Goal: Task Accomplishment & Management: Use online tool/utility

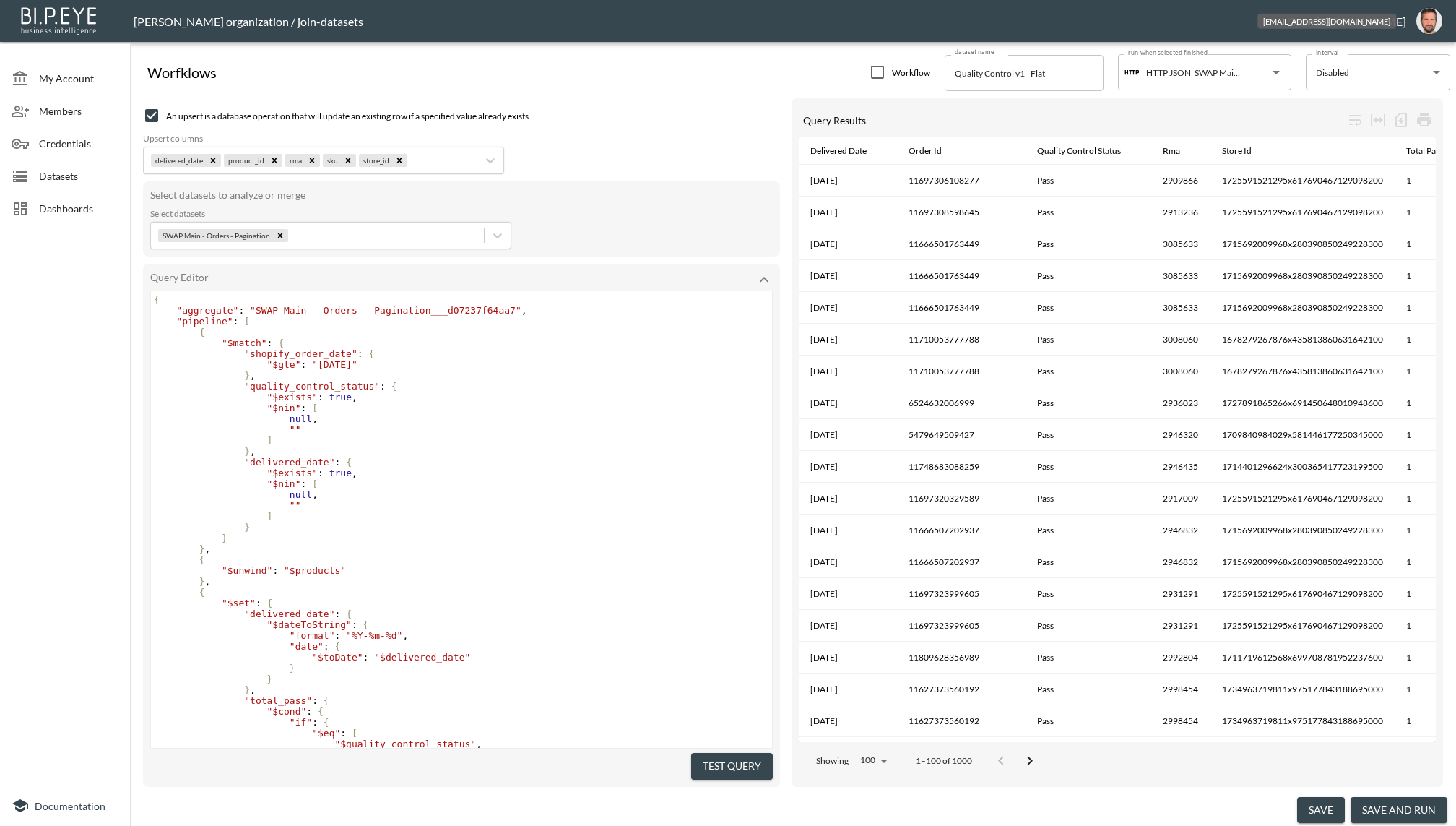
click at [1429, 26] on img "oron@bipeye.com" at bounding box center [1429, 21] width 26 height 26
click at [1413, 53] on li "Switch Organization" at bounding box center [1392, 57] width 124 height 26
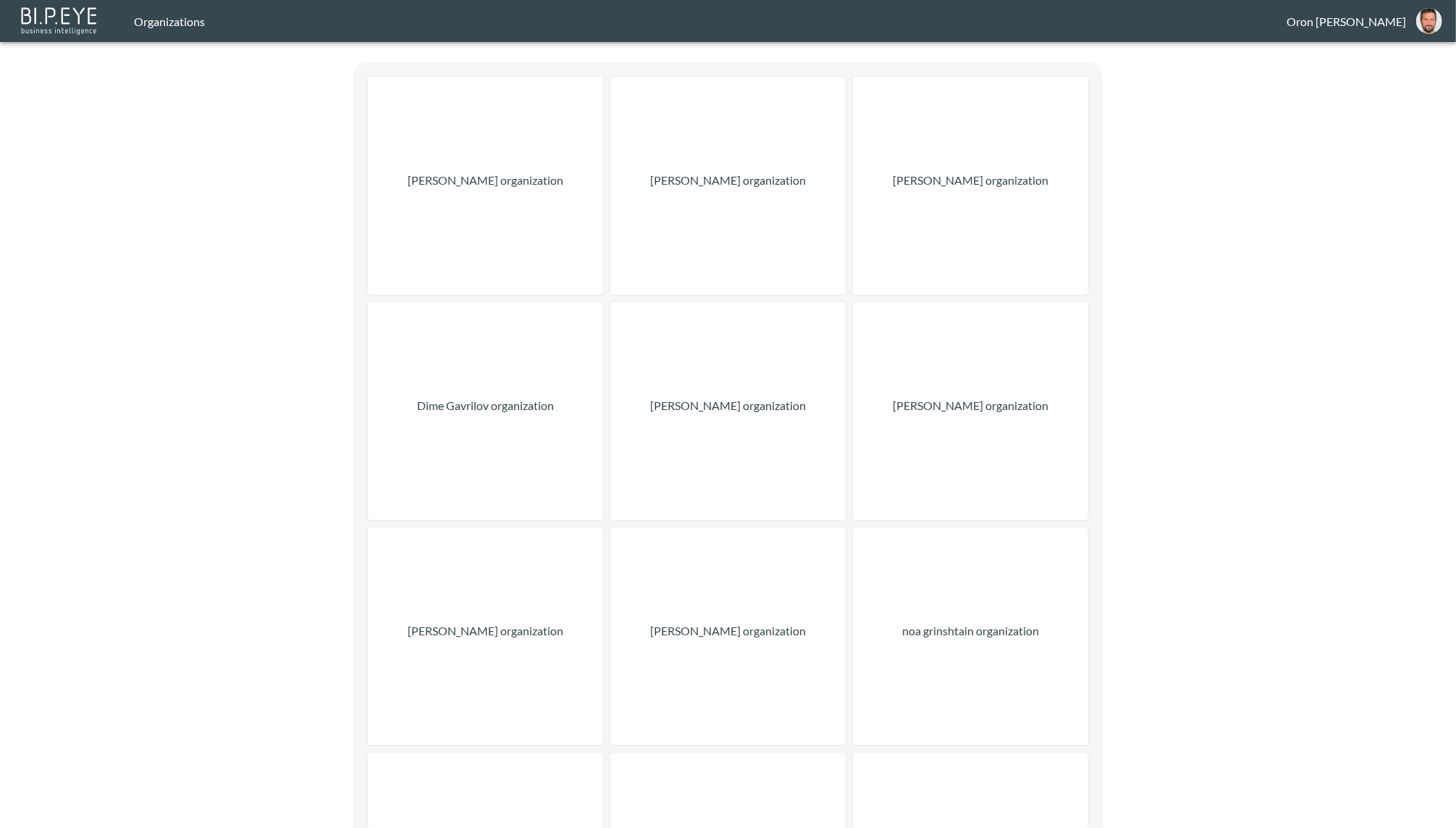
click at [509, 191] on div "[PERSON_NAME] organization" at bounding box center [486, 185] width 236 height 218
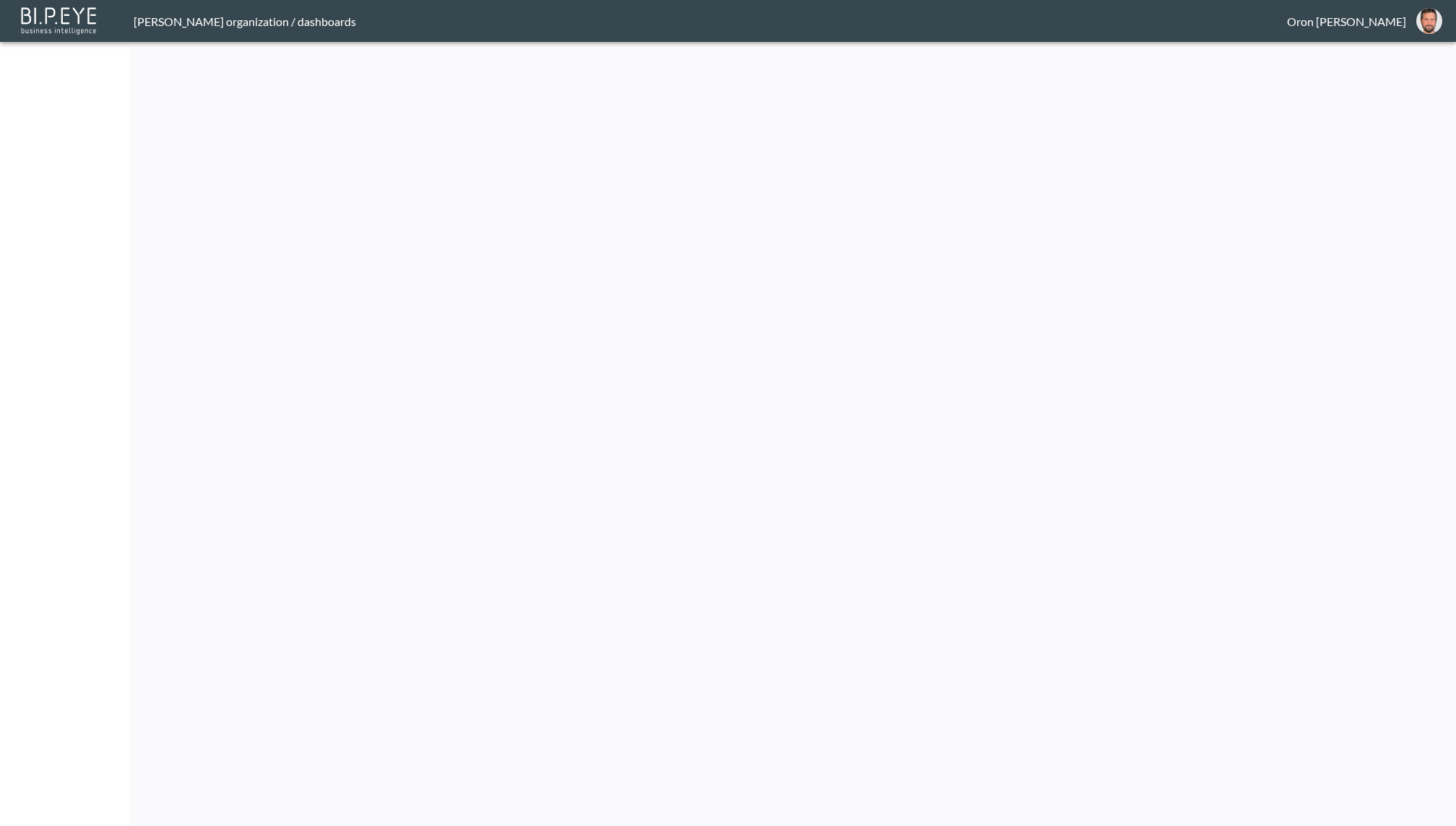
click at [1436, 24] on img "oron@bipeye.com" at bounding box center [1429, 21] width 26 height 26
click at [1408, 53] on li "Switch Organization" at bounding box center [1392, 57] width 124 height 26
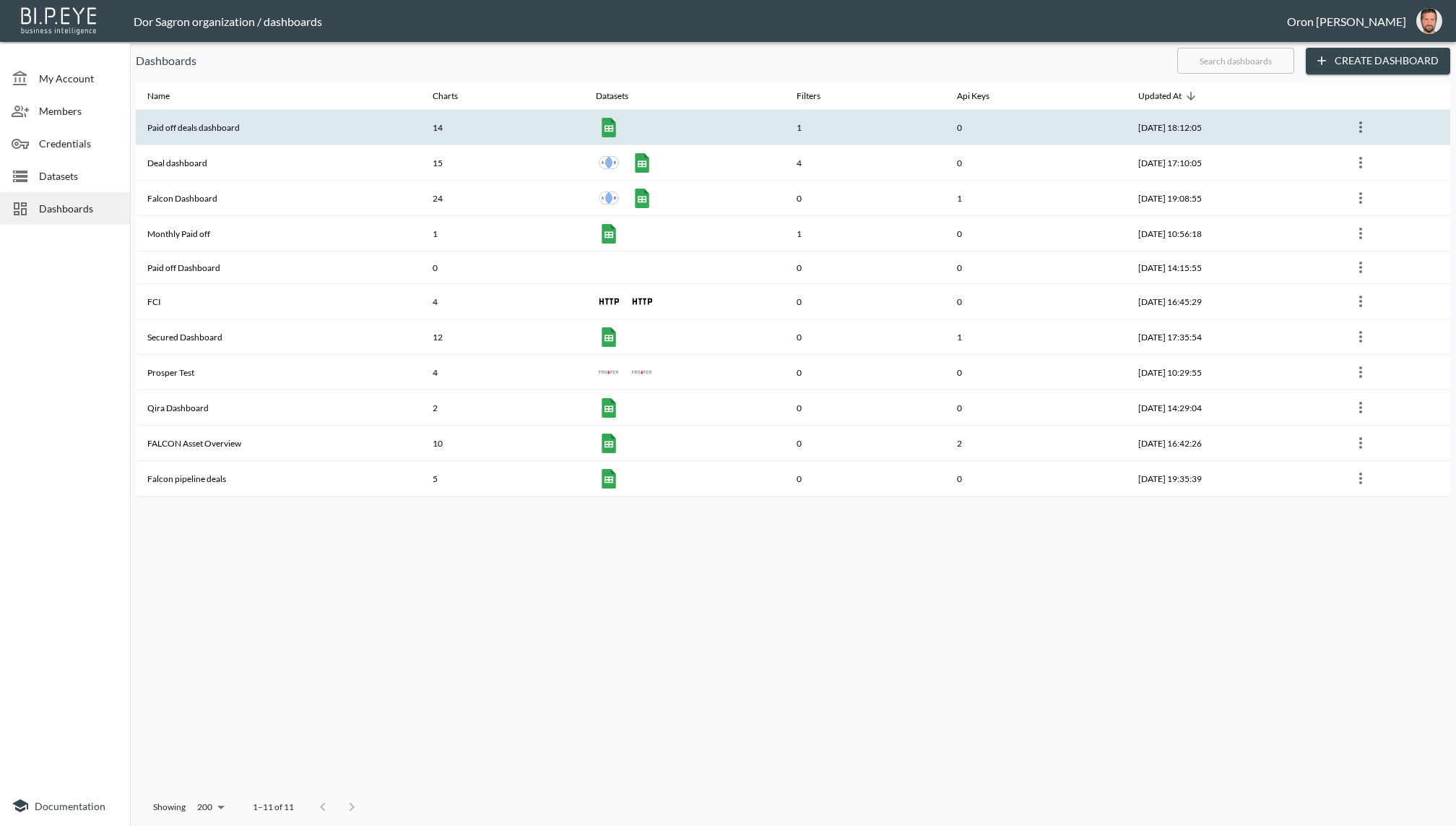
click at [198, 130] on th "Paid off deals dashboard" at bounding box center [279, 127] width 285 height 35
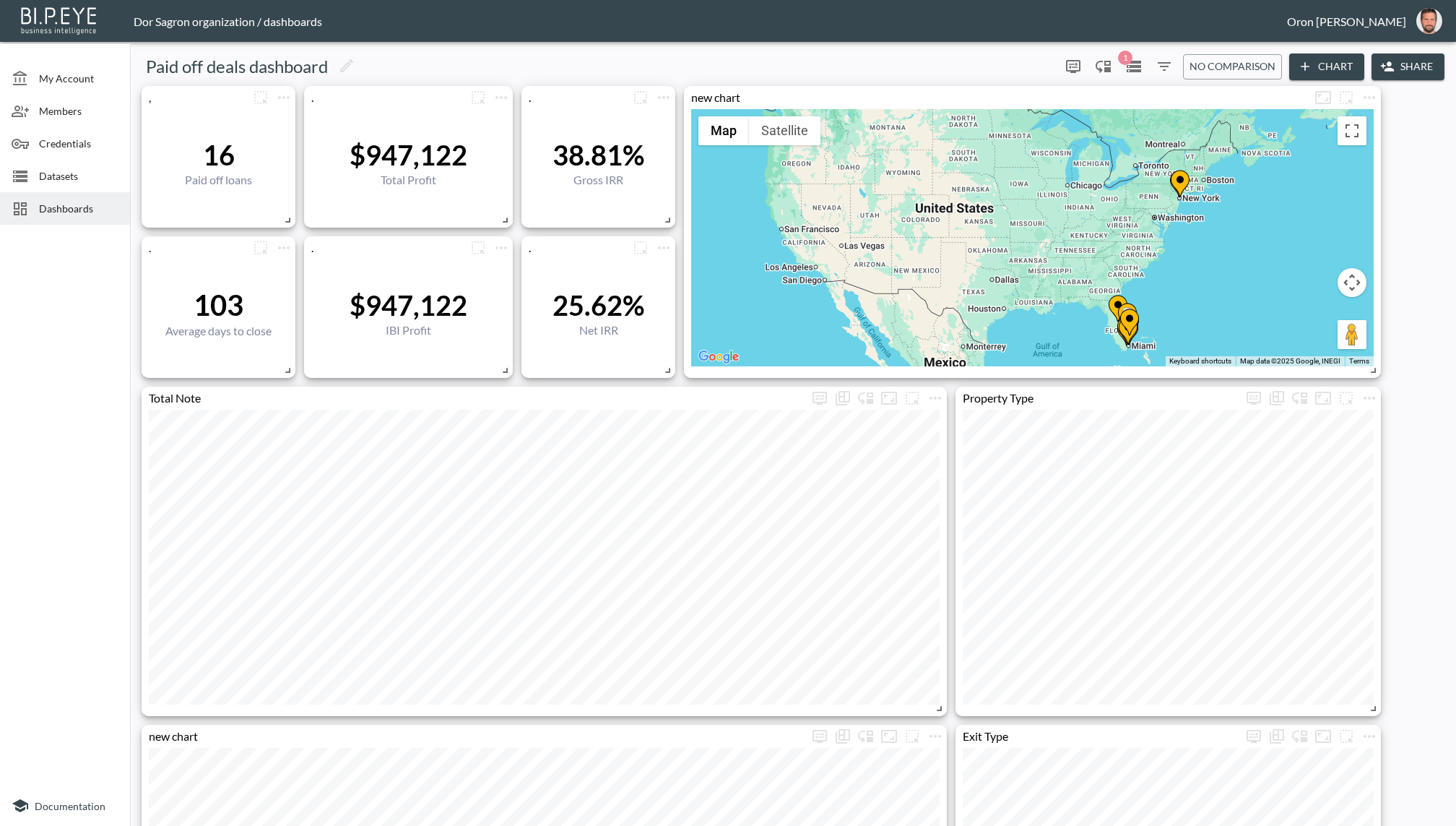
click at [48, 218] on div "Dashboards" at bounding box center [65, 208] width 130 height 33
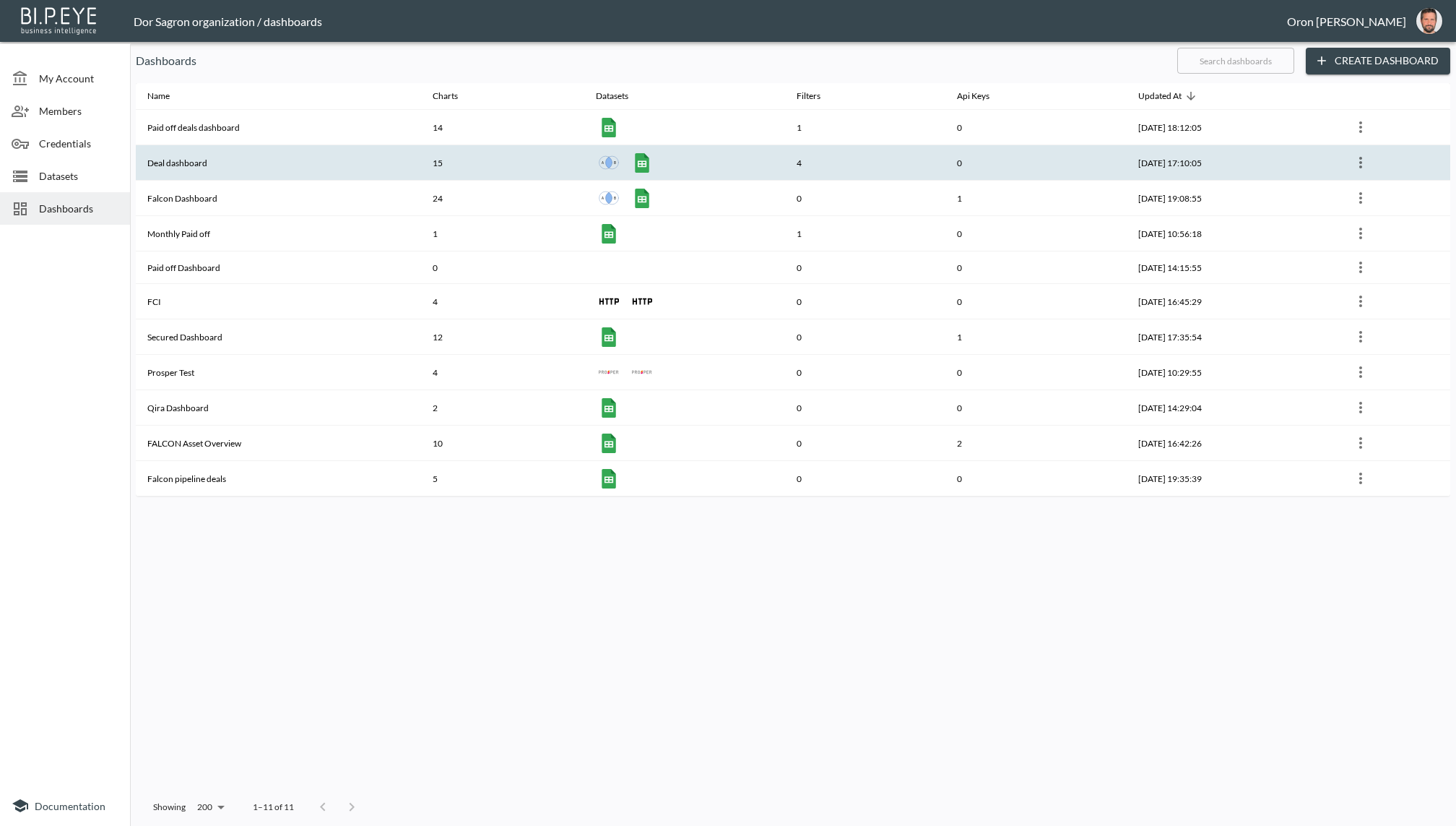
click at [188, 167] on th "Deal dashboard" at bounding box center [279, 163] width 285 height 35
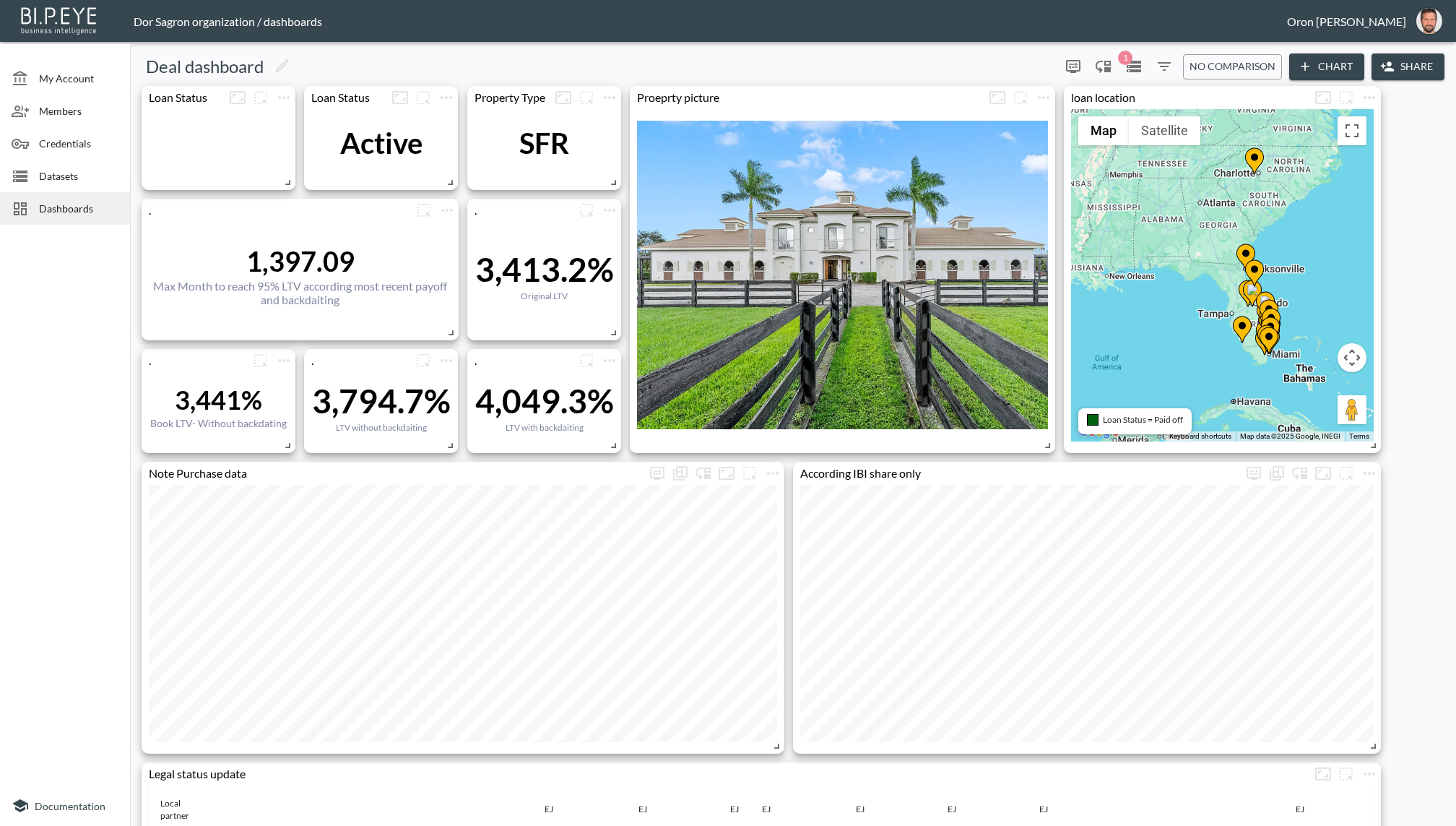
click at [87, 211] on span "Dashboards" at bounding box center [79, 208] width 79 height 15
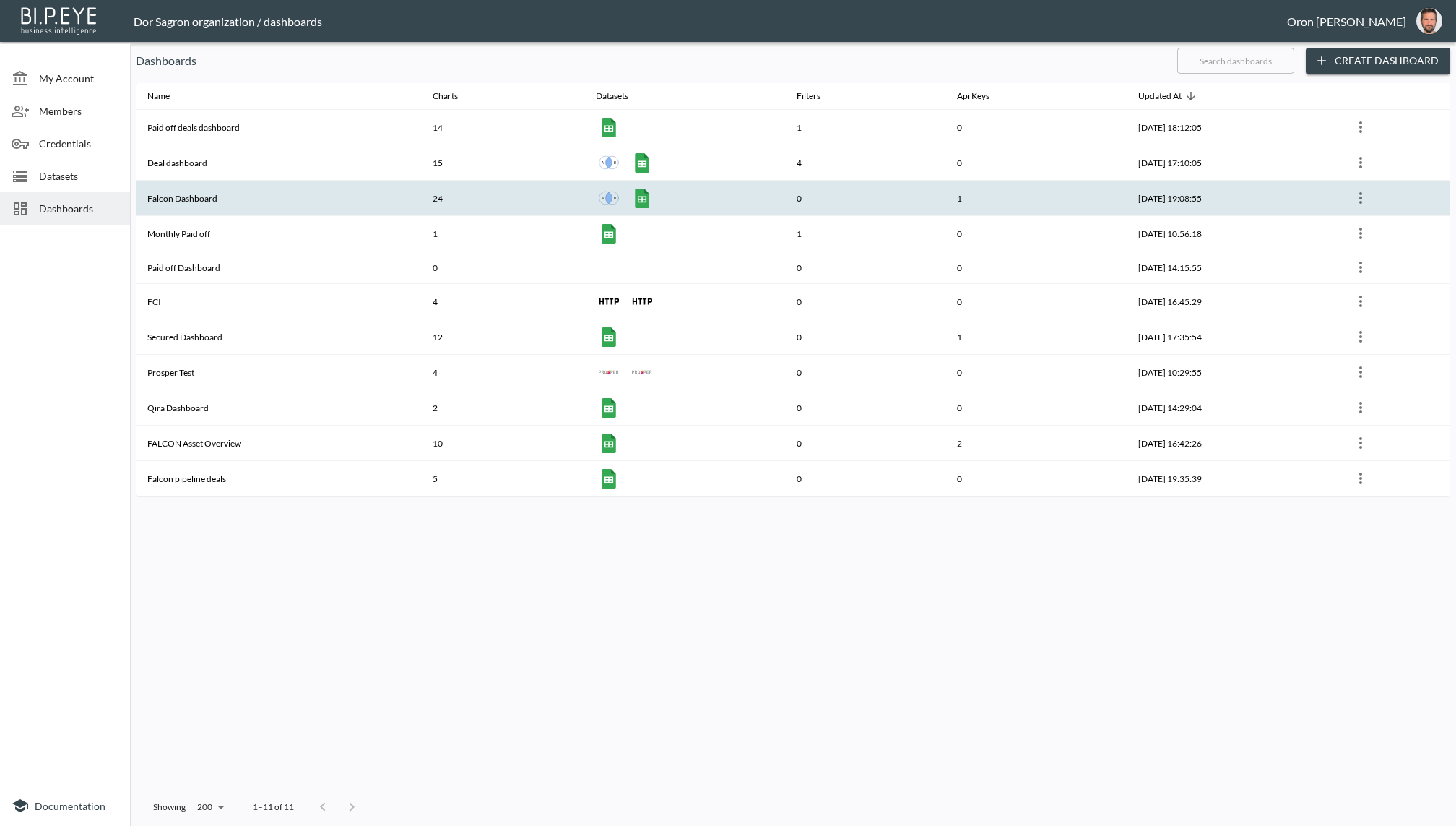
click at [180, 194] on th "Falcon Dashboard" at bounding box center [279, 198] width 285 height 35
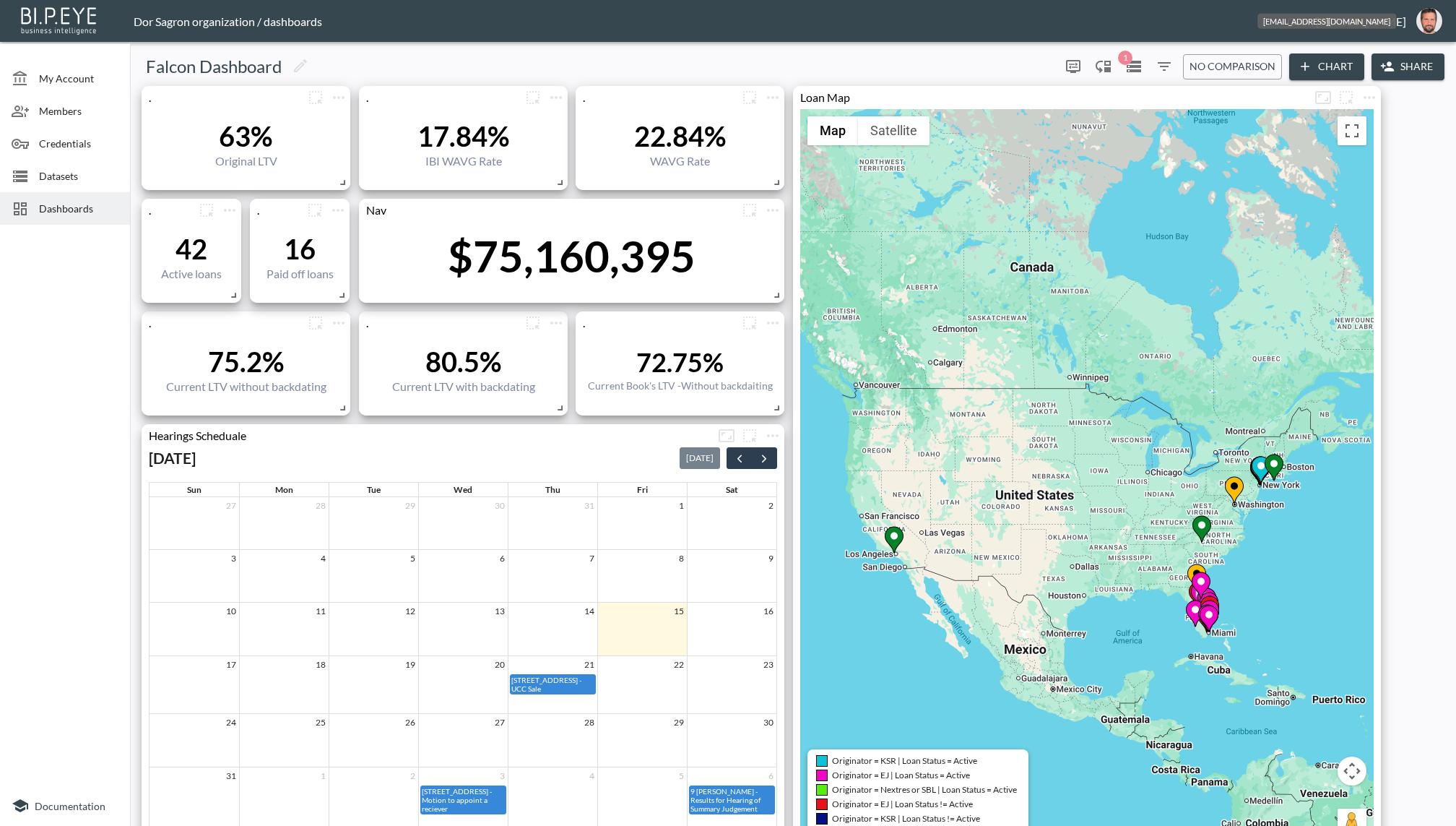
click at [1435, 19] on img "oron@bipeye.com" at bounding box center [1429, 21] width 26 height 26
click at [1397, 54] on li "Switch Organization" at bounding box center [1392, 57] width 124 height 26
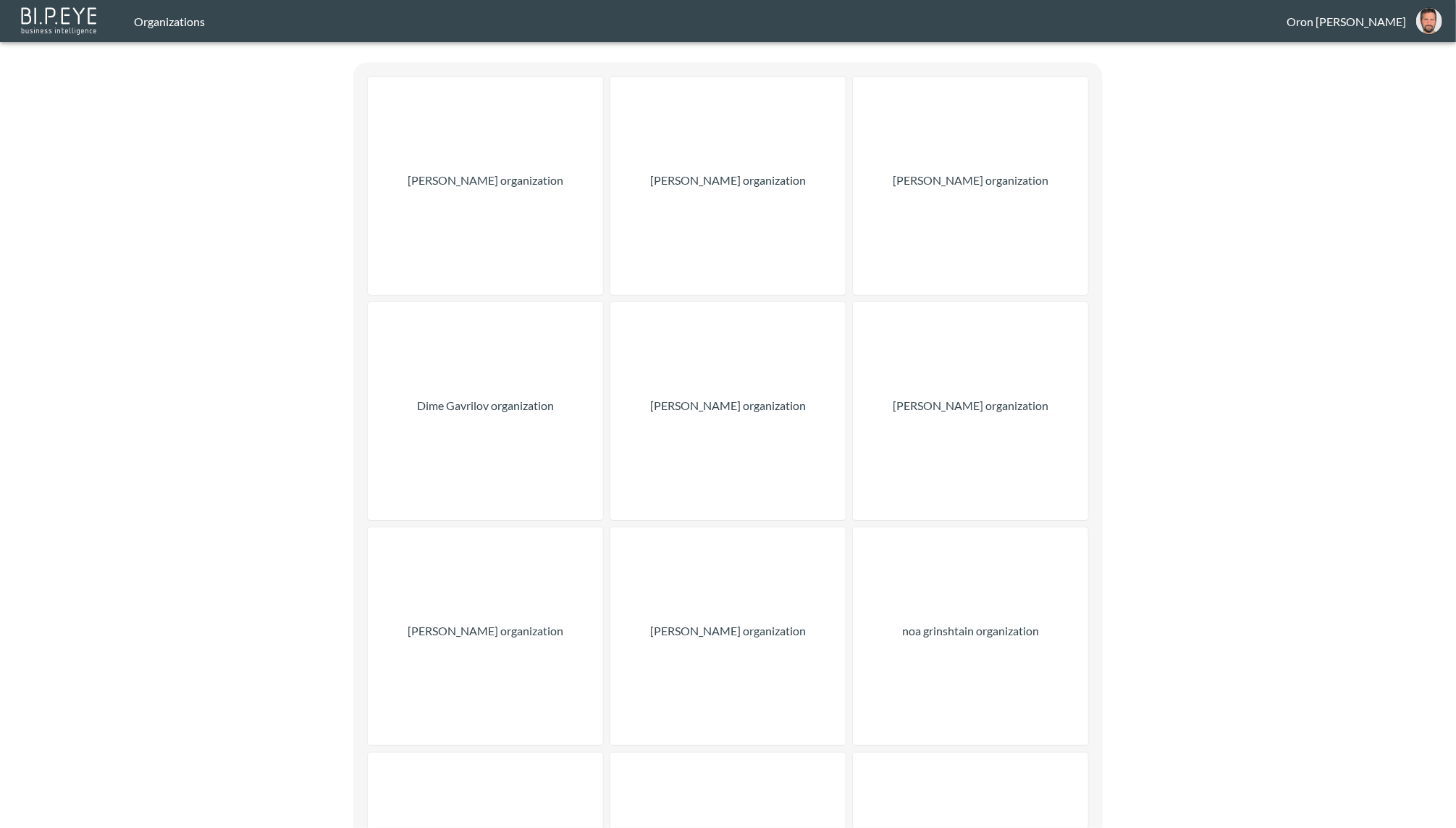
click at [654, 181] on div "Sanja Aleksovska organization" at bounding box center [728, 185] width 236 height 218
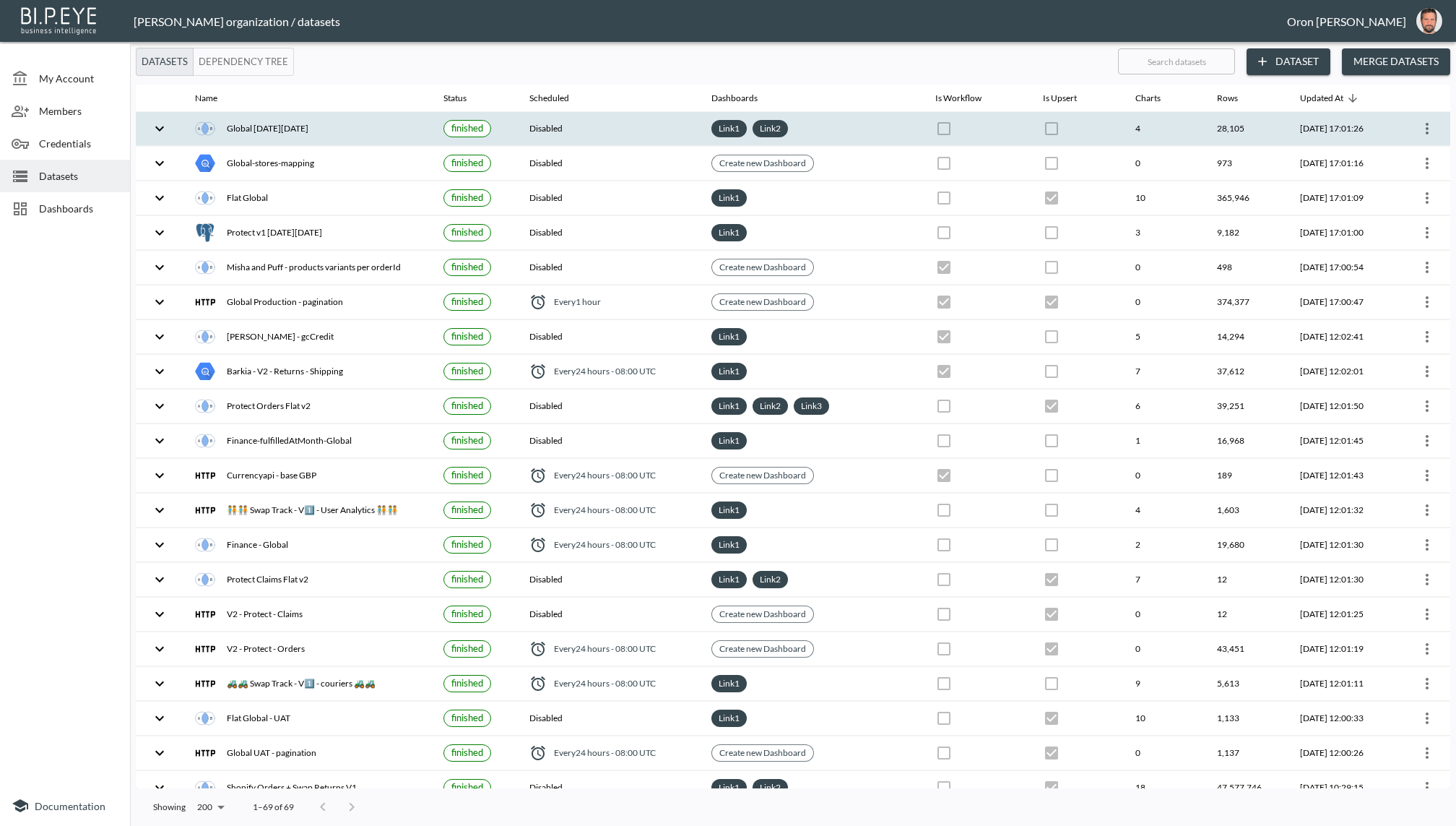
click at [274, 119] on div "Global [DATE][DATE]" at bounding box center [308, 128] width 225 height 20
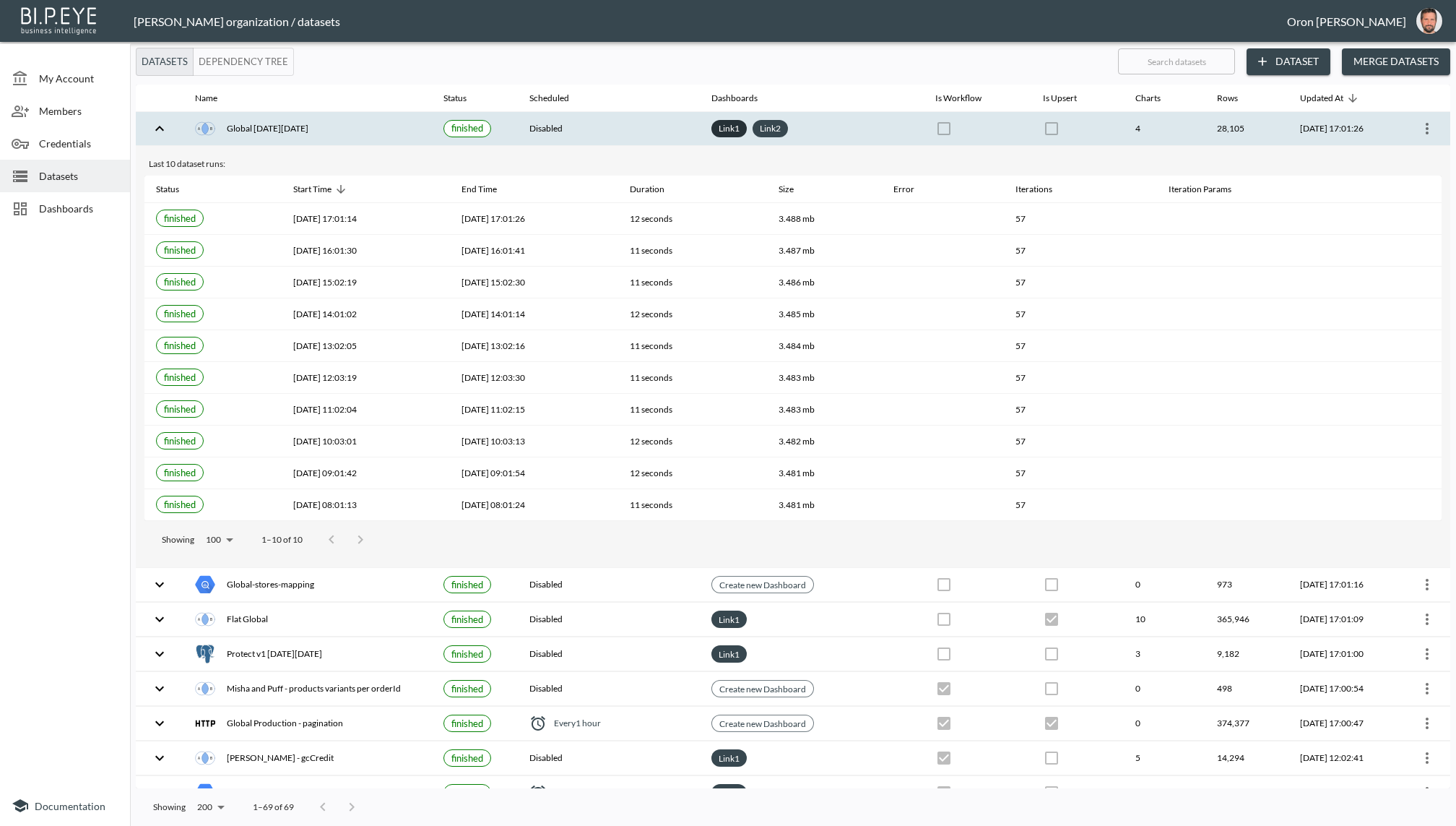
click at [720, 126] on link "Link 1" at bounding box center [729, 128] width 27 height 17
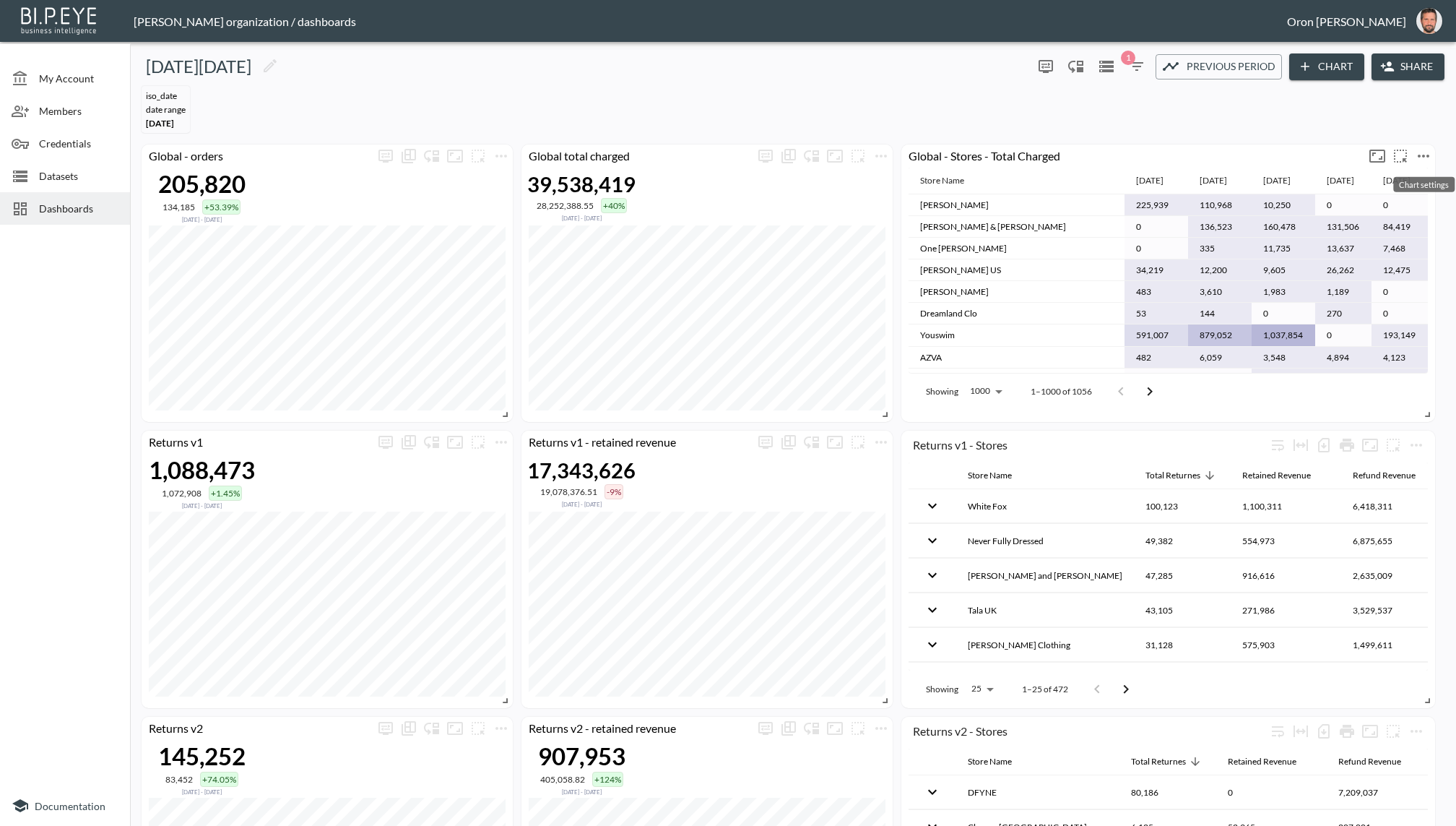
click at [1424, 155] on icon "more" at bounding box center [1423, 156] width 11 height 3
click at [1398, 179] on li "Edit" at bounding box center [1384, 183] width 113 height 26
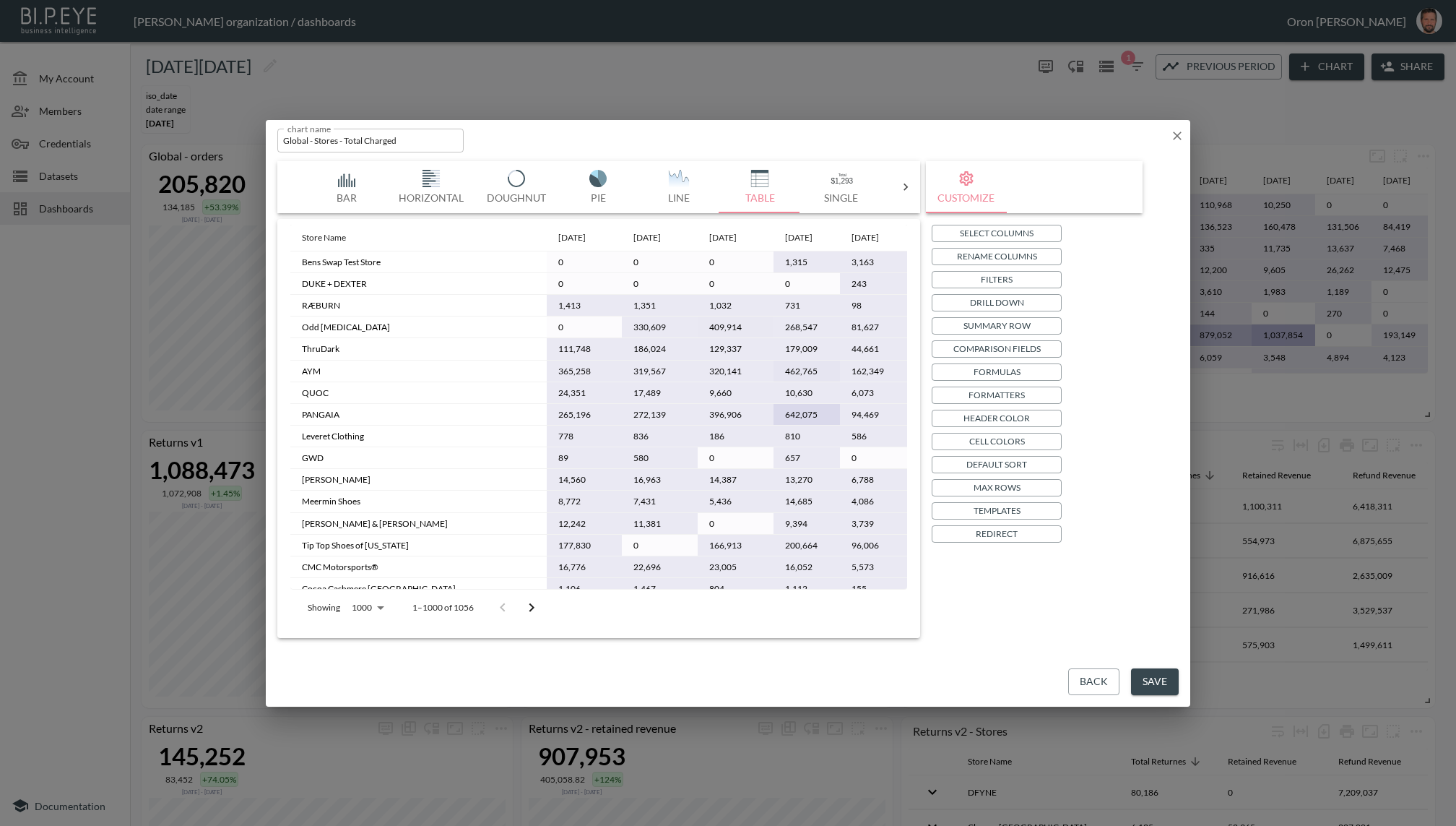
click at [989, 484] on p "Max Rows" at bounding box center [997, 487] width 47 height 15
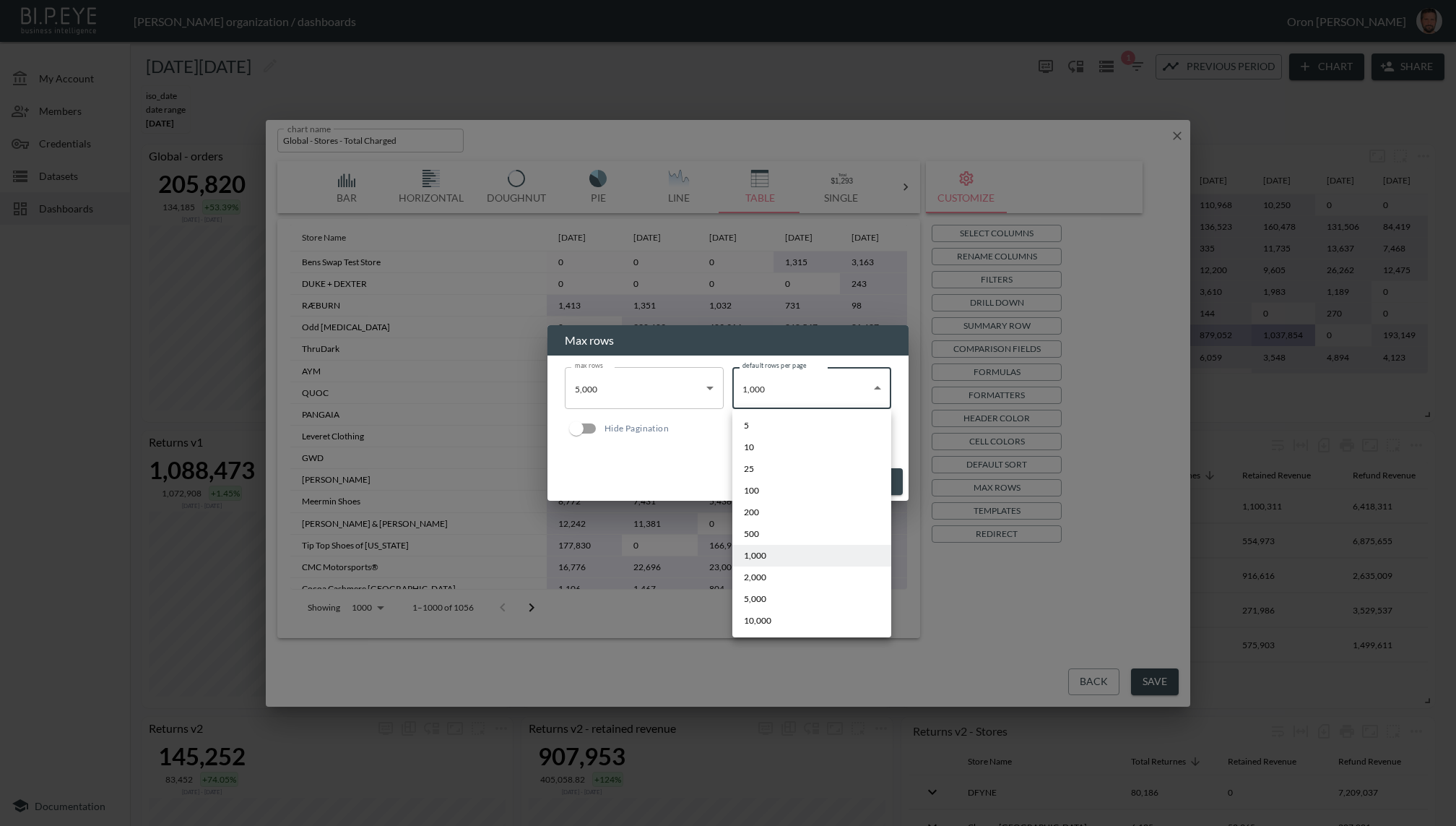
click at [788, 383] on body "BI.P.EYE, Interactive Analytics Dashboards - app Zach Bailet organization / das…" at bounding box center [728, 413] width 1456 height 826
click at [765, 576] on li "2,000" at bounding box center [812, 577] width 159 height 21
type input "2000"
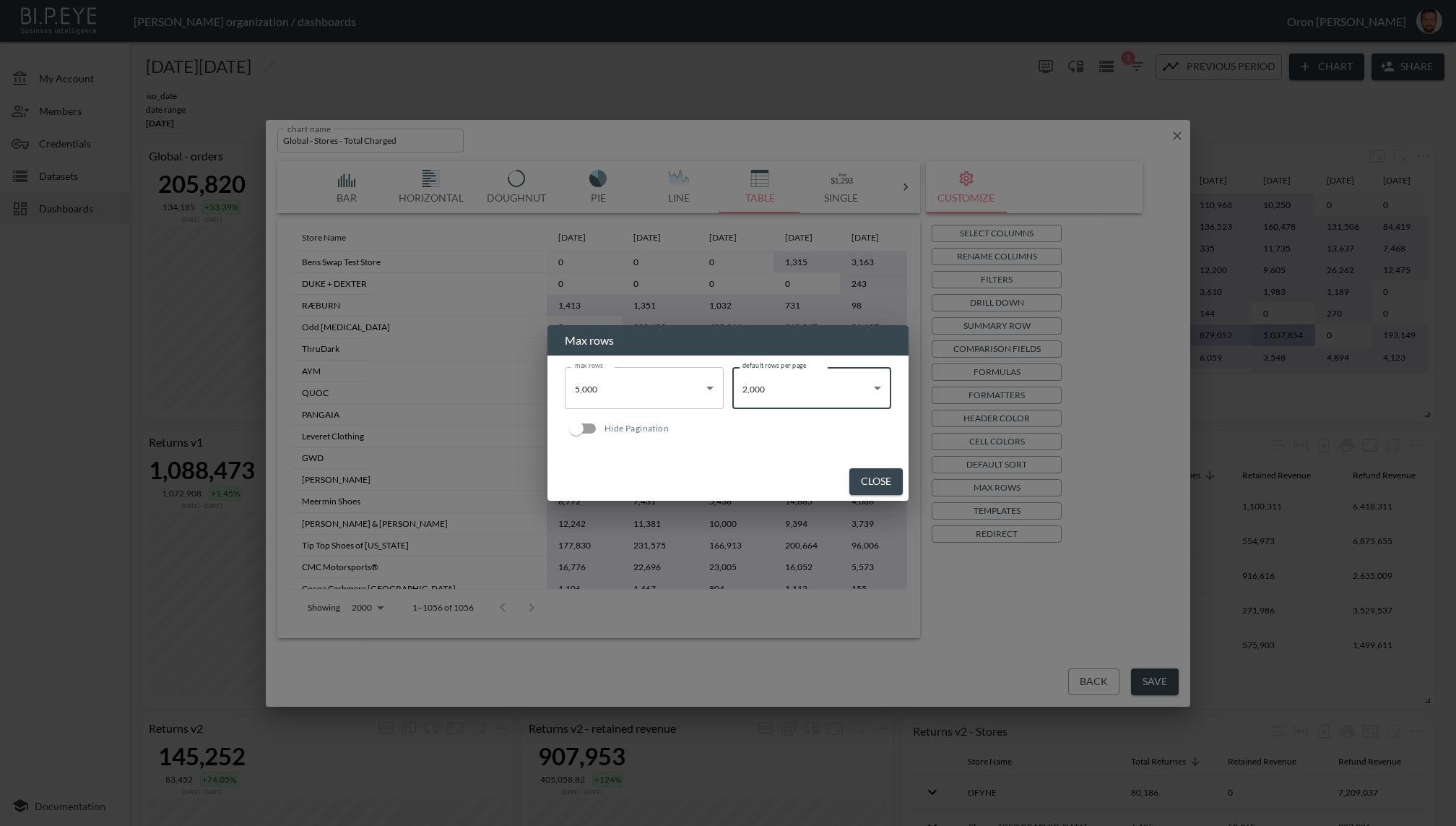
click at [881, 489] on button "Close" at bounding box center [876, 481] width 53 height 27
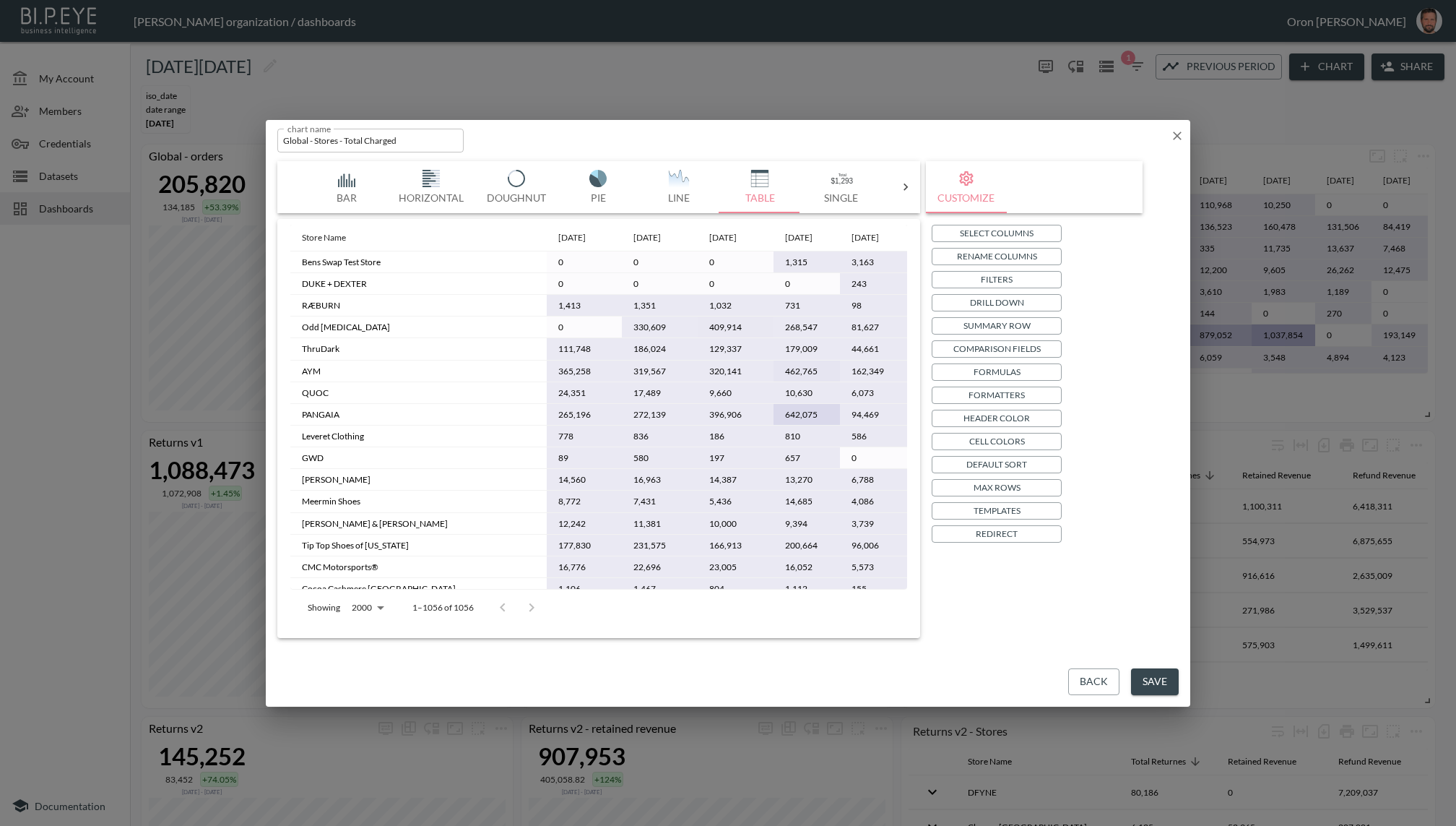
click at [1143, 682] on button "Save" at bounding box center [1155, 681] width 47 height 27
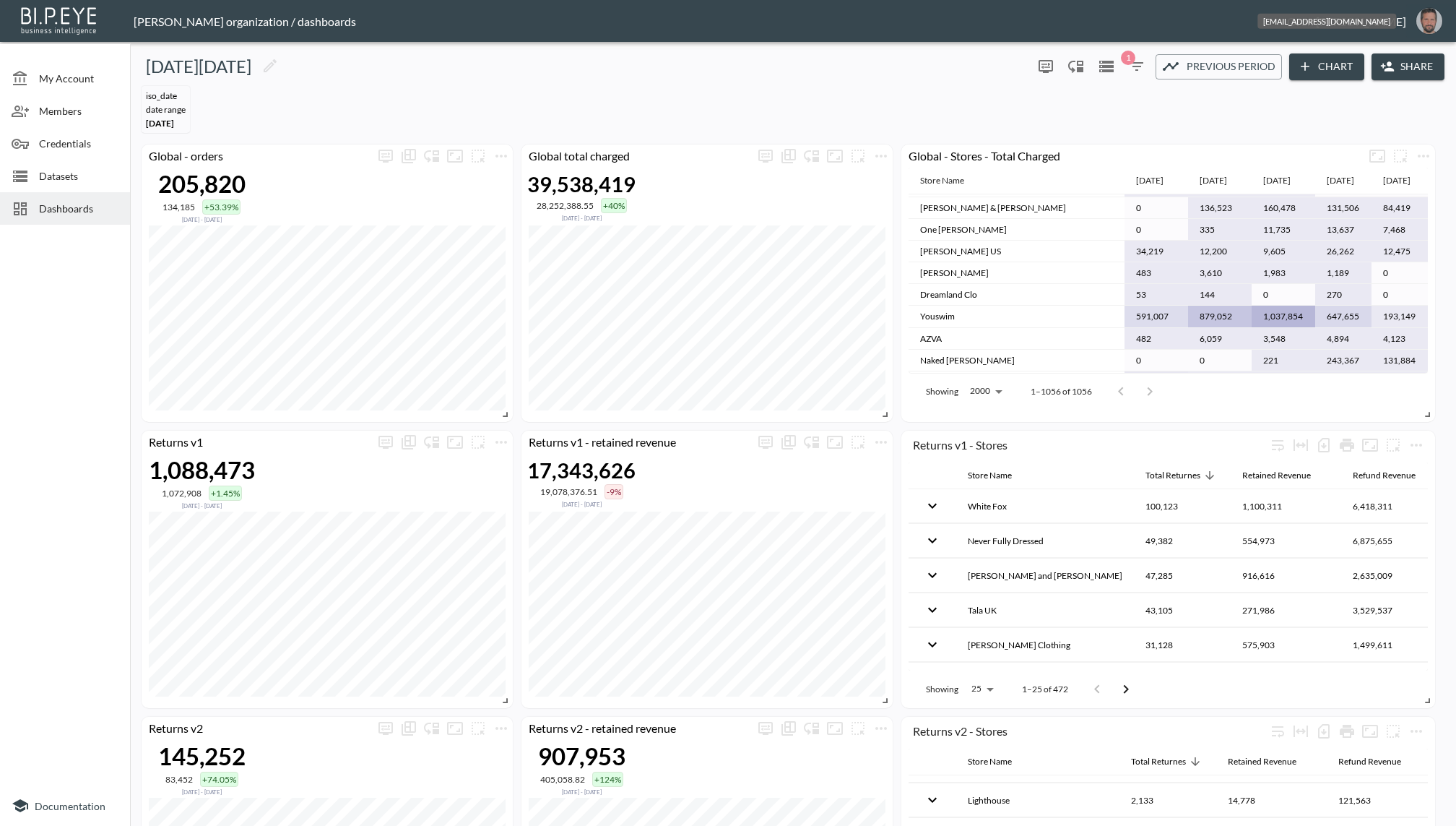
click at [1432, 18] on img "oron@bipeye.com" at bounding box center [1429, 21] width 26 height 26
click at [81, 201] on span "Dashboards" at bounding box center [79, 208] width 79 height 15
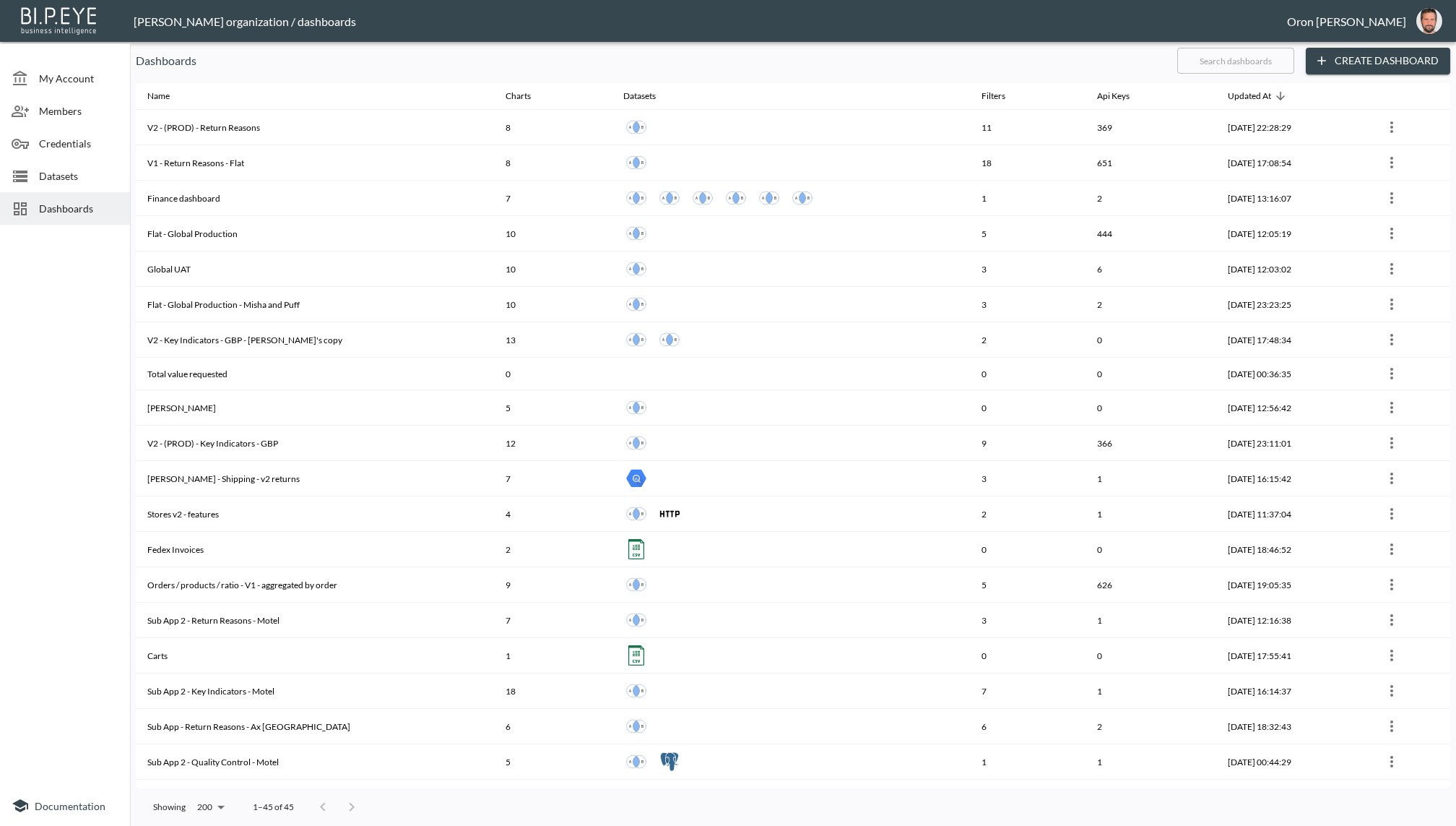
click at [1197, 59] on input "text" at bounding box center [1235, 60] width 117 height 36
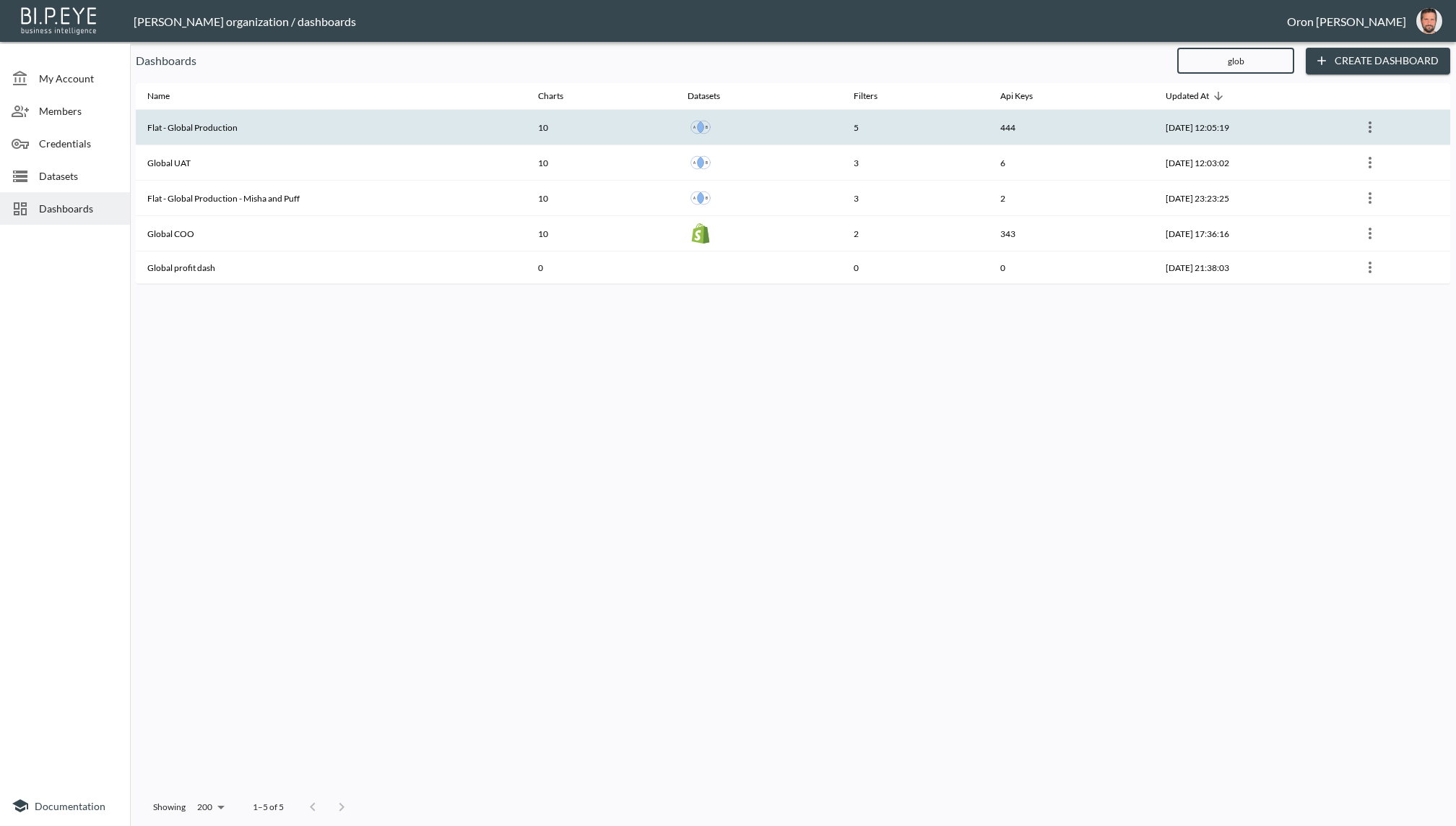
type input "glob"
click at [384, 121] on th "Flat - Global Production" at bounding box center [331, 127] width 391 height 35
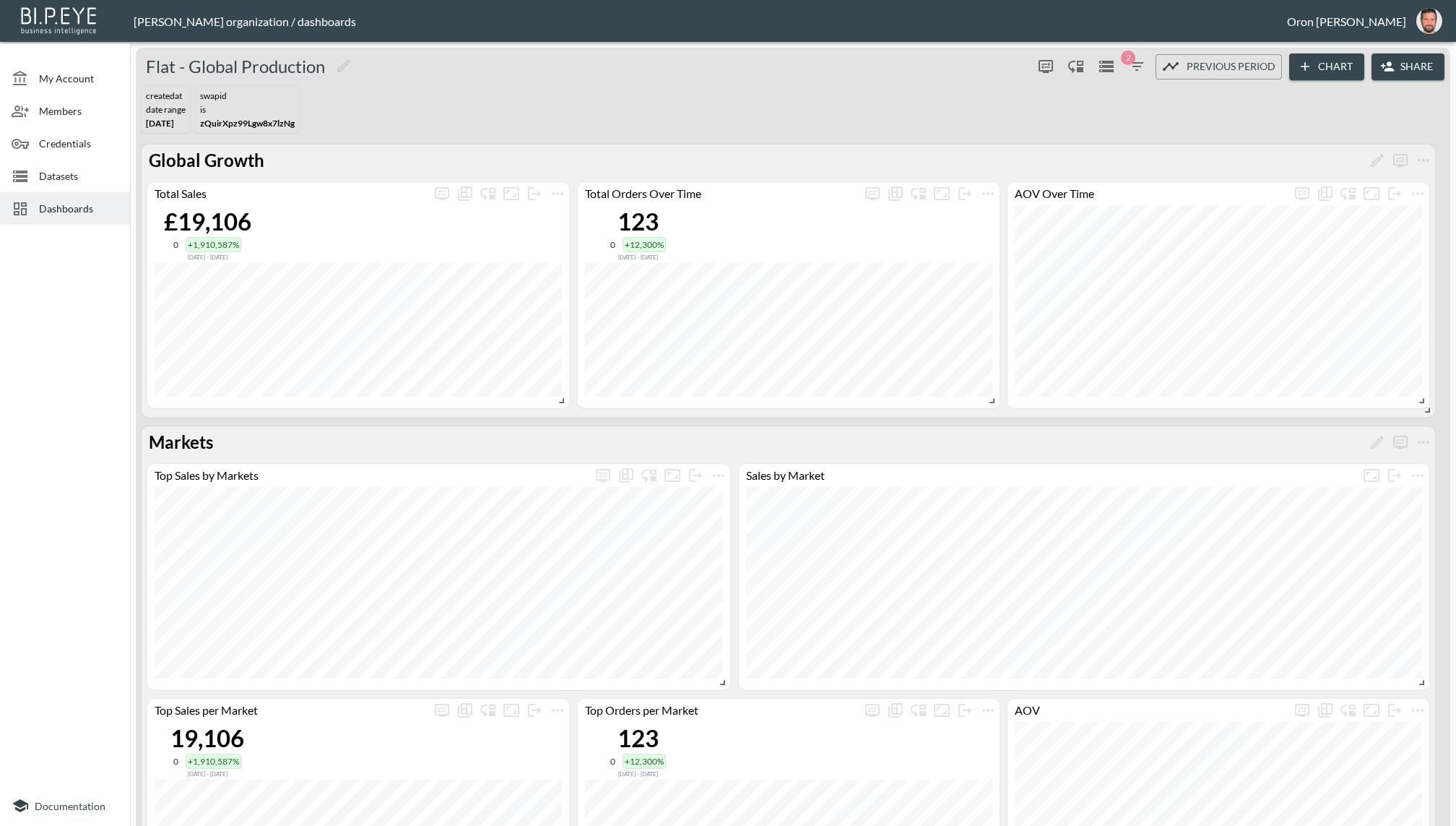
click at [1135, 69] on icon "button" at bounding box center [1136, 66] width 18 height 18
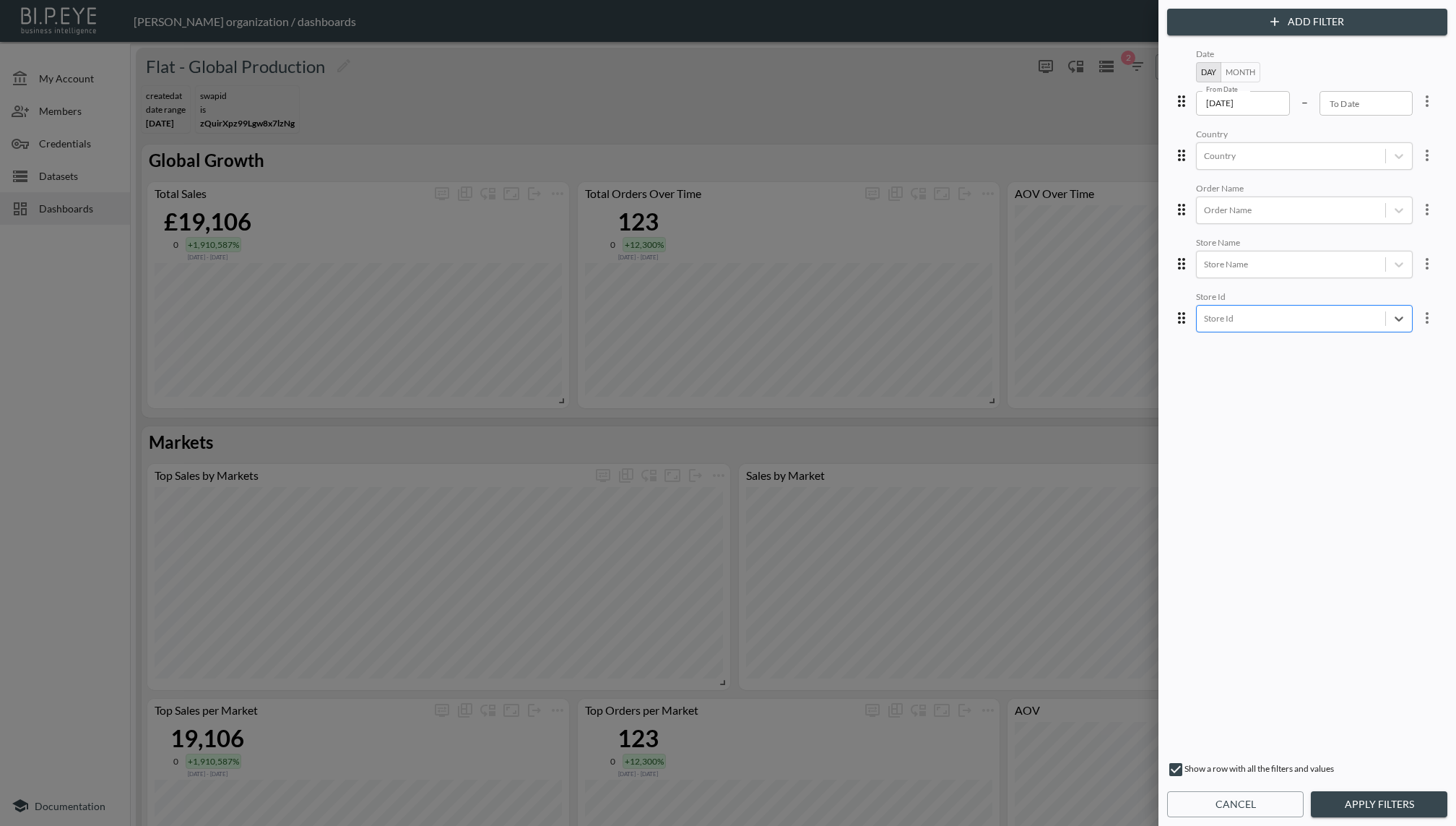
click at [1374, 806] on button "Apply Filters" at bounding box center [1379, 804] width 137 height 27
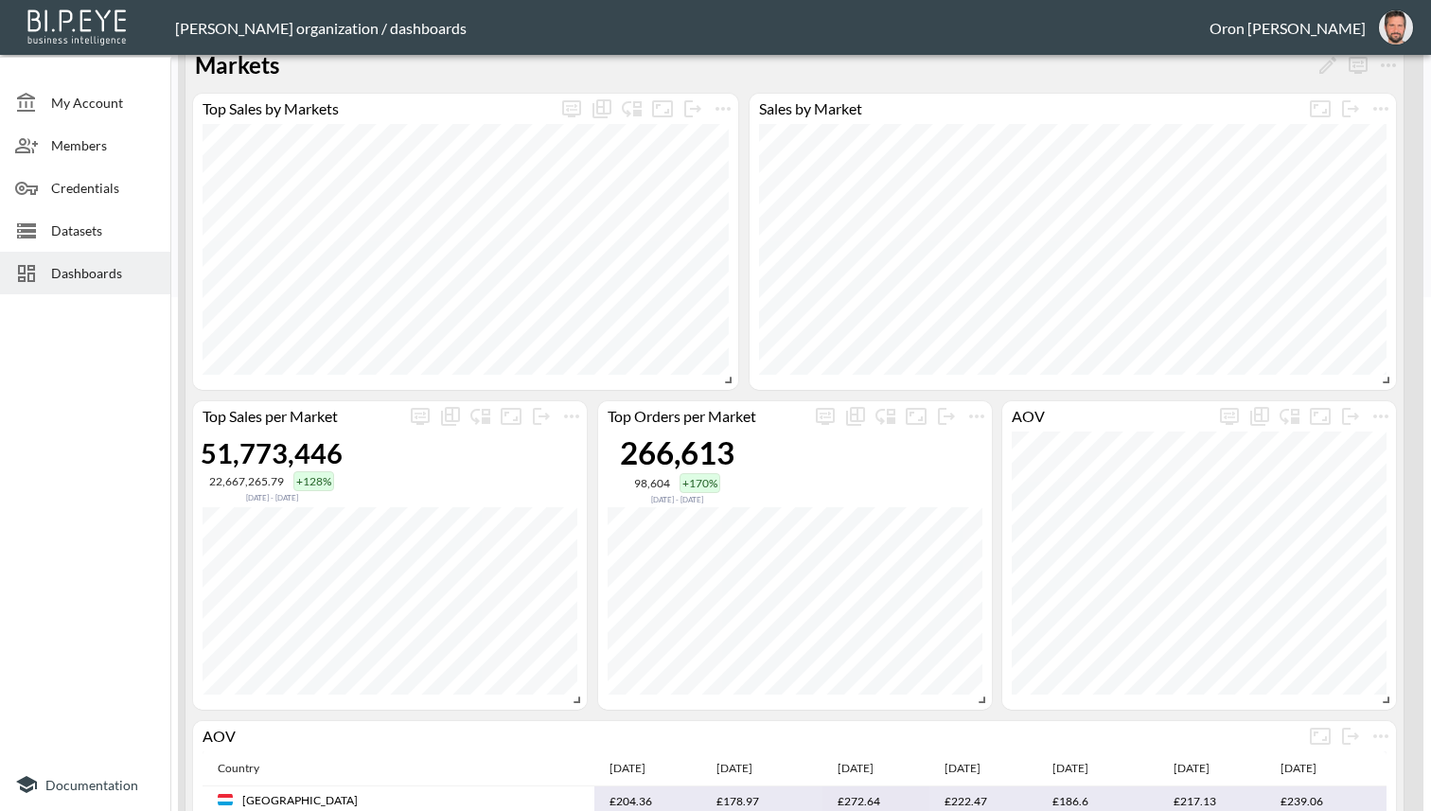
scroll to position [515, 0]
click at [571, 103] on icon "more" at bounding box center [571, 107] width 11 height 8
click at [479, 168] on span at bounding box center [512, 169] width 151 height 2
type input "502"
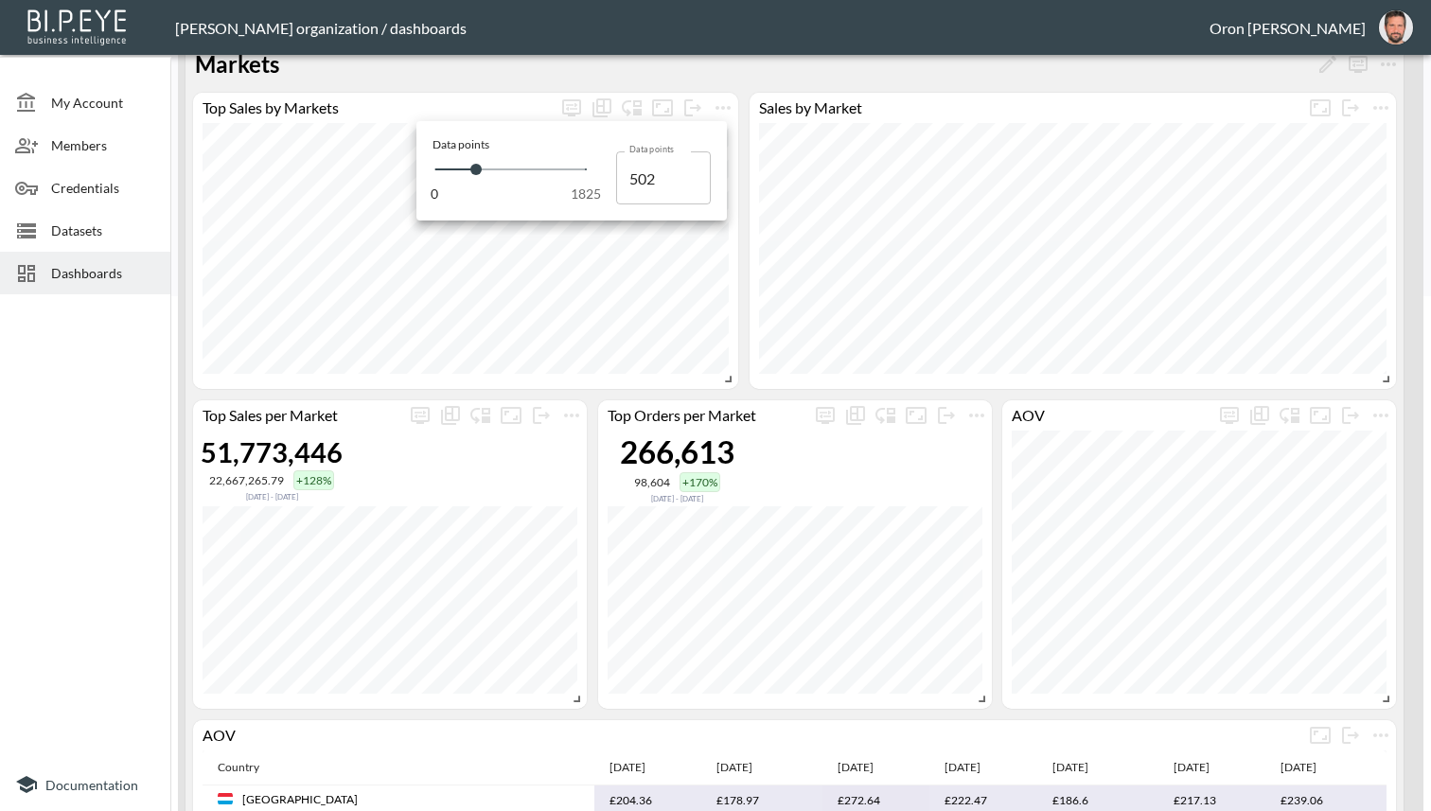
click at [506, 171] on span "0 1825" at bounding box center [509, 169] width 151 height 26
type input "867"
click at [530, 171] on span "0 1825" at bounding box center [509, 169] width 151 height 26
type input "1152"
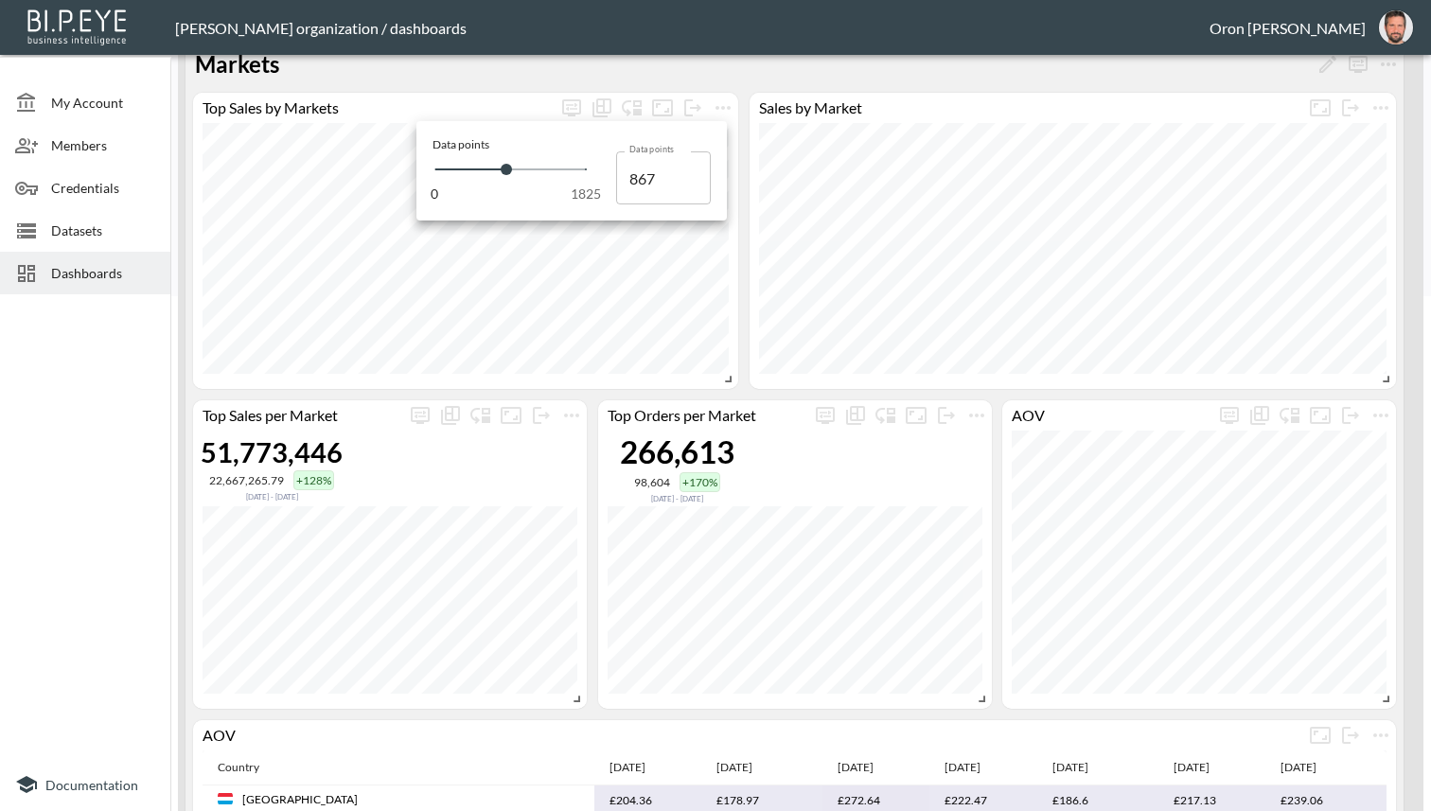
type input "1152"
click at [504, 96] on div at bounding box center [715, 405] width 1431 height 811
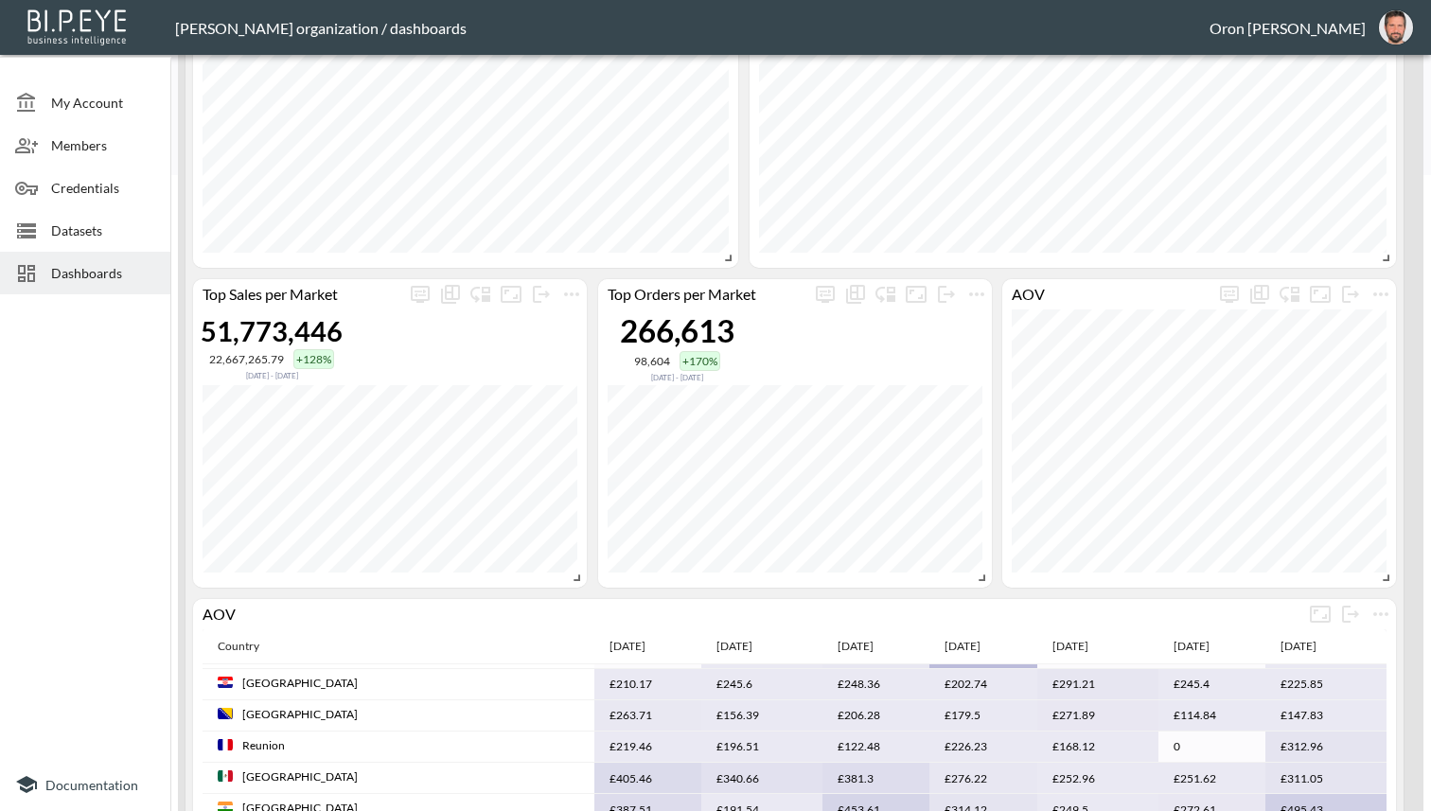
scroll to position [0, 0]
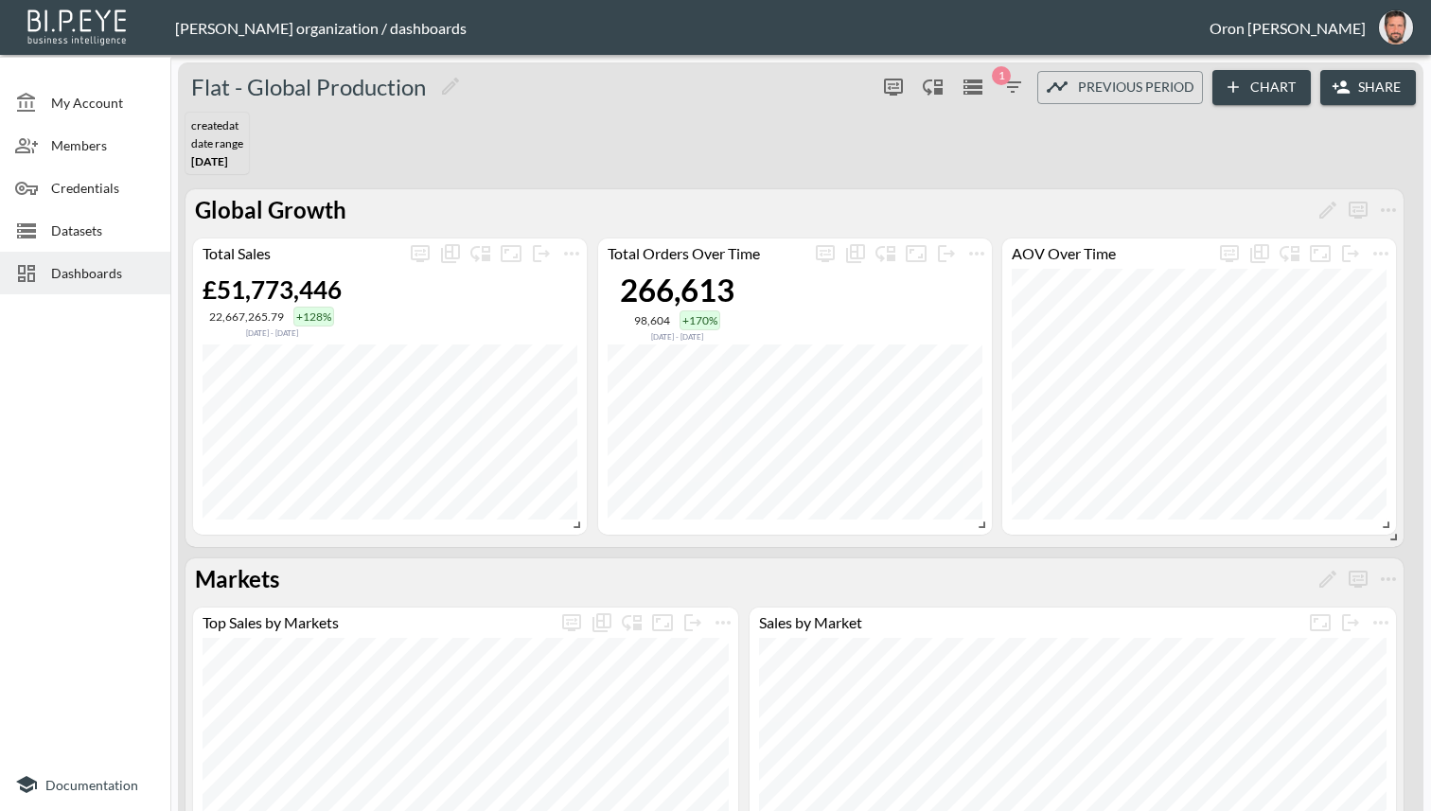
click at [104, 237] on span "Datasets" at bounding box center [103, 231] width 104 height 20
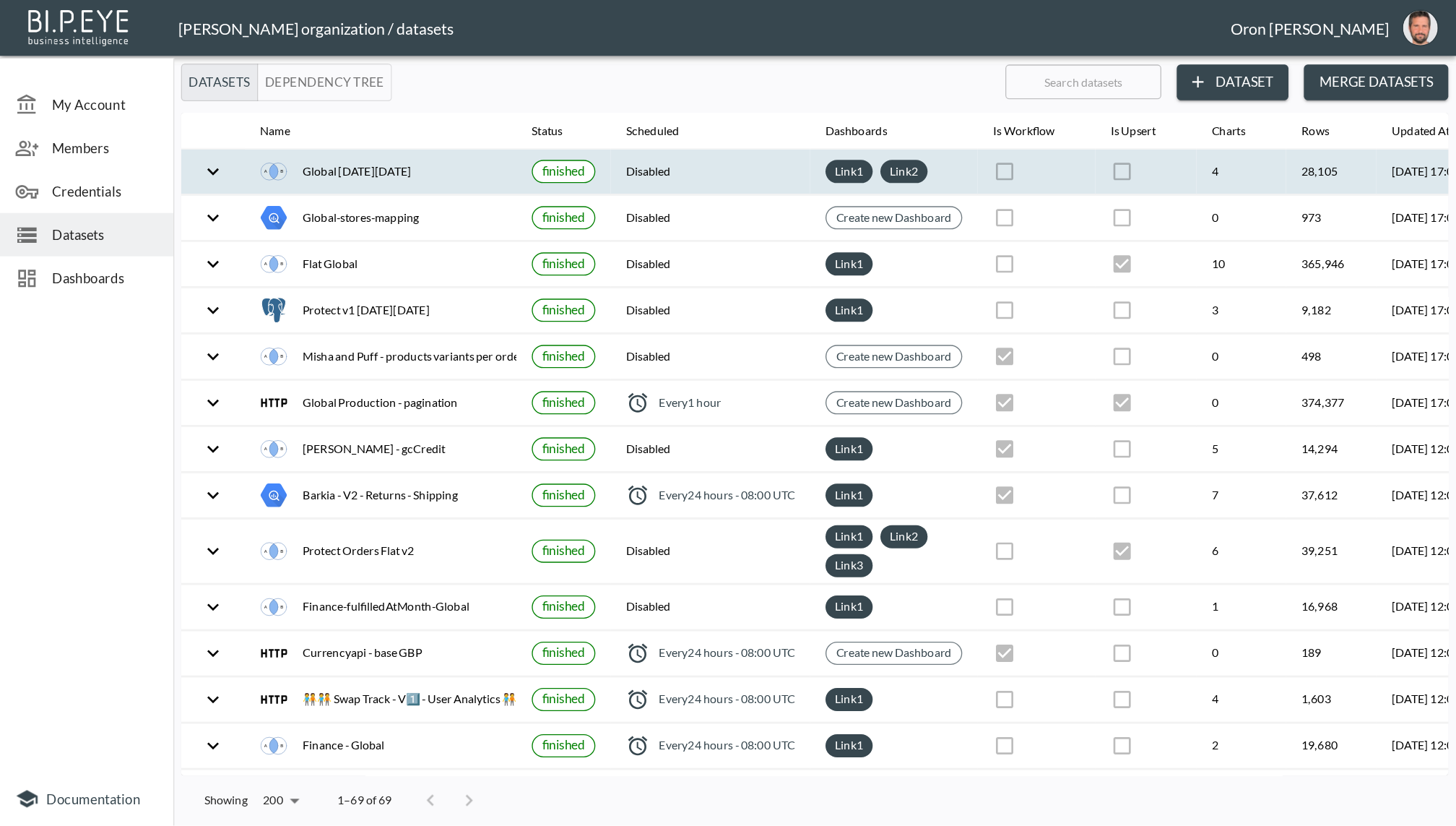
scroll to position [0, 105]
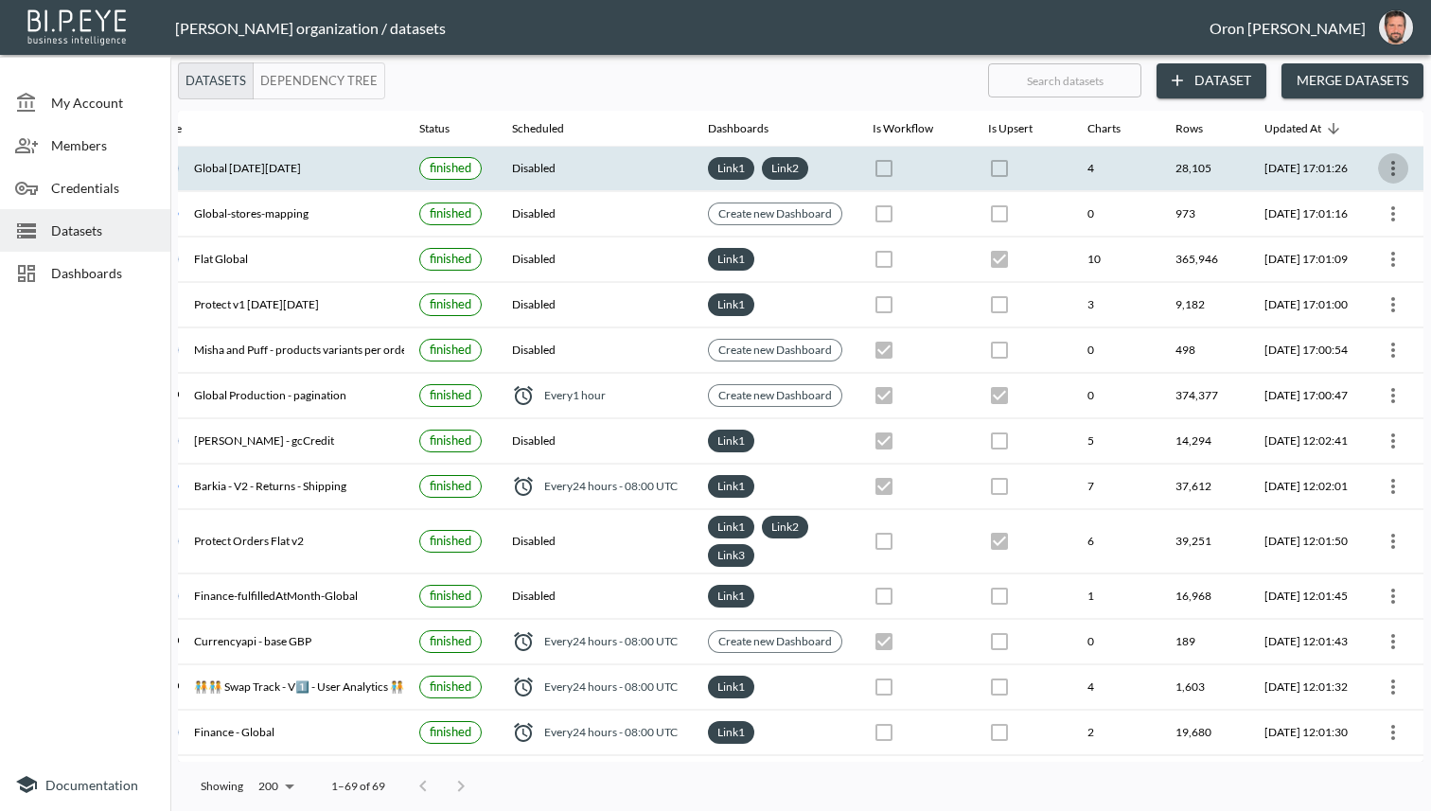
click at [1386, 168] on icon "more" at bounding box center [1393, 168] width 23 height 23
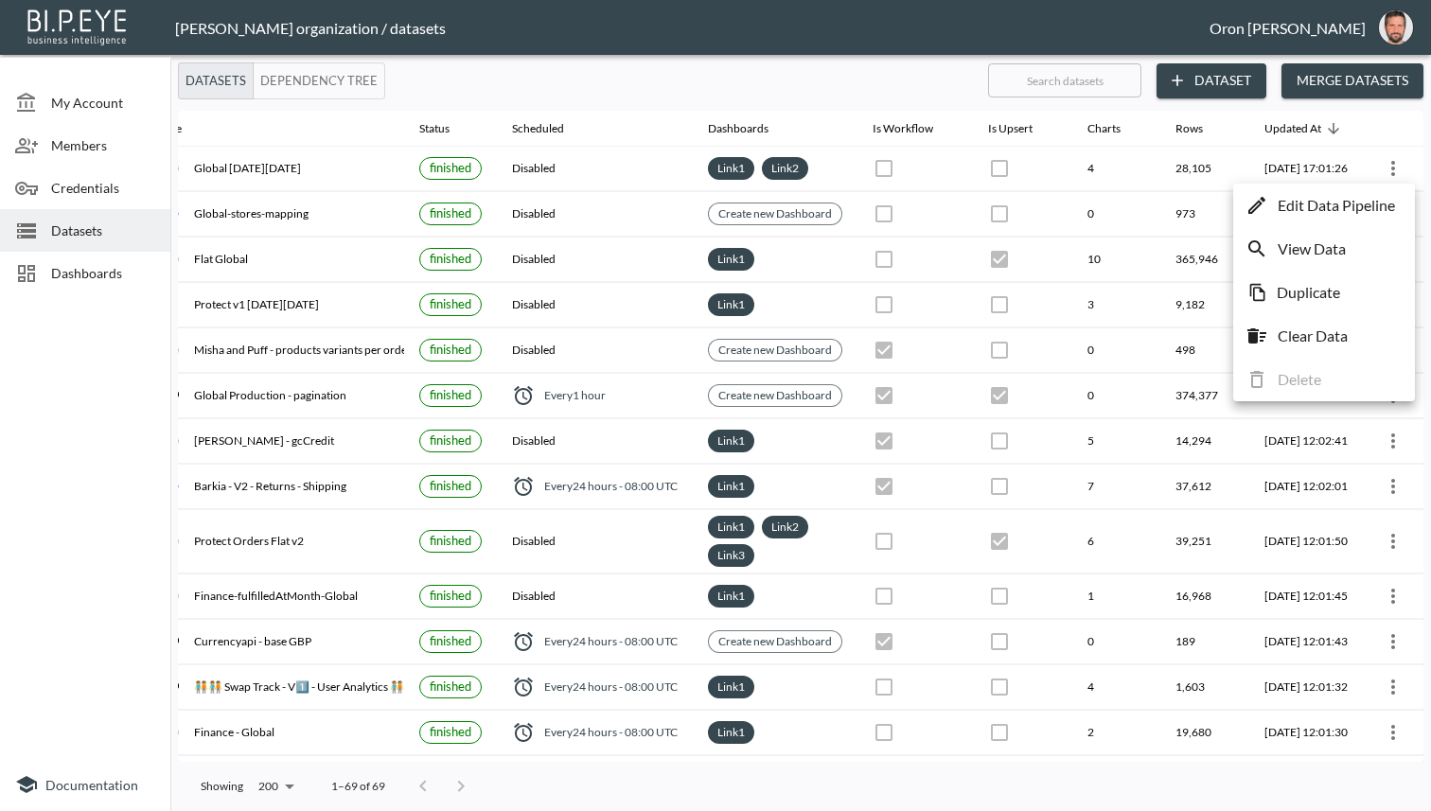
click at [1367, 200] on p "Edit Data Pipeline" at bounding box center [1336, 205] width 117 height 23
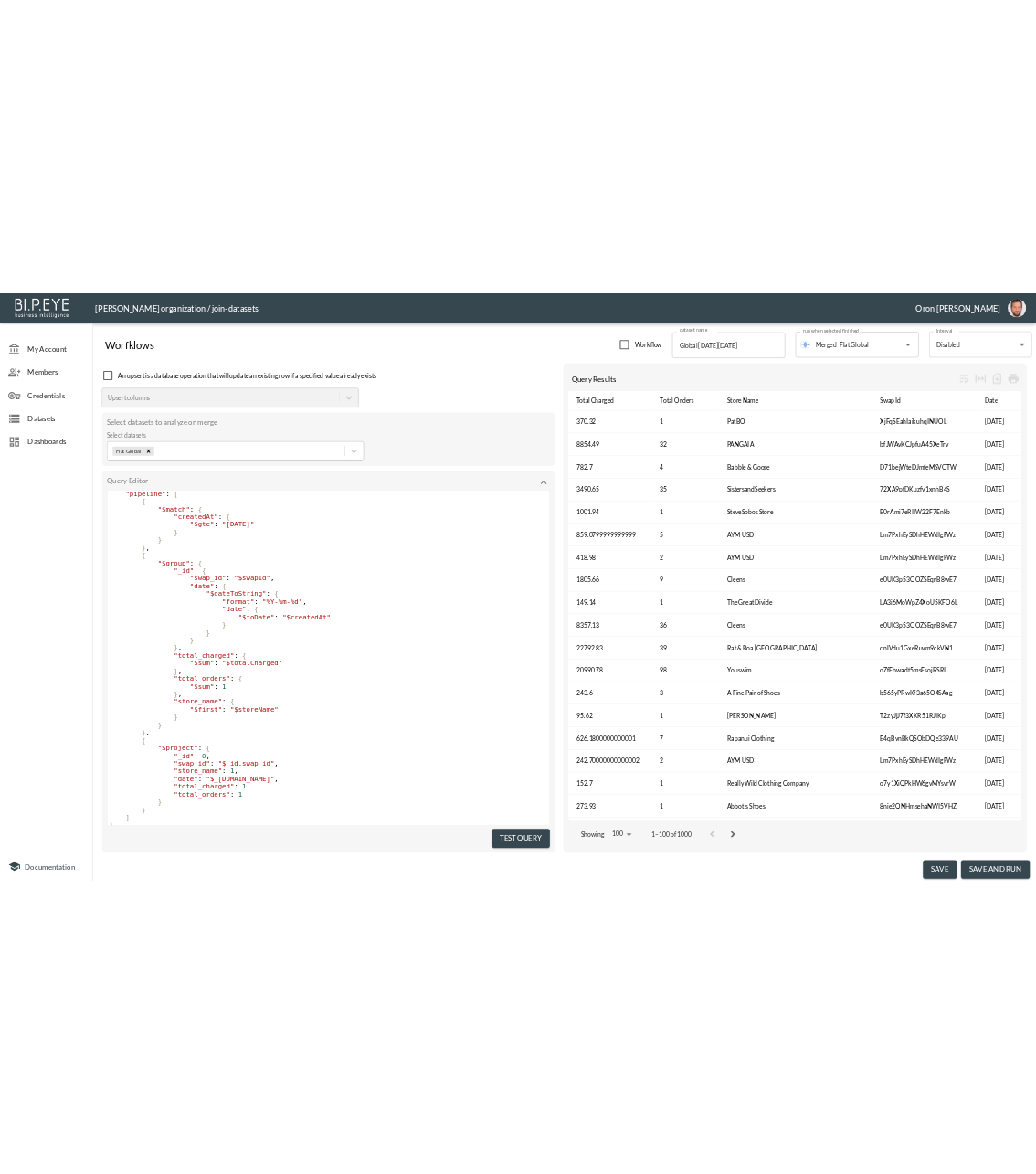
scroll to position [48, 0]
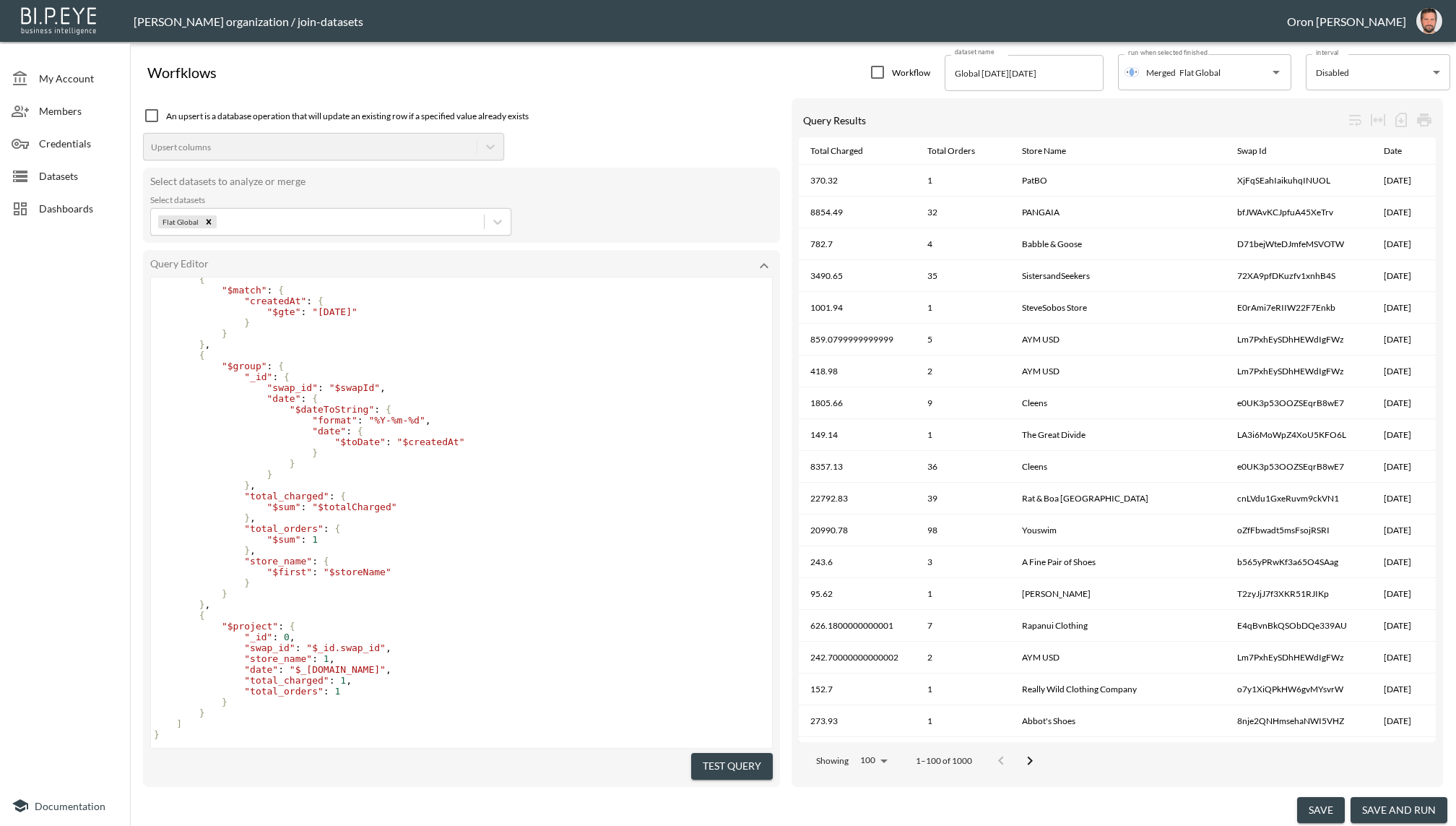
click at [592, 396] on pre ""date" : {" at bounding box center [462, 398] width 621 height 11
type textarea "{ "aggregate": "Flat Global___118bdf0b7678", "pipeline": [ { "$match": { "creat…"
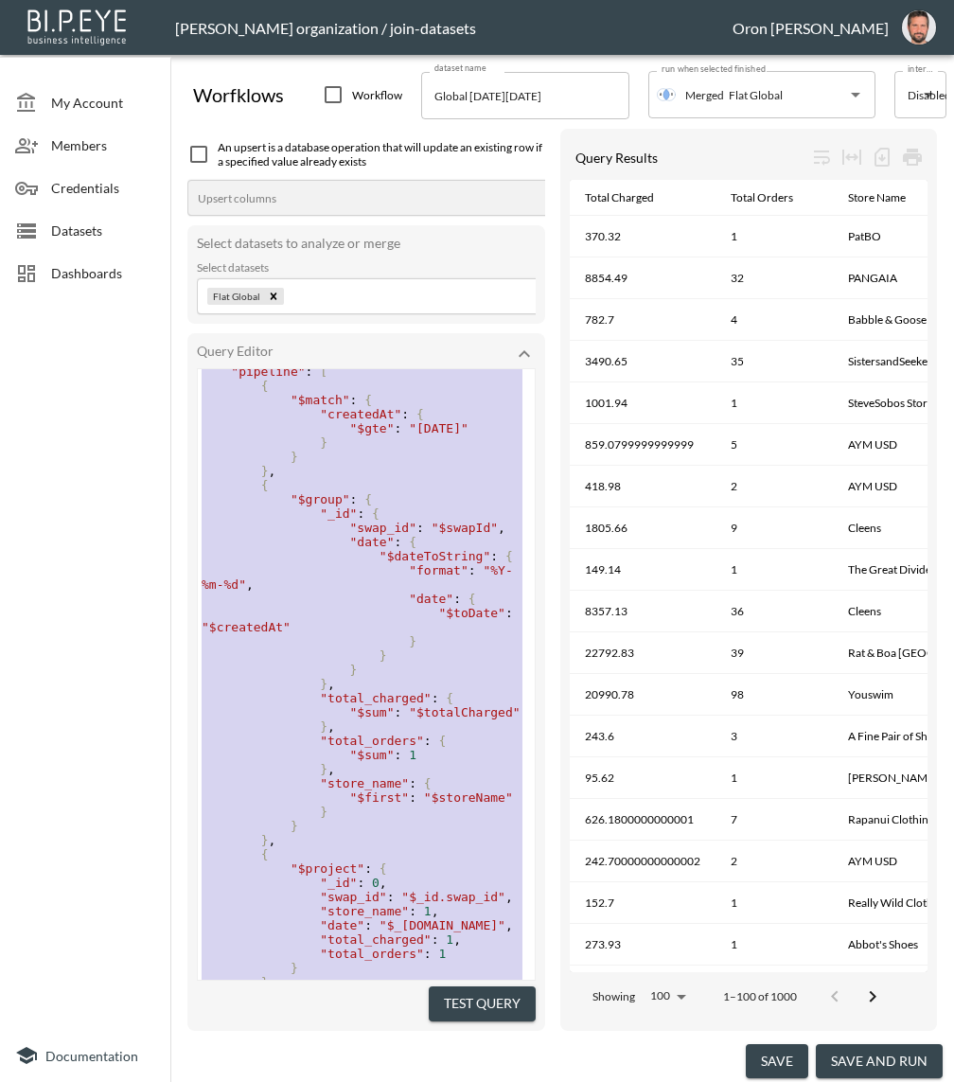
click at [362, 662] on span "}" at bounding box center [294, 655] width 185 height 14
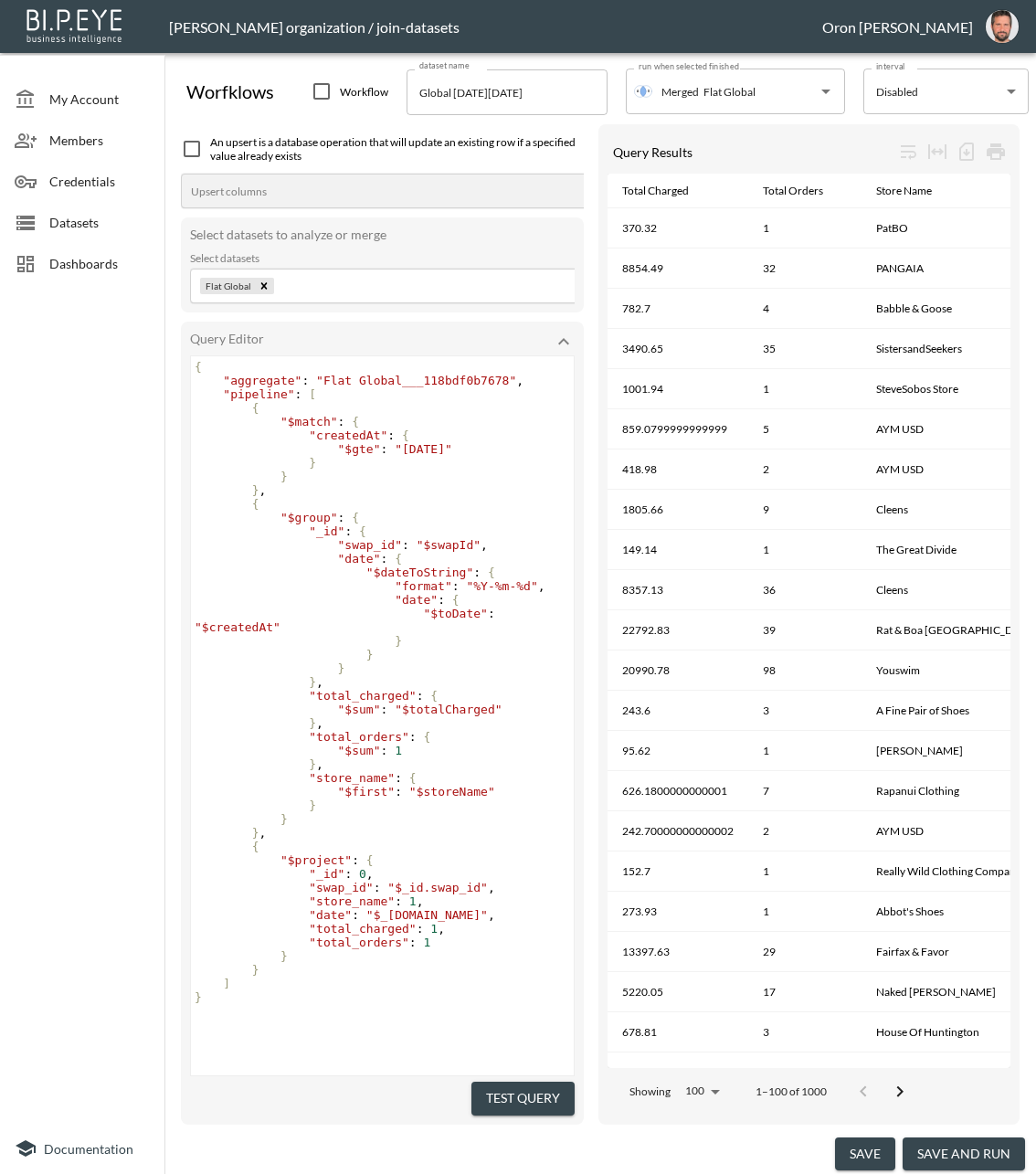
scroll to position [0, 0]
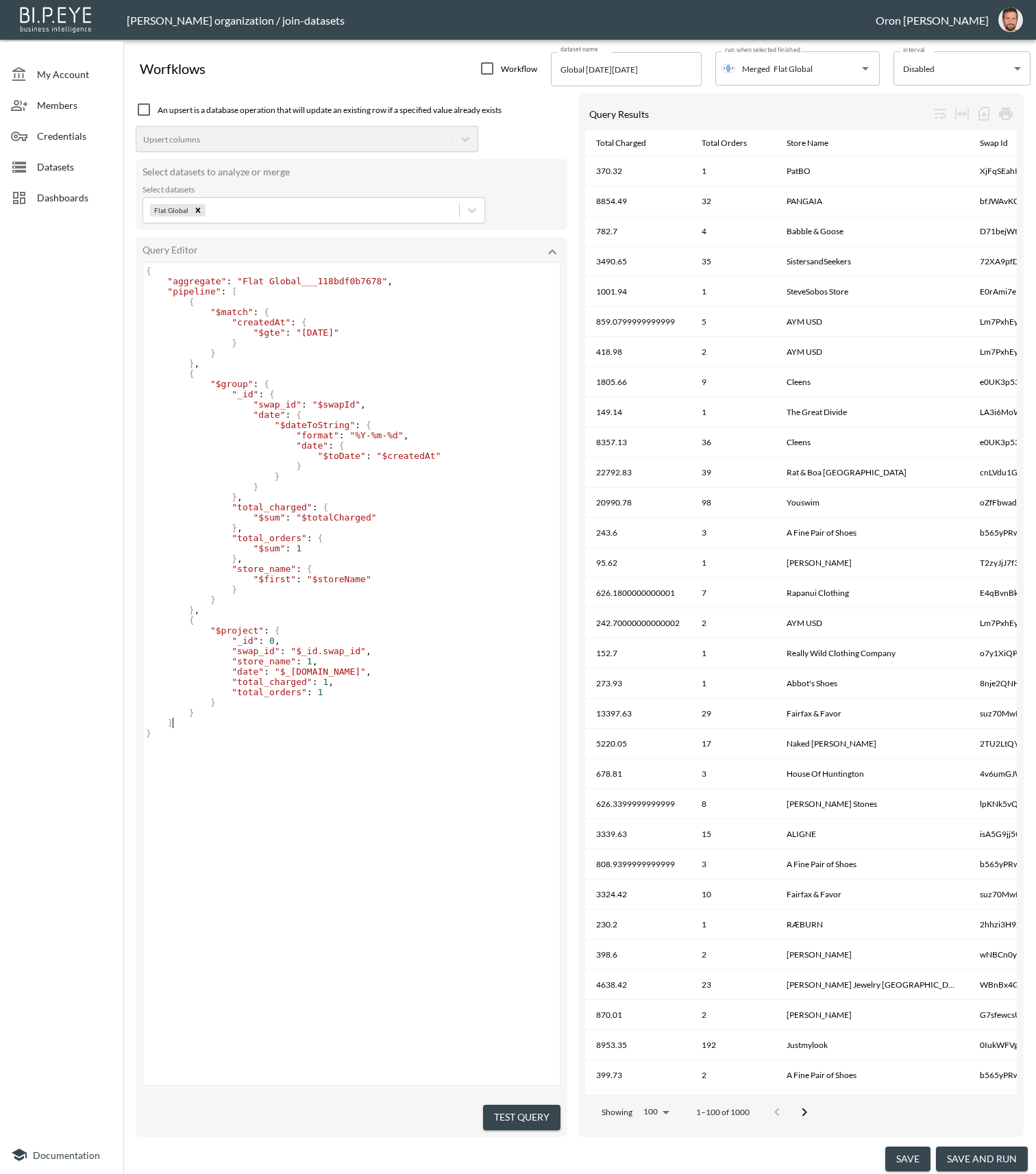
click at [393, 727] on pre "]" at bounding box center [353, 723] width 420 height 10
click at [407, 370] on pre "{" at bounding box center [353, 373] width 420 height 10
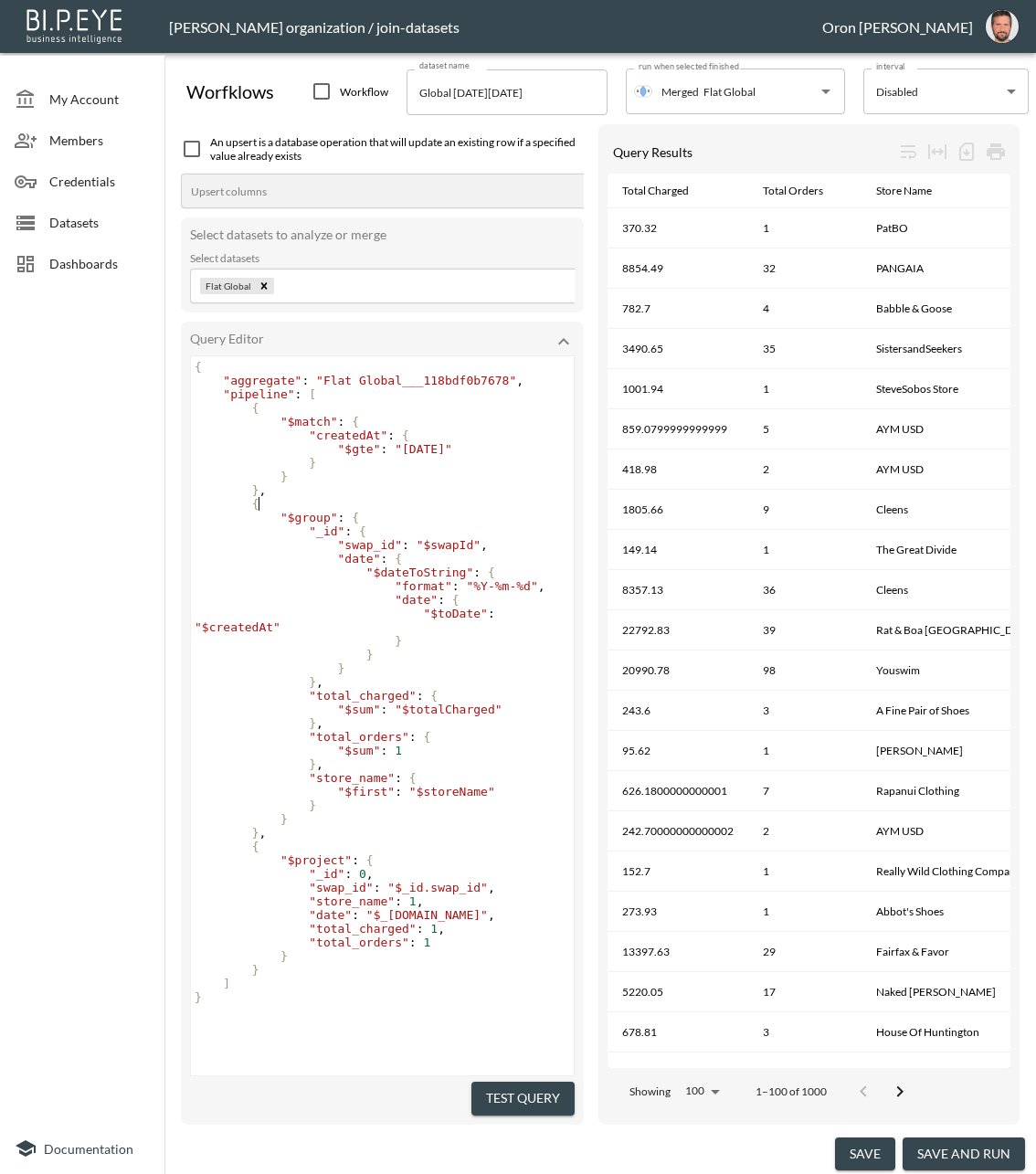
click at [526, 91] on input "Global [DATE][DATE]" at bounding box center [507, 92] width 201 height 45
click at [571, 94] on input "Global [DATE][DATE]" at bounding box center [507, 92] width 201 height 45
click at [520, 94] on input "Global [DATE][DATE]" at bounding box center [507, 92] width 201 height 45
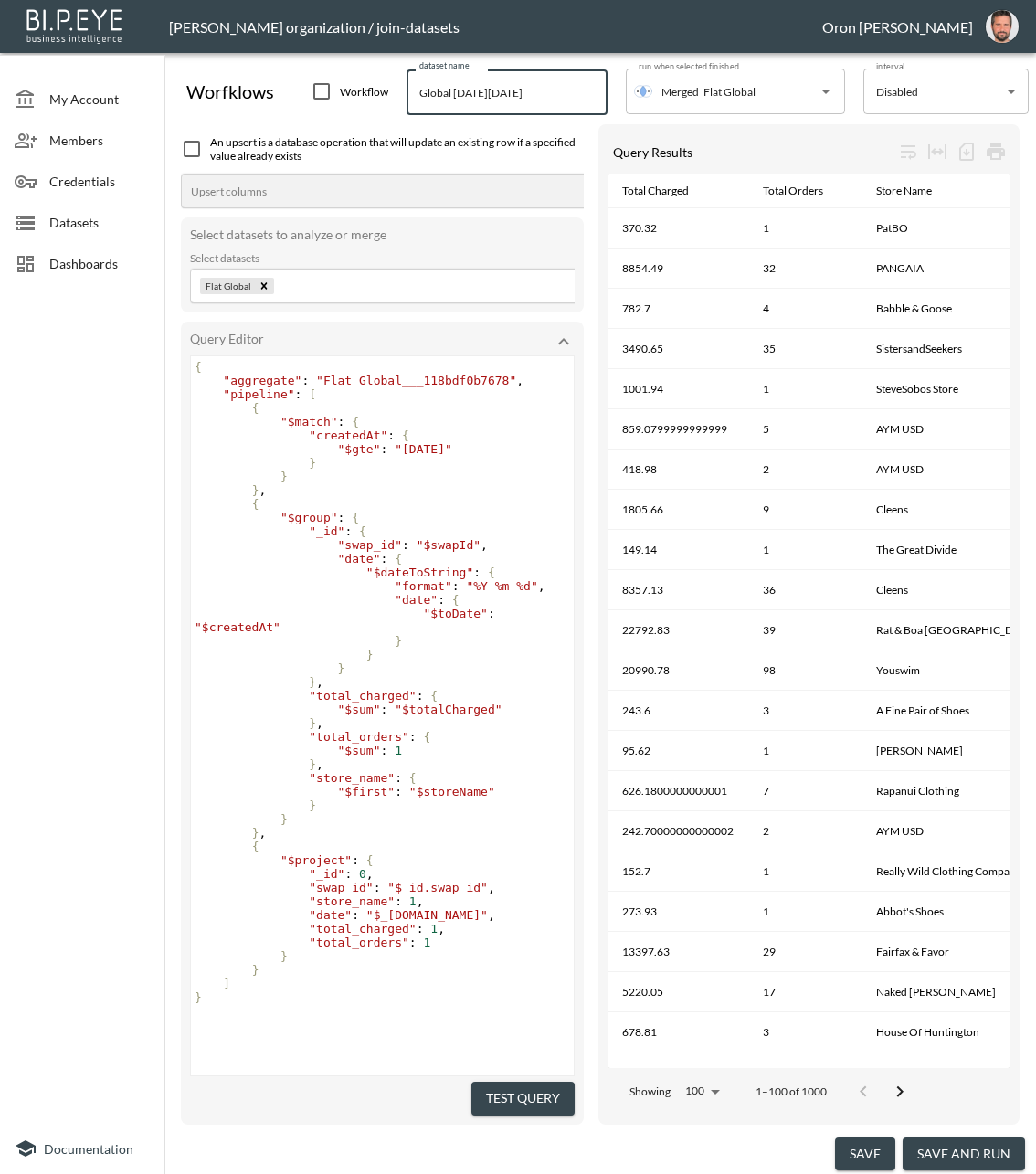
click at [498, 93] on input "Global [DATE][DATE]" at bounding box center [507, 92] width 201 height 45
click at [539, 94] on input "Global [DATE][DATE]" at bounding box center [507, 92] width 201 height 45
click at [106, 213] on span "Datasets" at bounding box center [99, 223] width 100 height 19
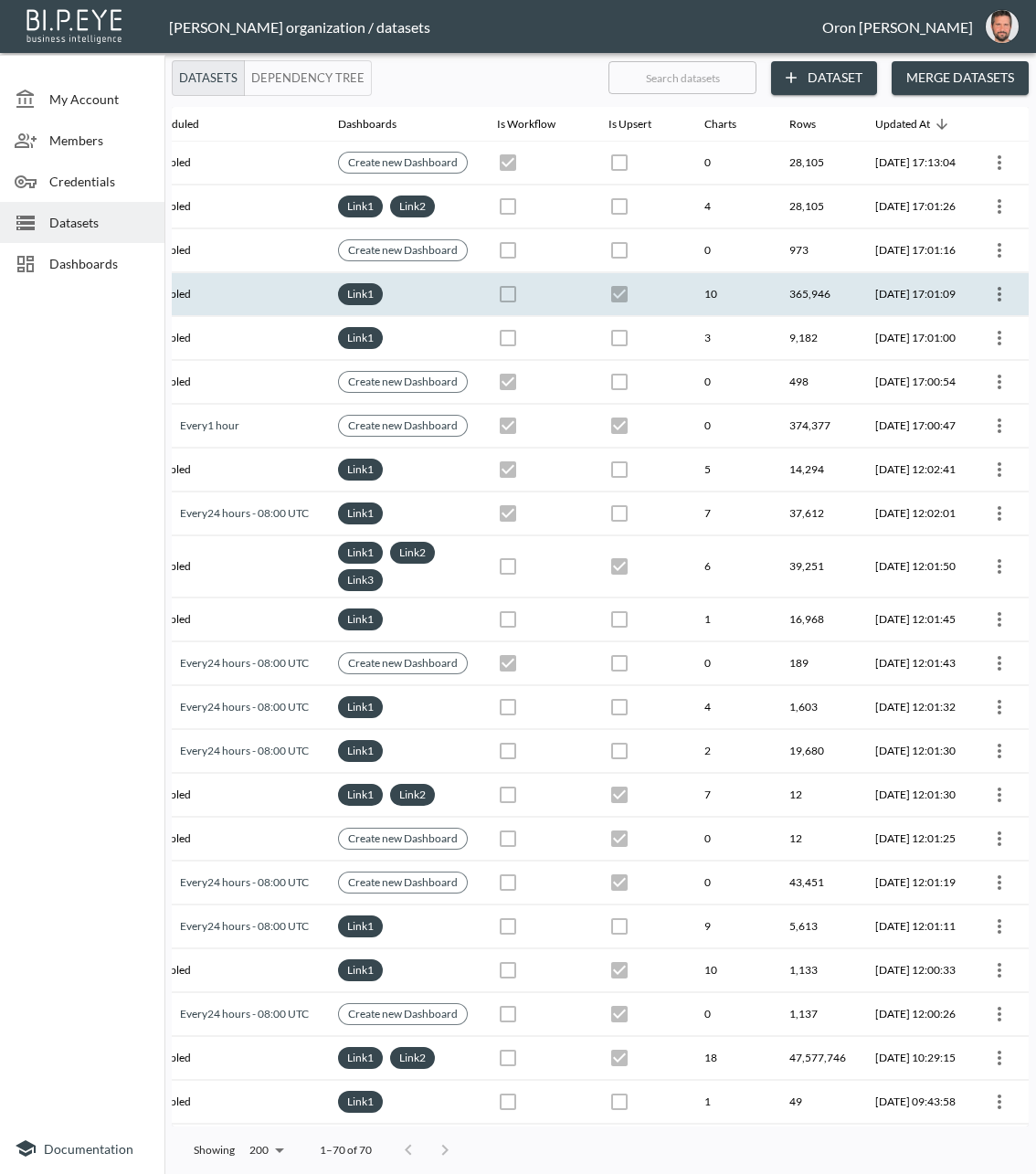
scroll to position [0, 478]
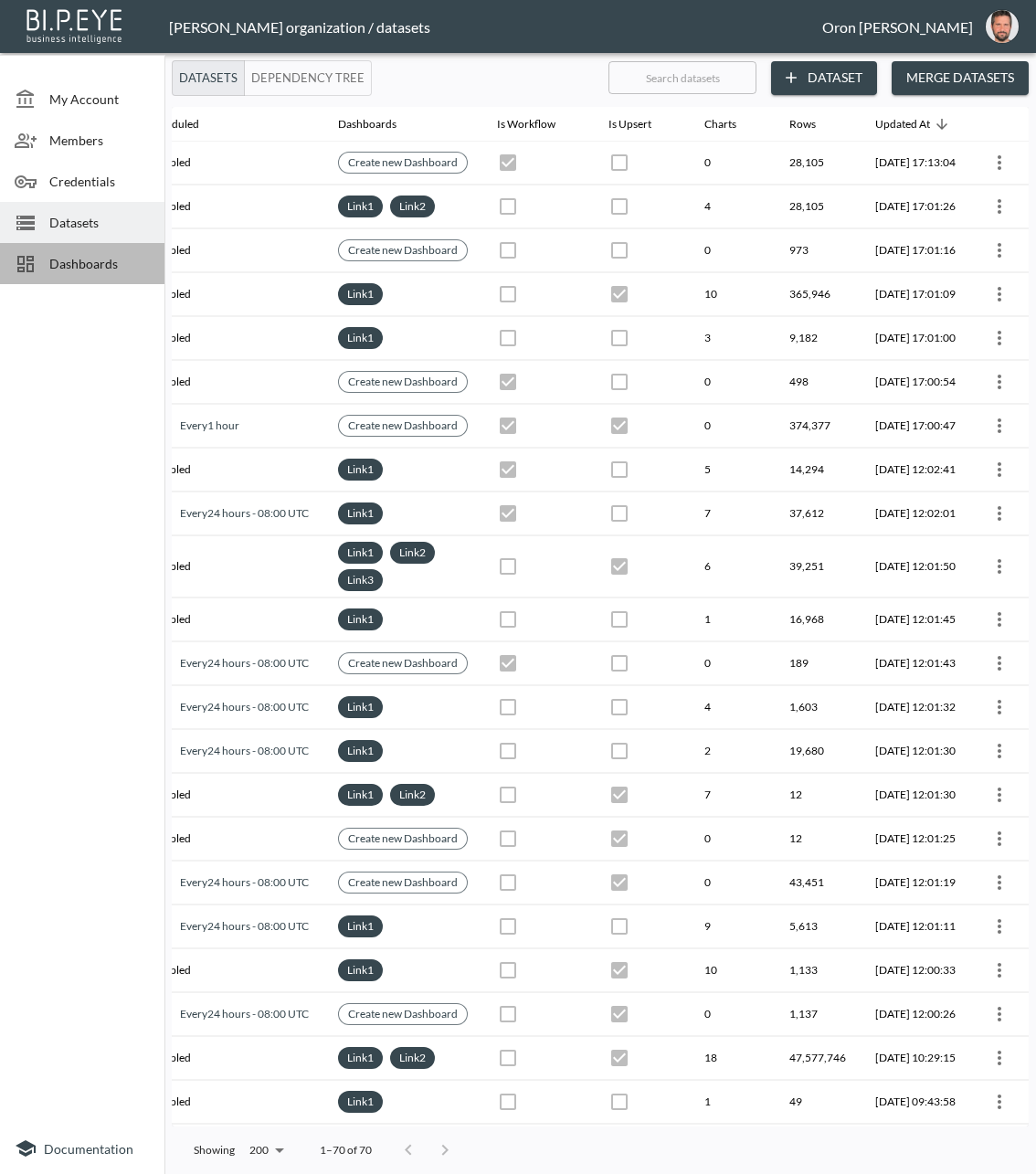
click at [66, 254] on span "Dashboards" at bounding box center [99, 264] width 100 height 19
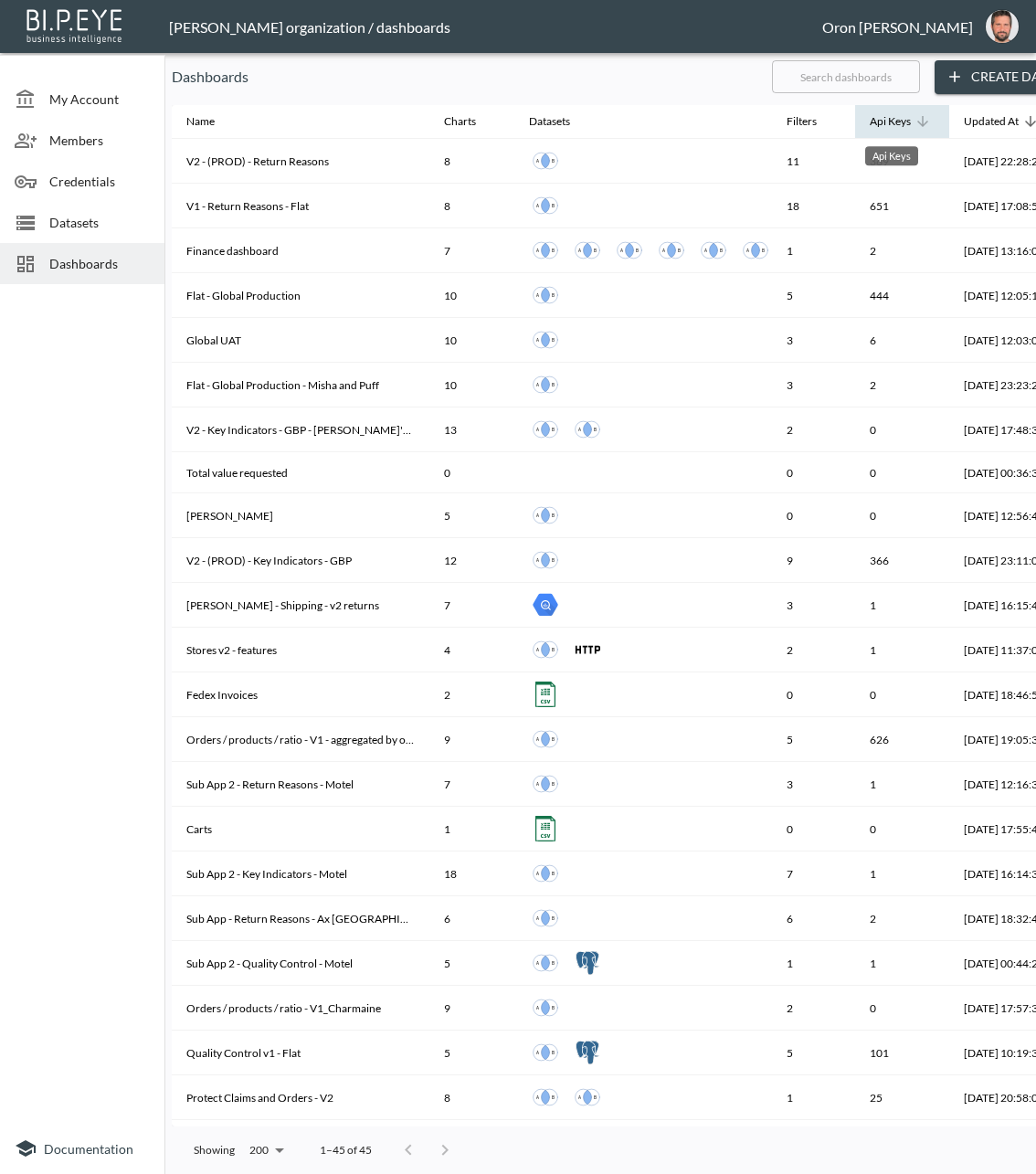
scroll to position [0, 121]
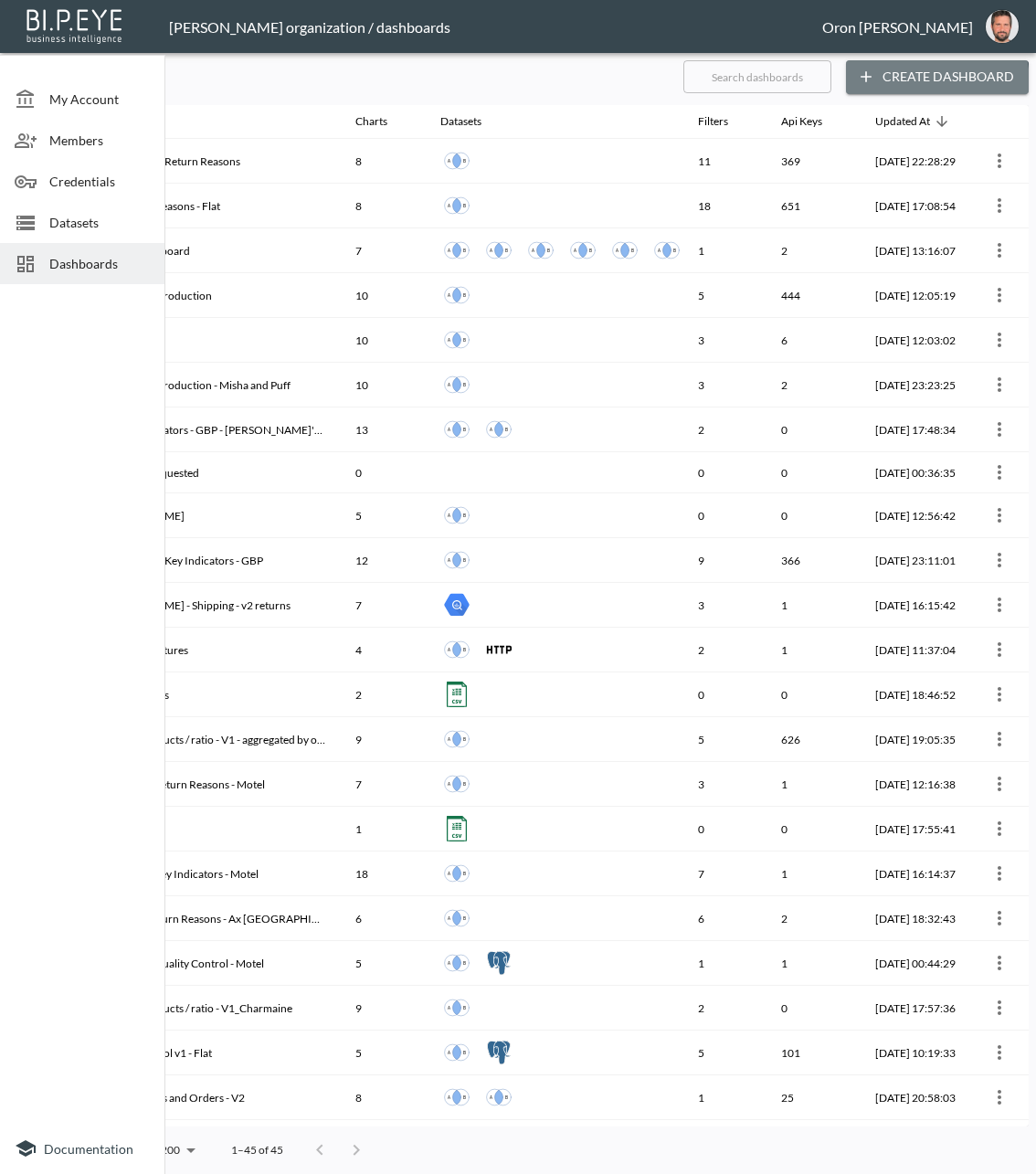
click at [920, 83] on button "Create Dashboard" at bounding box center [937, 76] width 182 height 34
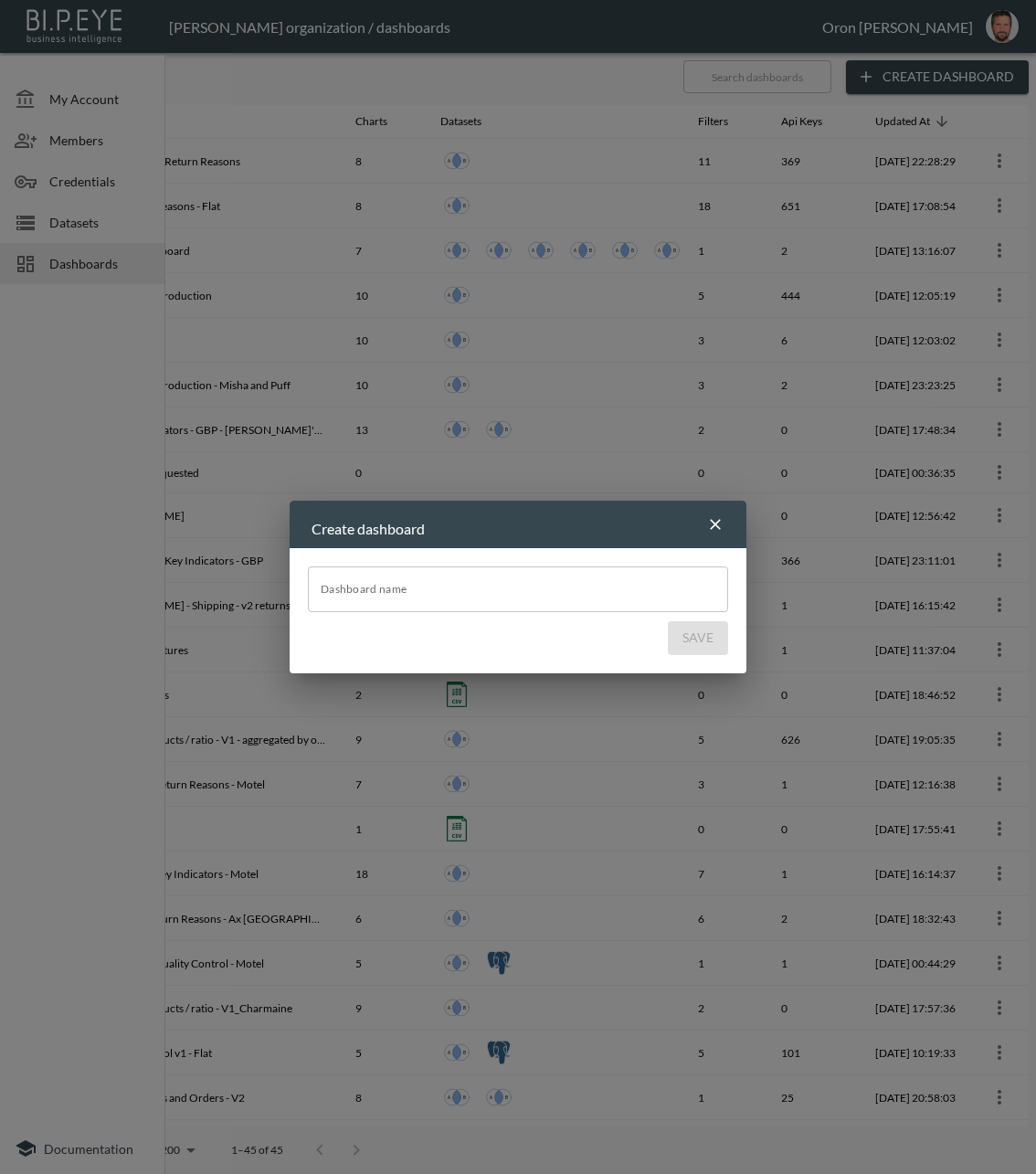
click at [431, 573] on input "Dashboard name" at bounding box center [518, 589] width 420 height 45
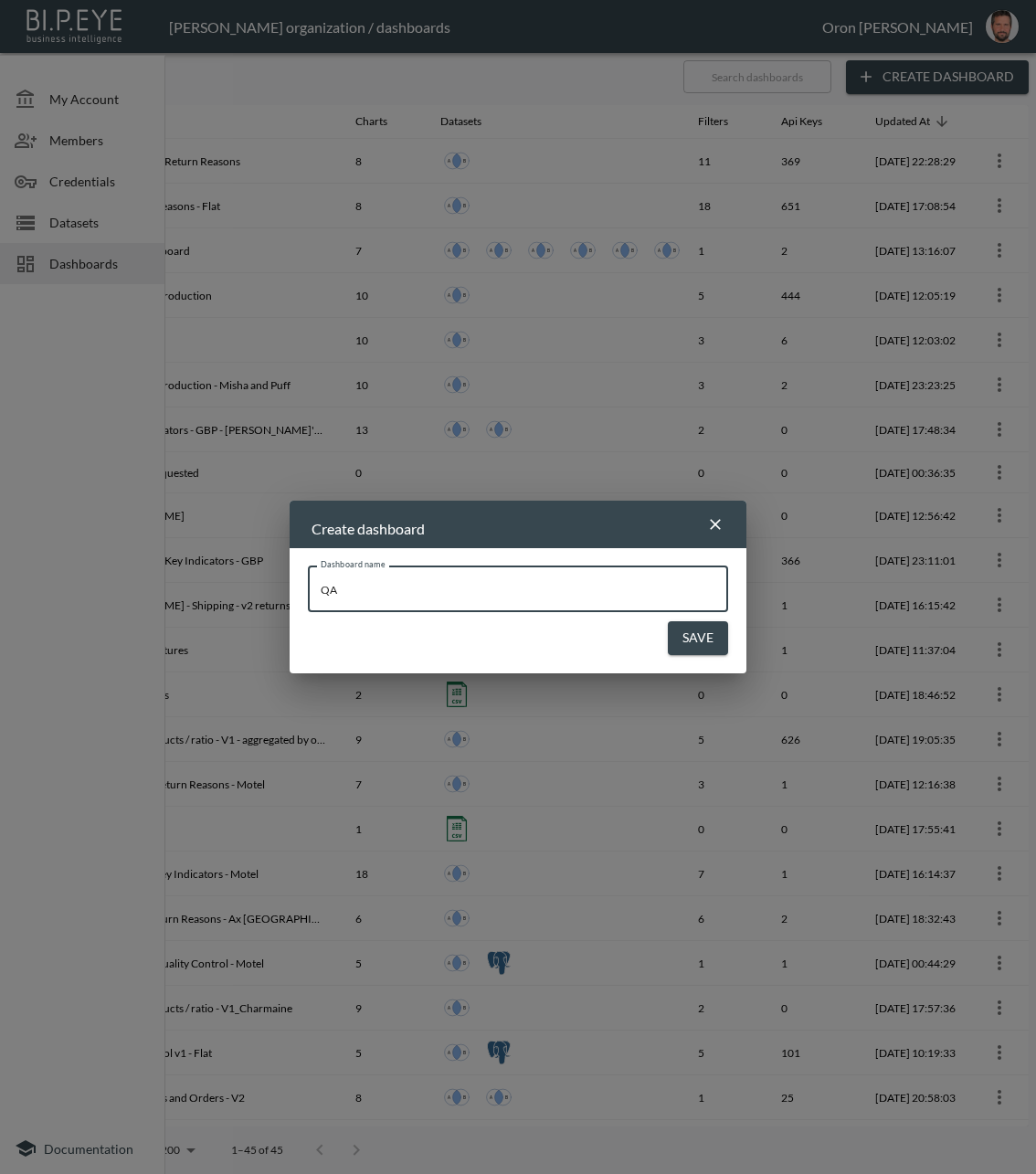
type input "QA"
click at [713, 639] on button "Save" at bounding box center [698, 638] width 60 height 34
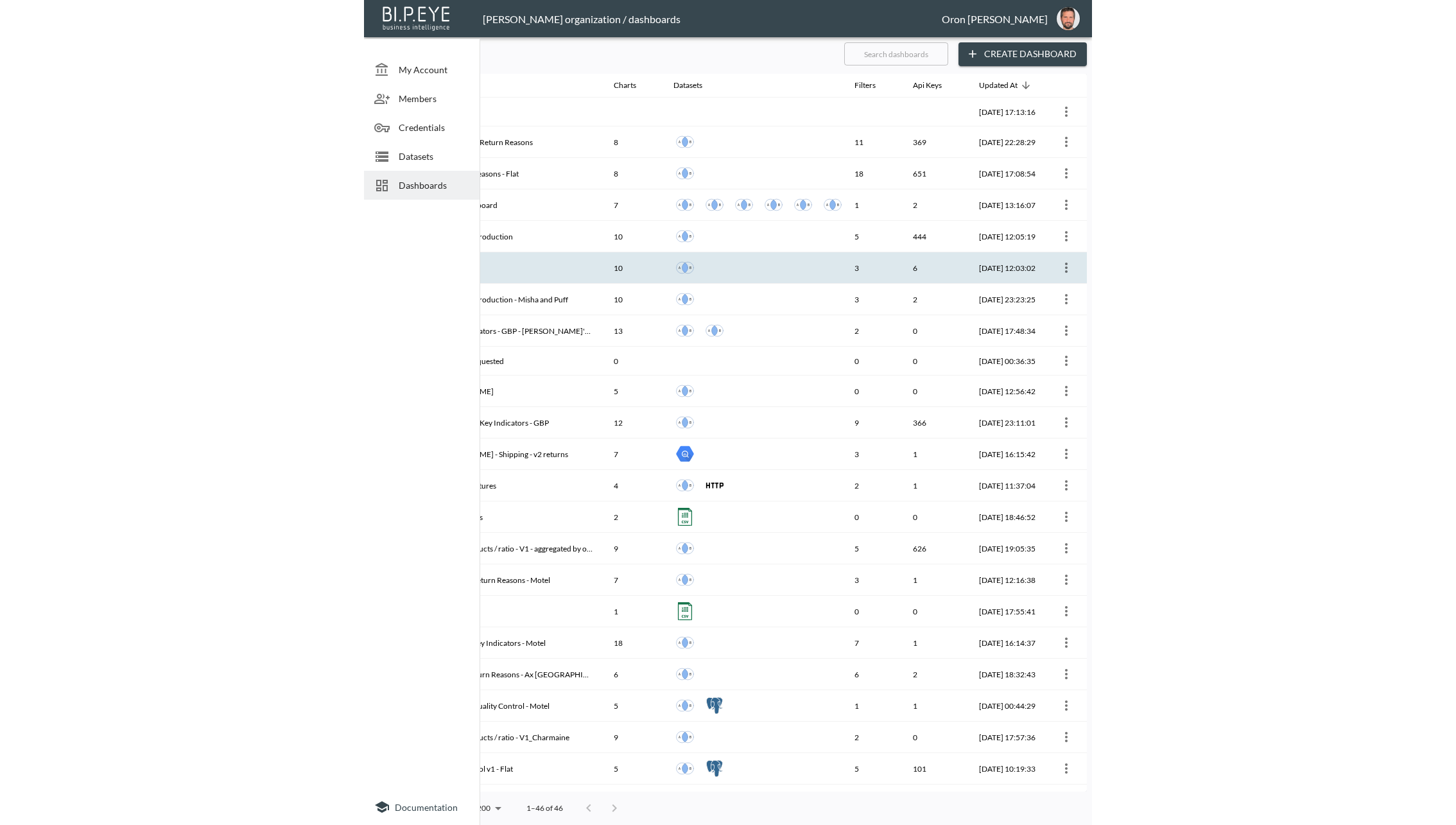
scroll to position [0, 0]
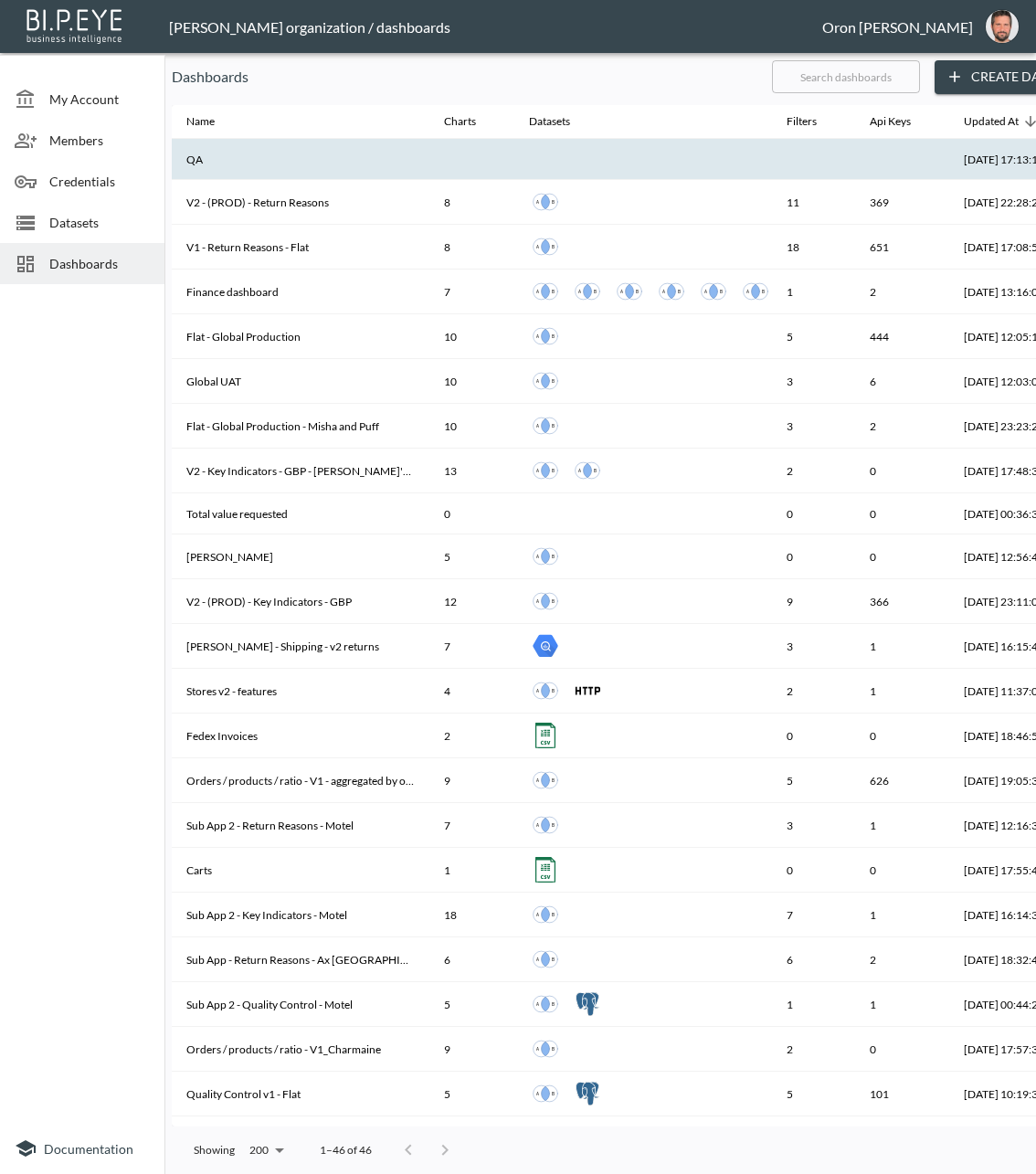
click at [474, 162] on th at bounding box center [472, 159] width 85 height 42
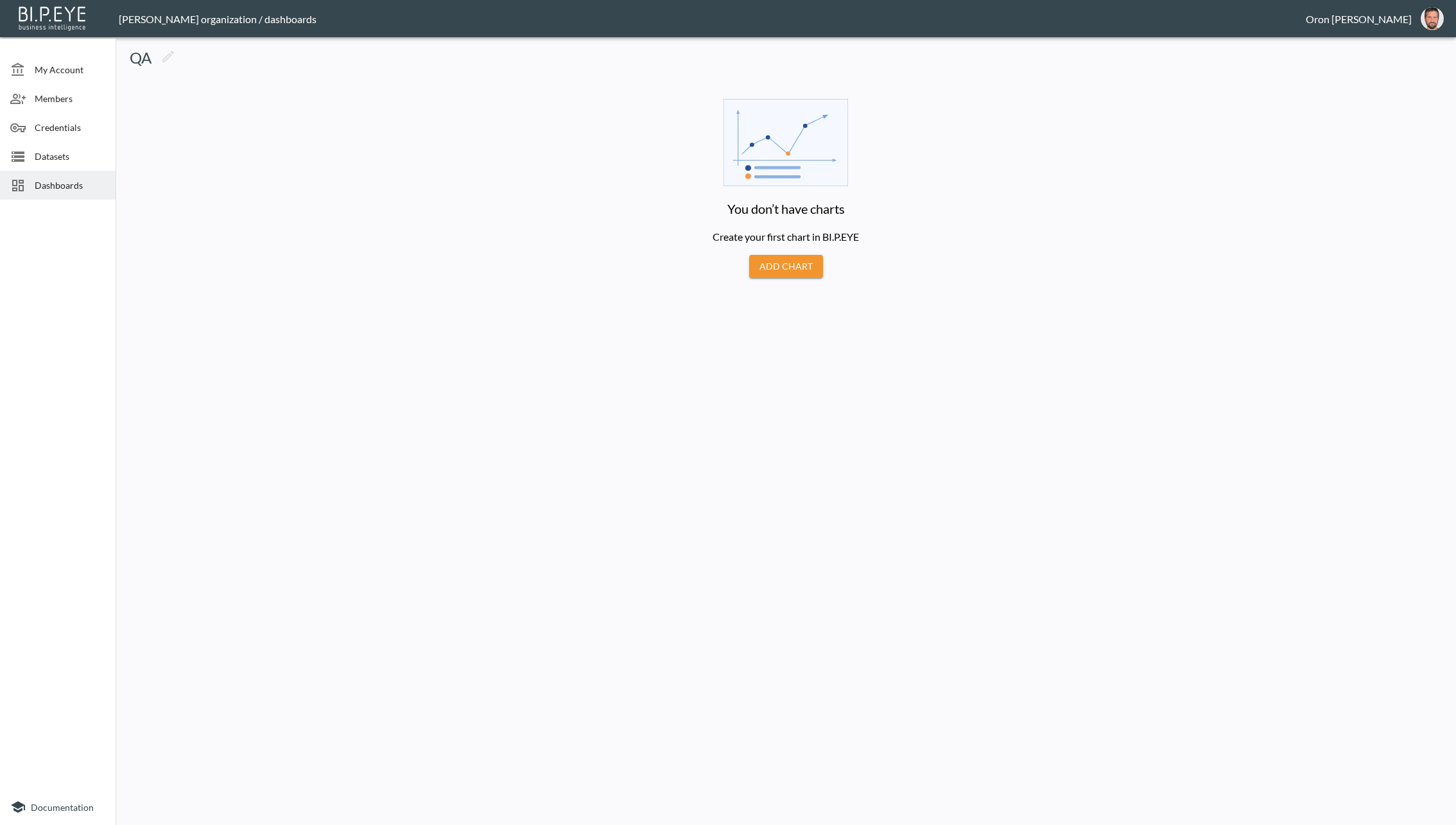
click at [803, 275] on button "Add Chart" at bounding box center [786, 267] width 74 height 24
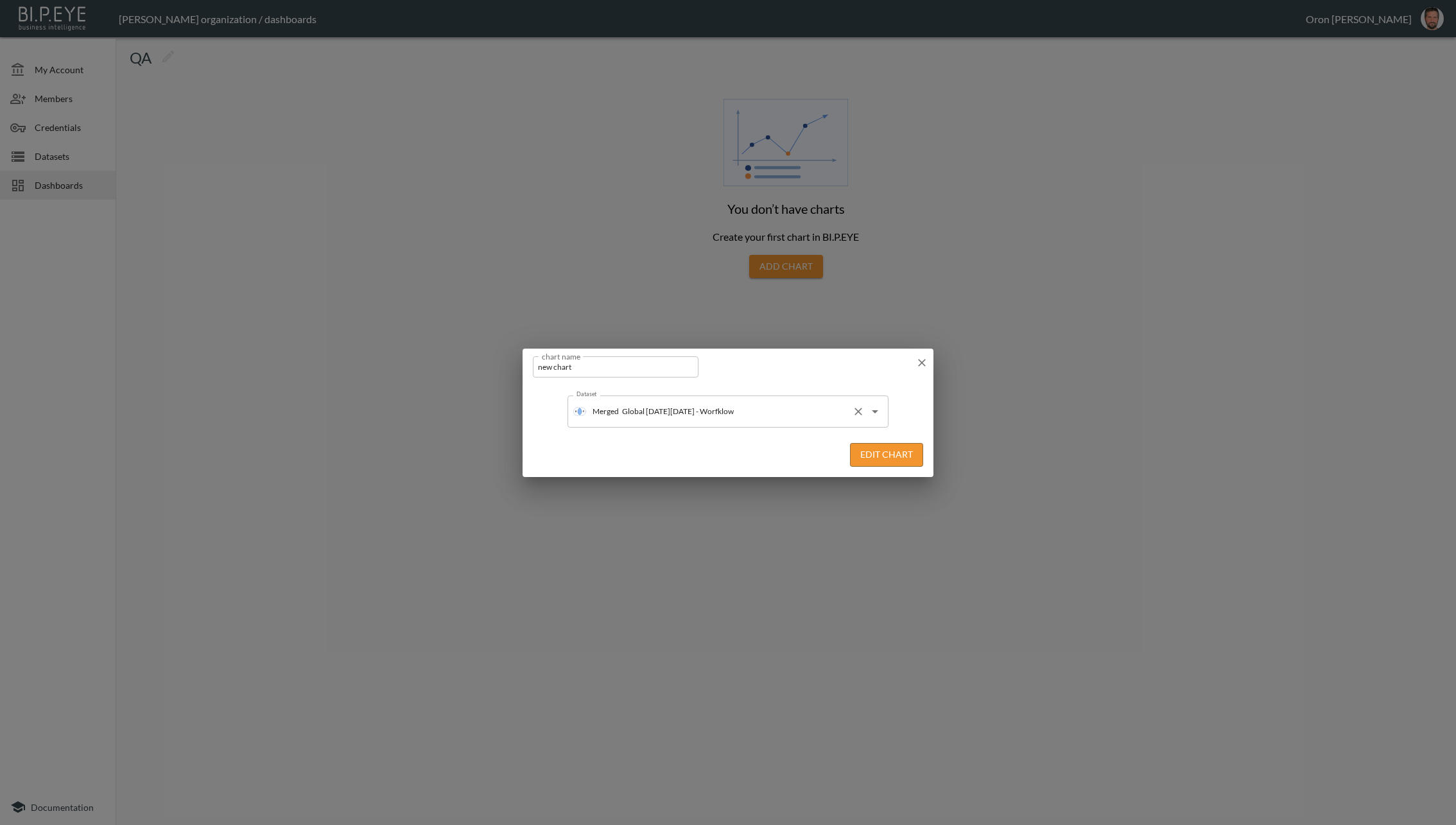
click at [717, 423] on div "Merged Global black friday - Worfklow Dataset" at bounding box center [728, 411] width 321 height 32
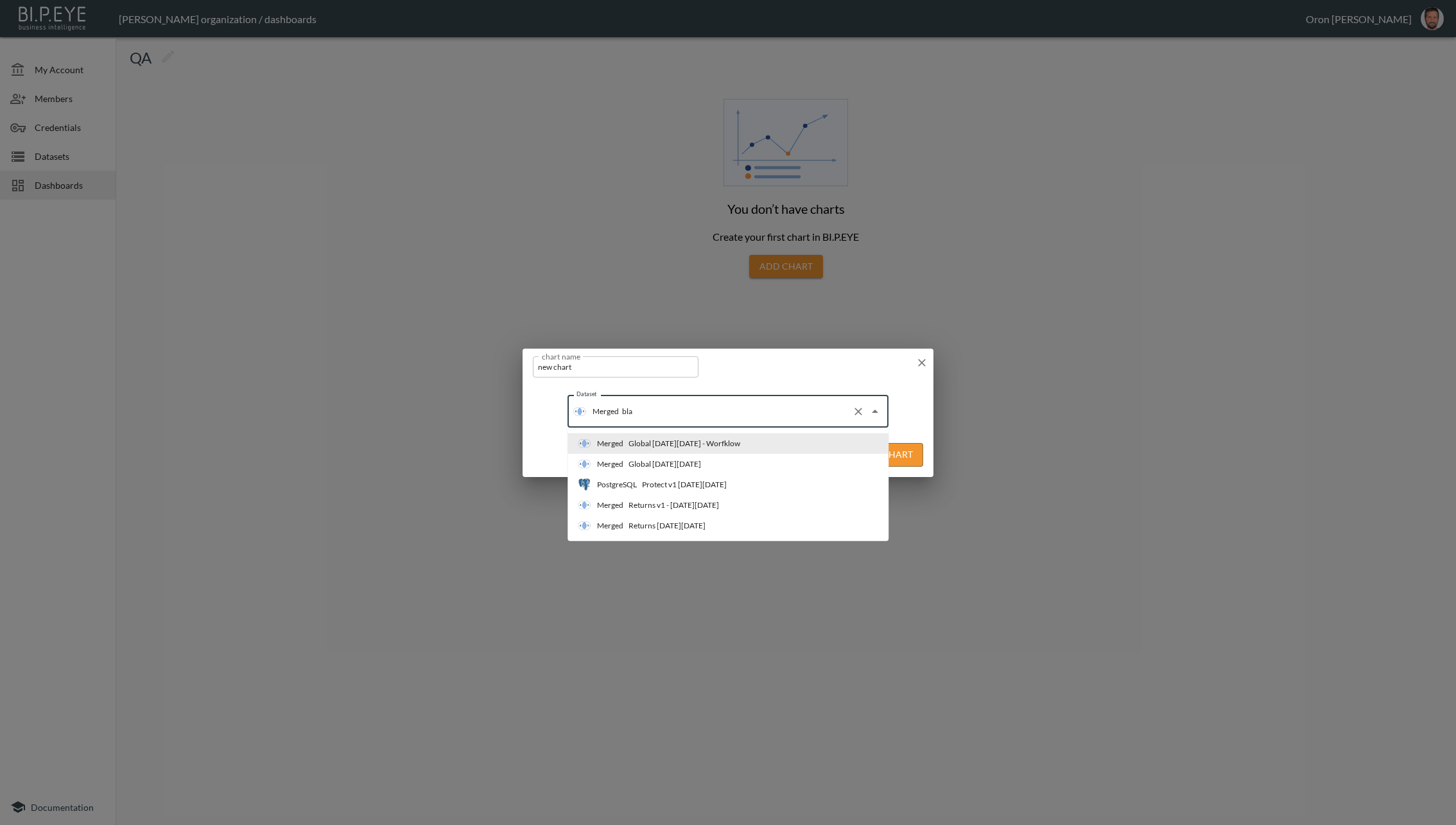
type input "blac"
click at [695, 460] on li "Merged Global black friday" at bounding box center [728, 464] width 321 height 20
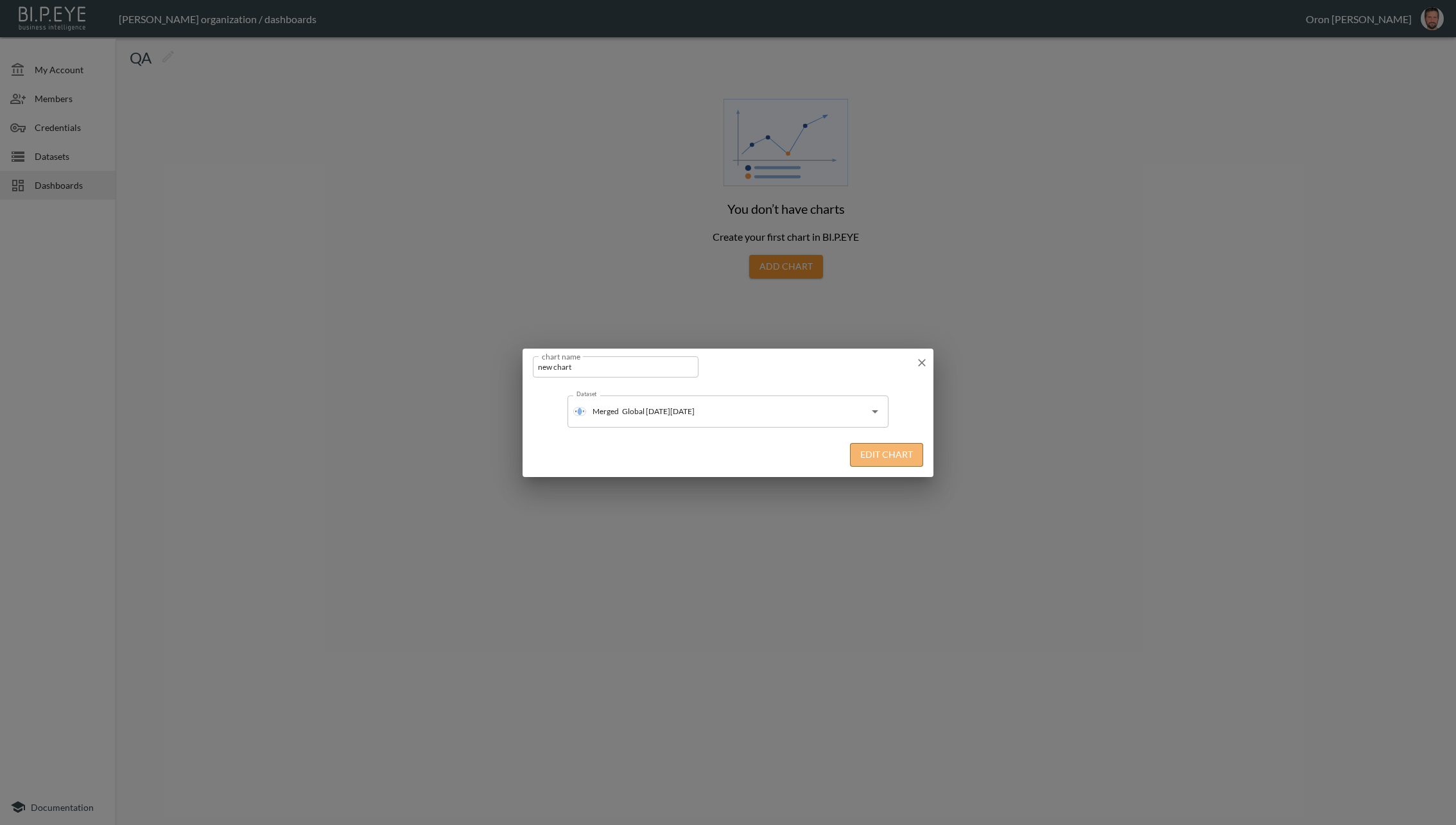
click at [877, 459] on button "Edit Chart" at bounding box center [887, 455] width 73 height 24
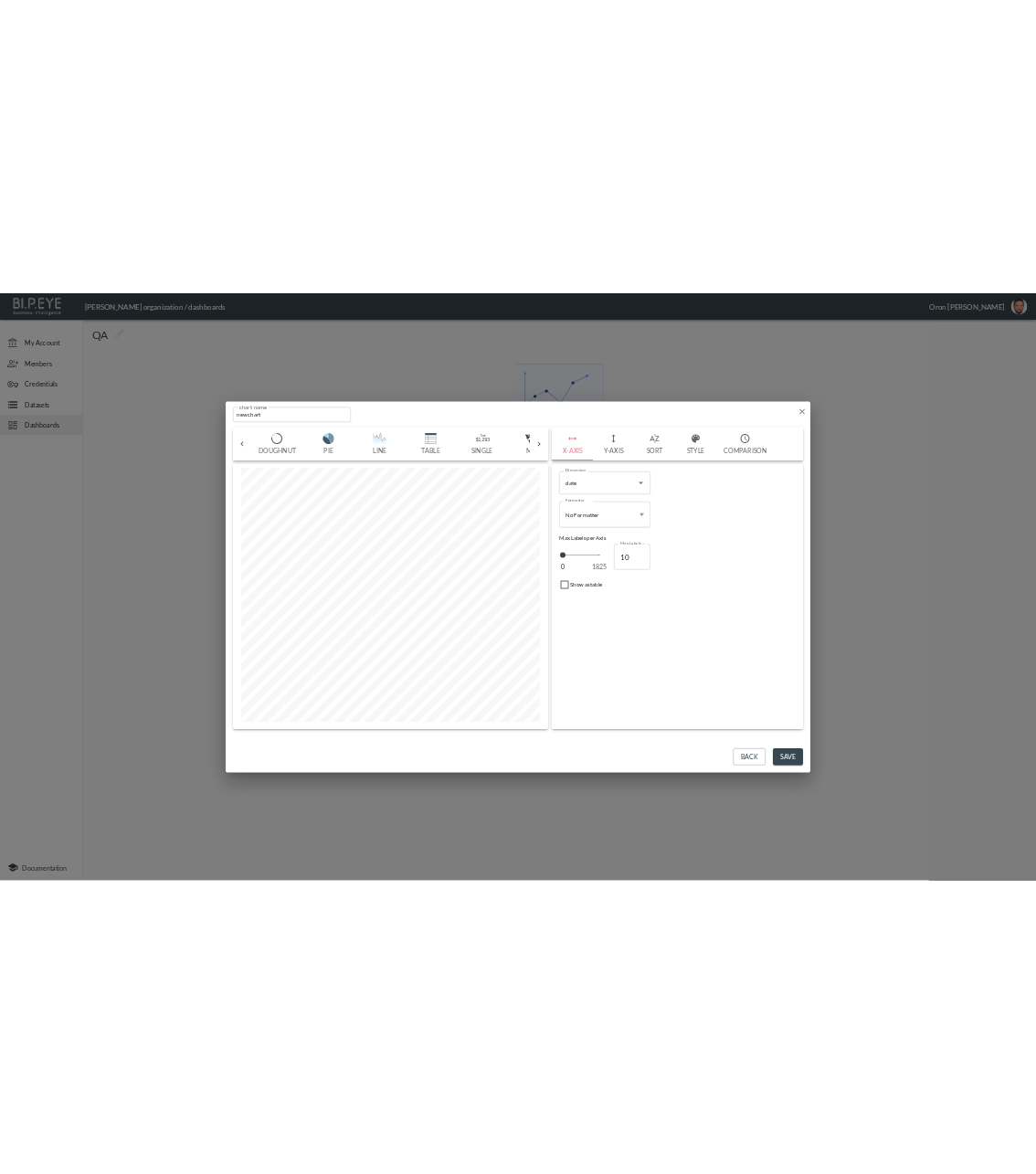
scroll to position [0, 228]
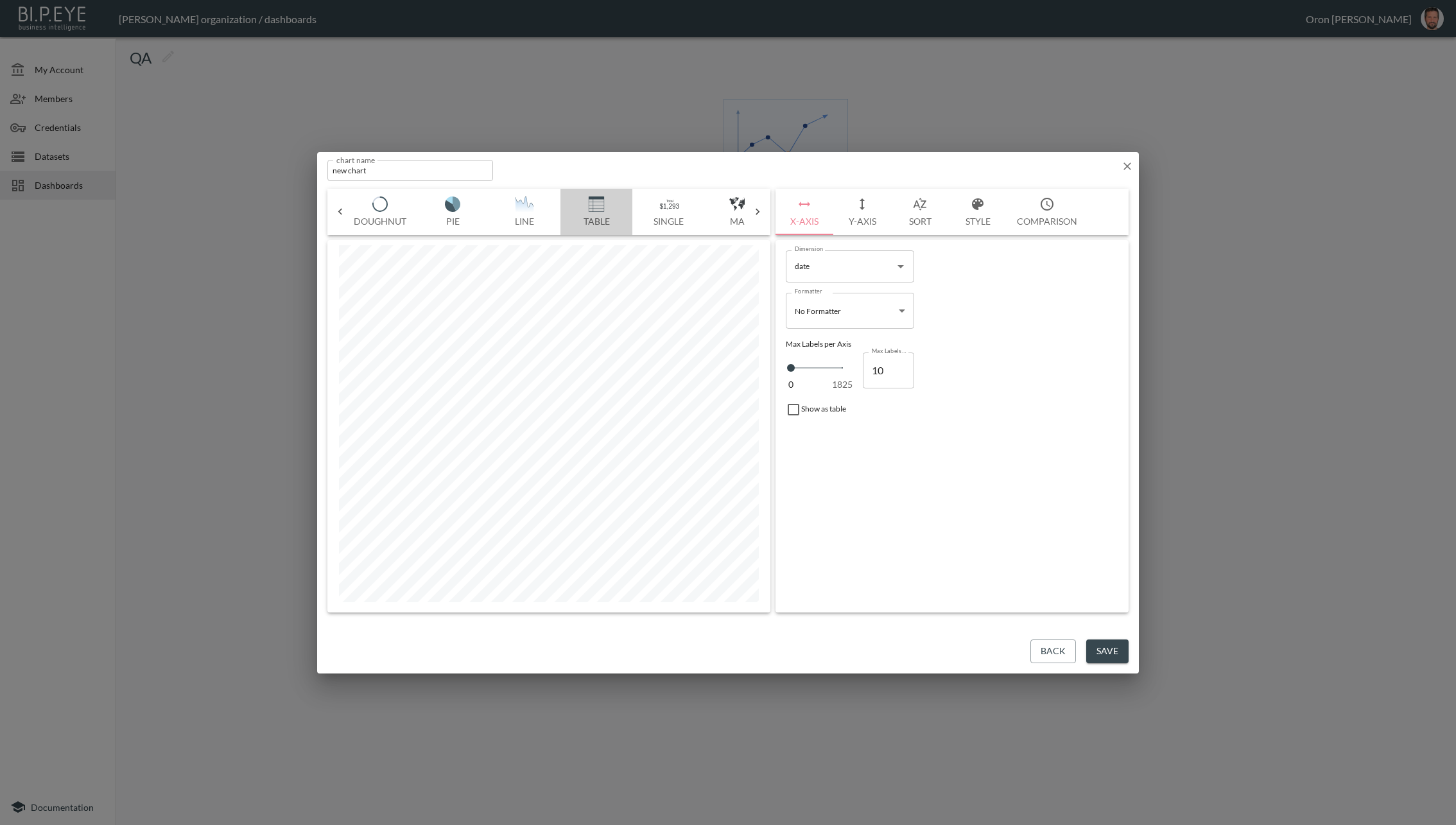
click at [588, 210] on img "button" at bounding box center [596, 204] width 52 height 16
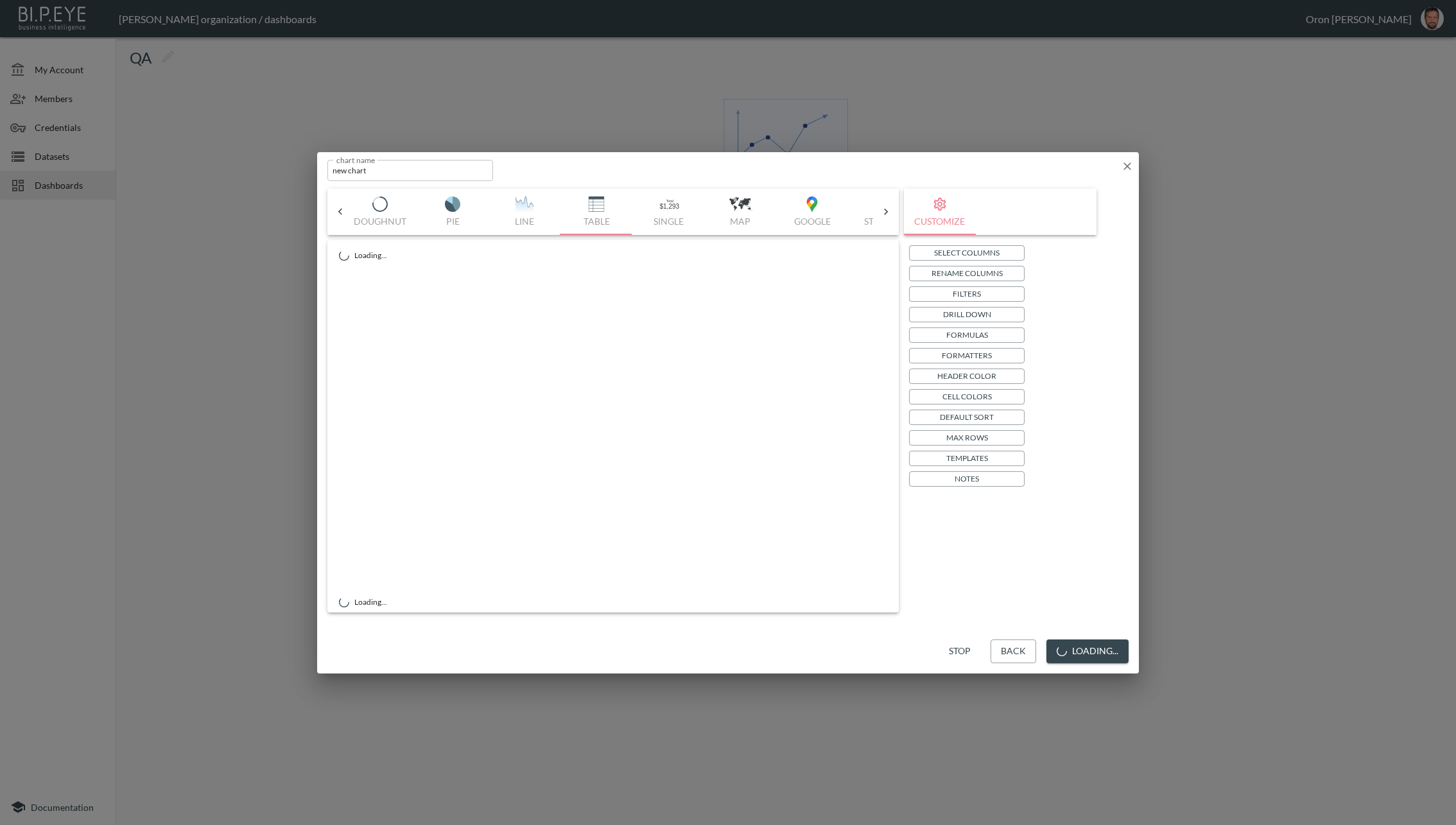
click at [1003, 309] on button "Drill Down" at bounding box center [967, 314] width 115 height 16
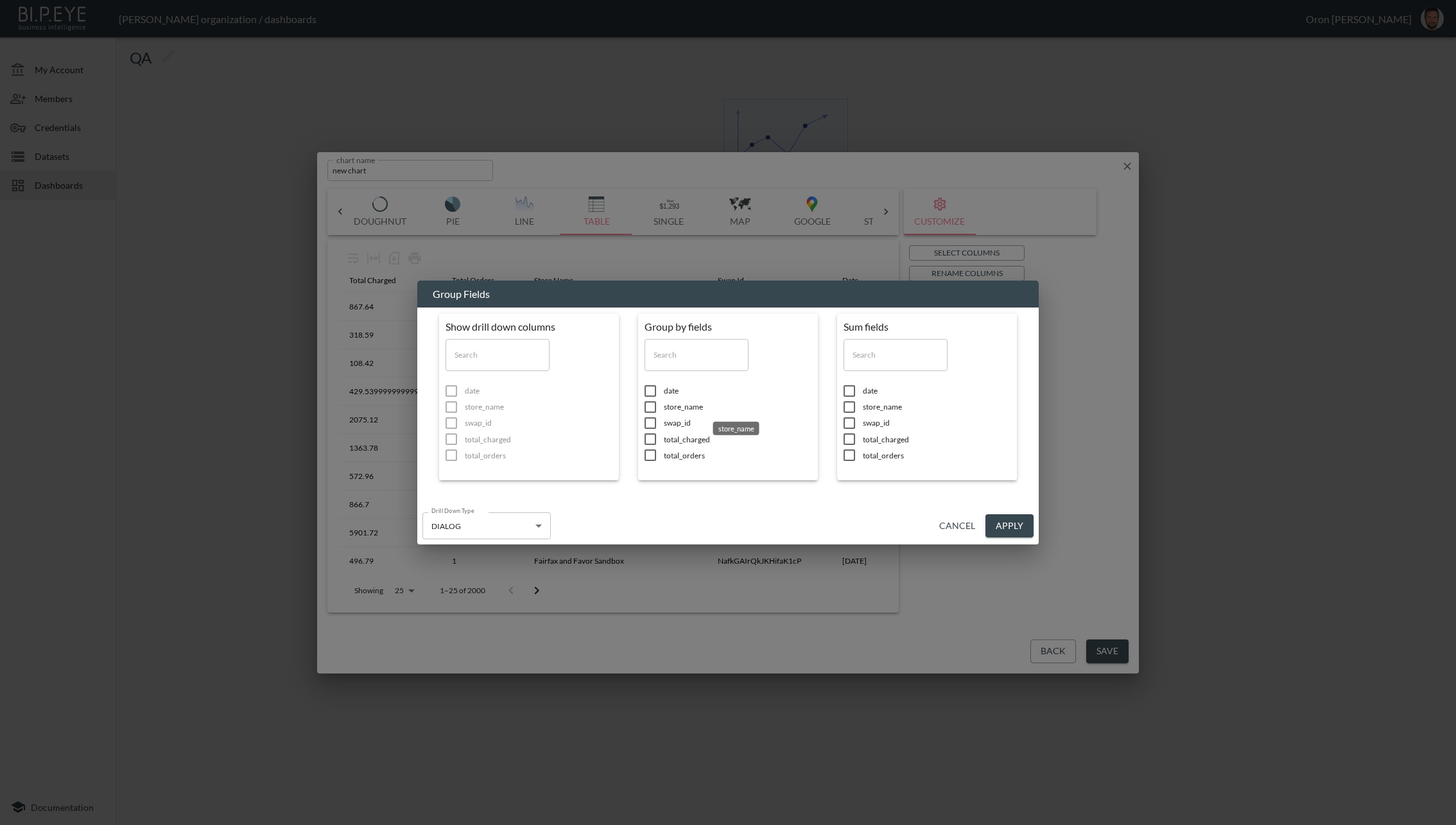
click at [682, 406] on span "store_name" at bounding box center [738, 406] width 148 height 11
checkbox input "true"
click at [613, 435] on span "total_charged" at bounding box center [539, 440] width 148 height 11
checkbox input "true"
click at [1016, 518] on button "Apply" at bounding box center [1010, 526] width 48 height 24
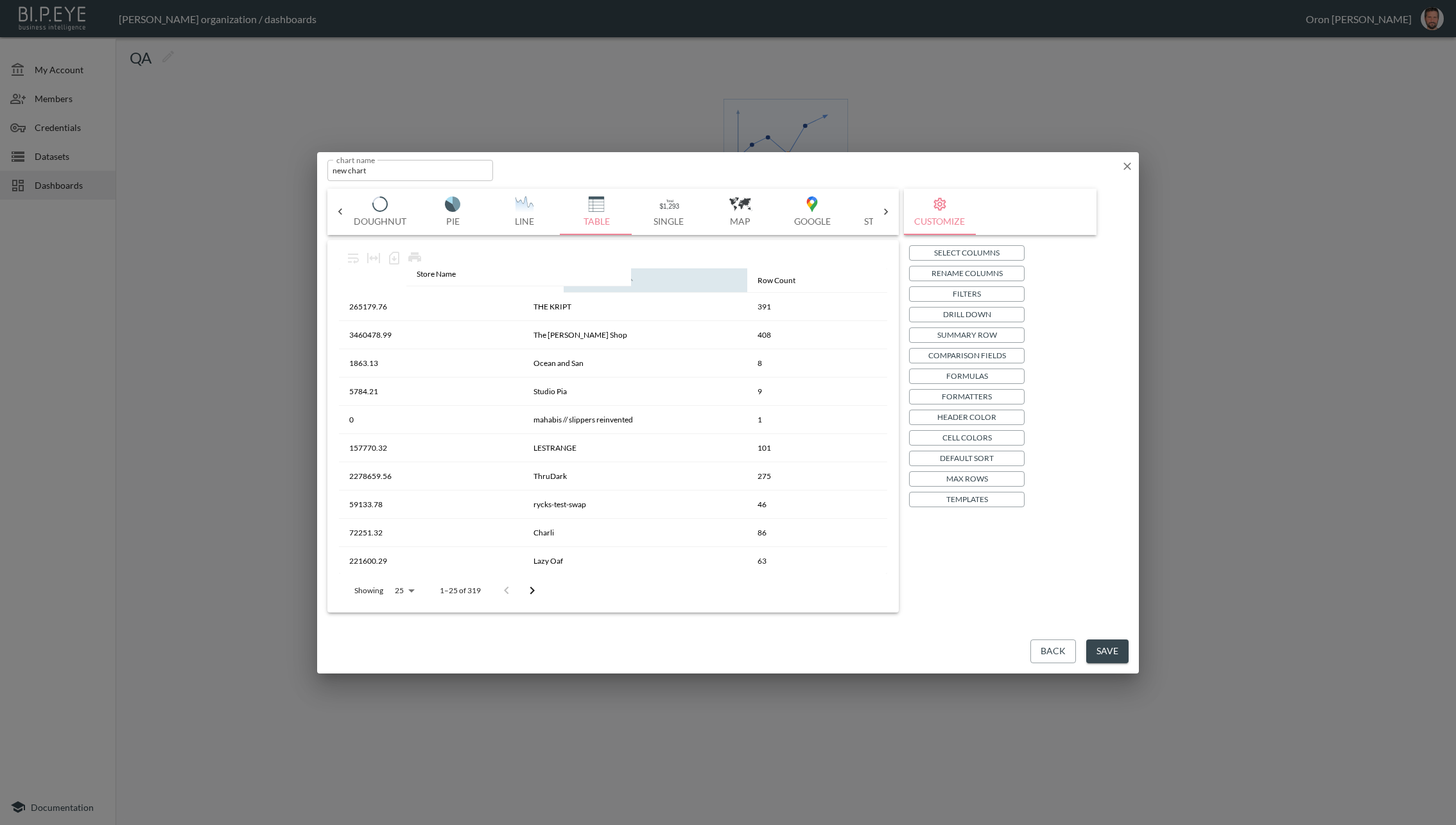
drag, startPoint x: 545, startPoint y: 287, endPoint x: 373, endPoint y: 278, distance: 172.2
click at [373, 280] on table "Total Charged Store Name Row Count 265179.76 THE KRIPT 391 3460478.99 The Frank…" at bounding box center [613, 634] width 548 height 731
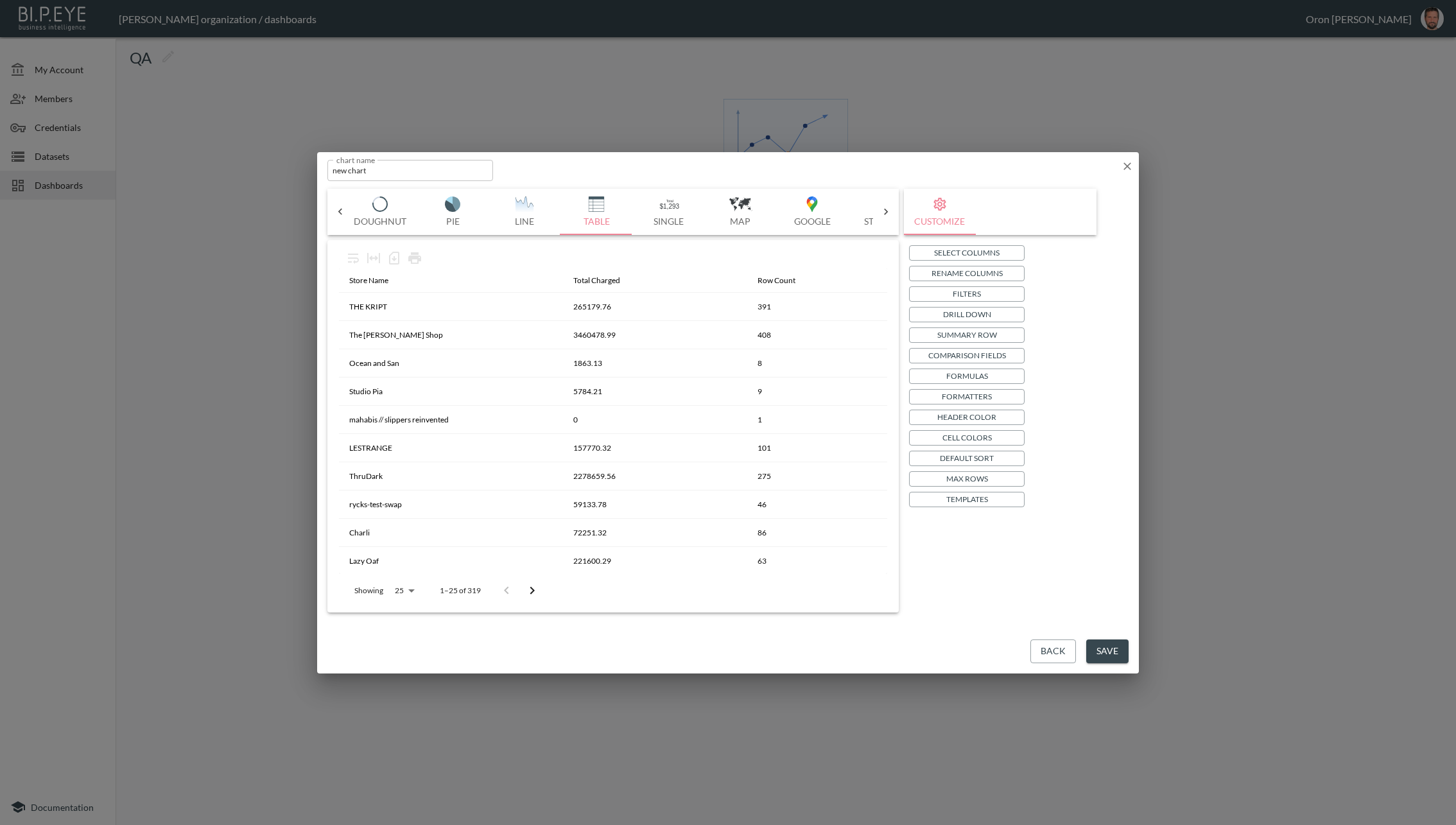
click at [984, 458] on p "Default Sort" at bounding box center [967, 458] width 54 height 14
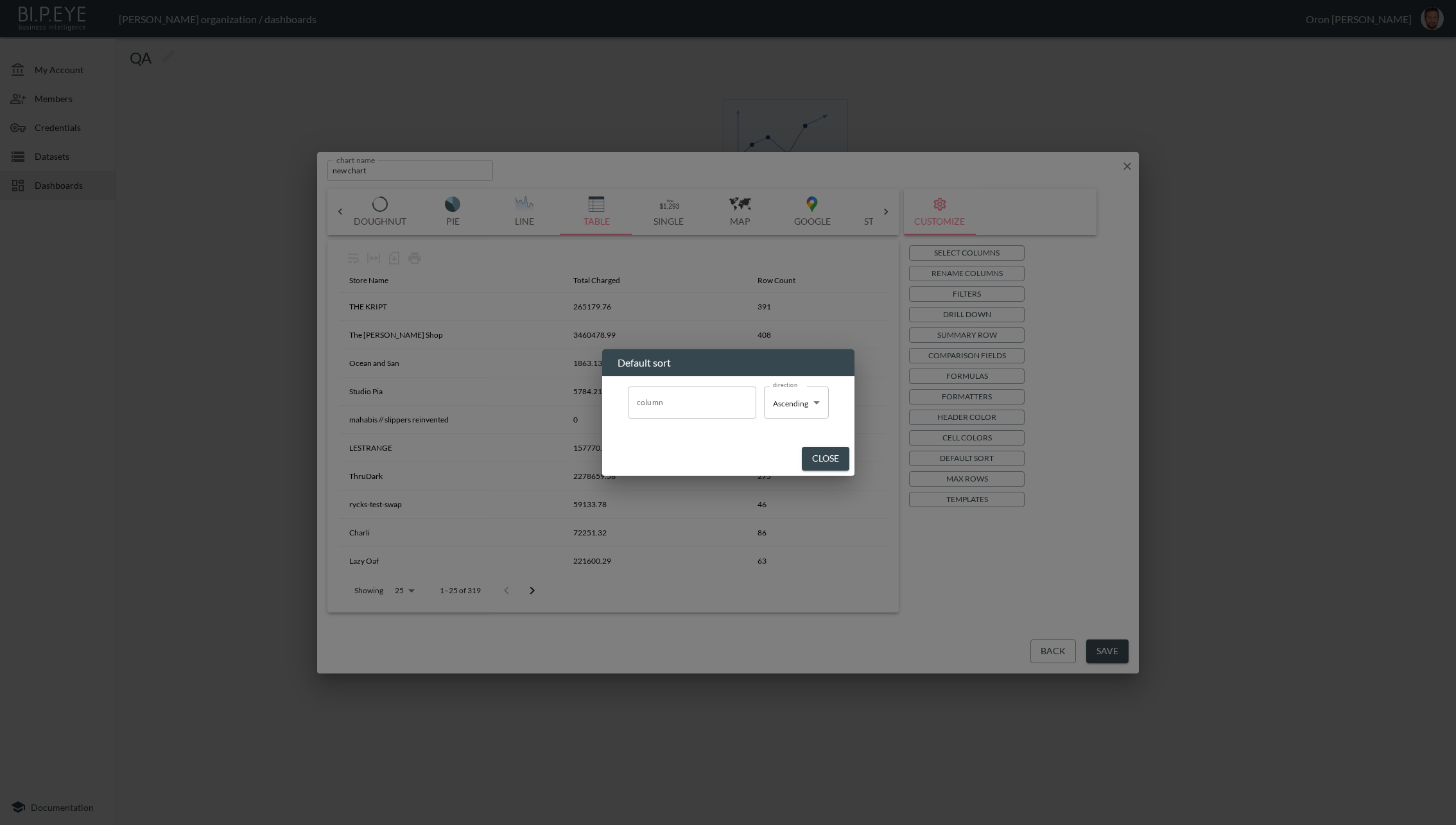
click at [689, 408] on input "column" at bounding box center [692, 402] width 117 height 20
click at [691, 496] on span "total_charged" at bounding box center [692, 491] width 108 height 12
type input "total_charged"
click at [805, 411] on body "BI.P.EYE, Interactive Analytics Dashboards - app Zach Bailet organization / das…" at bounding box center [728, 412] width 1456 height 825
click at [796, 453] on span "Descending" at bounding box center [793, 453] width 40 height 12
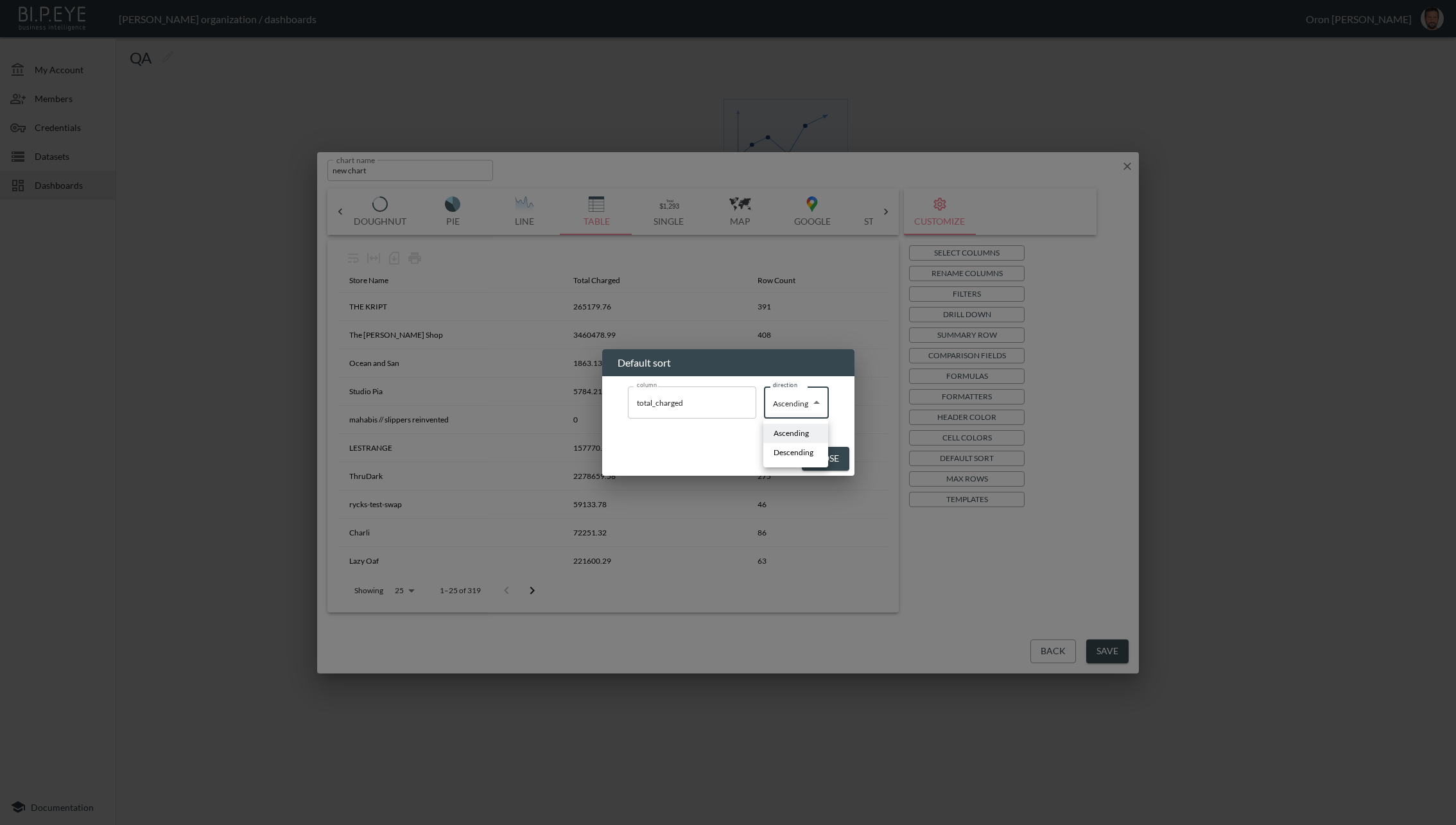
type input "Descending"
click at [820, 461] on button "Close" at bounding box center [828, 459] width 47 height 24
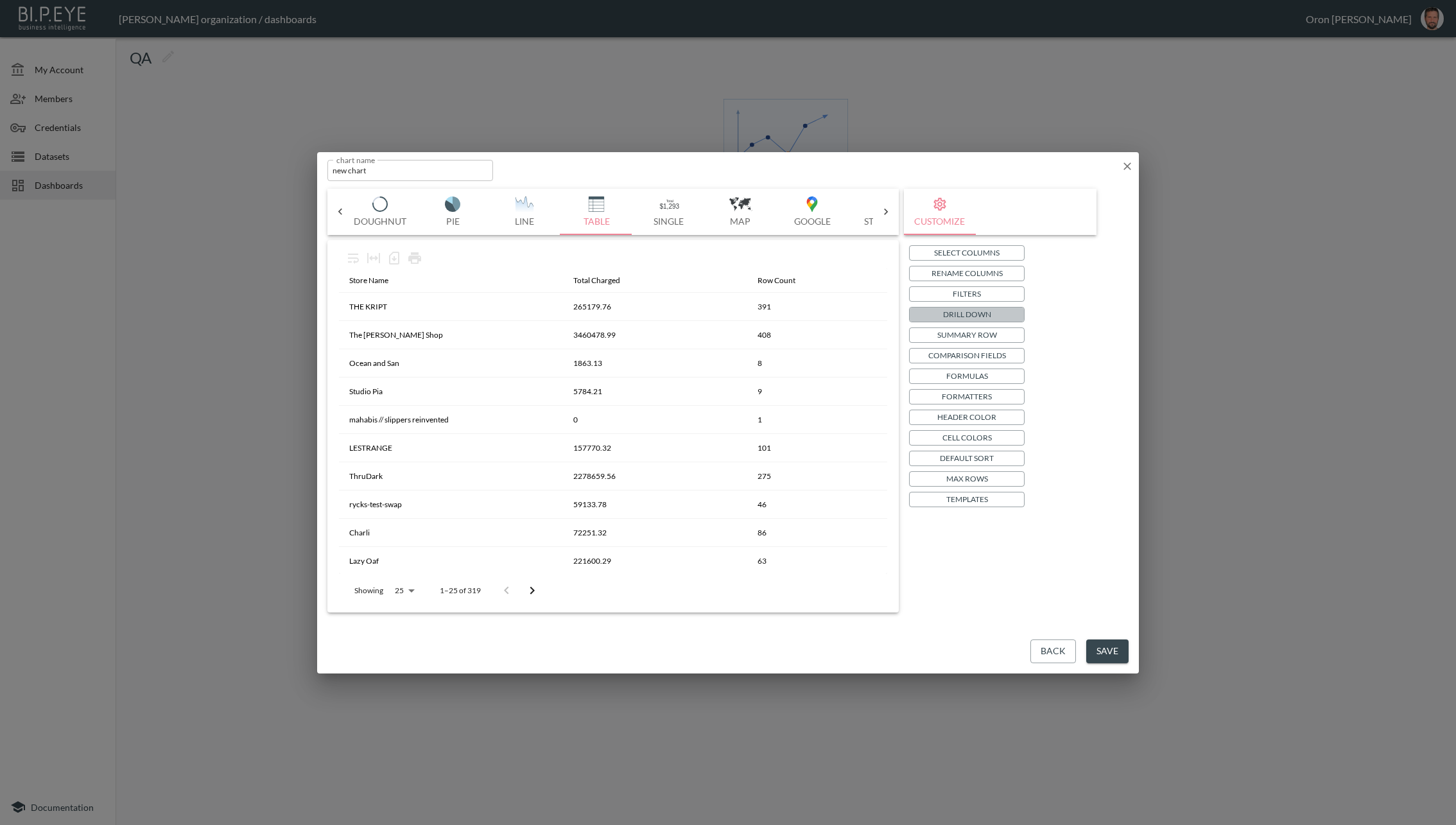
click at [987, 314] on p "Drill Down" at bounding box center [967, 314] width 48 height 14
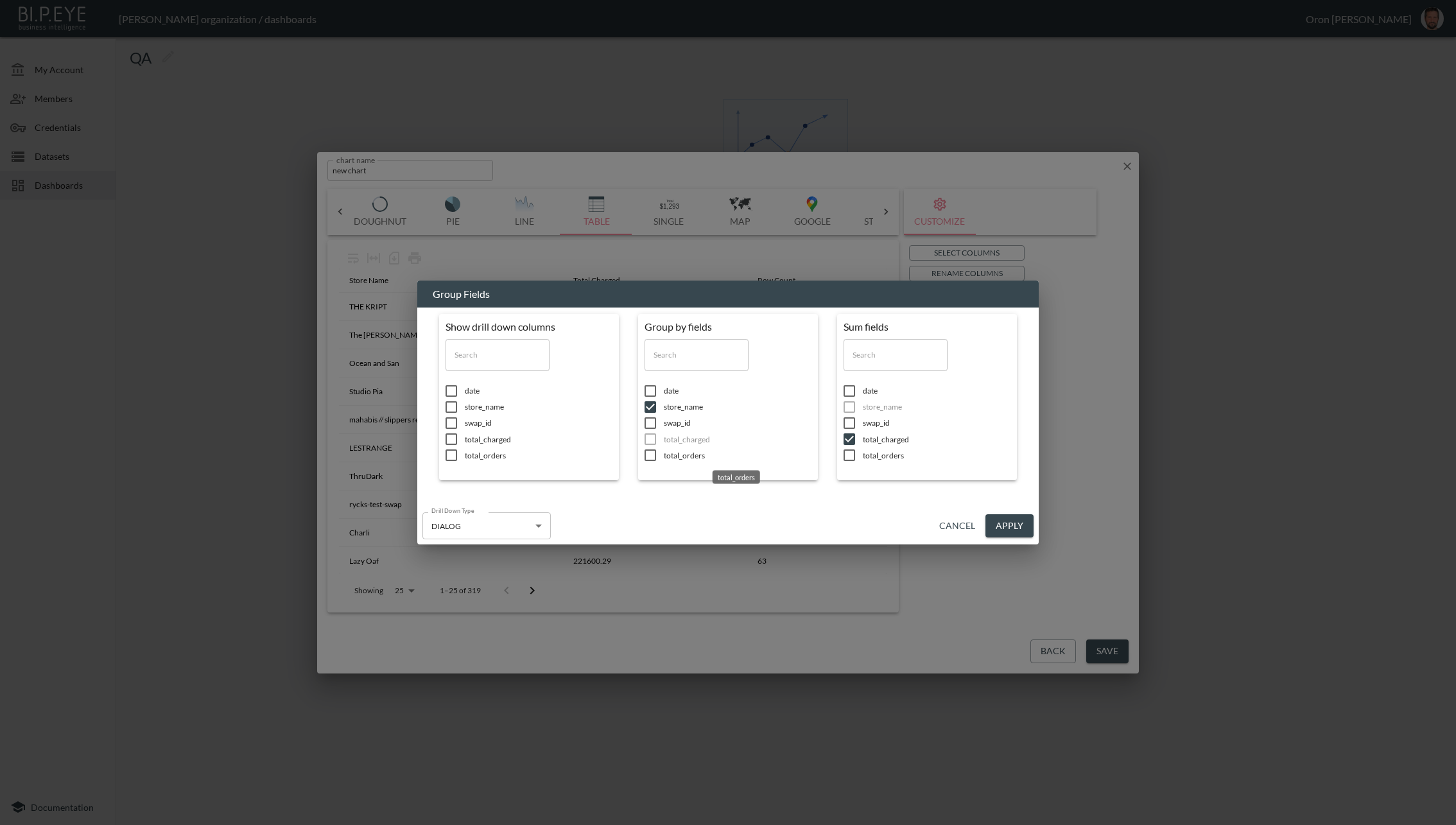
click at [613, 453] on span "total_orders" at bounding box center [539, 455] width 148 height 11
checkbox input "true"
click at [1001, 518] on button "Apply" at bounding box center [1010, 526] width 48 height 24
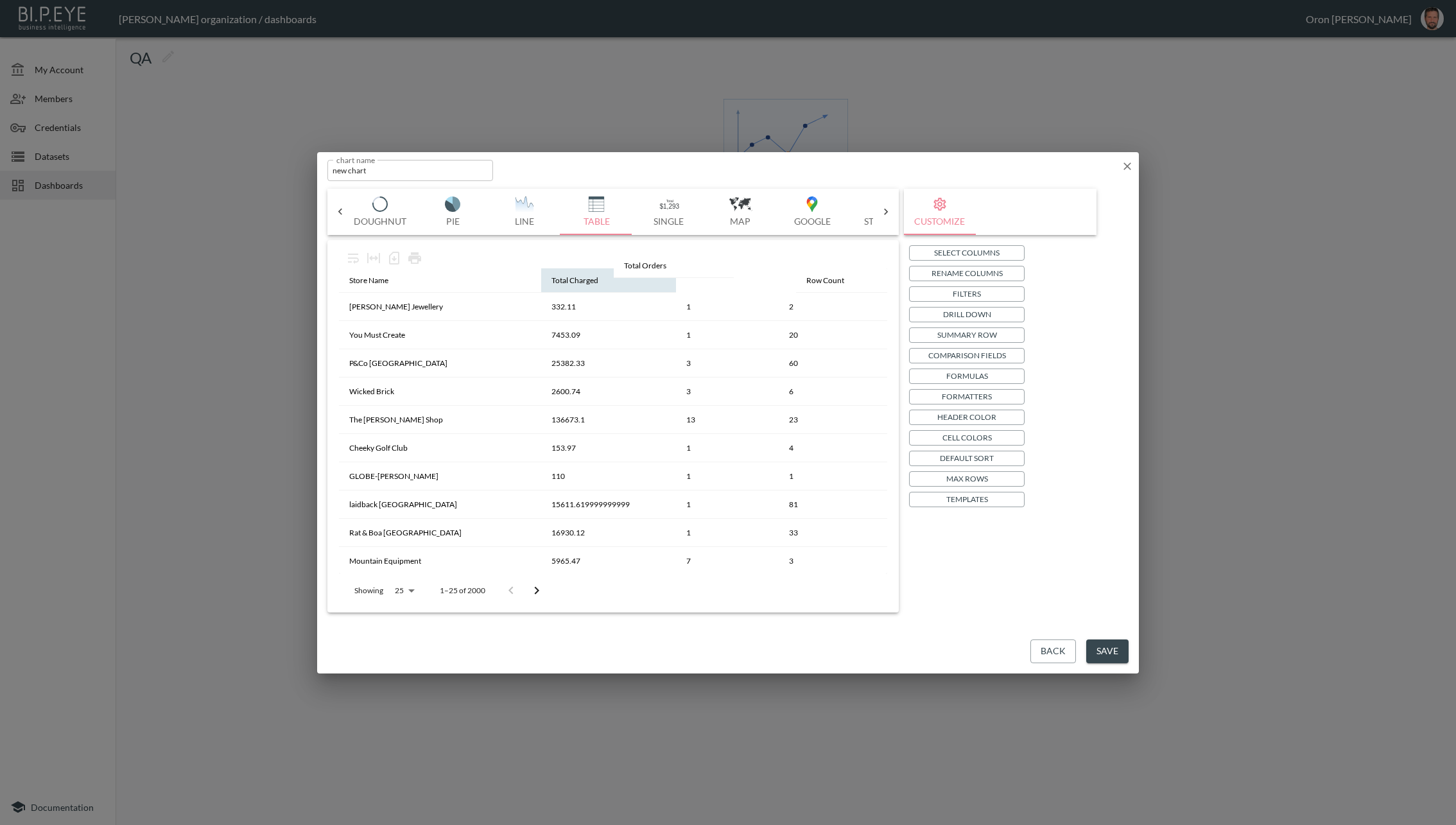
drag, startPoint x: 793, startPoint y: 283, endPoint x: 628, endPoint y: 275, distance: 165.2
click at [628, 275] on tr "Store Name Total Charged Row Count Total Orders" at bounding box center [613, 281] width 548 height 24
click at [381, 166] on input "new chart" at bounding box center [410, 170] width 166 height 21
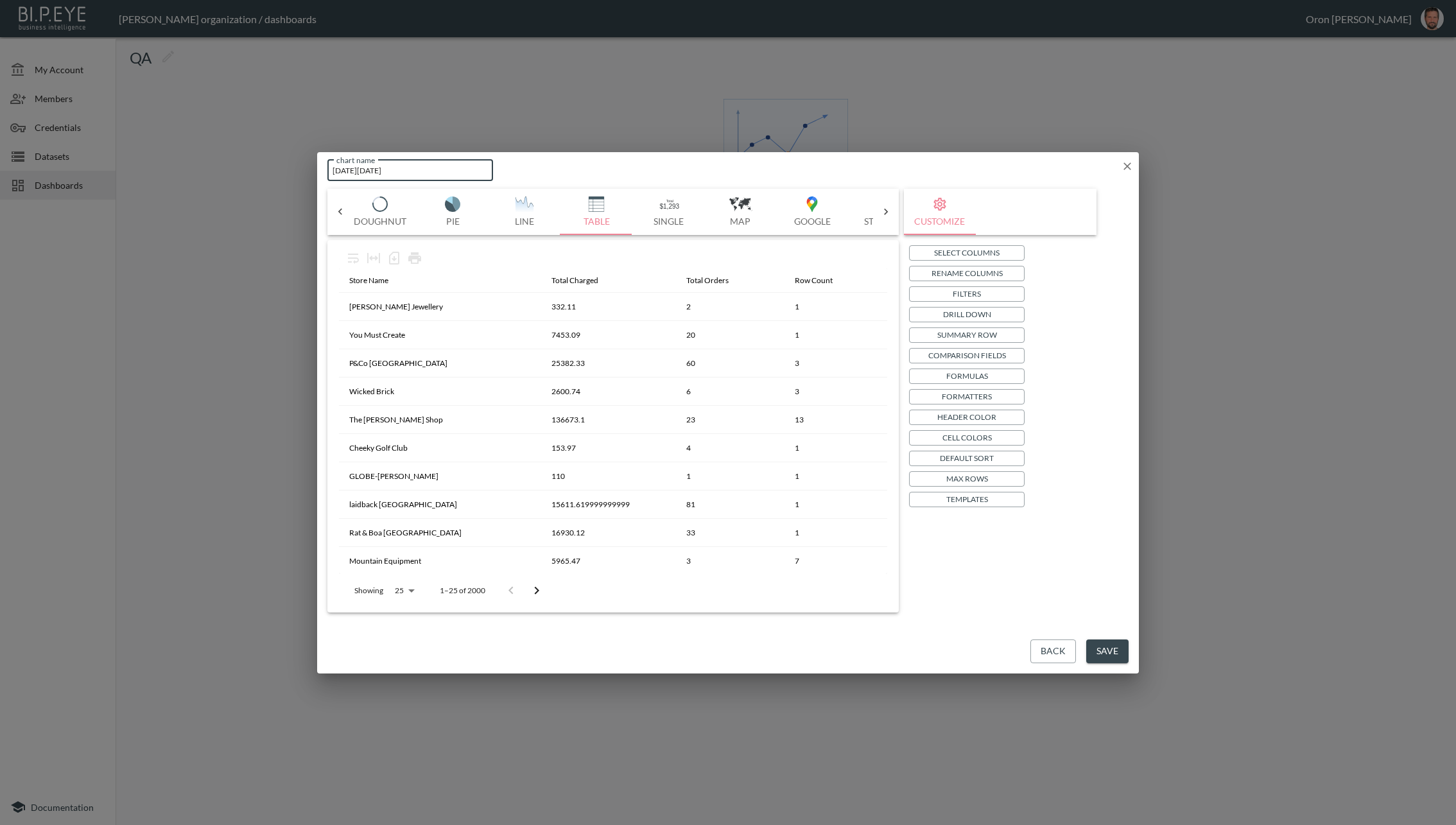
type input "Black Friday"
click at [1109, 651] on button "Save" at bounding box center [1107, 651] width 42 height 24
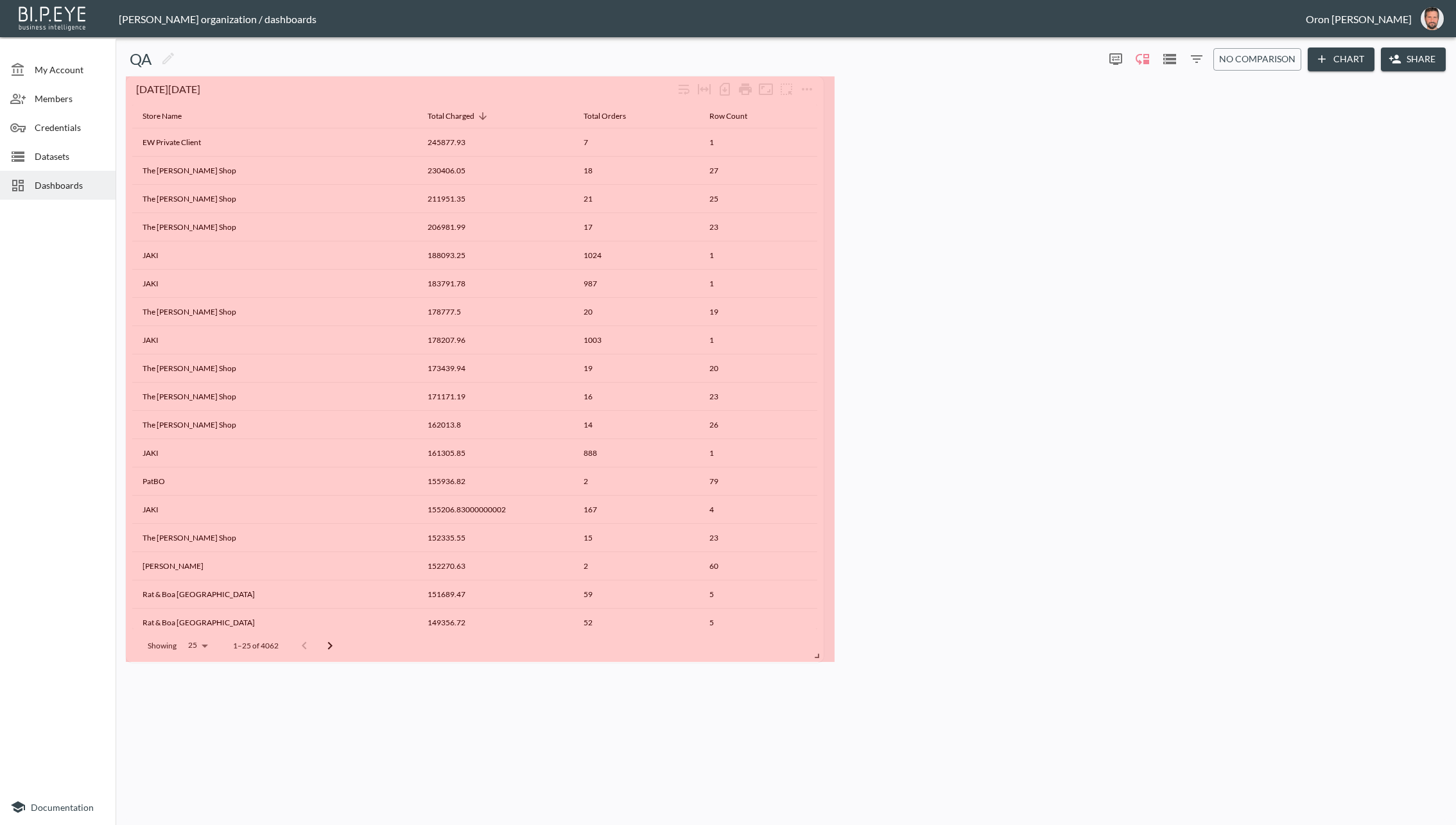
drag, startPoint x: 437, startPoint y: 150, endPoint x: 812, endPoint y: 647, distance: 622.6
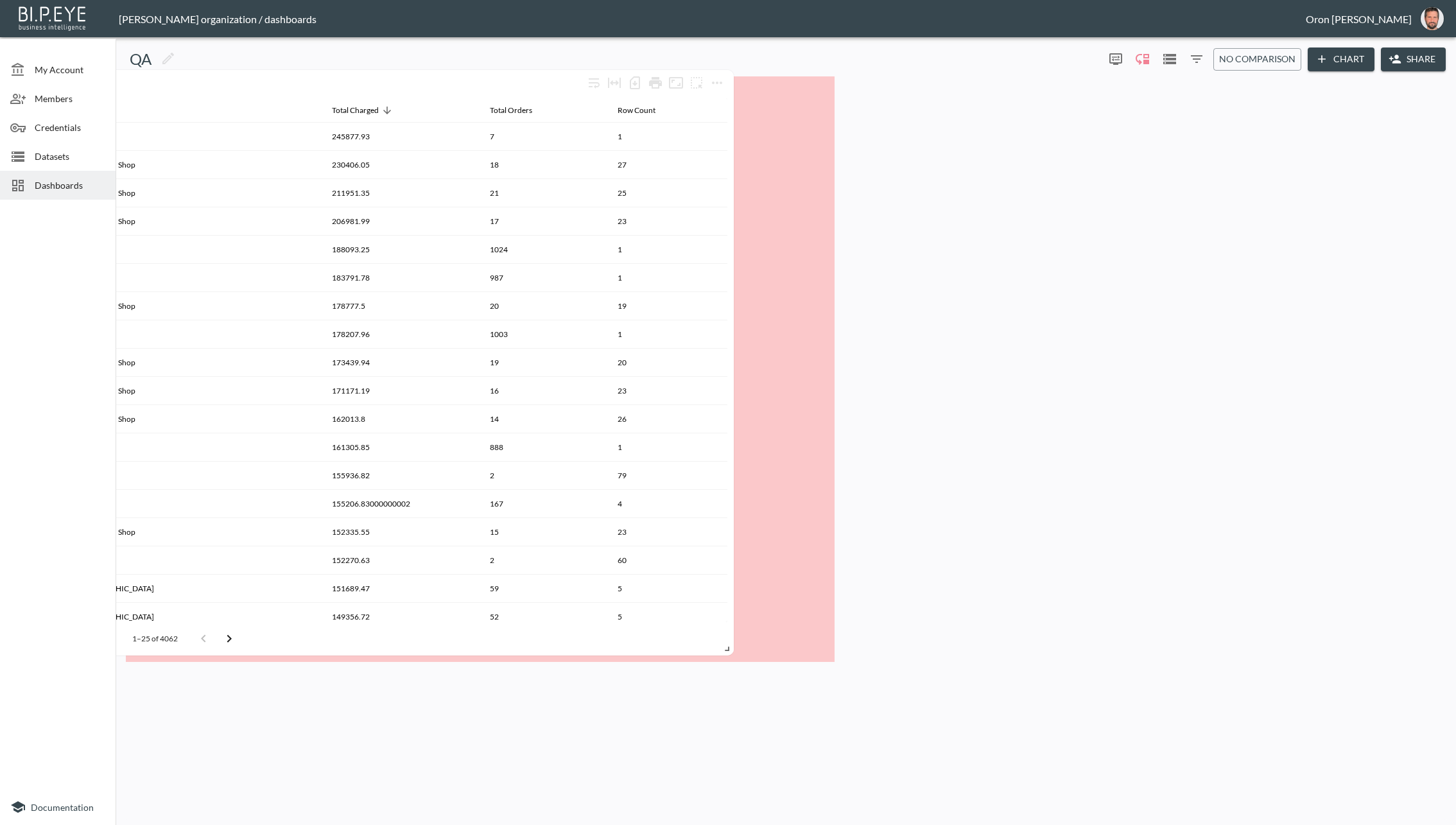
drag, startPoint x: 824, startPoint y: 643, endPoint x: 744, endPoint y: 640, distance: 80.1
click at [727, 640] on div "Showing 25 25 1–25 of 4062" at bounding box center [379, 638] width 696 height 33
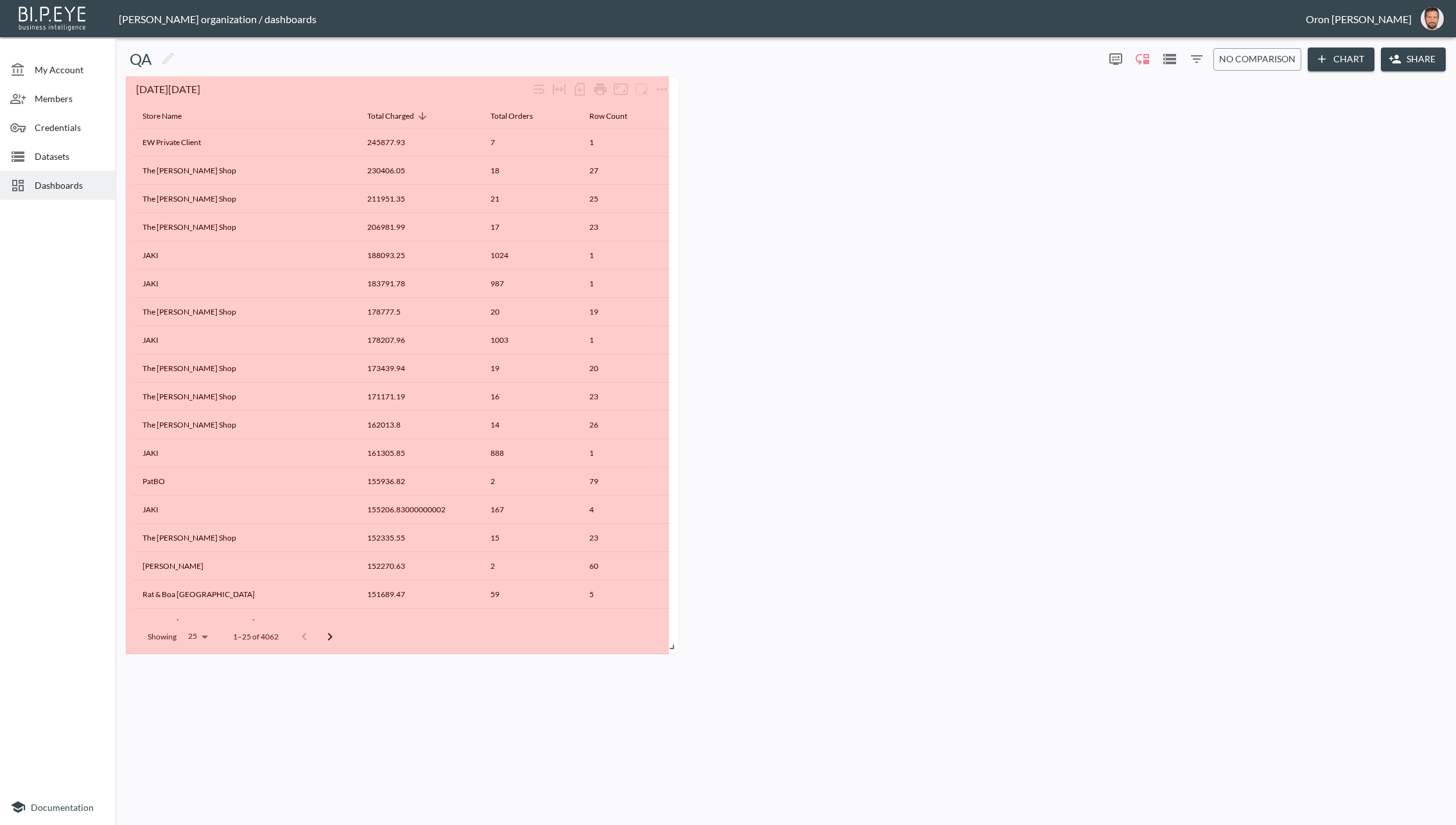
drag, startPoint x: 829, startPoint y: 653, endPoint x: 651, endPoint y: 644, distance: 178.2
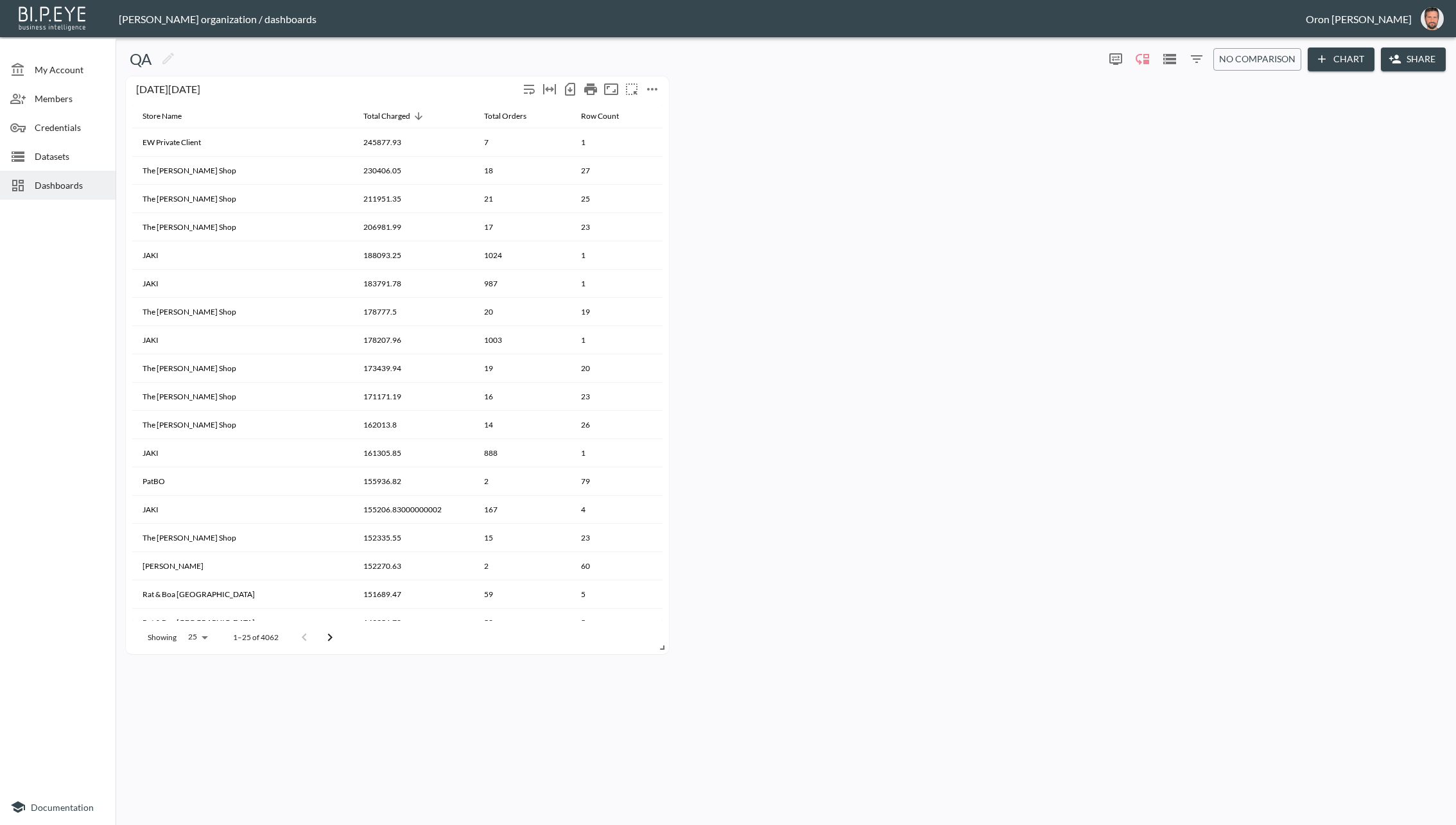
click at [659, 85] on icon "more" at bounding box center [652, 89] width 16 height 16
click at [659, 171] on p "Duplicate" at bounding box center [650, 172] width 43 height 16
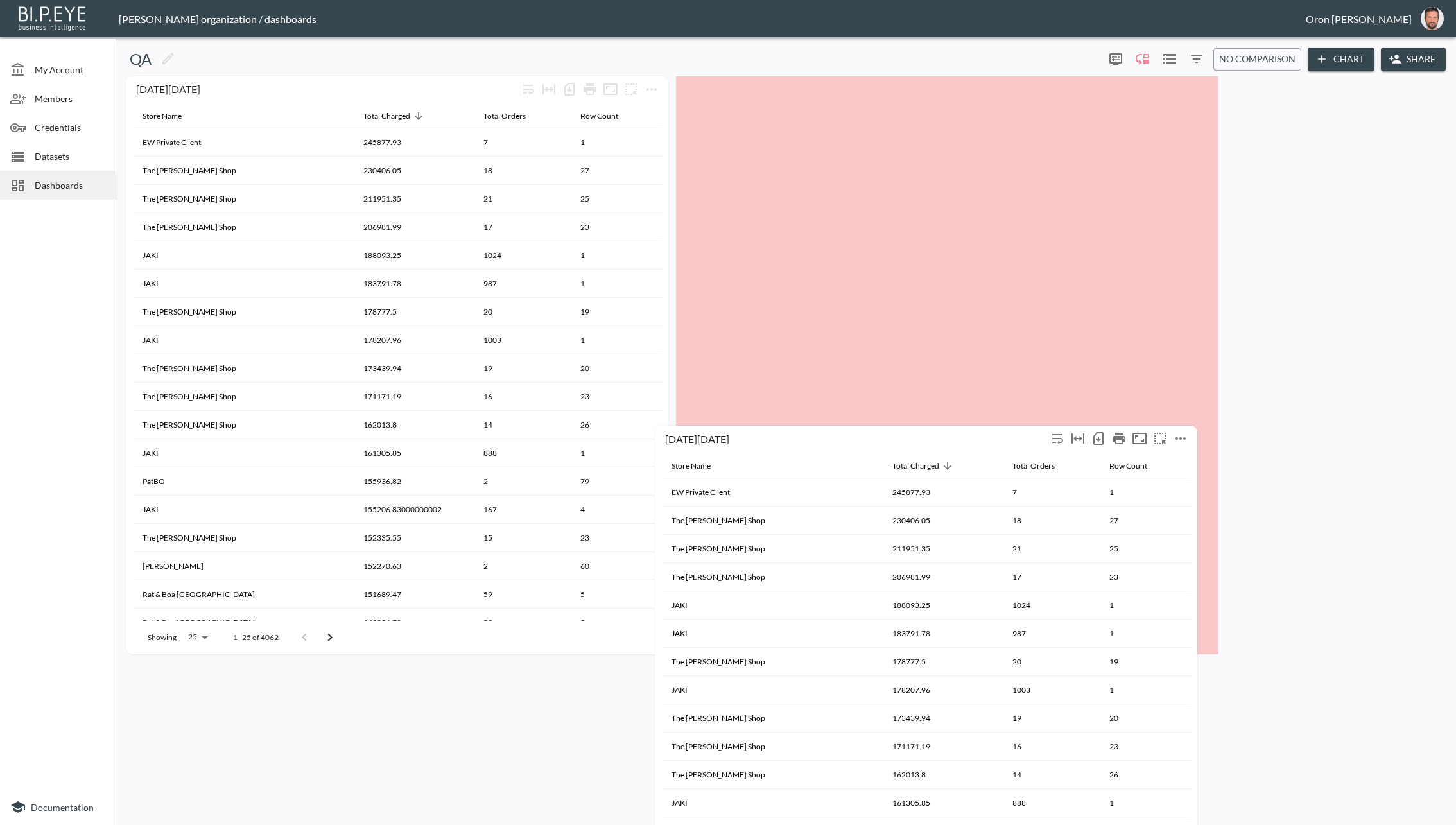
drag, startPoint x: 394, startPoint y: 689, endPoint x: 921, endPoint y: 445, distance: 580.7
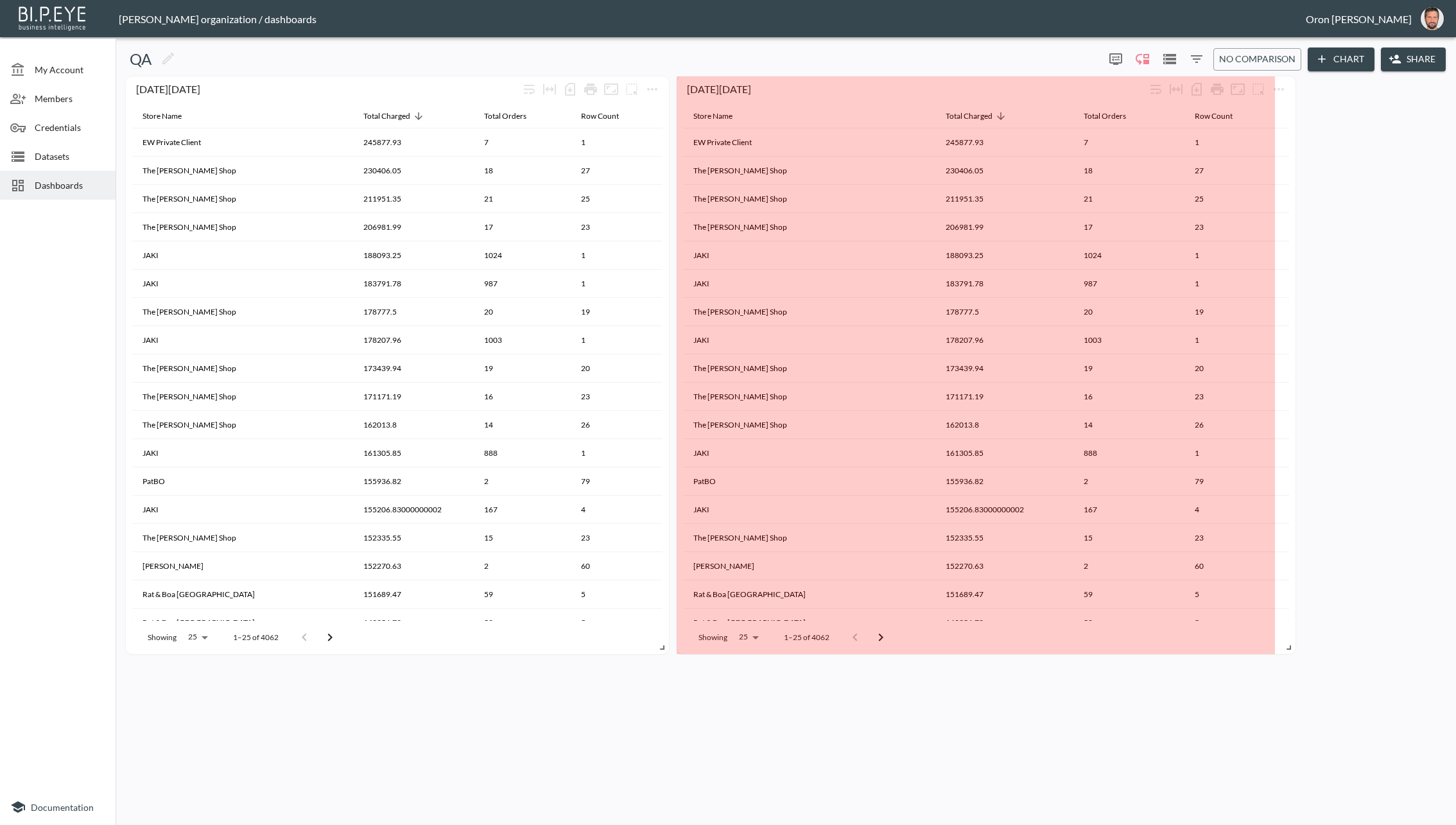
drag, startPoint x: 1208, startPoint y: 642, endPoint x: 1284, endPoint y: 642, distance: 76.0
click at [1284, 642] on span at bounding box center [1286, 645] width 13 height 13
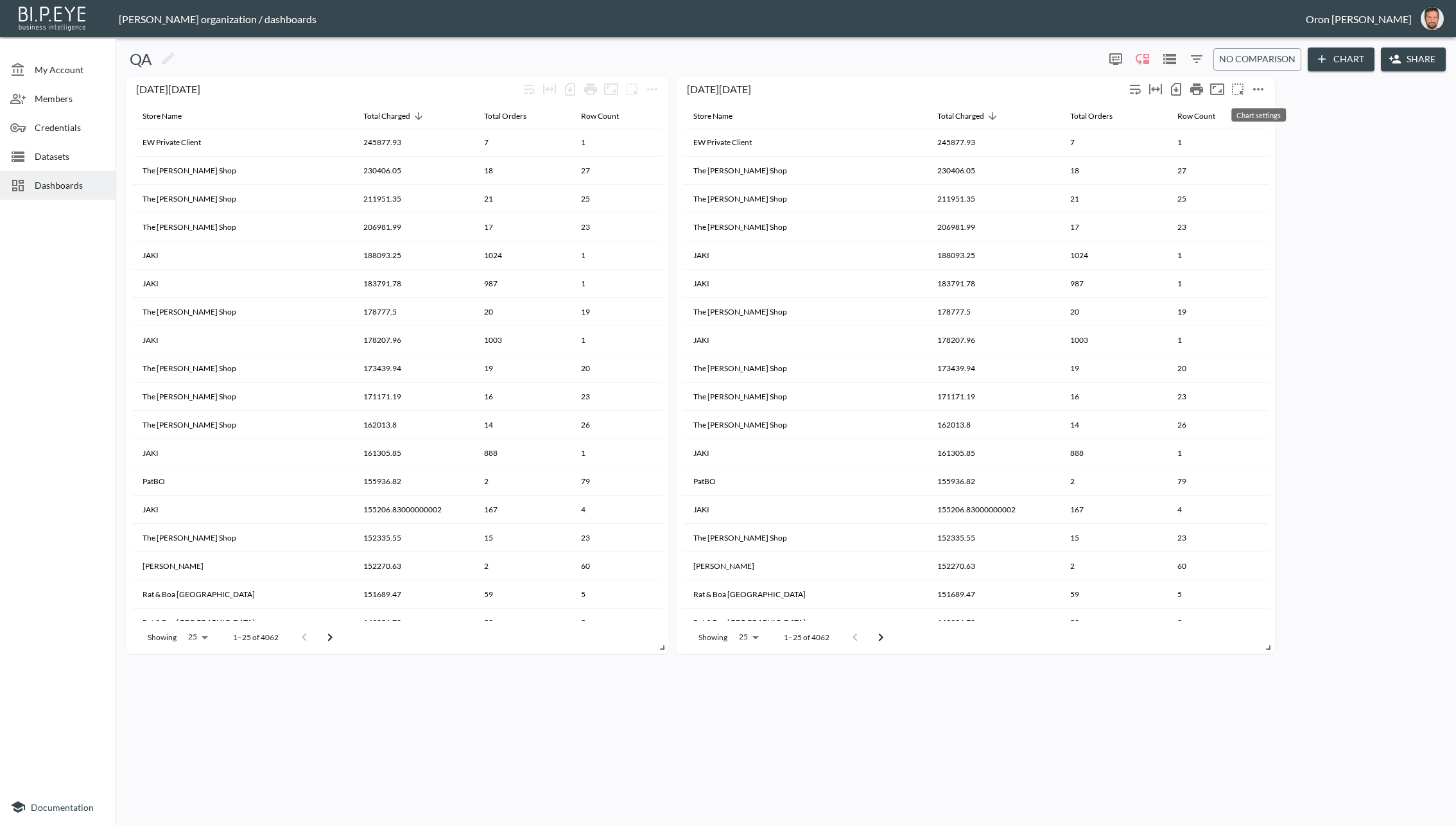
click at [1263, 92] on icon "more" at bounding box center [1259, 89] width 16 height 16
click at [1230, 116] on li "Edit" at bounding box center [1258, 113] width 100 height 23
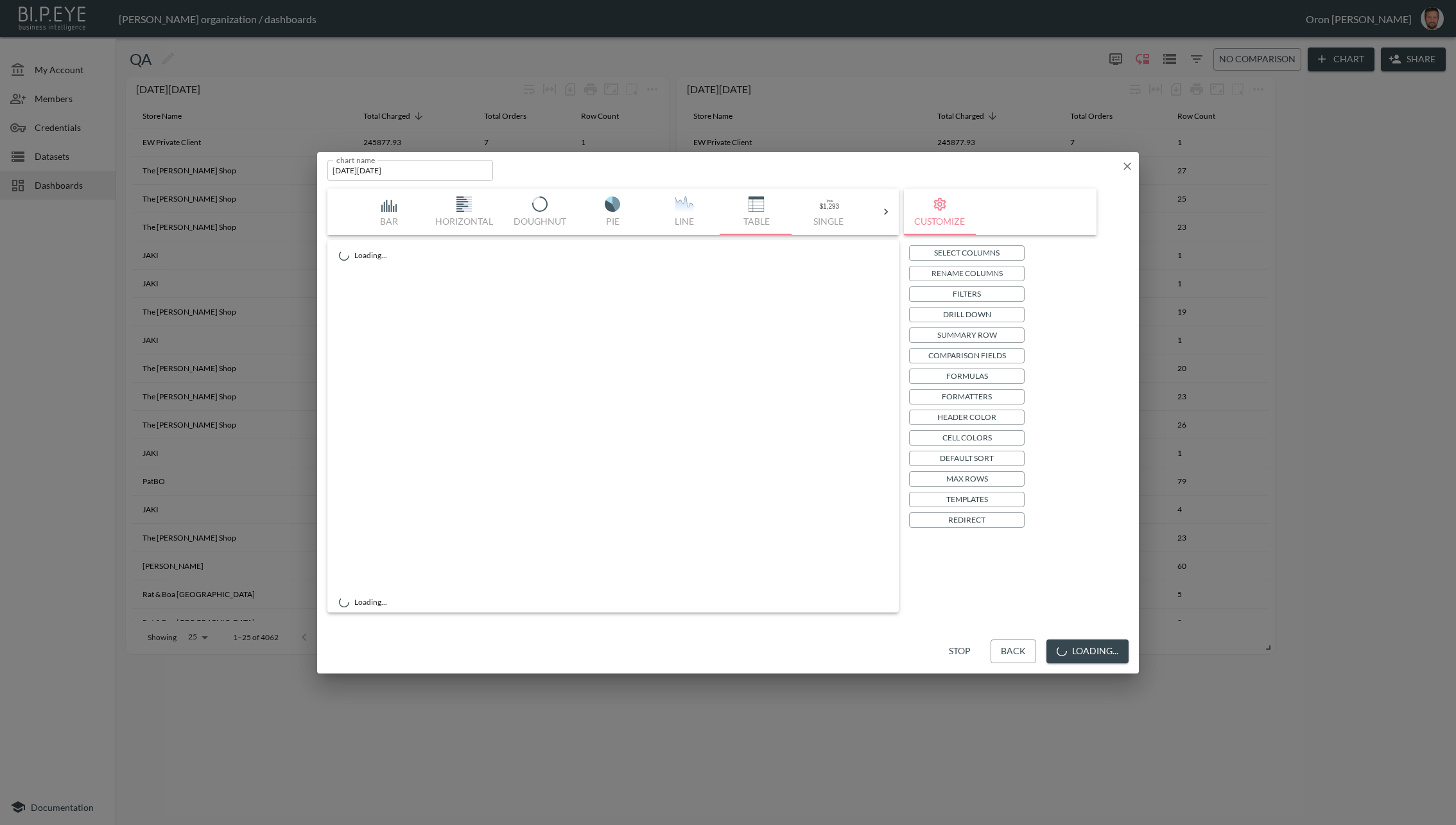
click at [398, 170] on input "Black Friday" at bounding box center [410, 170] width 166 height 21
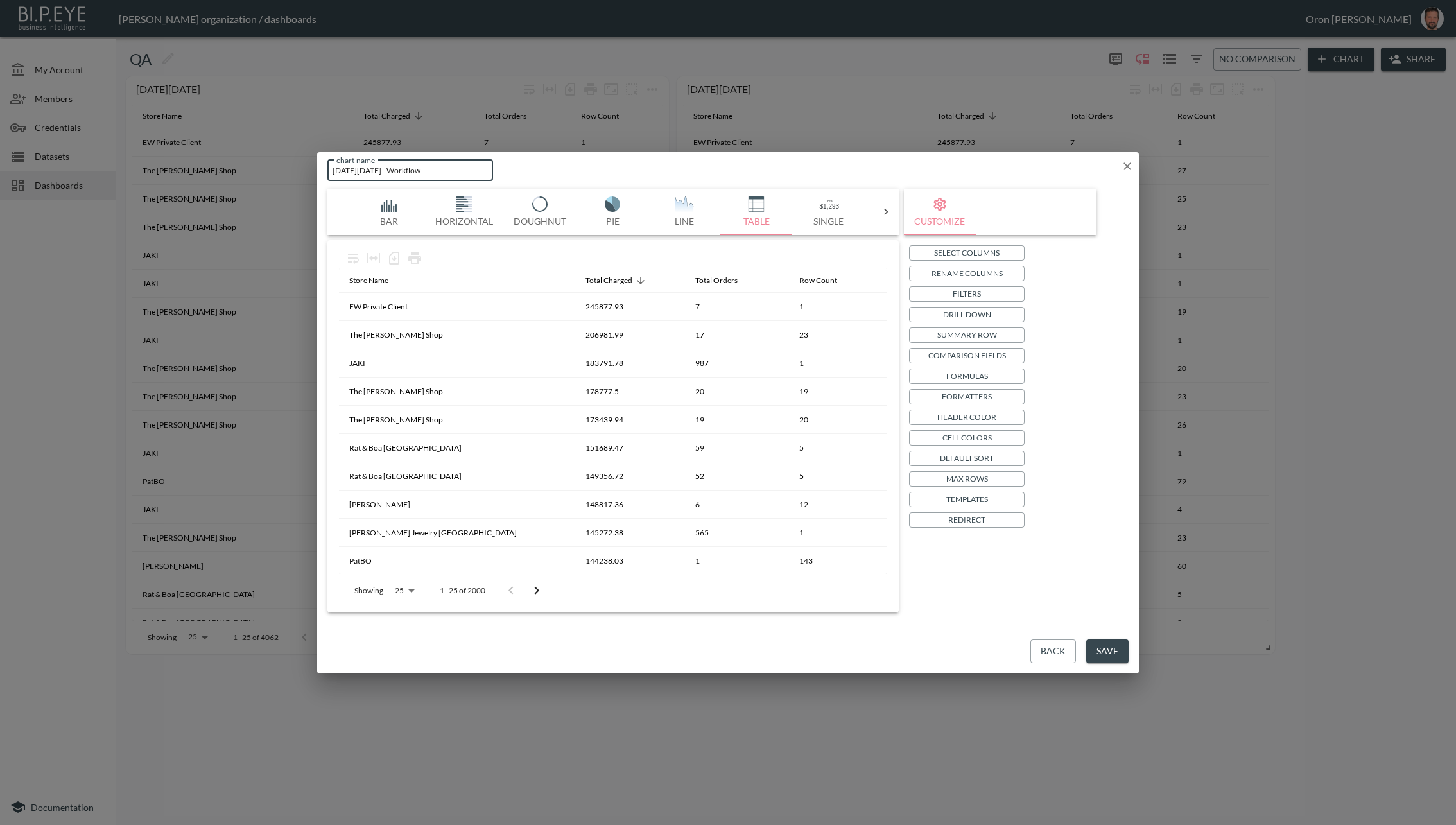
type input "Black Friday - Workflow"
click at [1052, 659] on button "Back" at bounding box center [1053, 651] width 45 height 24
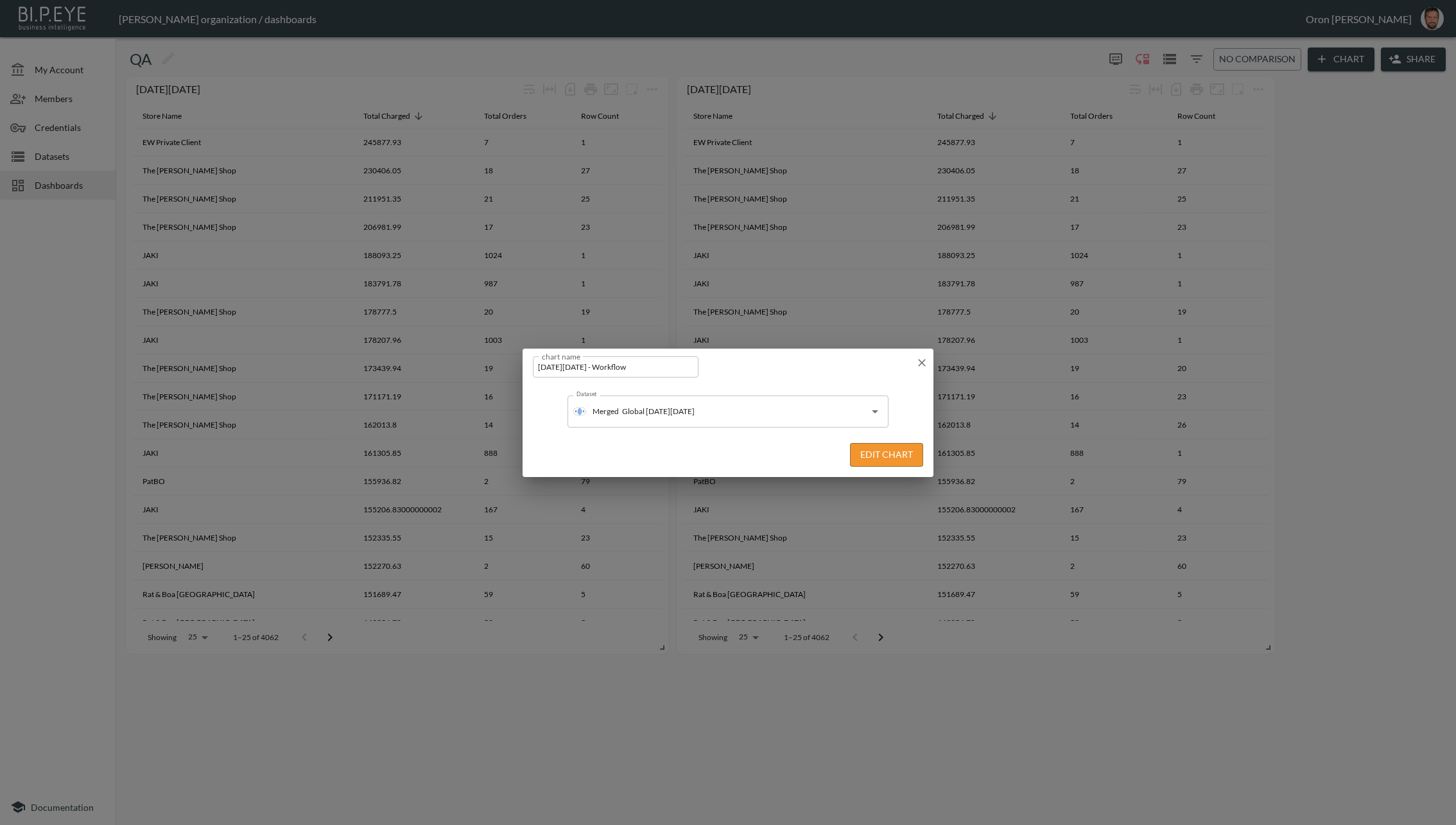
click at [739, 393] on div "Dataset Merged Global black friday Dataset" at bounding box center [728, 406] width 390 height 42
click at [733, 417] on input "Global [DATE][DATE]" at bounding box center [733, 411] width 228 height 20
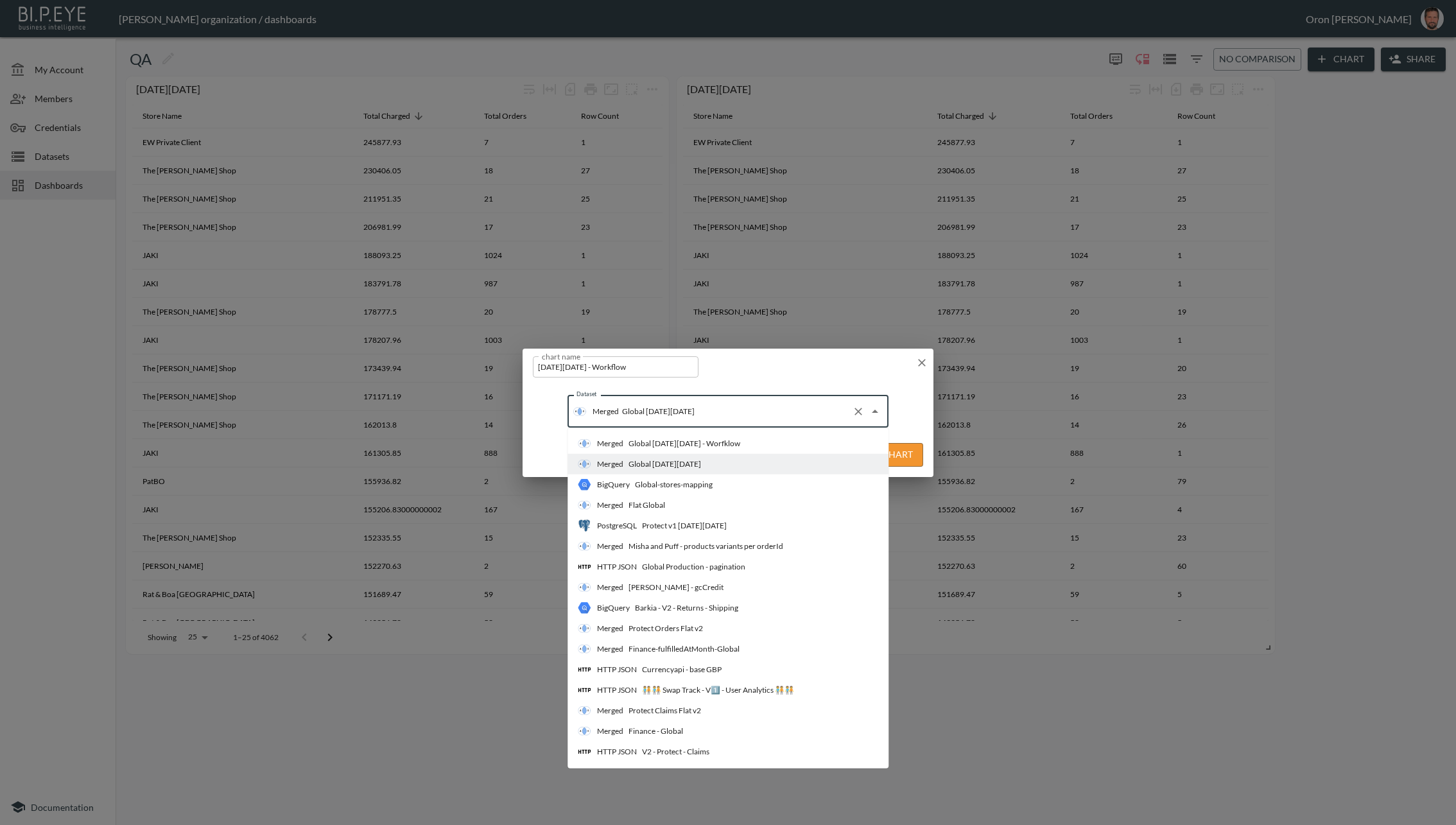
click at [725, 445] on div "Global [DATE][DATE] - Worfklow" at bounding box center [685, 443] width 112 height 12
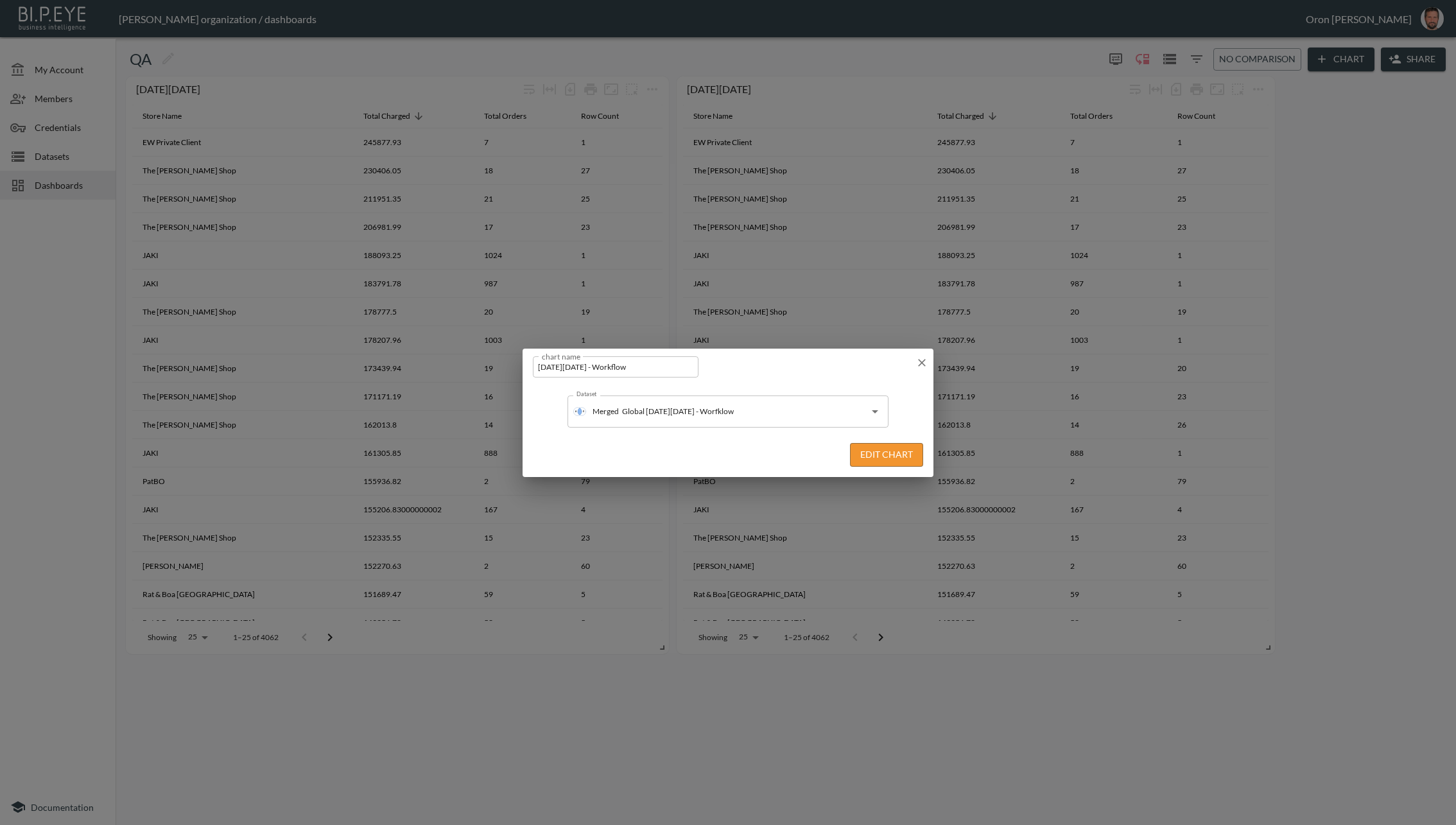
click at [890, 457] on button "Edit Chart" at bounding box center [887, 455] width 73 height 24
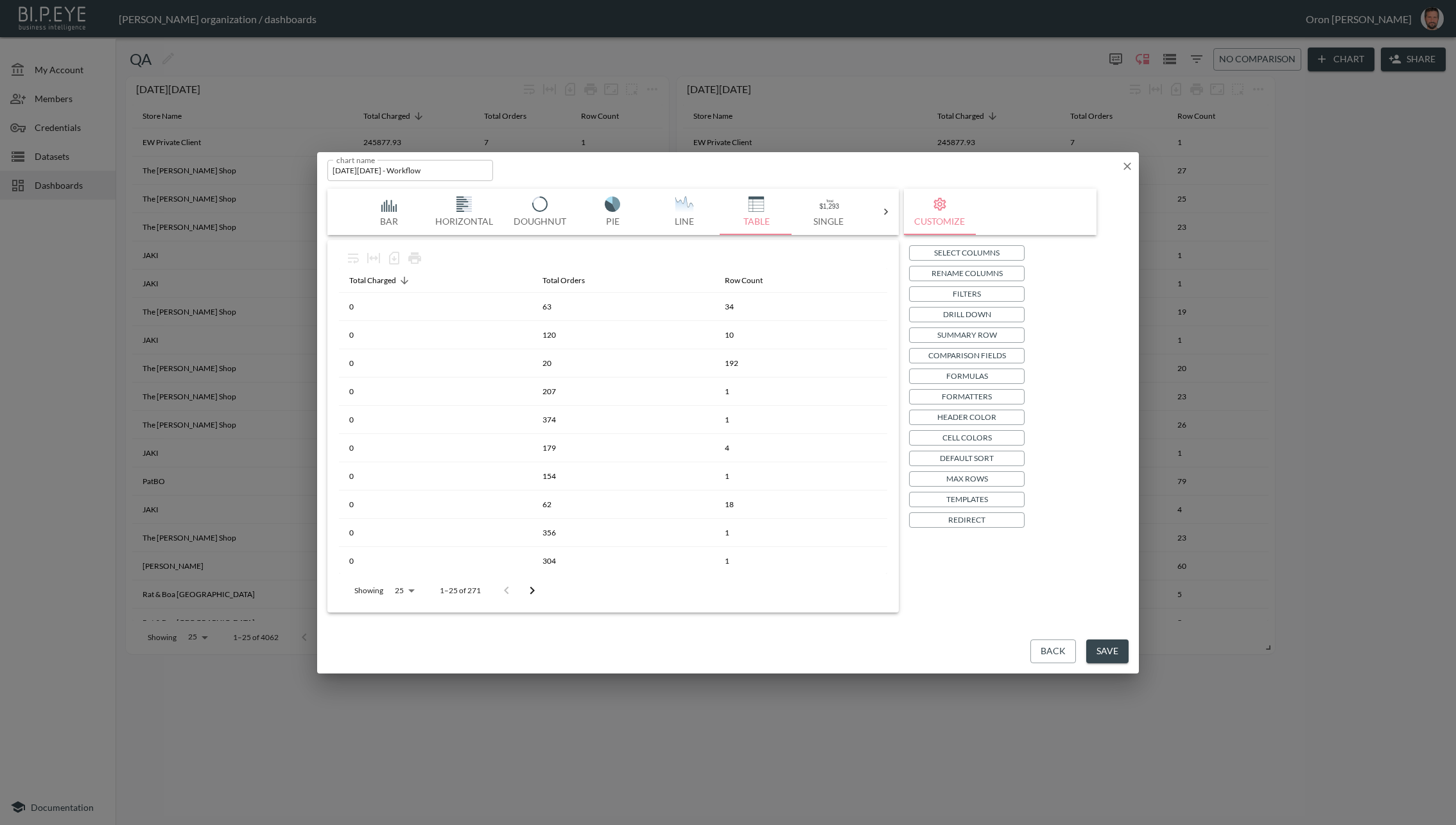
click at [980, 310] on p "Drill Down" at bounding box center [967, 314] width 48 height 14
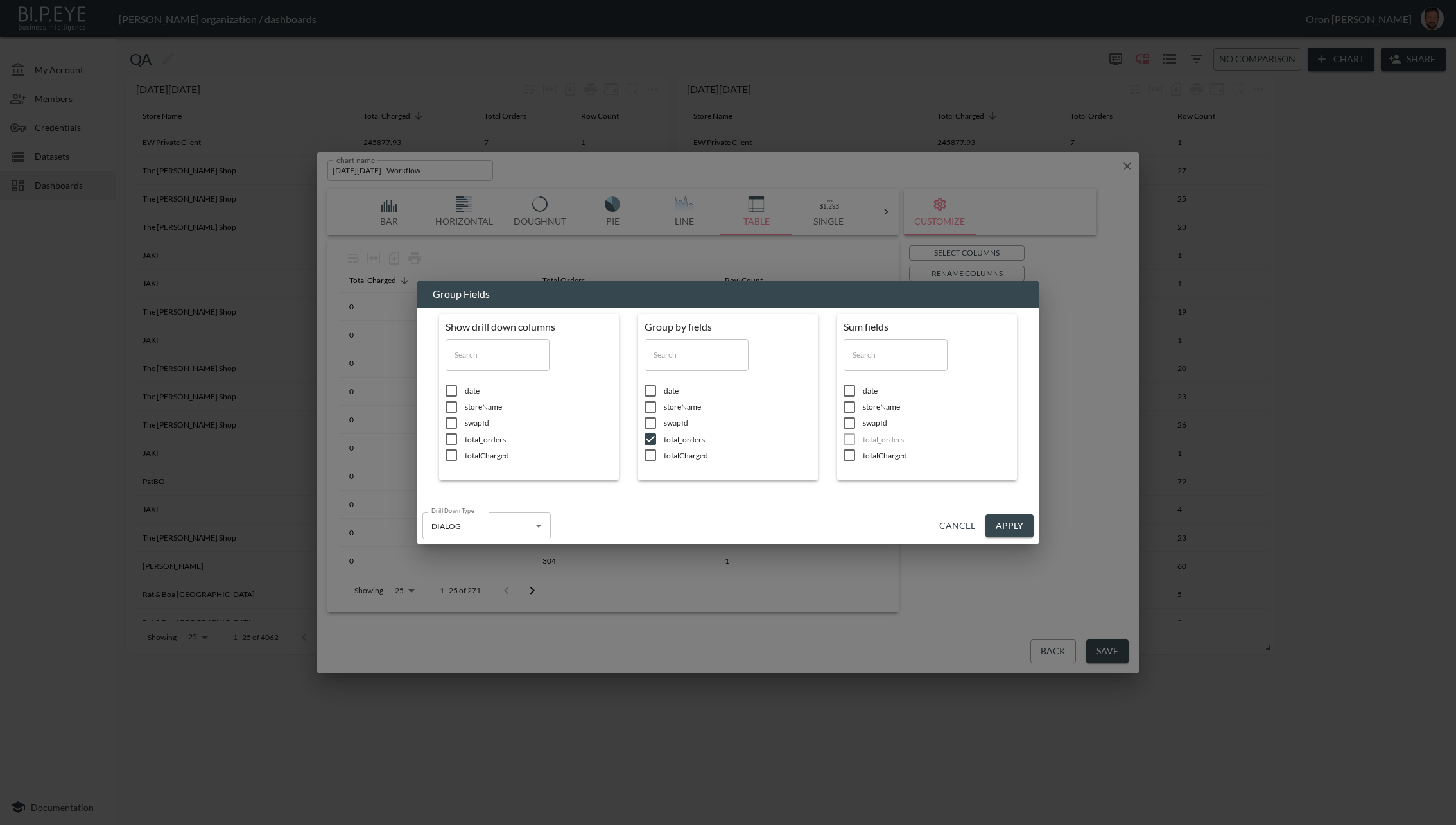
click at [664, 396] on input "checkbox" at bounding box center [651, 391] width 27 height 13
checkbox input "true"
click at [613, 453] on span "totalCharged" at bounding box center [539, 455] width 148 height 11
checkbox input "true"
click at [613, 438] on span "total_orders" at bounding box center [539, 440] width 148 height 11
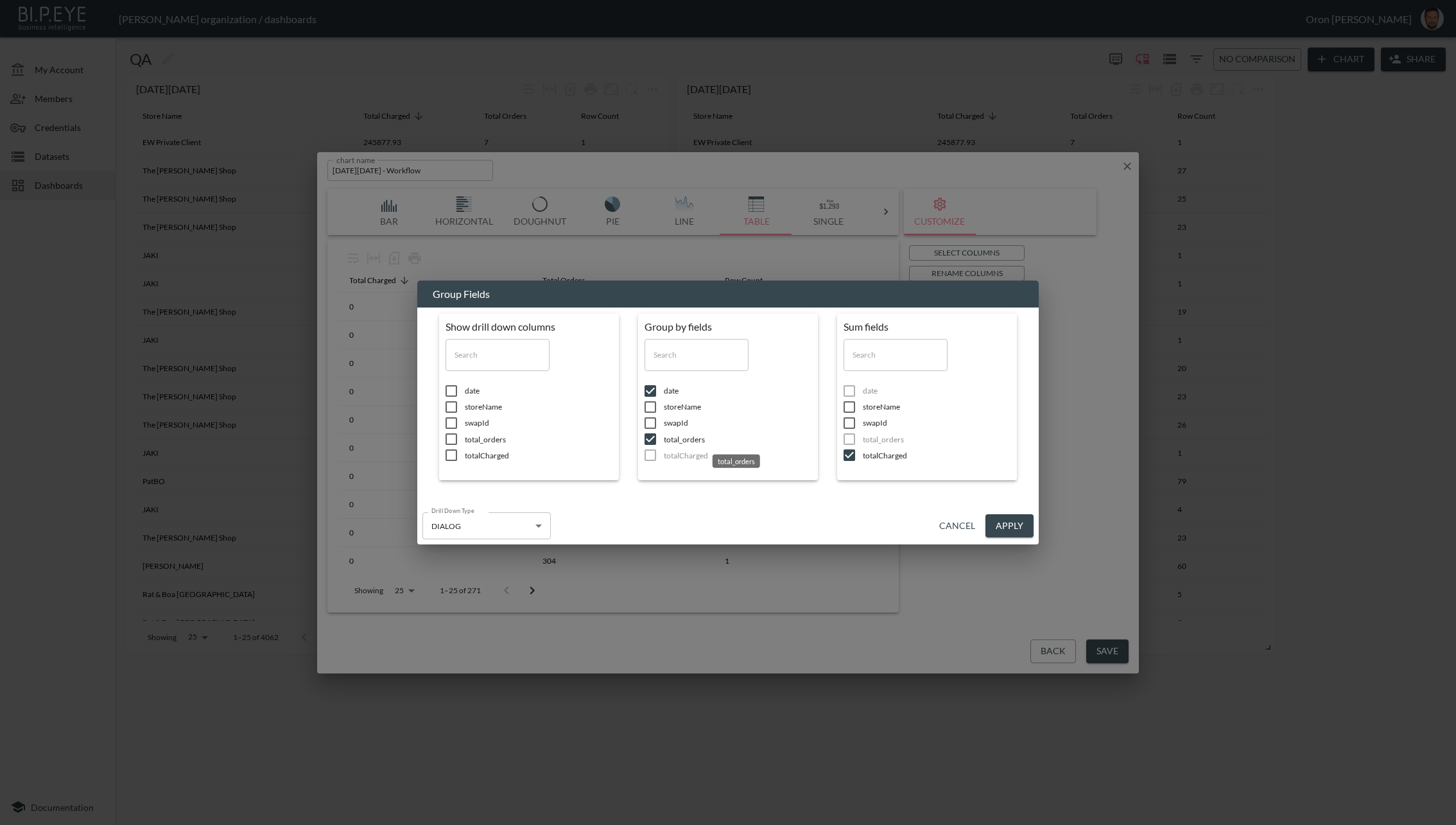
checkbox input "false"
click at [613, 406] on span "storeName" at bounding box center [539, 406] width 148 height 11
checkbox input "true"
click at [613, 386] on span "date" at bounding box center [539, 391] width 148 height 11
checkbox input "false"
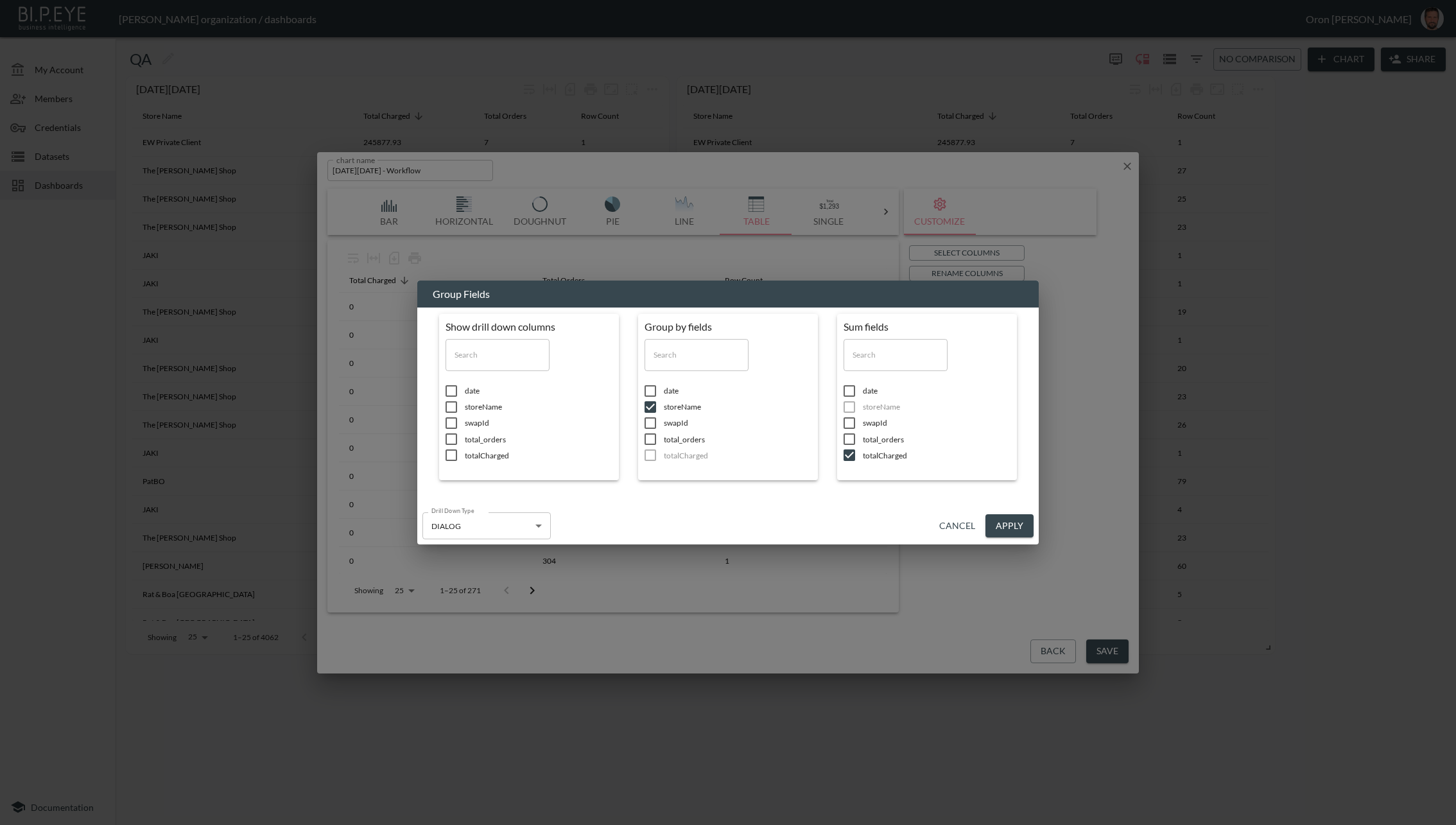
click at [1004, 519] on button "Apply" at bounding box center [1010, 526] width 48 height 24
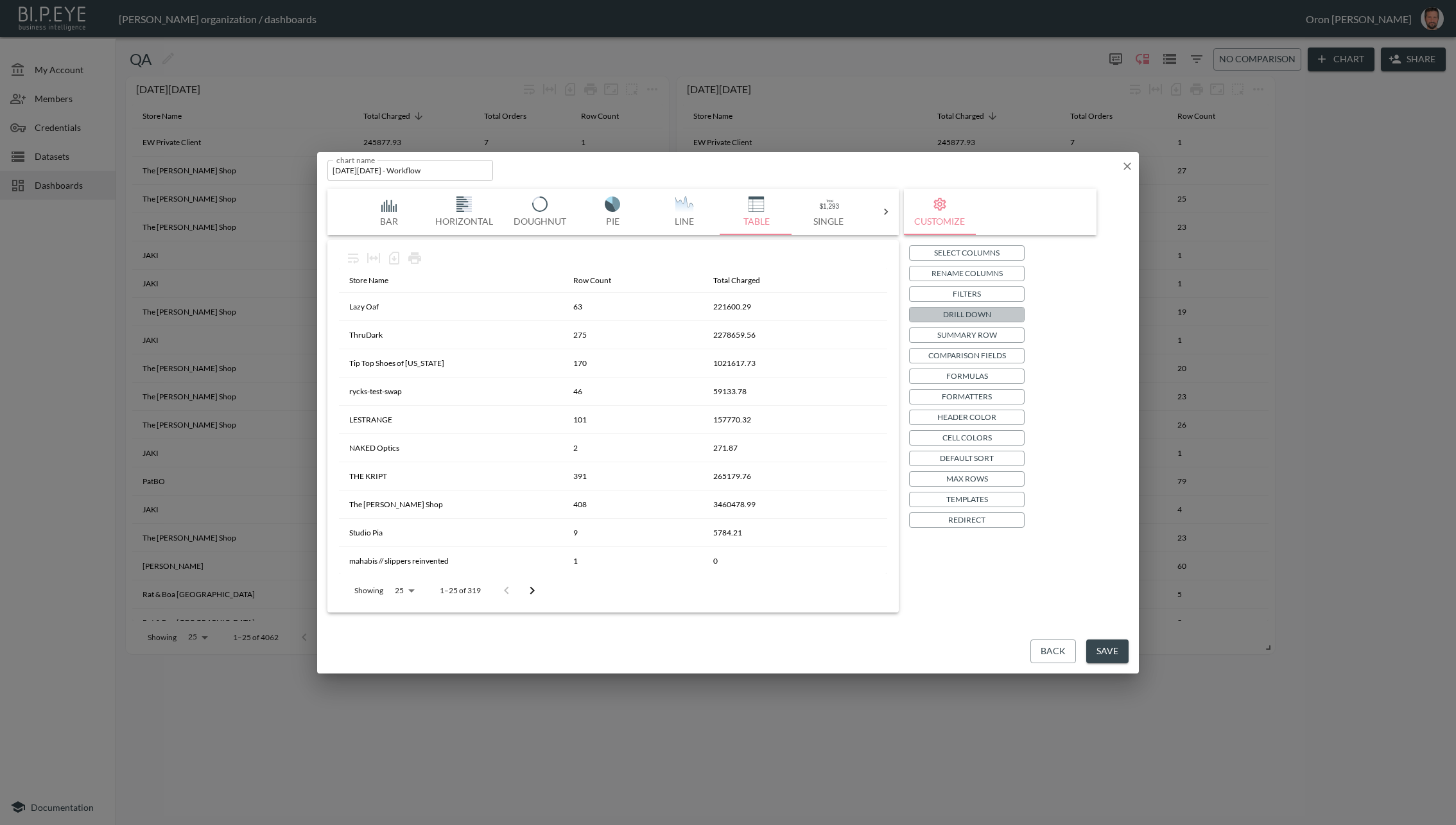
click at [978, 315] on p "Drill Down" at bounding box center [967, 314] width 48 height 14
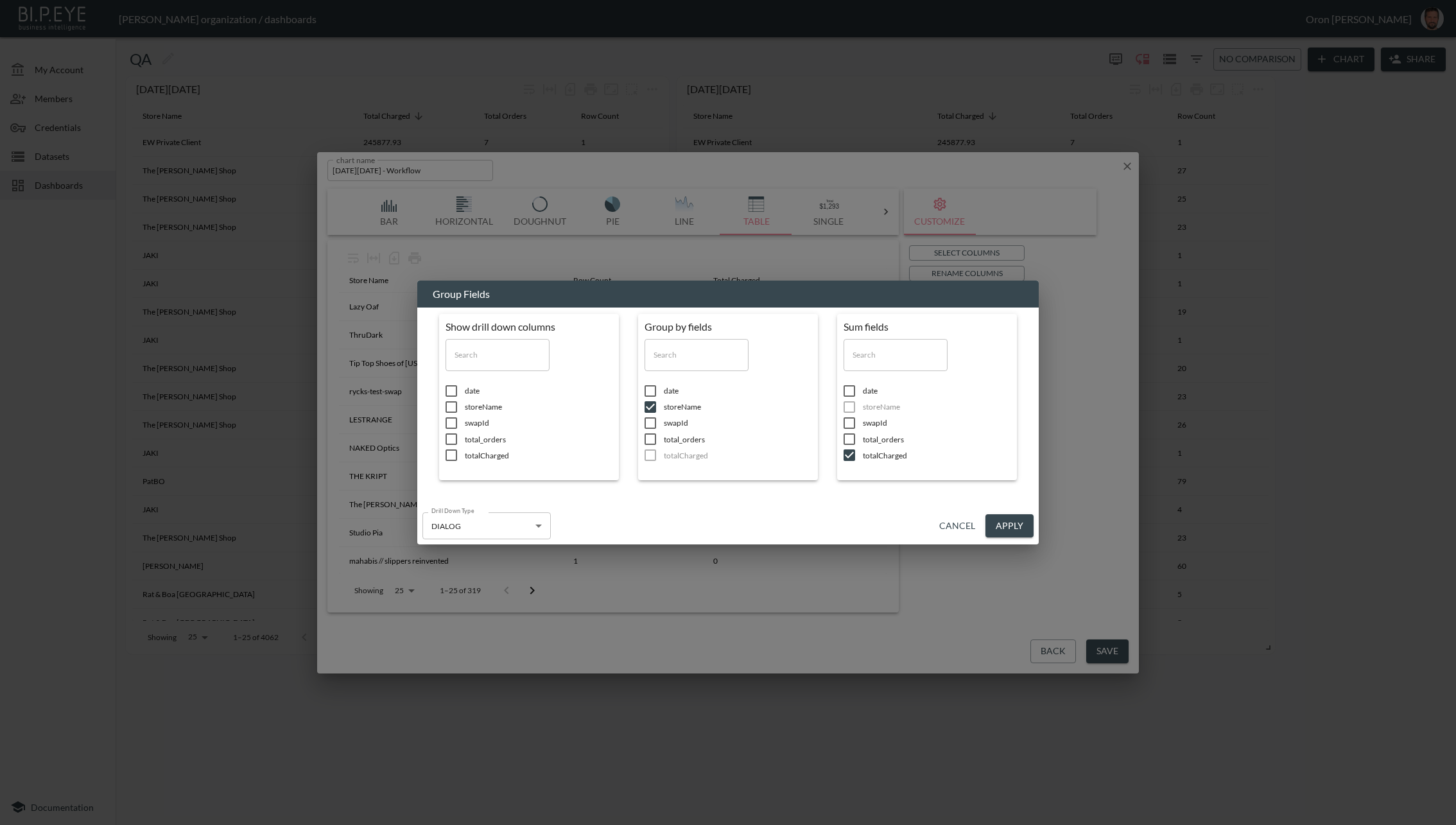
click at [862, 437] on input "checkbox" at bounding box center [849, 439] width 27 height 13
checkbox input "true"
click at [997, 522] on button "Apply" at bounding box center [1010, 526] width 48 height 24
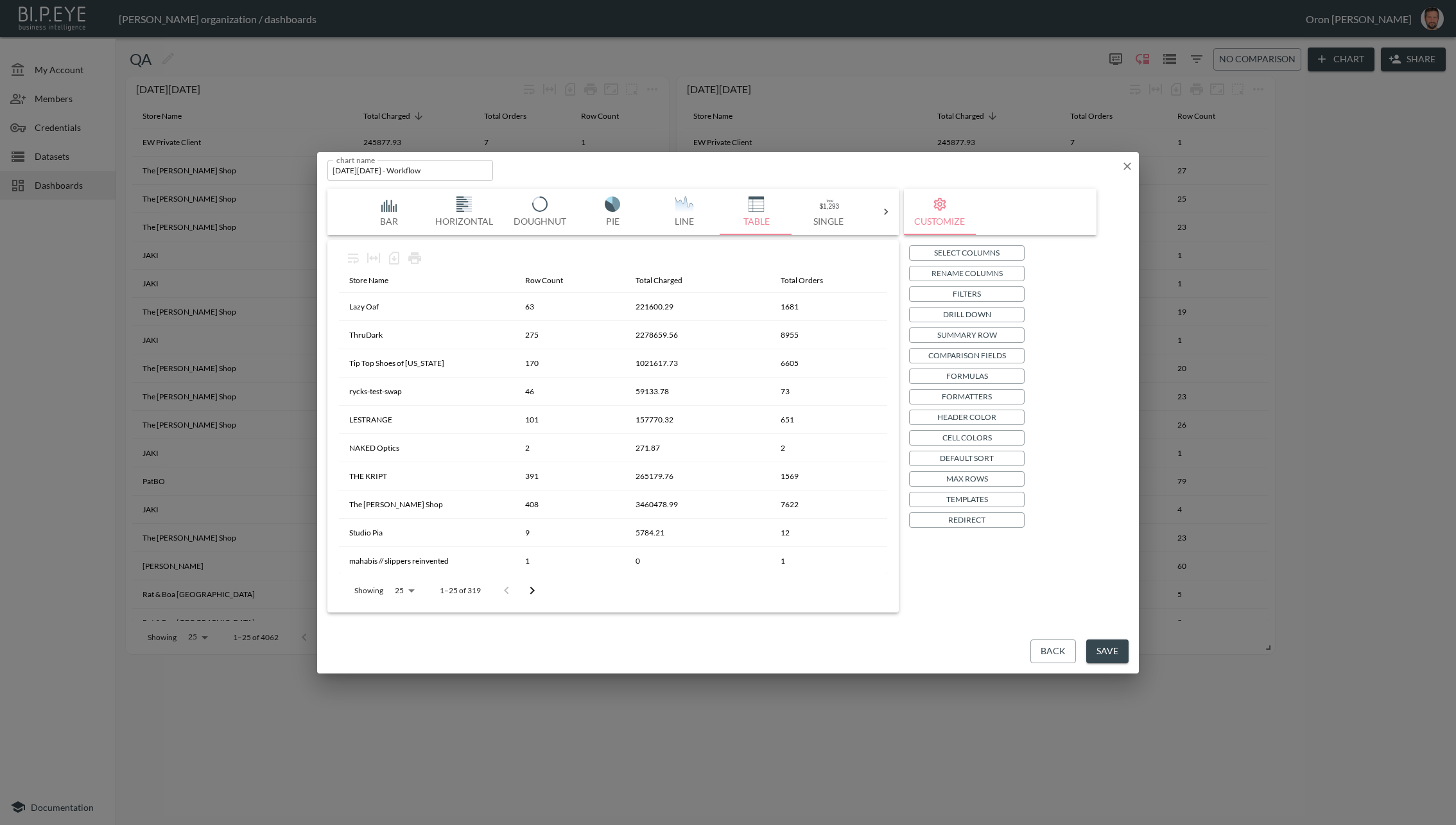
click at [997, 479] on button "Max Rows" at bounding box center [967, 479] width 115 height 16
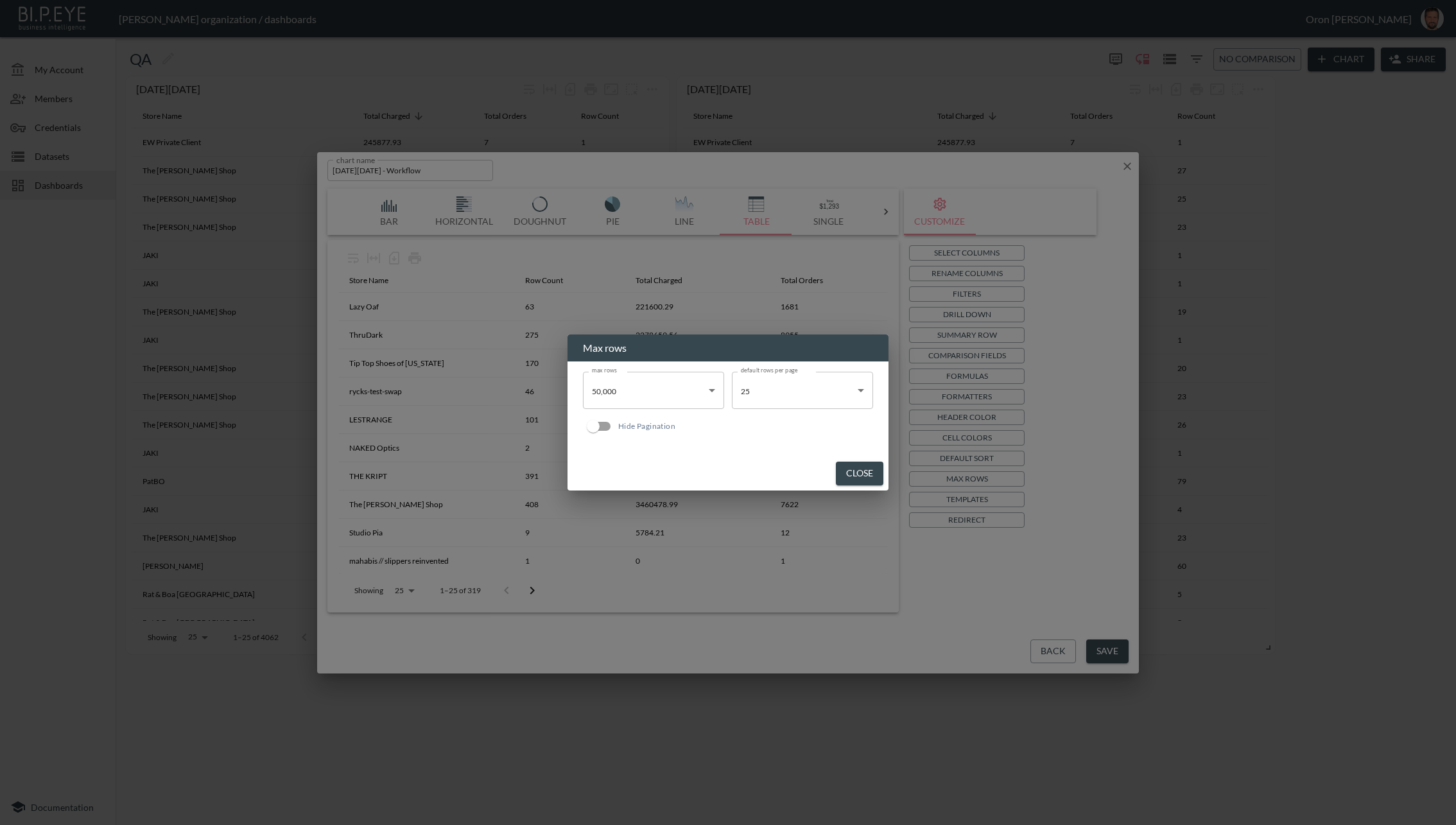
click at [843, 473] on button "Close" at bounding box center [860, 473] width 47 height 24
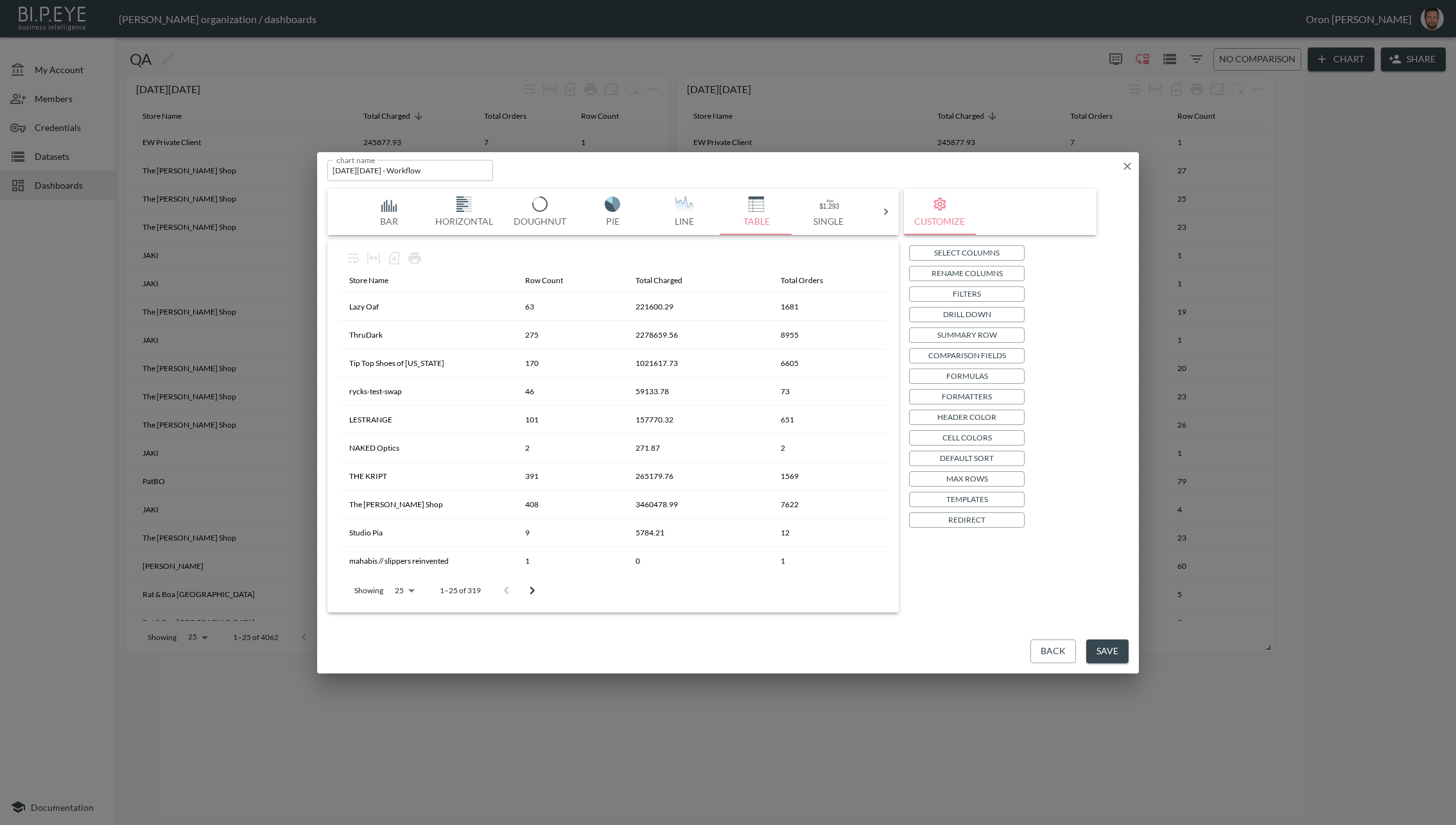
click at [961, 459] on p "Default Sort" at bounding box center [967, 458] width 54 height 14
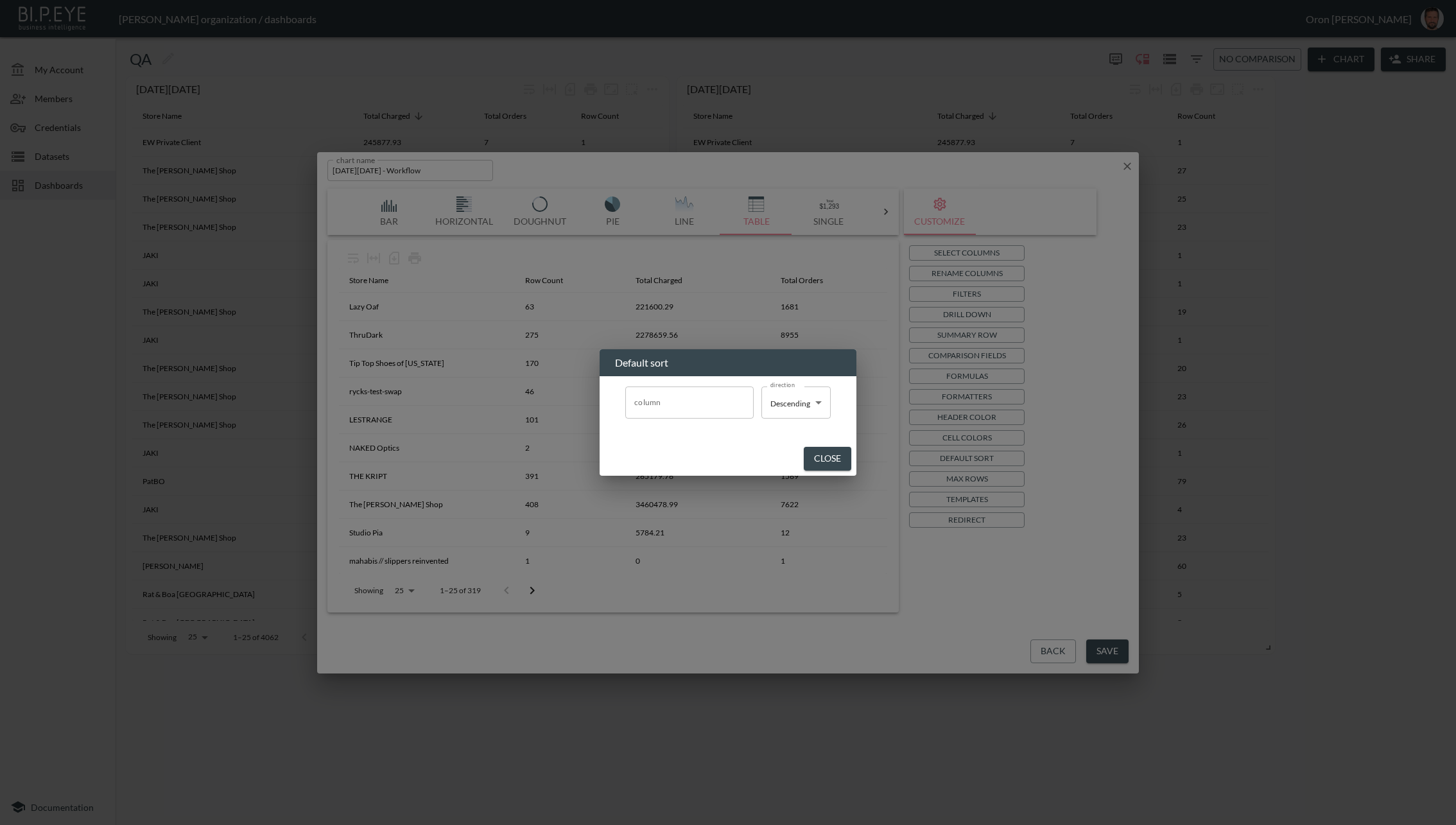
click at [701, 398] on input "column" at bounding box center [689, 402] width 117 height 20
click at [674, 514] on span "totalCharged" at bounding box center [689, 511] width 108 height 12
type input "totalCharged"
click at [826, 450] on button "Close" at bounding box center [828, 459] width 47 height 24
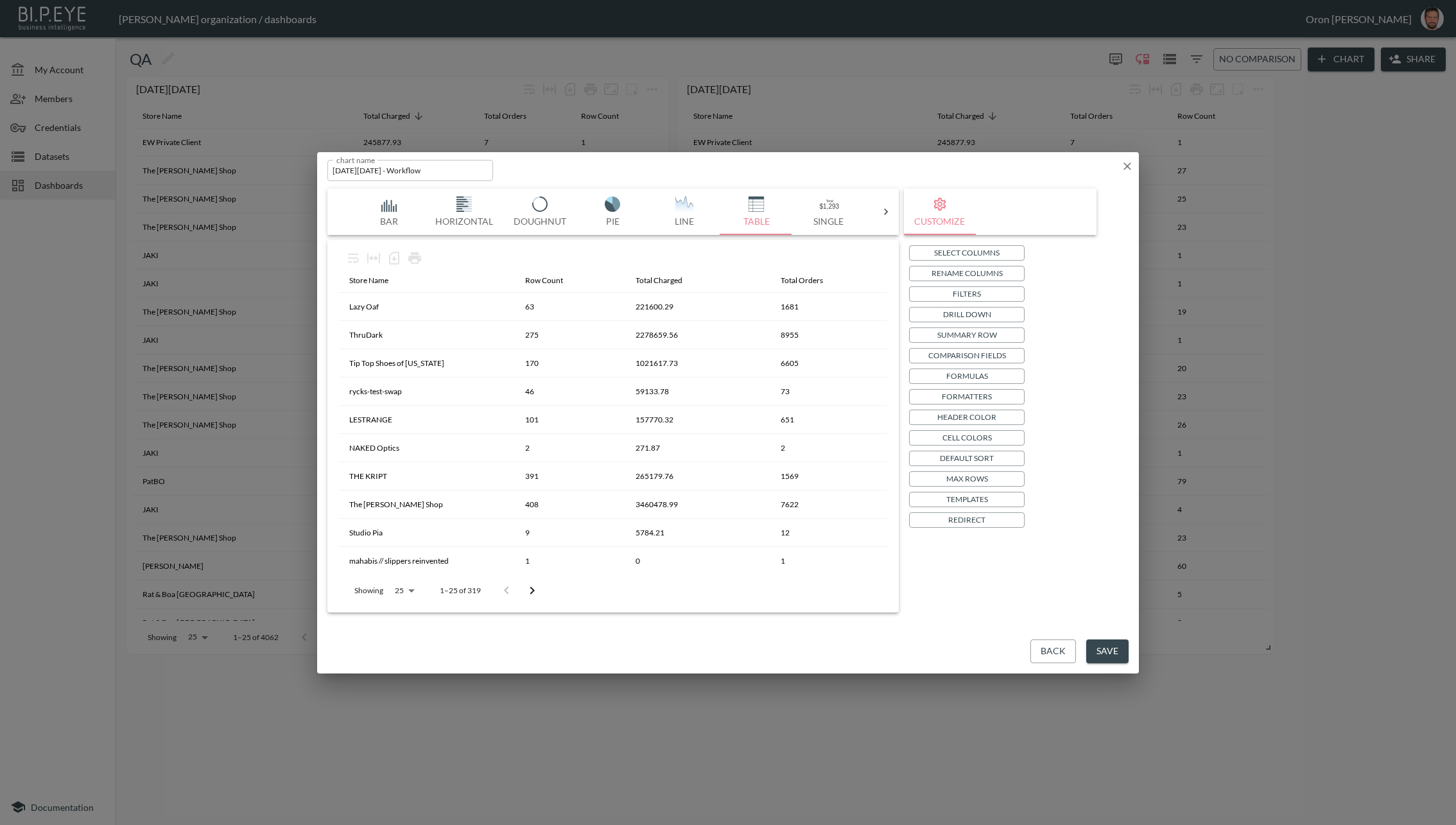
click at [1103, 644] on button "Save" at bounding box center [1107, 651] width 42 height 24
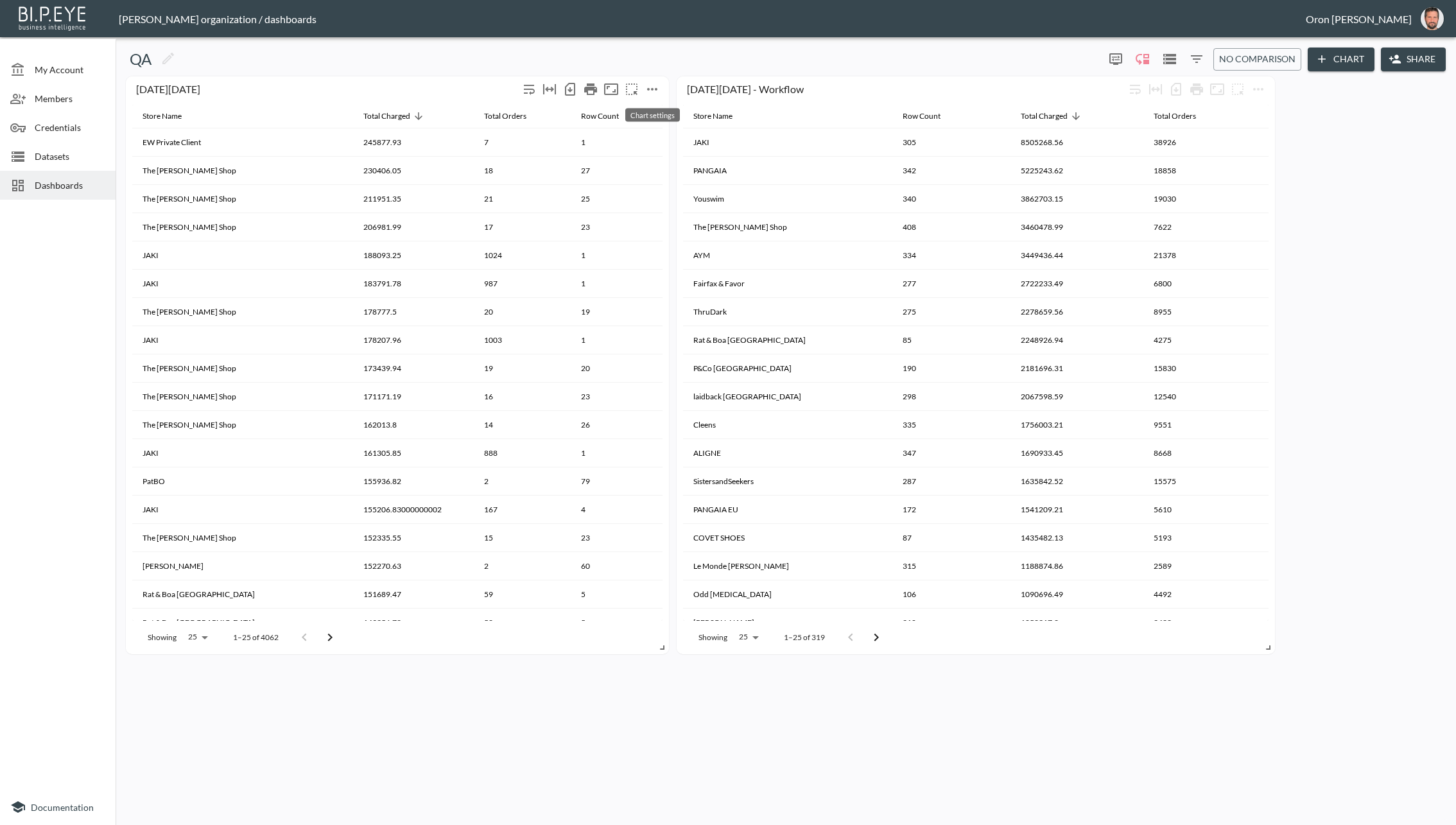
click at [655, 86] on icon "more" at bounding box center [652, 89] width 16 height 16
click at [644, 117] on p "Edit" at bounding box center [638, 113] width 18 height 16
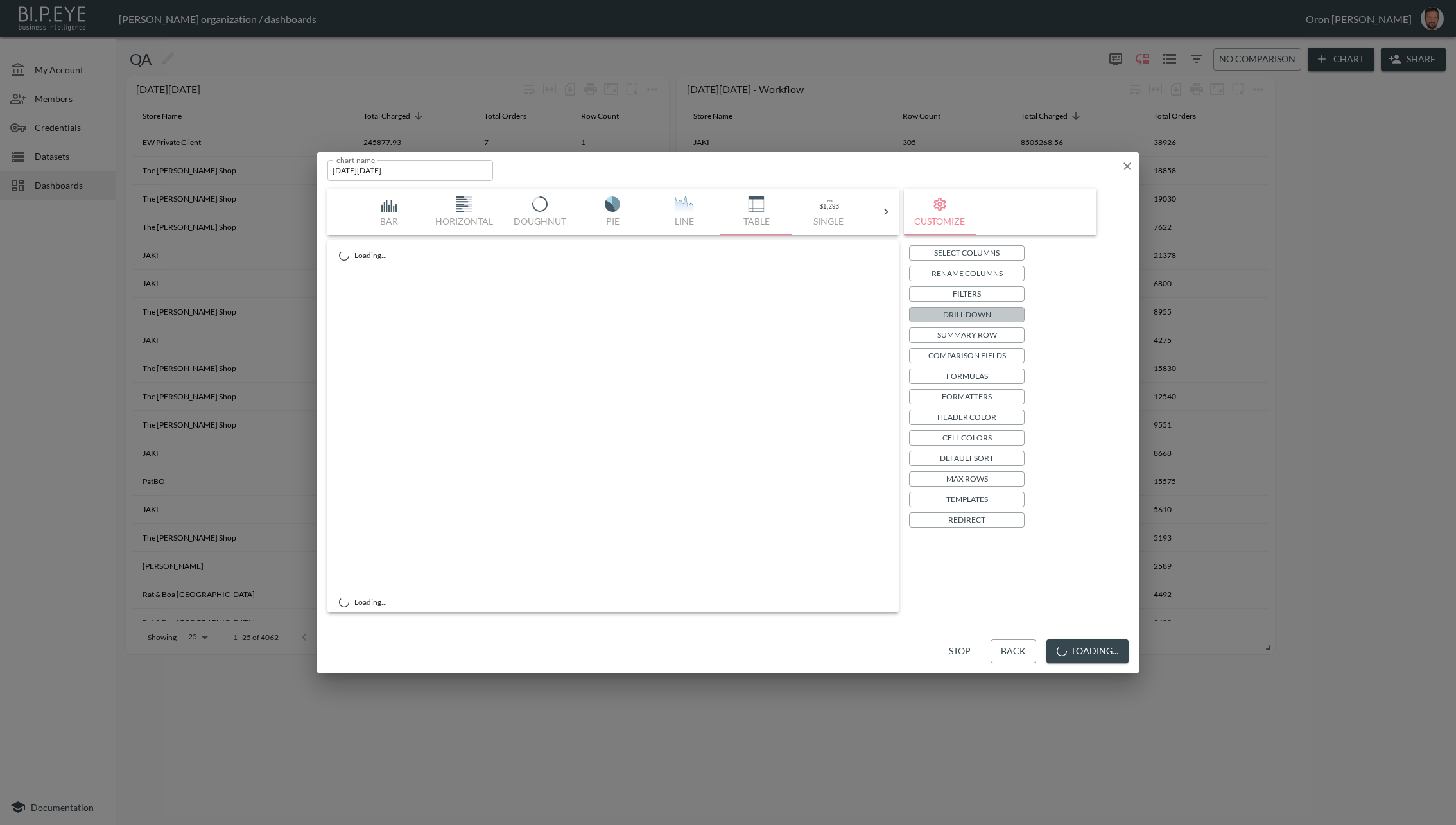
click at [968, 309] on p "Drill Down" at bounding box center [967, 314] width 48 height 14
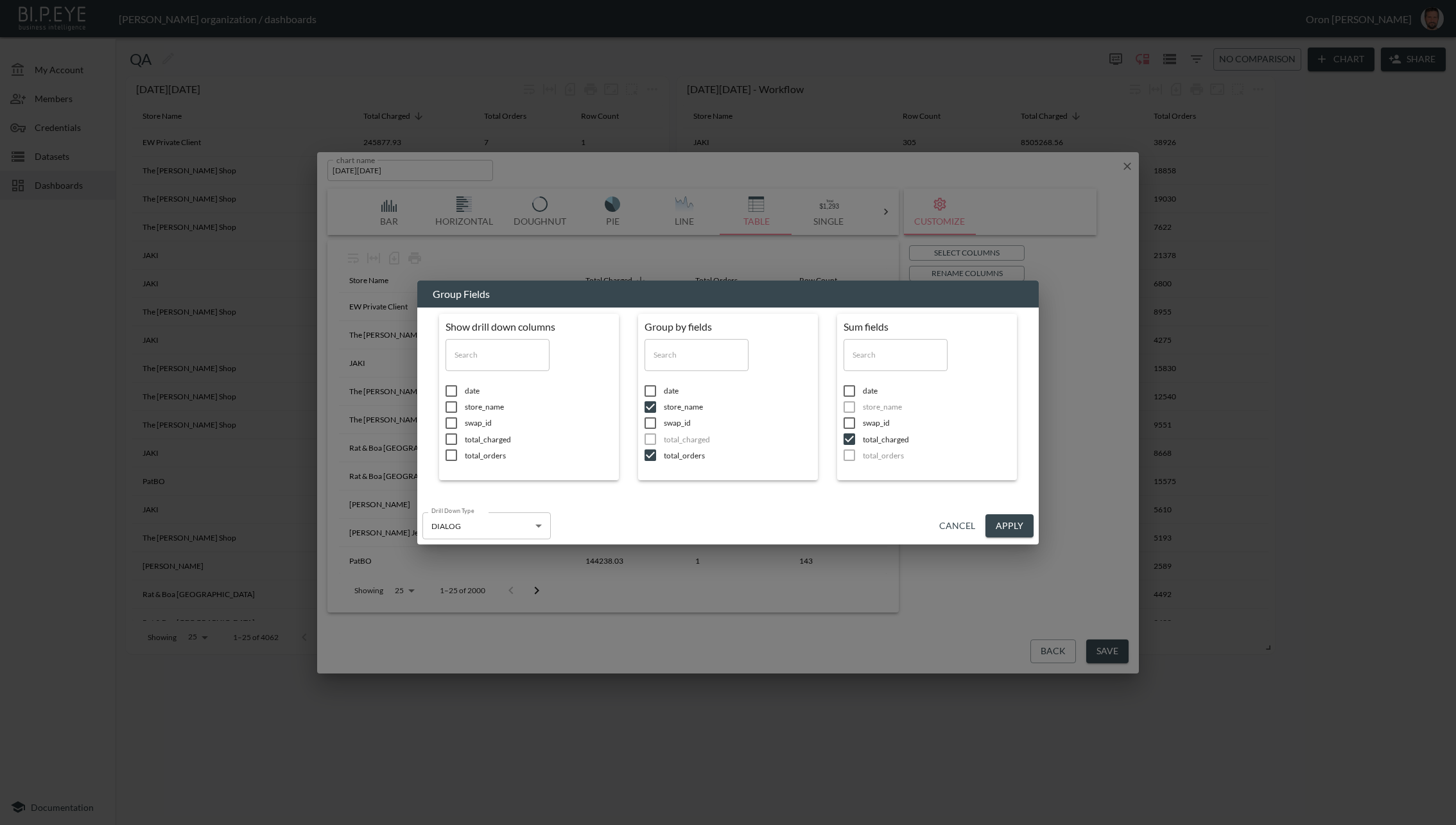
click at [613, 457] on span "total_orders" at bounding box center [539, 455] width 148 height 11
checkbox input "false"
click at [864, 464] on ul "date store_name swap_id total_charged total_orders" at bounding box center [927, 423] width 167 height 91
click at [859, 457] on input "checkbox" at bounding box center [849, 455] width 27 height 13
checkbox input "true"
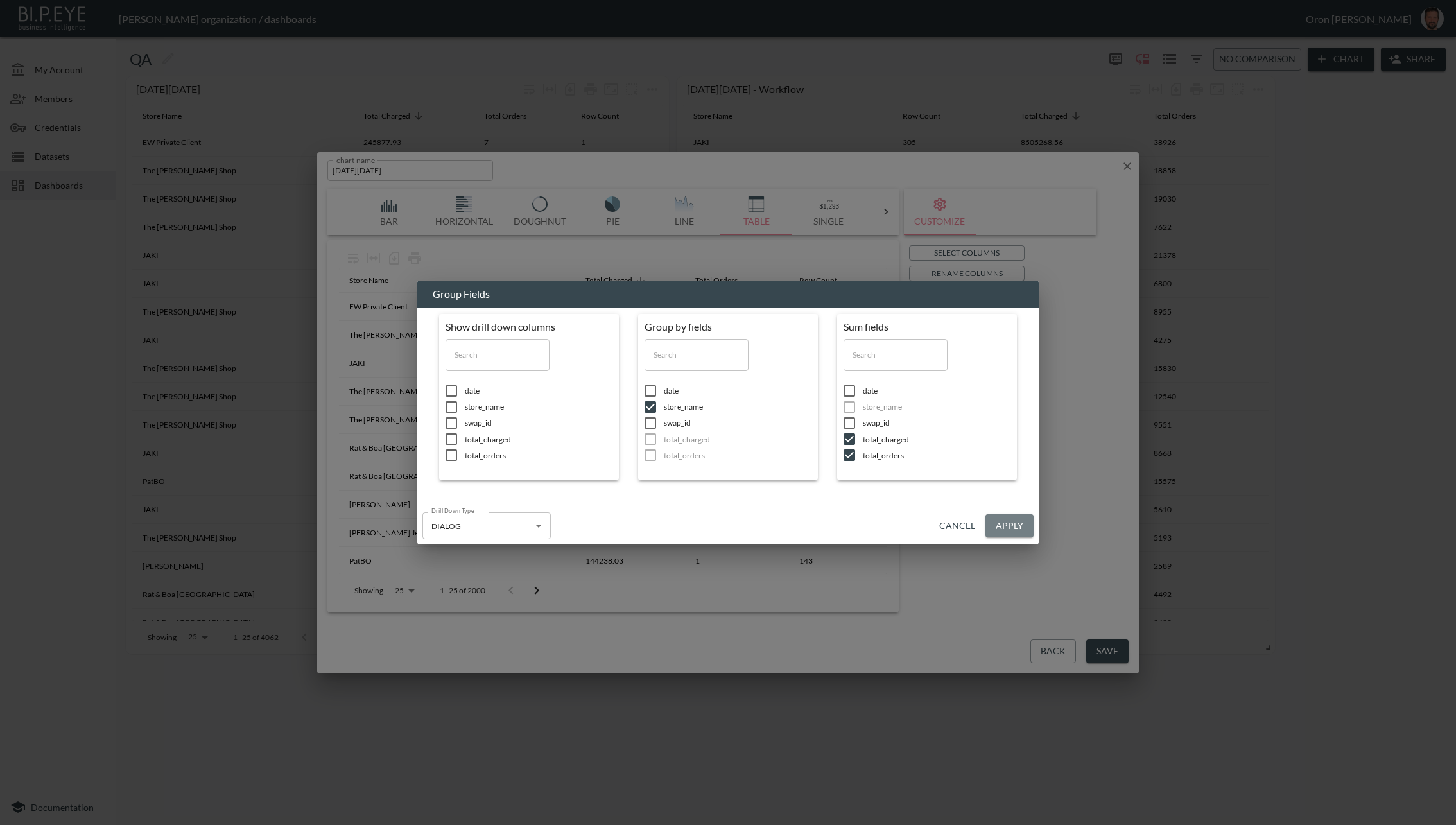
click at [1011, 519] on button "Apply" at bounding box center [1010, 526] width 48 height 24
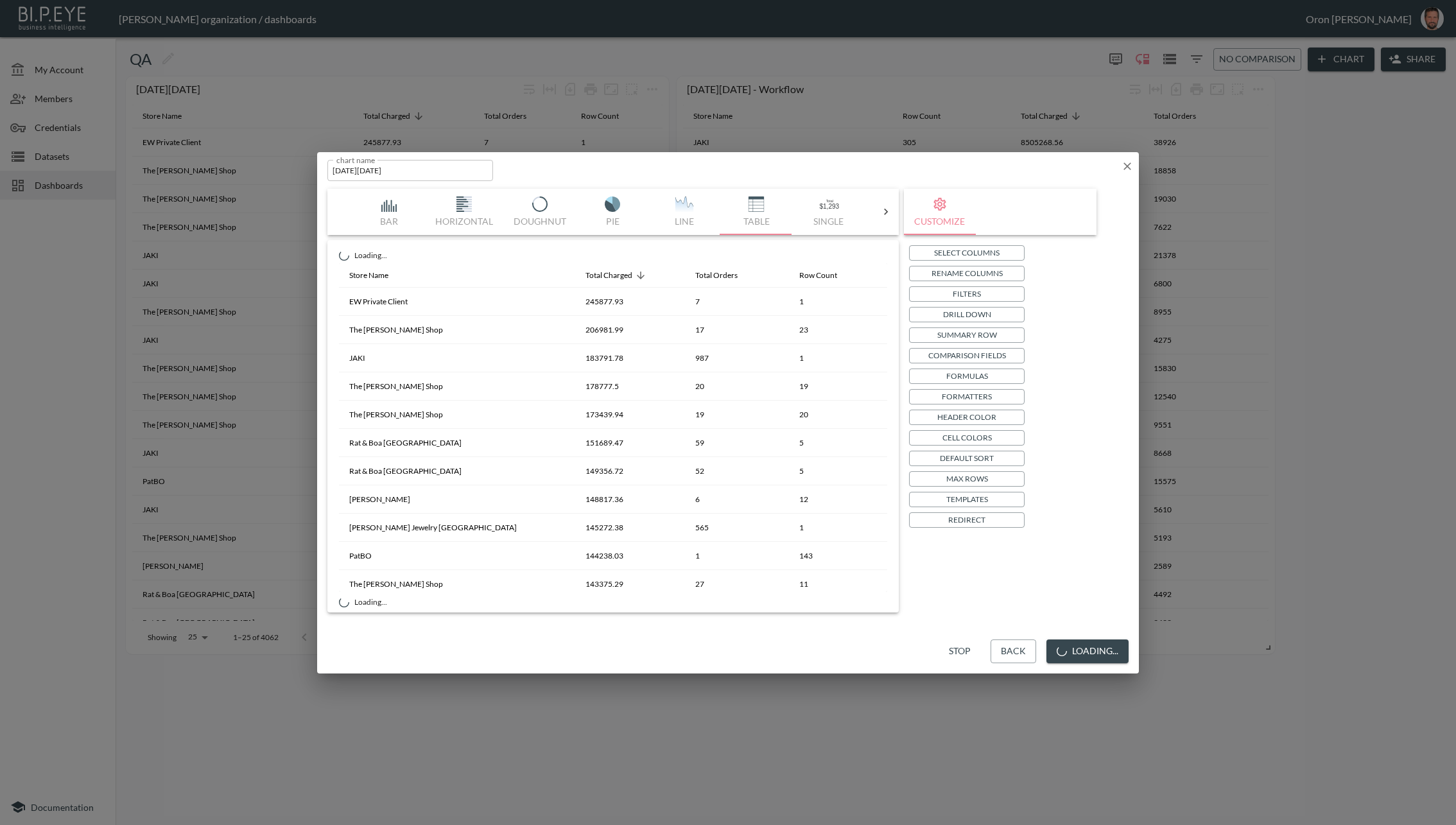
click at [1117, 654] on button "Loading..." at bounding box center [1088, 651] width 82 height 24
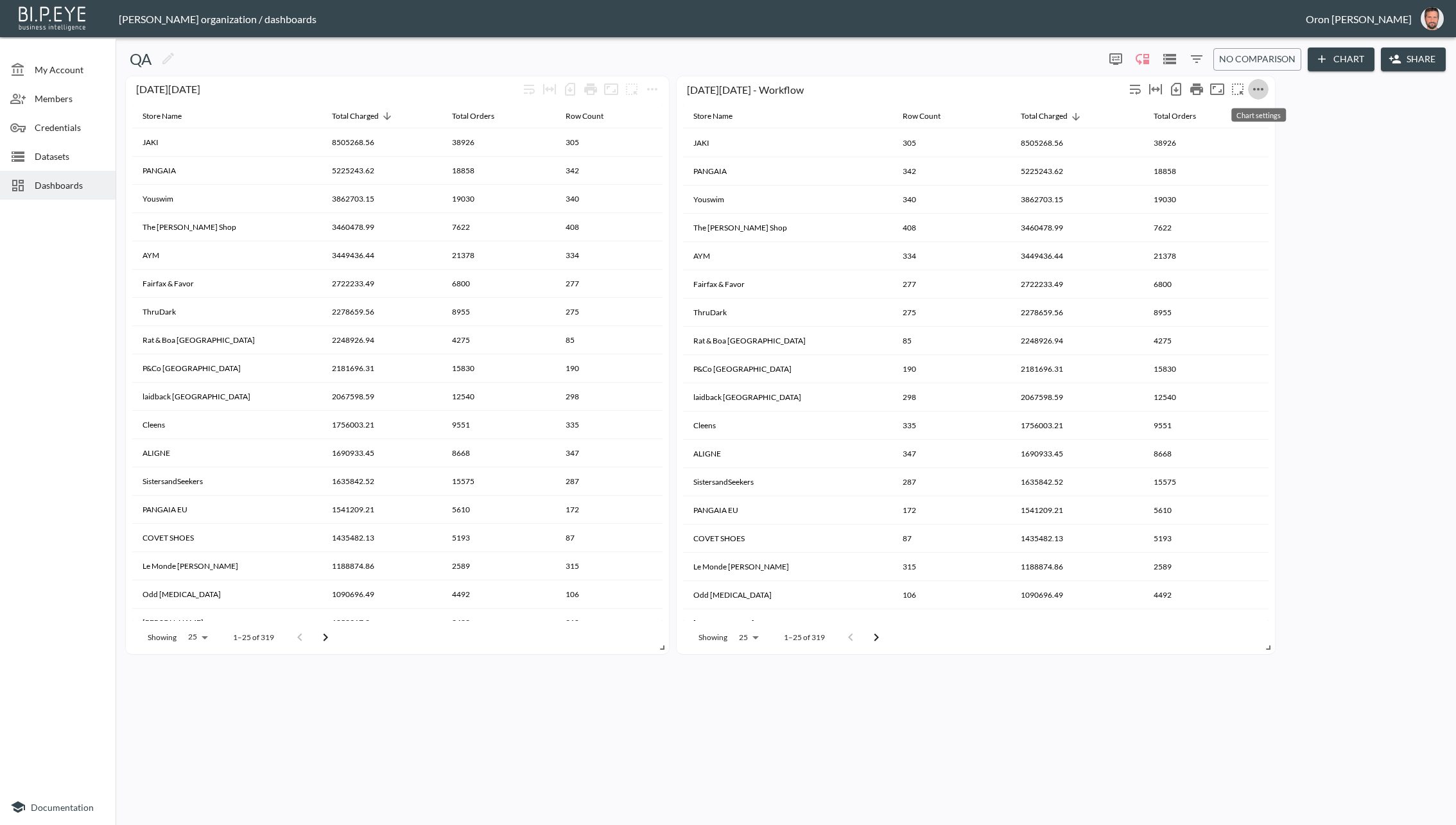
click at [1263, 87] on icon "more" at bounding box center [1259, 89] width 16 height 16
click at [1232, 119] on li "Edit" at bounding box center [1258, 113] width 100 height 23
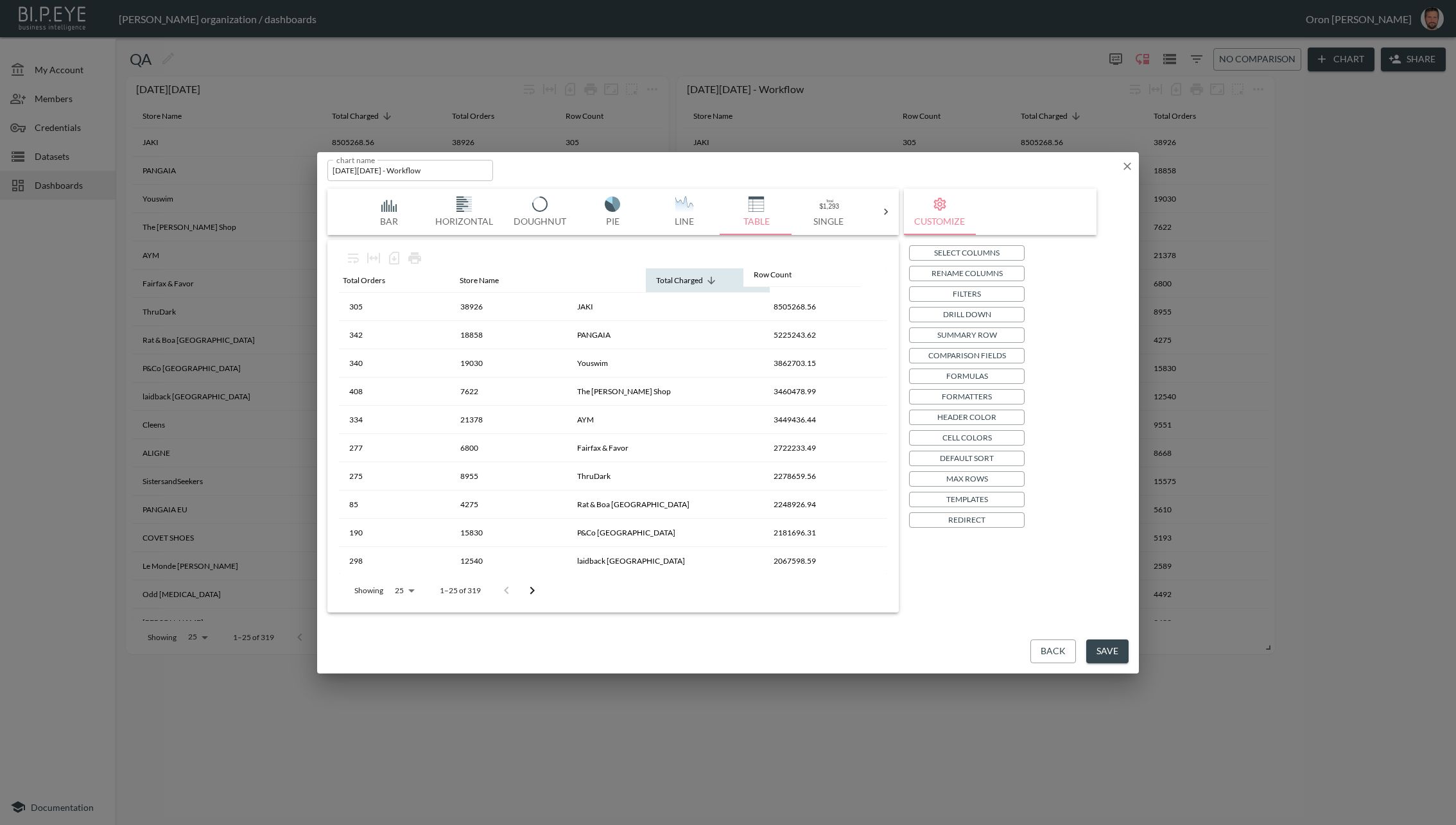
drag, startPoint x: 358, startPoint y: 285, endPoint x: 763, endPoint y: 280, distance: 405.0
click at [763, 280] on tr "Row Count Total Orders Store Name Total Charged" at bounding box center [613, 281] width 548 height 24
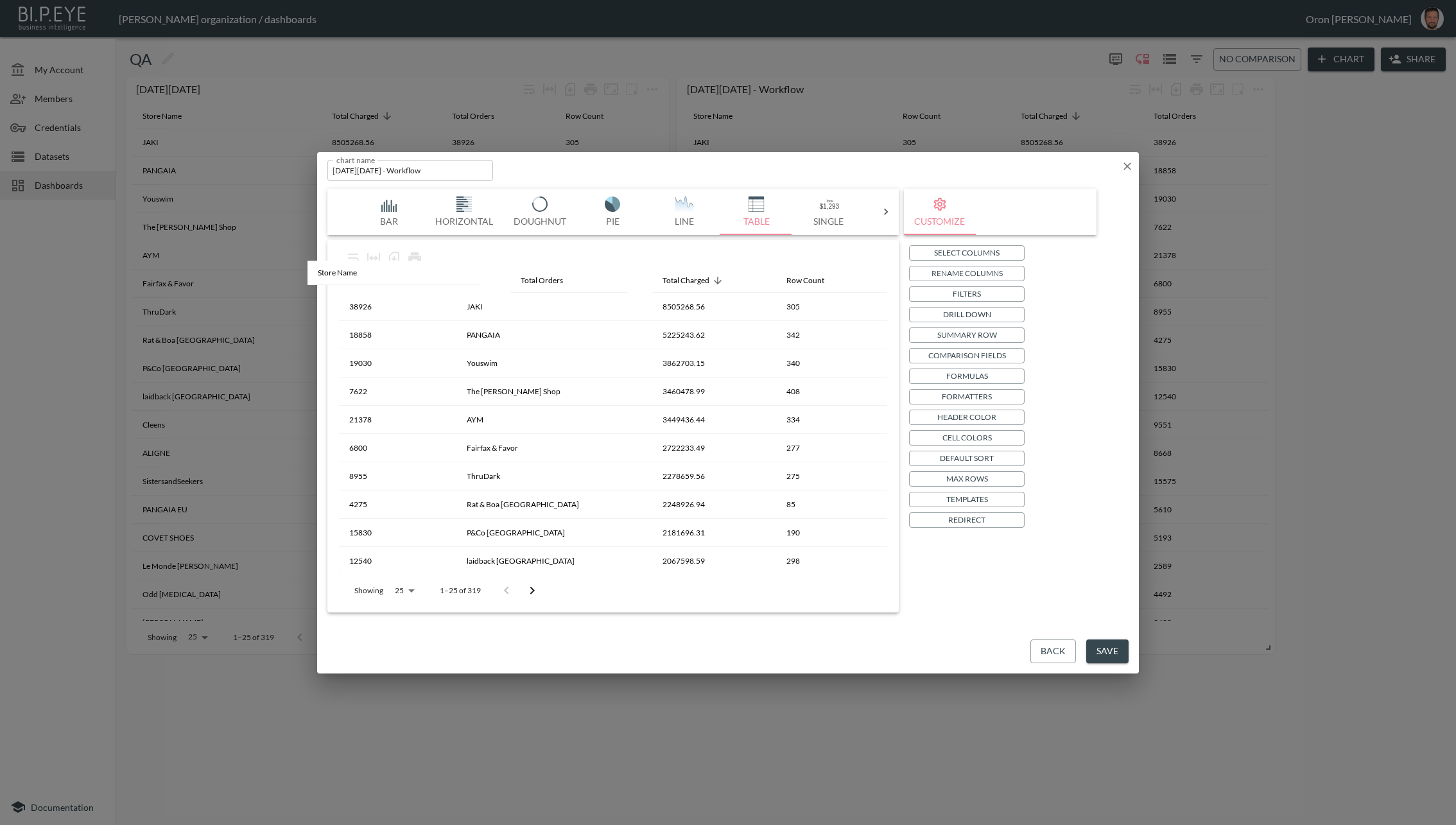
drag, startPoint x: 500, startPoint y: 278, endPoint x: 348, endPoint y: 273, distance: 152.1
click at [348, 273] on table "Total Orders Store Name Total Charged Row Count 38926 JAKI 8505268.56 305 18858…" at bounding box center [613, 634] width 548 height 731
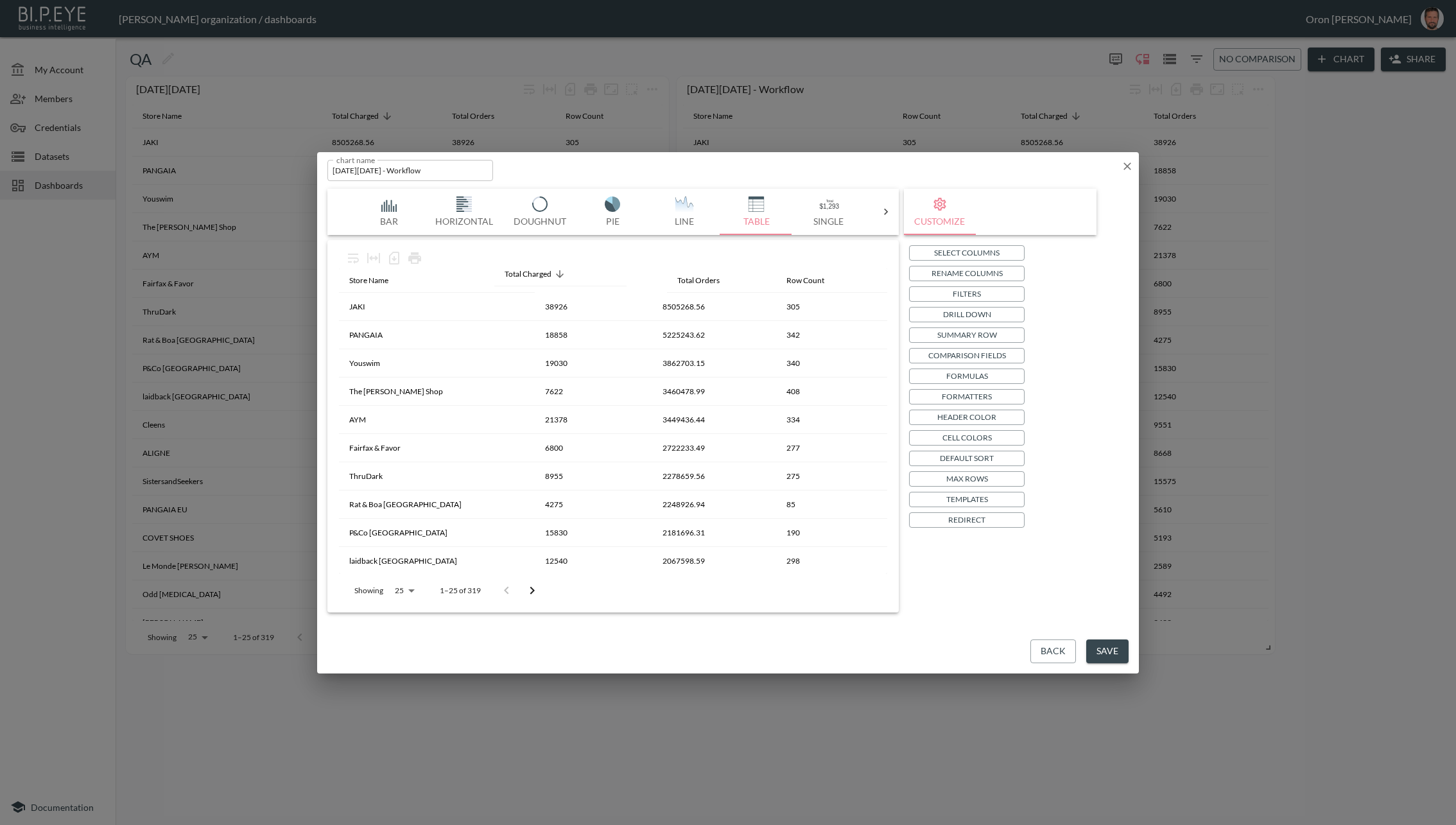
drag, startPoint x: 661, startPoint y: 282, endPoint x: 516, endPoint y: 276, distance: 145.1
click at [516, 276] on table "Store Name Total Orders Total Charged Row Count JAKI 38926 8505268.56 305 PANGA…" at bounding box center [613, 634] width 548 height 731
click at [1109, 655] on button "Save" at bounding box center [1107, 651] width 42 height 24
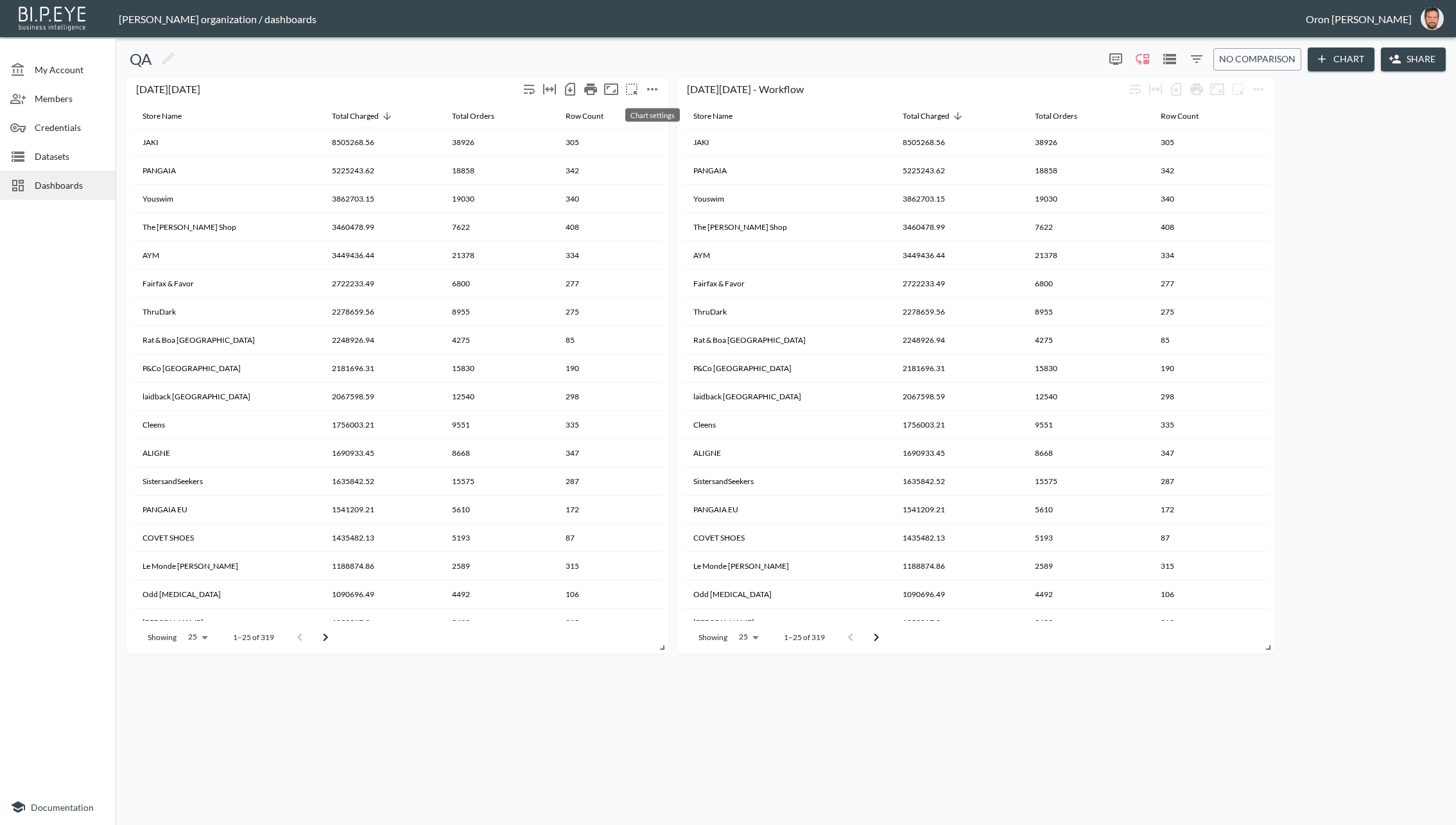
click at [654, 85] on icon "more" at bounding box center [652, 89] width 16 height 16
click at [656, 115] on li "Edit" at bounding box center [653, 113] width 100 height 23
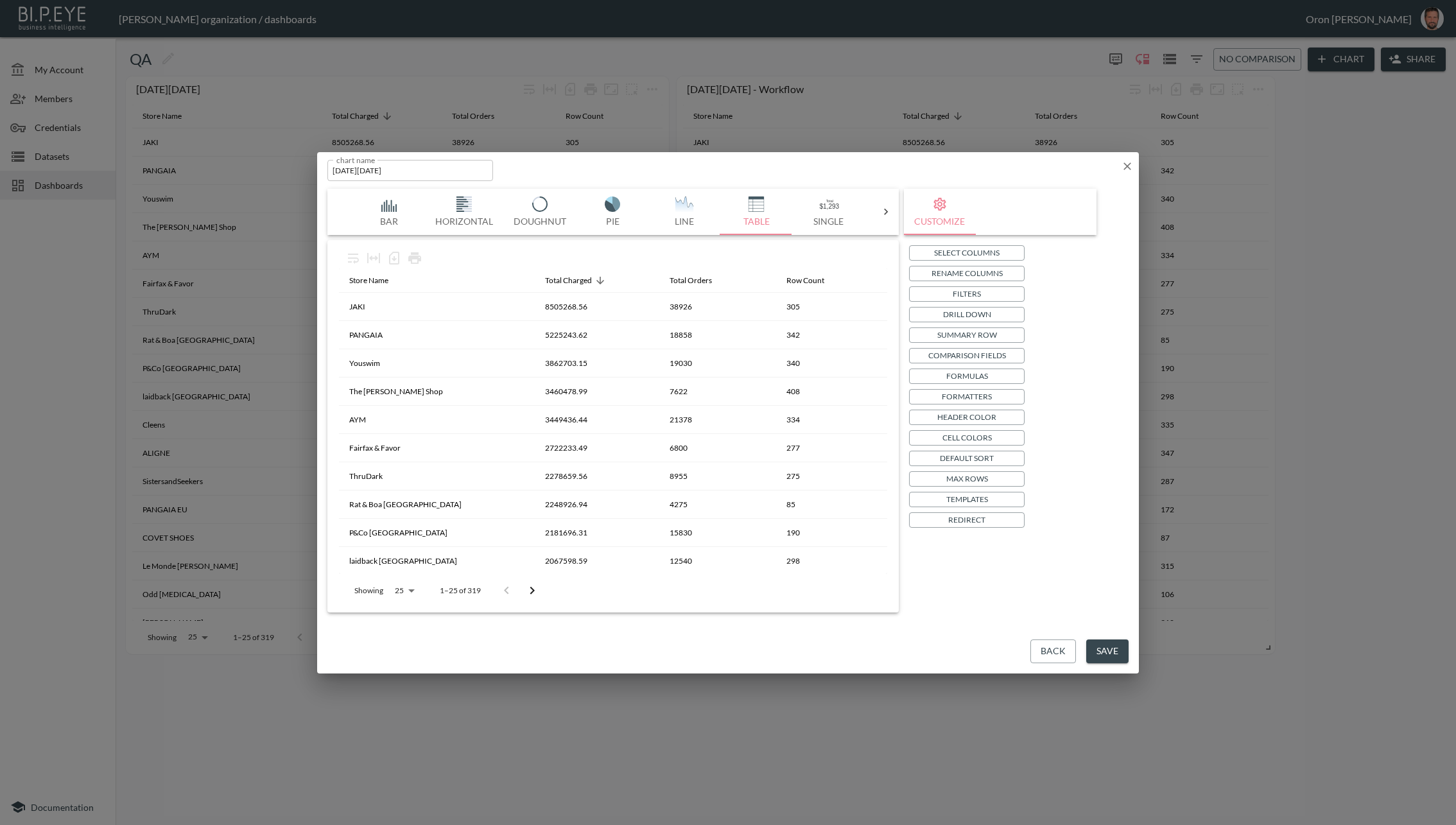
click at [968, 307] on button "Drill Down" at bounding box center [967, 314] width 115 height 16
click at [984, 310] on p "Drill Down" at bounding box center [967, 314] width 48 height 14
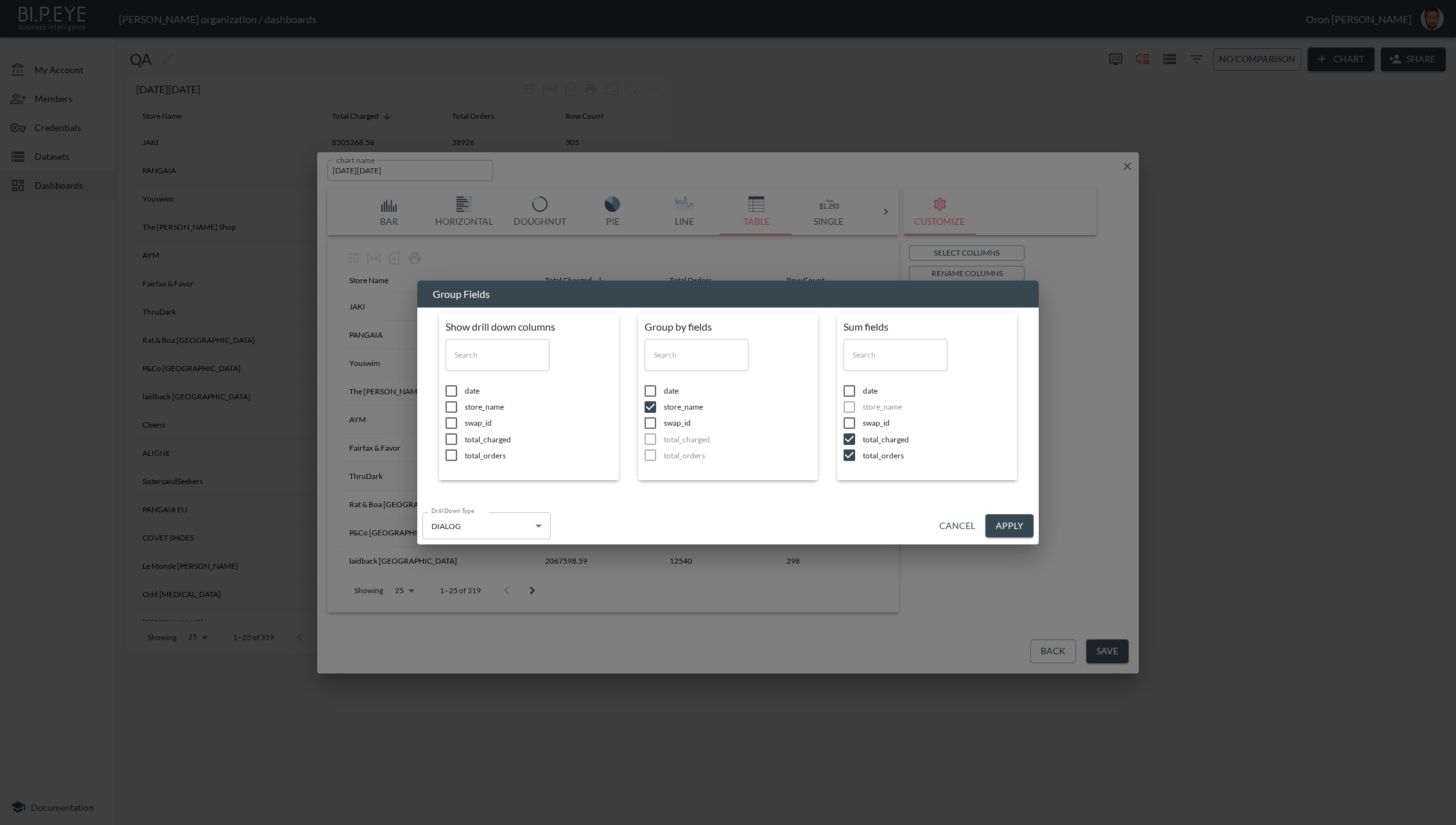
click at [944, 519] on button "Cancel" at bounding box center [957, 526] width 46 height 24
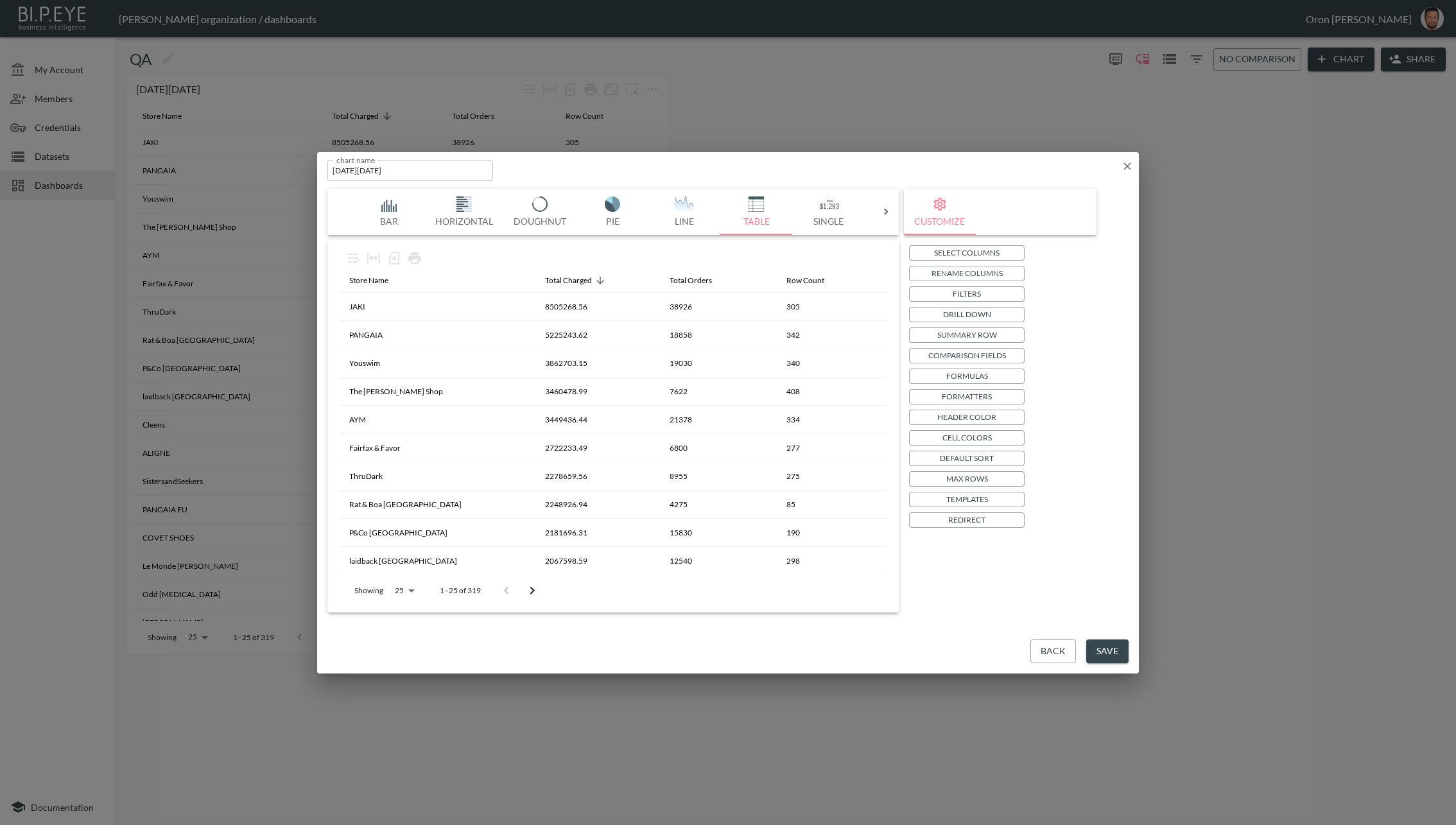
click at [1130, 160] on icon "button" at bounding box center [1127, 166] width 13 height 13
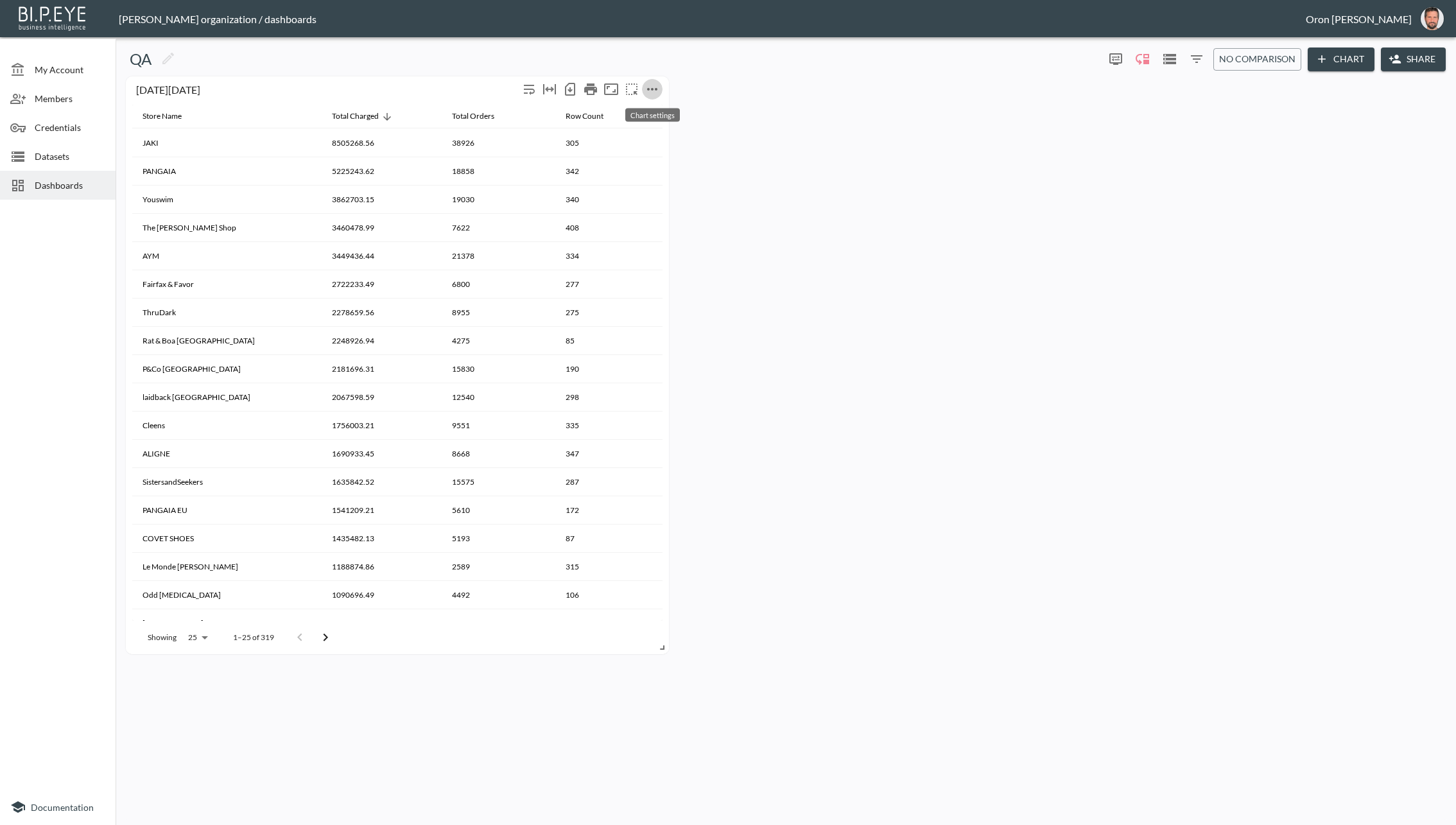
click at [653, 90] on icon "more" at bounding box center [652, 89] width 16 height 16
click at [645, 107] on p "Edit" at bounding box center [638, 113] width 18 height 16
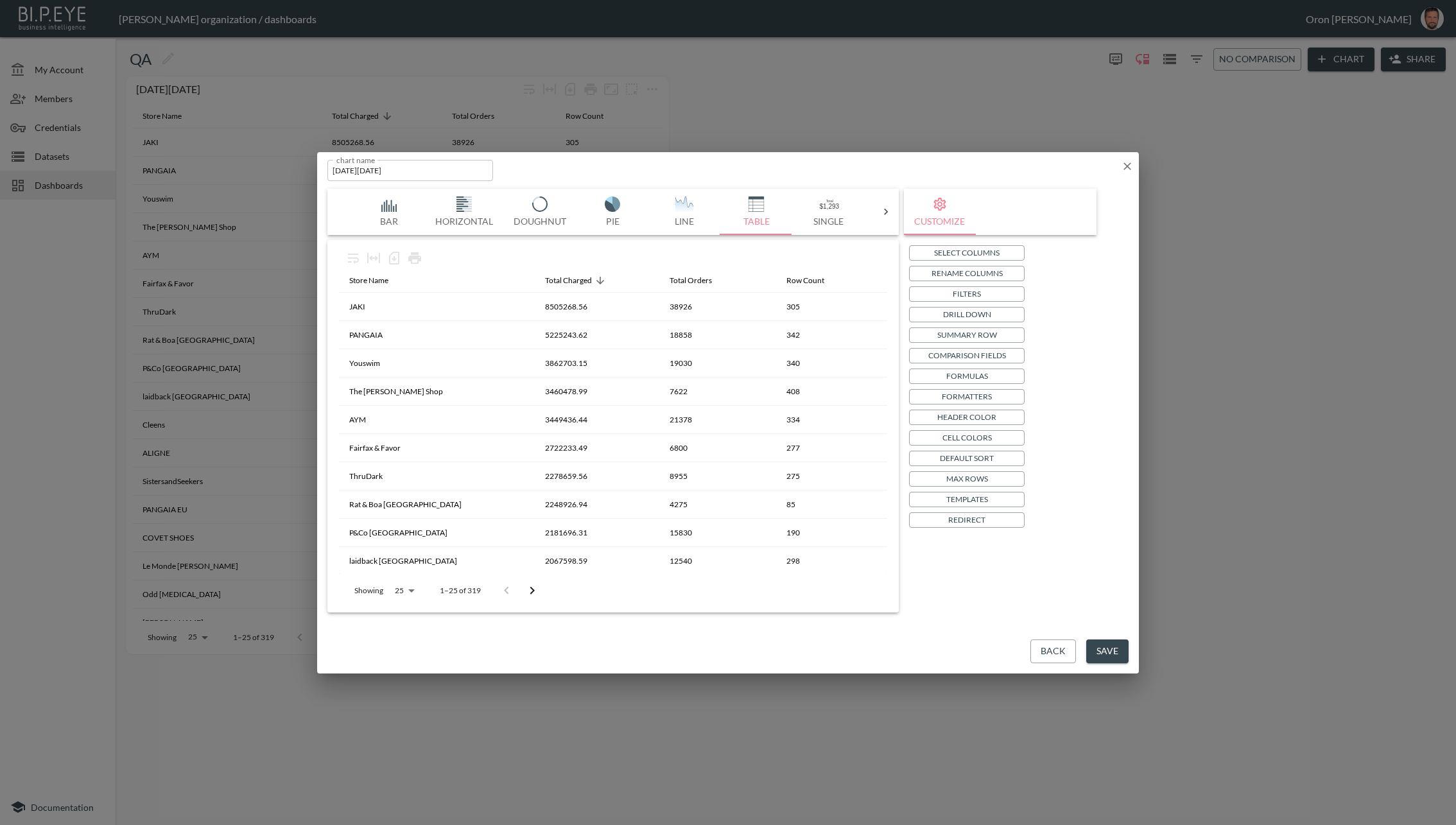
click at [974, 314] on p "Drill Down" at bounding box center [967, 314] width 48 height 14
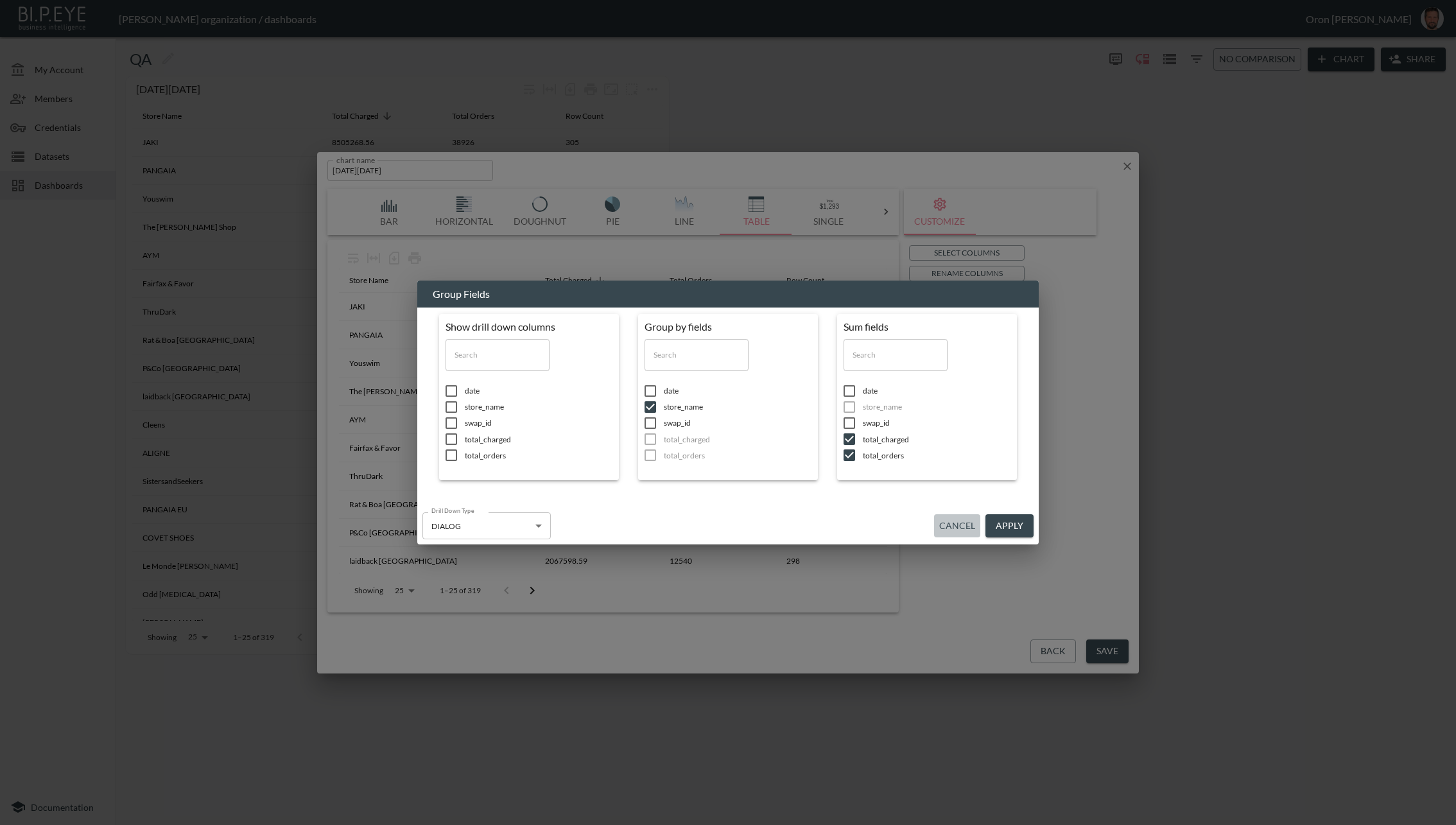
click at [959, 526] on button "Cancel" at bounding box center [957, 526] width 46 height 24
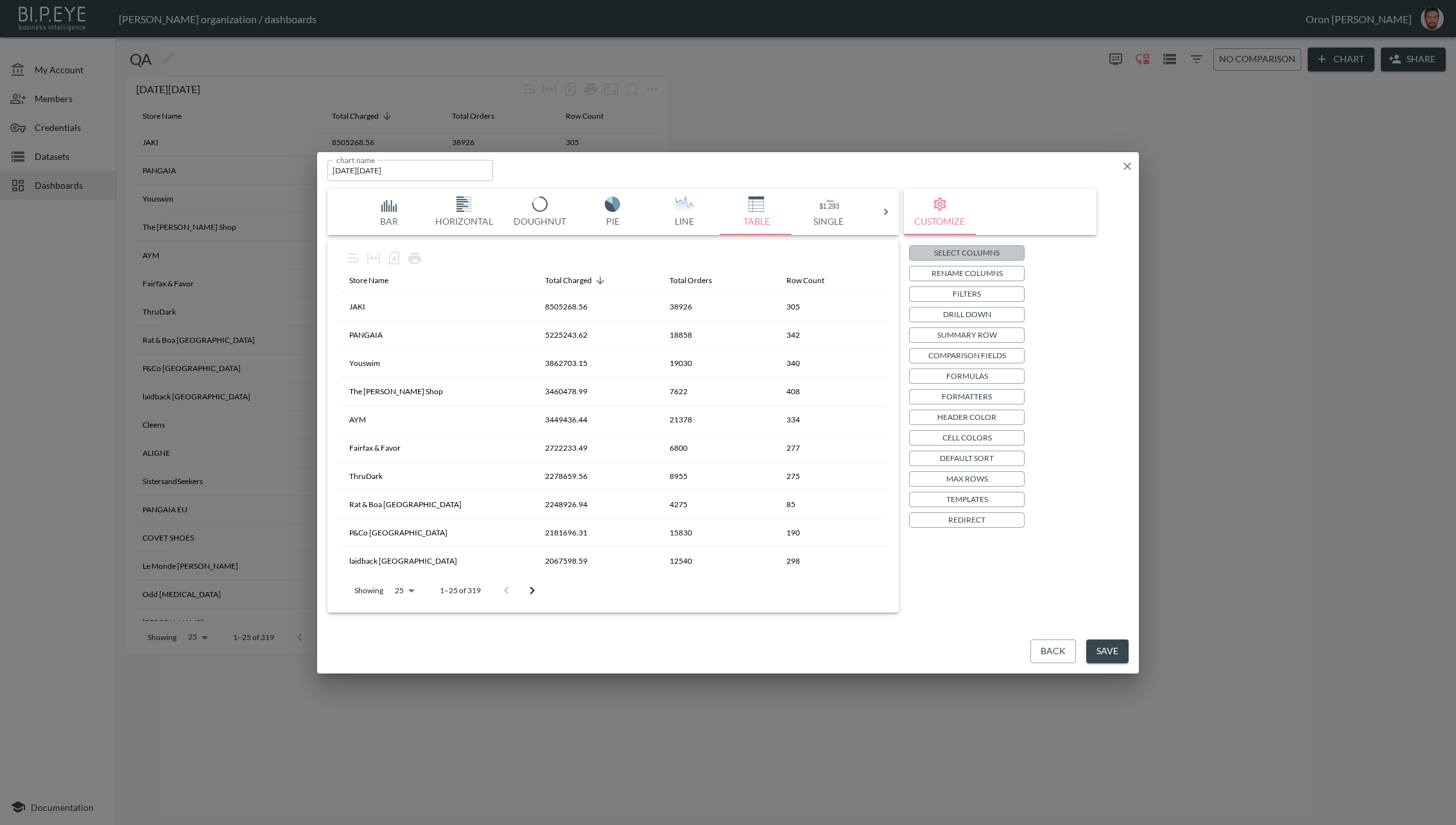
click at [981, 254] on p "Select Columns" at bounding box center [967, 252] width 66 height 14
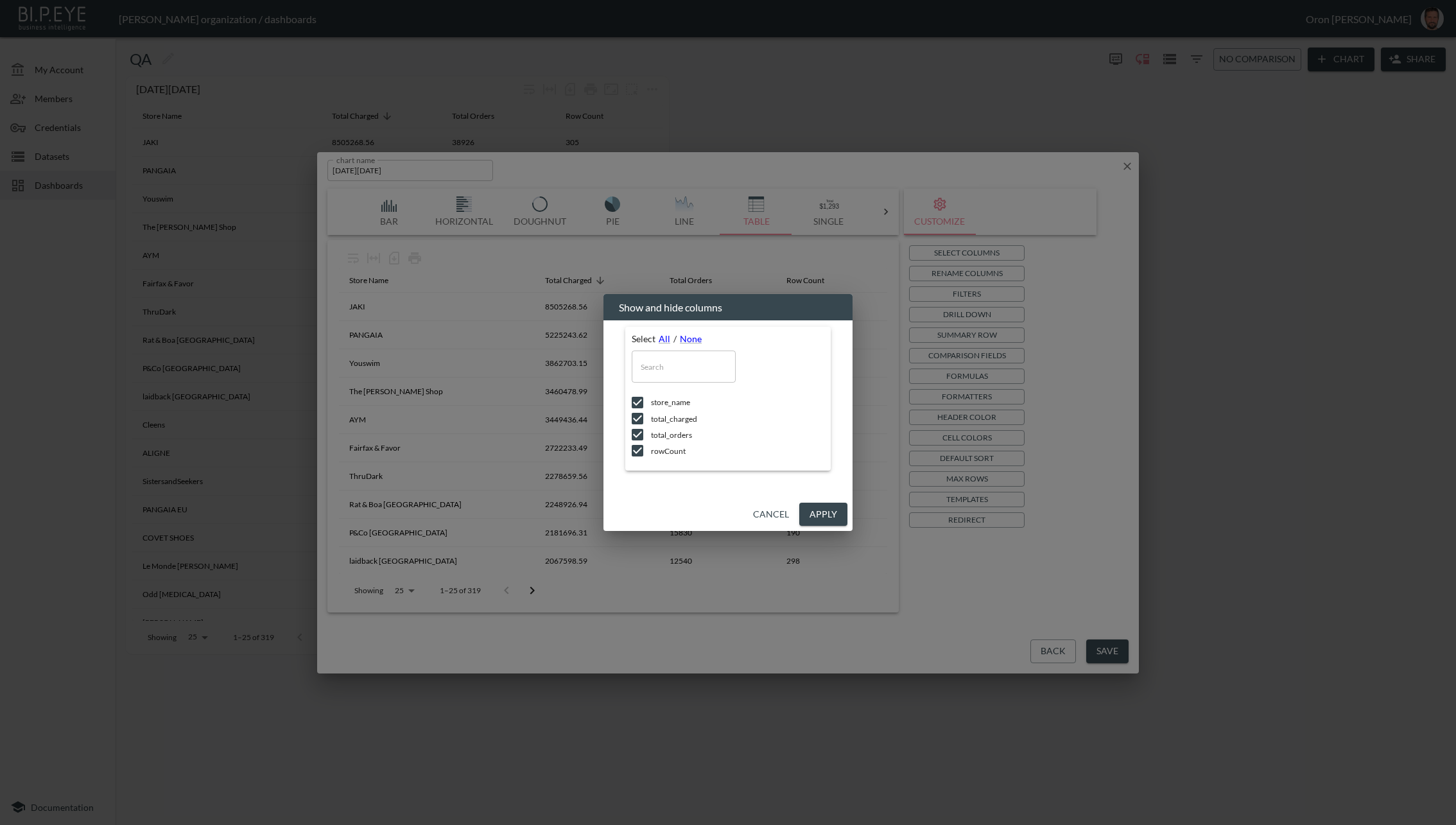
click at [681, 444] on li "rowCount" at bounding box center [728, 451] width 193 height 16
checkbox input "false"
click at [821, 511] on button "Apply" at bounding box center [823, 514] width 48 height 24
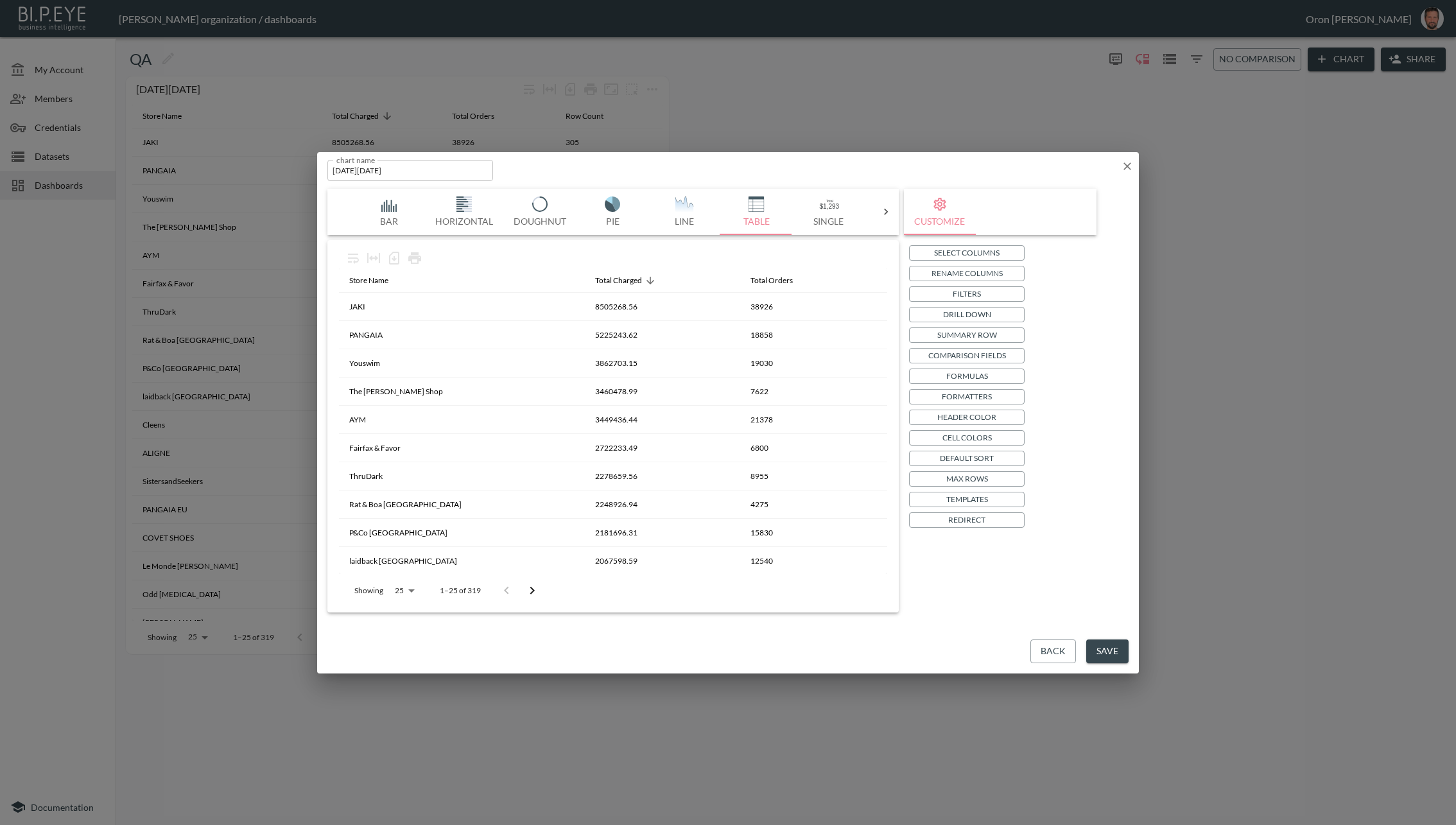
click at [1103, 645] on button "Save" at bounding box center [1107, 651] width 42 height 24
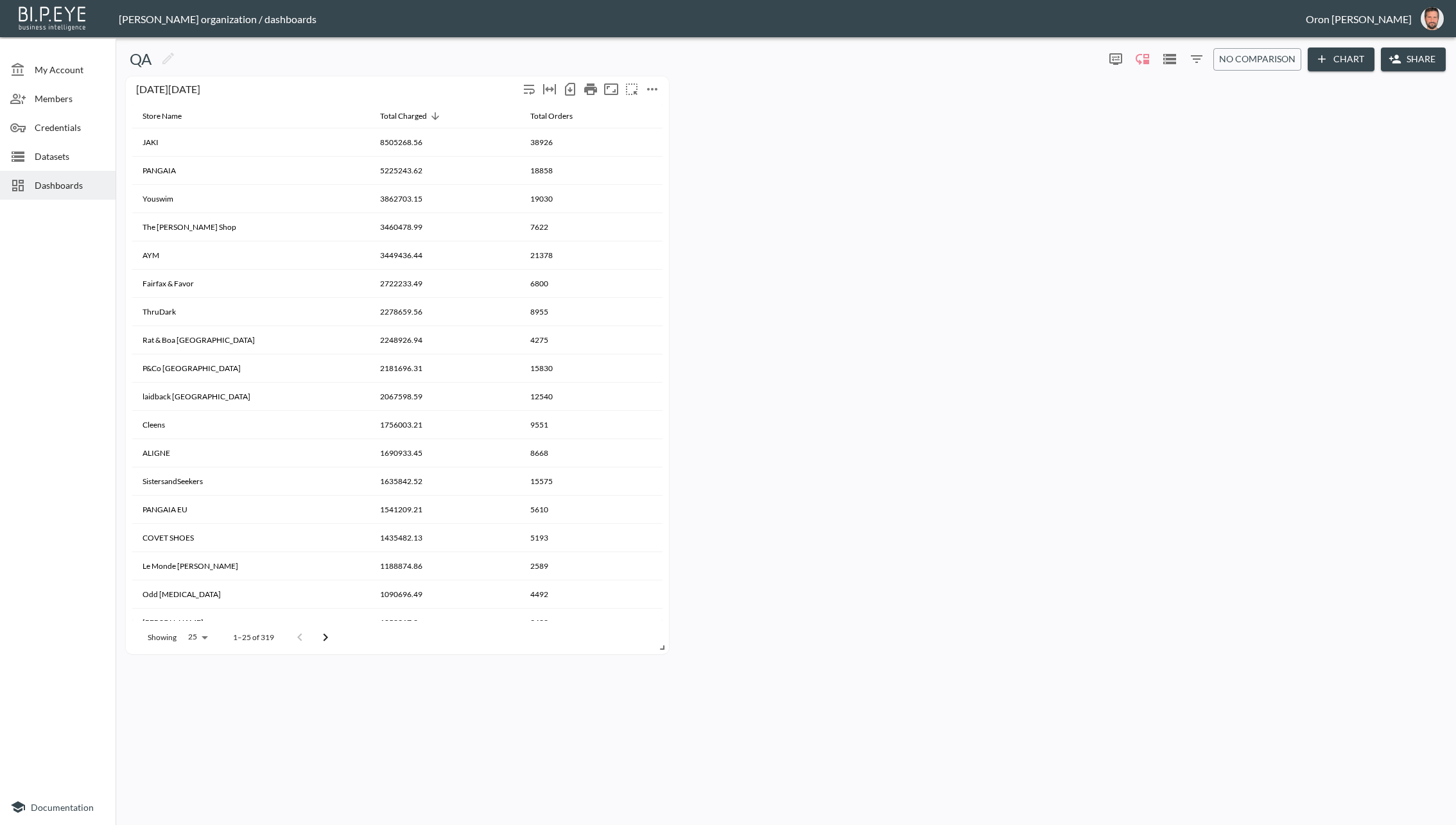
click at [653, 83] on icon "more" at bounding box center [652, 89] width 16 height 16
click at [662, 170] on p "Duplicate" at bounding box center [650, 172] width 43 height 16
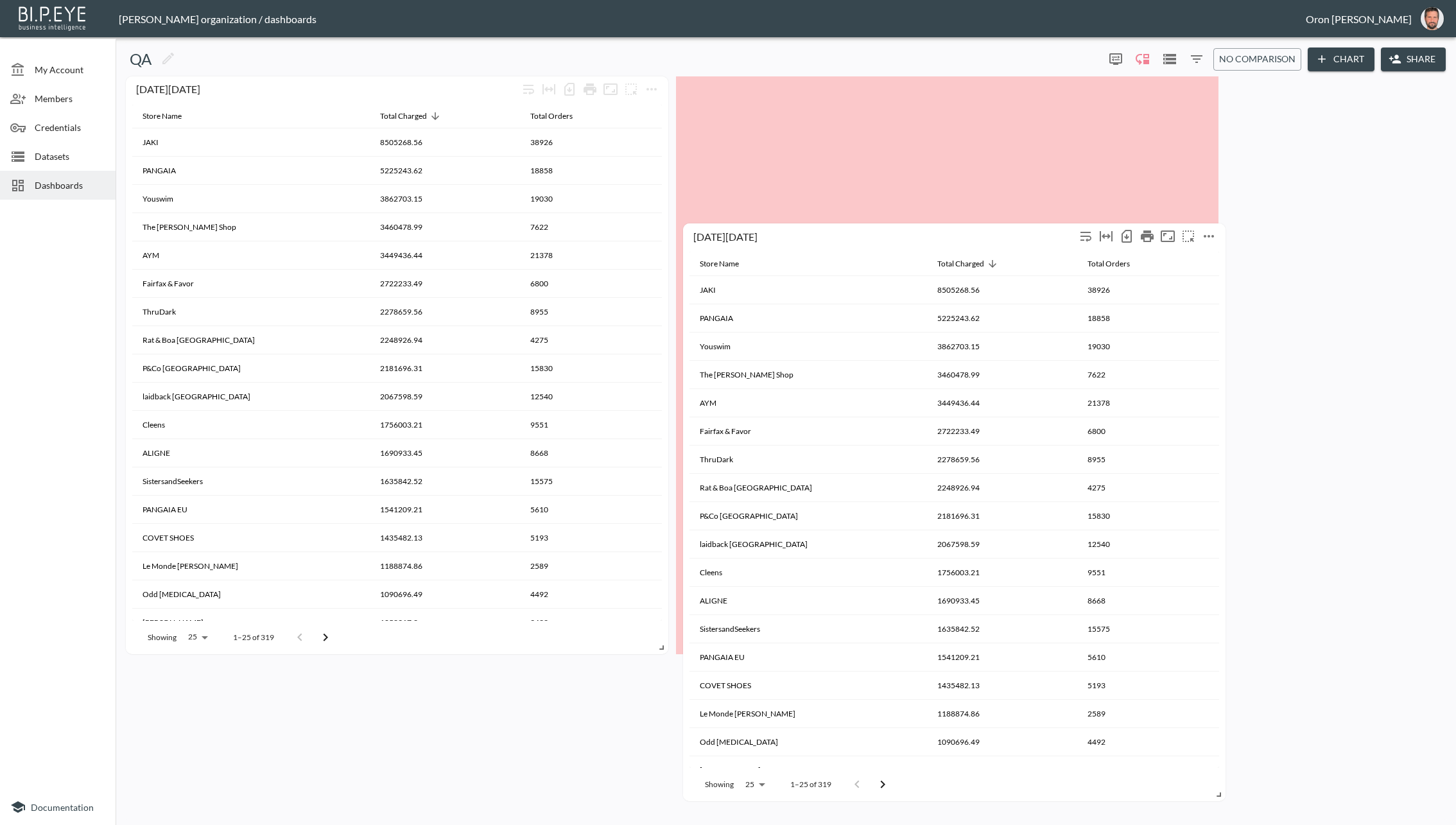
drag, startPoint x: 393, startPoint y: 673, endPoint x: 951, endPoint y: 233, distance: 710.6
click at [951, 233] on div "Black Friday" at bounding box center [884, 236] width 382 height 12
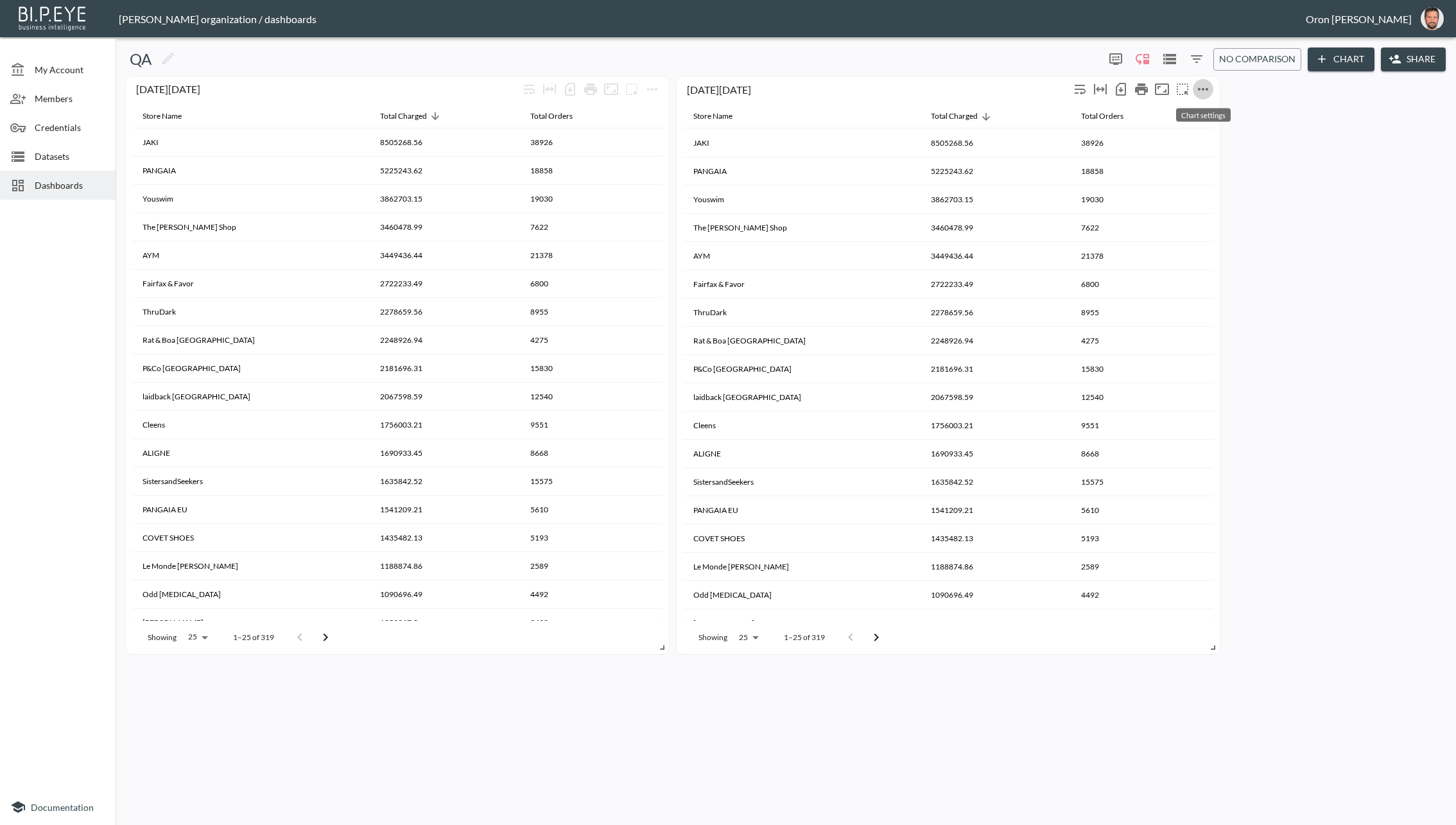
click at [1210, 85] on icon "more" at bounding box center [1203, 89] width 16 height 16
click at [1194, 109] on p "Edit" at bounding box center [1189, 113] width 18 height 16
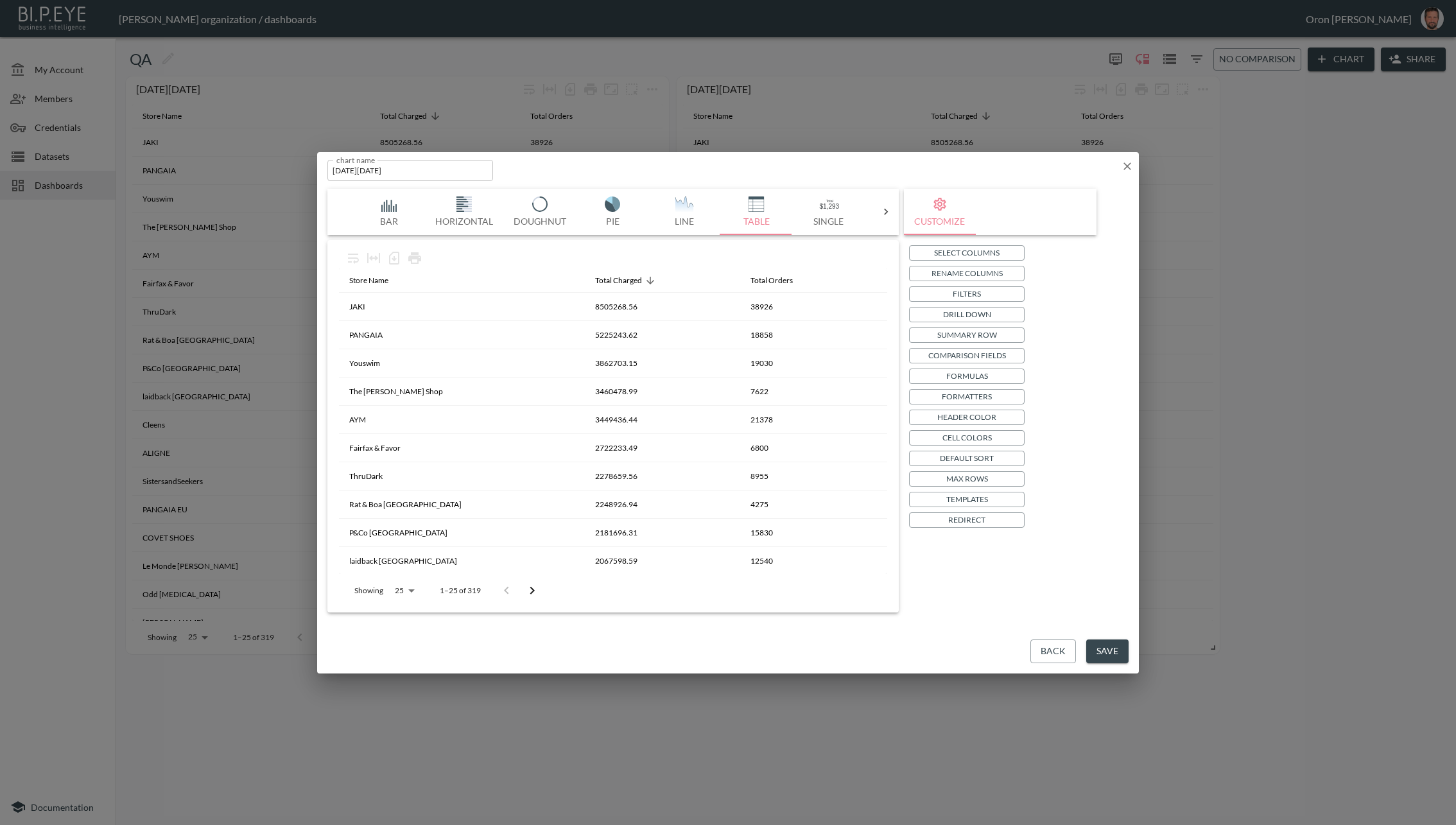
click at [1054, 653] on button "Back" at bounding box center [1053, 651] width 45 height 24
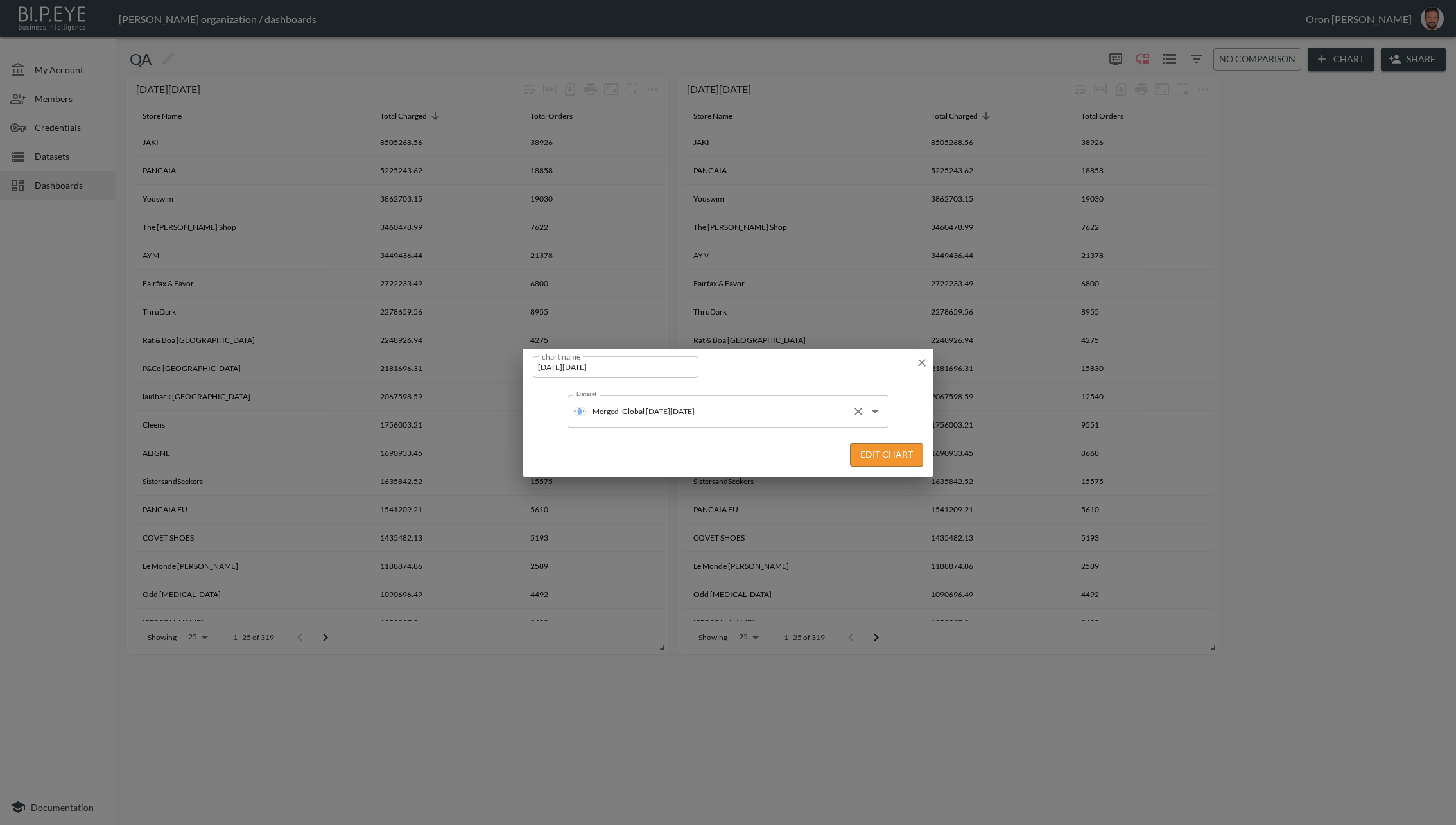
click at [626, 409] on input "Global [DATE][DATE]" at bounding box center [733, 411] width 228 height 20
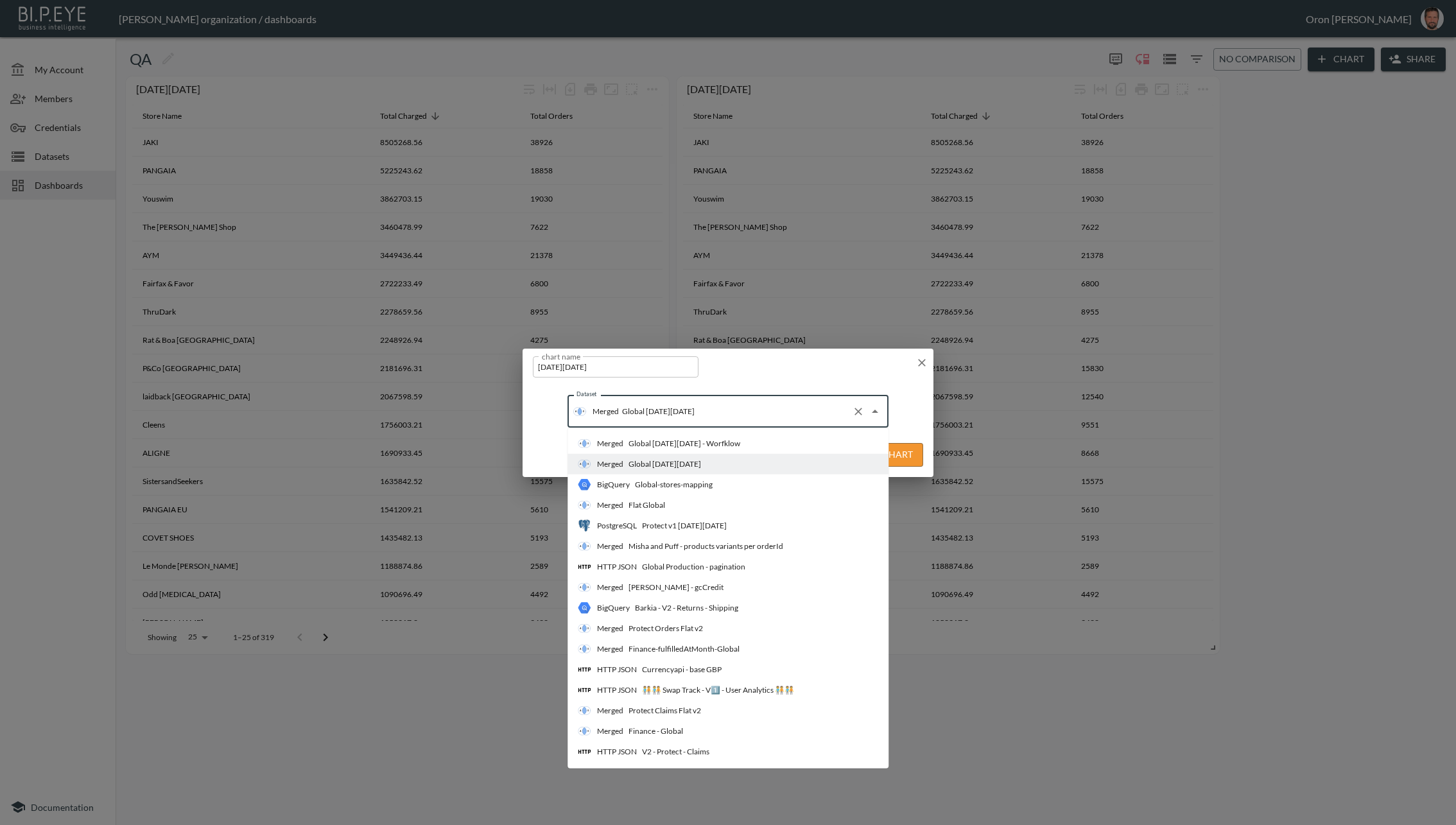
click at [632, 442] on div "Global [DATE][DATE] - Worfklow" at bounding box center [685, 443] width 112 height 12
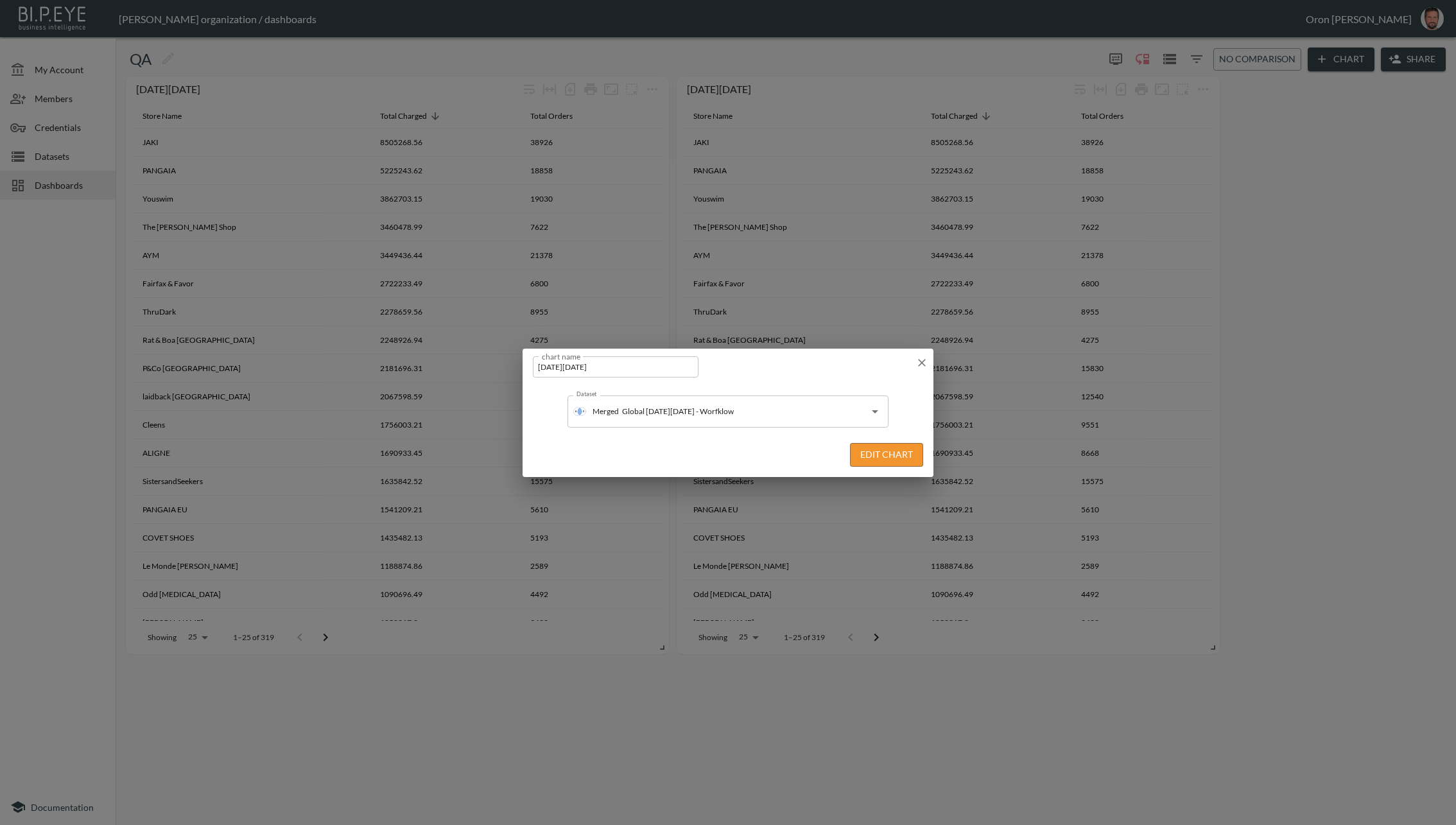
click at [908, 458] on button "Edit Chart" at bounding box center [887, 455] width 73 height 24
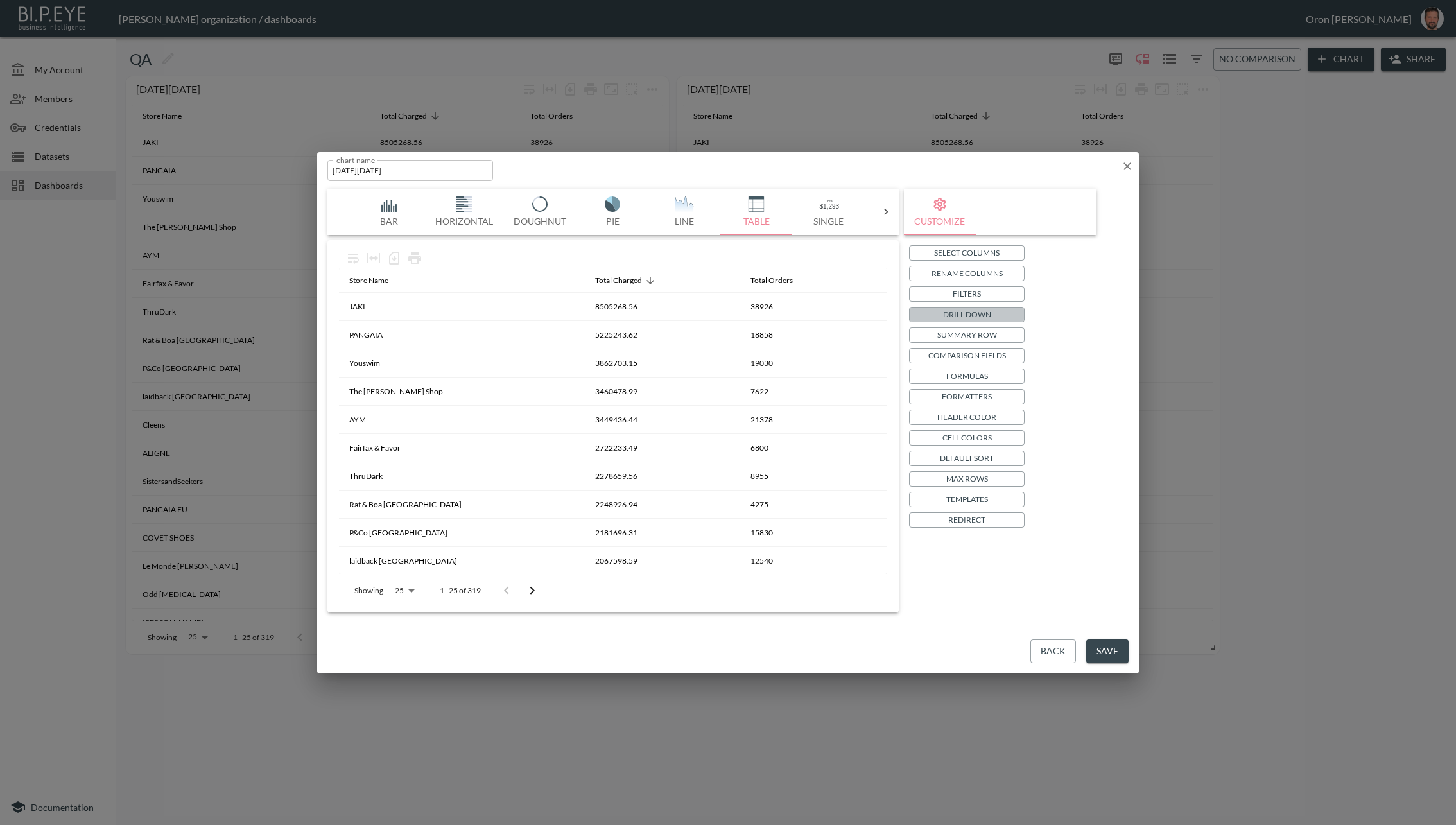
click at [993, 308] on button "Drill Down" at bounding box center [967, 314] width 115 height 16
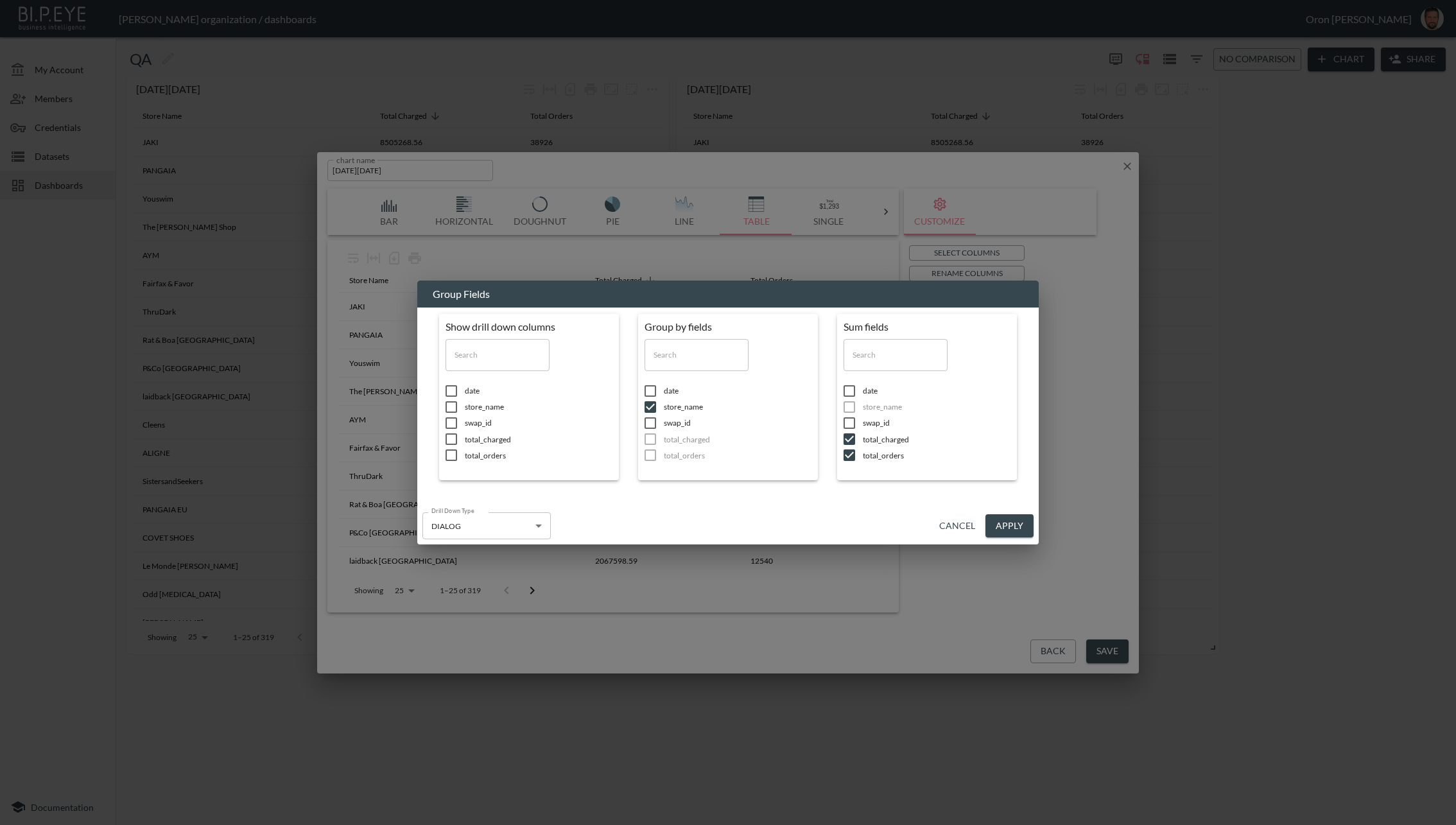
click at [953, 526] on button "Cancel" at bounding box center [957, 526] width 46 height 24
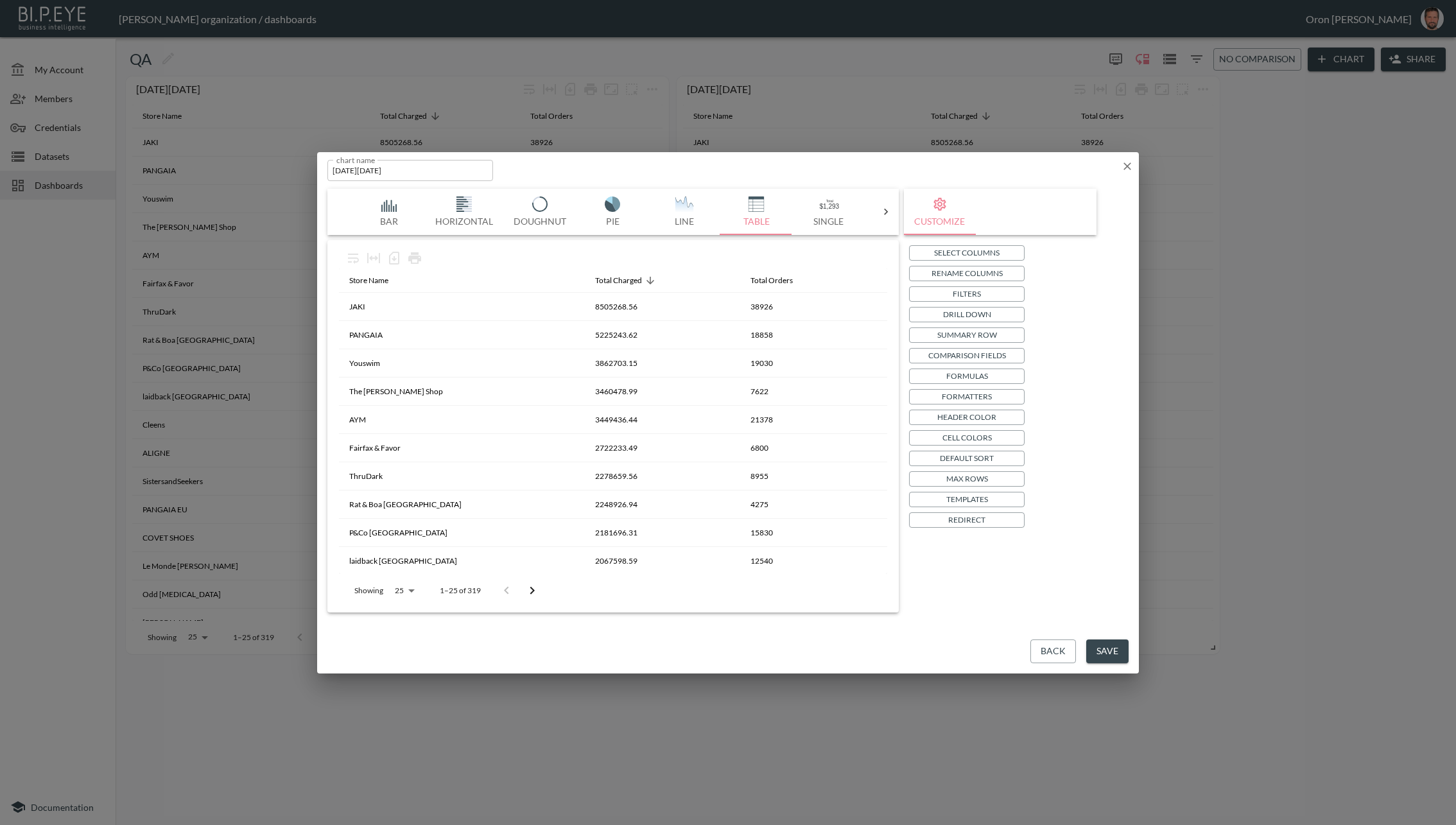
click at [1101, 645] on button "Save" at bounding box center [1107, 651] width 42 height 24
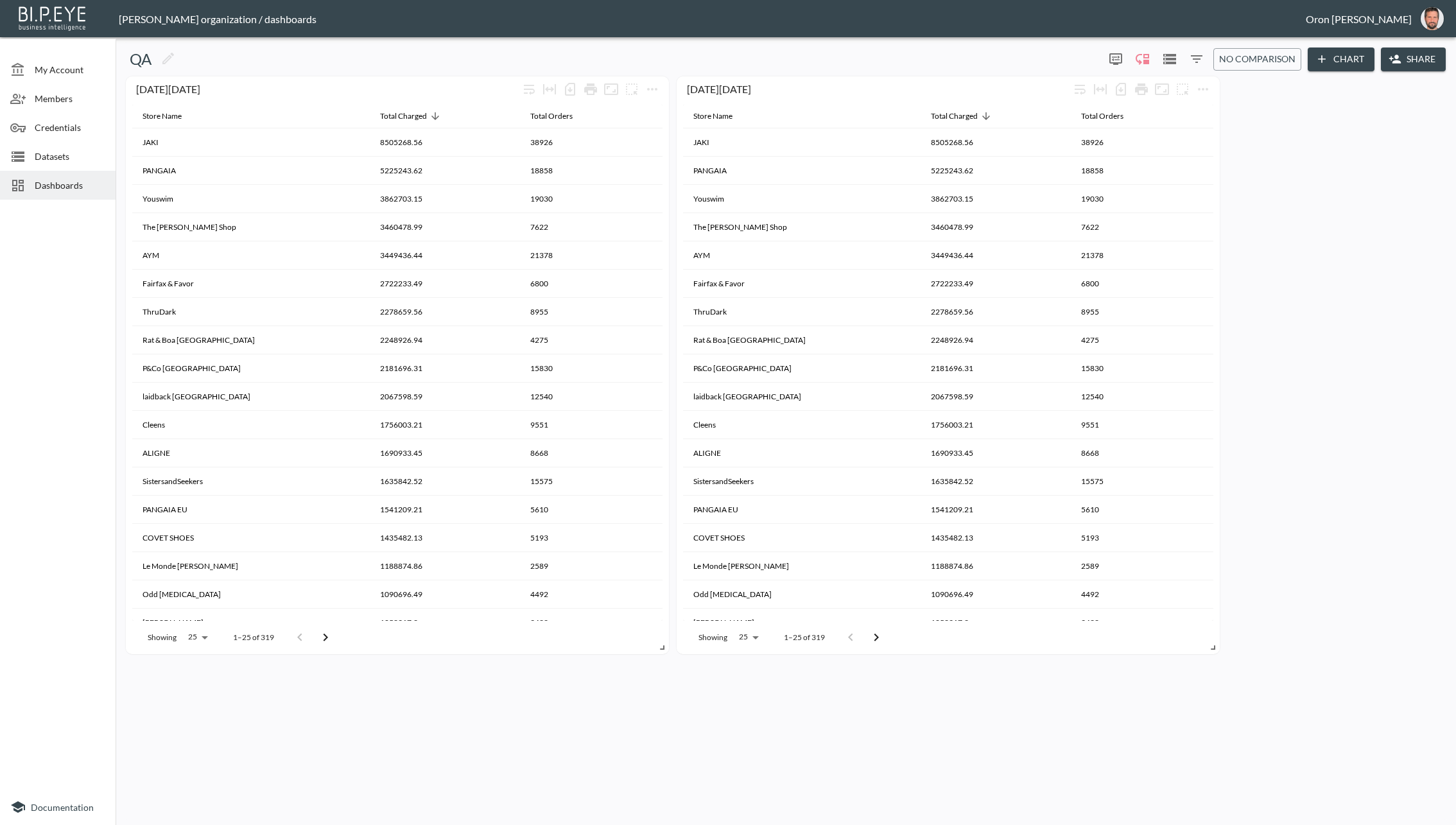
click at [62, 153] on span "Datasets" at bounding box center [70, 157] width 71 height 14
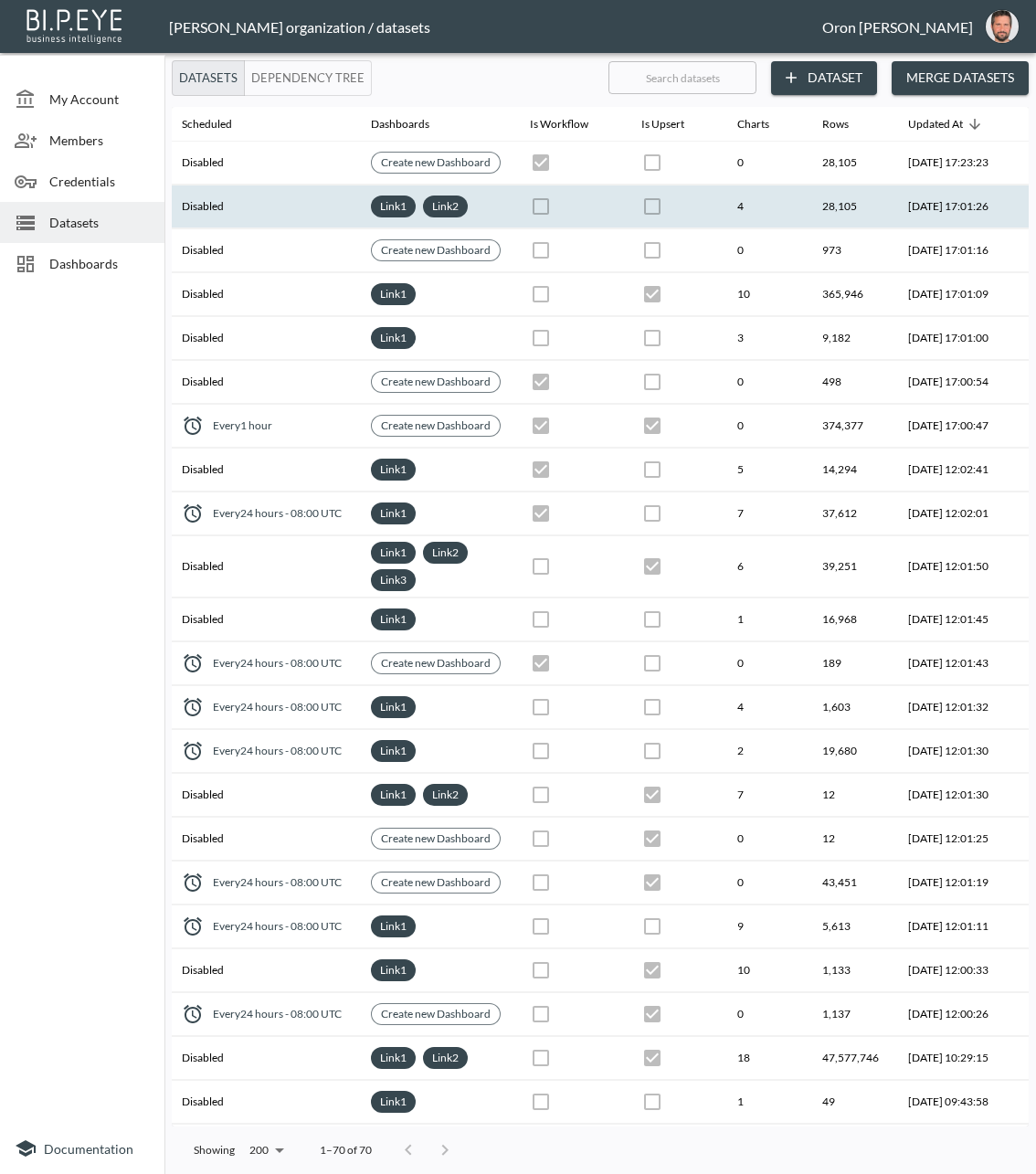
scroll to position [0, 478]
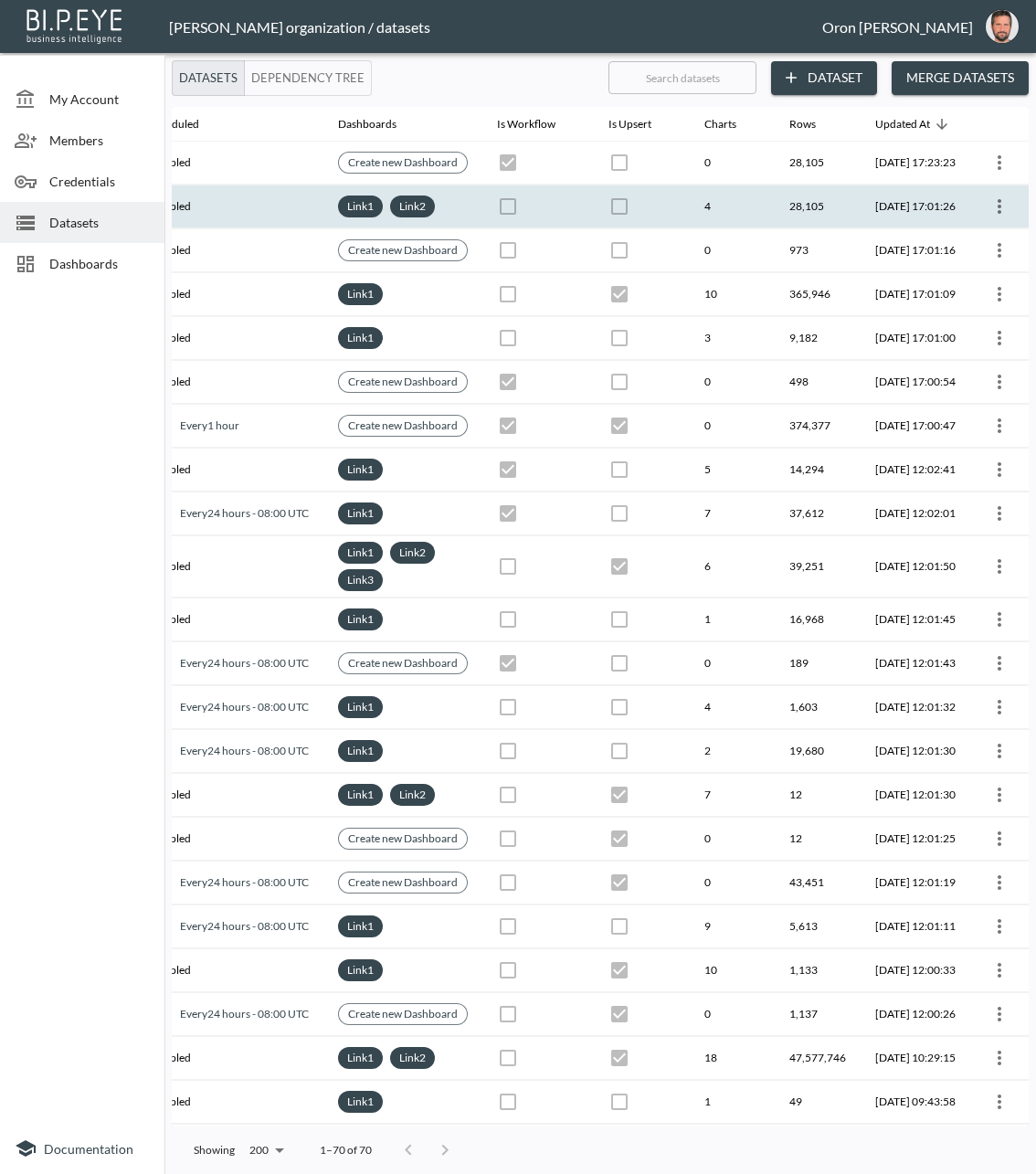
click at [998, 199] on icon "more" at bounding box center [999, 207] width 22 height 22
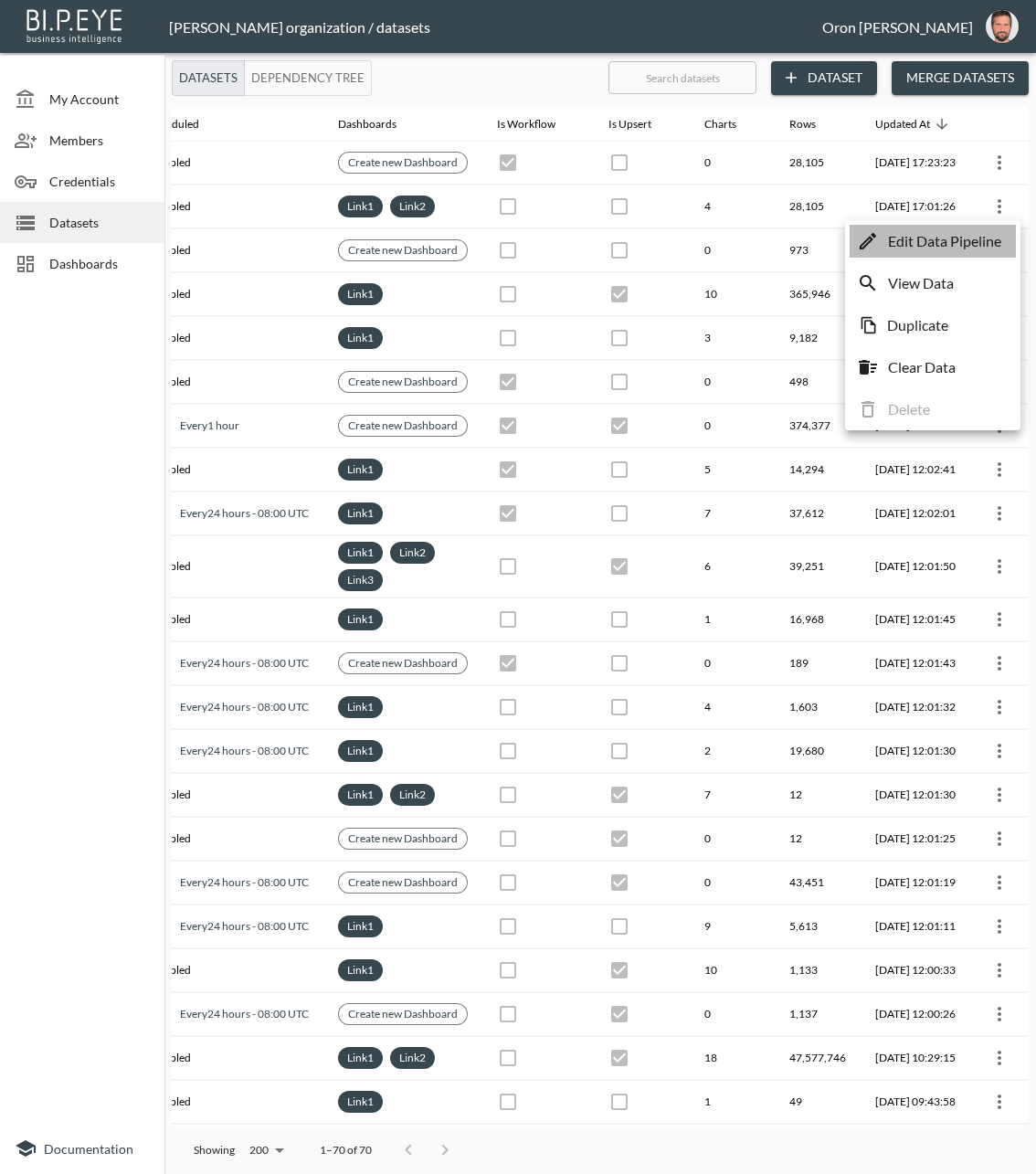
click at [980, 233] on p "Edit Data Pipeline" at bounding box center [944, 240] width 113 height 22
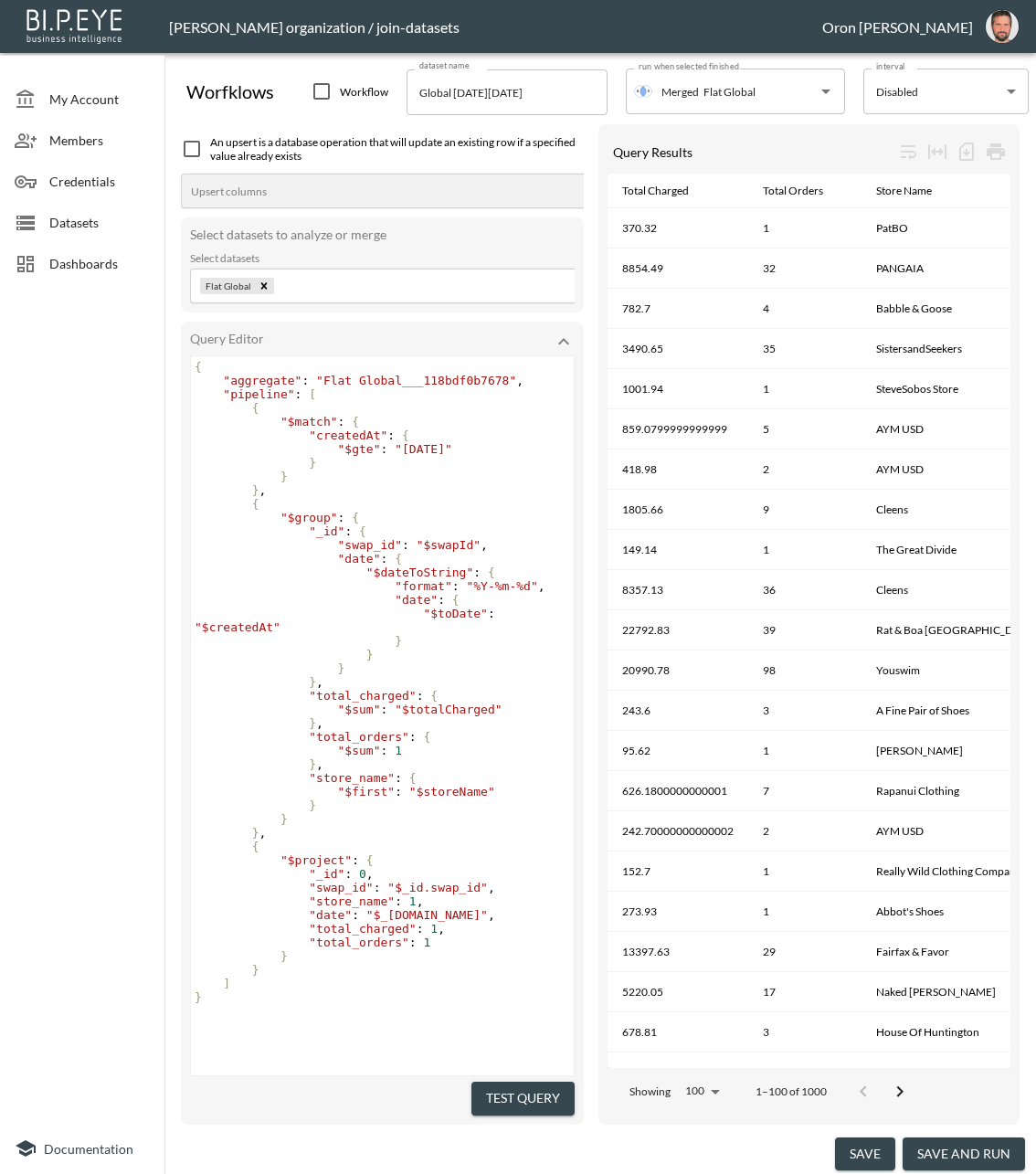
click at [322, 87] on input "checkbox" at bounding box center [322, 91] width 22 height 22
checkbox input "true"
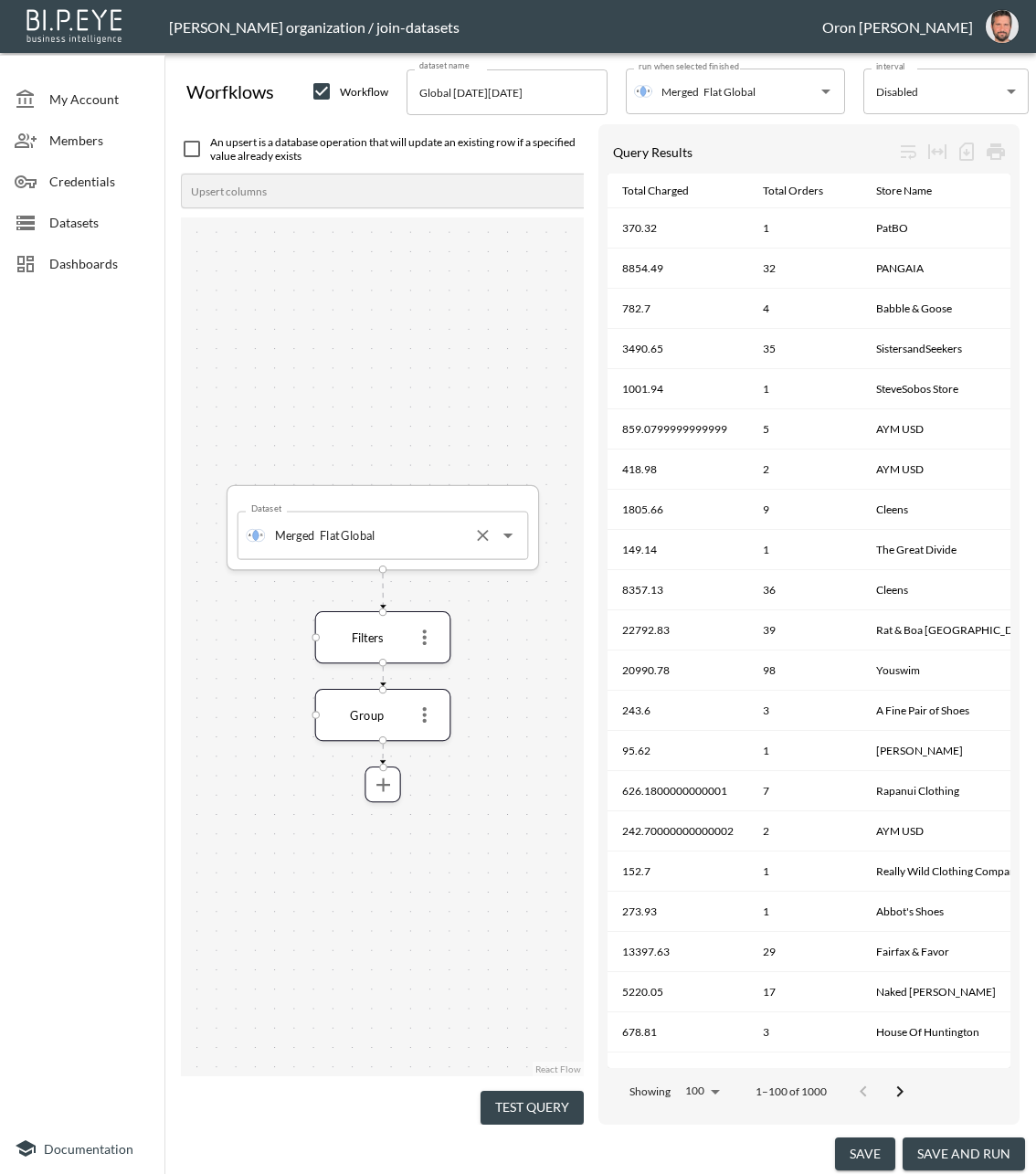
click at [366, 535] on input "Flat Global" at bounding box center [391, 535] width 151 height 31
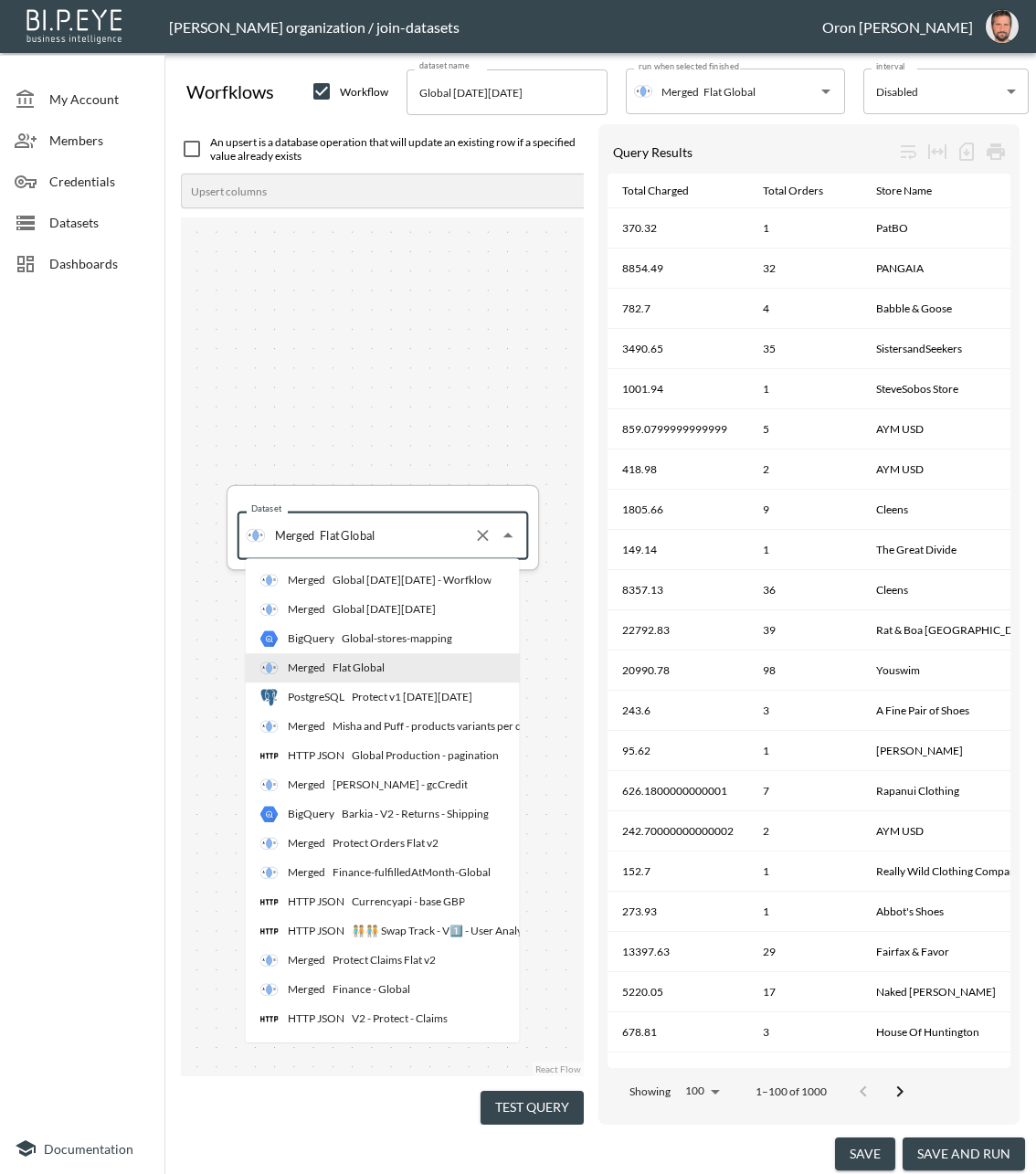
click at [366, 535] on input "Flat Global" at bounding box center [391, 535] width 151 height 31
click at [556, 633] on div "Dataset Merged Flat Global Dataset Filters Group" at bounding box center [381, 647] width 403 height 859
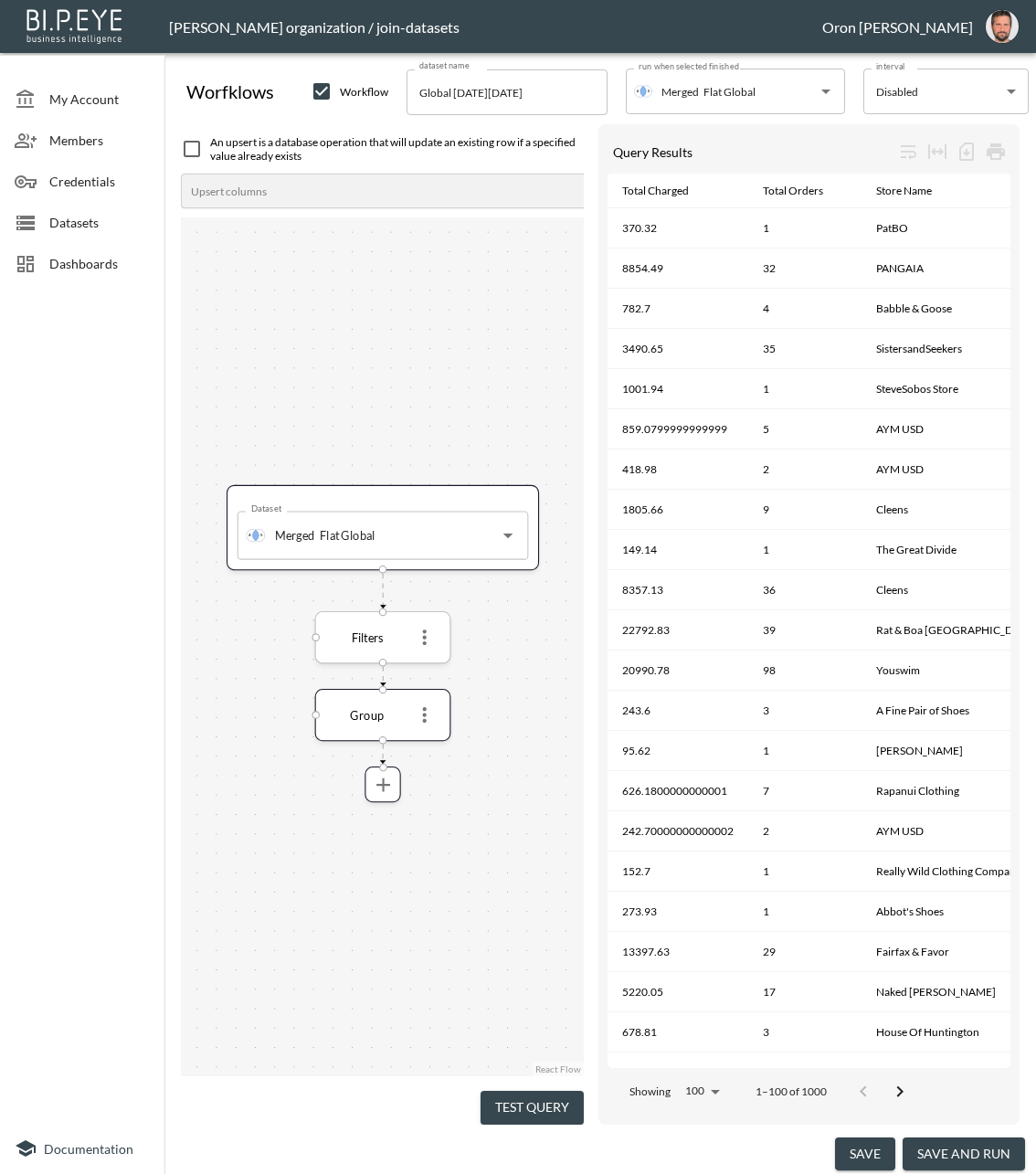
click at [421, 630] on icon "more" at bounding box center [425, 637] width 23 height 23
click at [417, 679] on p "Edit" at bounding box center [411, 672] width 25 height 22
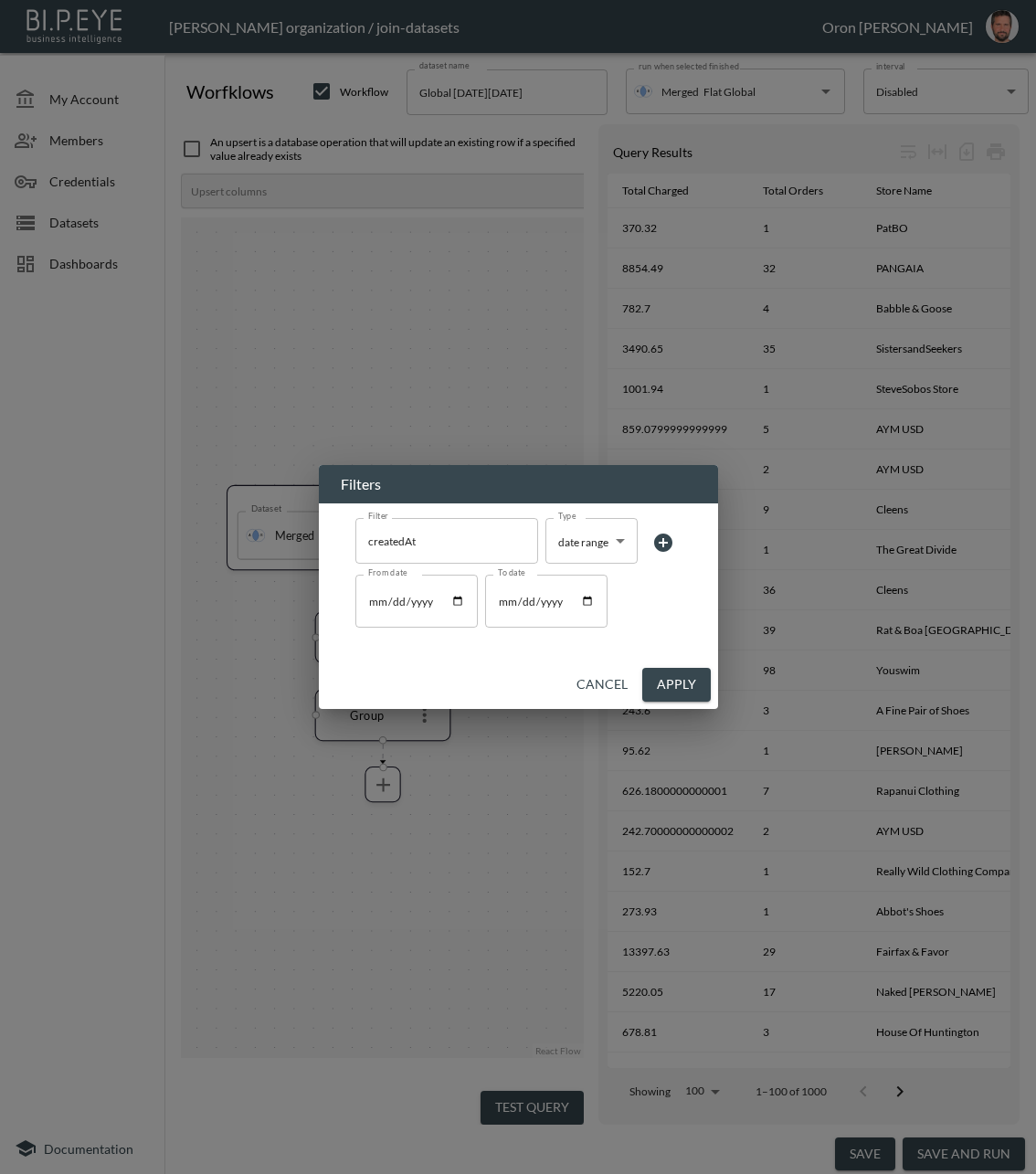
click at [604, 675] on button "Cancel" at bounding box center [602, 685] width 66 height 34
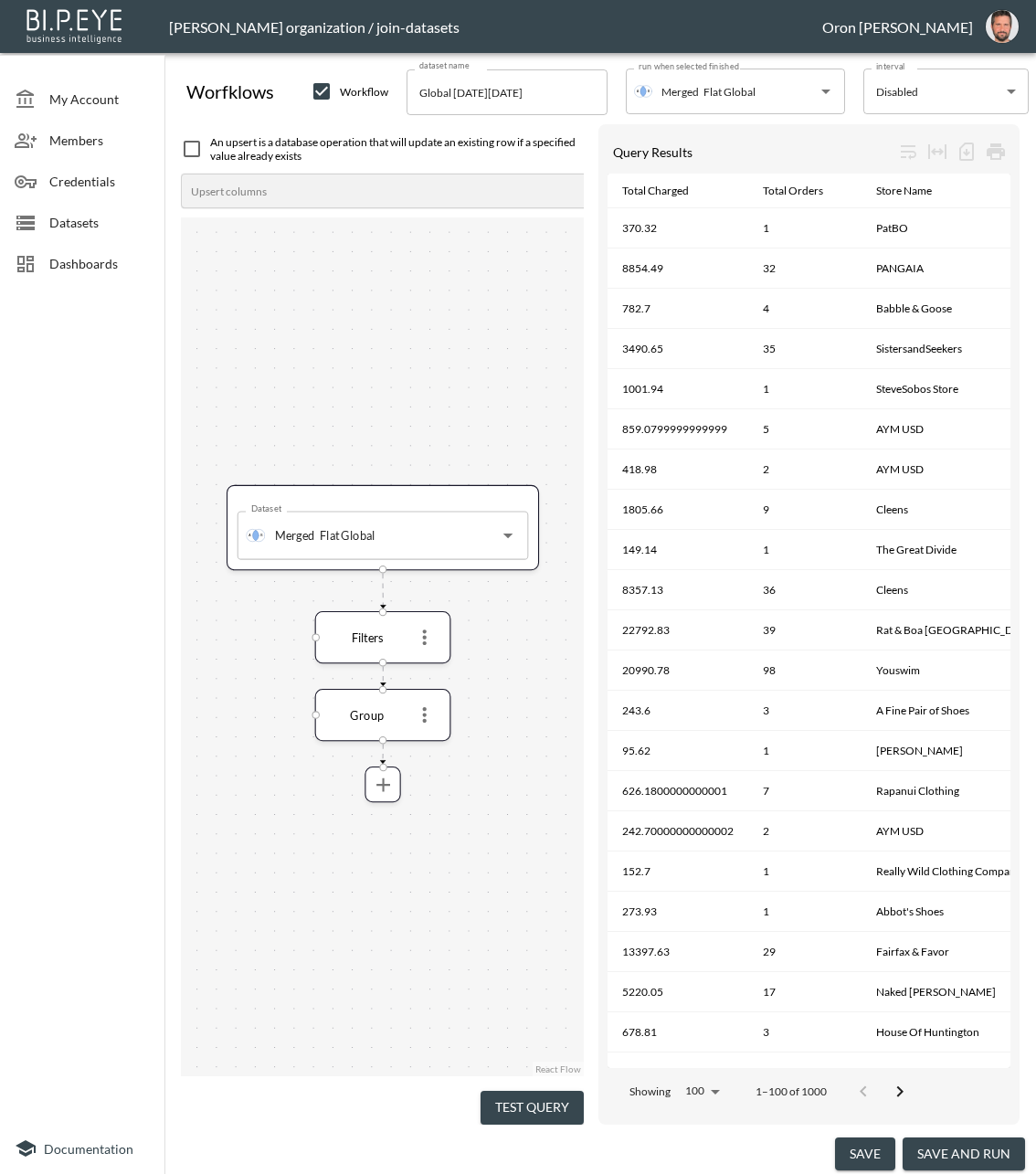
click at [604, 675] on div "Query Results Total Charged Total Orders Store Name Swap Id Date 370.32 1 PatBO…" at bounding box center [809, 624] width 421 height 999
click at [437, 710] on button "more" at bounding box center [425, 715] width 31 height 31
click at [427, 740] on li "Edit" at bounding box center [423, 750] width 80 height 33
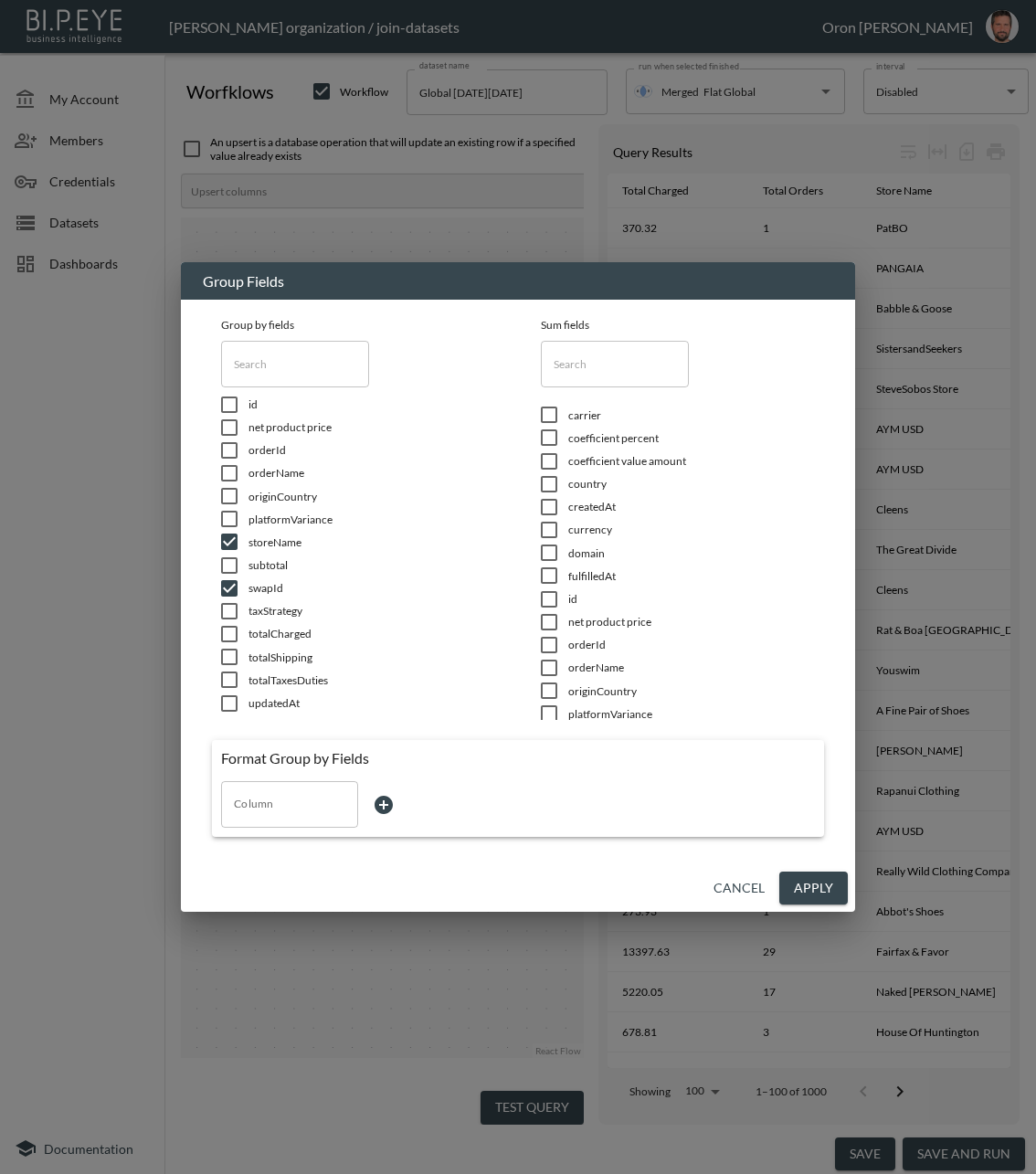
scroll to position [195, 0]
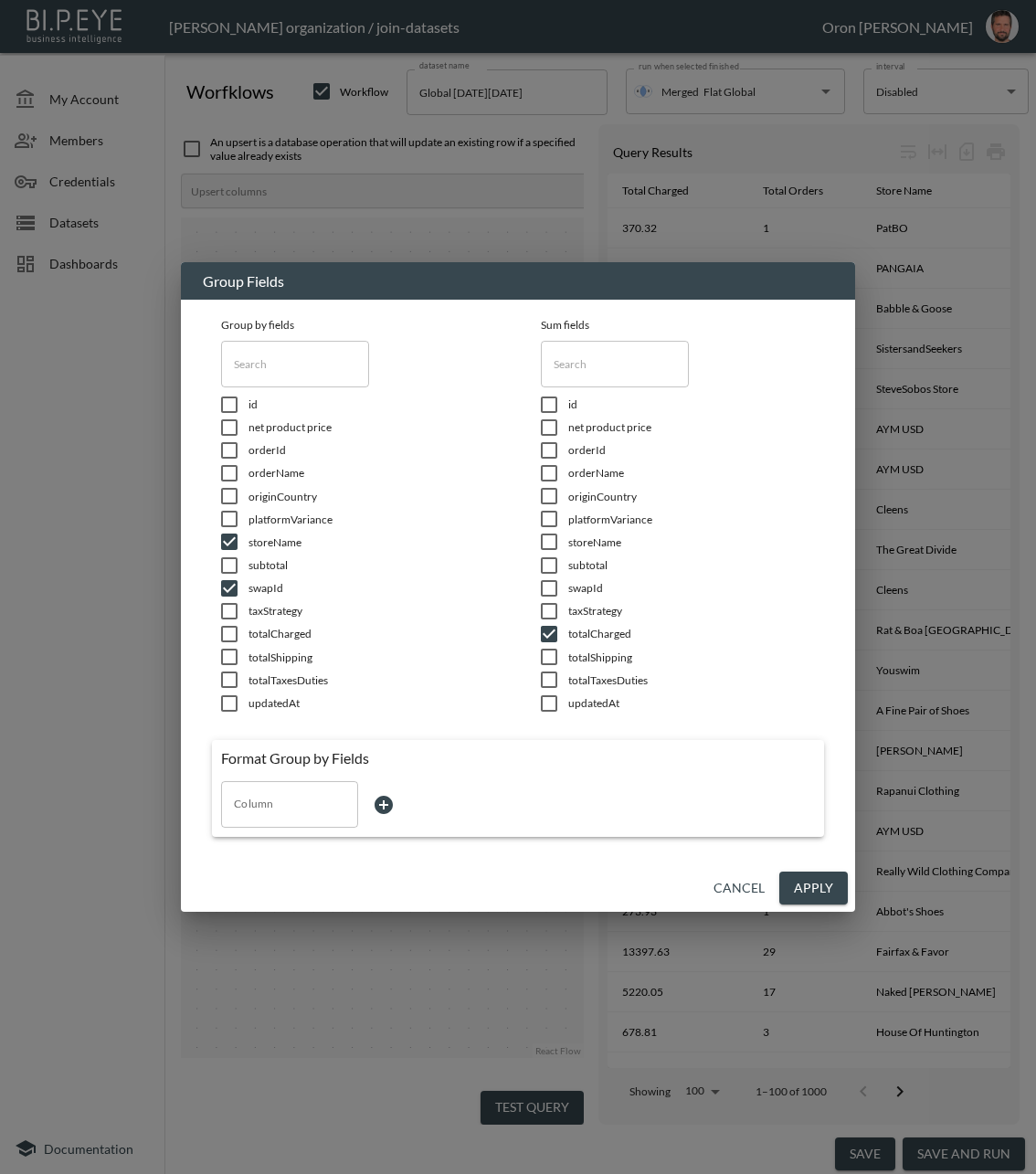
click at [273, 812] on input "Column" at bounding box center [290, 804] width 121 height 29
click at [268, 853] on li "createdAt" at bounding box center [290, 849] width 137 height 27
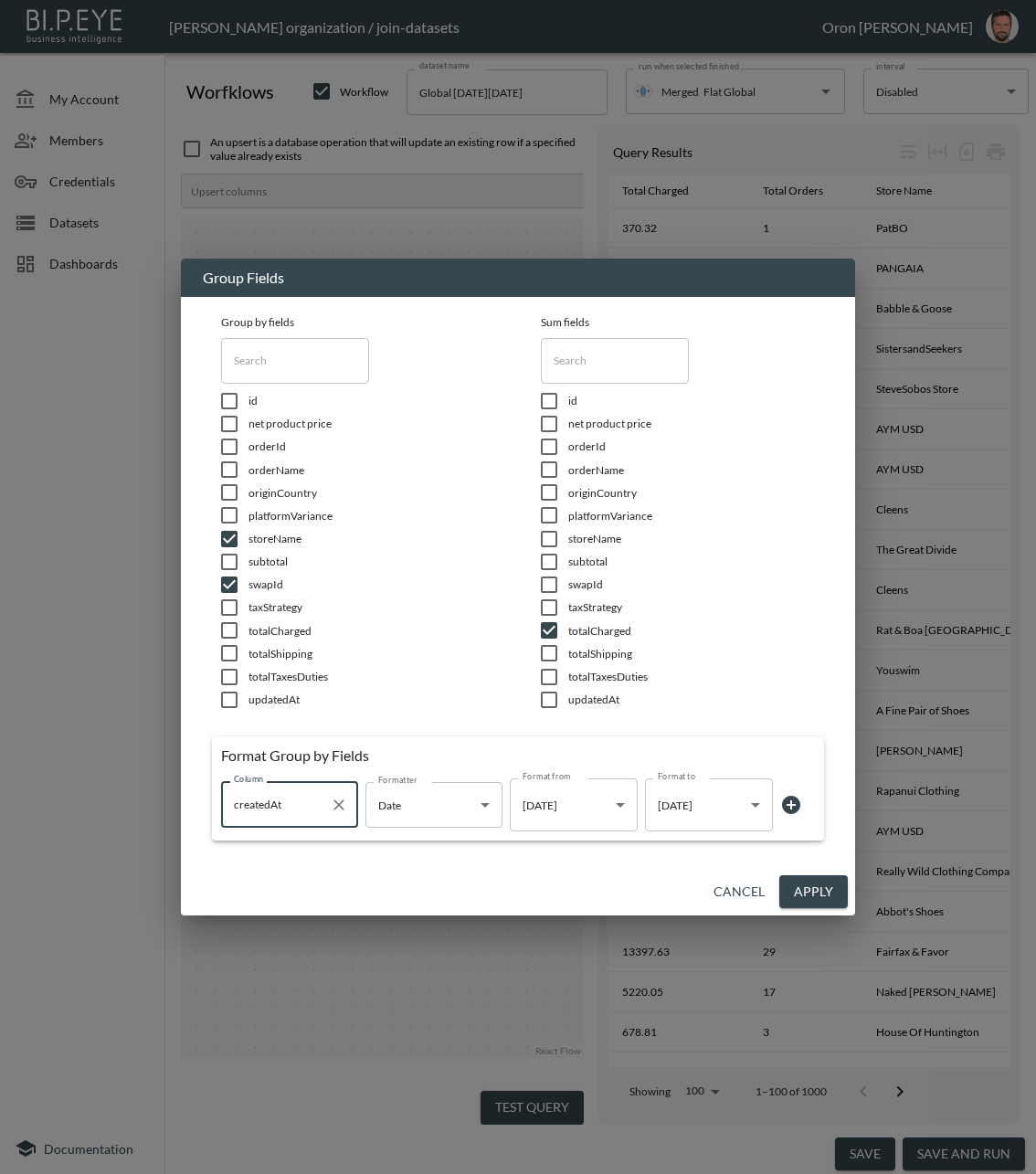
type input "createdAt"
click at [819, 877] on button "Apply" at bounding box center [813, 892] width 69 height 34
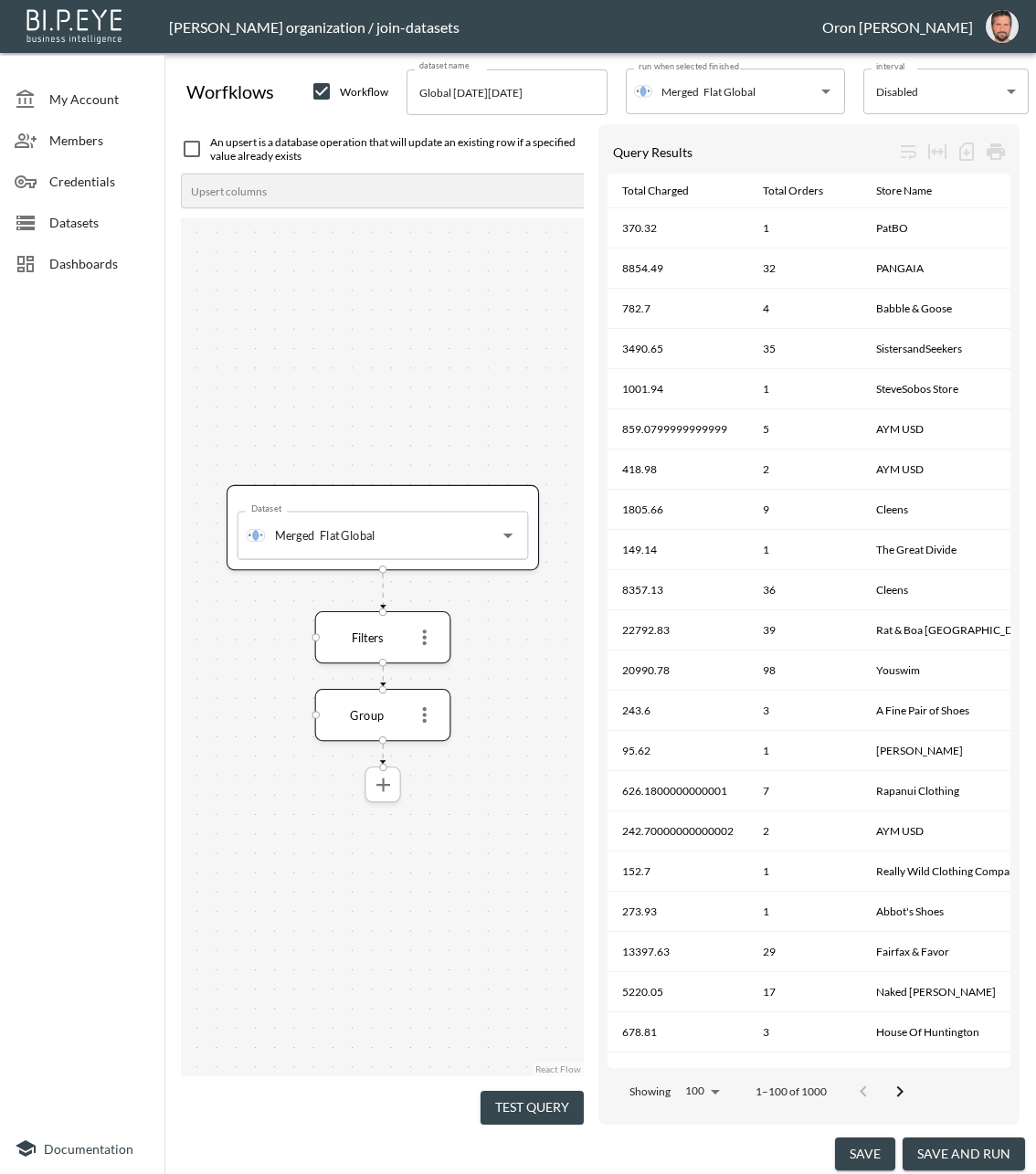
click at [392, 775] on icon "more" at bounding box center [382, 785] width 23 height 23
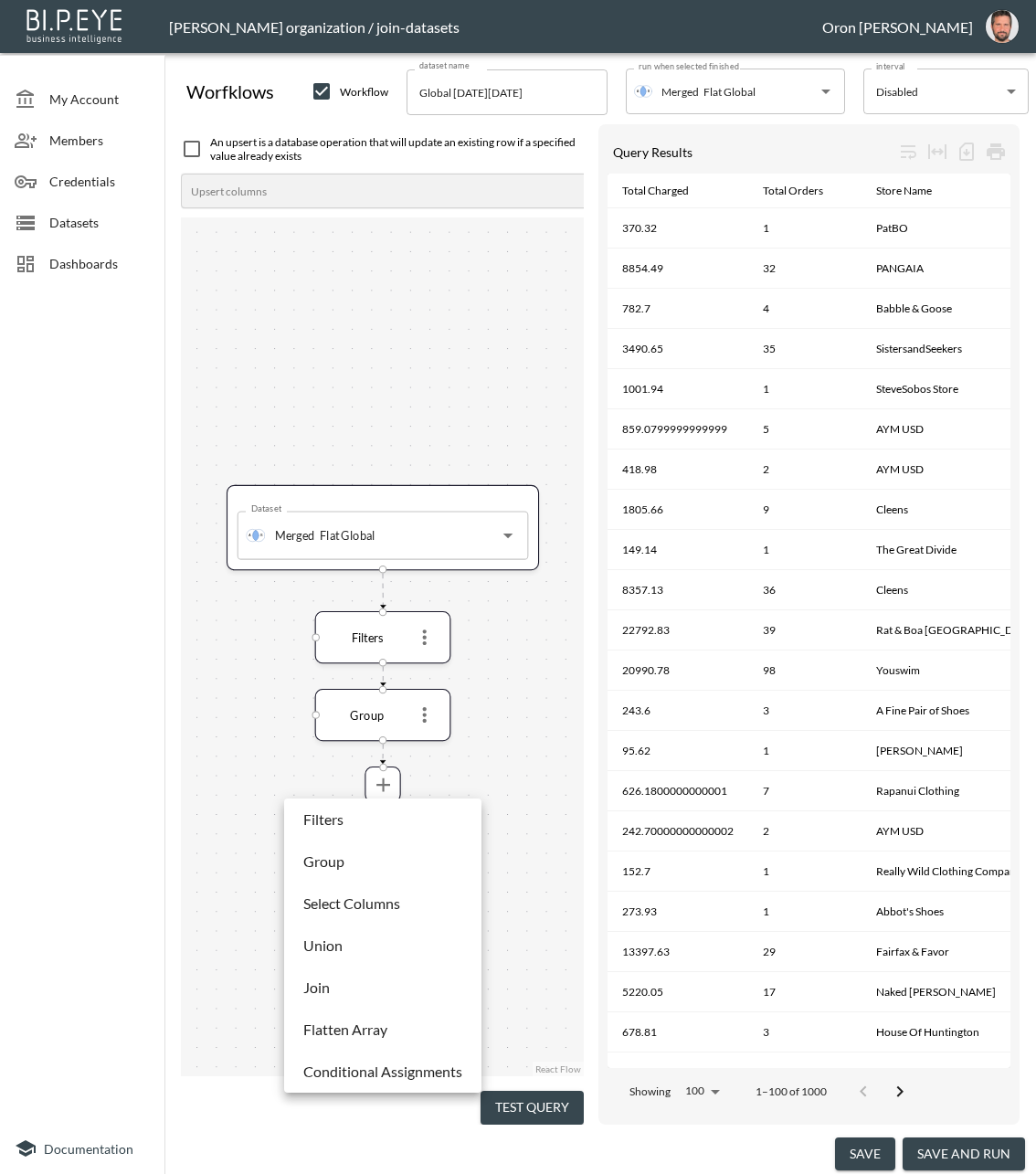
click at [365, 898] on p "Select Columns" at bounding box center [351, 904] width 97 height 22
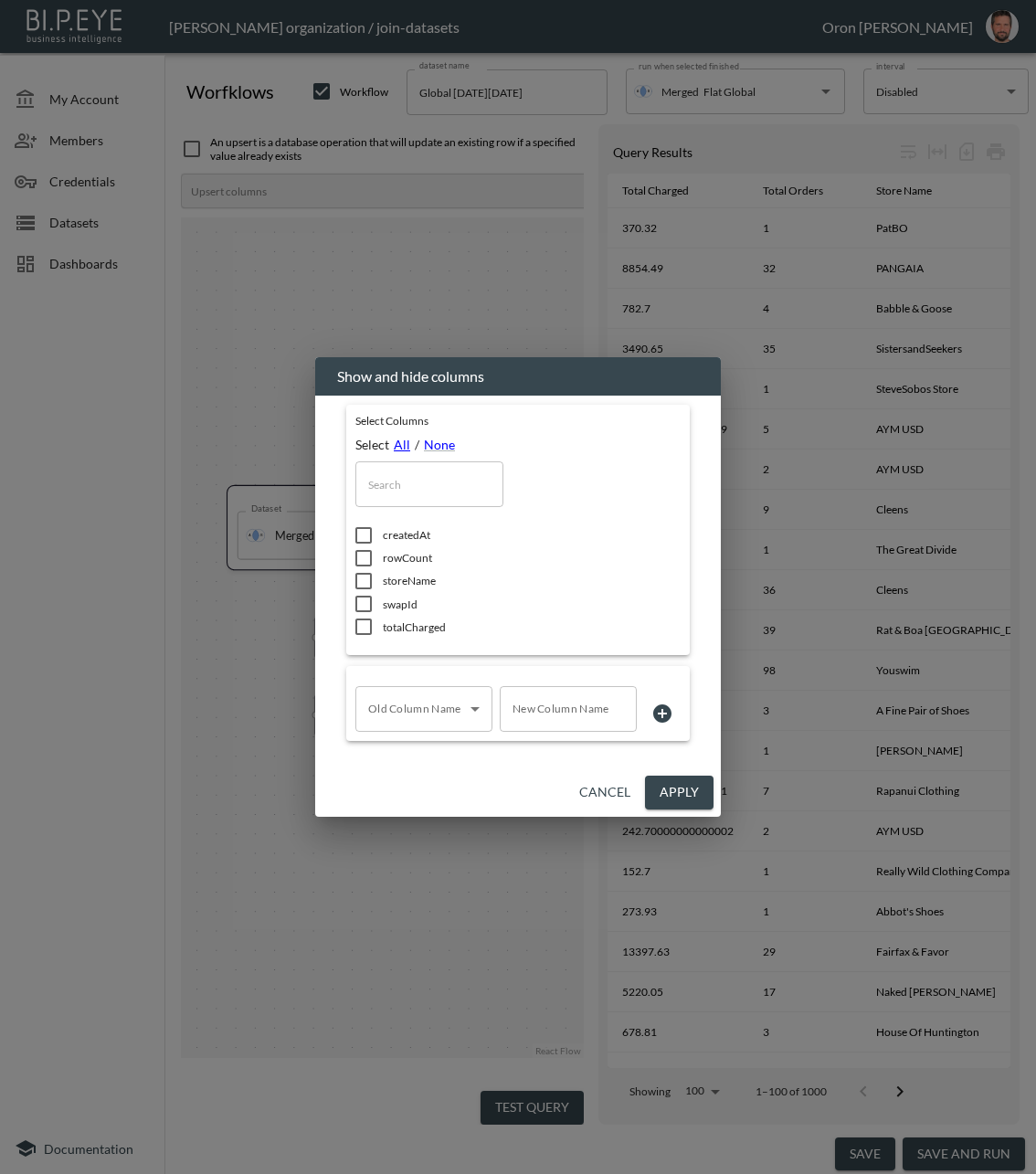
click at [399, 448] on link "All" at bounding box center [402, 444] width 16 height 15
checkbox input "true"
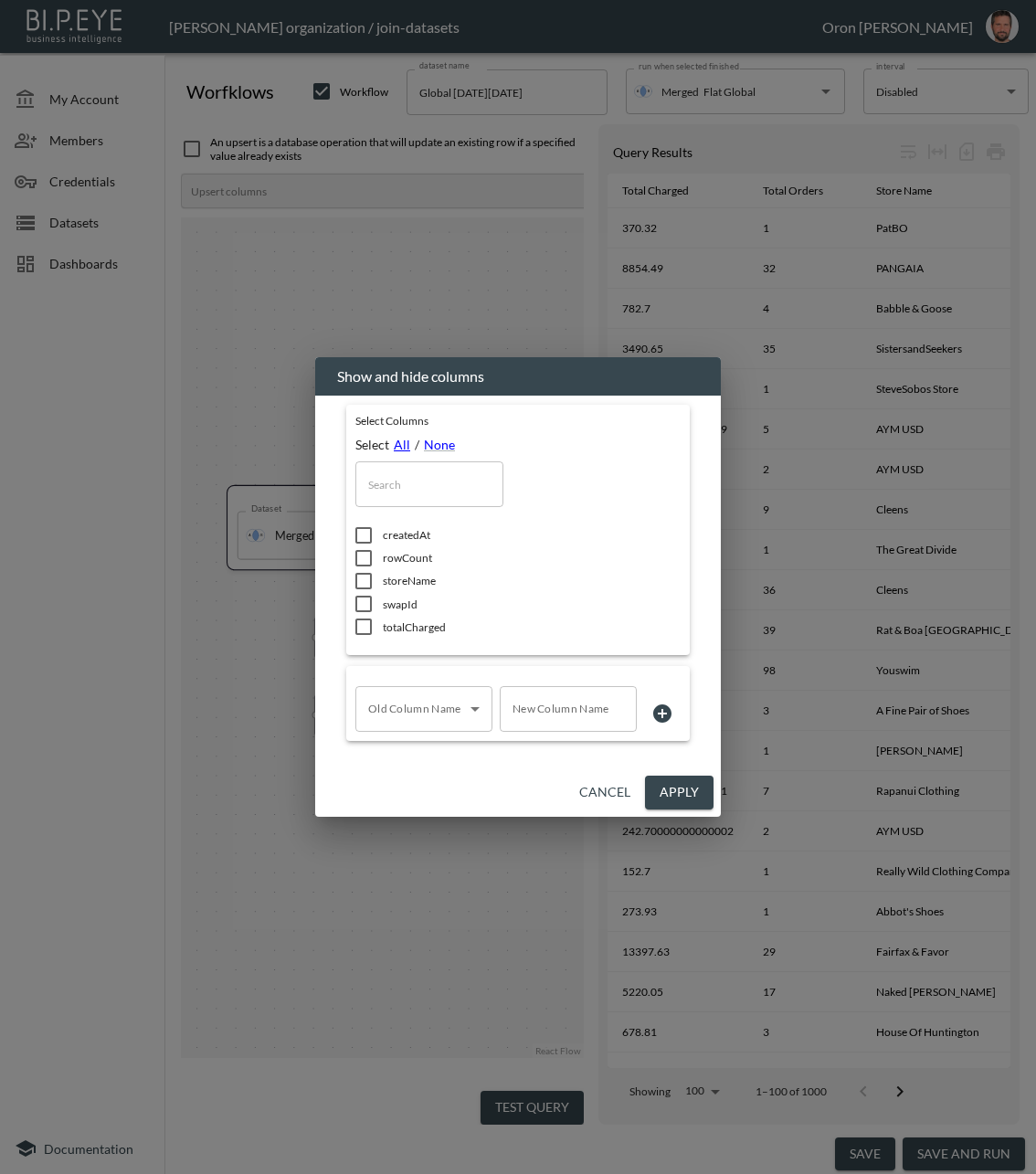
checkbox input "true"
click at [422, 702] on body "BI.P.EYE, Interactive Analytics Dashboards - app Zach Bailet organization / joi…" at bounding box center [518, 587] width 1036 height 1174
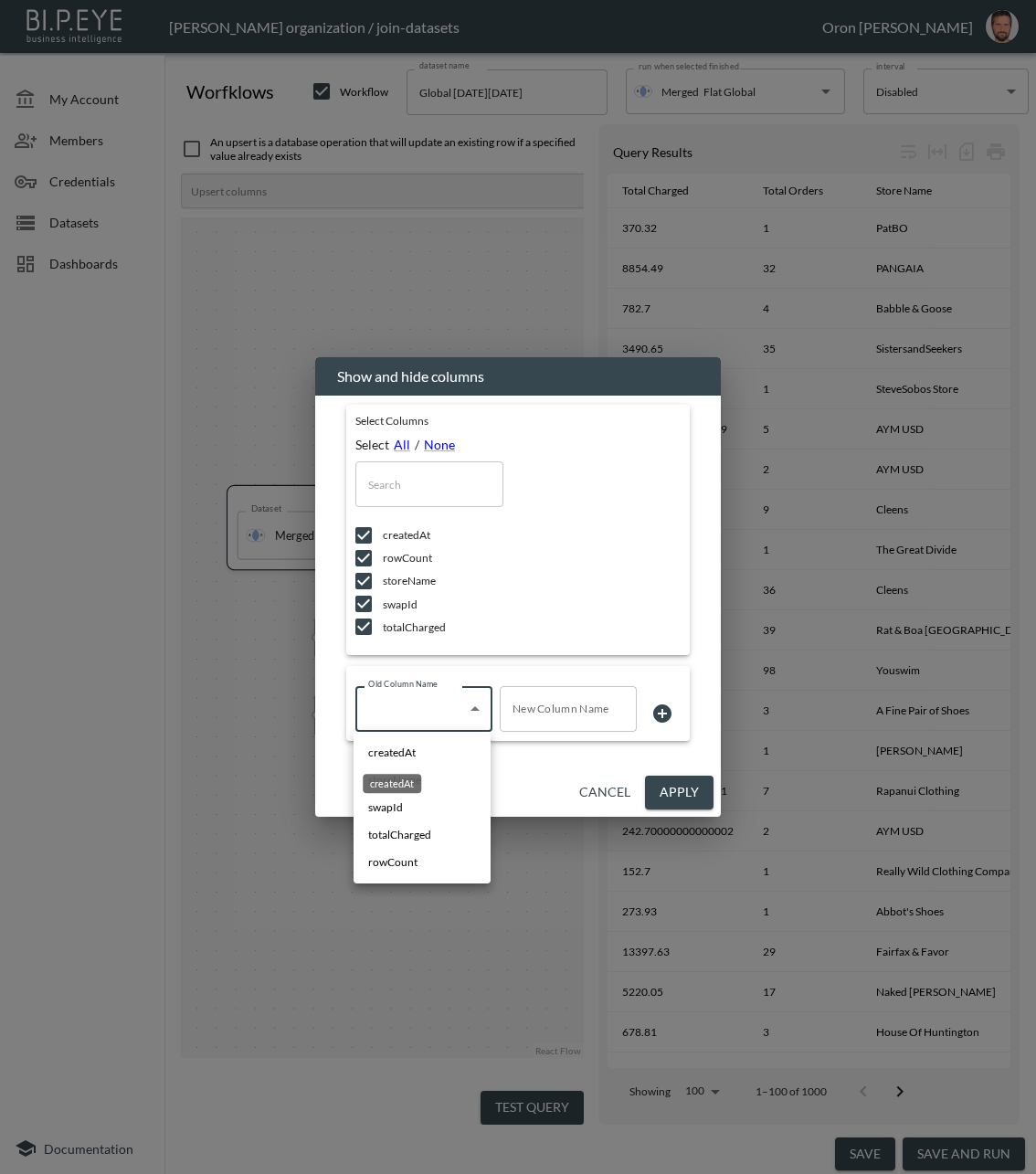
click at [416, 751] on span "createdAt" at bounding box center [391, 752] width 47 height 16
type input "createdAt"
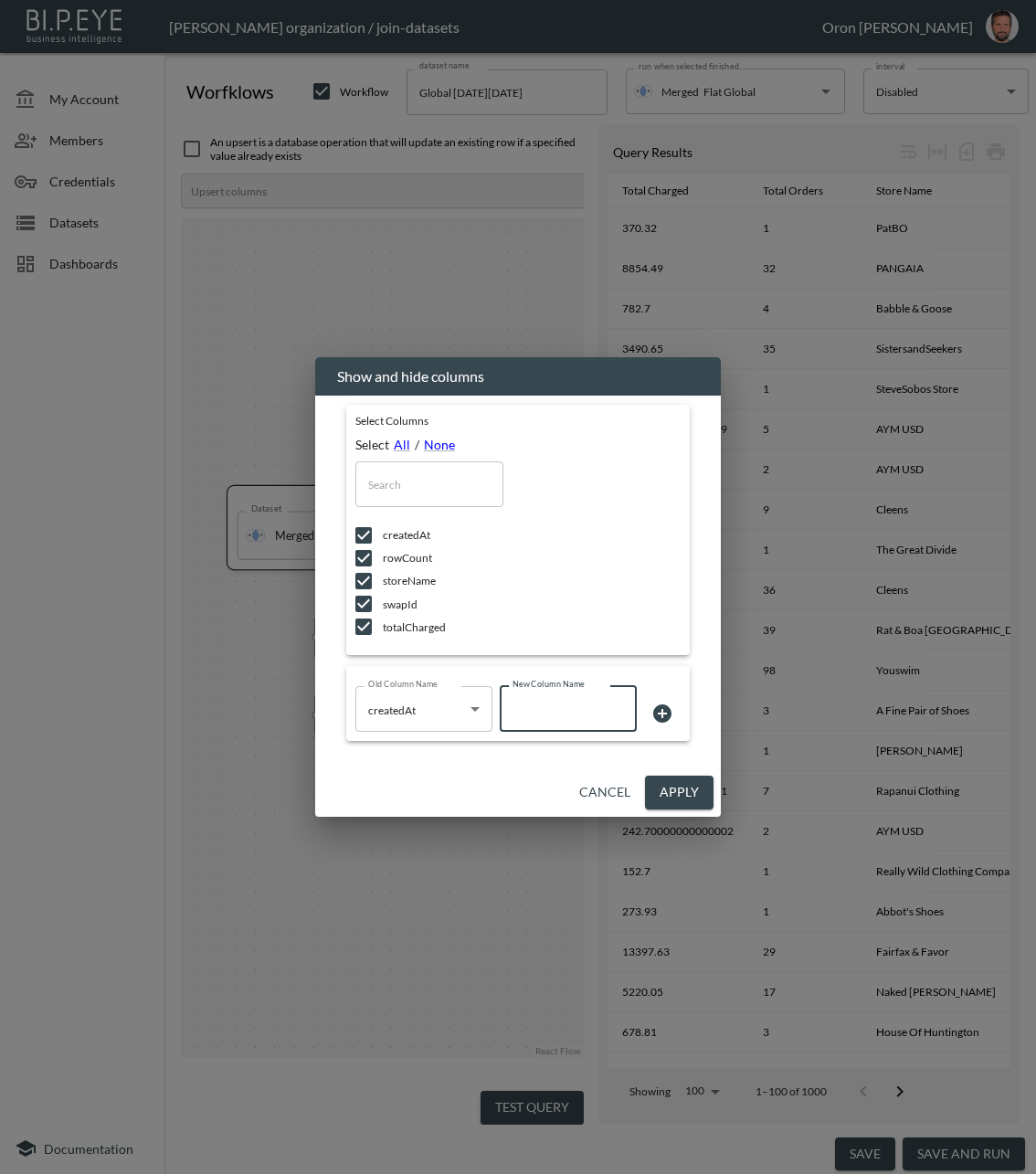
click at [541, 711] on input "New Column Name" at bounding box center [569, 709] width 137 height 45
type input "date"
click at [665, 716] on icon at bounding box center [662, 713] width 18 height 18
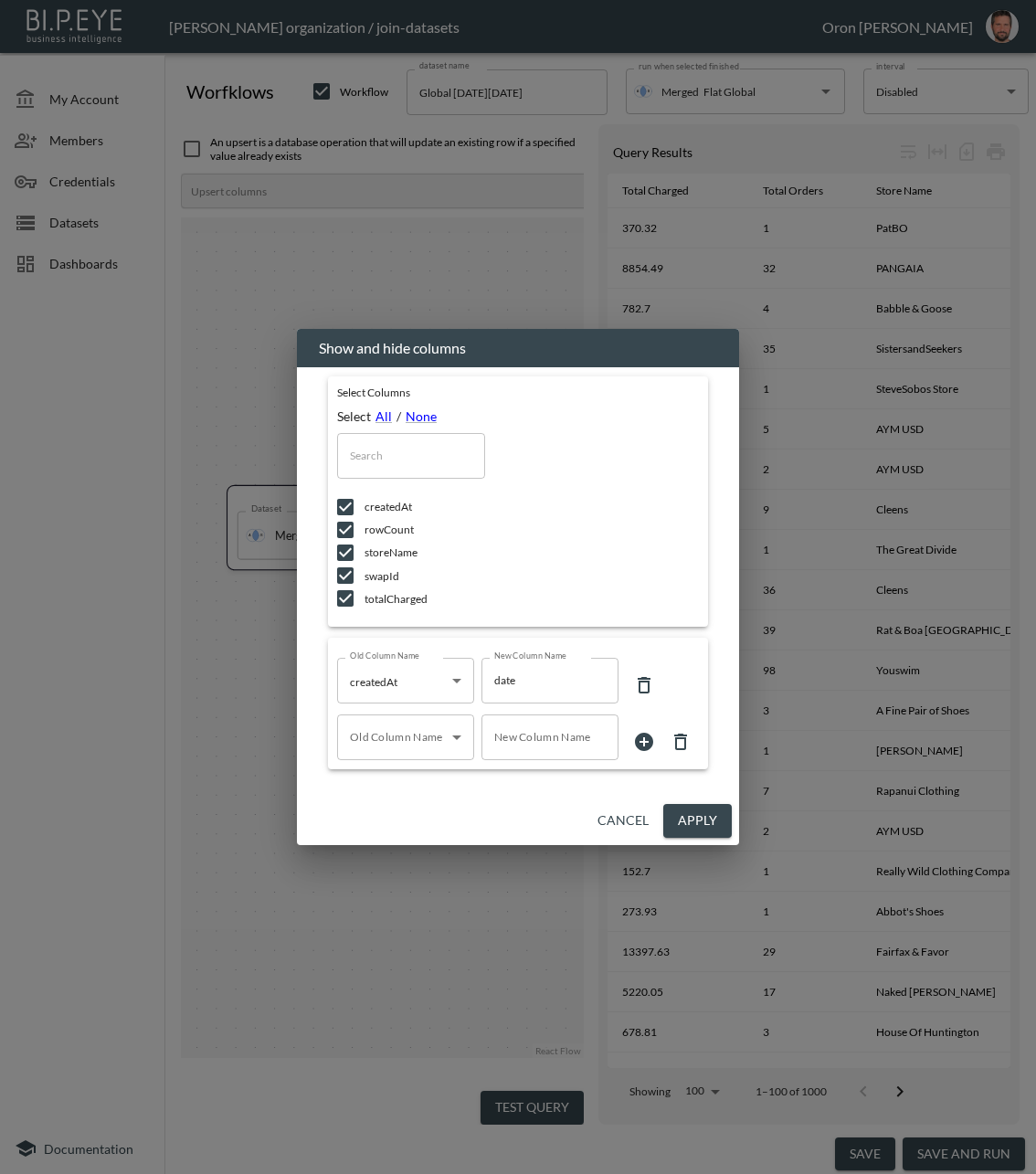
click at [399, 739] on body "BI.P.EYE, Interactive Analytics Dashboards - app Zach Bailet organization / joi…" at bounding box center [518, 587] width 1036 height 1174
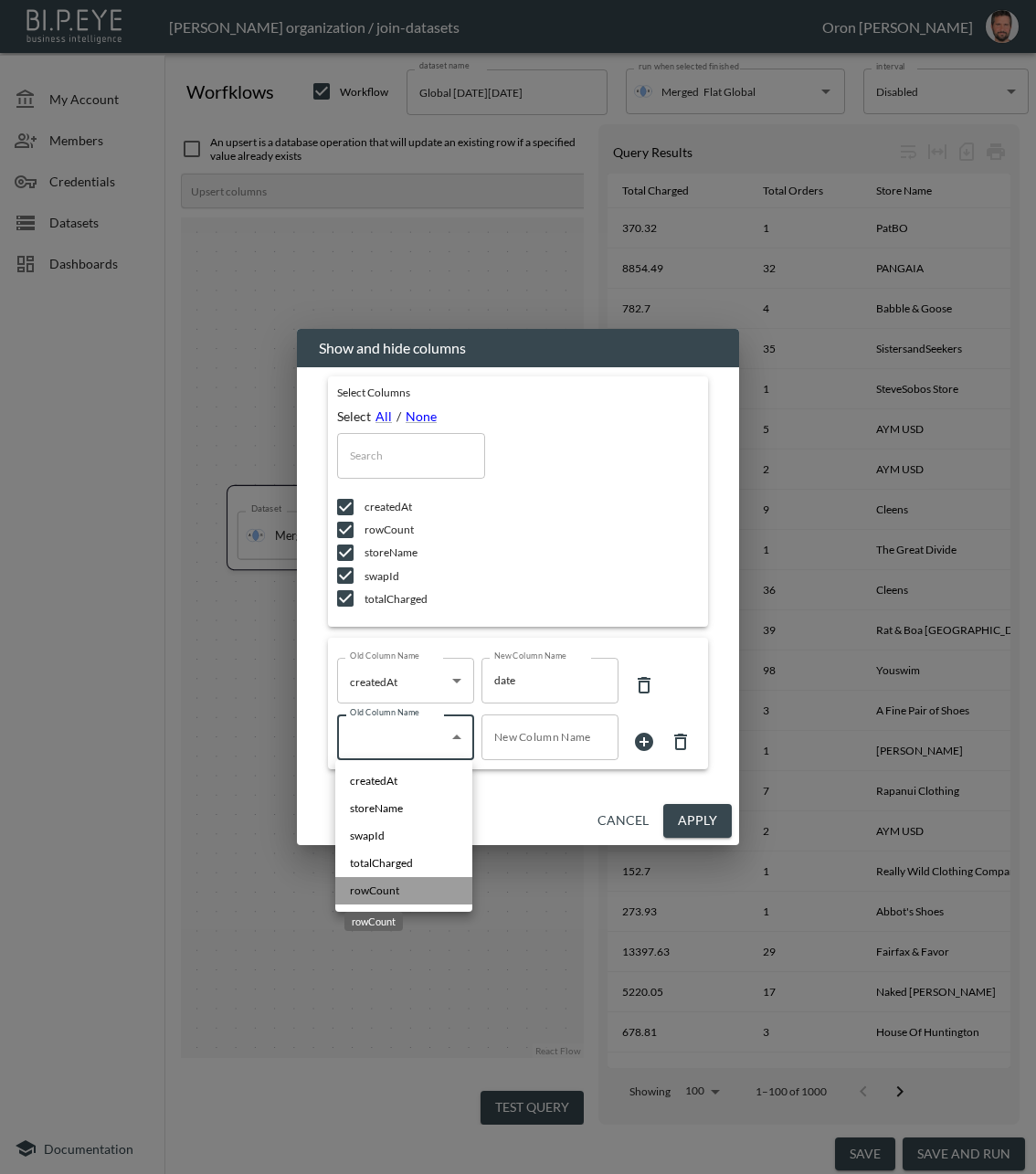
click at [368, 882] on span "rowCount" at bounding box center [374, 890] width 49 height 16
type input "rowCount"
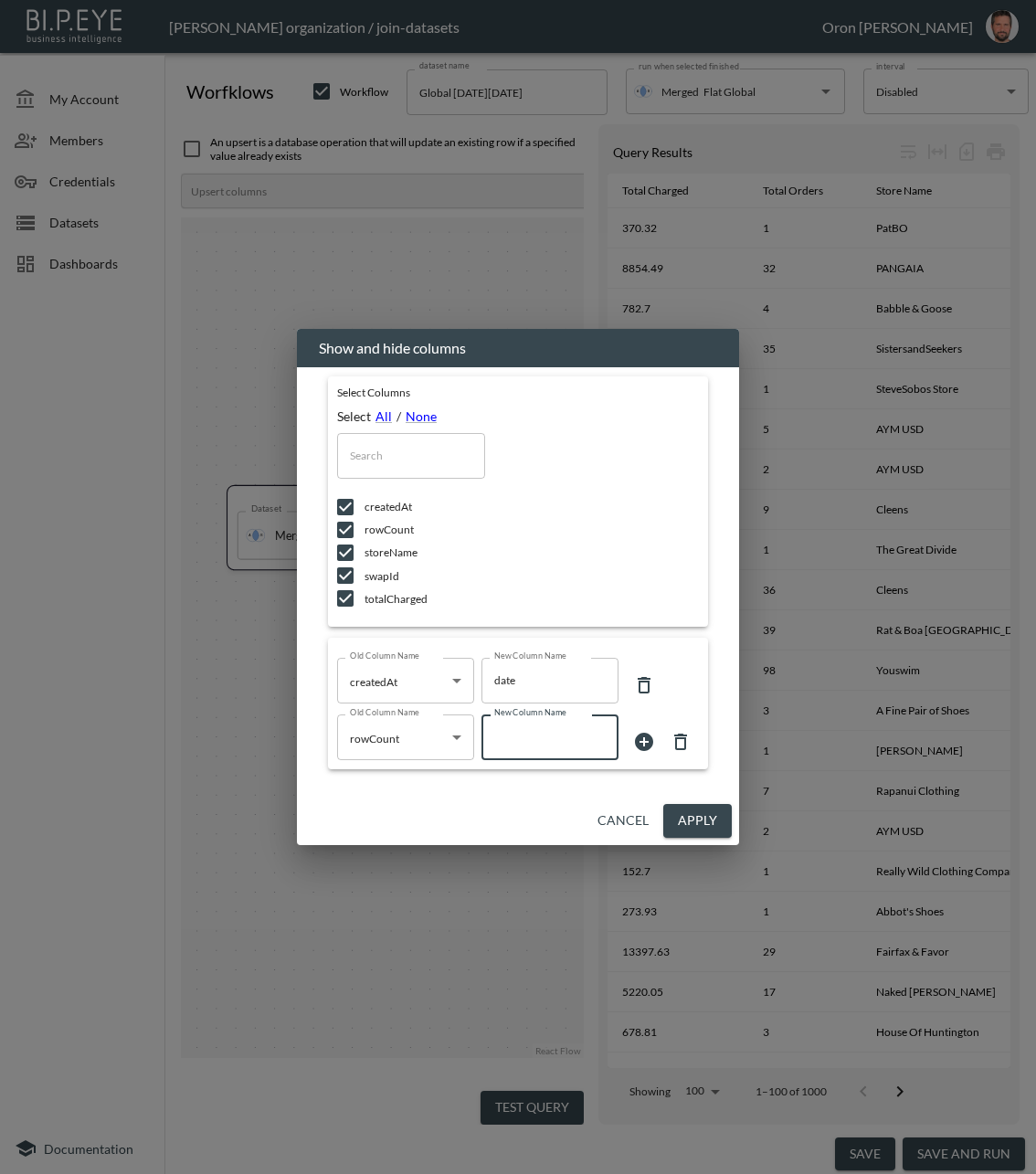
click at [541, 741] on input "New Column Name" at bounding box center [550, 737] width 137 height 45
type input "total_orders"
click at [645, 741] on icon at bounding box center [644, 741] width 18 height 18
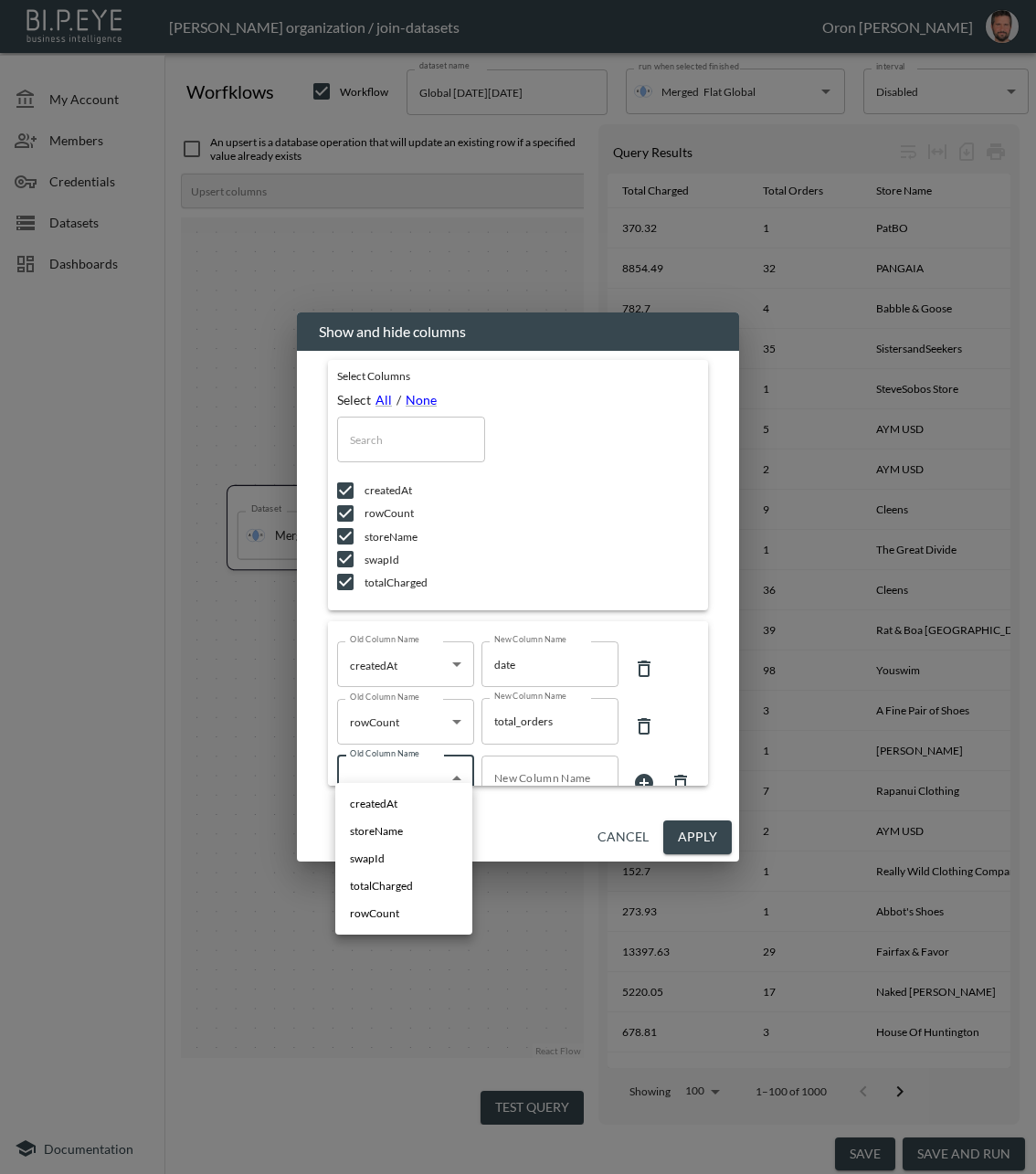
click at [400, 769] on body "BI.P.EYE, Interactive Analytics Dashboards - app Zach Bailet organization / joi…" at bounding box center [518, 587] width 1036 height 1174
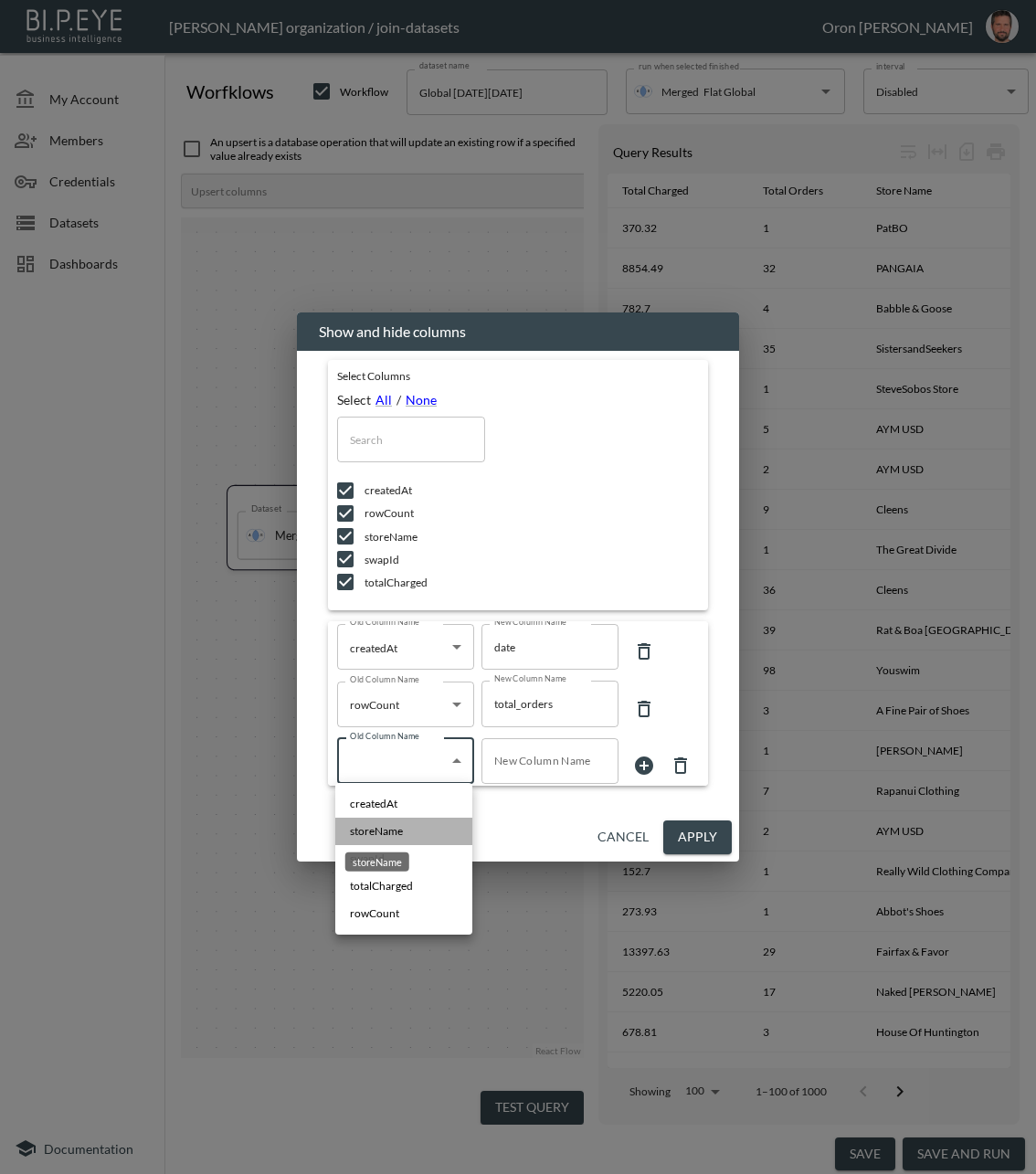
click at [383, 853] on div "storeName" at bounding box center [378, 862] width 64 height 19
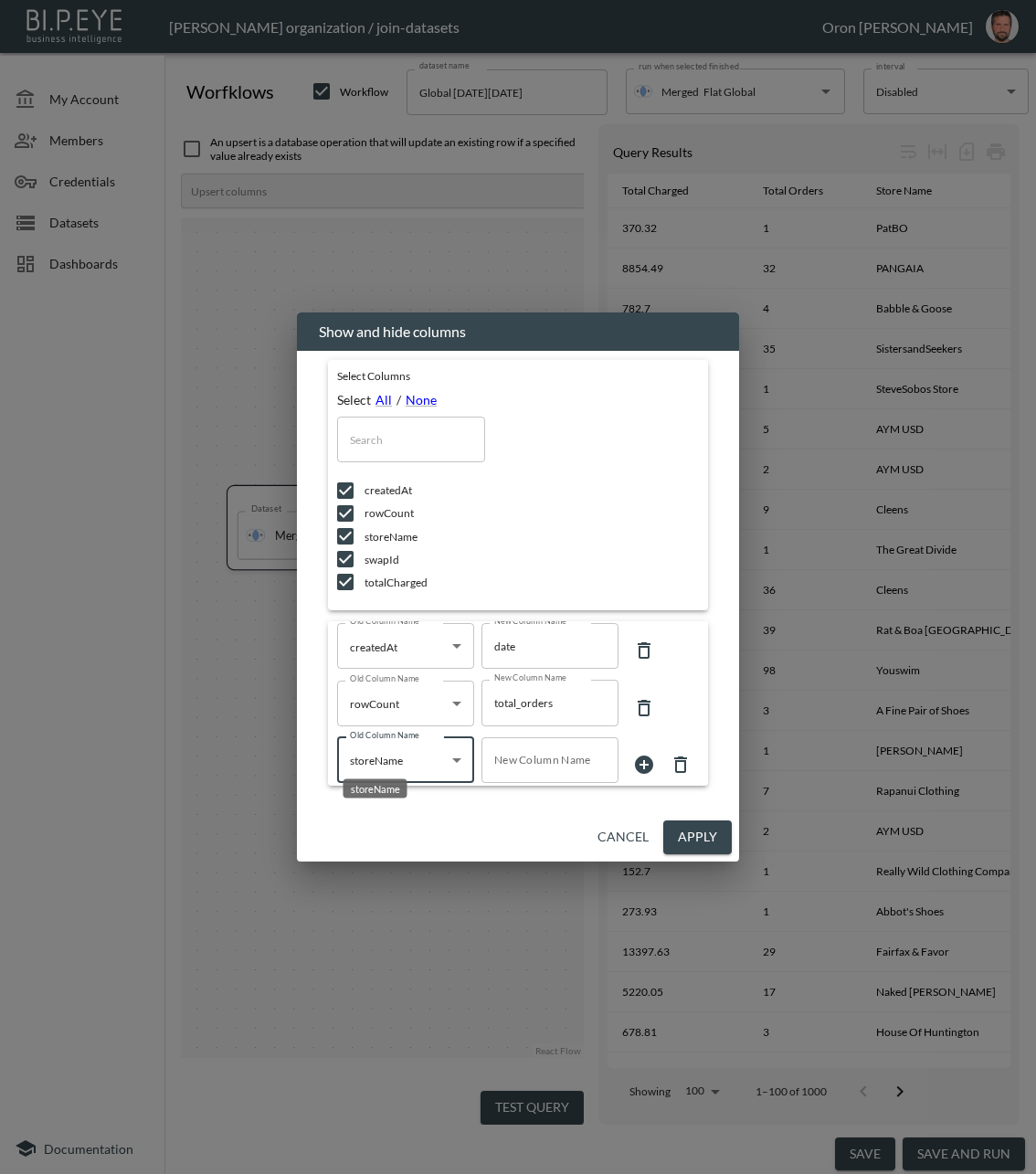
click at [384, 764] on body "BI.P.EYE, Interactive Analytics Dashboards - app Zach Bailet organization / joi…" at bounding box center [518, 587] width 1036 height 1174
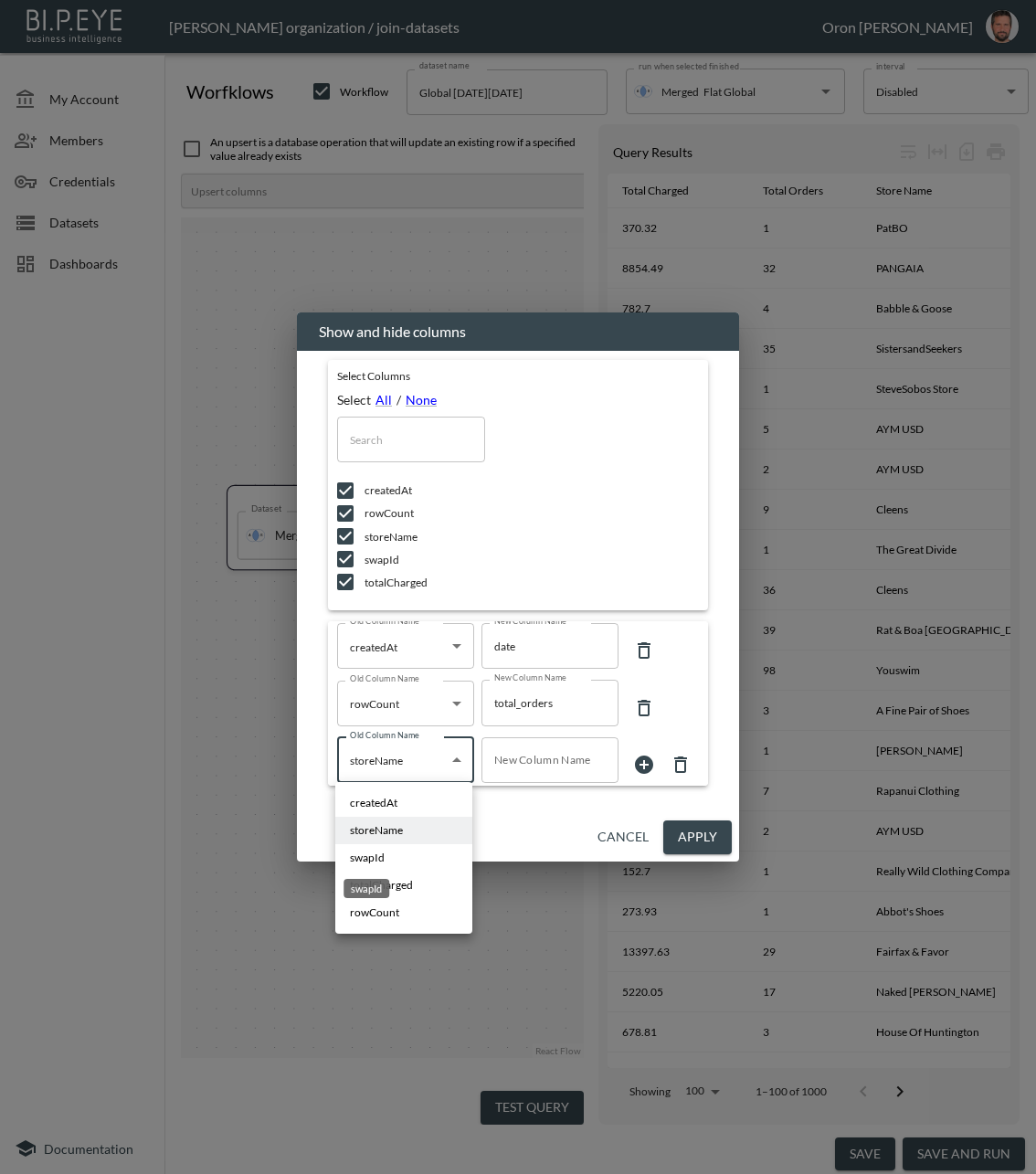
click at [364, 862] on span "swapId" at bounding box center [367, 857] width 35 height 16
type input "swapId"
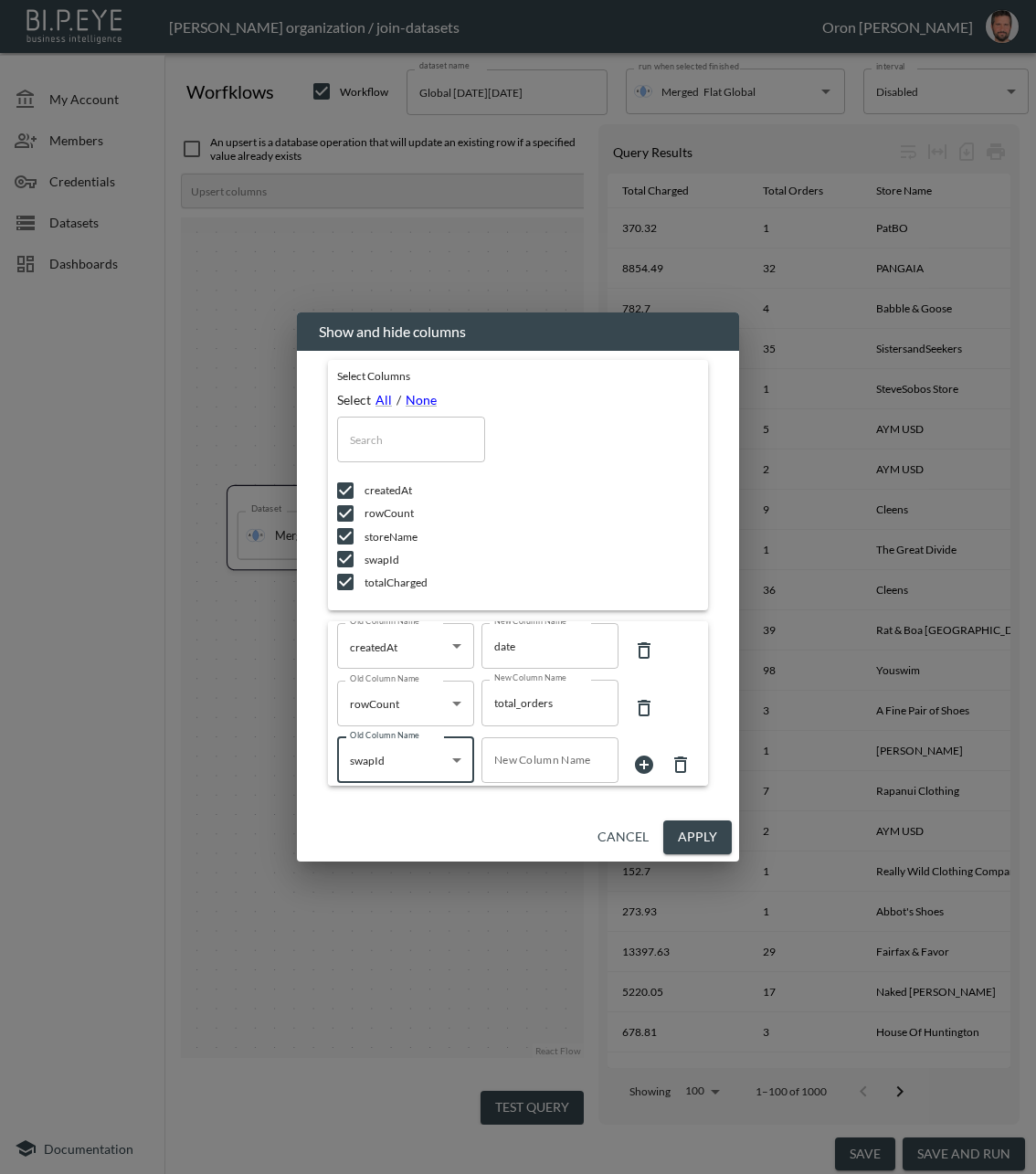
click at [518, 755] on input "New Column Name" at bounding box center [550, 760] width 137 height 45
type input "swap_id"
click at [645, 760] on icon at bounding box center [644, 765] width 18 height 18
click at [400, 760] on body "BI.P.EYE, Interactive Analytics Dashboards - app Zach Bailet organization / joi…" at bounding box center [518, 587] width 1036 height 1174
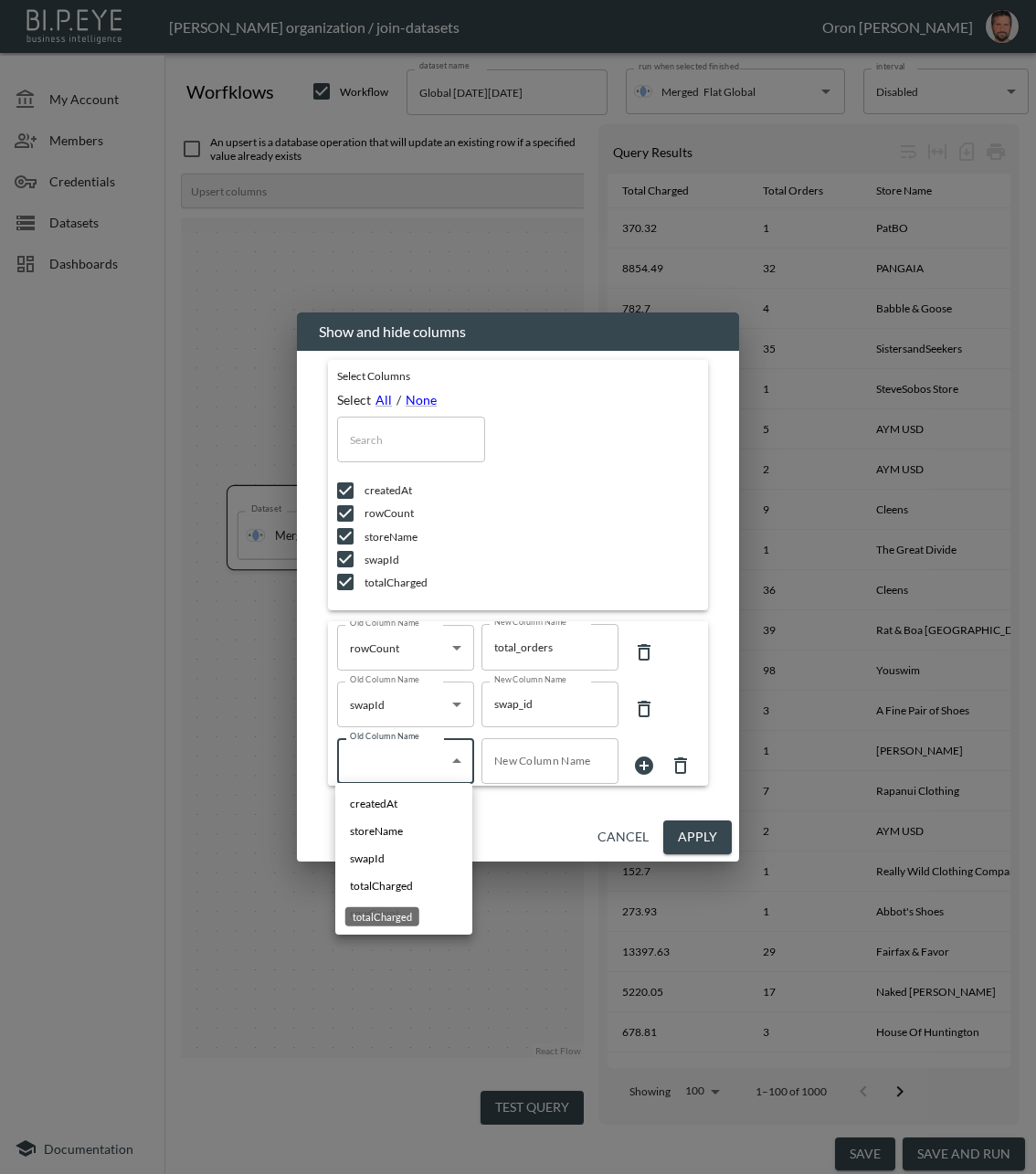
click at [401, 890] on span "totalCharged" at bounding box center [380, 885] width 63 height 16
type input "totalCharged"
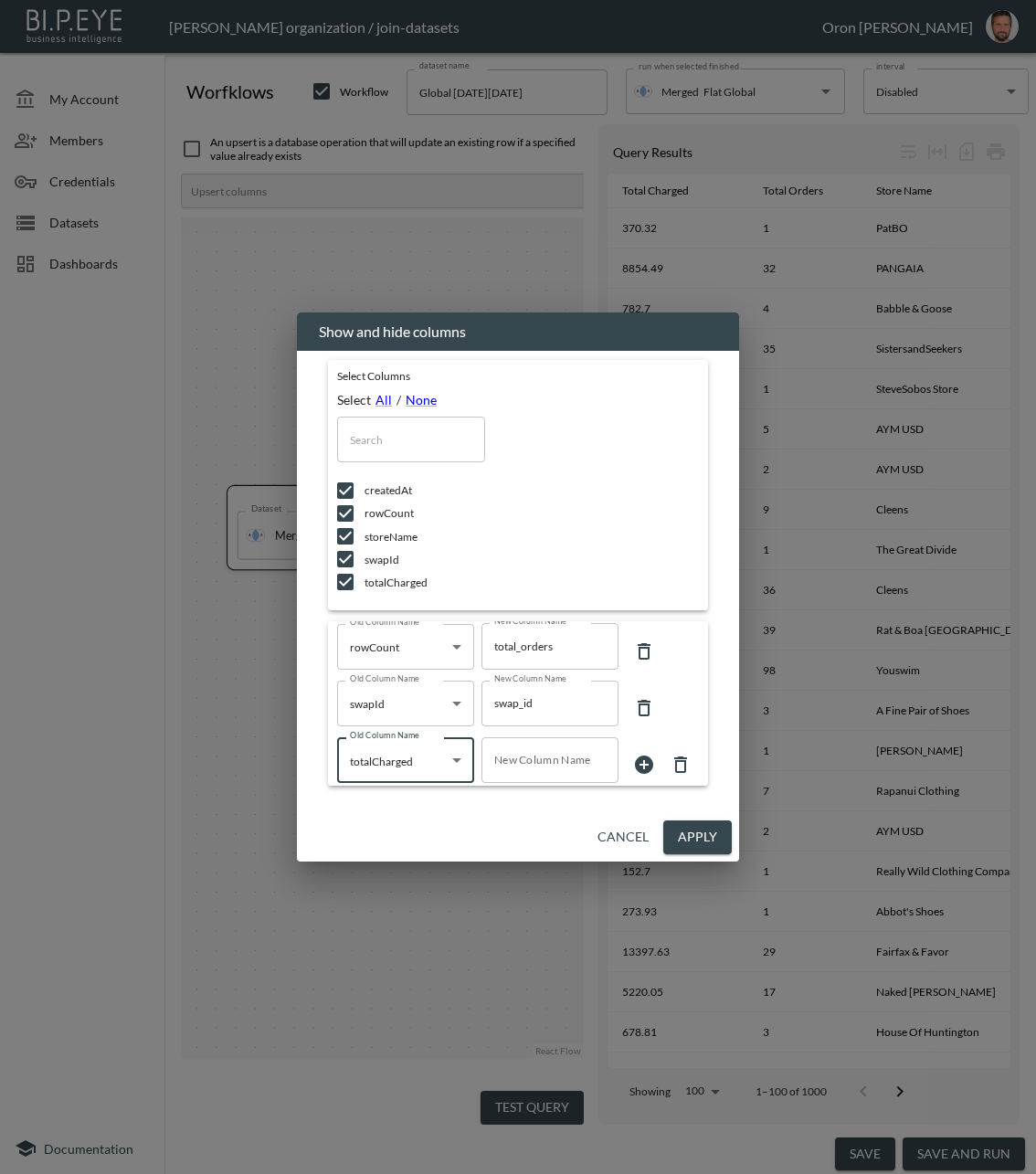
click at [518, 773] on input "New Column Name" at bounding box center [550, 760] width 137 height 45
type input "total_charged"
click at [638, 767] on icon at bounding box center [644, 765] width 18 height 18
click at [418, 776] on body "BI.P.EYE, Interactive Analytics Dashboards - app Zach Bailet organization / joi…" at bounding box center [518, 587] width 1036 height 1174
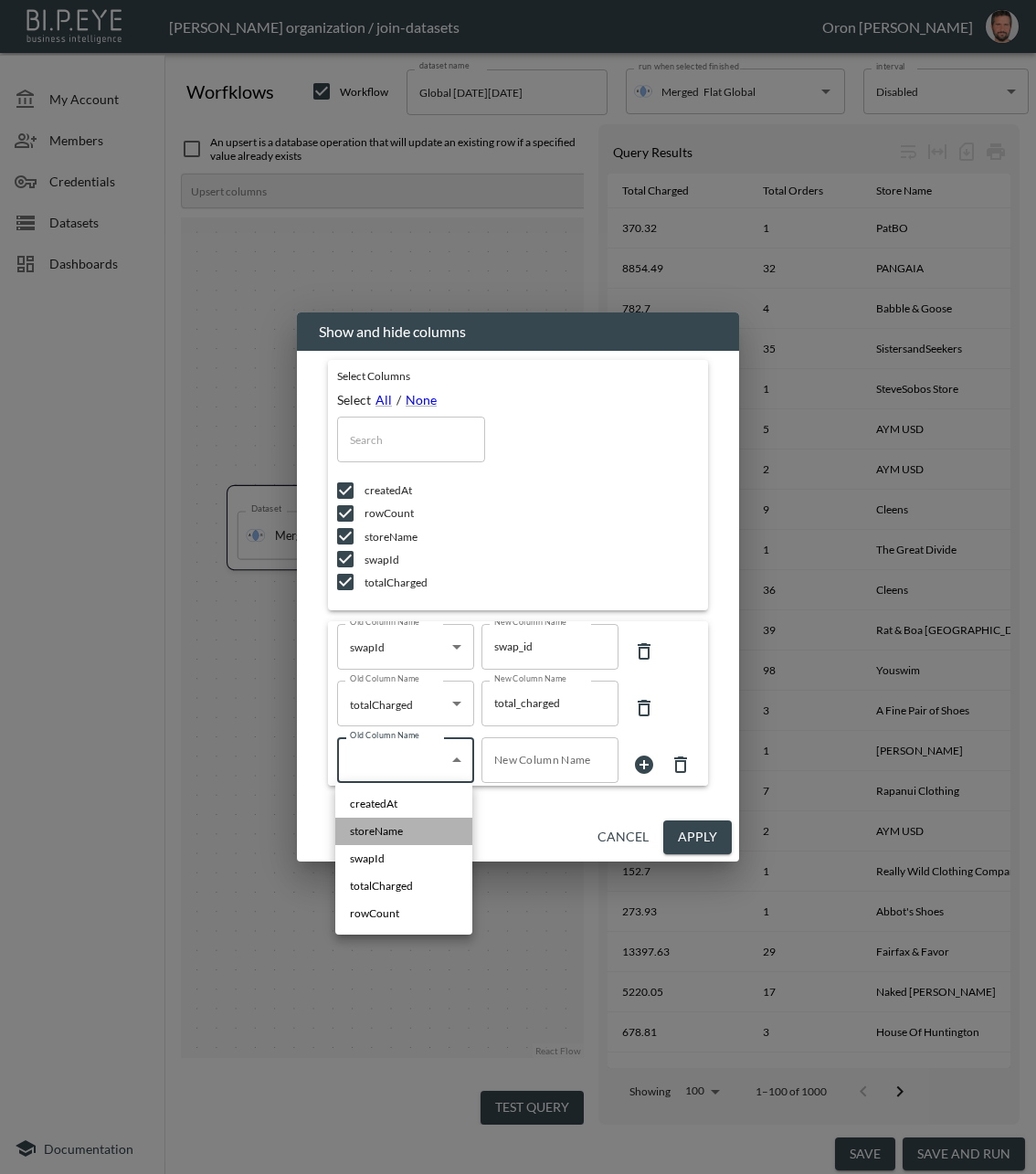
click at [406, 838] on li "storeName" at bounding box center [404, 831] width 137 height 27
type input "storeName"
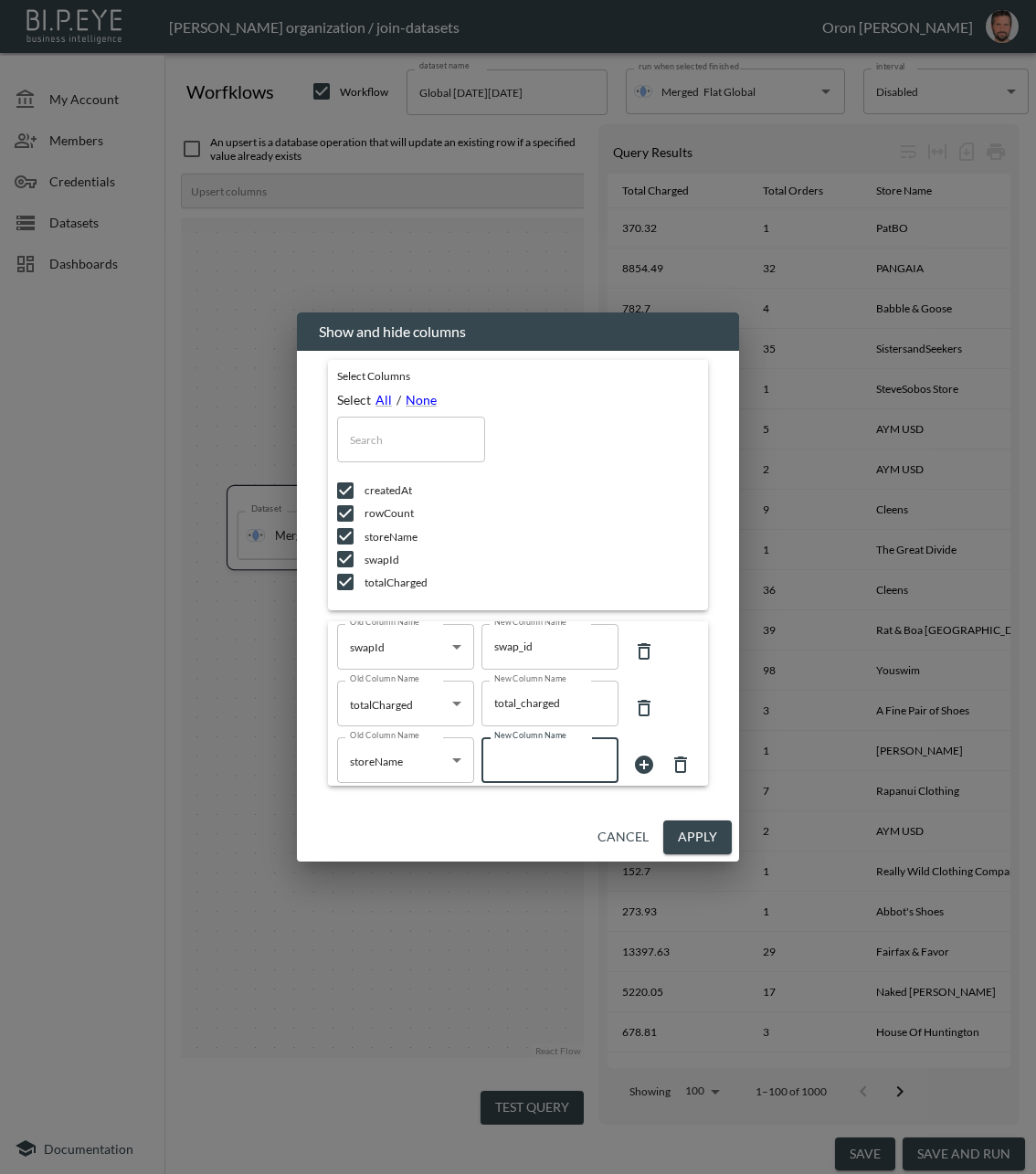
click at [532, 763] on input "New Column Name" at bounding box center [550, 760] width 137 height 45
type input "d"
type input "store_name"
click at [702, 842] on button "Apply" at bounding box center [697, 837] width 69 height 34
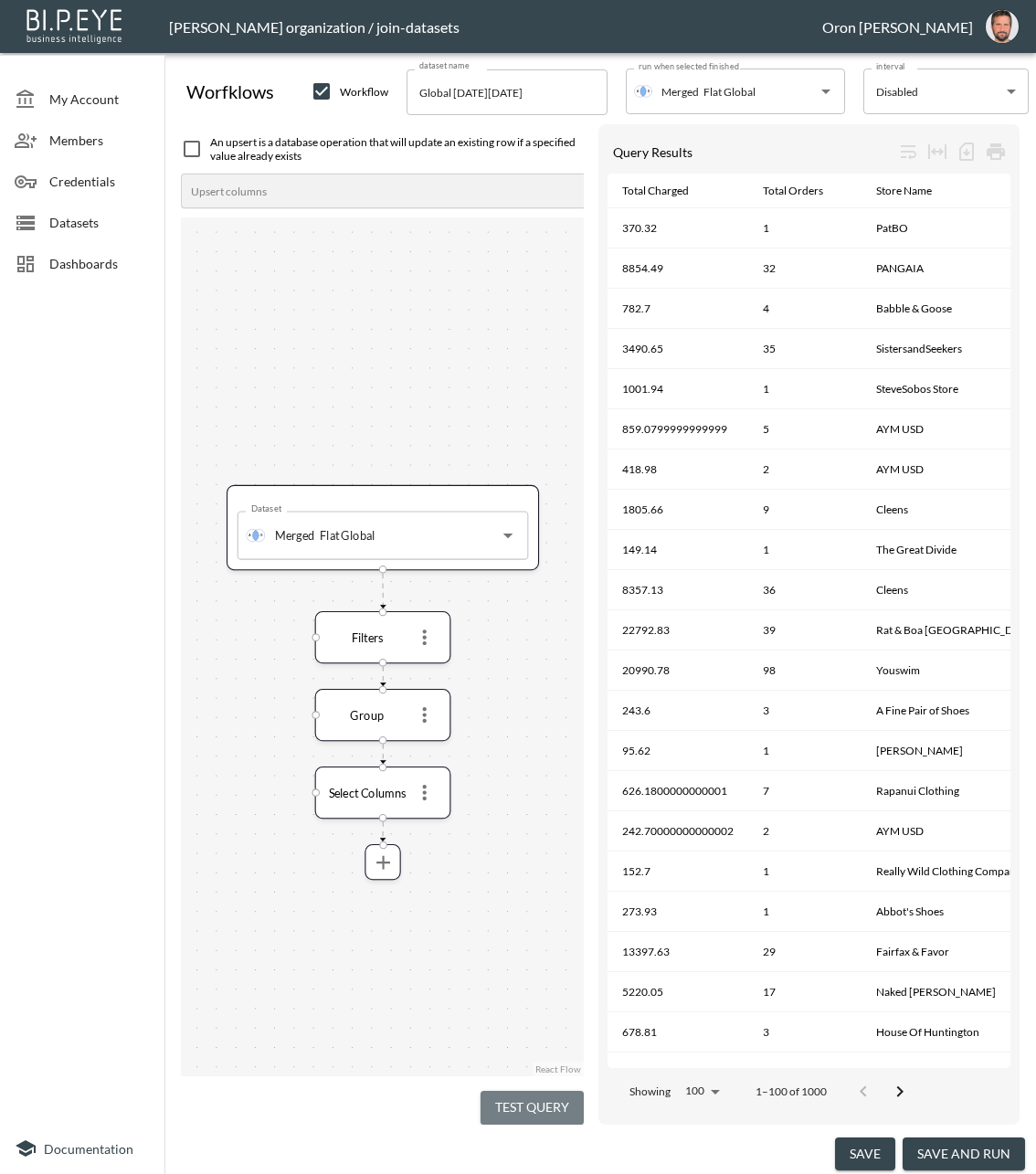
click at [553, 1044] on button "Test Query" at bounding box center [532, 1107] width 103 height 34
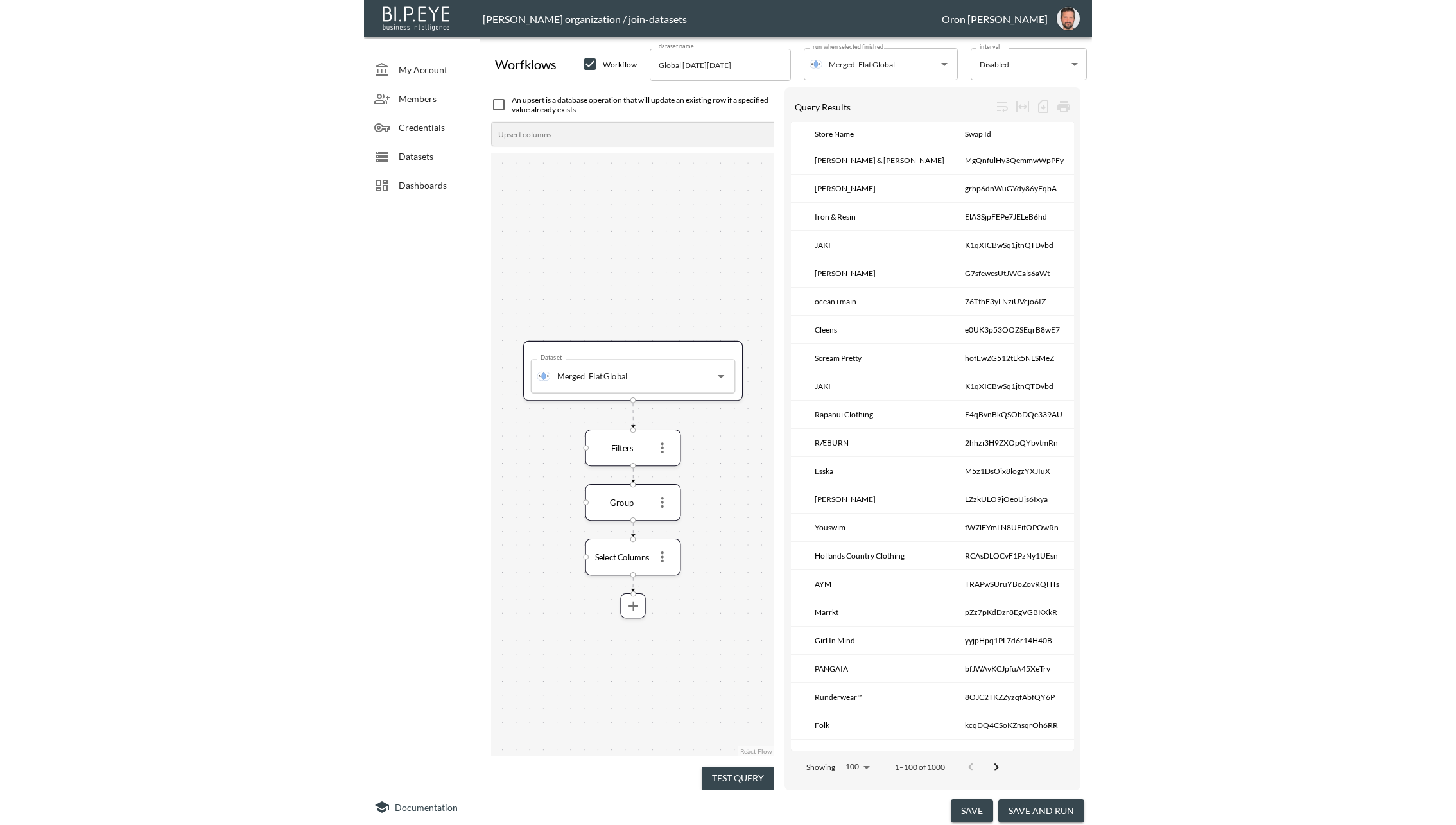
scroll to position [0, 0]
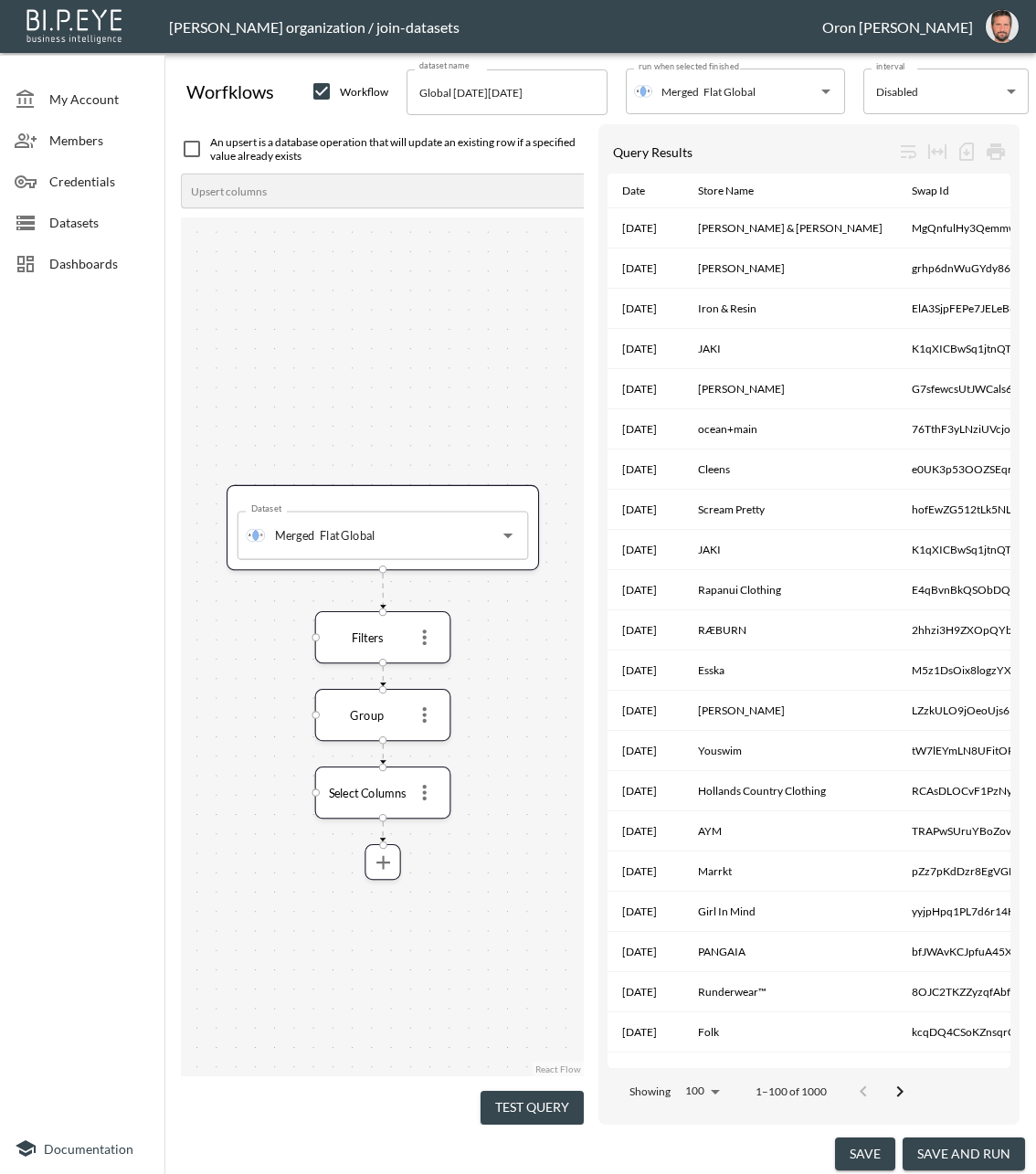
click at [944, 1044] on button "save and run" at bounding box center [964, 1154] width 123 height 34
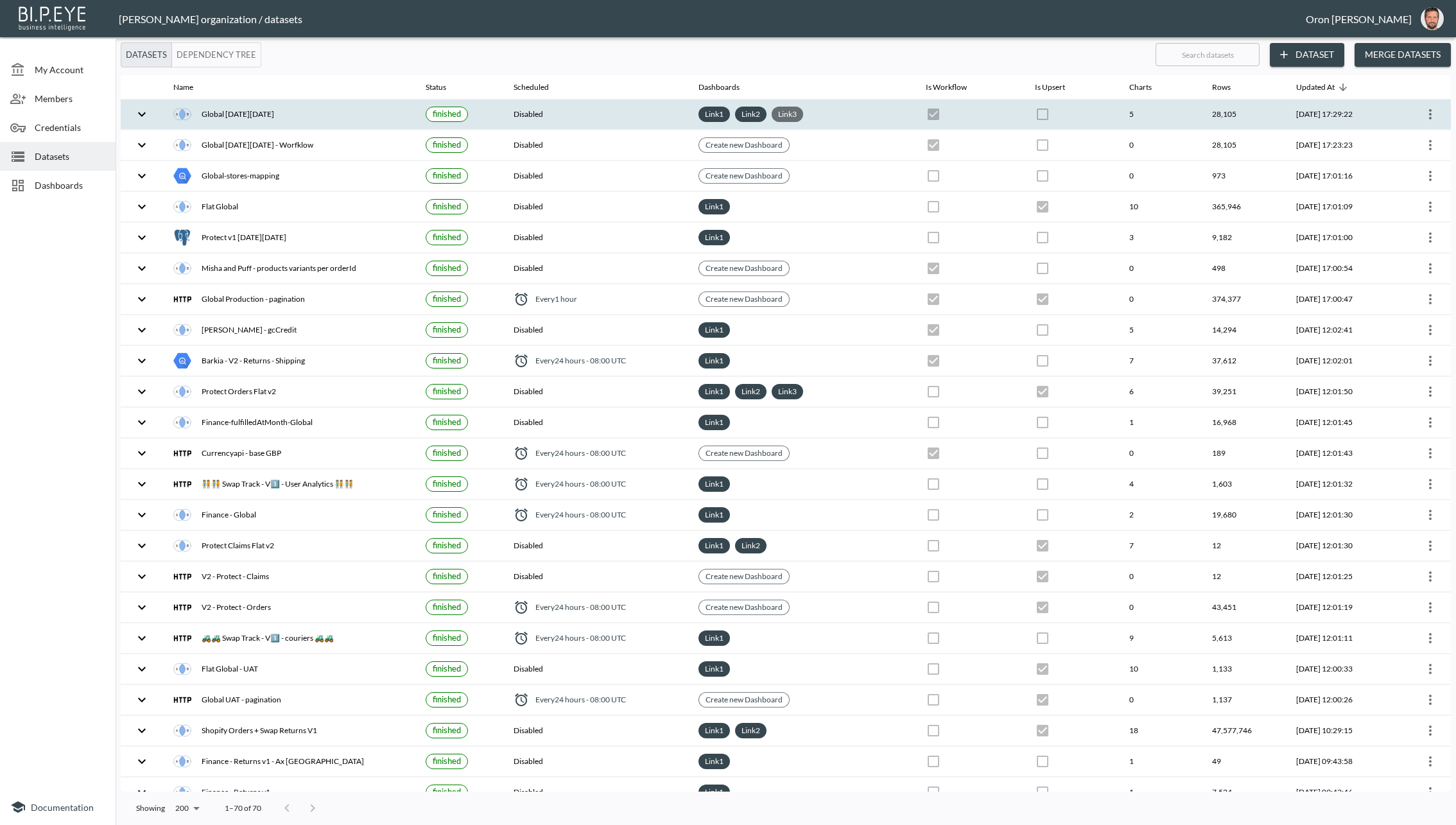
click at [783, 113] on link "Link 3" at bounding box center [787, 114] width 24 height 15
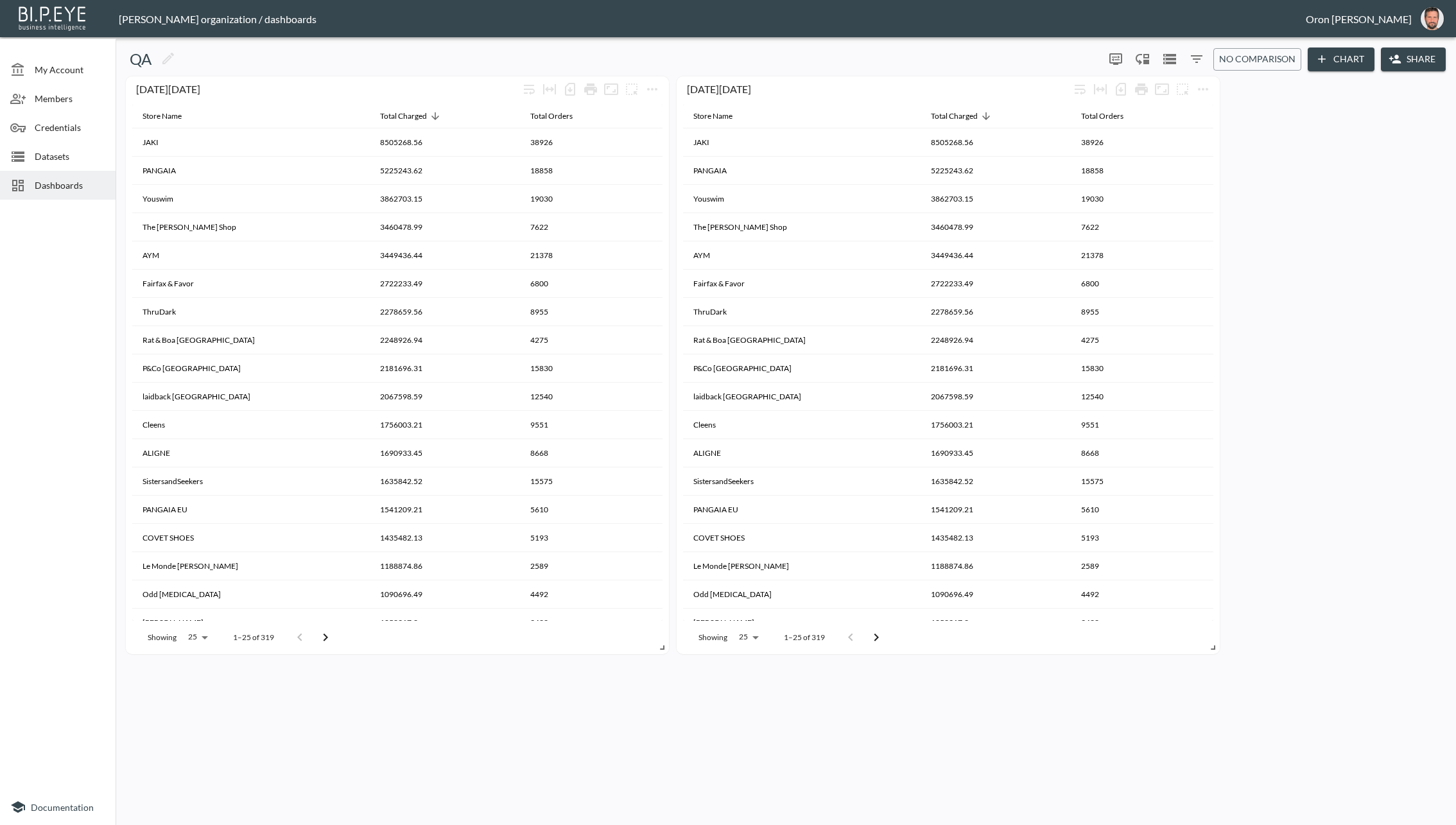
click at [29, 188] on div at bounding box center [22, 185] width 24 height 16
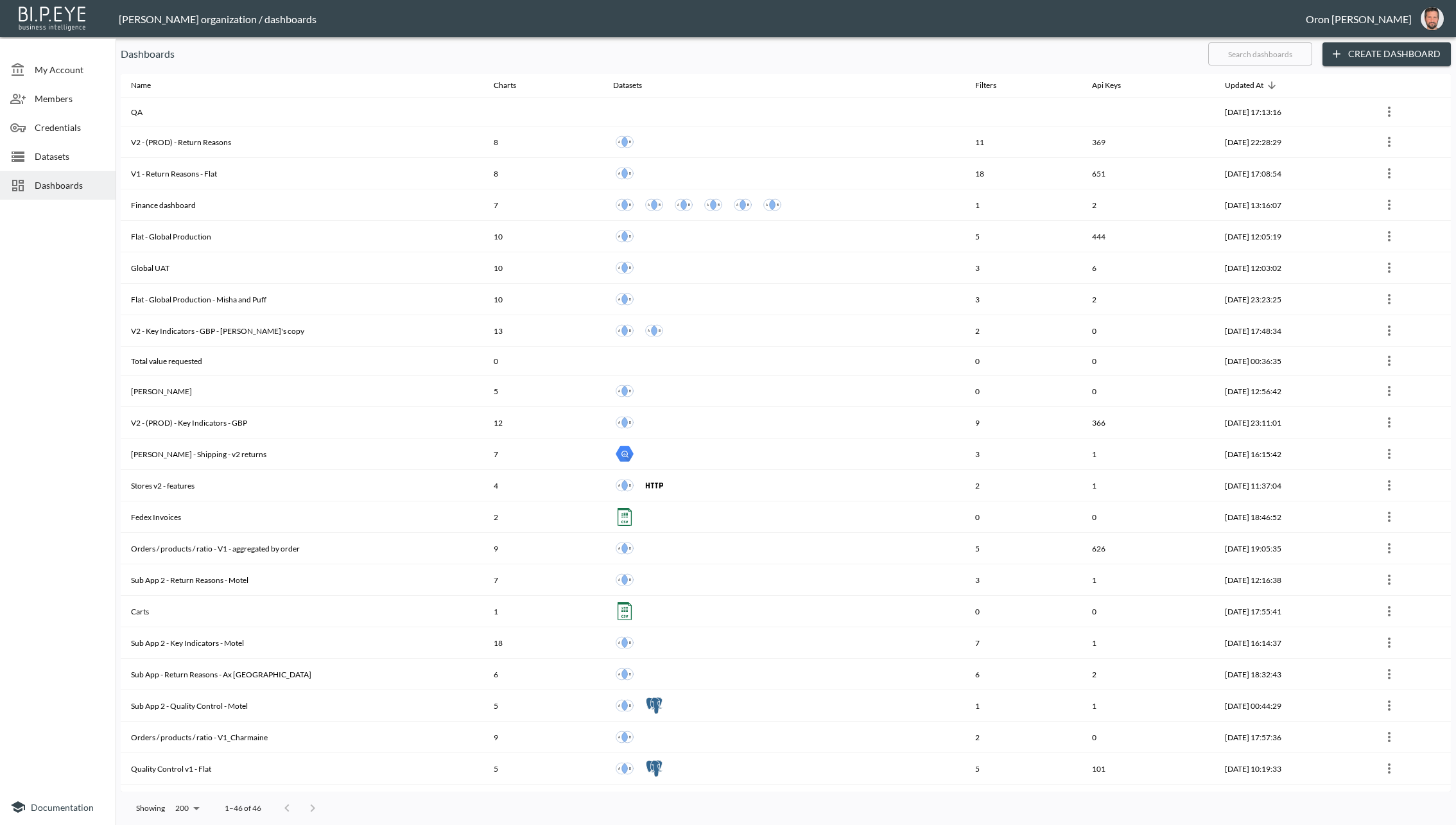
click at [42, 157] on span "Datasets" at bounding box center [70, 157] width 71 height 14
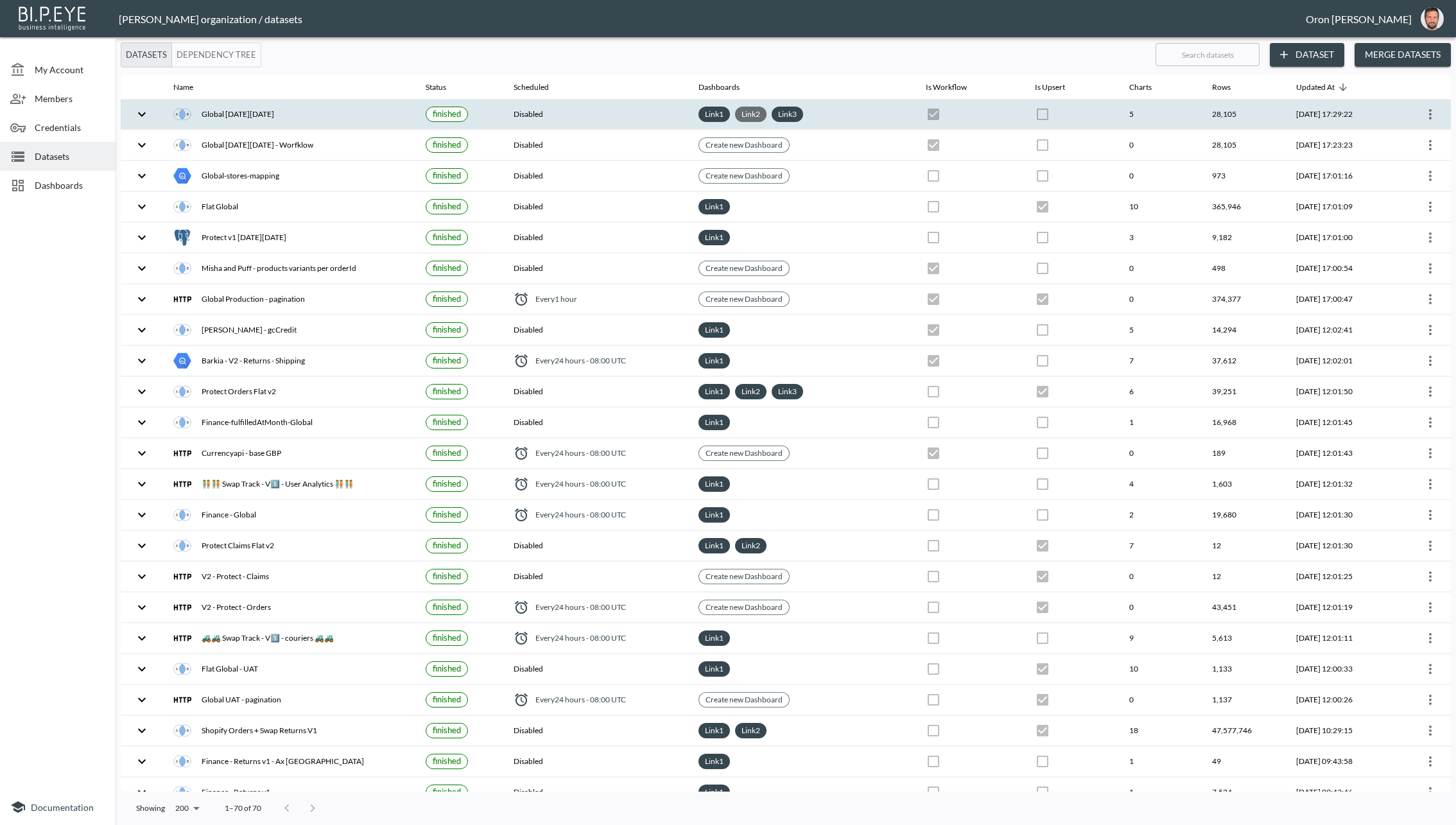
click at [740, 117] on link "Link 2" at bounding box center [750, 114] width 24 height 15
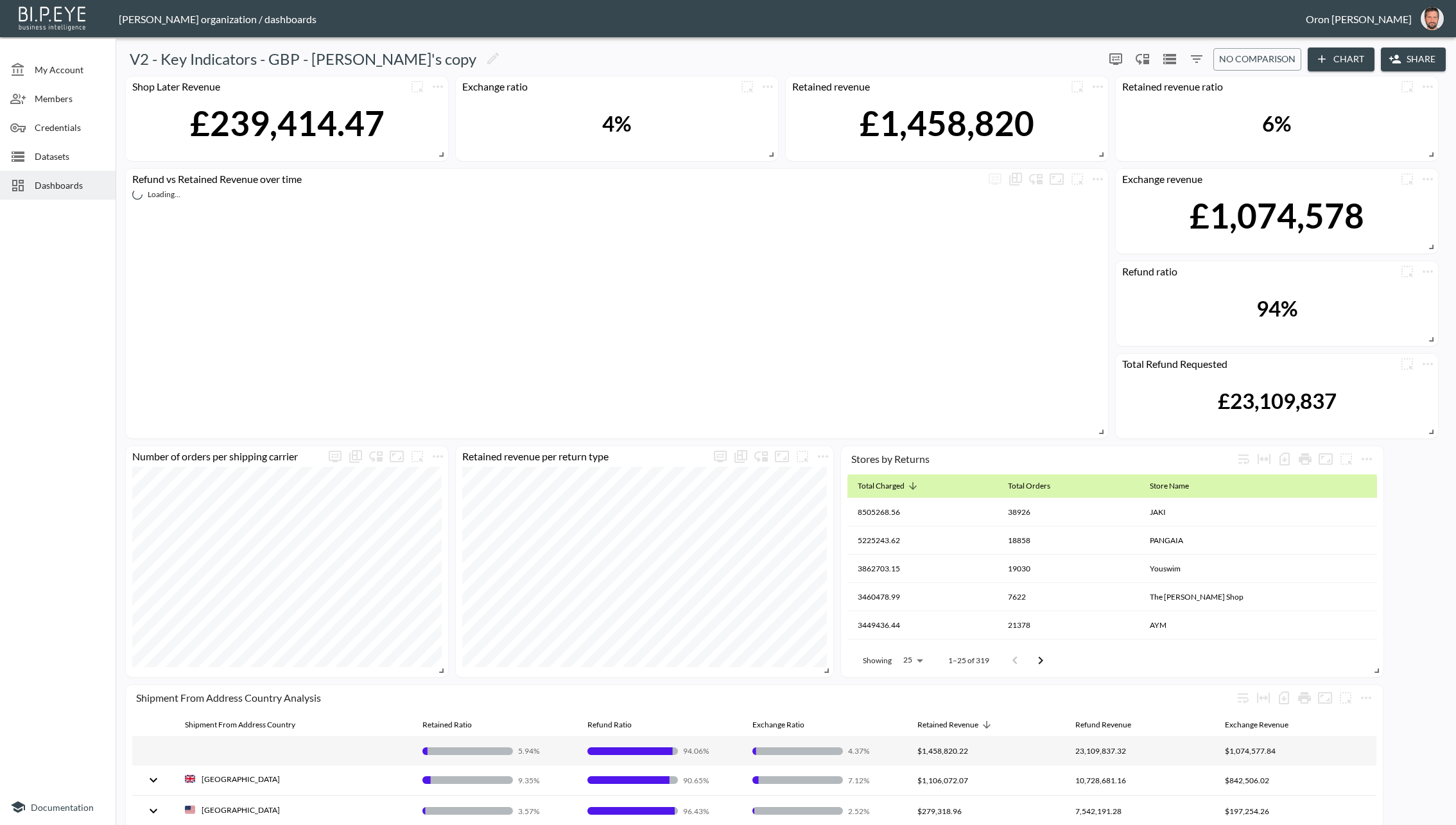
click at [63, 157] on span "Datasets" at bounding box center [70, 157] width 71 height 14
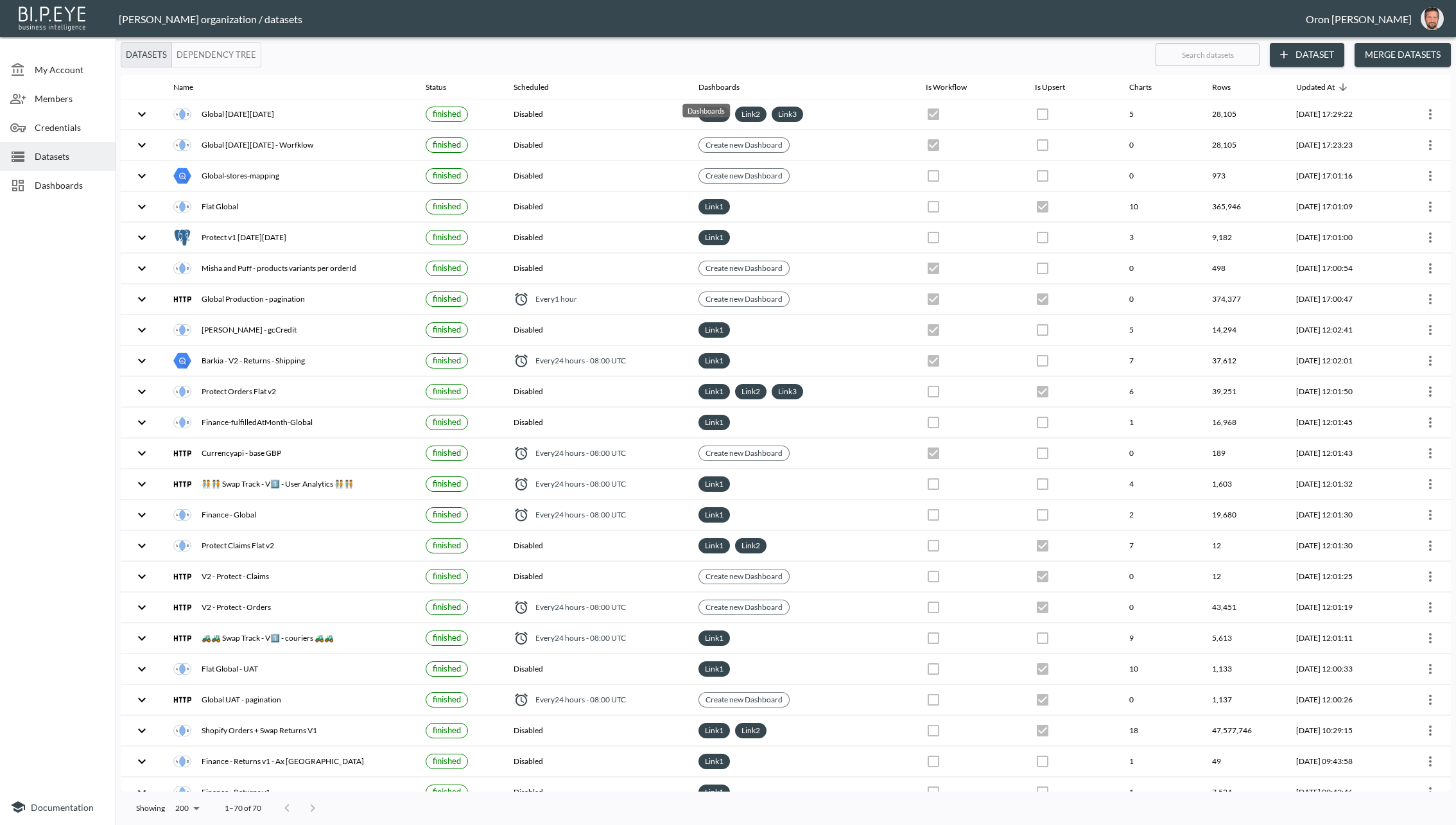
click at [708, 114] on div "Dashboards" at bounding box center [706, 111] width 47 height 14
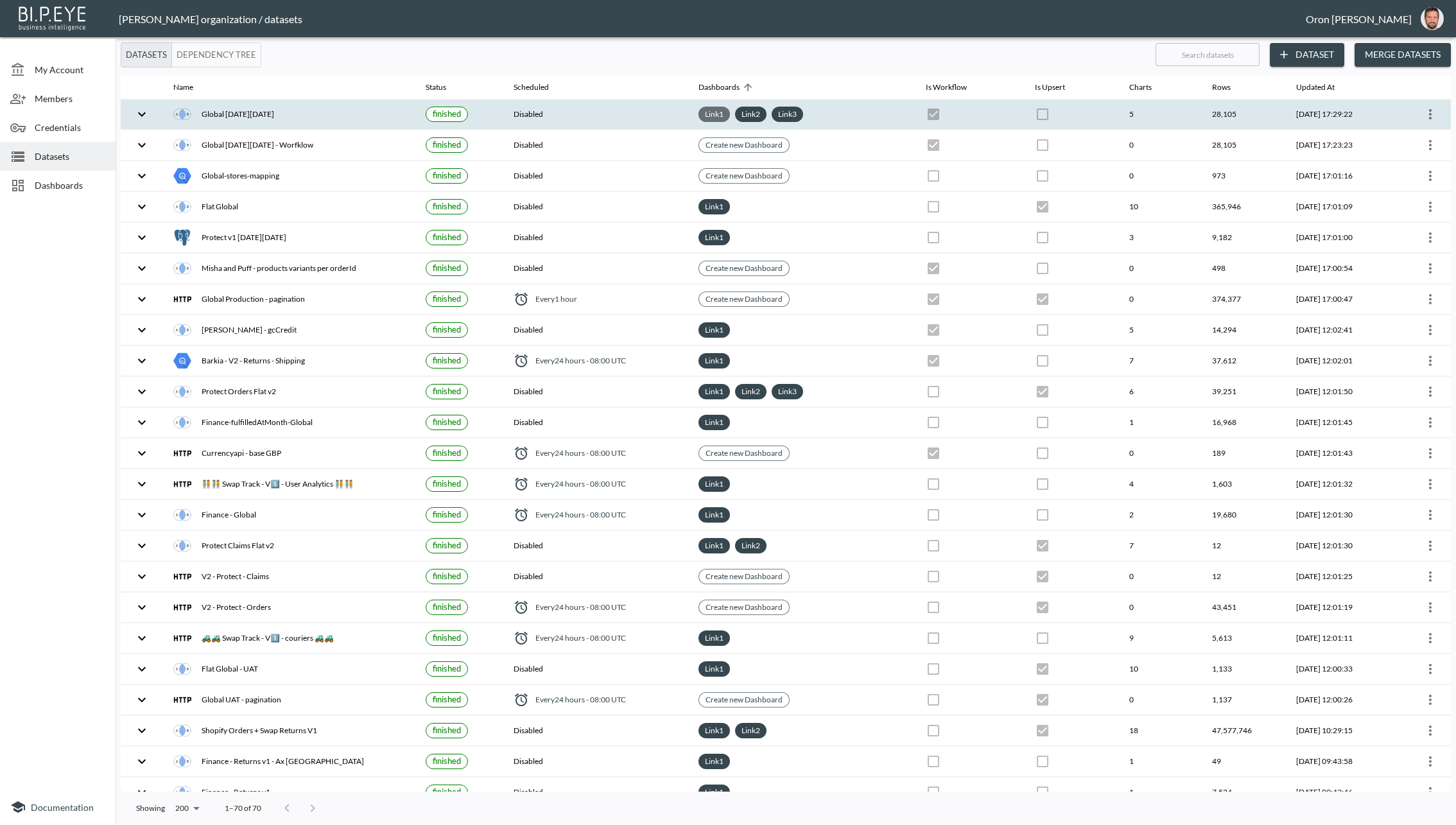
click at [708, 114] on link "Link 1" at bounding box center [714, 114] width 24 height 15
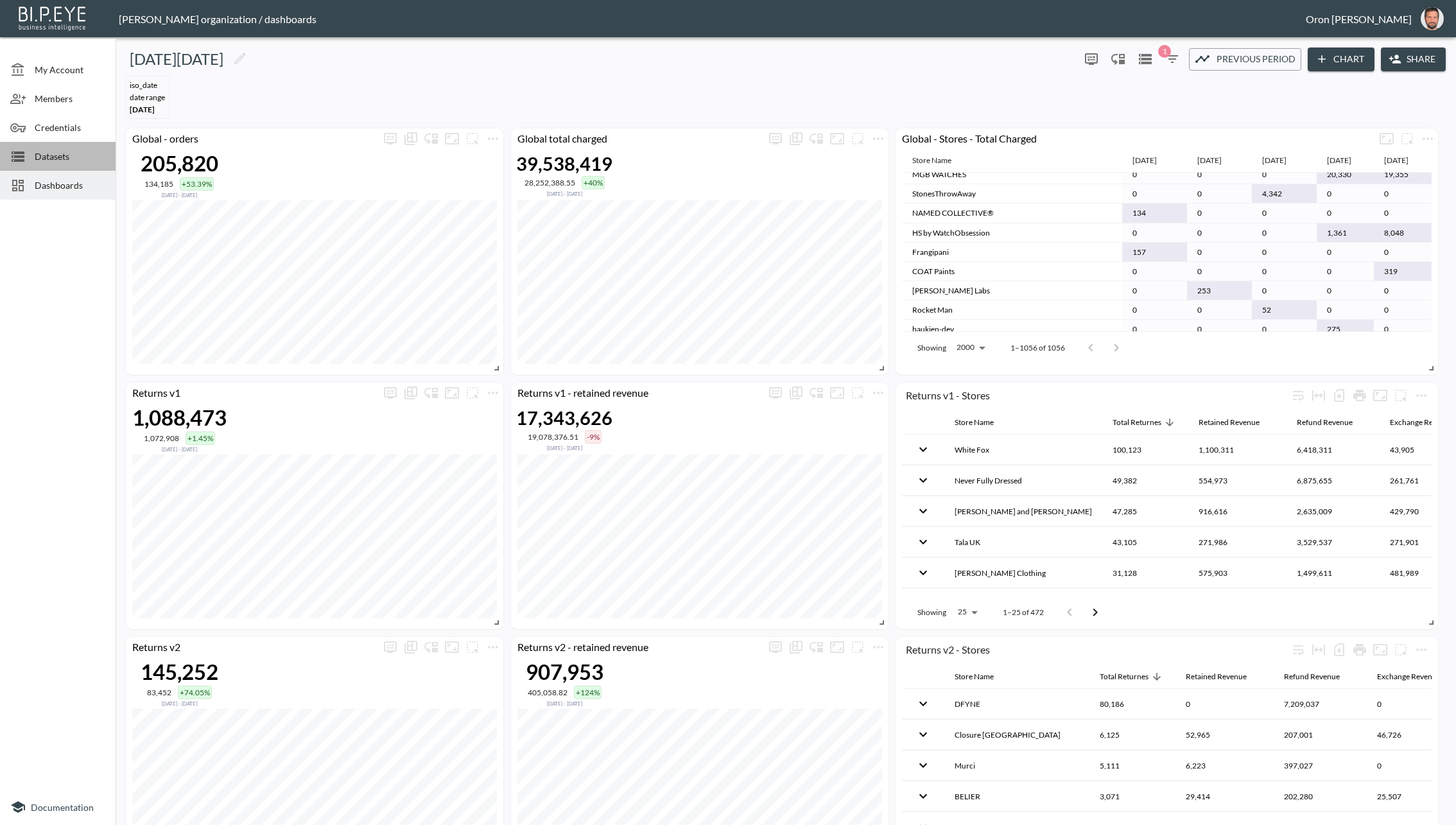
click at [27, 164] on div "Datasets" at bounding box center [58, 156] width 115 height 29
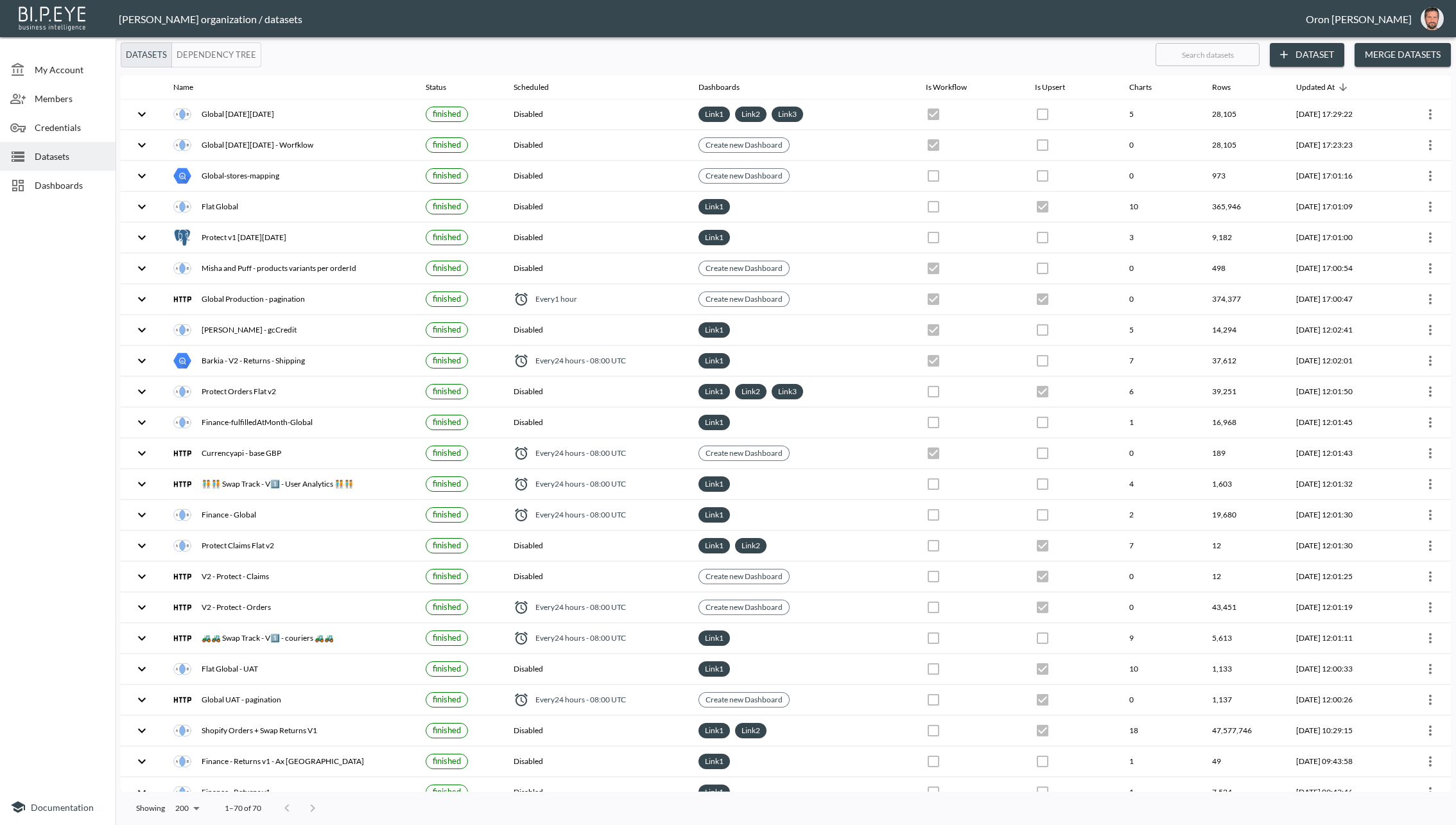
click at [53, 187] on span "Dashboards" at bounding box center [70, 185] width 71 height 14
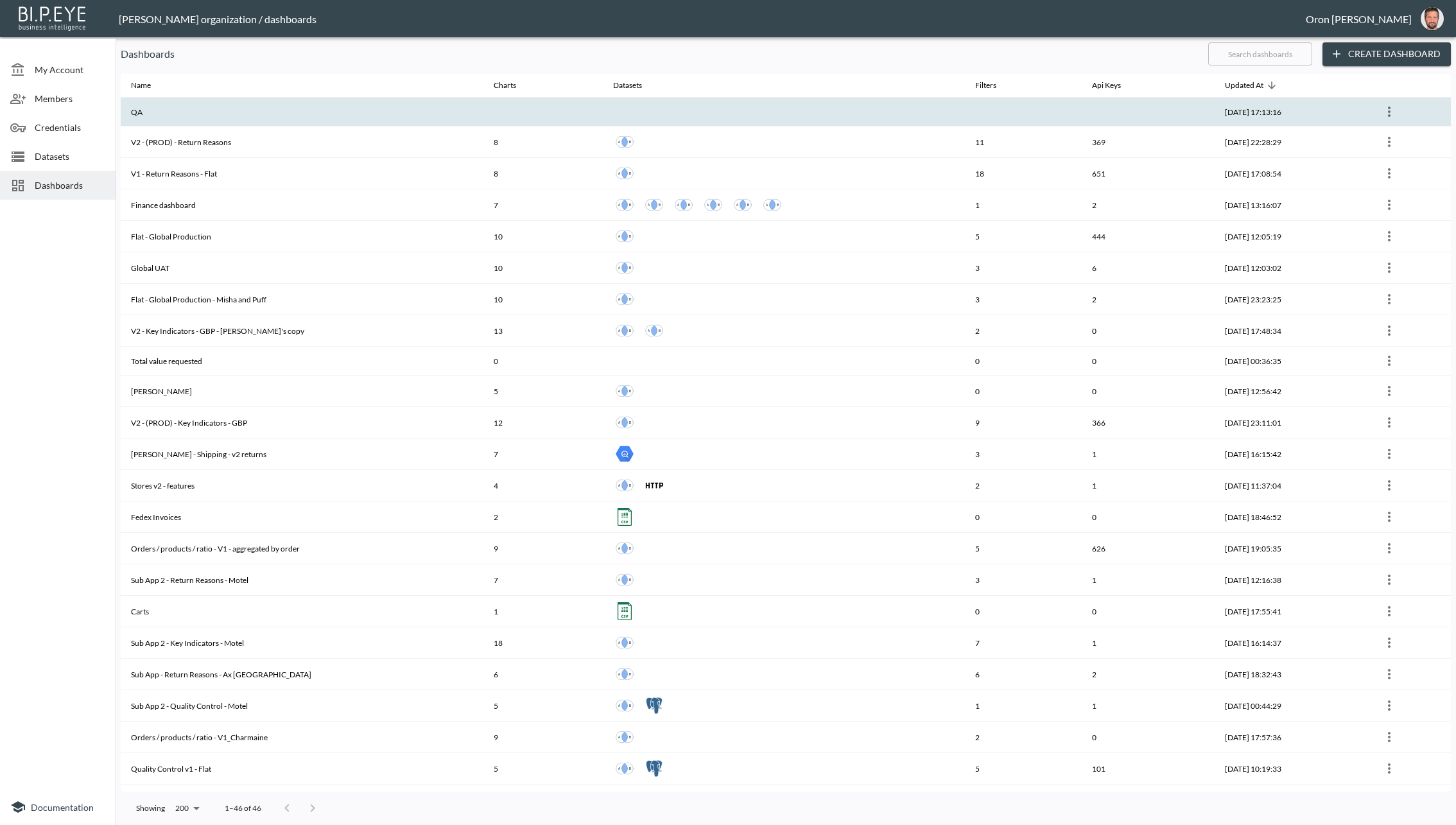
click at [1294, 110] on icon "more" at bounding box center [1390, 111] width 16 height 16
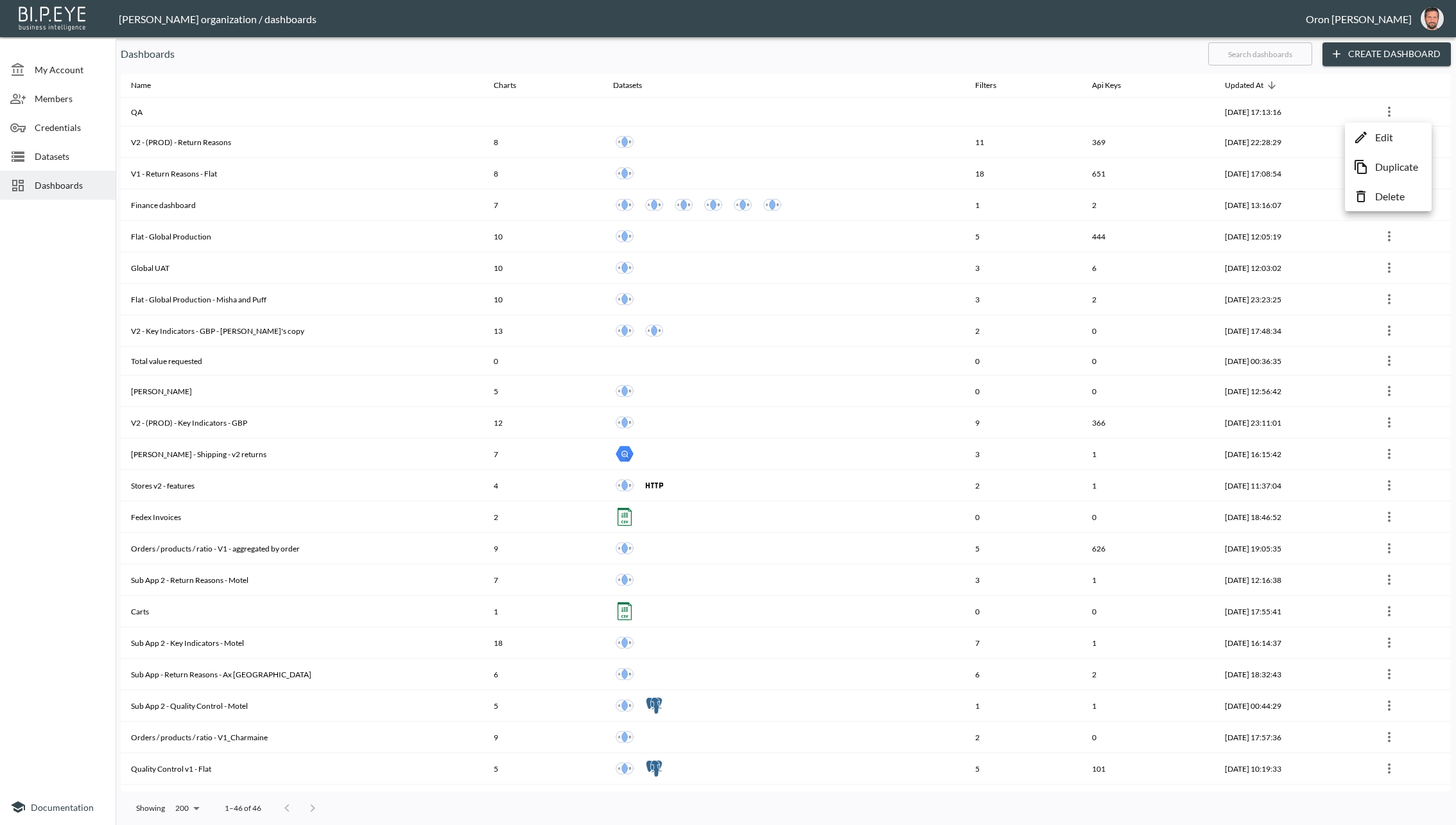
click at [1294, 196] on p "Delete" at bounding box center [1390, 196] width 30 height 16
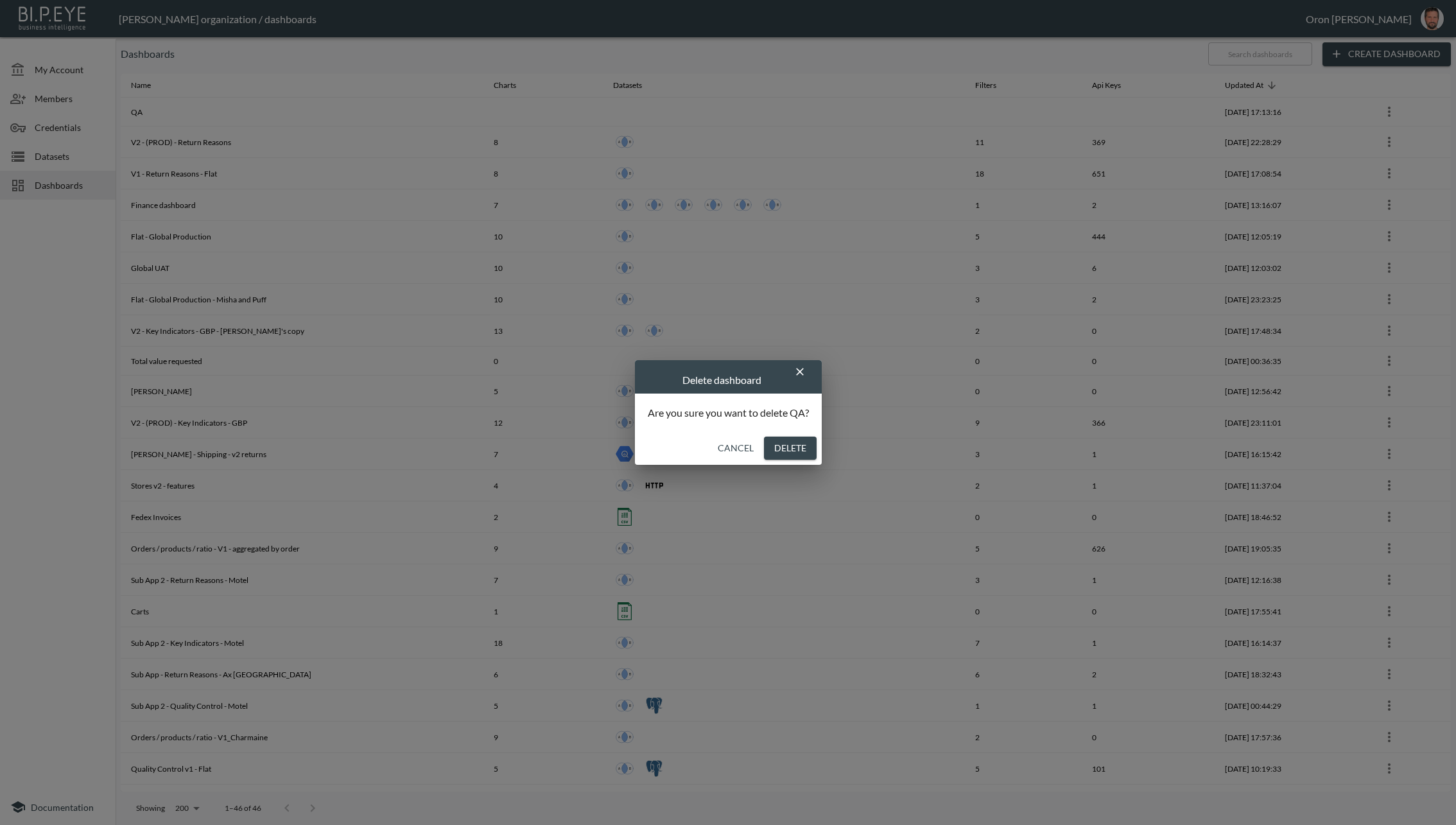
click at [790, 444] on button "Delete" at bounding box center [790, 448] width 53 height 24
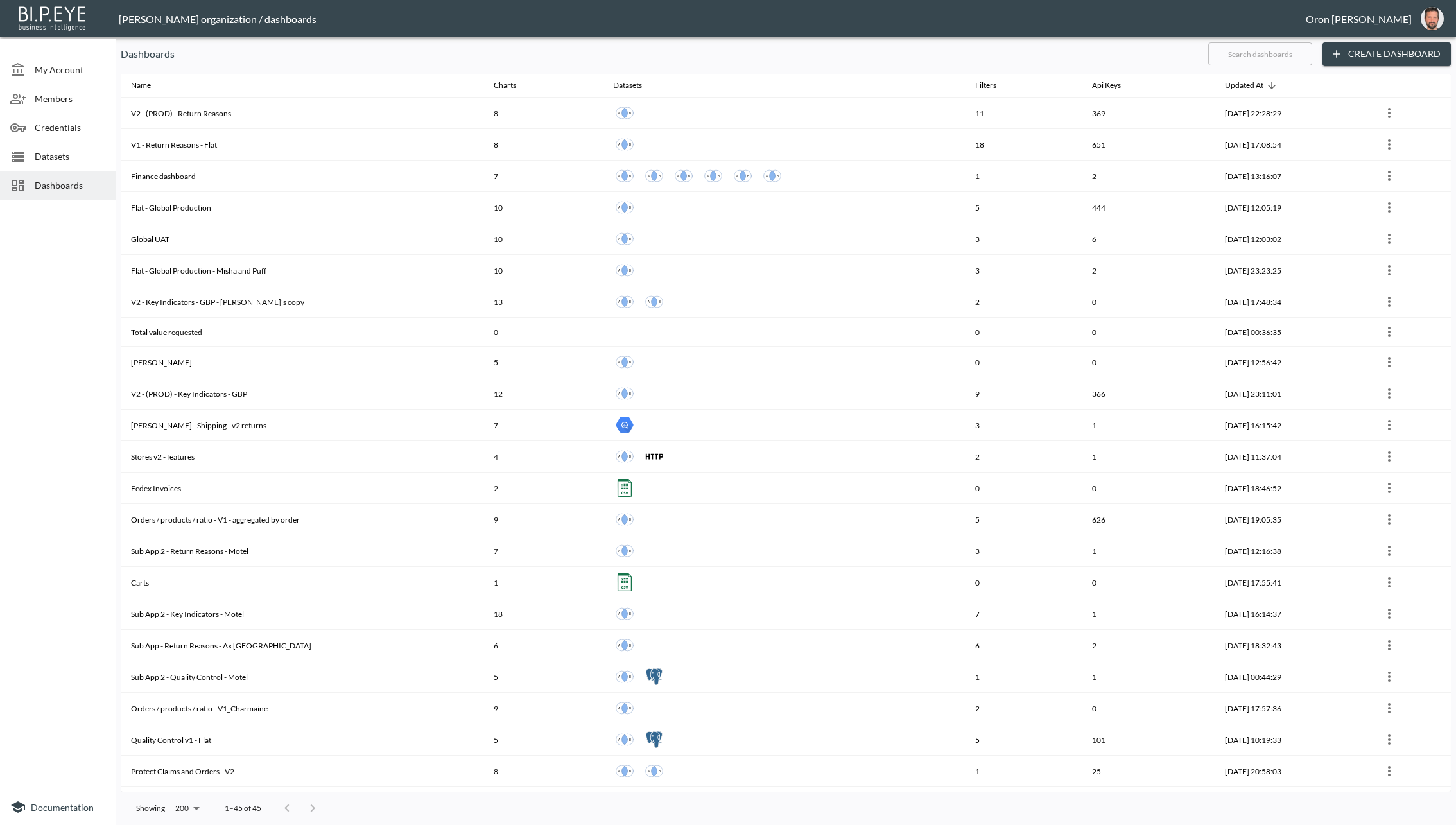
click at [59, 147] on div "Datasets" at bounding box center [58, 156] width 115 height 29
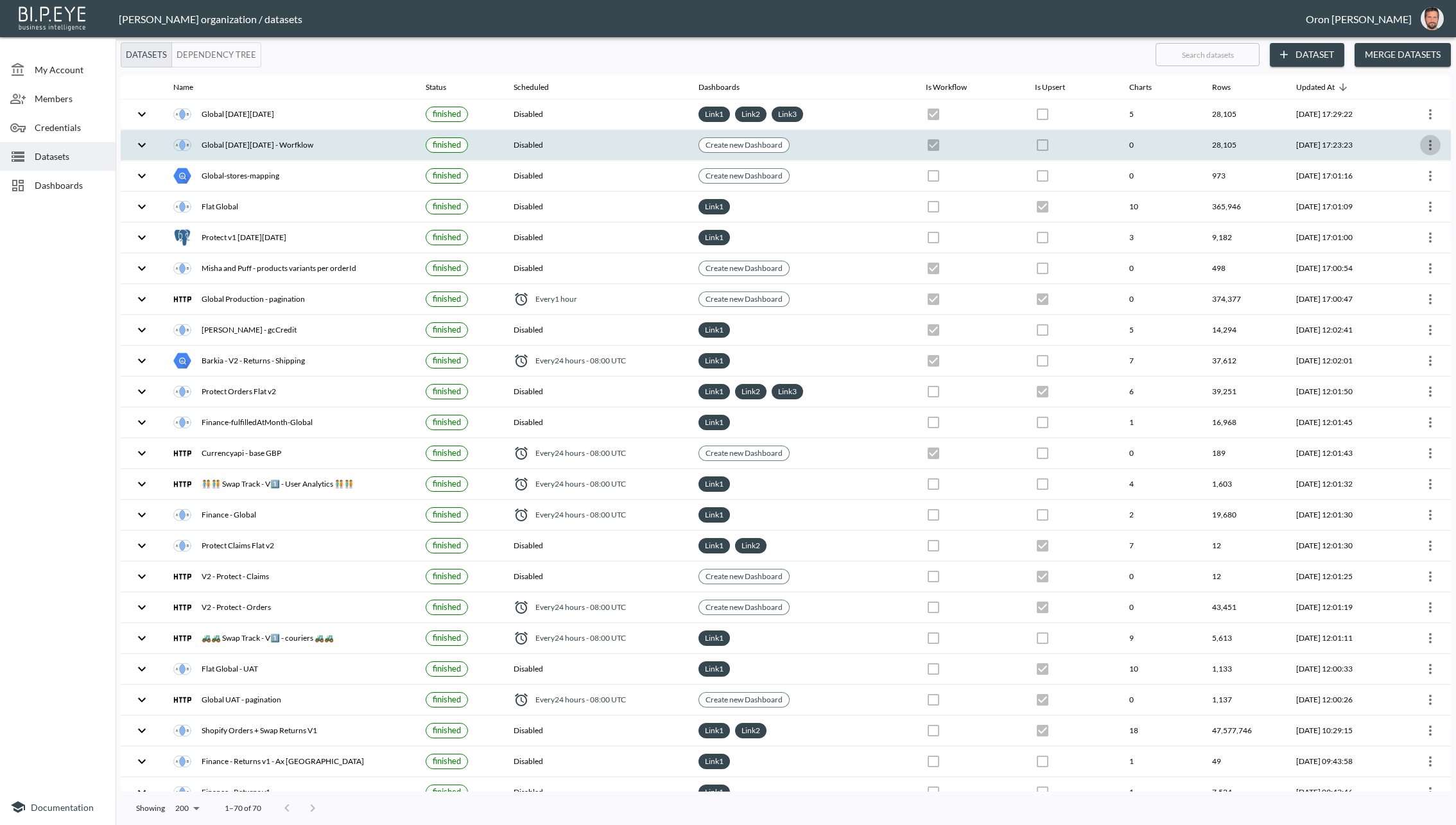
click at [1294, 138] on icon "more" at bounding box center [1430, 145] width 16 height 16
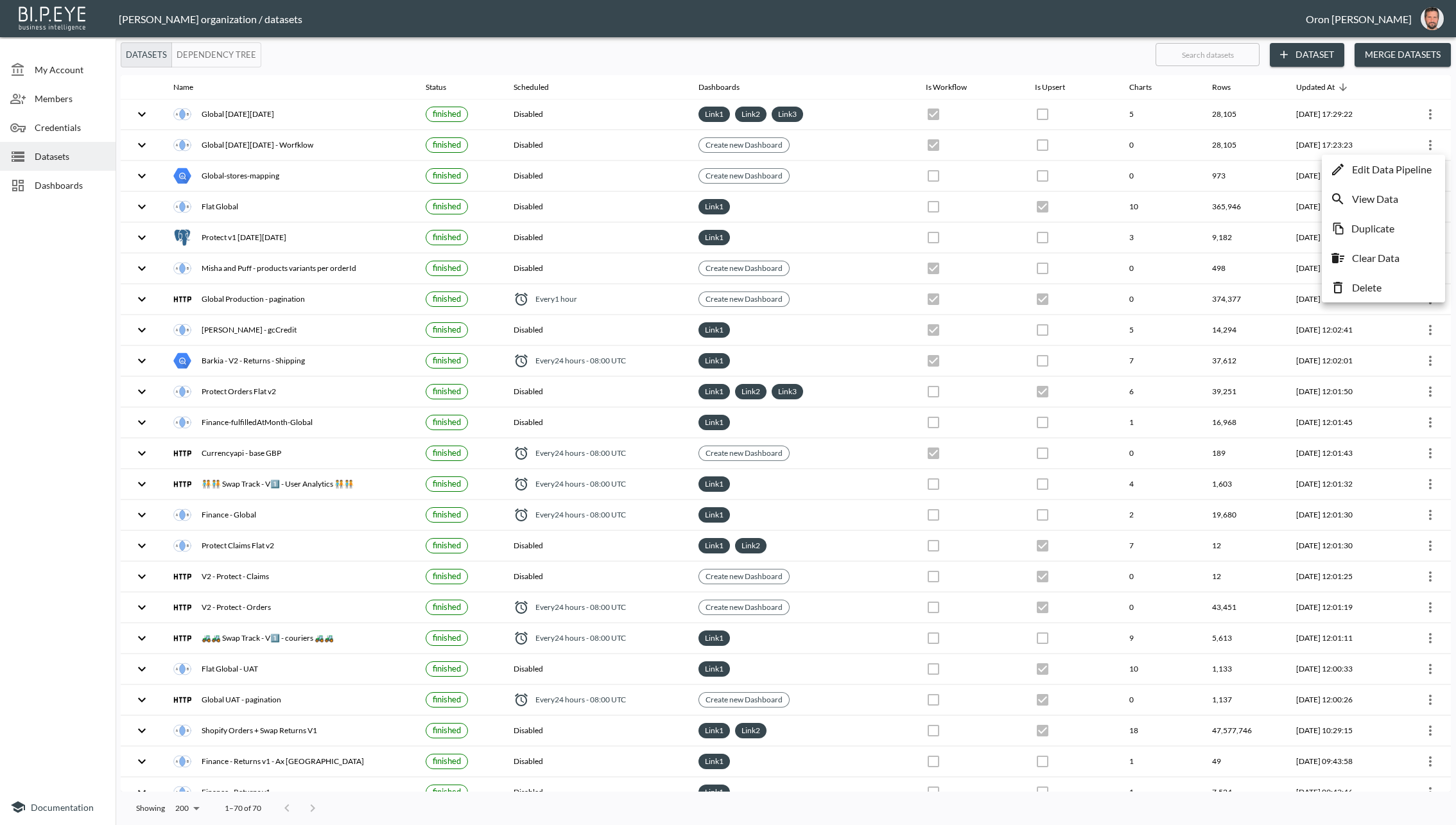
click at [1252, 149] on div at bounding box center [728, 412] width 1456 height 825
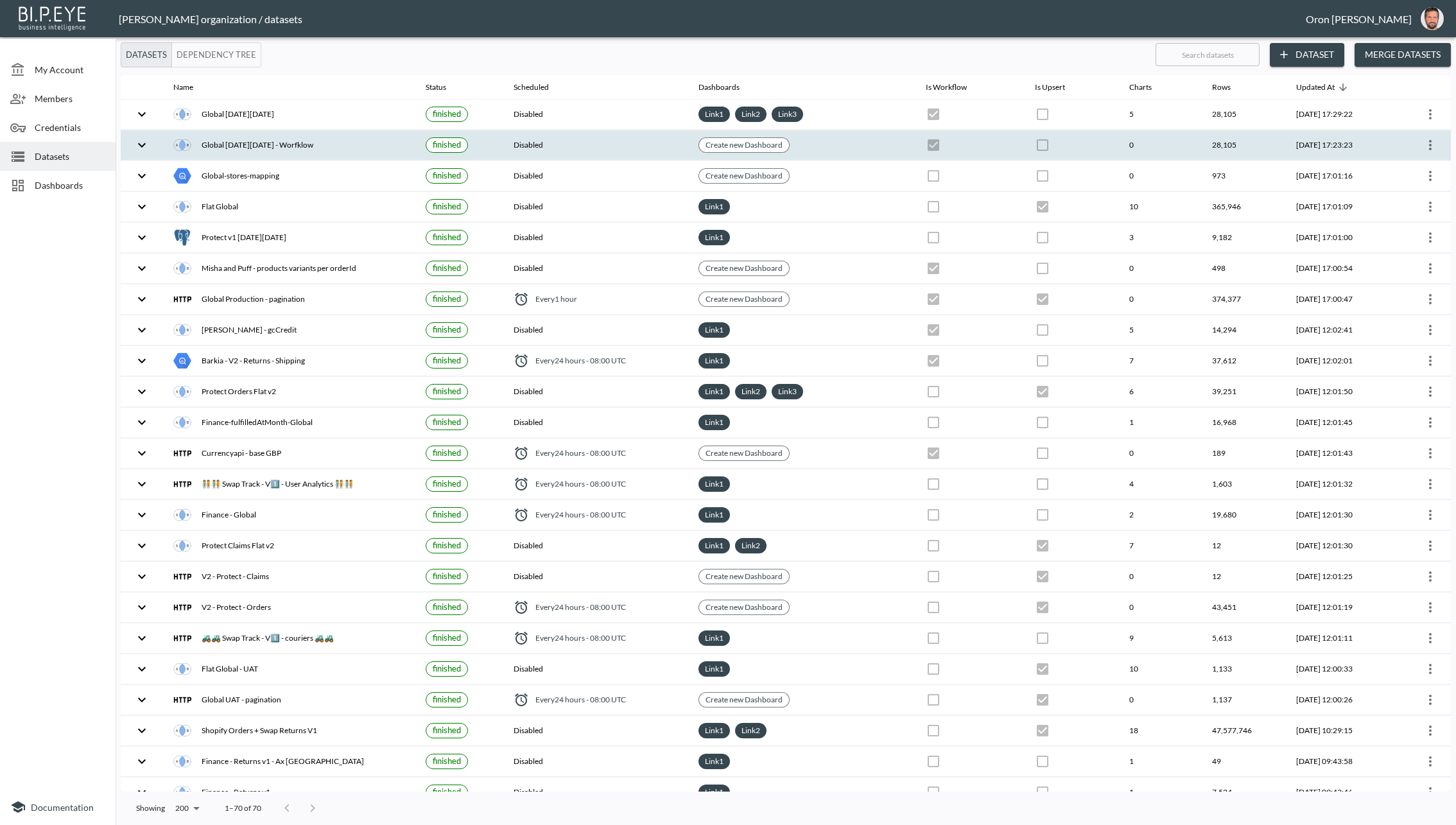
click at [1294, 138] on icon "more" at bounding box center [1430, 145] width 16 height 16
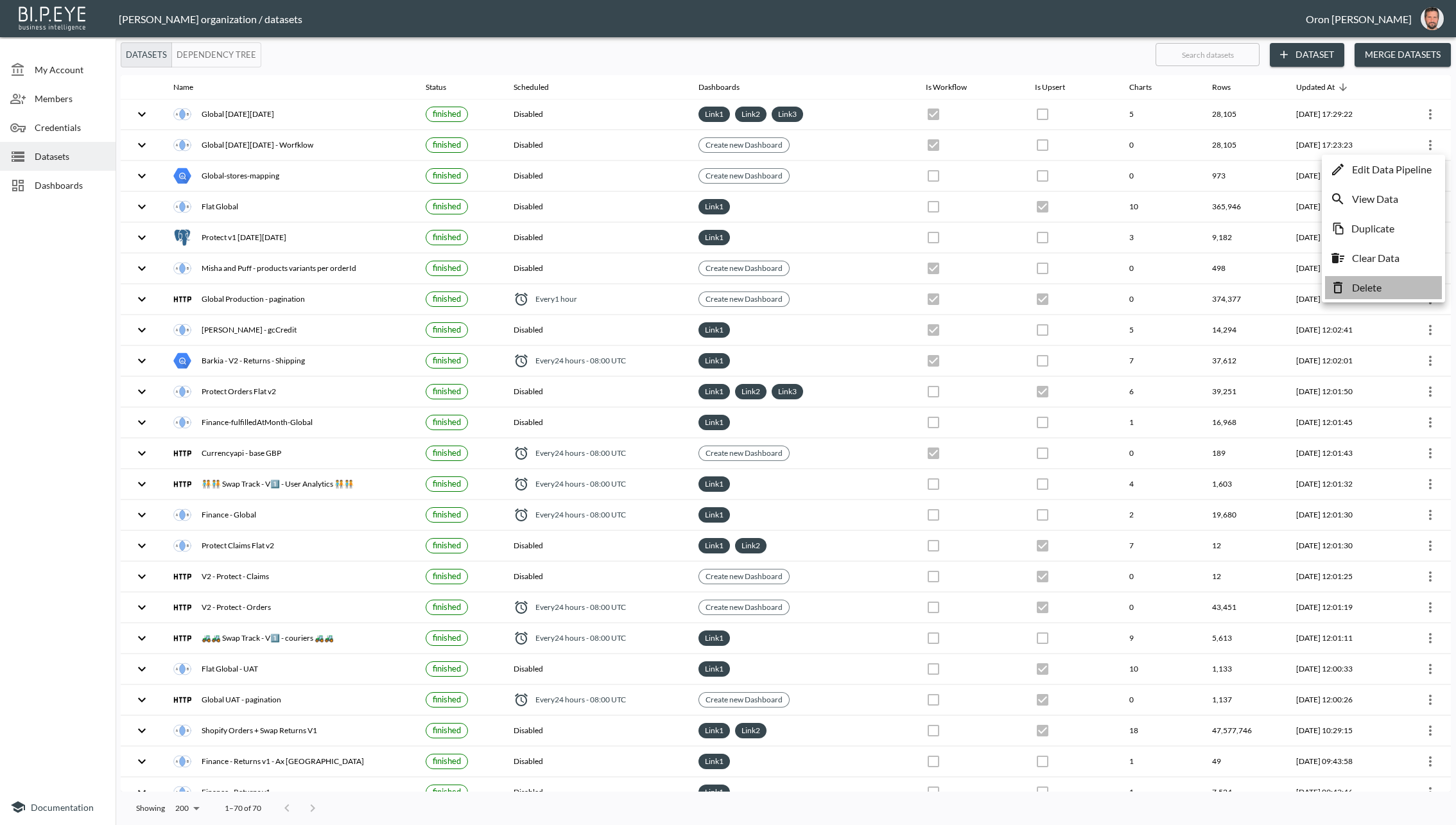
click at [1294, 282] on p "Delete" at bounding box center [1367, 288] width 30 height 16
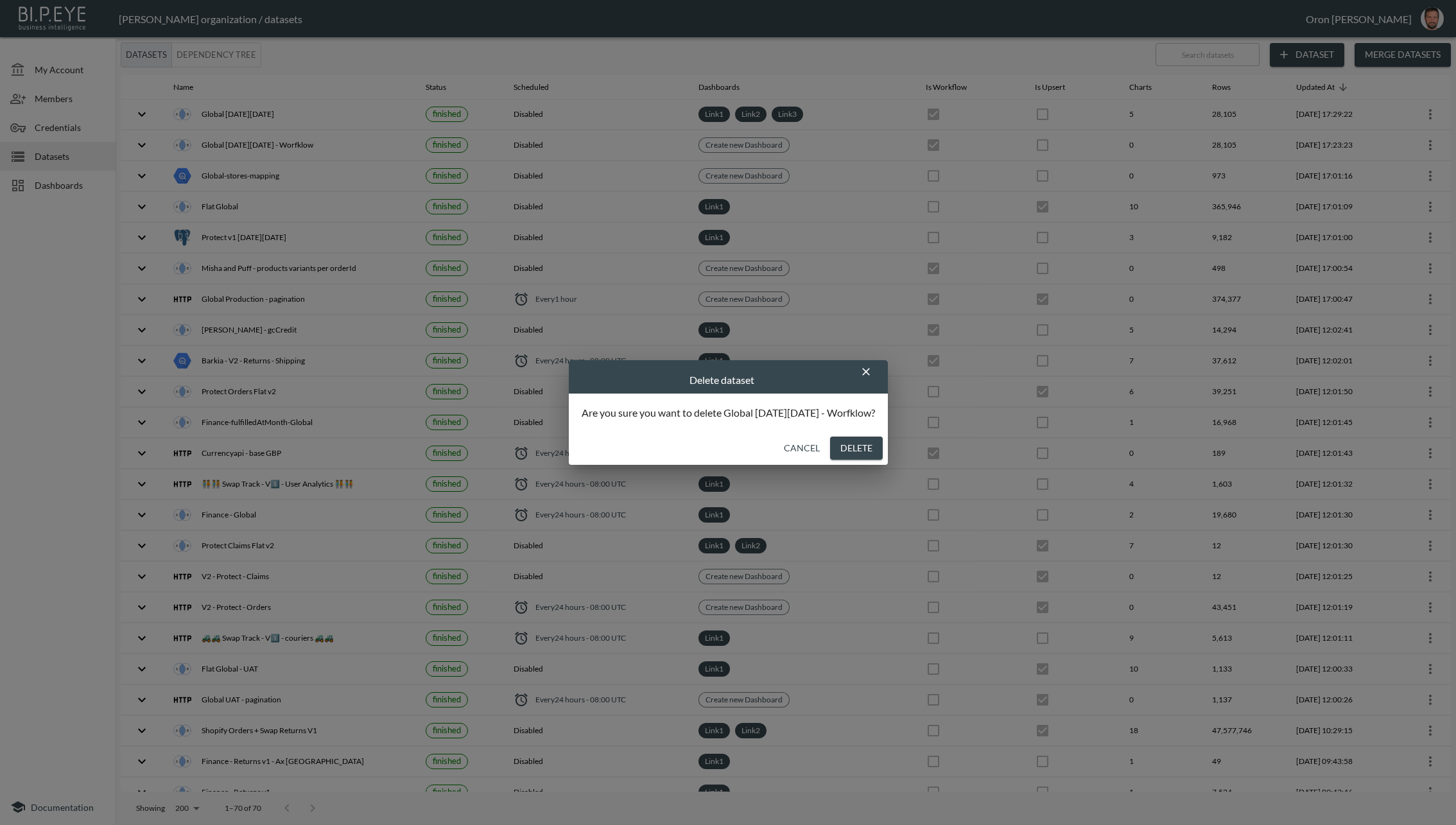
click at [837, 448] on button "Delete" at bounding box center [857, 448] width 53 height 24
checkbox input "false"
checkbox input "true"
checkbox input "false"
checkbox input "true"
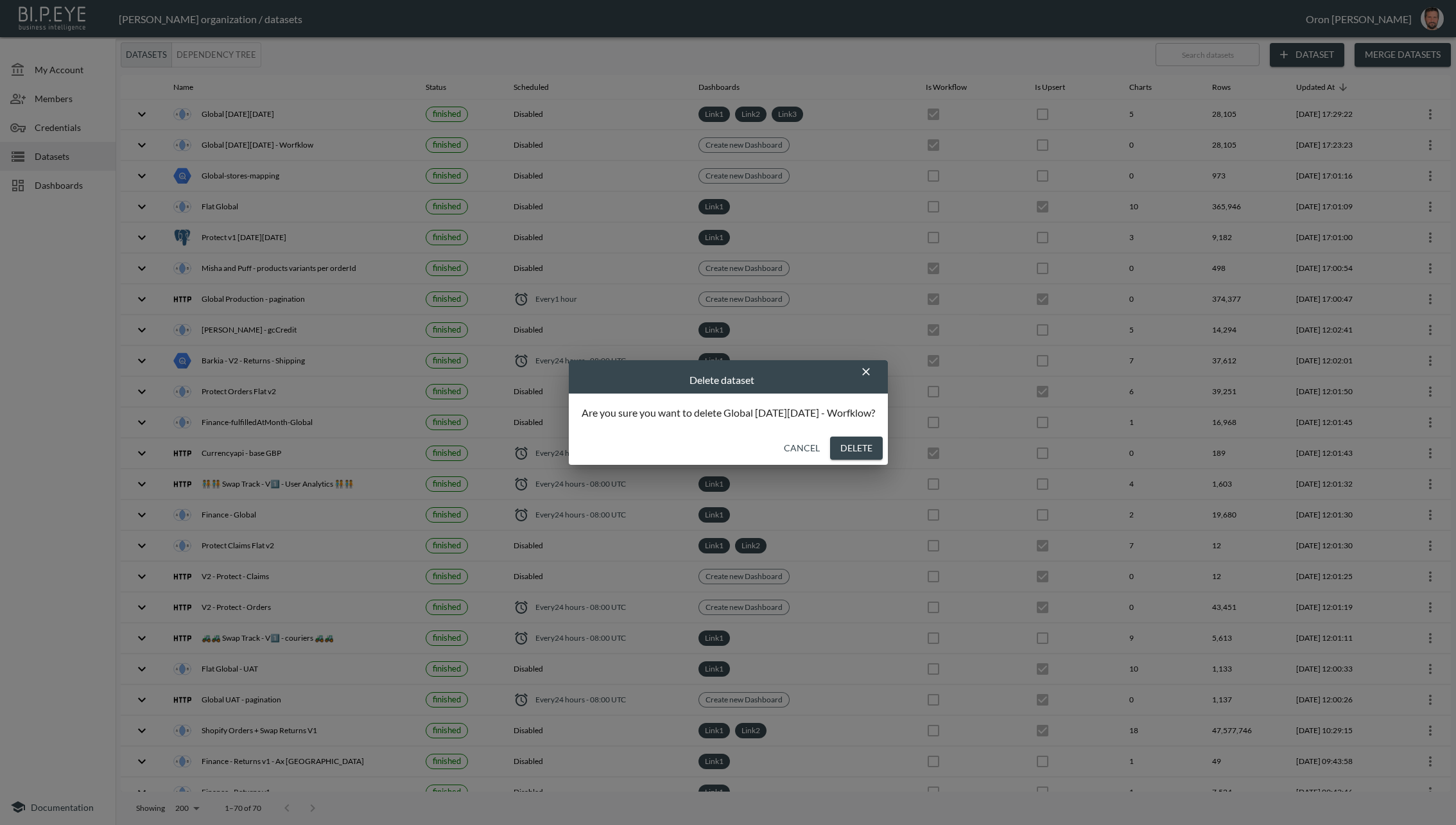
checkbox input "true"
checkbox input "false"
checkbox input "true"
checkbox input "false"
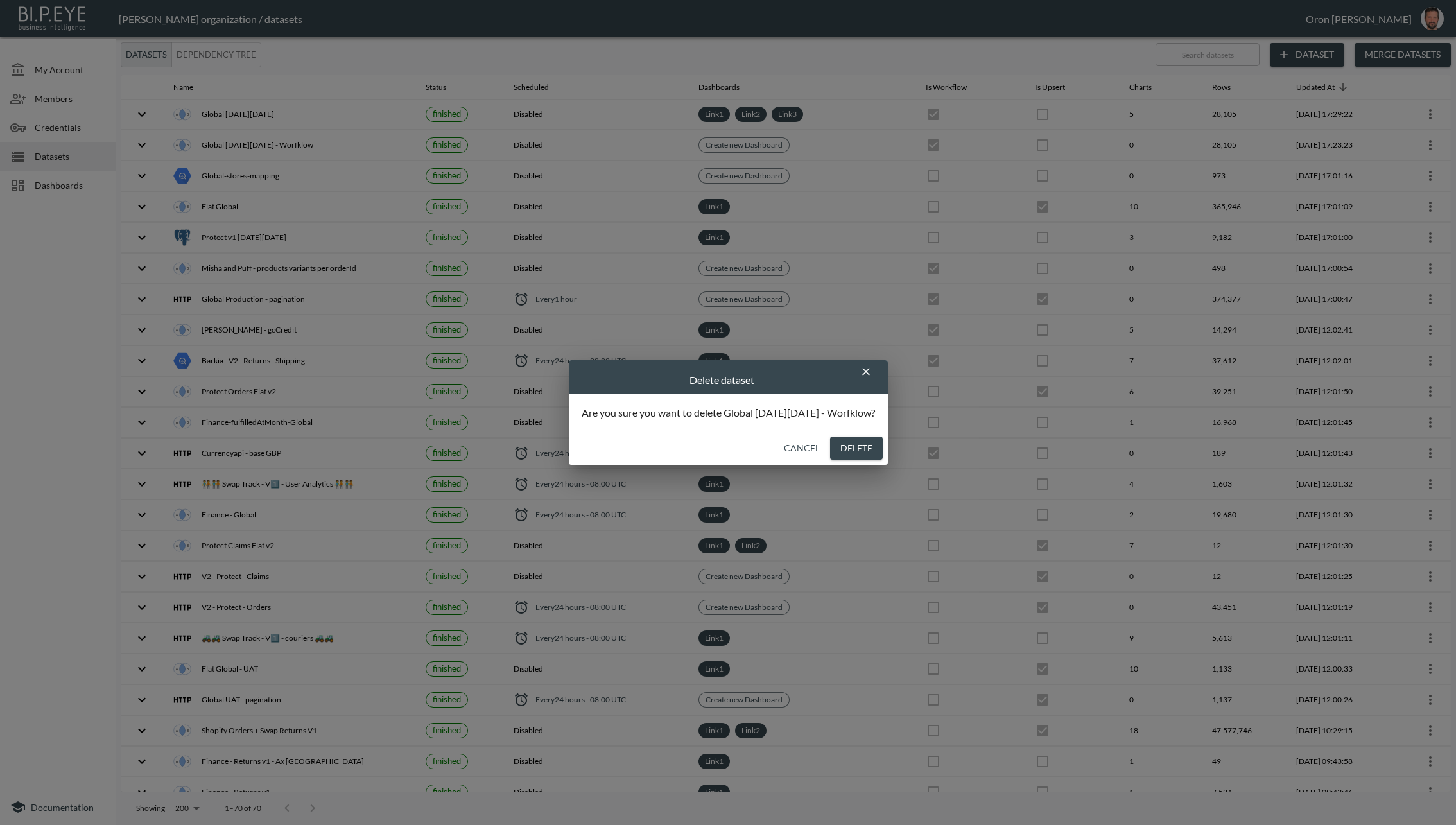
checkbox input "true"
checkbox input "false"
checkbox input "true"
checkbox input "false"
checkbox input "true"
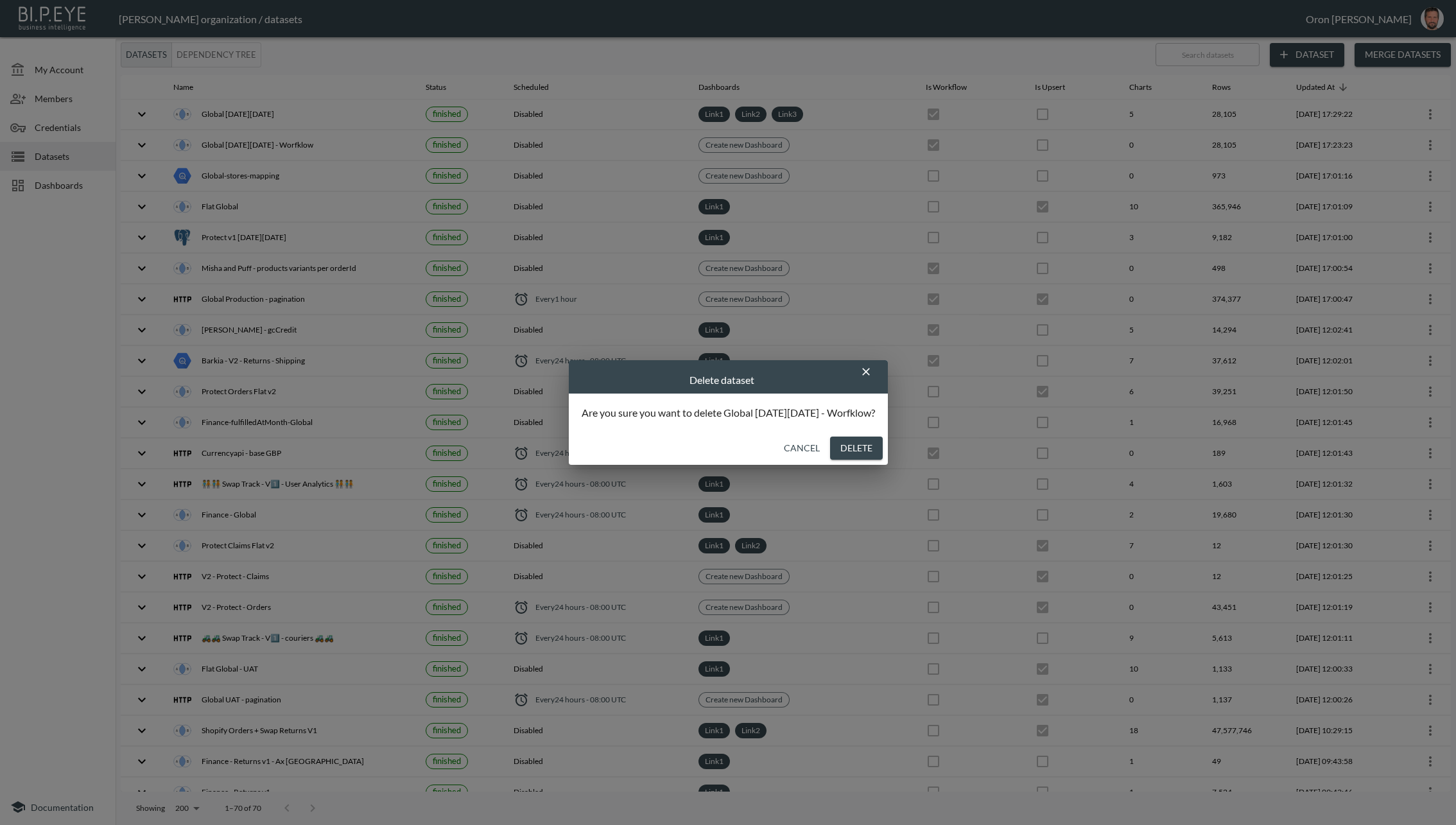
checkbox input "false"
checkbox input "true"
checkbox input "false"
checkbox input "true"
checkbox input "false"
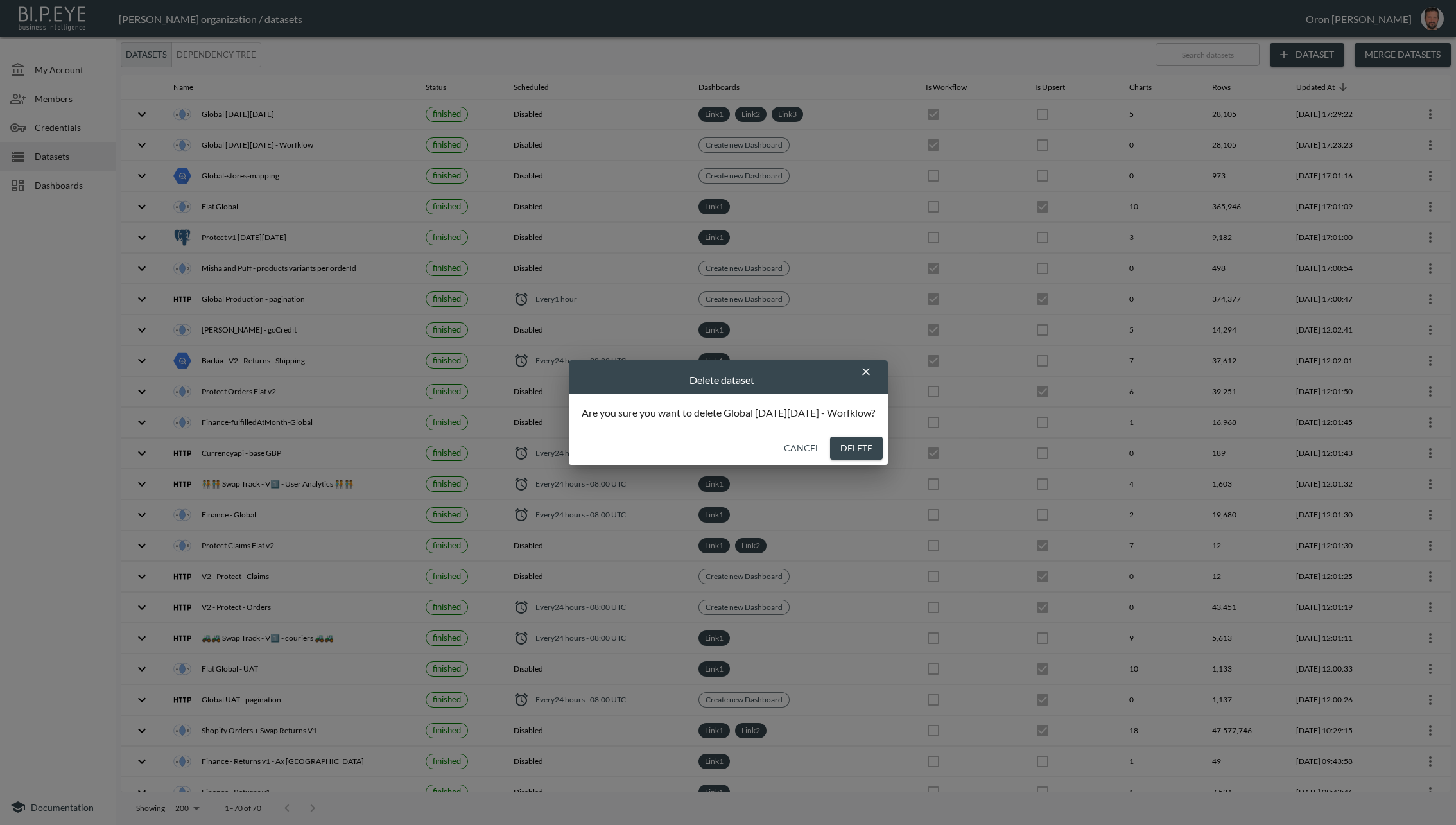
checkbox input "true"
checkbox input "false"
checkbox input "true"
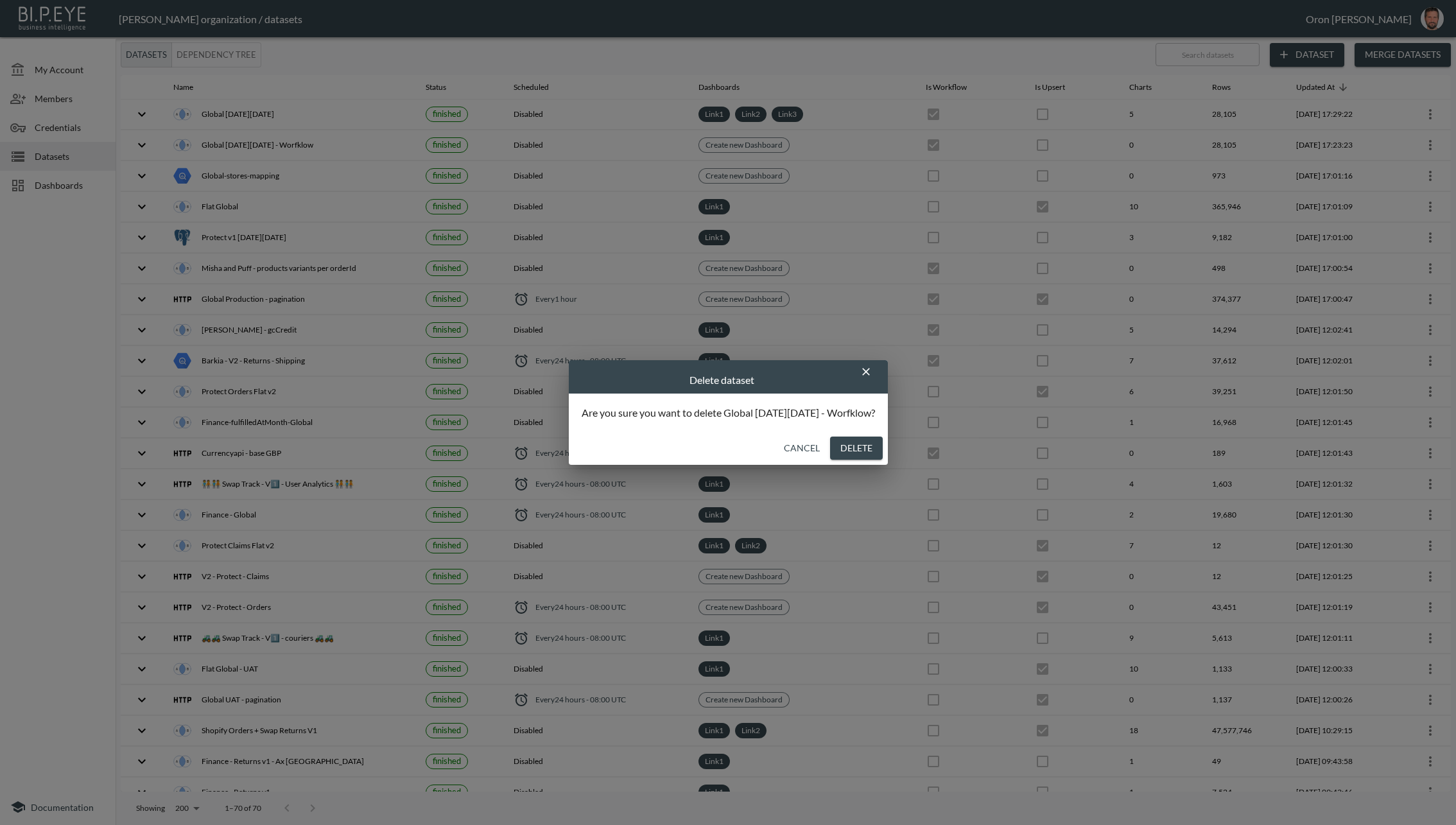
checkbox input "false"
checkbox input "true"
checkbox input "false"
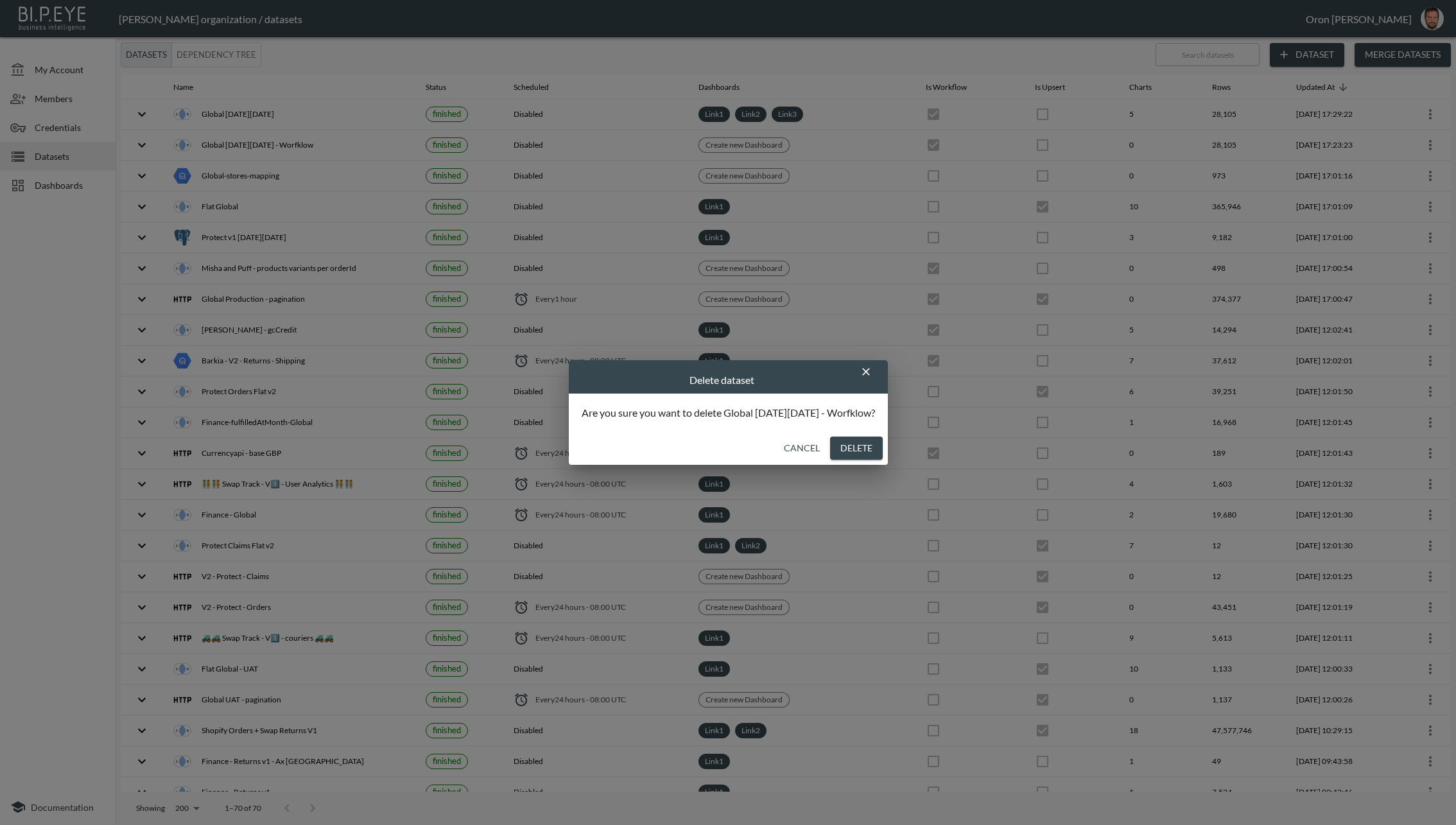
checkbox input "true"
checkbox input "false"
checkbox input "true"
checkbox input "false"
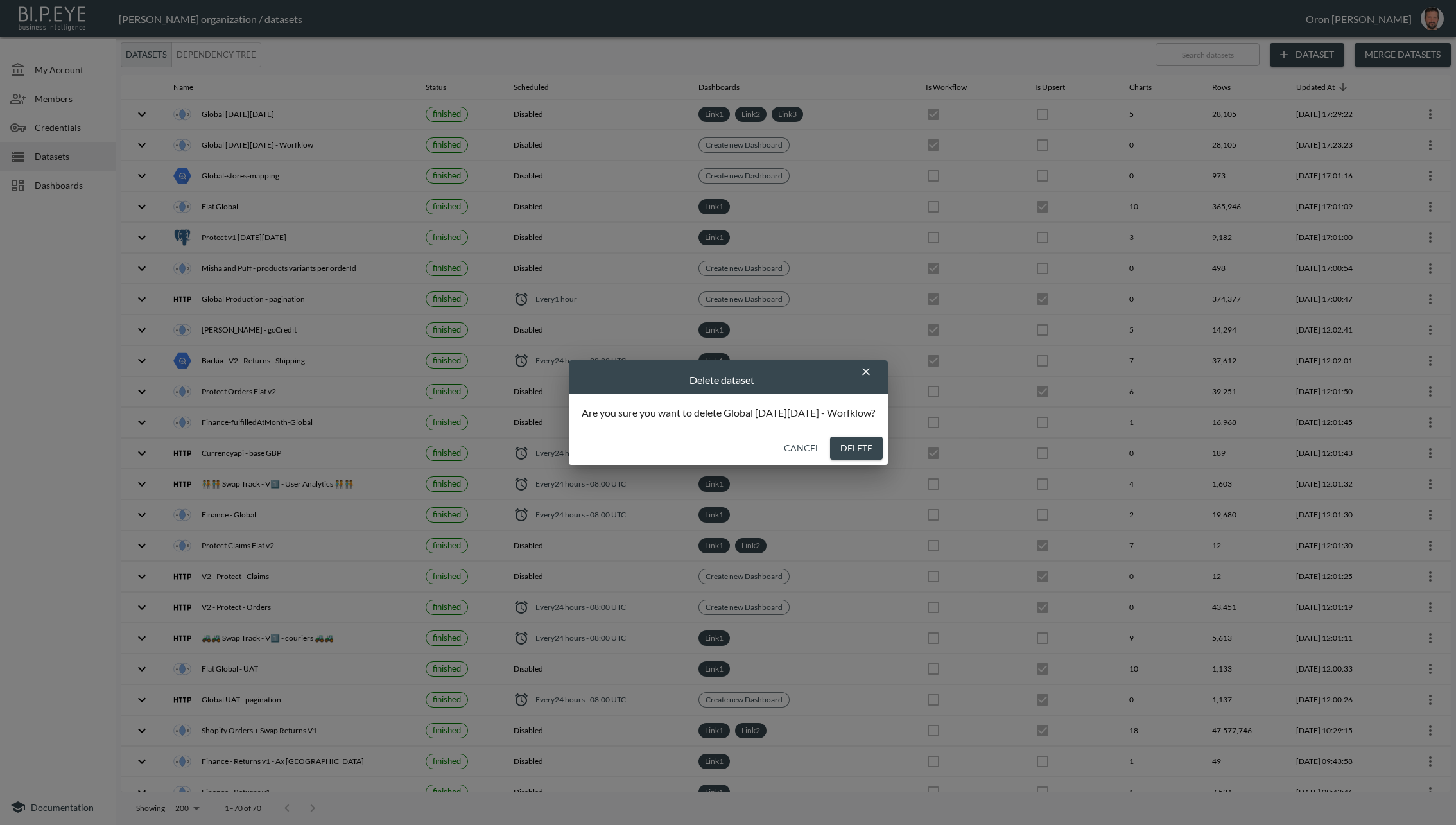
checkbox input "true"
checkbox input "false"
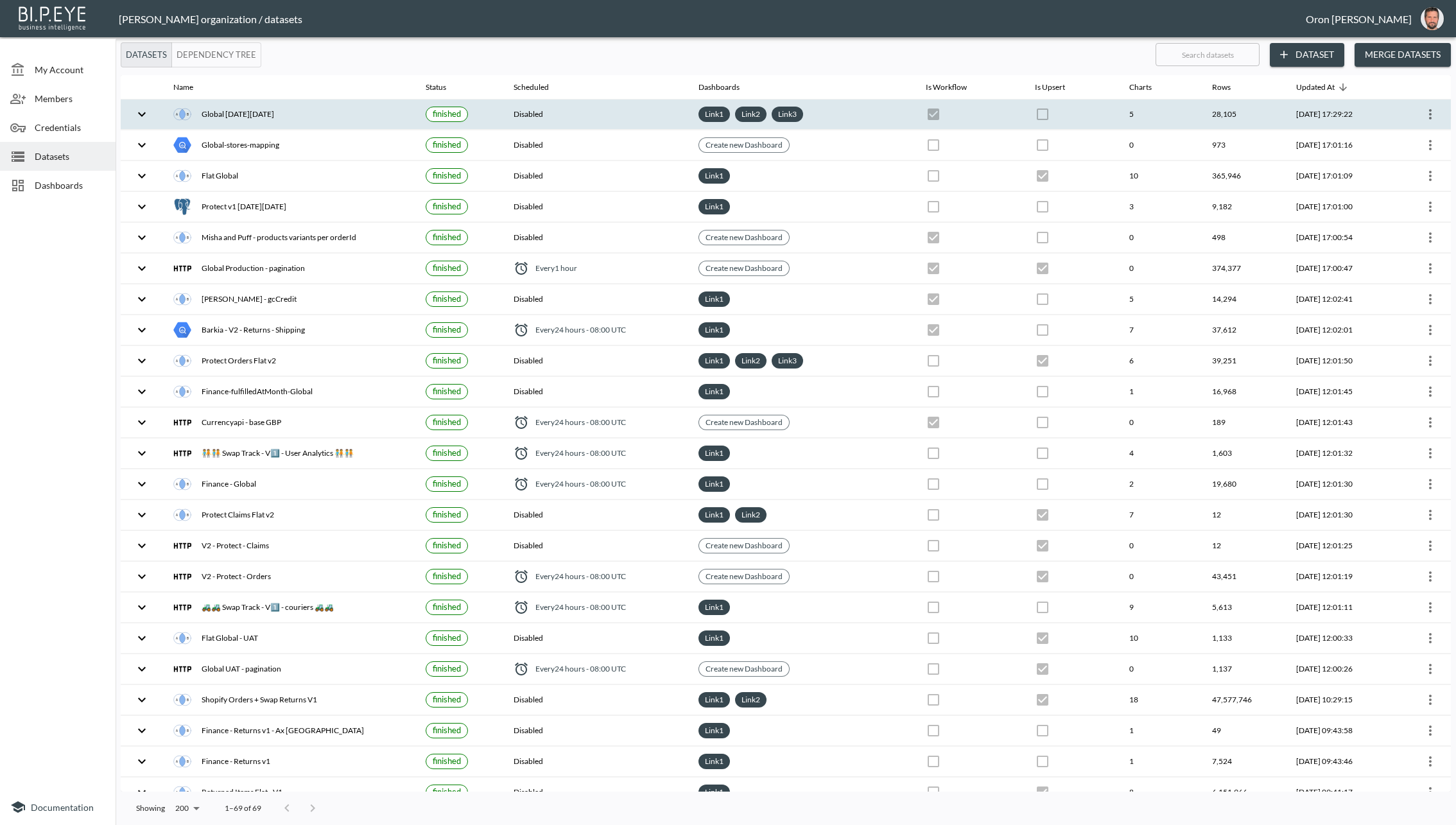
click at [1294, 115] on icon "more" at bounding box center [1430, 114] width 16 height 16
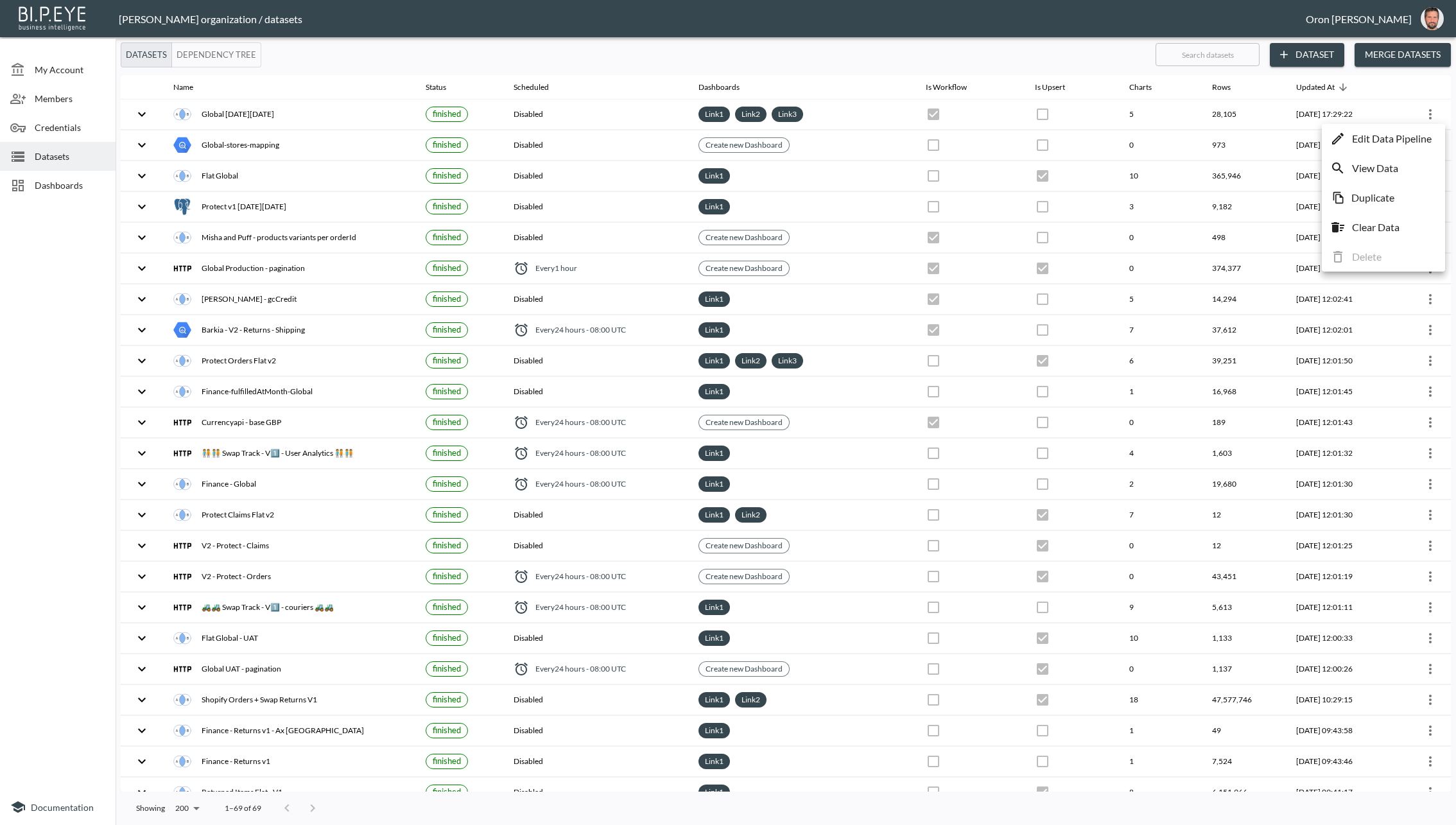
click at [950, 35] on div at bounding box center [728, 412] width 1456 height 825
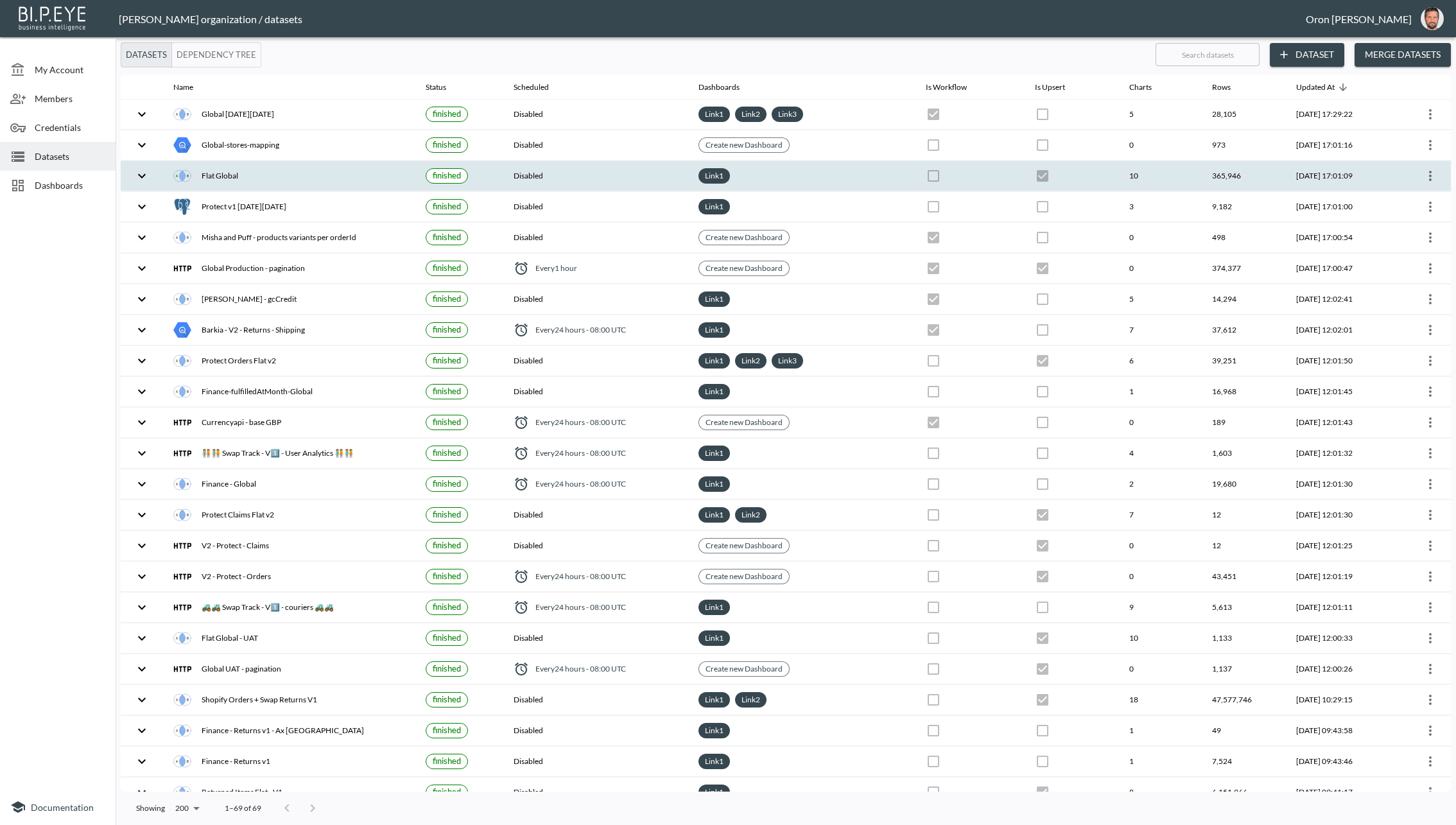
click at [1294, 172] on icon "more" at bounding box center [1431, 176] width 3 height 10
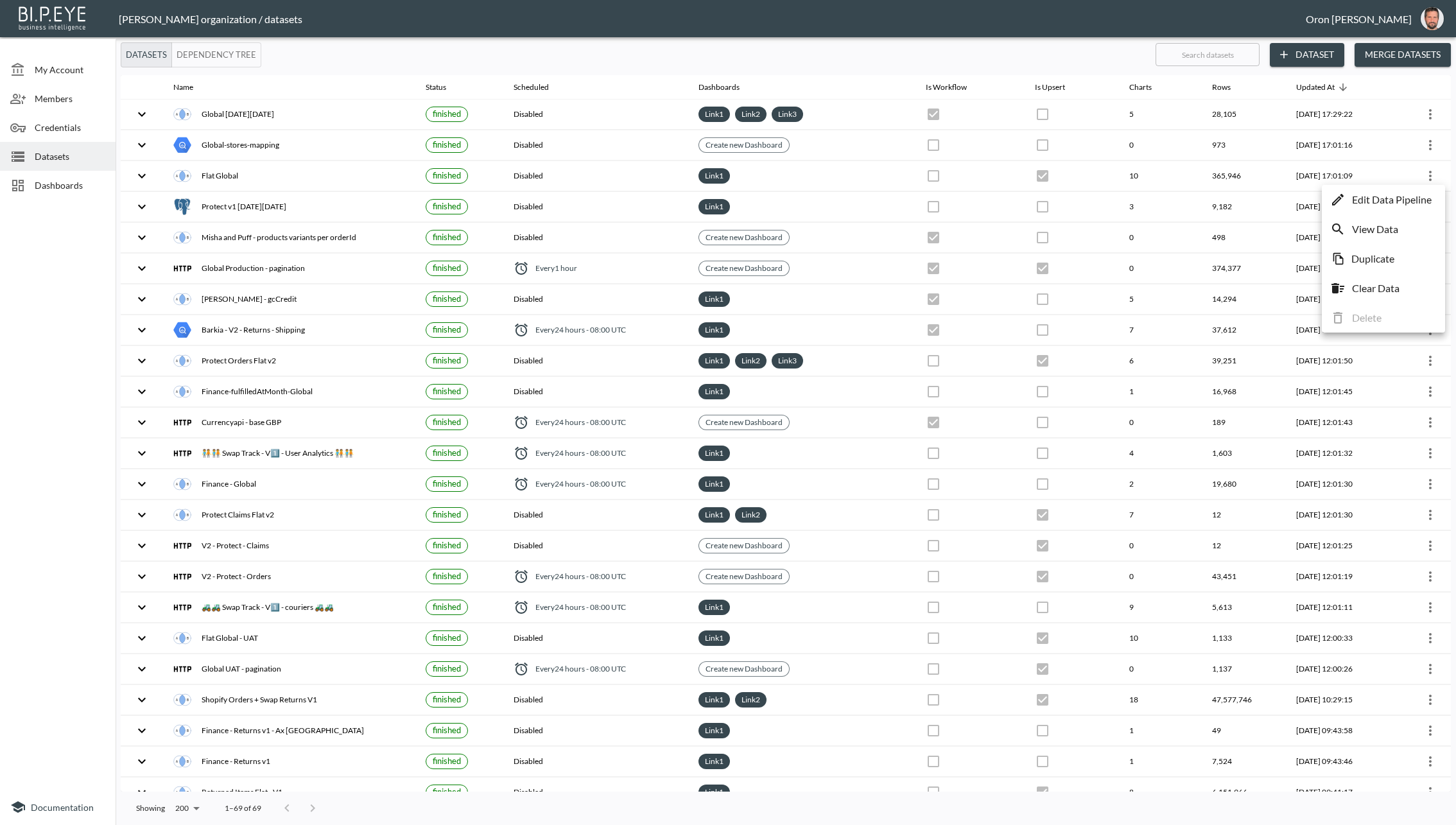
click at [1294, 205] on p "Edit Data Pipeline" at bounding box center [1392, 199] width 79 height 16
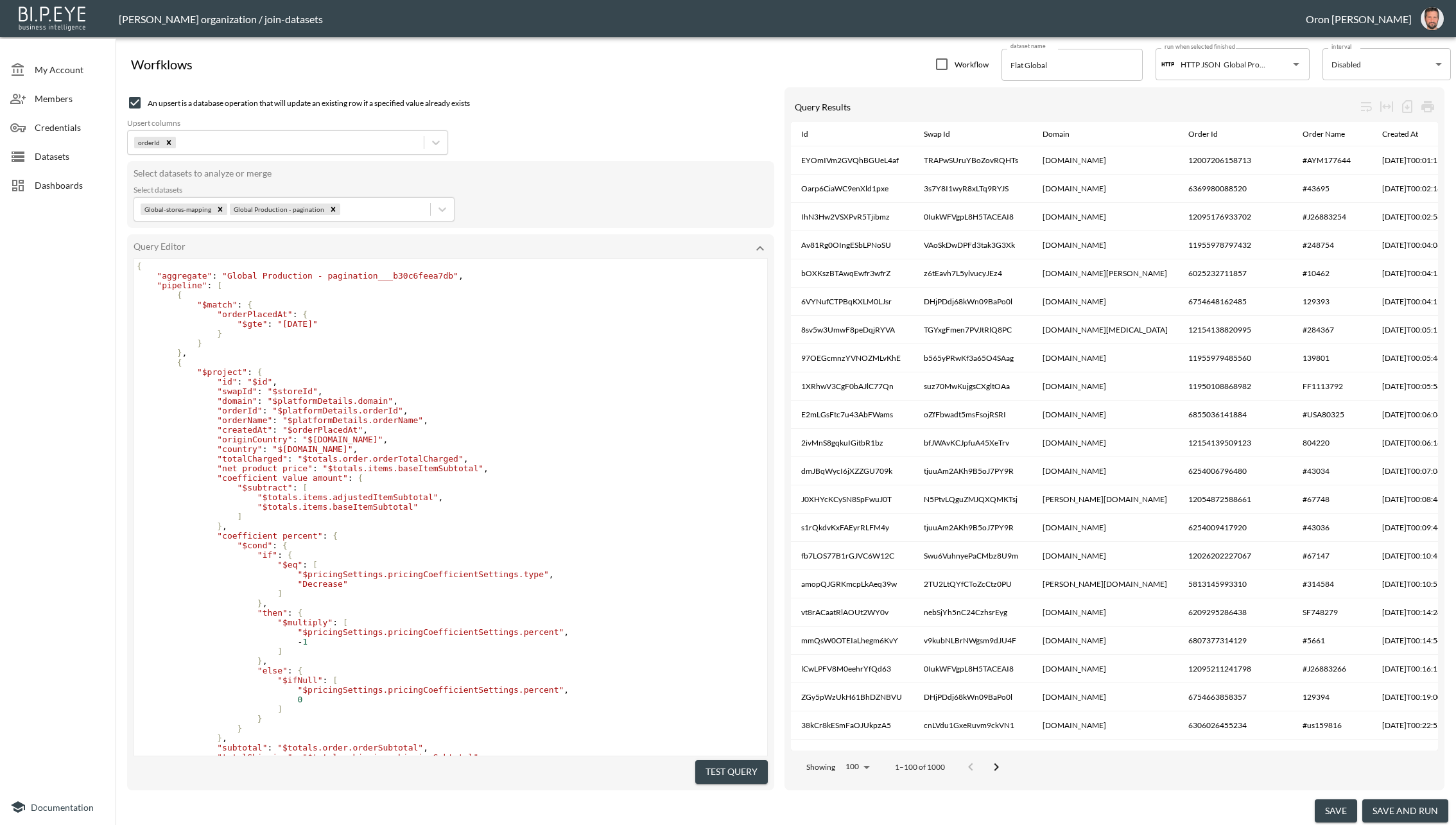
click at [82, 147] on div "Datasets" at bounding box center [58, 156] width 115 height 29
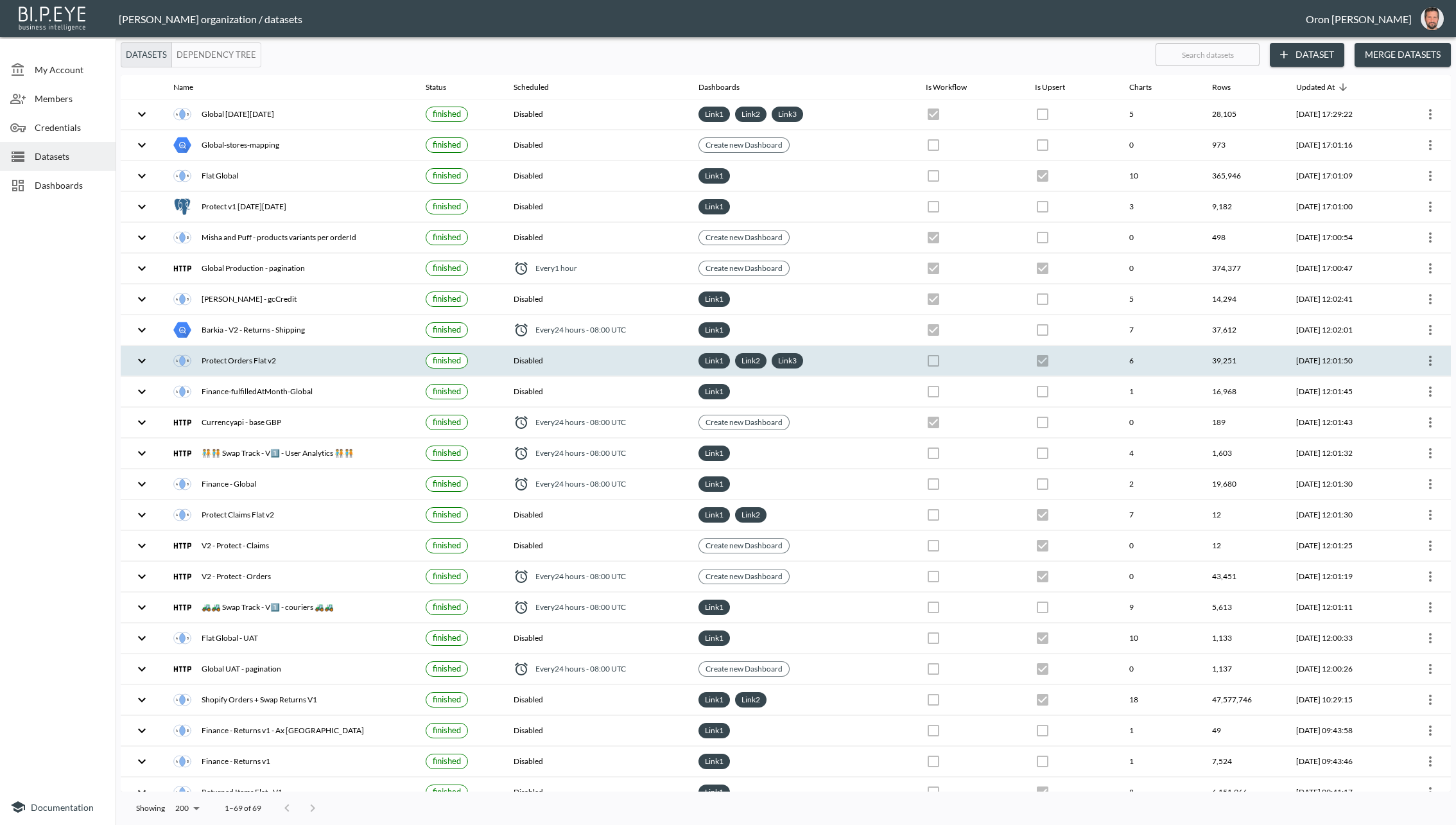
click at [1294, 355] on icon "more" at bounding box center [1430, 361] width 16 height 16
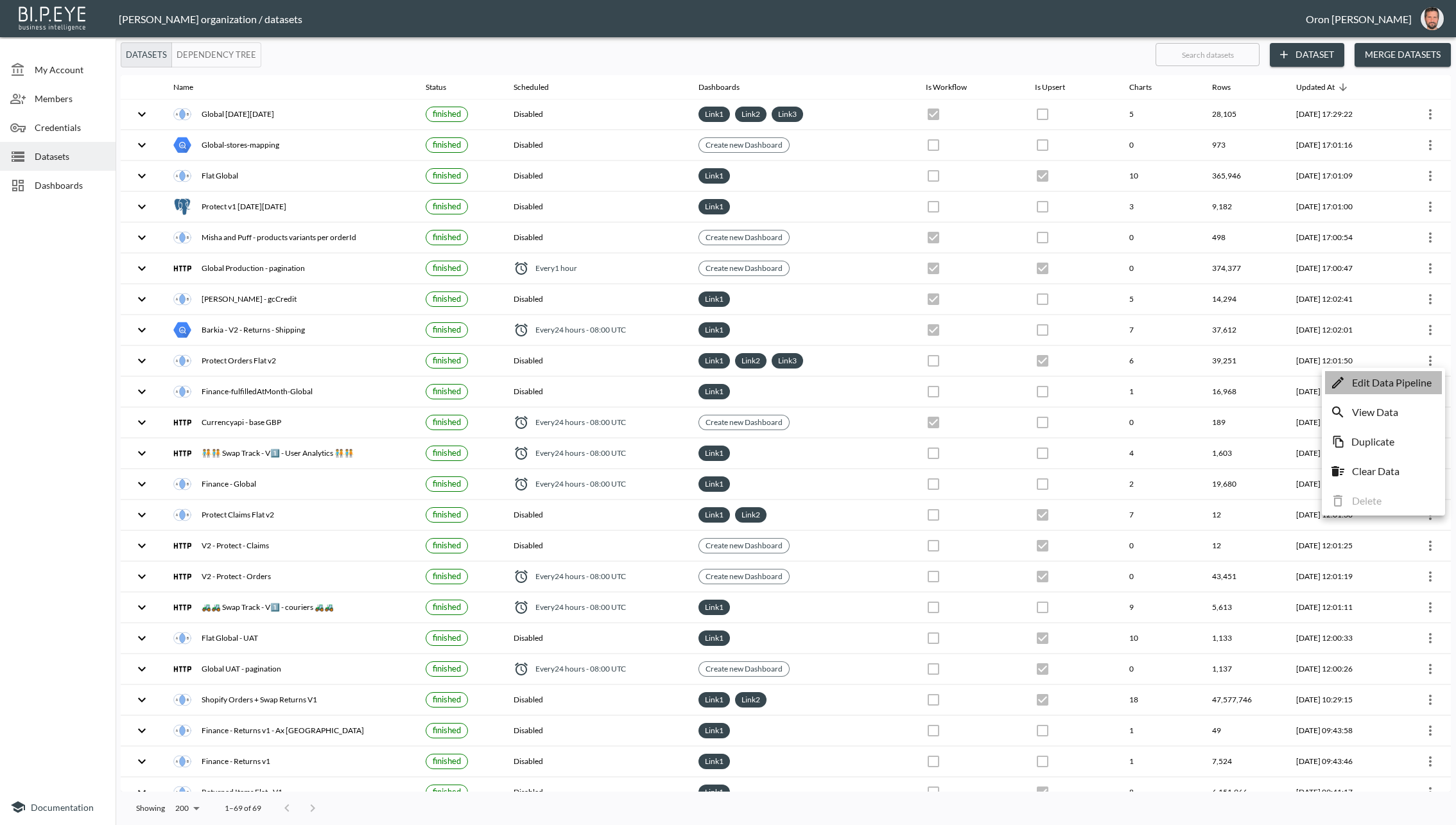
click at [1294, 386] on p "Edit Data Pipeline" at bounding box center [1392, 383] width 79 height 16
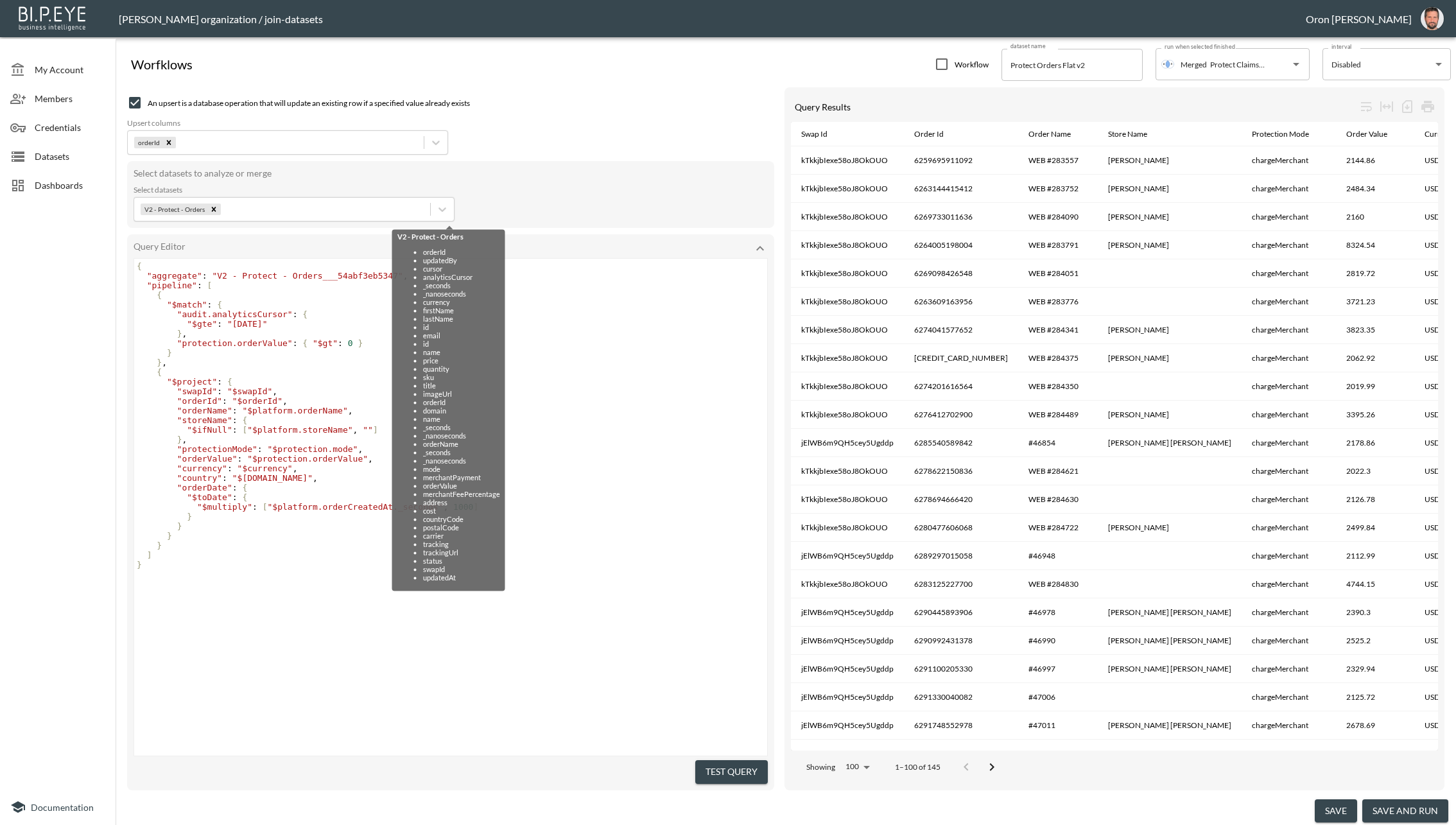
click at [66, 151] on span "Datasets" at bounding box center [70, 157] width 71 height 14
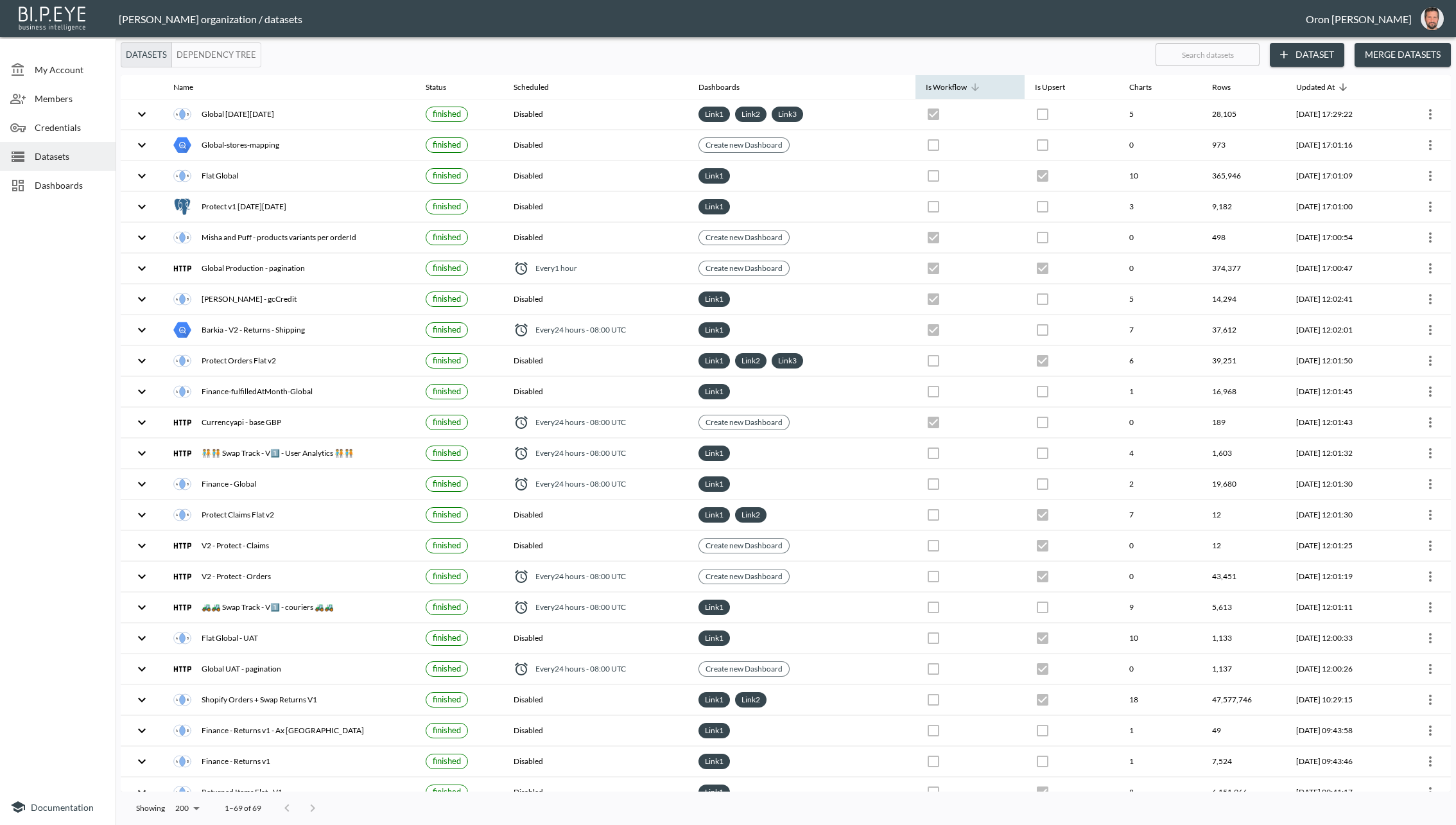
click at [960, 92] on span "Is Workflow" at bounding box center [955, 87] width 58 height 16
checkbox input "false"
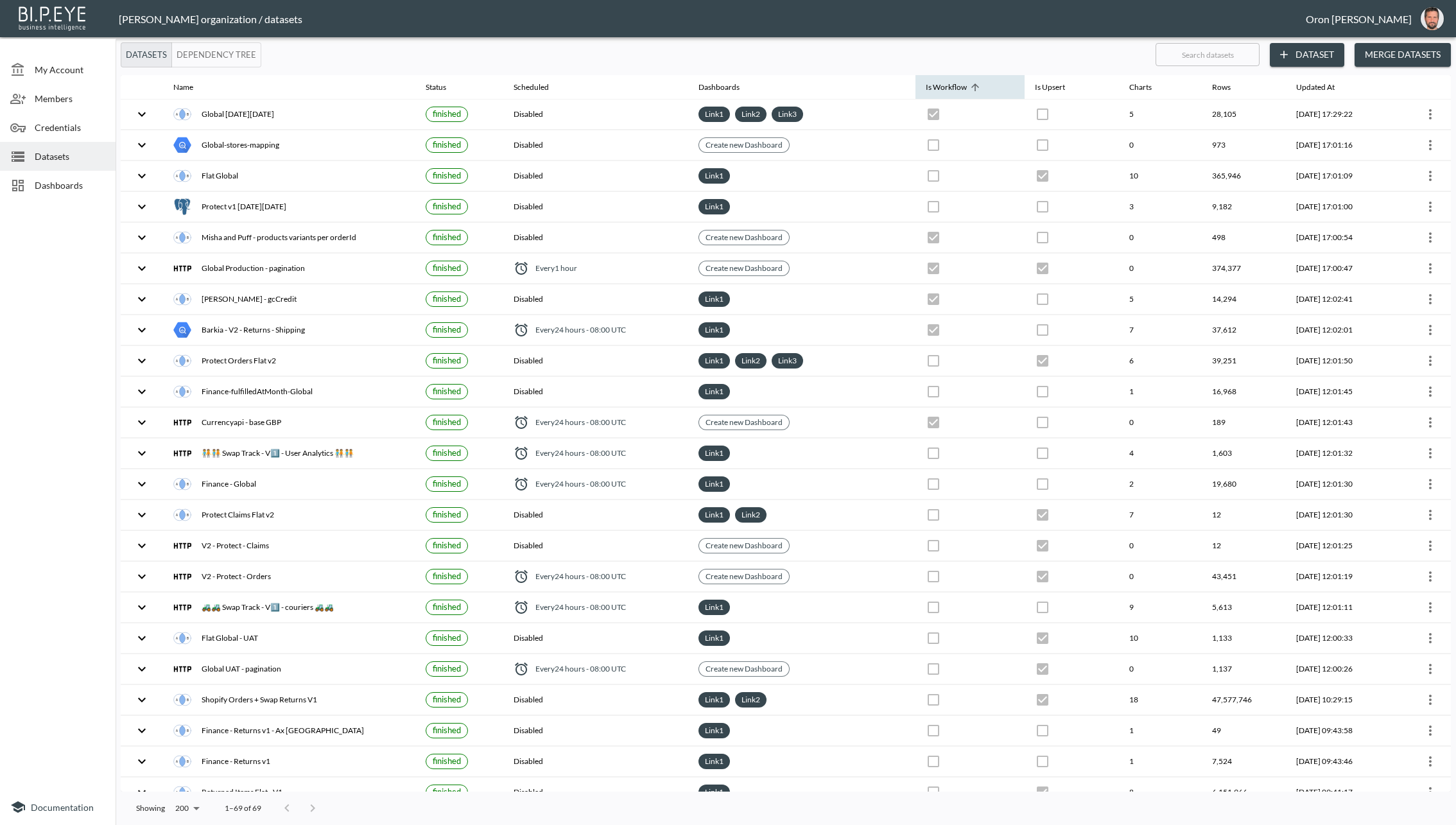
checkbox input "false"
checkbox input "true"
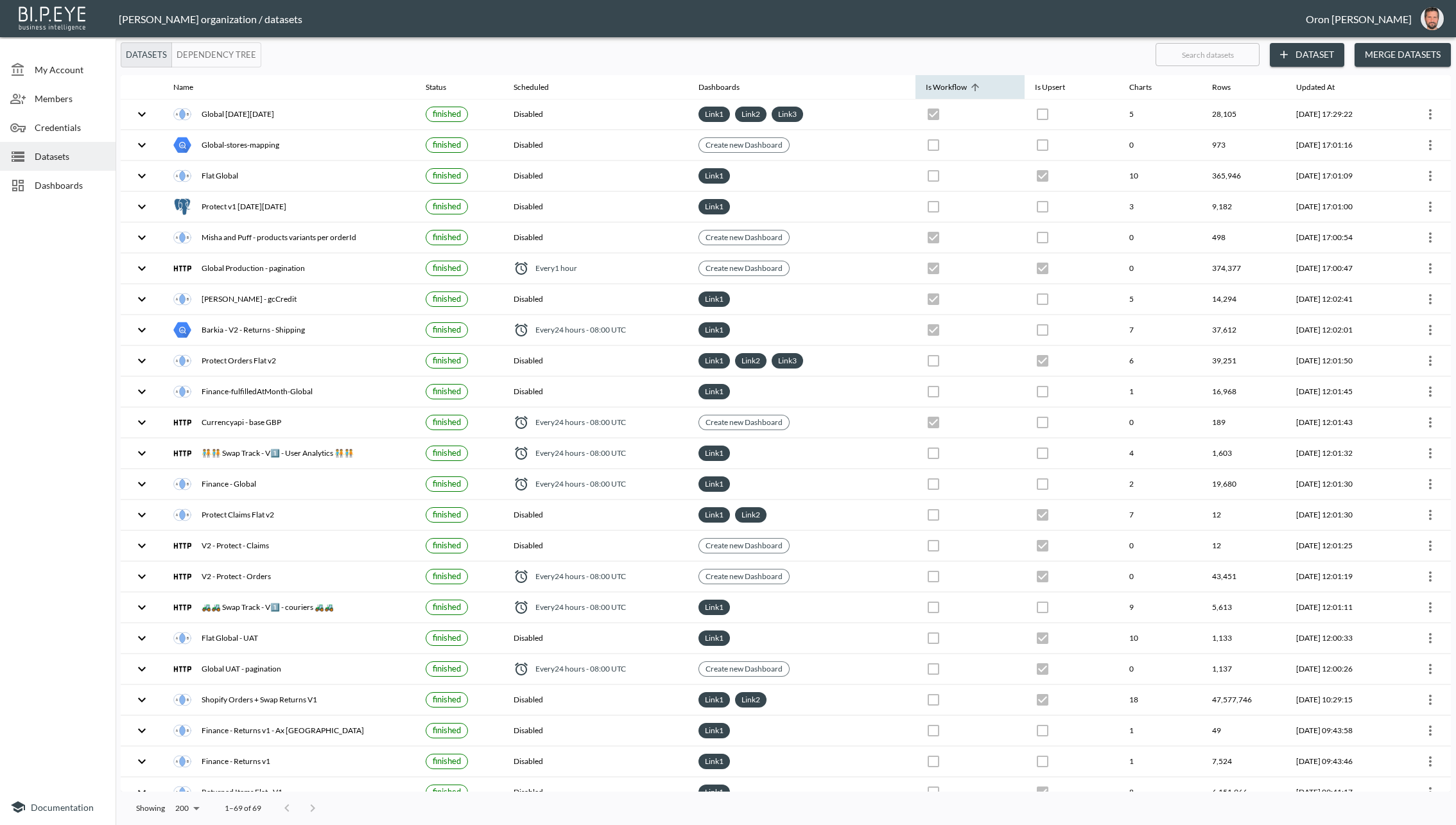
checkbox input "true"
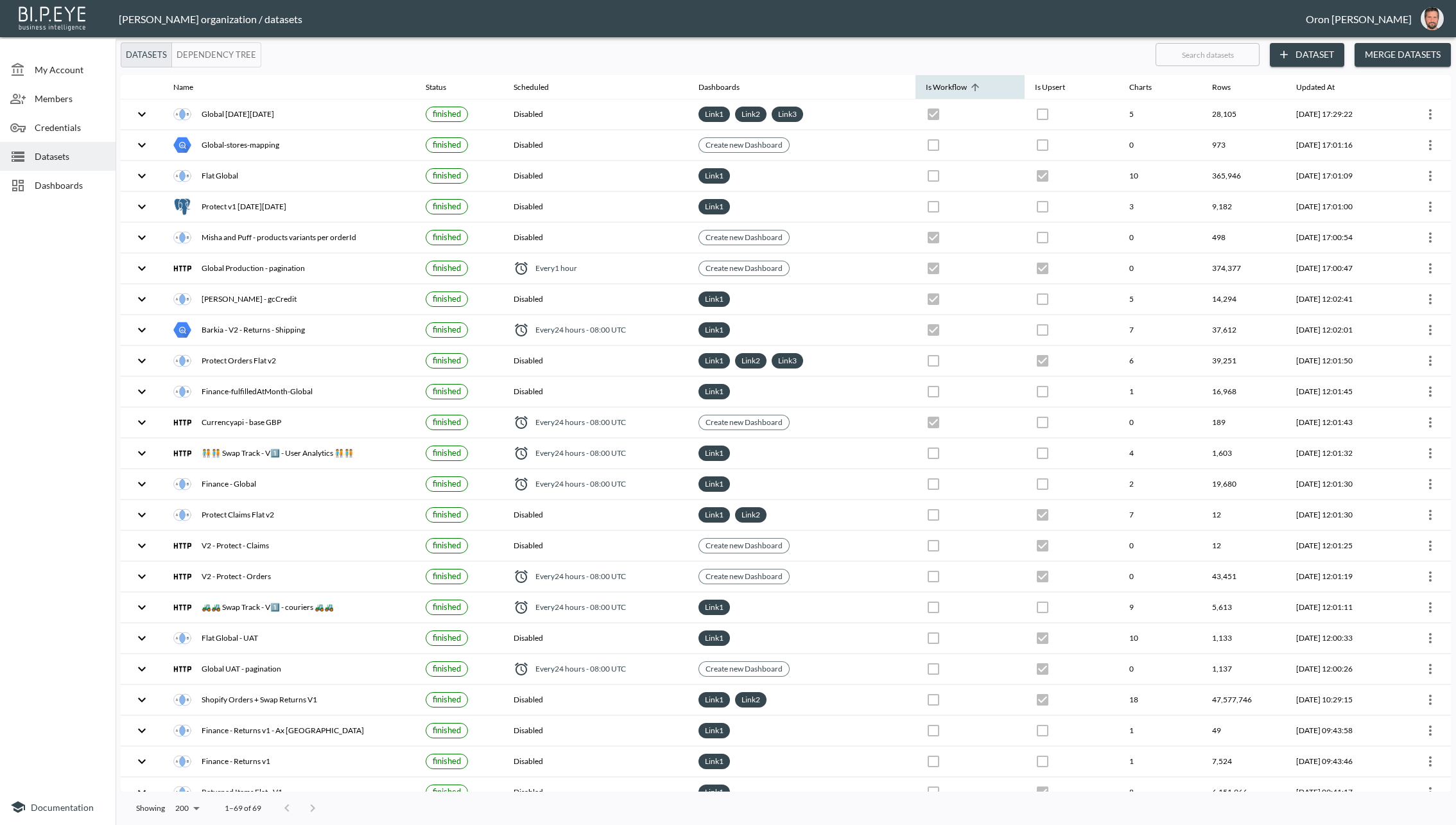
checkbox input "true"
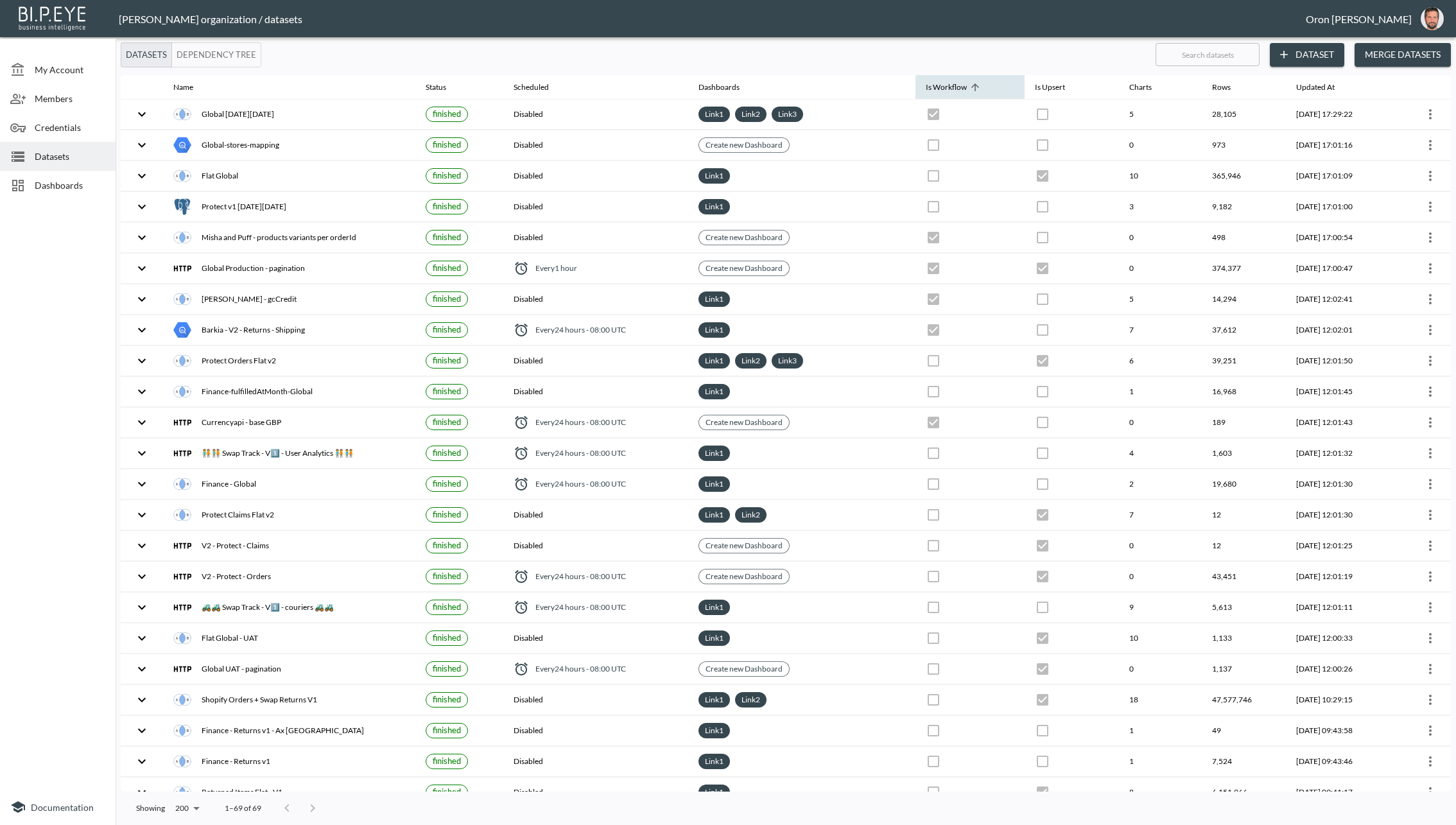
checkbox input "true"
checkbox input "false"
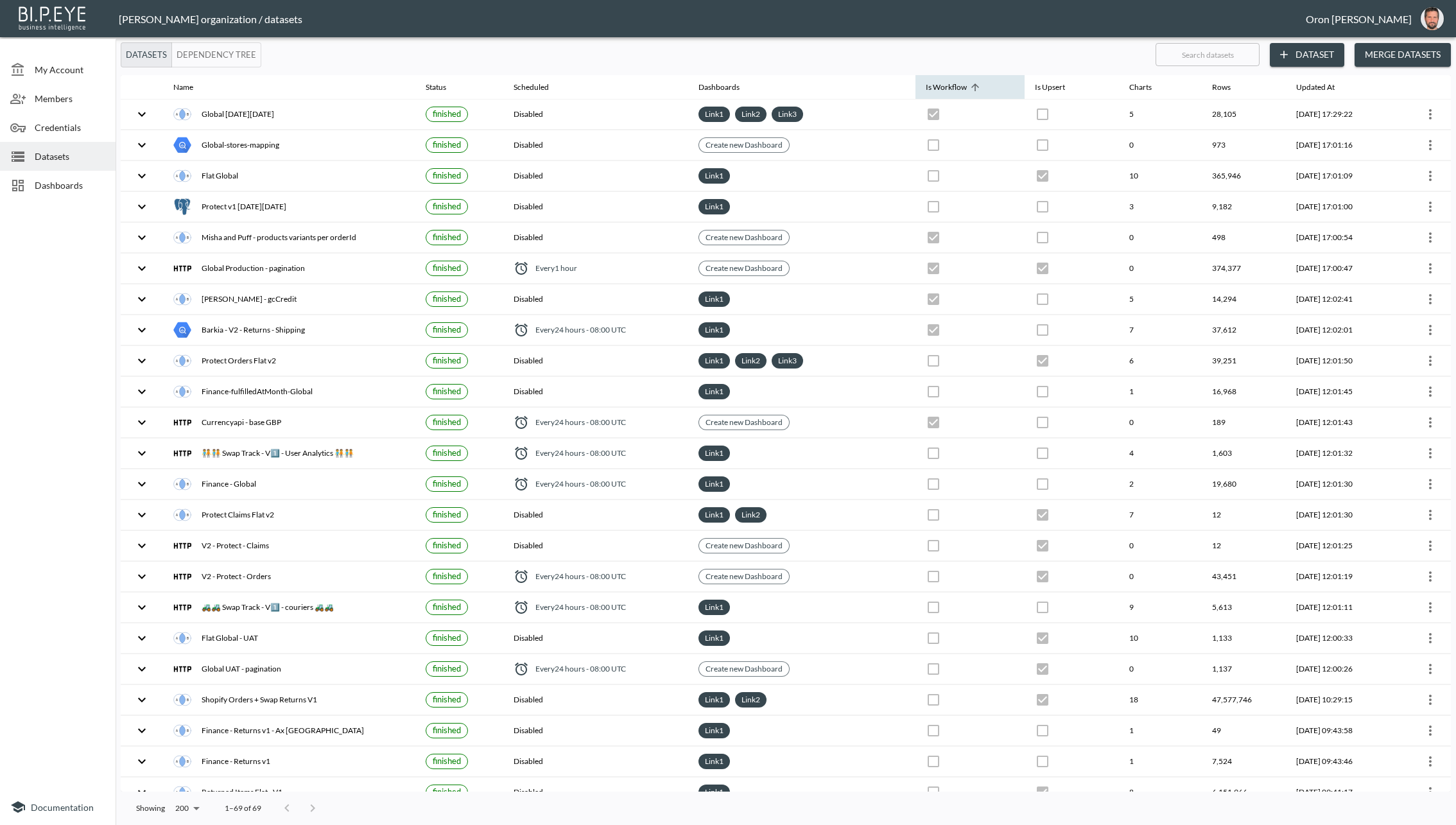
checkbox input "true"
checkbox input "false"
checkbox input "true"
checkbox input "false"
checkbox input "true"
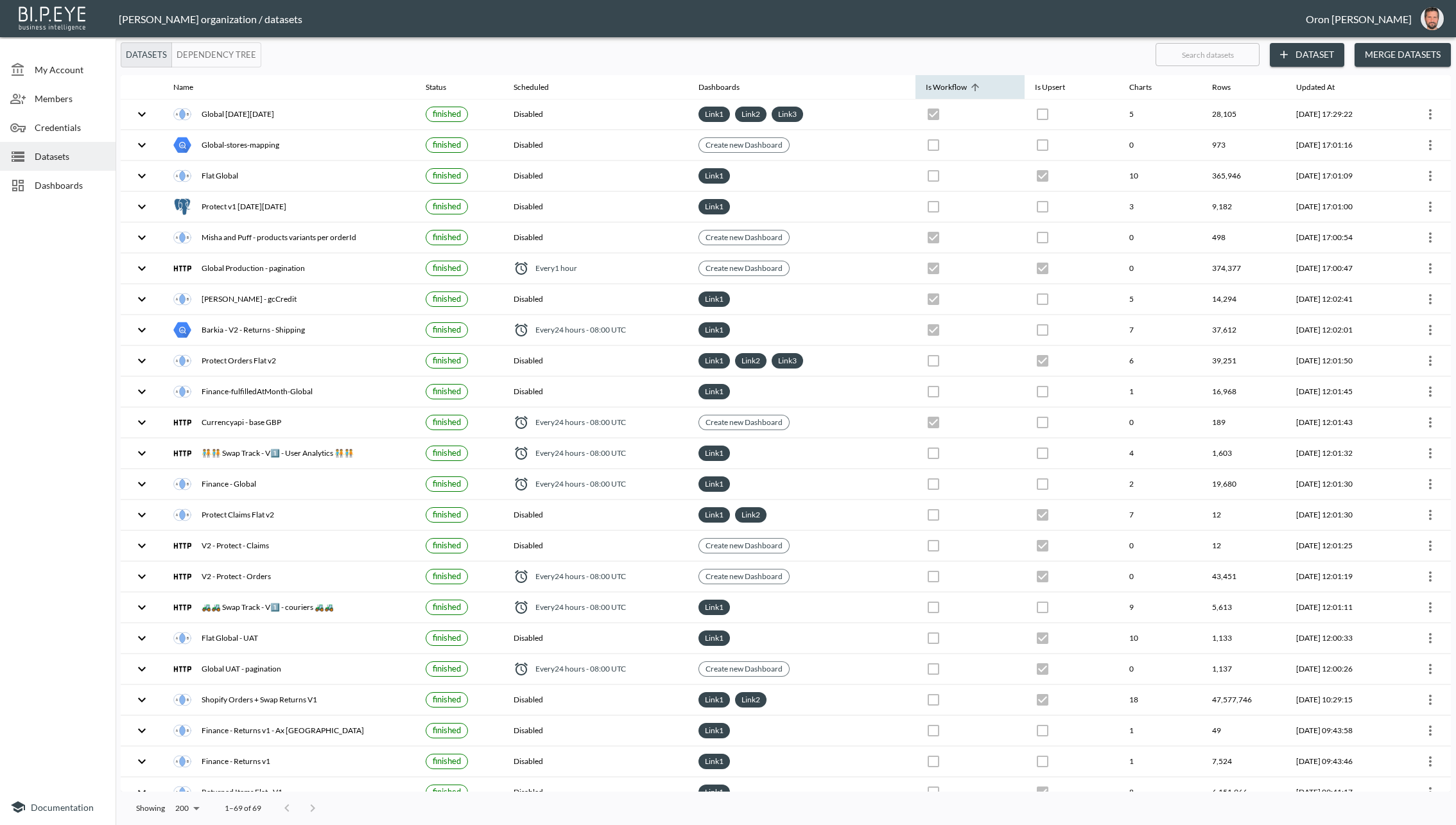
checkbox input "false"
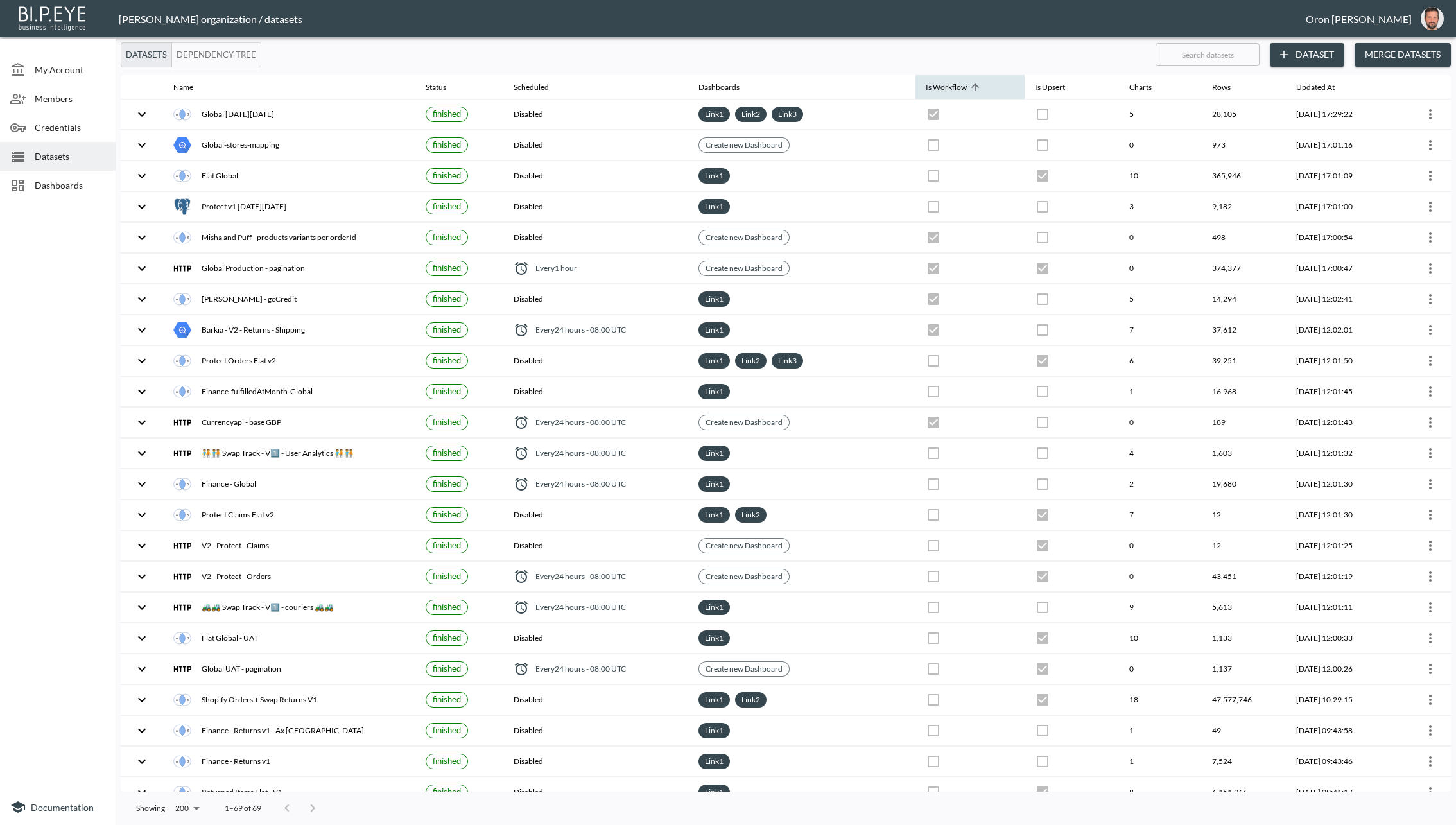
checkbox input "false"
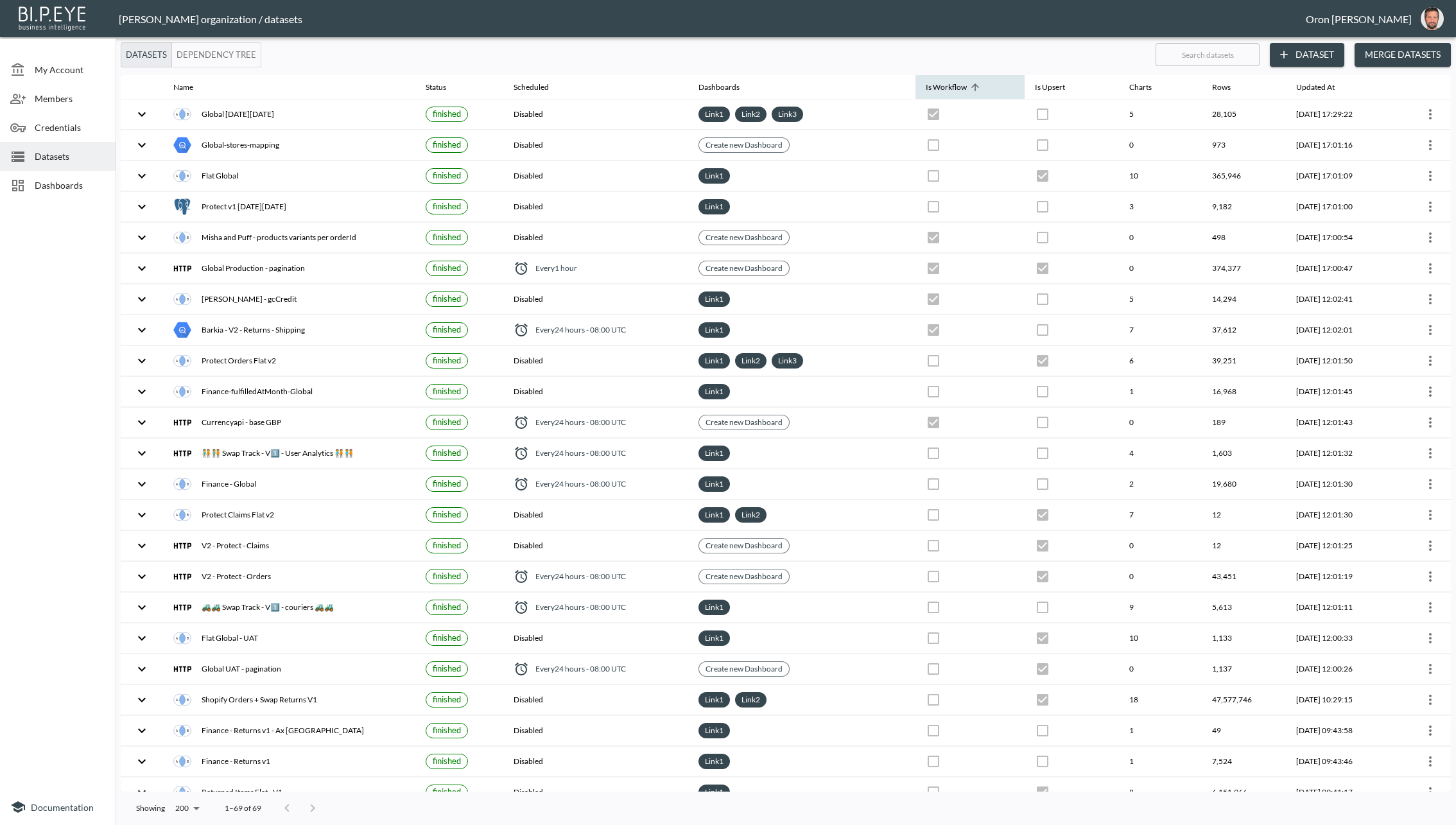
checkbox input "false"
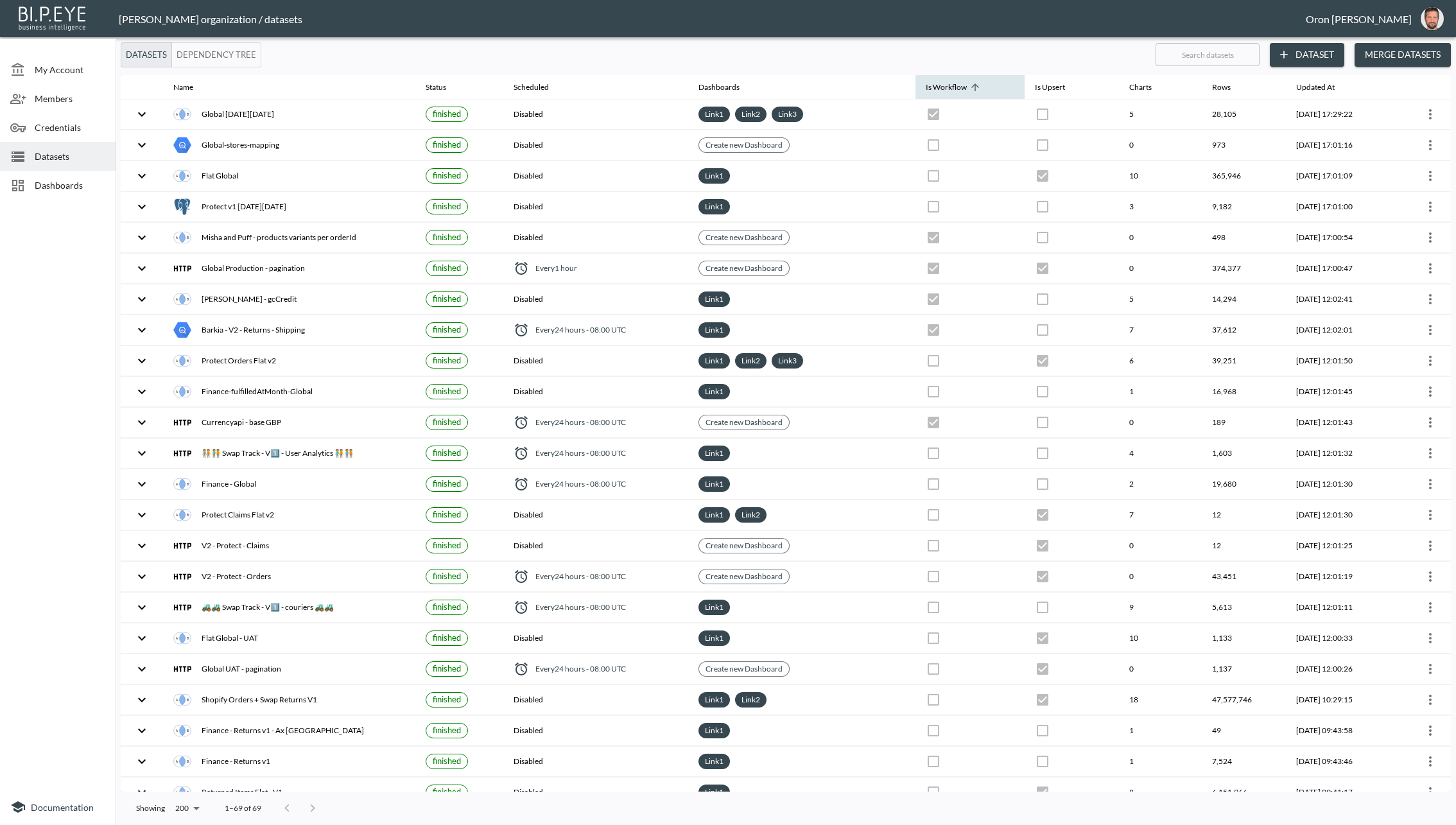
checkbox input "false"
checkbox input "true"
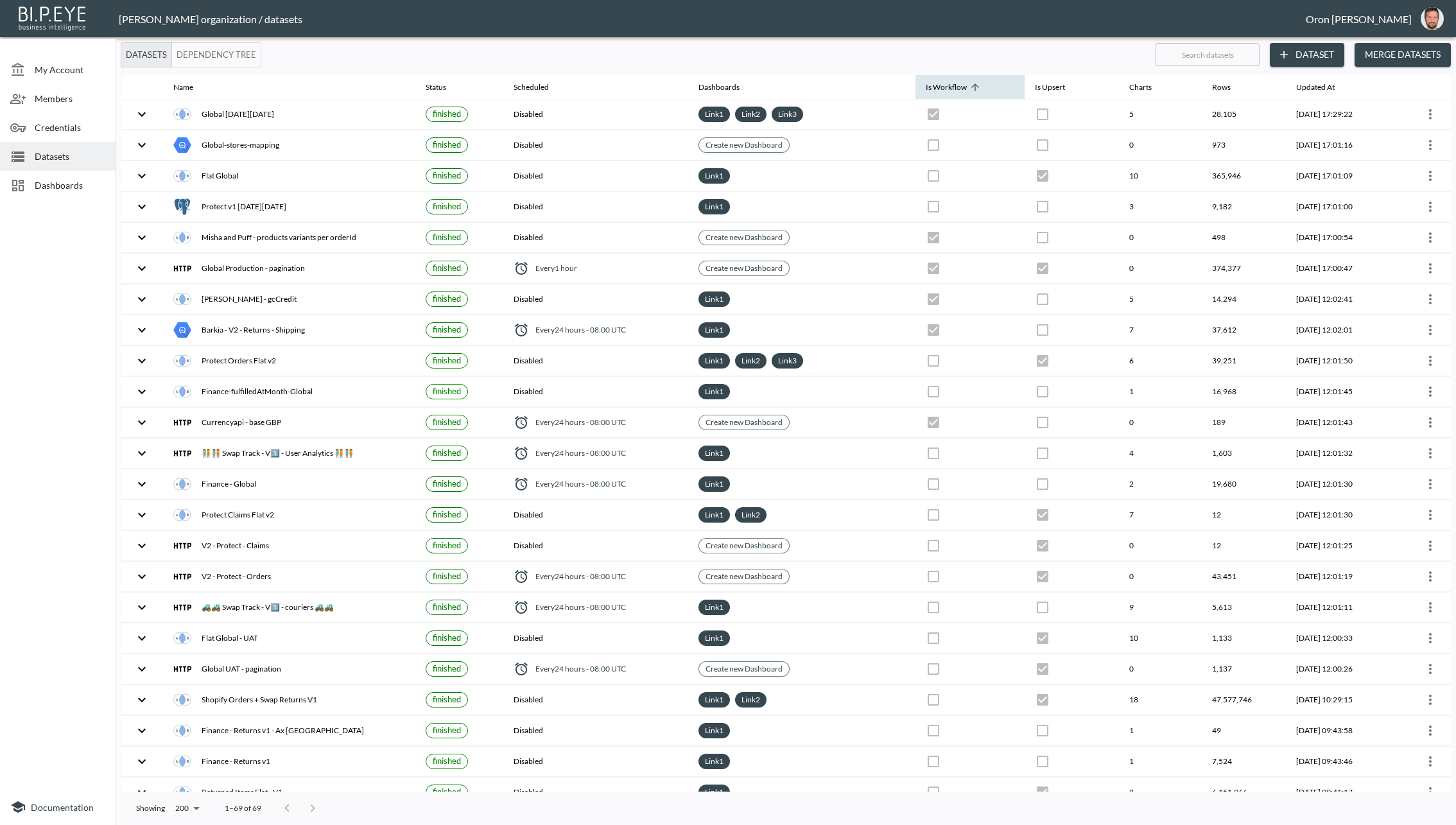
checkbox input "true"
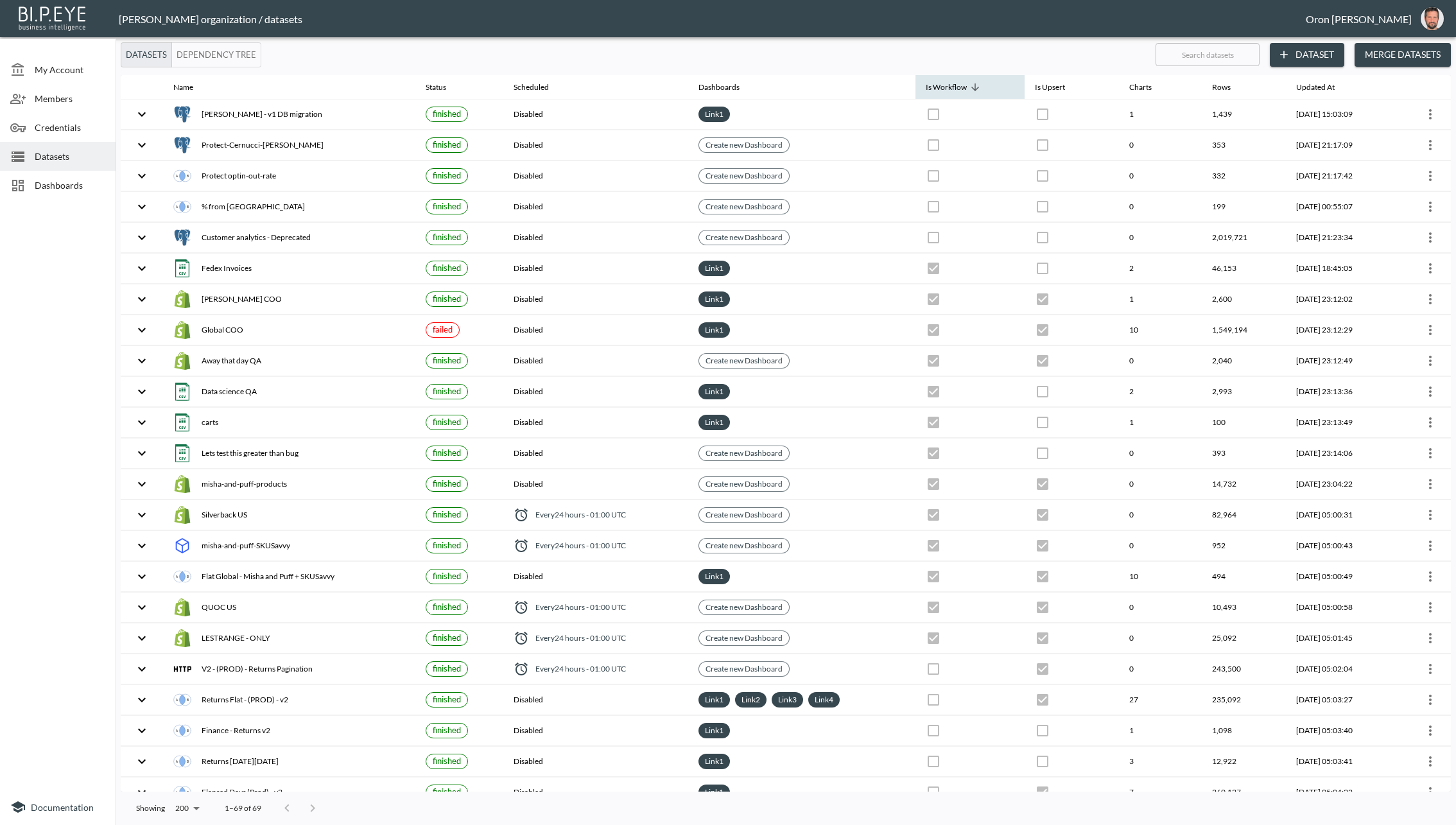
click at [960, 92] on span "Is Workflow" at bounding box center [955, 87] width 58 height 16
checkbox input "true"
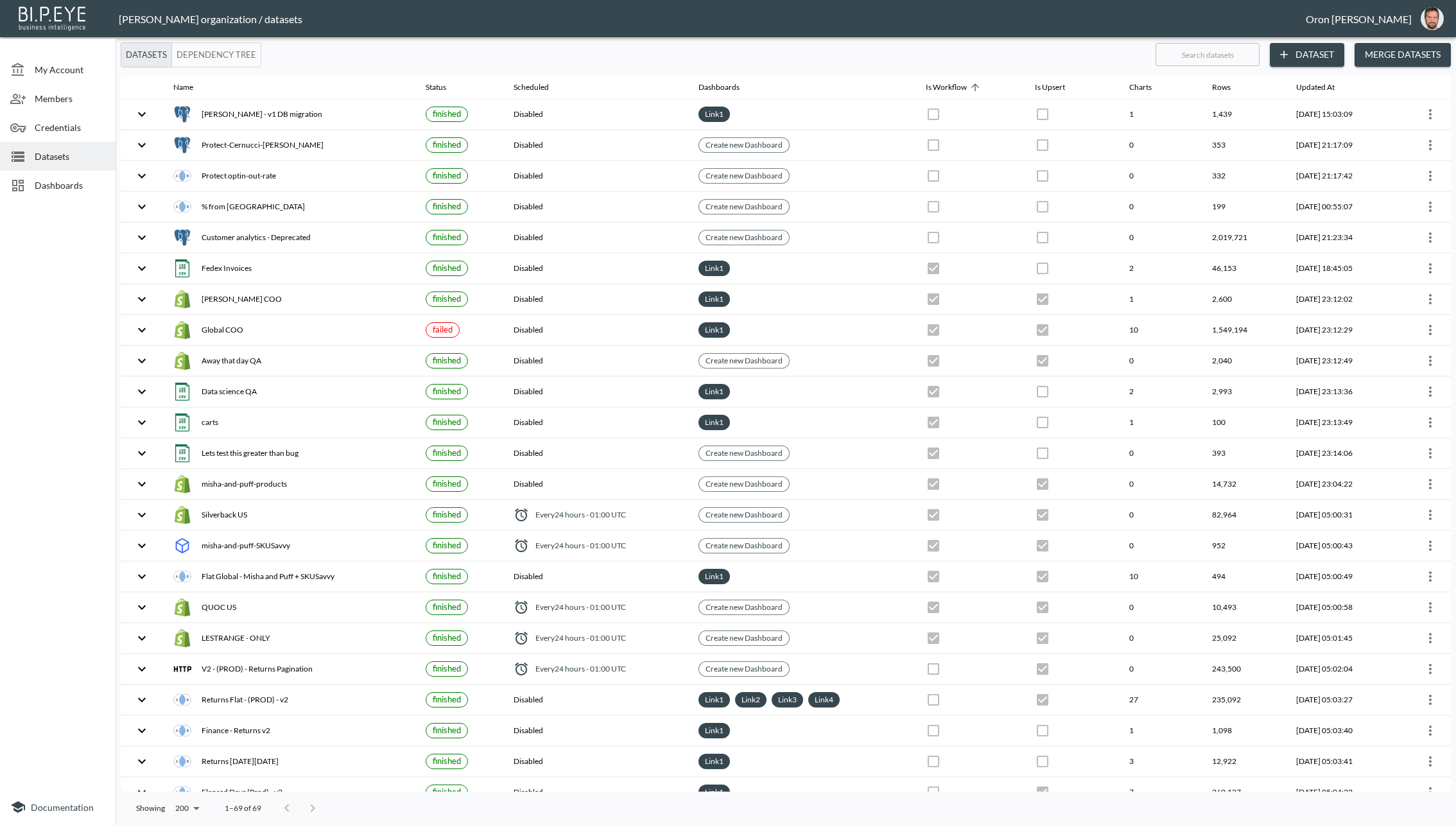
checkbox input "false"
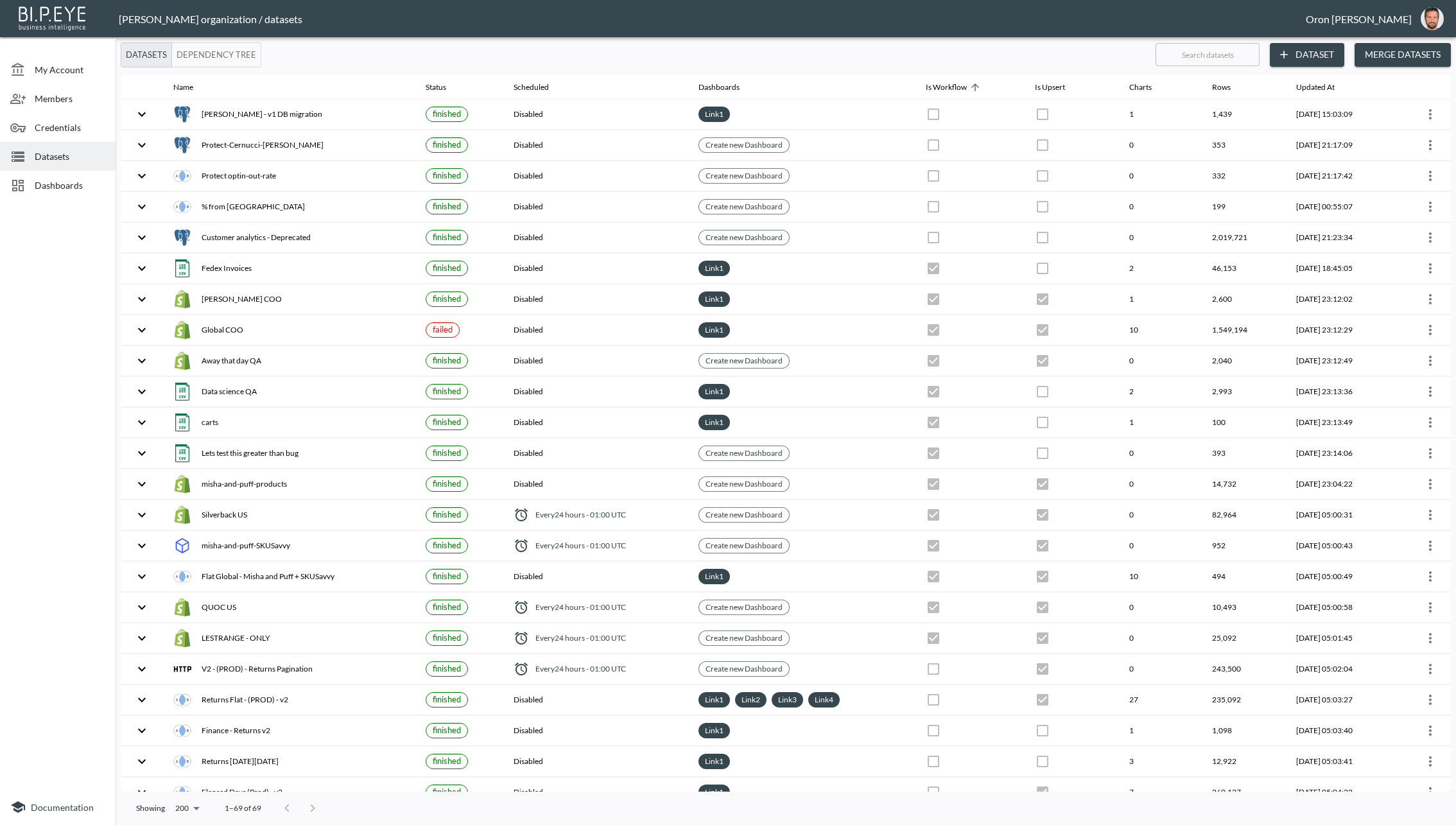
checkbox input "false"
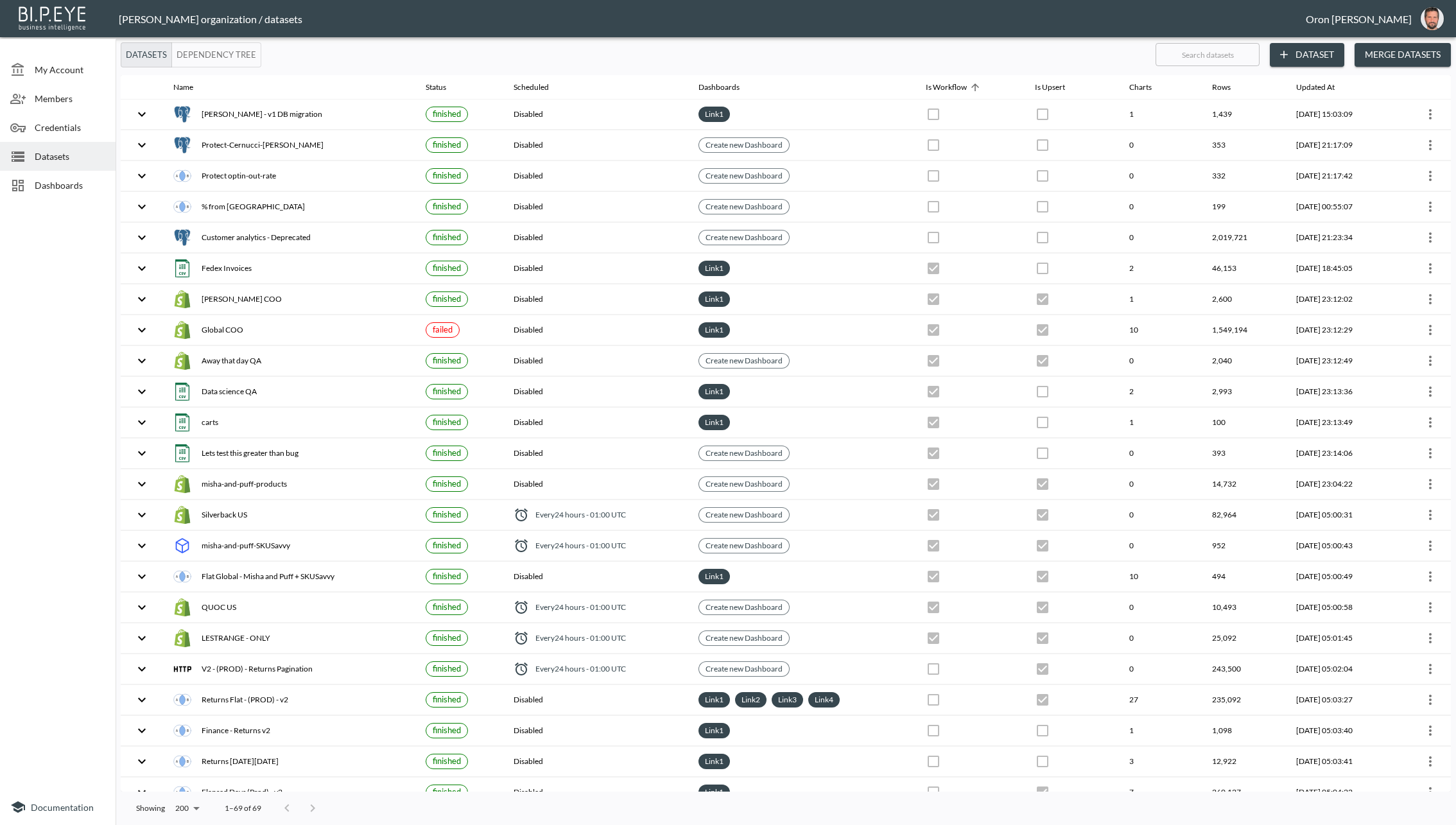
checkbox input "false"
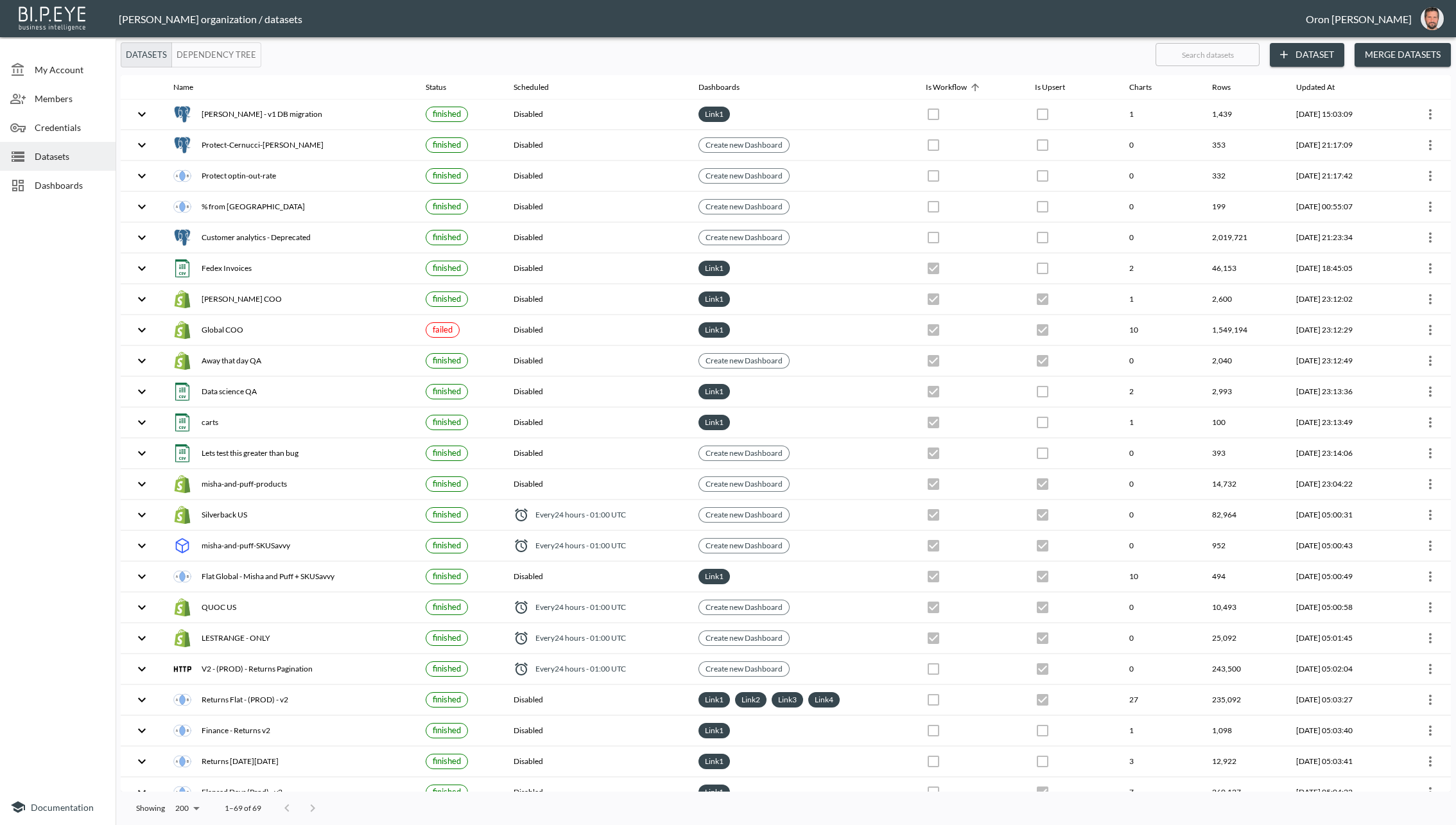
checkbox input "false"
checkbox input "true"
checkbox input "false"
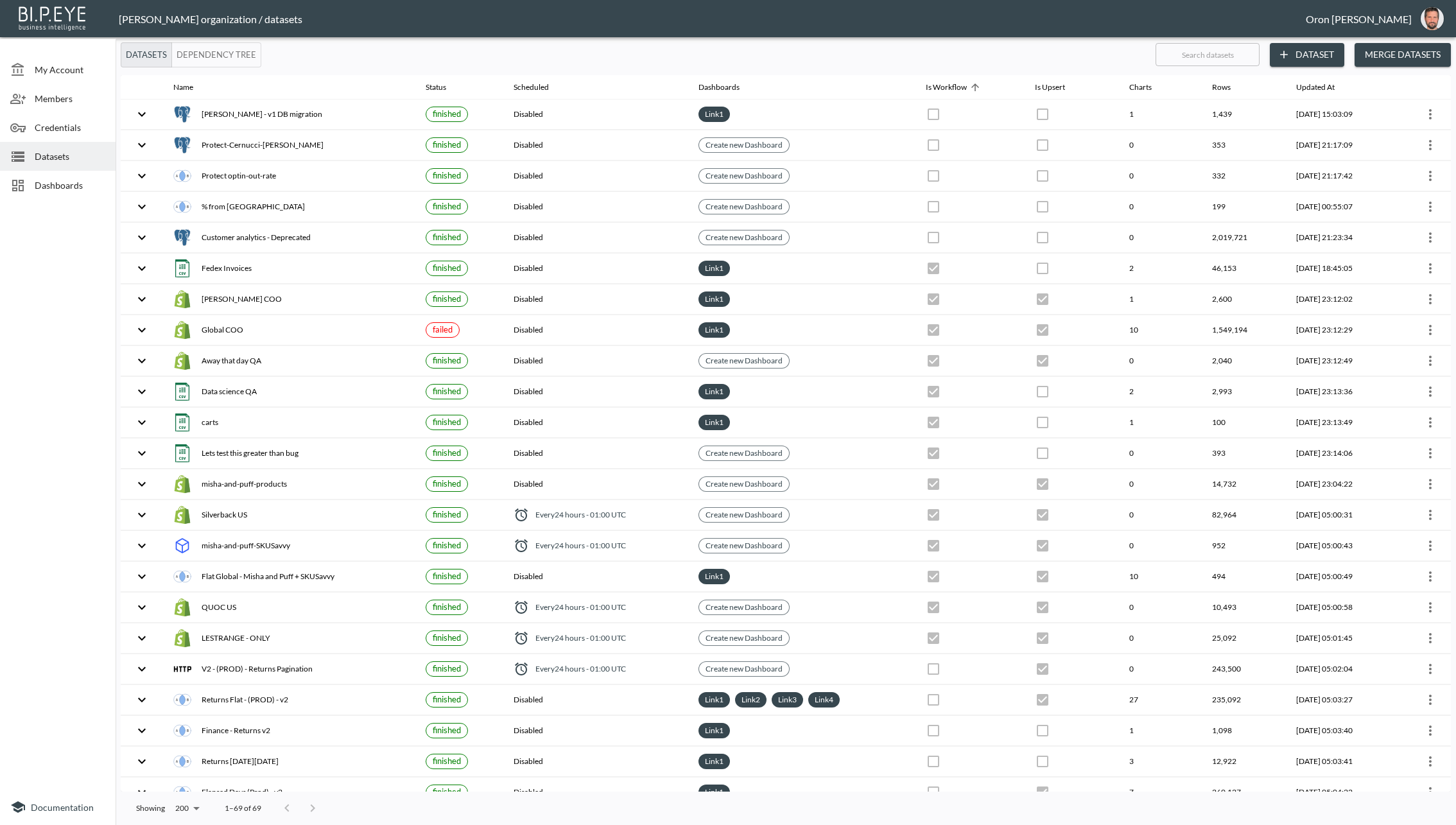
checkbox input "true"
checkbox input "false"
checkbox input "true"
checkbox input "false"
checkbox input "true"
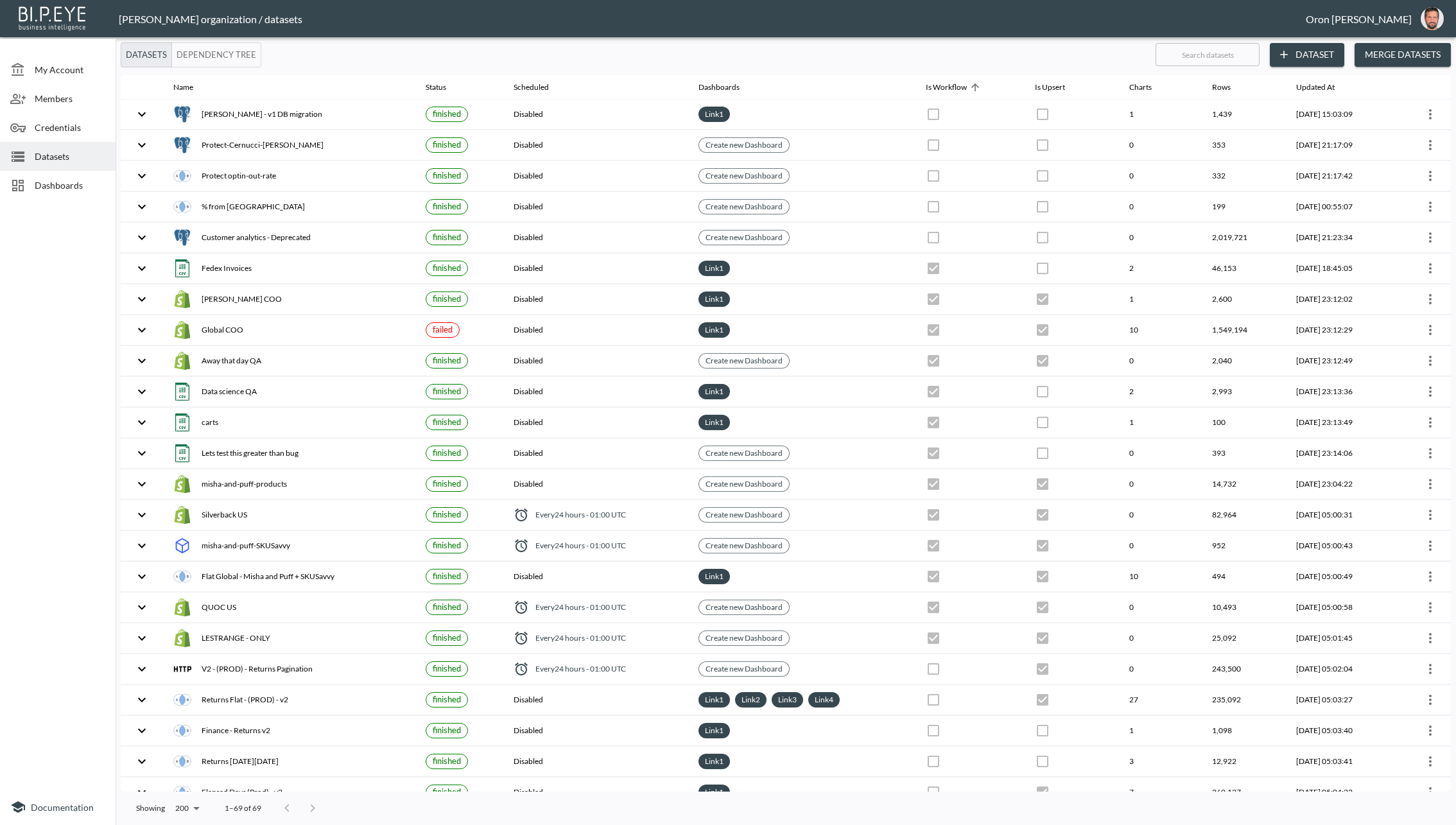
checkbox input "true"
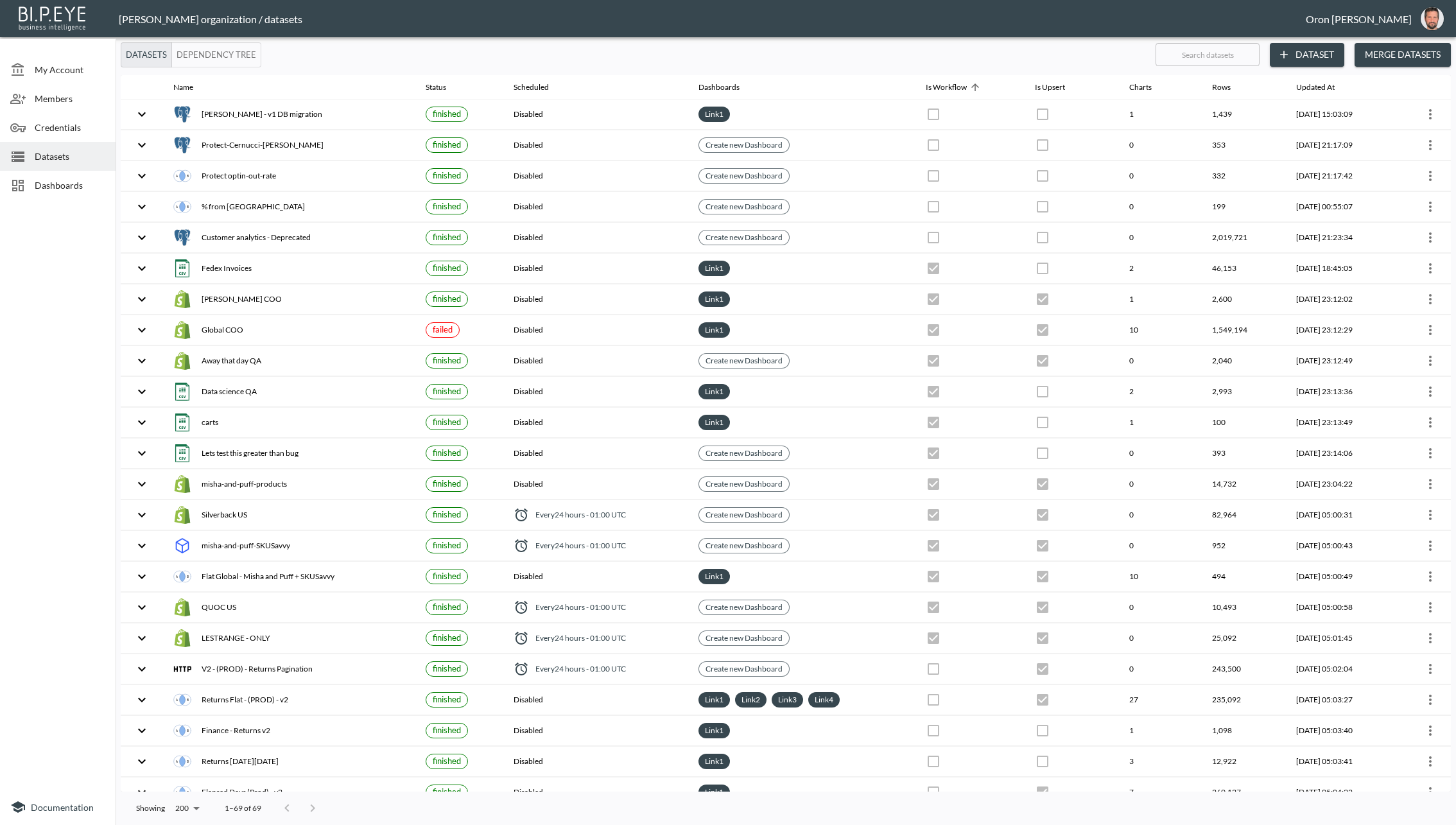
checkbox input "true"
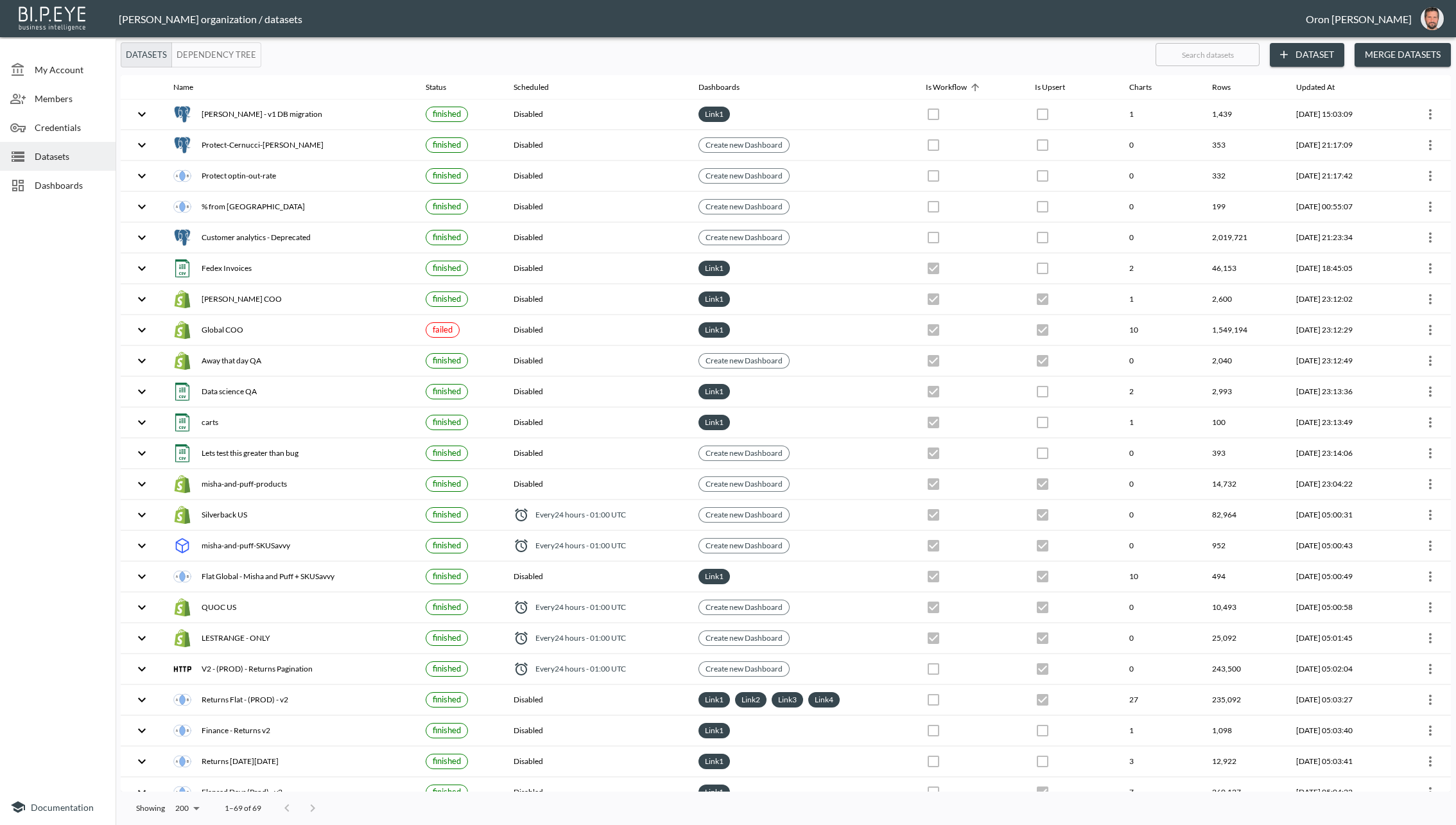
checkbox input "true"
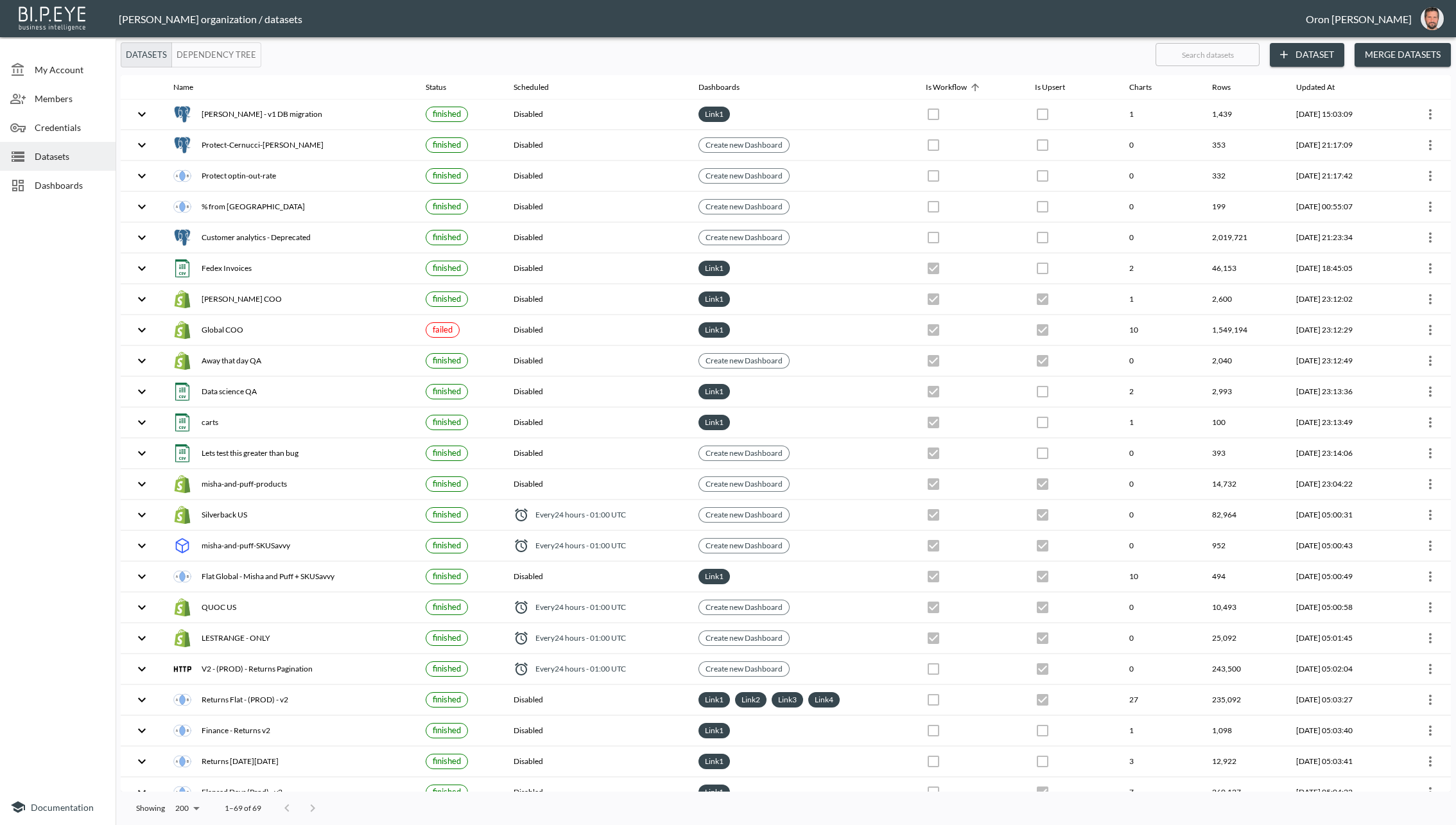
checkbox input "true"
checkbox input "false"
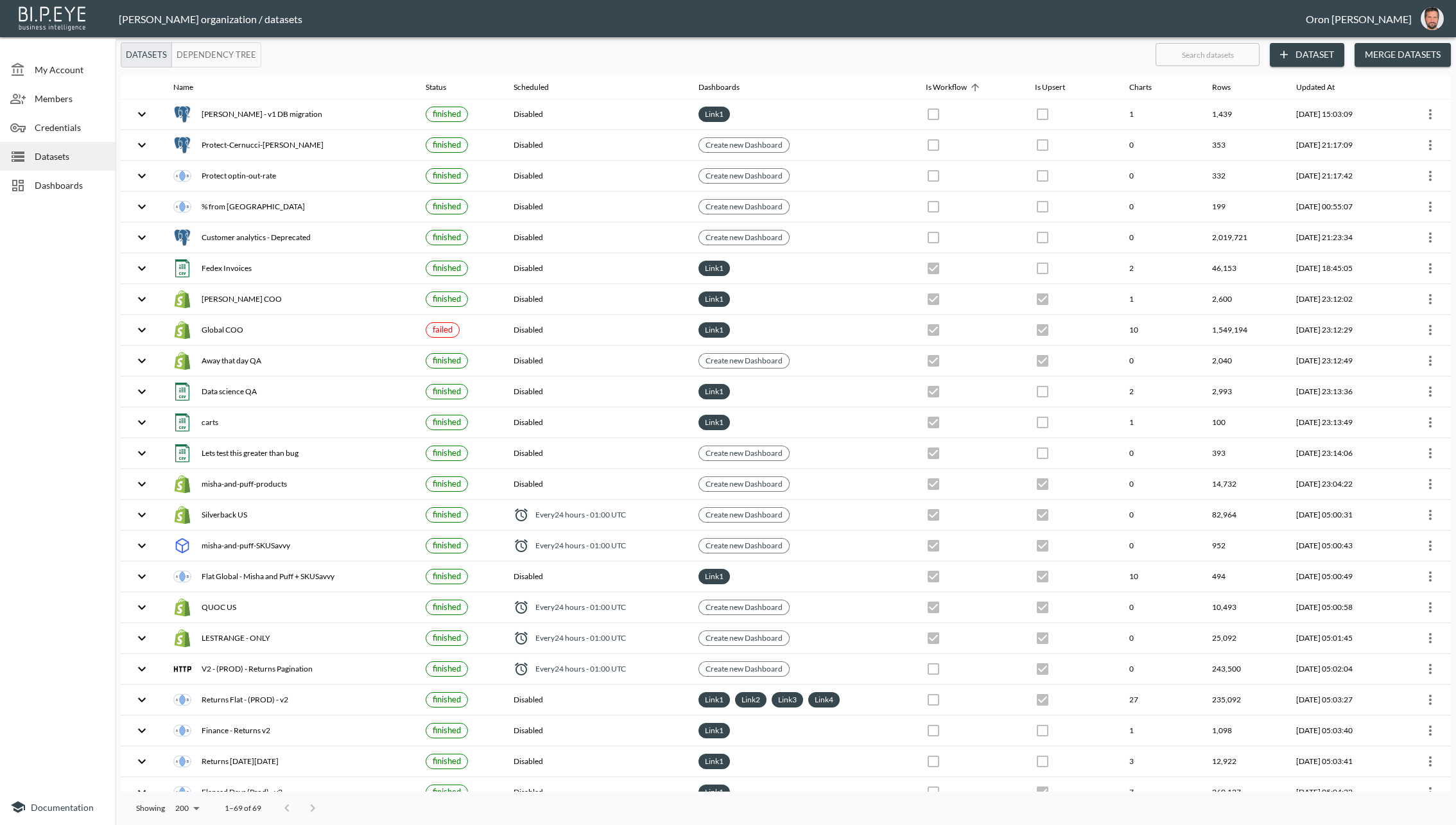
checkbox input "false"
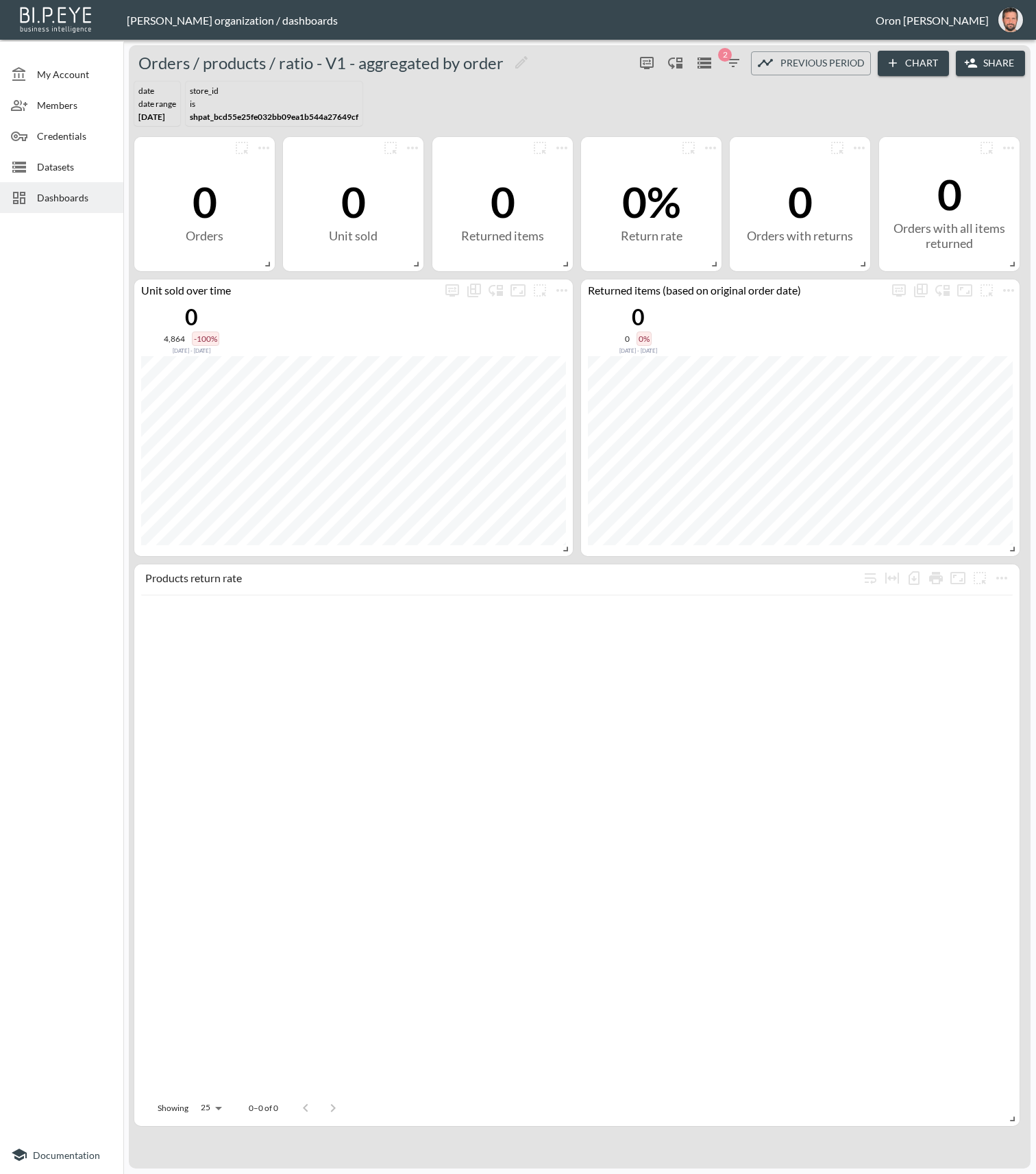
click at [56, 164] on span "Datasets" at bounding box center [75, 167] width 75 height 14
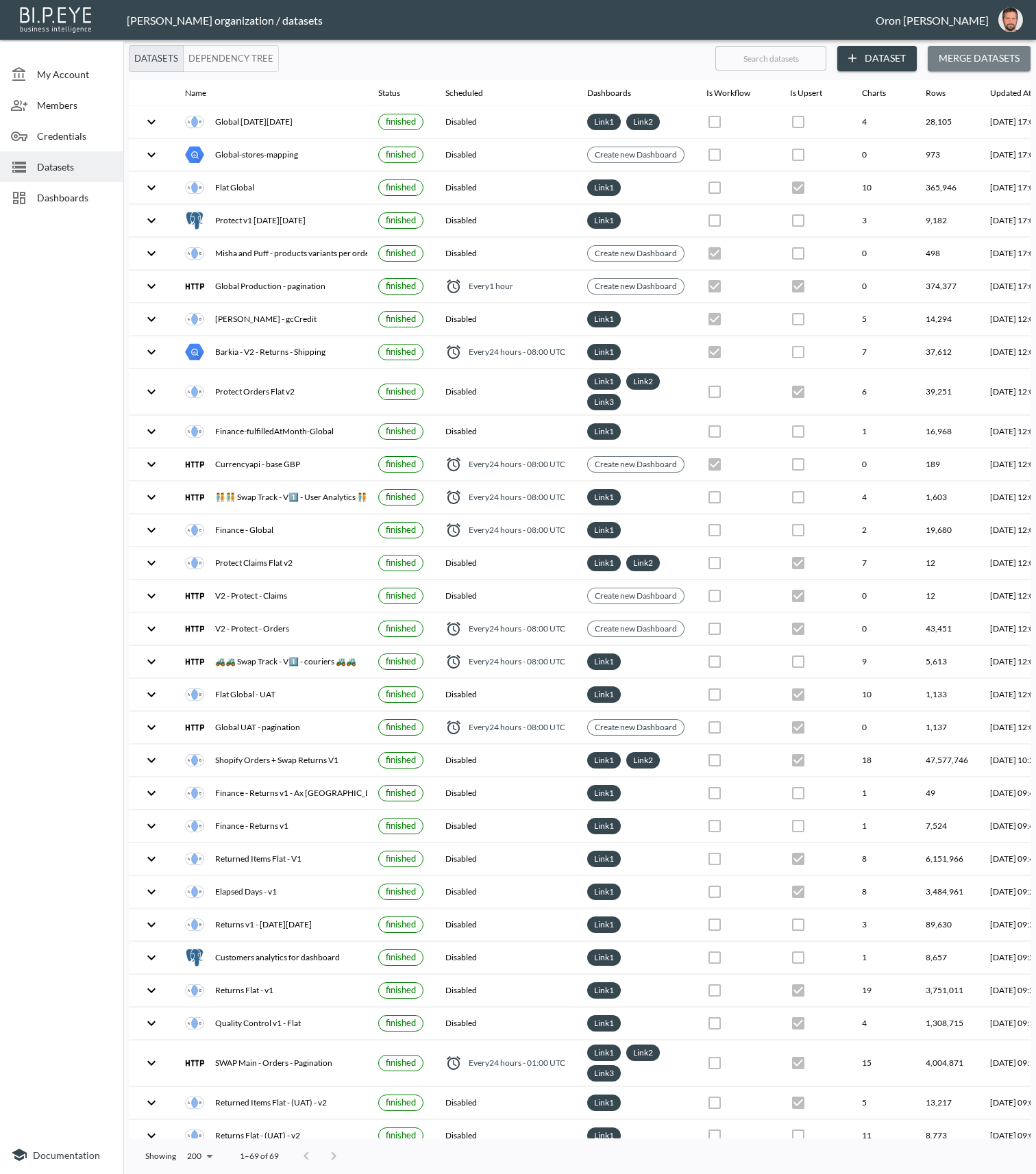
click at [1003, 56] on button "Merge Datasets" at bounding box center [979, 58] width 103 height 25
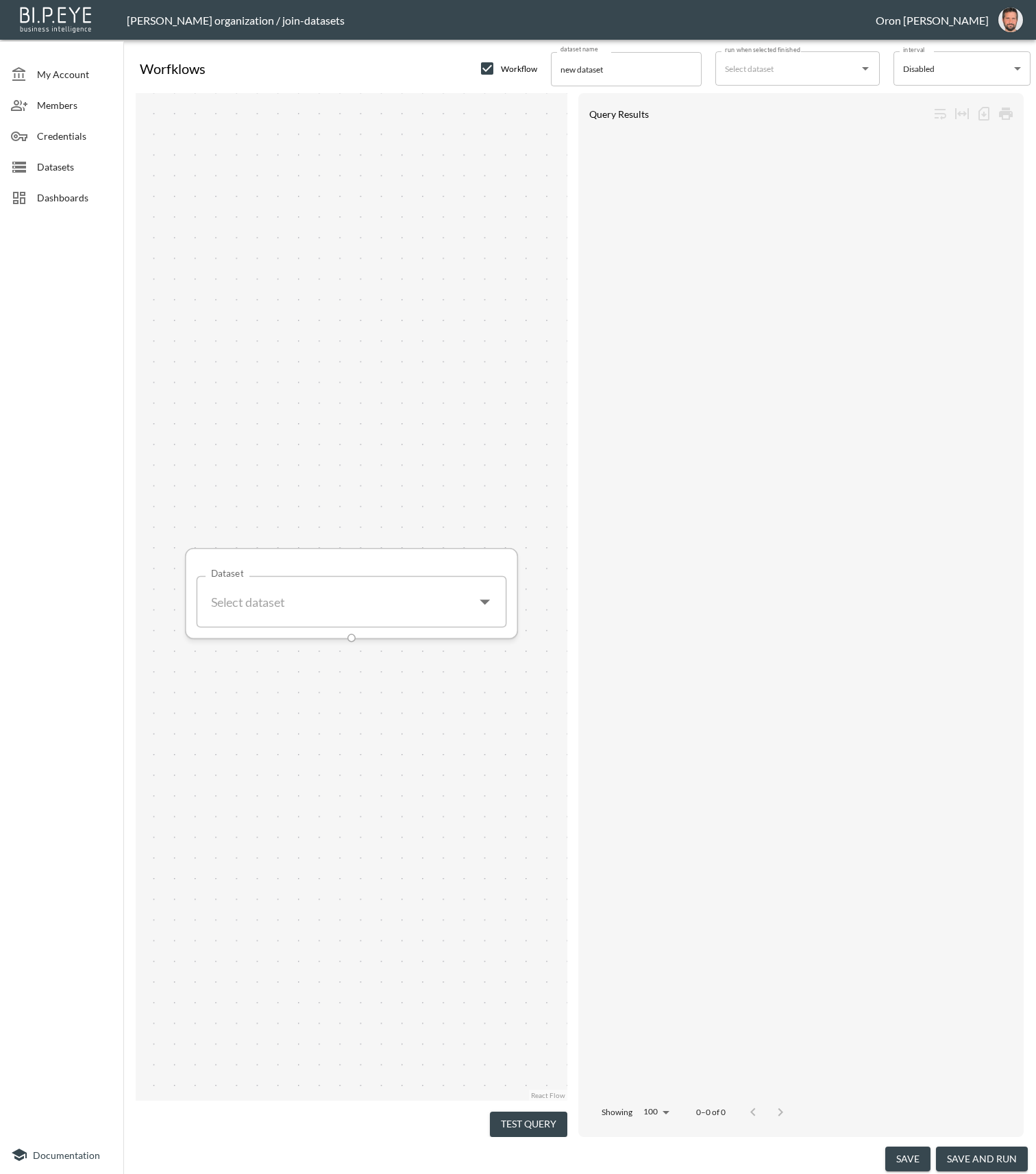
click at [287, 604] on input "Dataset" at bounding box center [336, 602] width 261 height 33
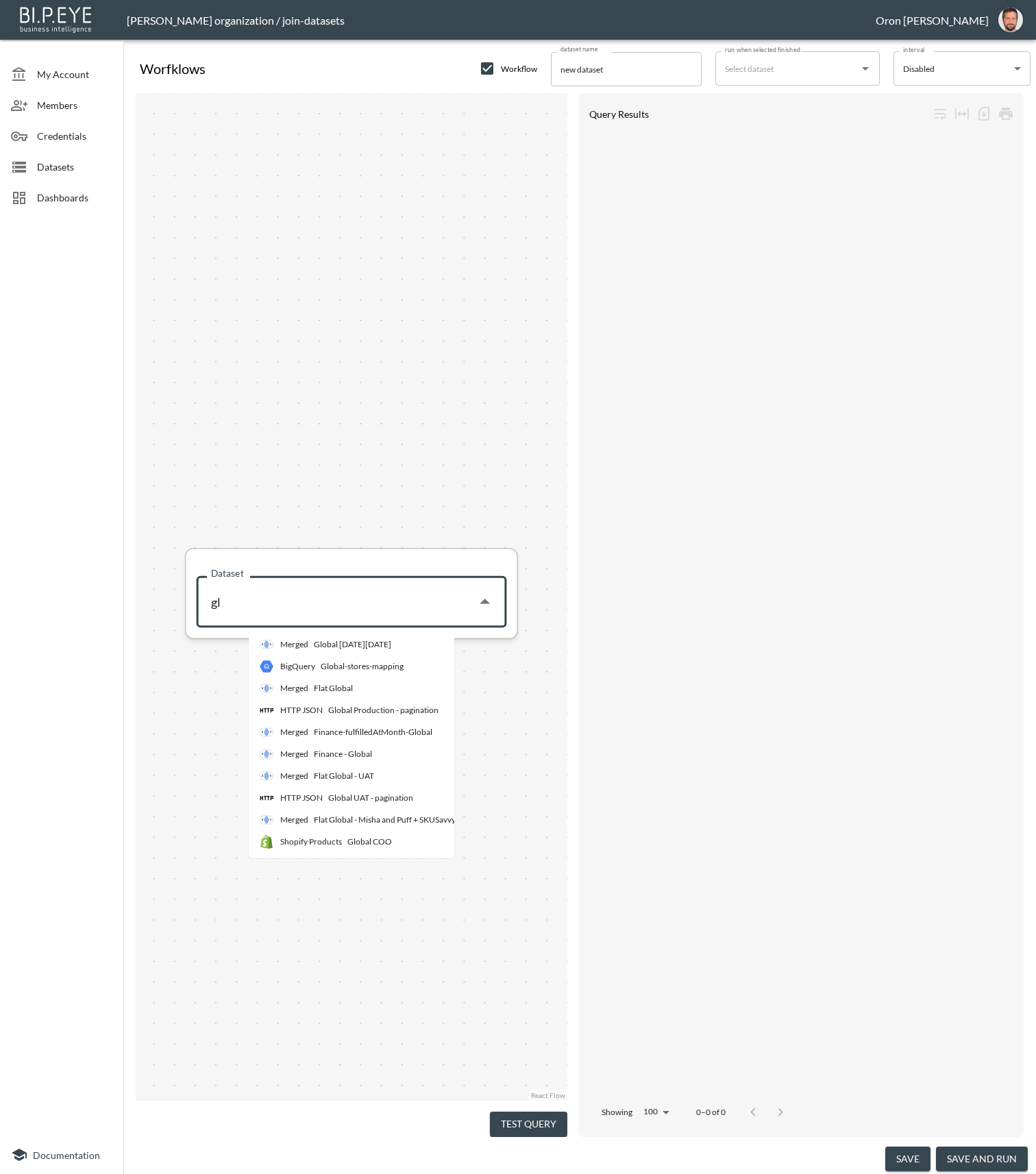
type input "g"
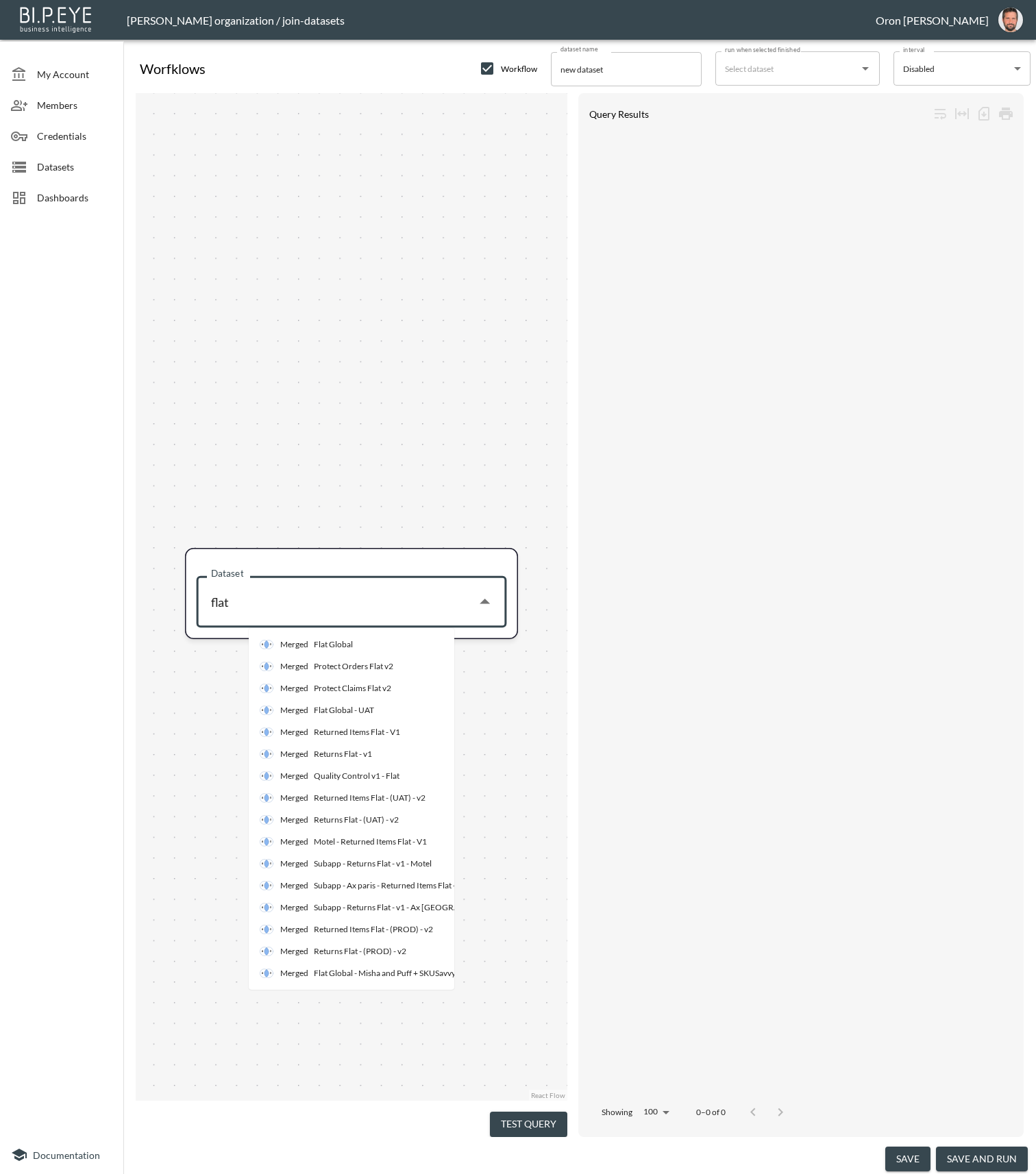
click at [304, 646] on p "Merged" at bounding box center [294, 644] width 28 height 12
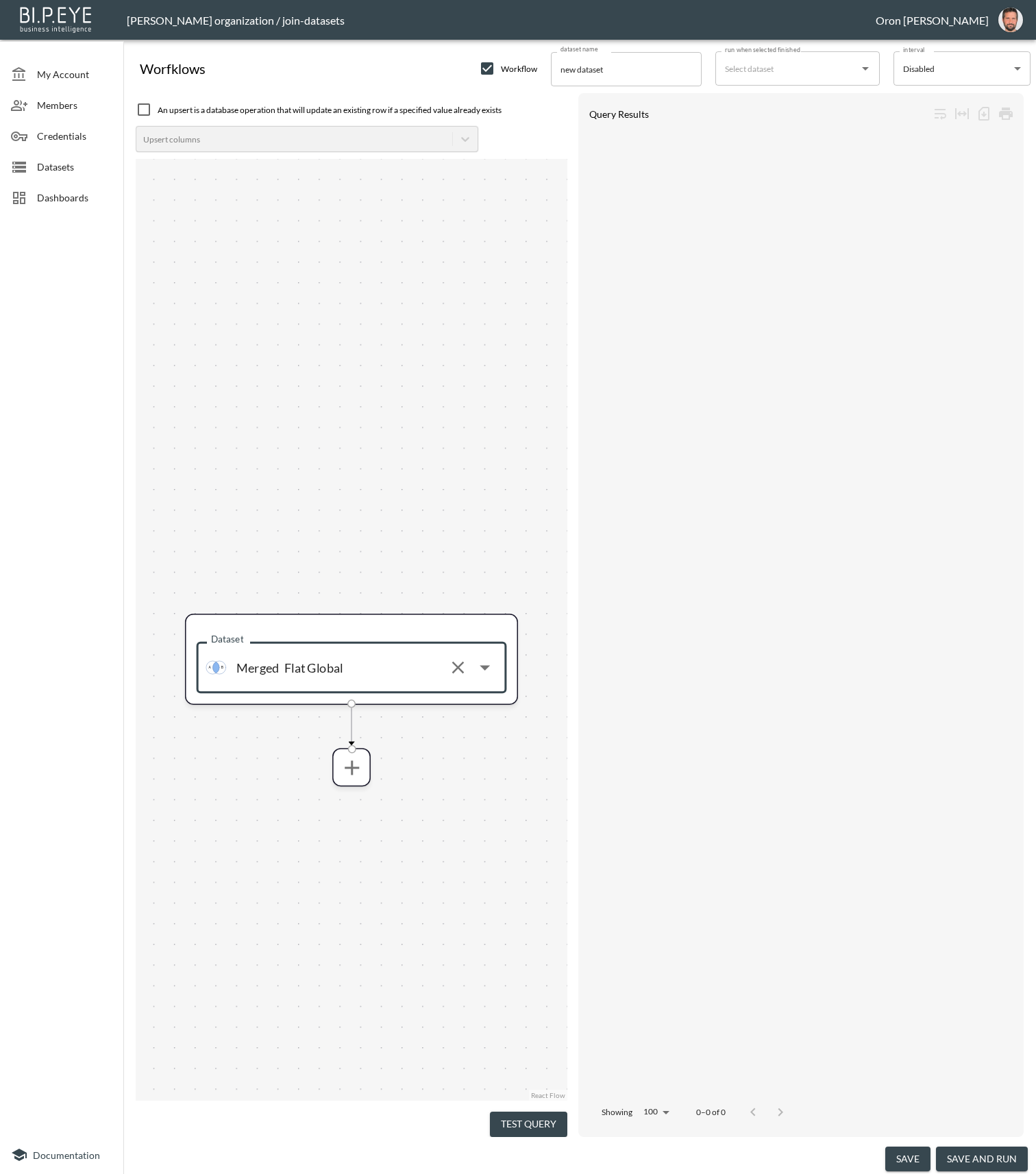
type input "Flat Global"
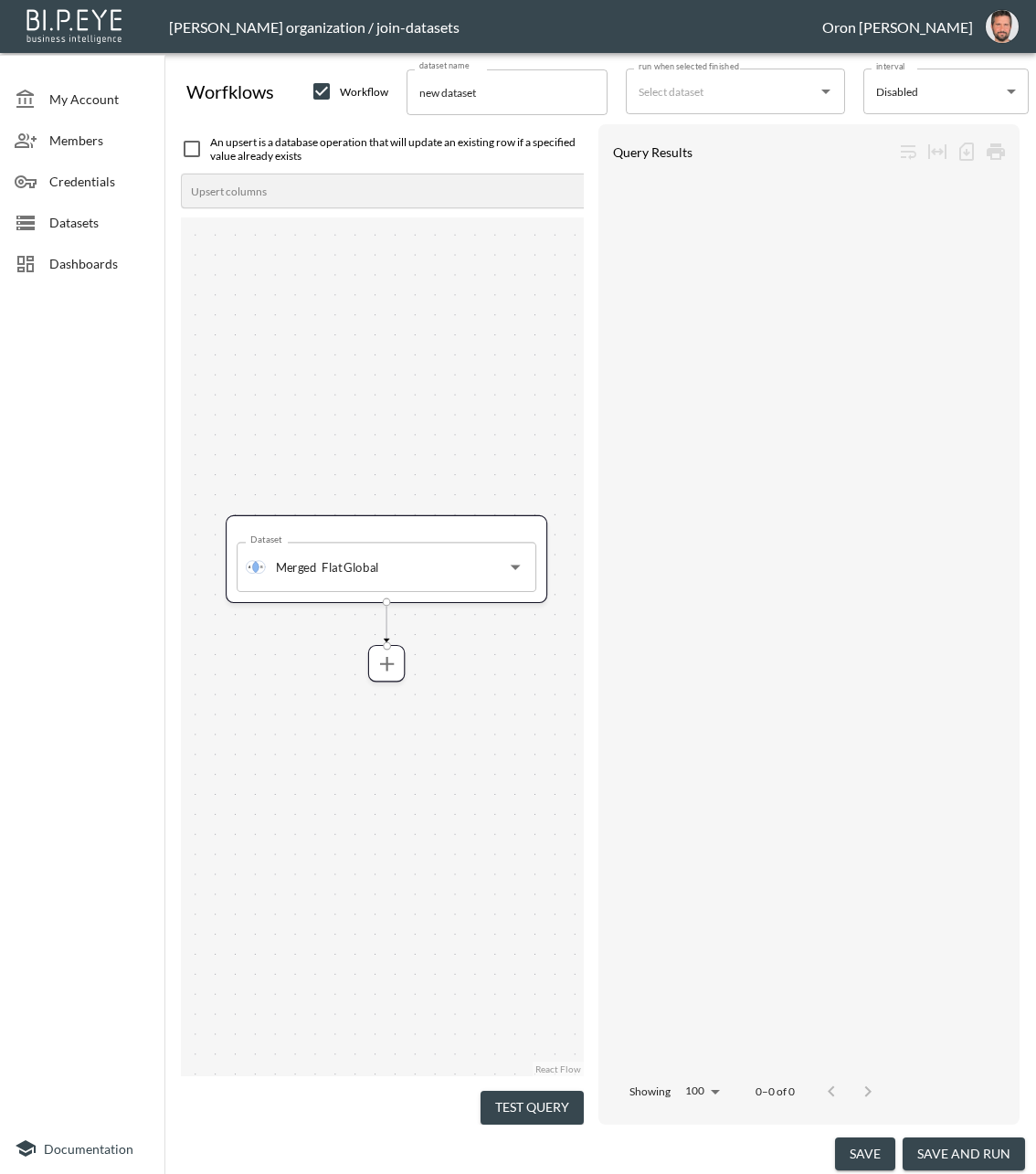
drag, startPoint x: 400, startPoint y: 405, endPoint x: 358, endPoint y: 155, distance: 253.5
click at [358, 155] on div "An upsert is a database operation that will update an existing row if a specifi…" at bounding box center [381, 624] width 403 height 999
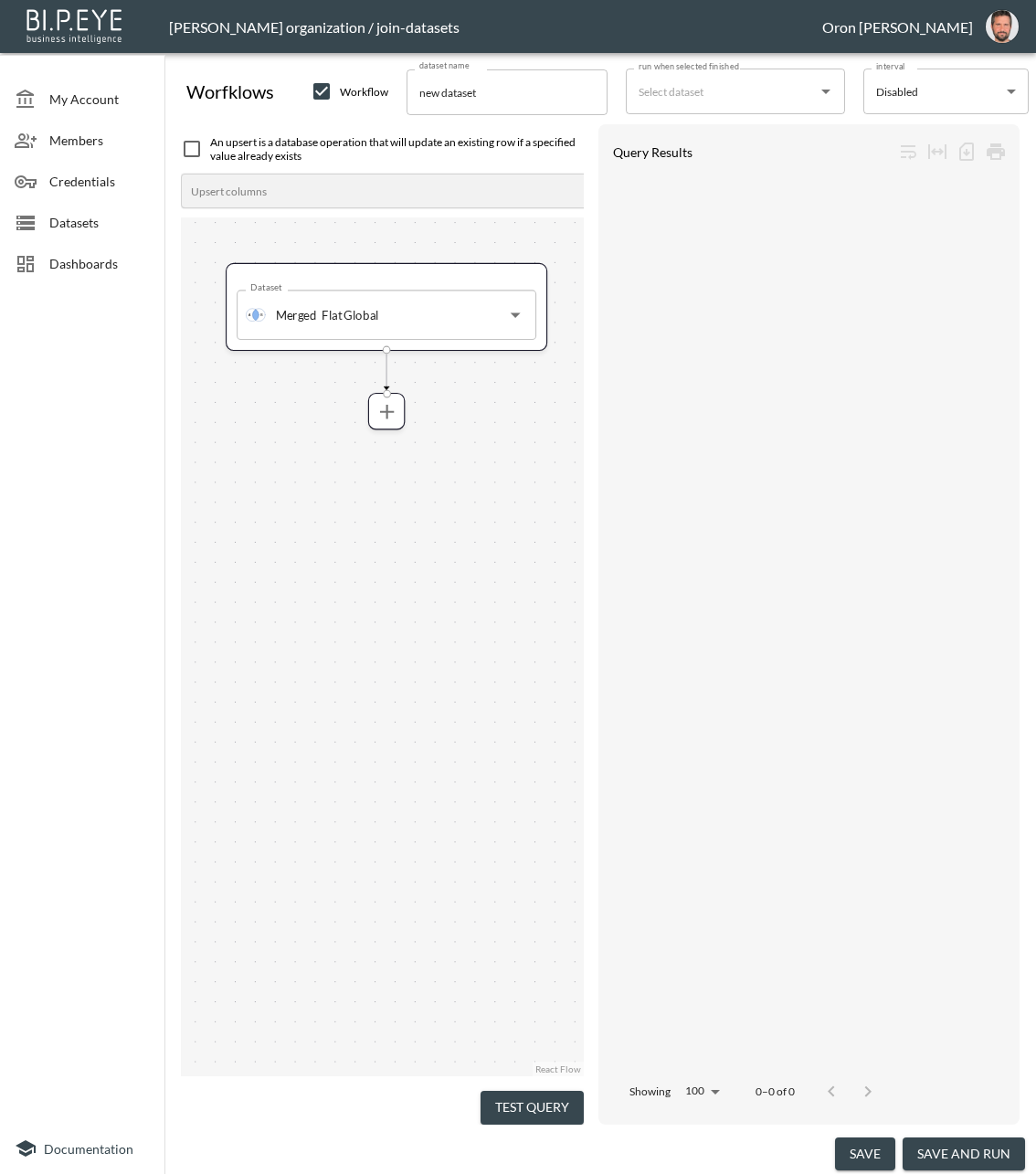
drag, startPoint x: 432, startPoint y: 934, endPoint x: 430, endPoint y: 682, distance: 252.0
click at [430, 682] on div "Dataset Merged Flat Global Dataset" at bounding box center [381, 647] width 403 height 859
click at [395, 413] on icon "more" at bounding box center [384, 411] width 24 height 24
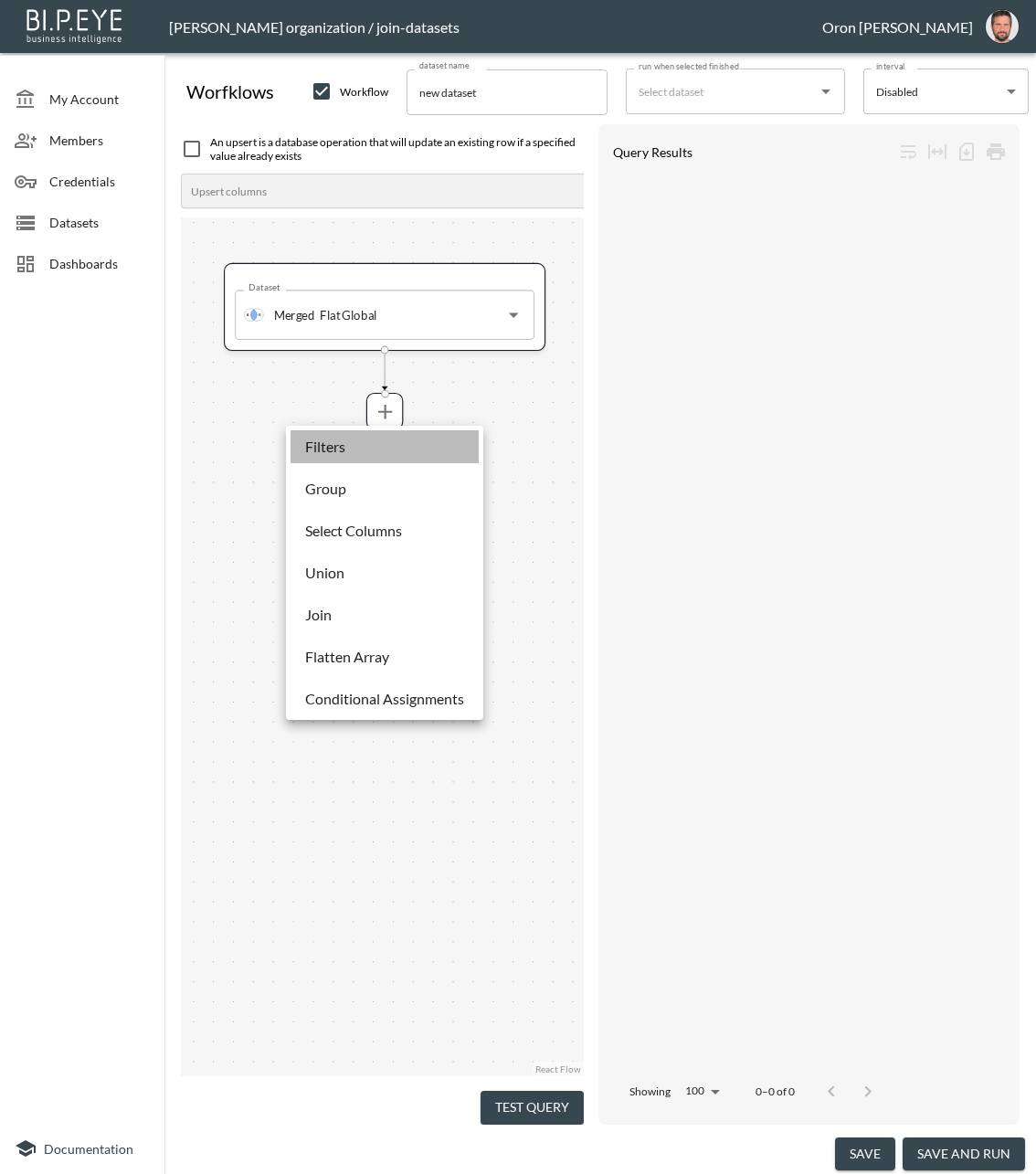
click at [367, 449] on li "Filters" at bounding box center [384, 447] width 188 height 33
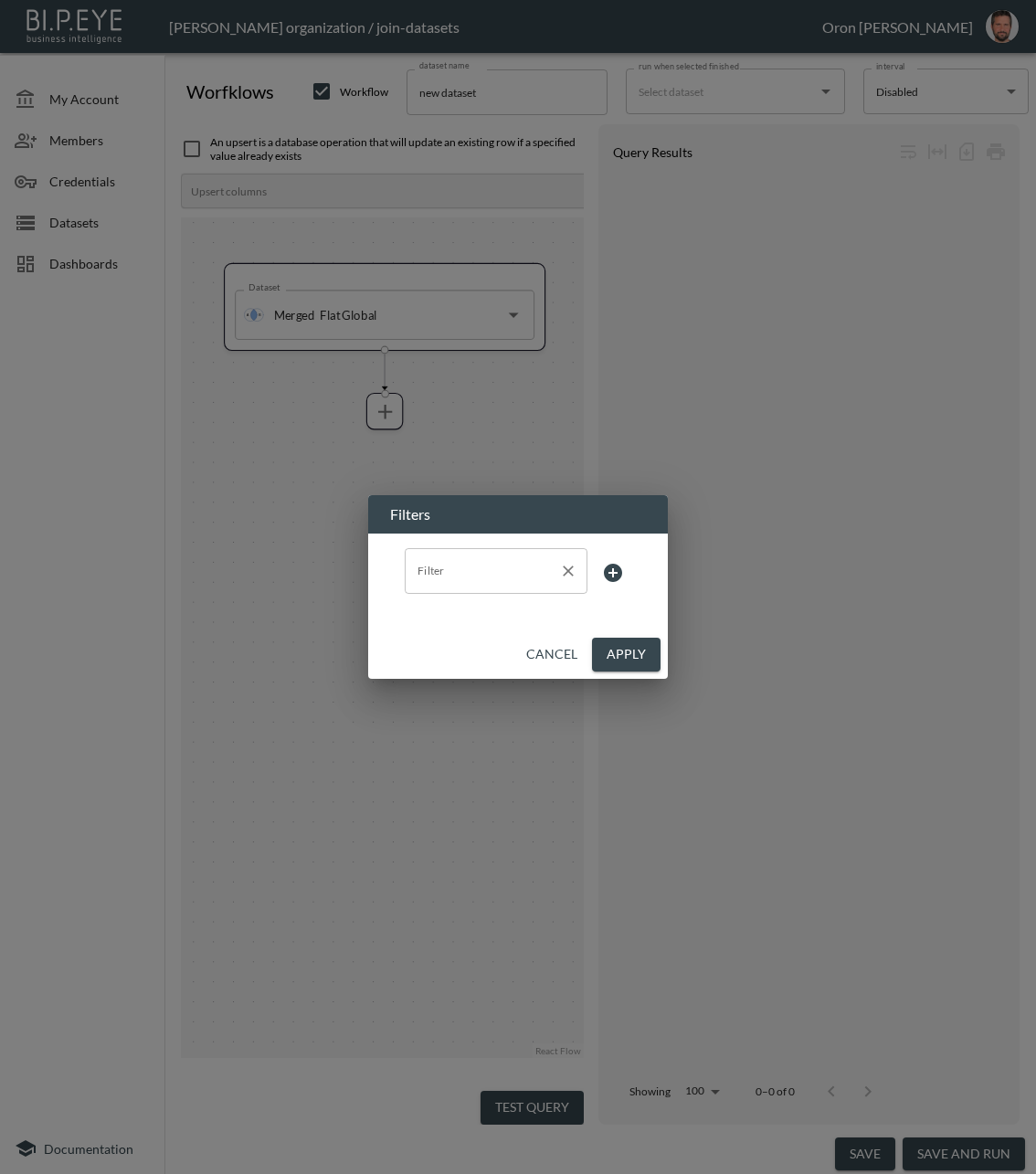
click at [514, 578] on input "Filter" at bounding box center [483, 571] width 139 height 29
click at [498, 614] on span "createdAt" at bounding box center [495, 614] width 154 height 16
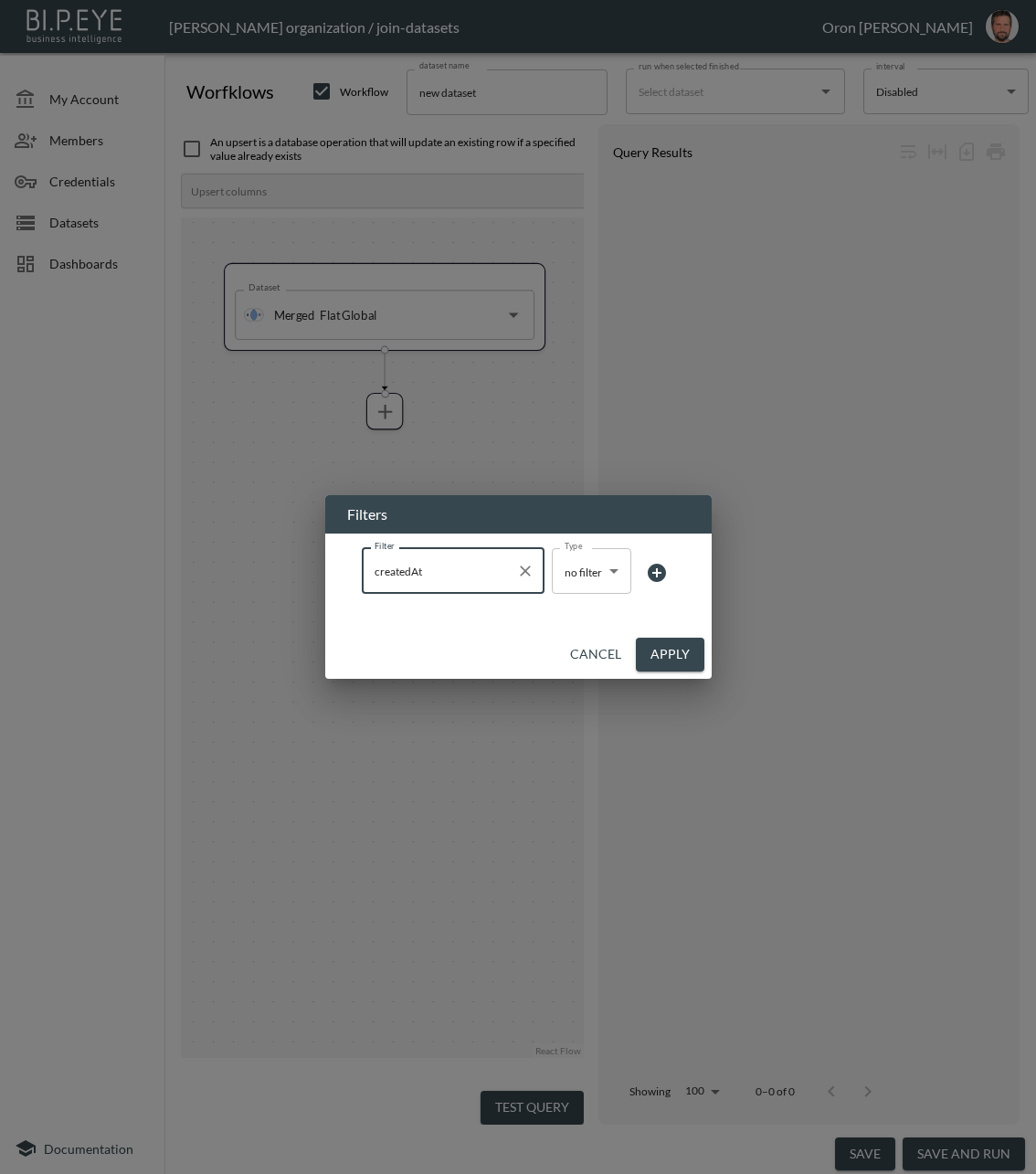
type input "createdAt"
click at [585, 593] on body "BI.P.EYE, Interactive Analytics Dashboards - app Zach Bailet organization / joi…" at bounding box center [518, 587] width 1036 height 1174
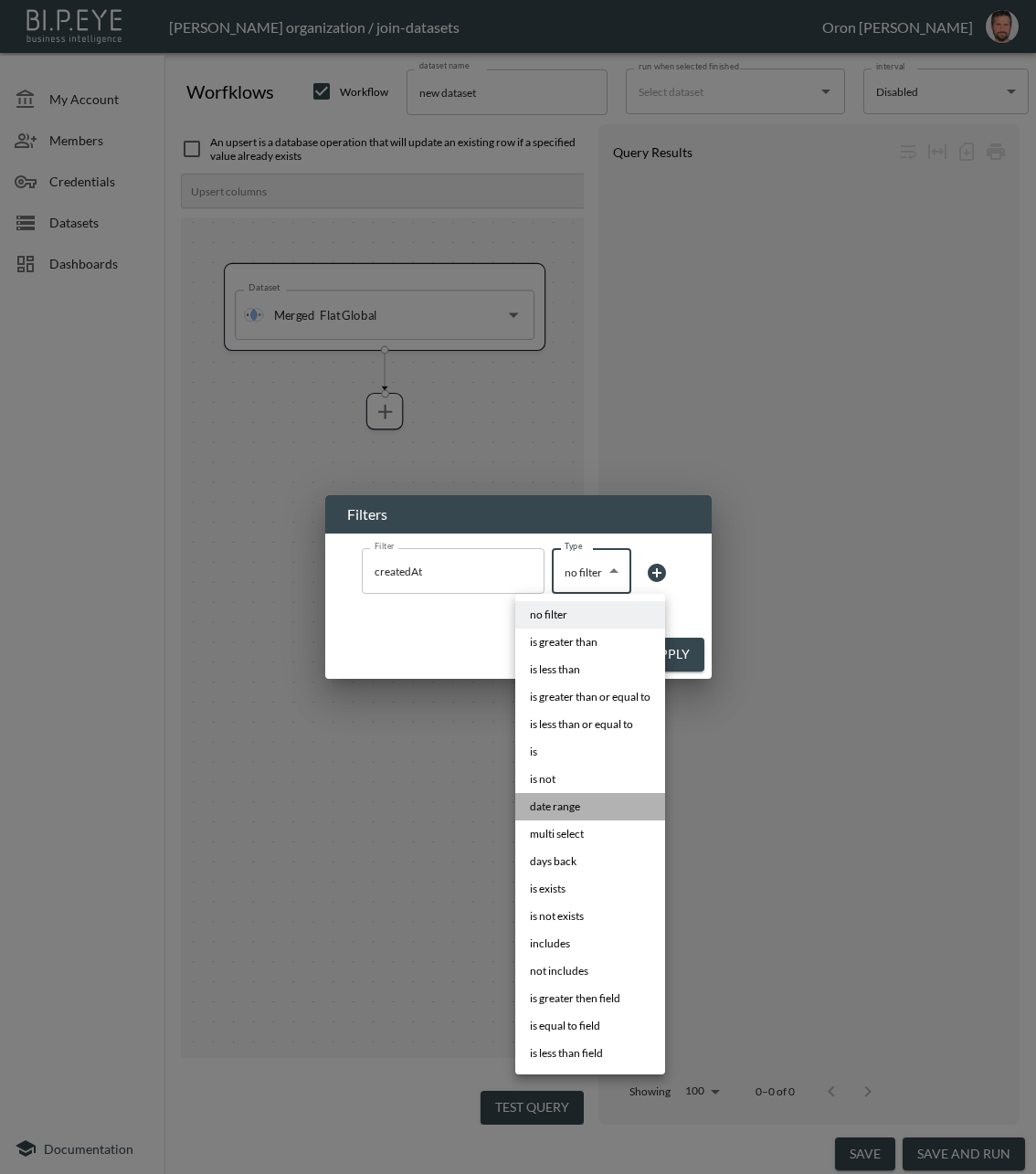
click at [561, 816] on li "date range" at bounding box center [590, 806] width 150 height 27
type input "date range"
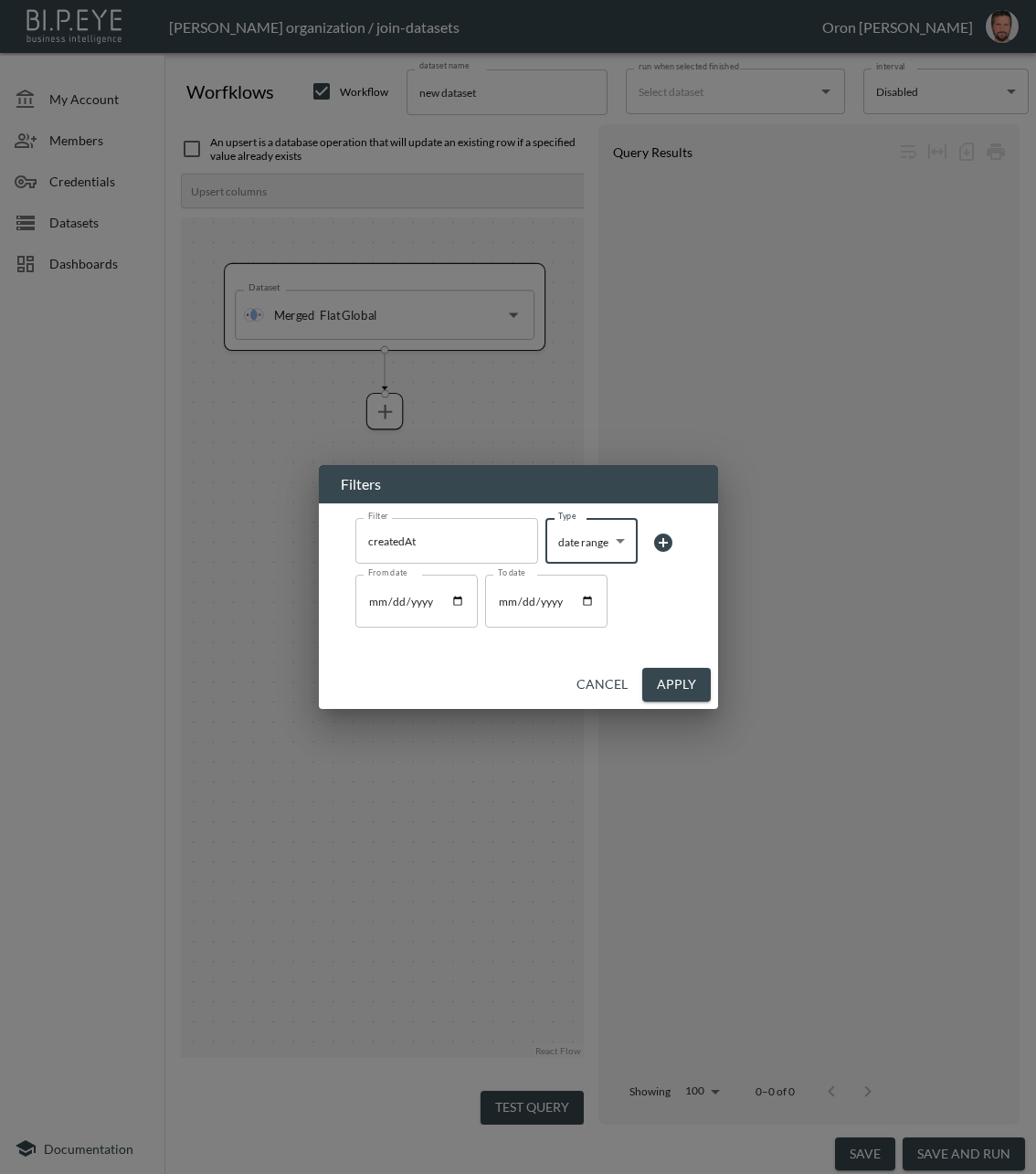
click at [461, 603] on input "From date" at bounding box center [416, 601] width 123 height 53
type input "[DATE]"
click at [682, 686] on button "Apply" at bounding box center [676, 685] width 69 height 34
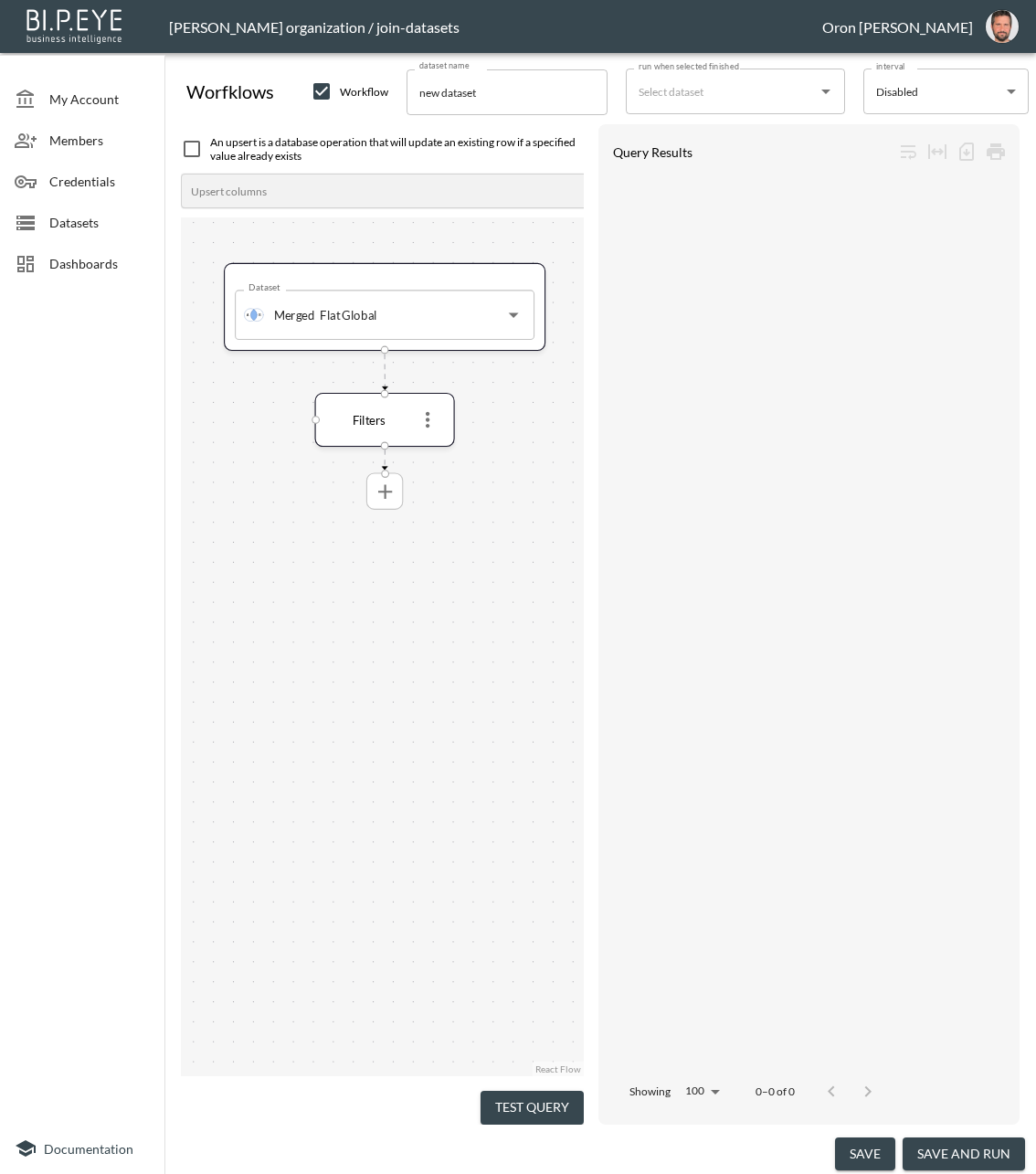
click at [397, 503] on span at bounding box center [384, 490] width 32 height 32
click at [385, 490] on icon "more" at bounding box center [384, 491] width 14 height 14
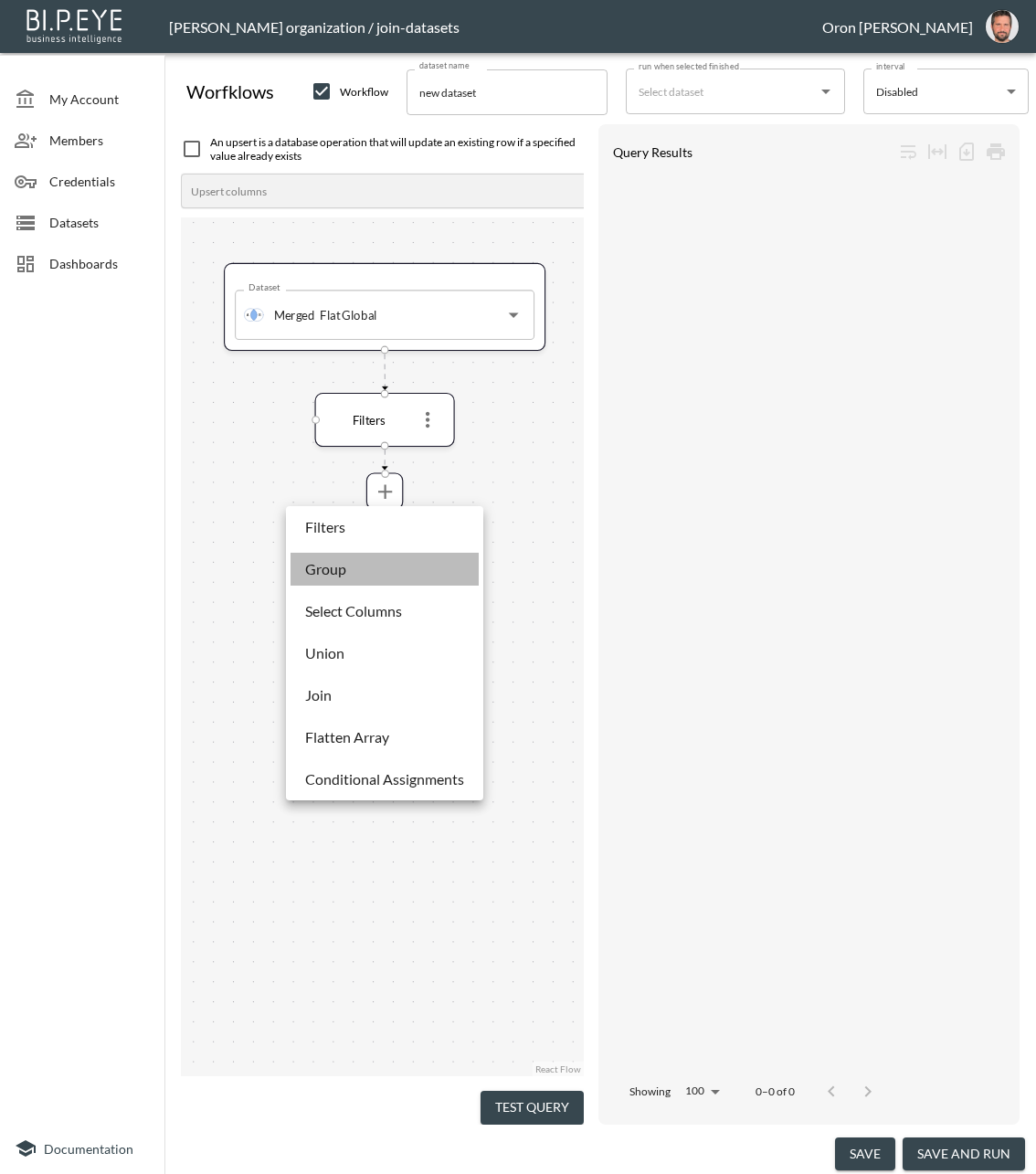
click at [338, 565] on p "Group" at bounding box center [325, 569] width 42 height 22
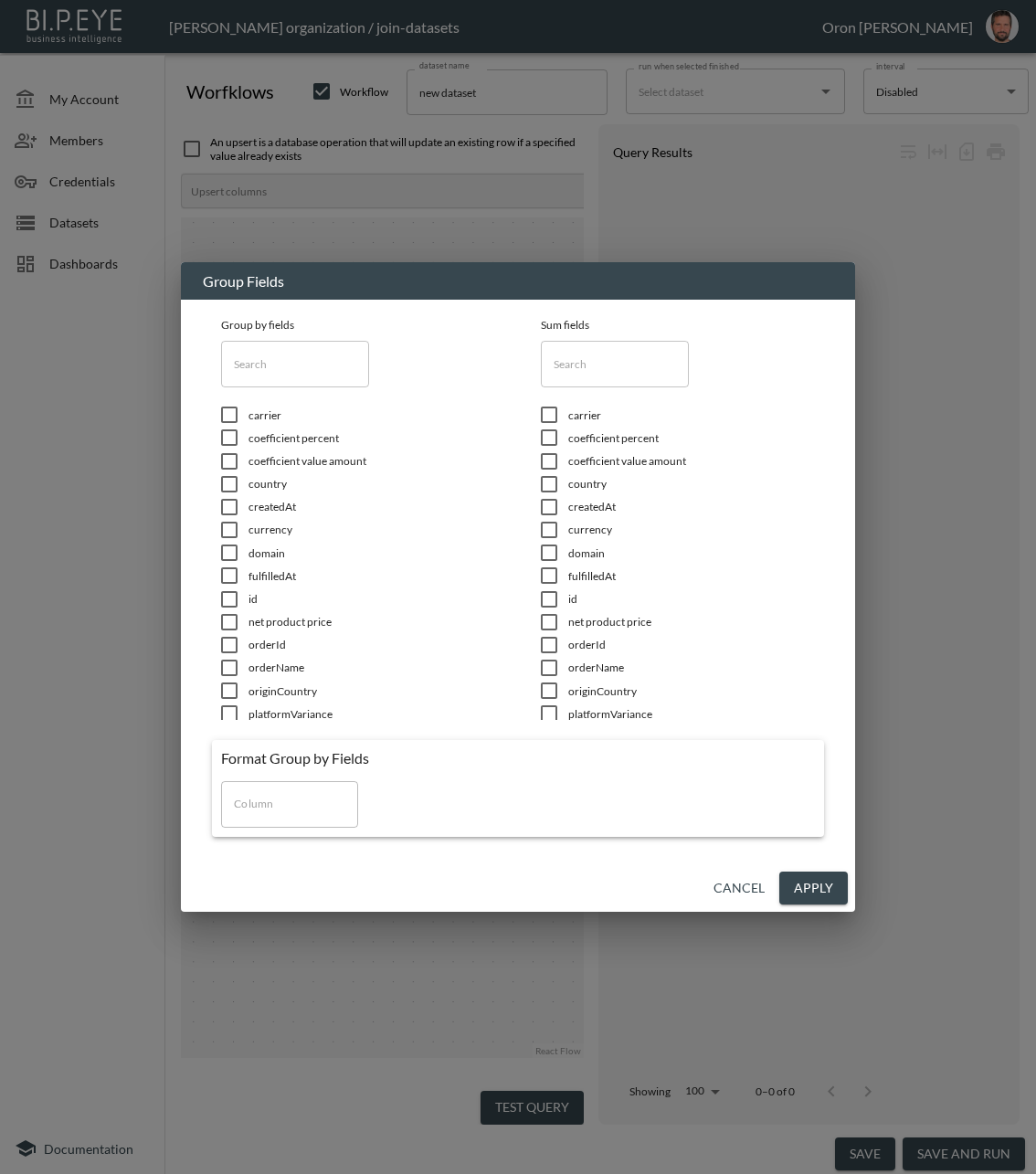
click at [316, 371] on input "text" at bounding box center [294, 363] width 148 height 45
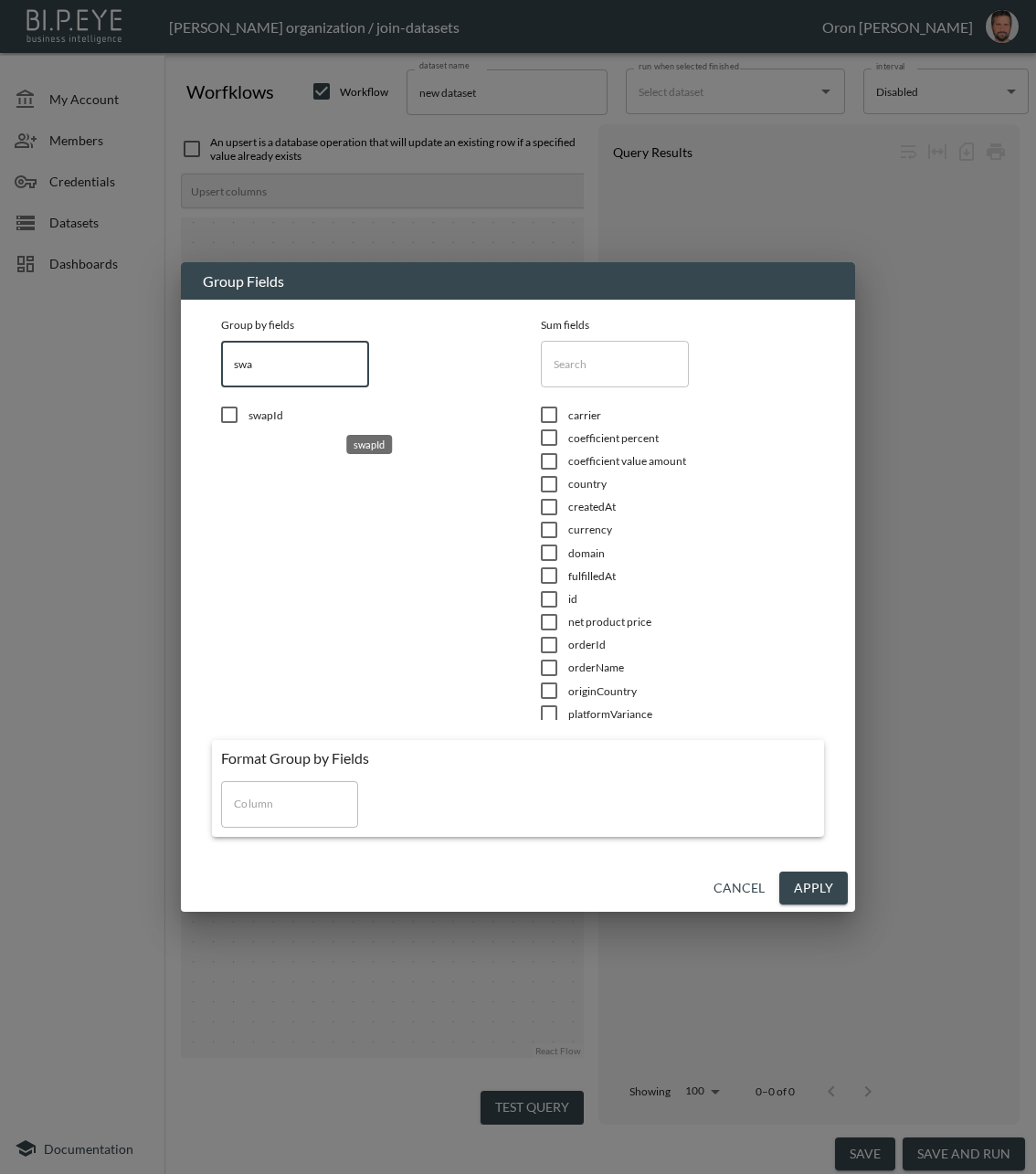
type input "swa"
click at [278, 417] on span "swapId" at bounding box center [372, 415] width 247 height 15
checkbox input "true"
click at [295, 371] on input "swa" at bounding box center [294, 363] width 148 height 45
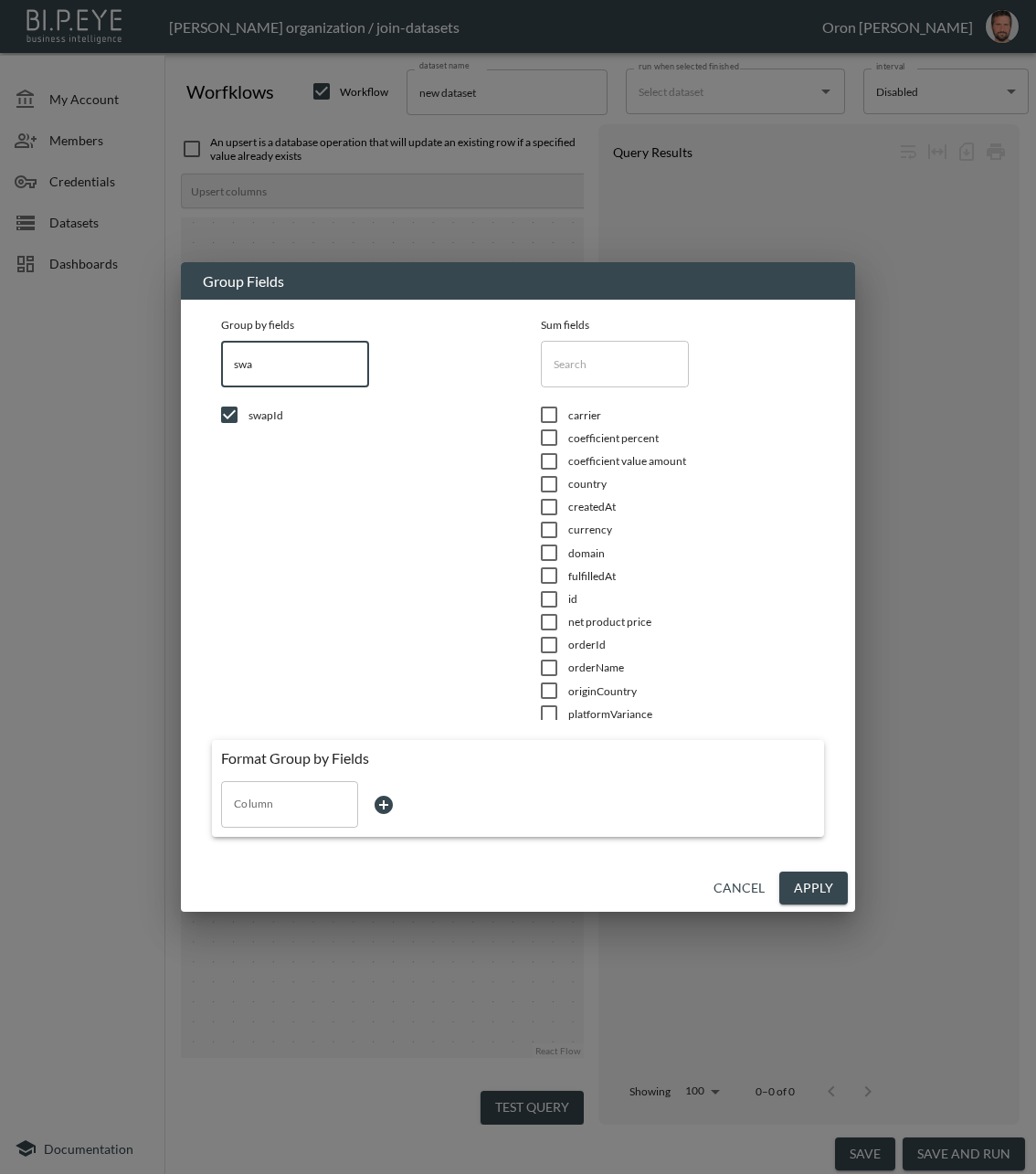
type input "d"
checkbox input "false"
drag, startPoint x: 284, startPoint y: 367, endPoint x: 171, endPoint y: 362, distance: 113.1
click at [171, 362] on div "Group Fields Group by fields date ​ updatedAt Sum fields ​ carrier coefficient …" at bounding box center [518, 587] width 1036 height 1174
type input "crea"
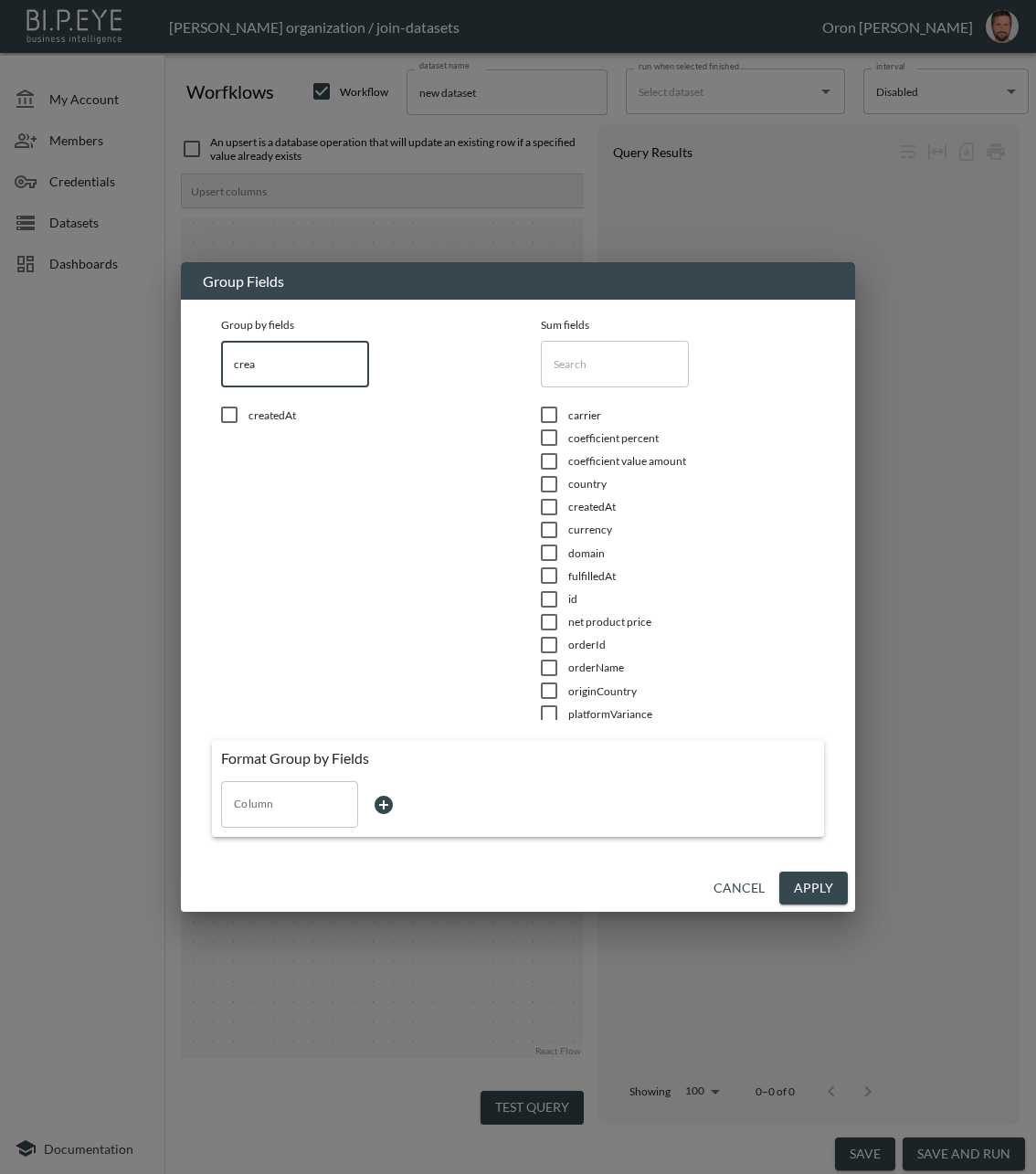
click at [276, 407] on span "createdAt" at bounding box center [372, 415] width 247 height 15
checkbox input "true"
click at [289, 356] on input "crea" at bounding box center [294, 363] width 148 height 45
click at [653, 357] on input "text" at bounding box center [614, 363] width 148 height 45
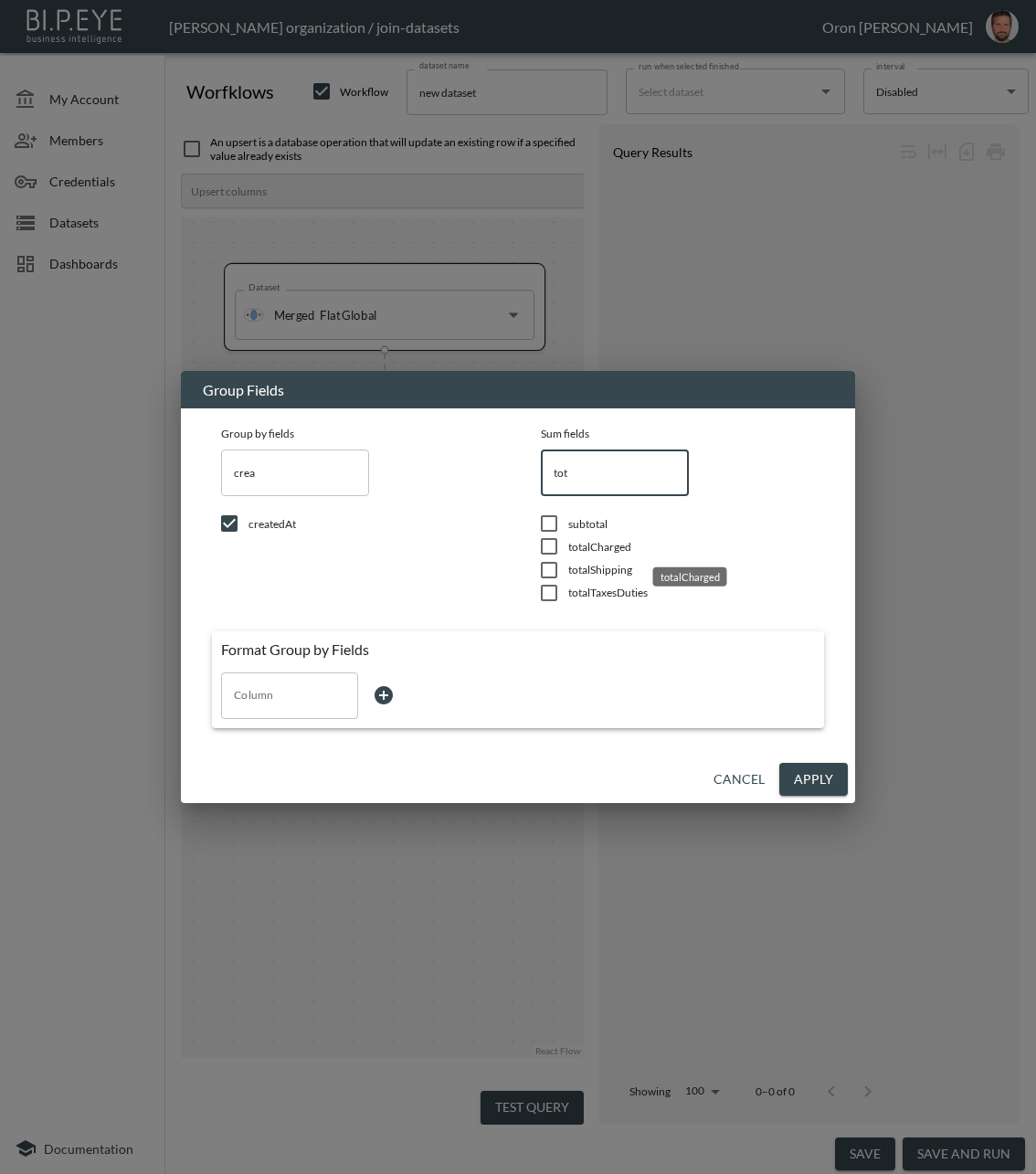
type input "tot"
click at [602, 553] on span "totalCharged" at bounding box center [692, 546] width 247 height 15
checkbox input "true"
drag, startPoint x: 602, startPoint y: 476, endPoint x: 584, endPoint y: 467, distance: 20.1
click at [584, 469] on input "tot" at bounding box center [614, 472] width 148 height 45
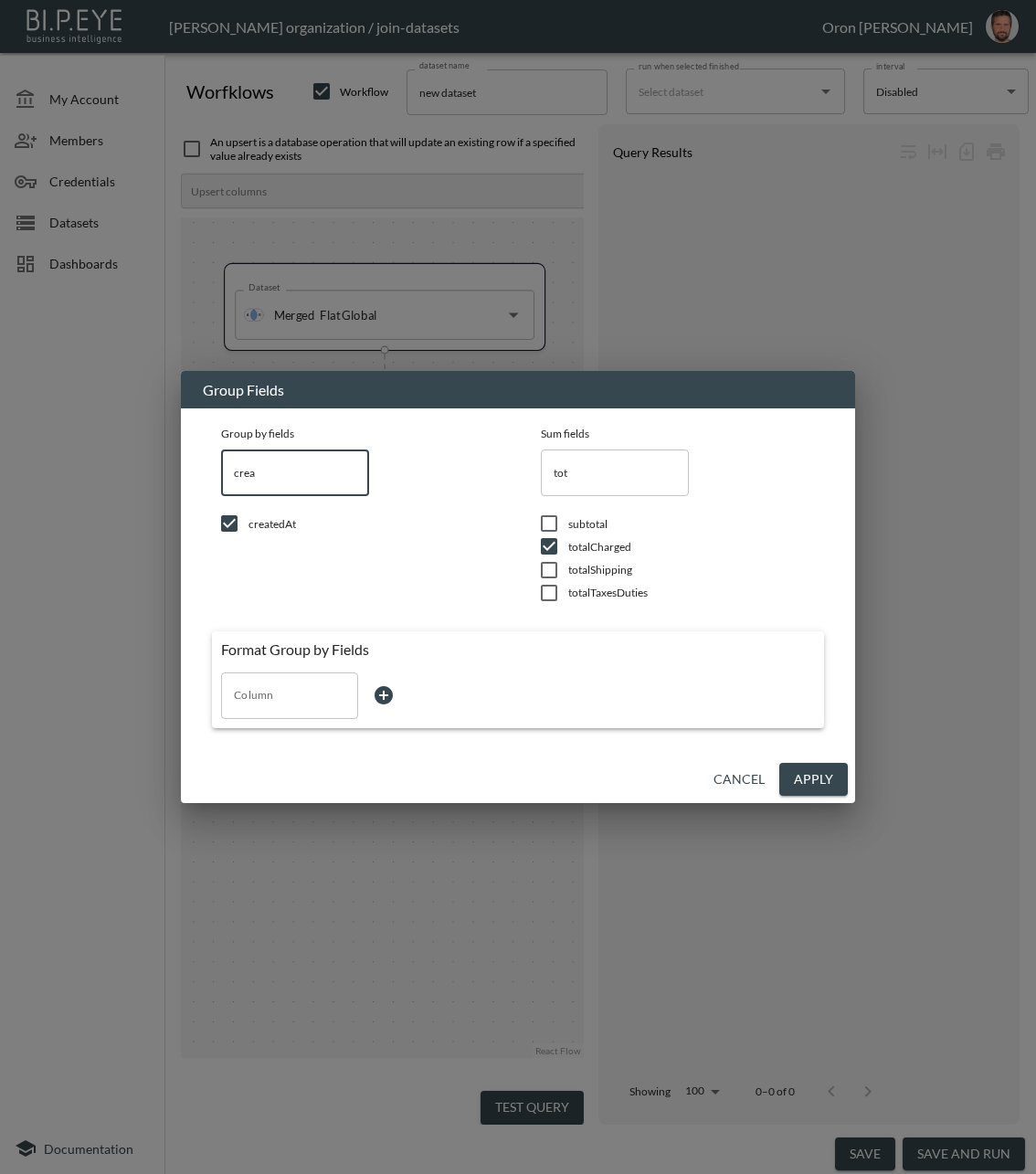
drag, startPoint x: 321, startPoint y: 474, endPoint x: 109, endPoint y: 464, distance: 212.2
click at [123, 471] on div "Group Fields Group by fields crea ​ createdAt Sum fields tot ​ subtotal totalCh…" at bounding box center [518, 587] width 1036 height 1174
type input "s"
checkbox input "false"
type input "sto"
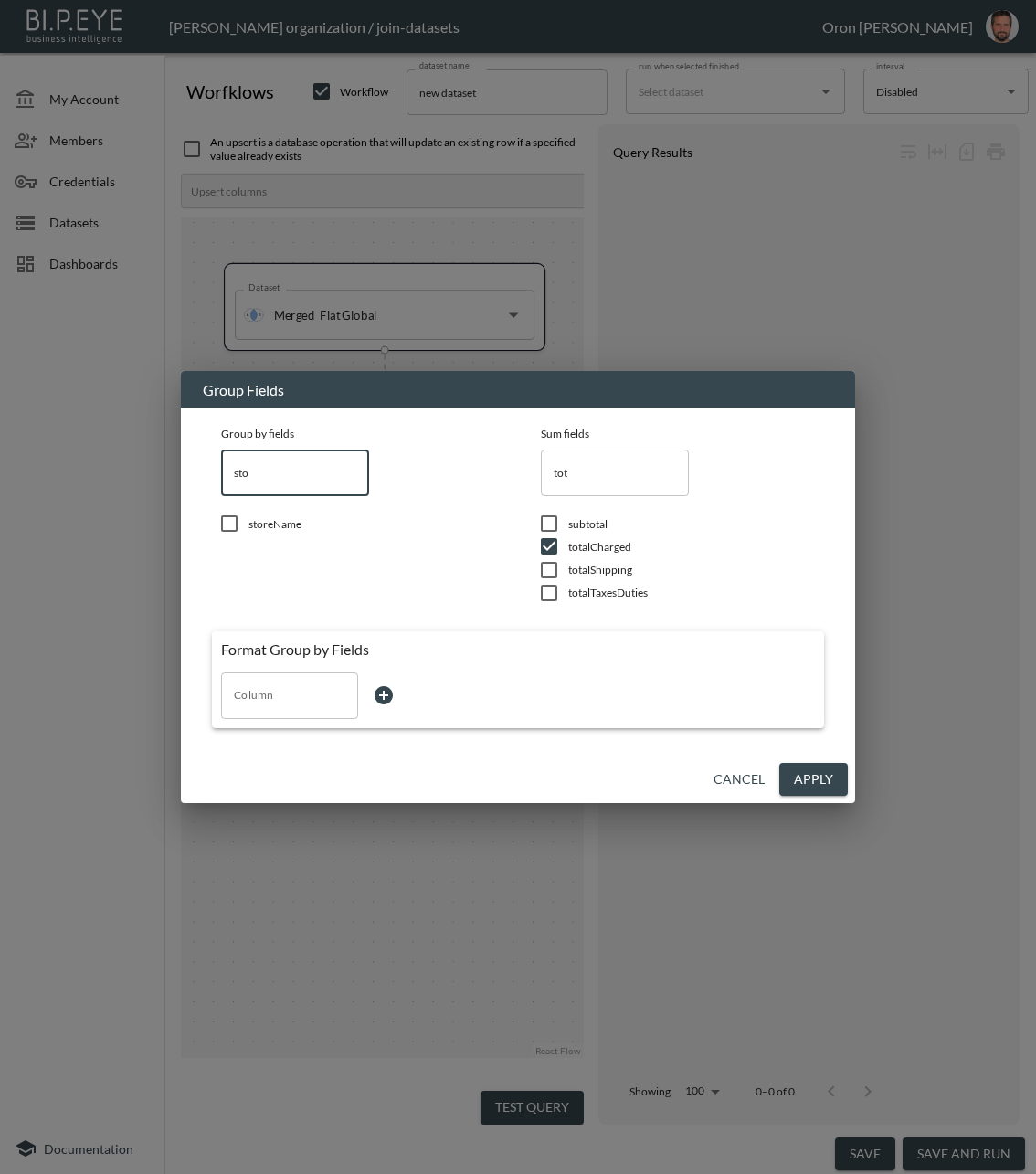
click at [243, 524] on input "checkbox" at bounding box center [230, 523] width 39 height 18
checkbox input "true"
click at [256, 686] on input "Column" at bounding box center [290, 695] width 121 height 29
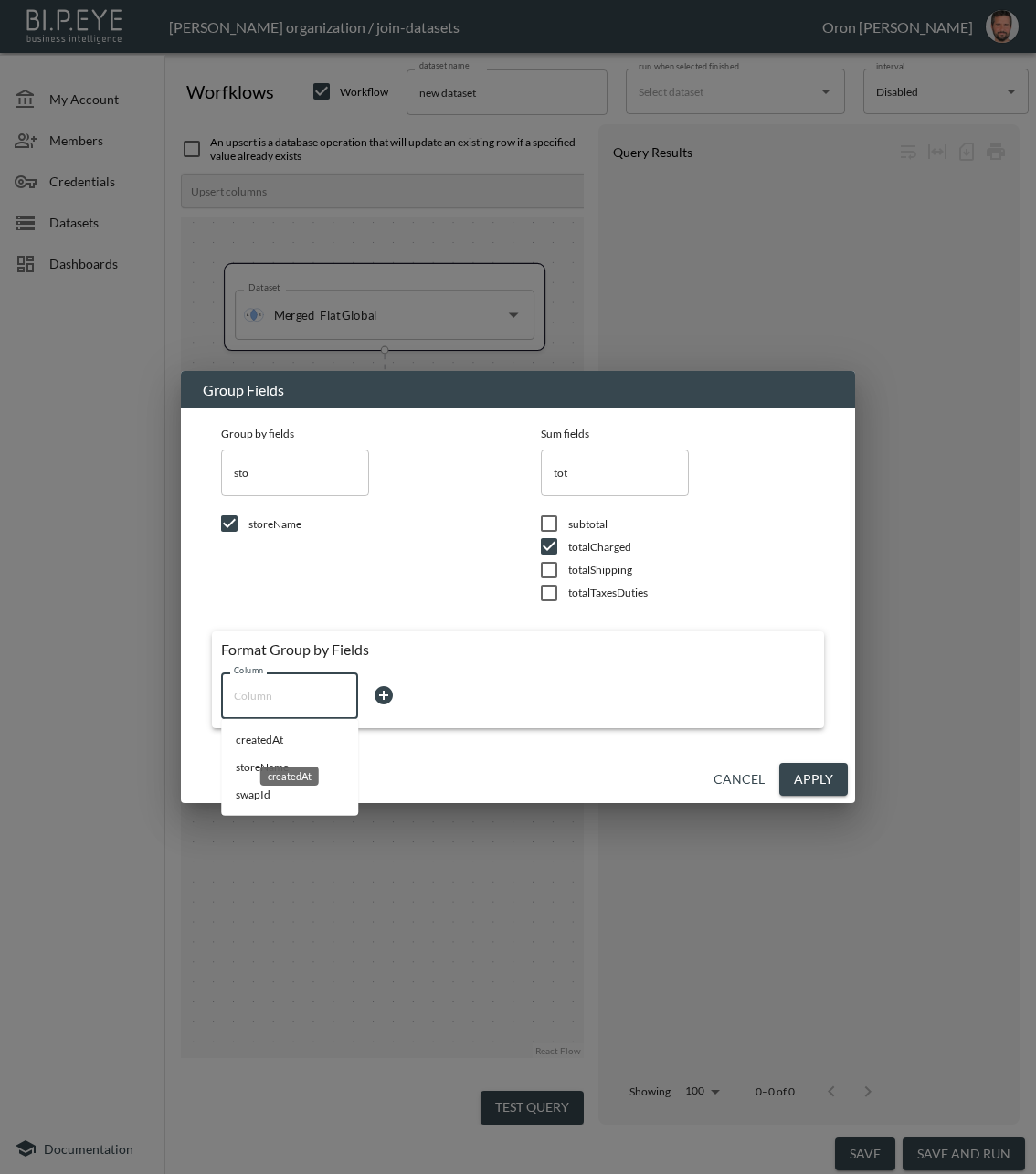
click at [294, 744] on li "createdAt" at bounding box center [290, 740] width 137 height 27
type input "createdAt"
click at [446, 678] on body "BI.P.EYE, Interactive Analytics Dashboards - app Zach Bailet organization / joi…" at bounding box center [518, 587] width 1036 height 1174
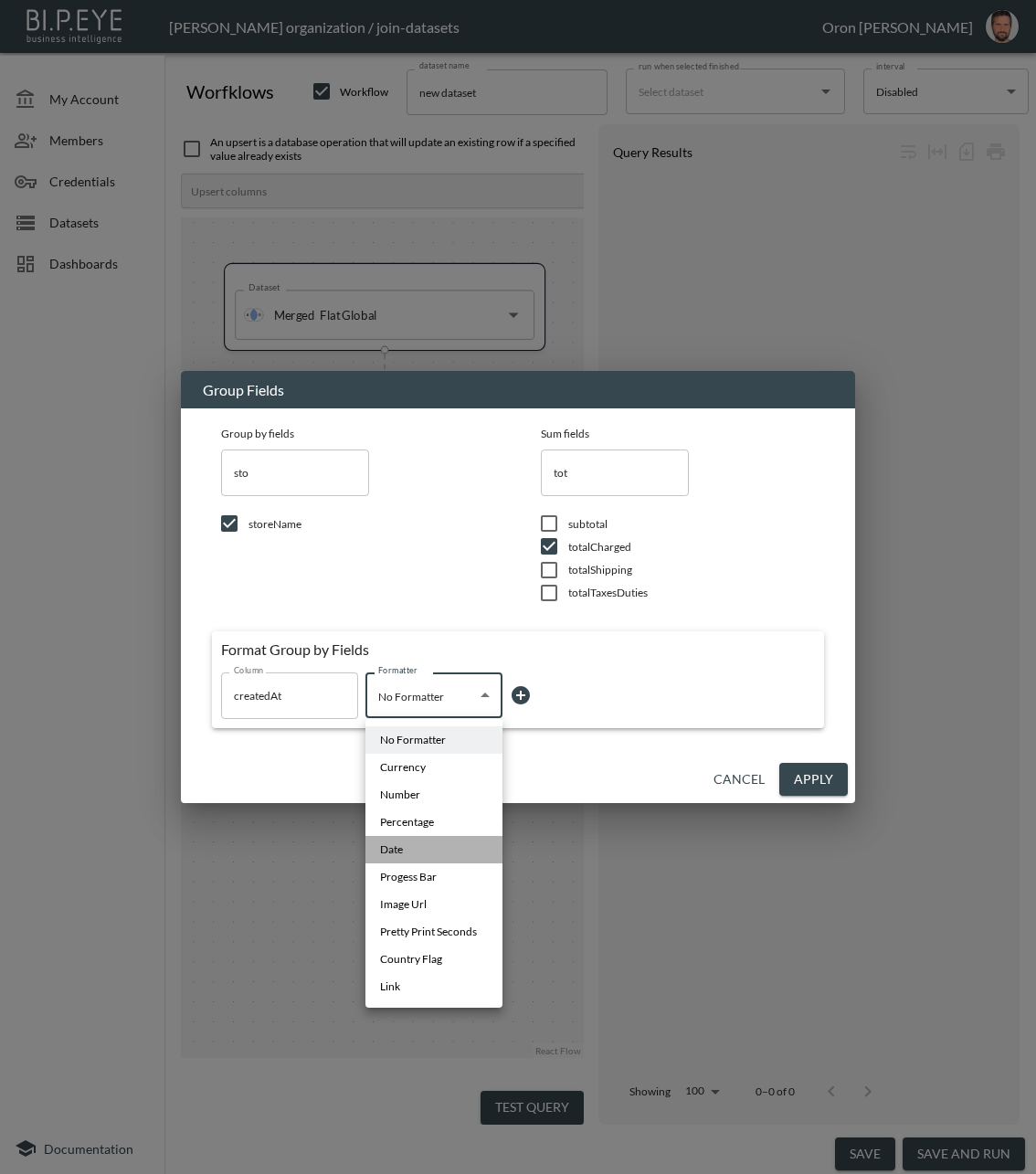
click at [413, 852] on li "Date" at bounding box center [434, 850] width 137 height 27
type input "Date"
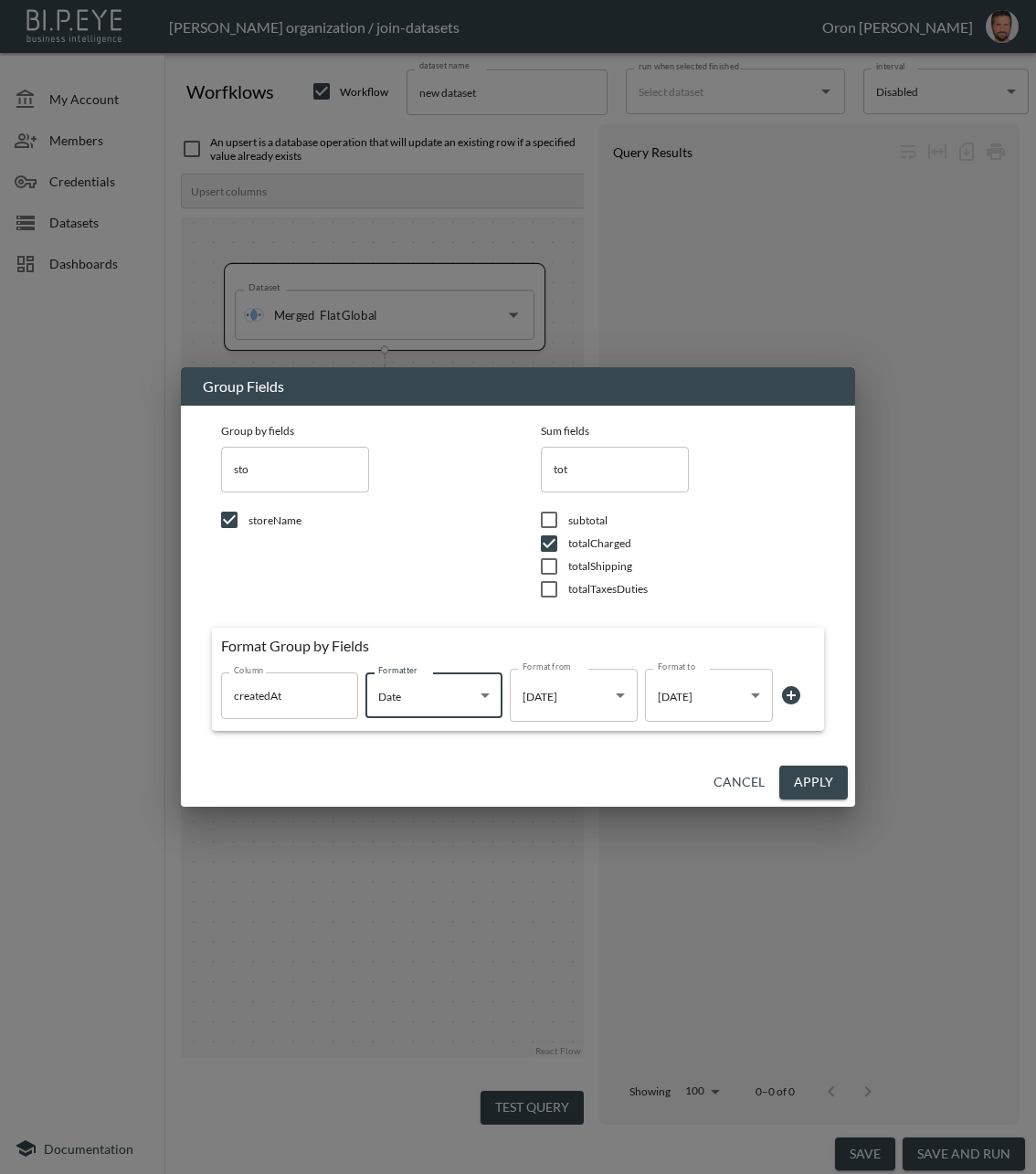
click at [810, 777] on button "Apply" at bounding box center [813, 782] width 69 height 34
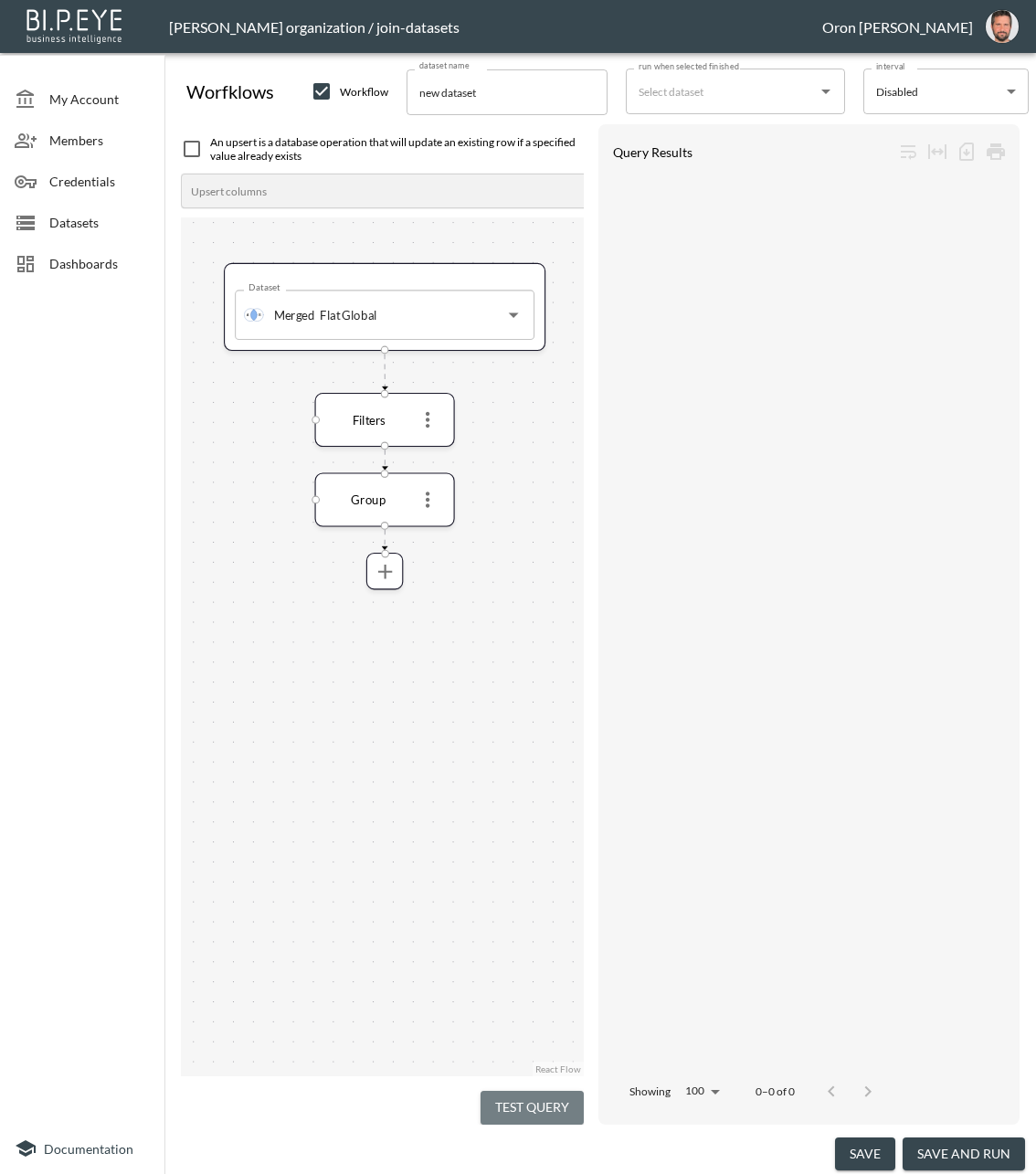
click at [518, 1044] on button "Test Query" at bounding box center [532, 1107] width 103 height 34
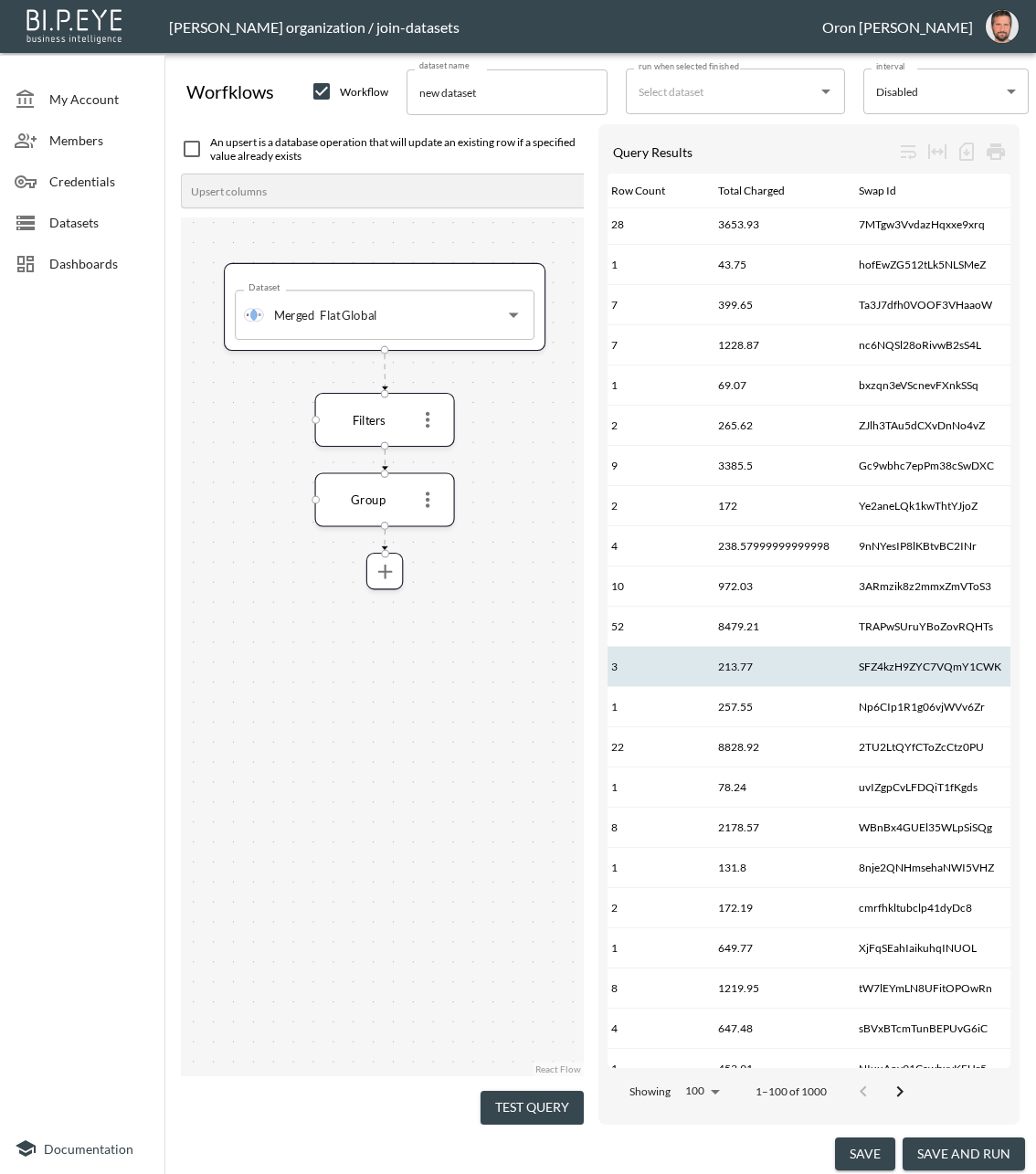
scroll to position [4, 0]
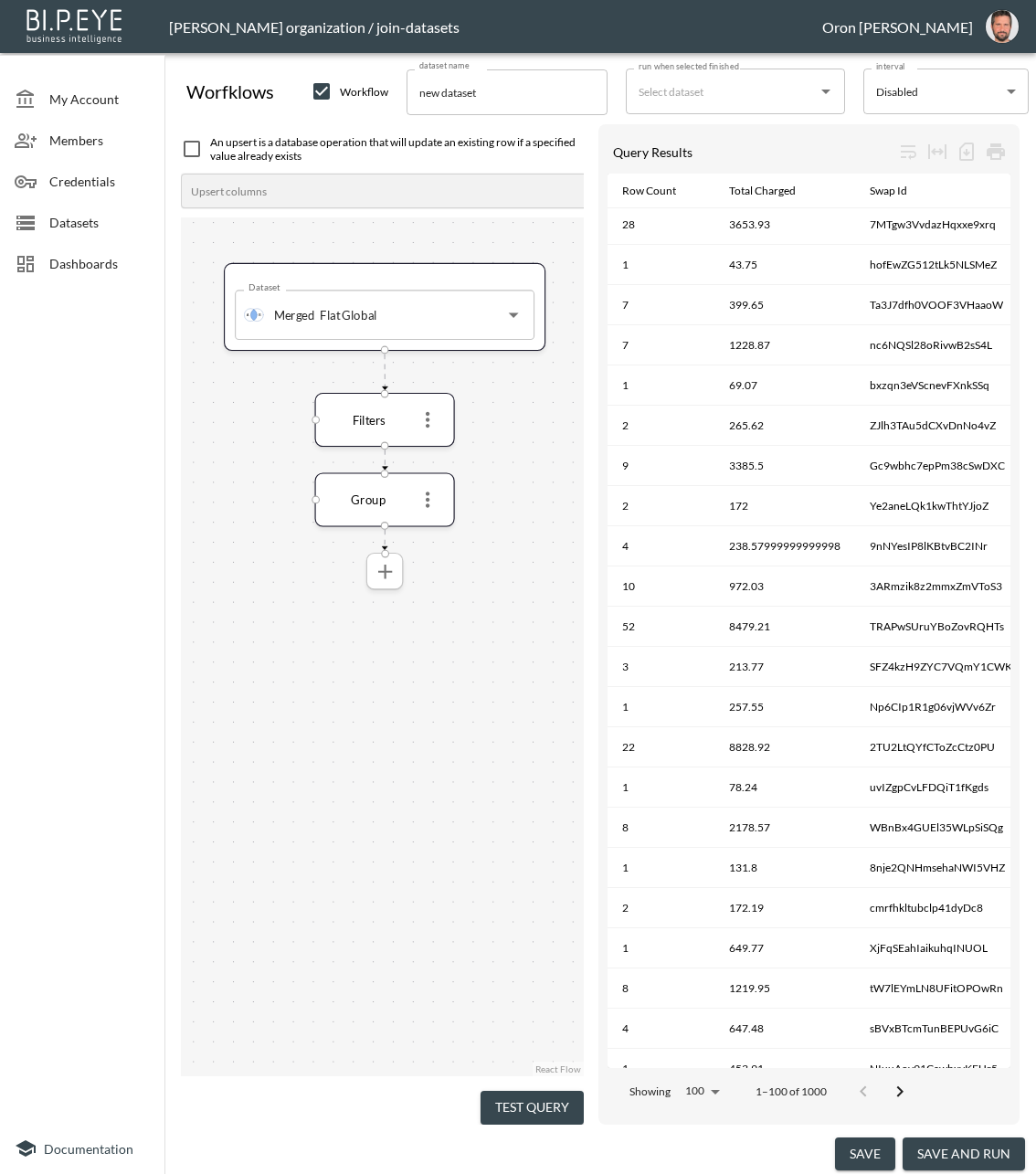
click at [378, 573] on icon "more" at bounding box center [384, 571] width 24 height 24
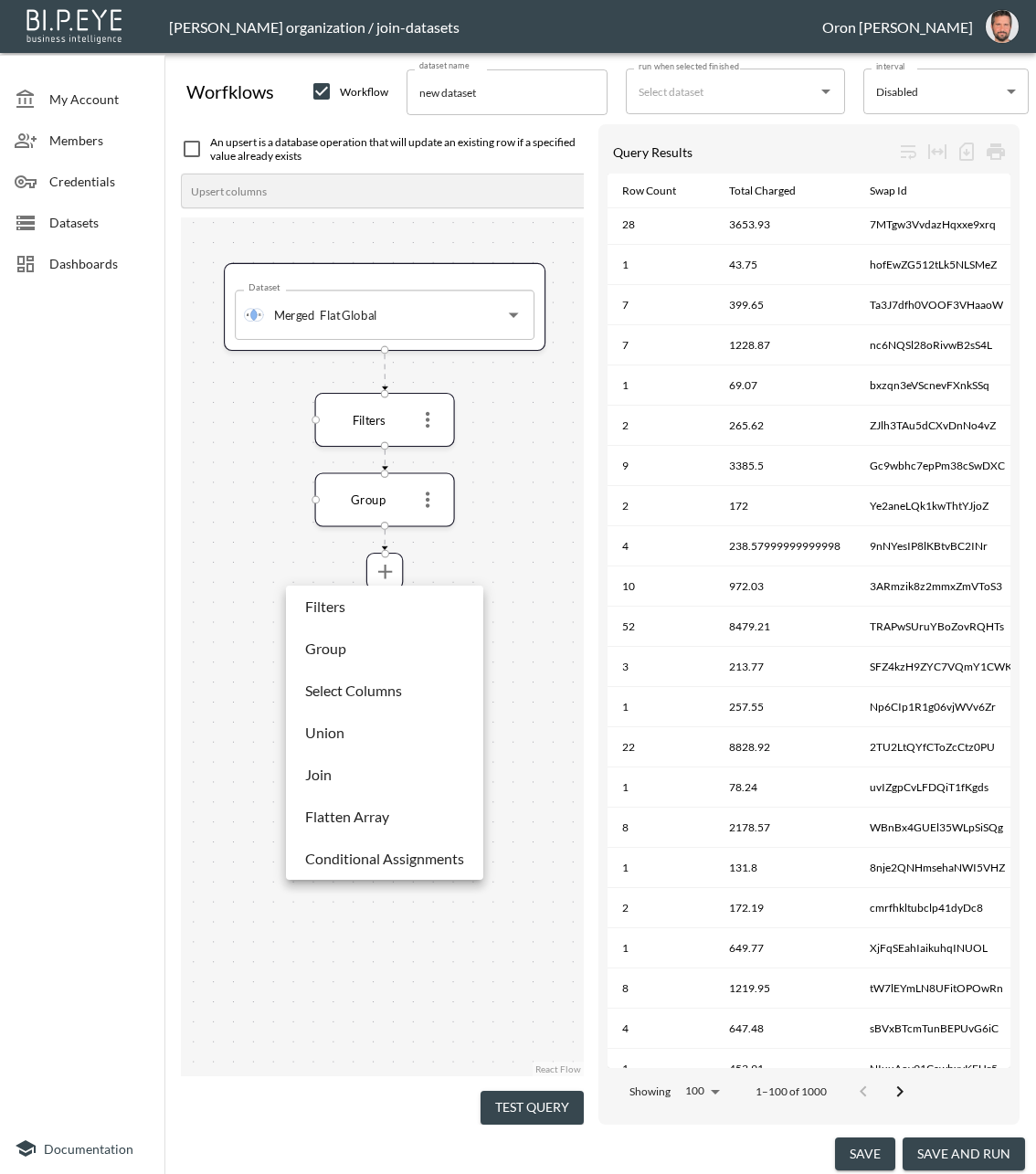
click at [368, 684] on p "Select Columns" at bounding box center [353, 690] width 97 height 22
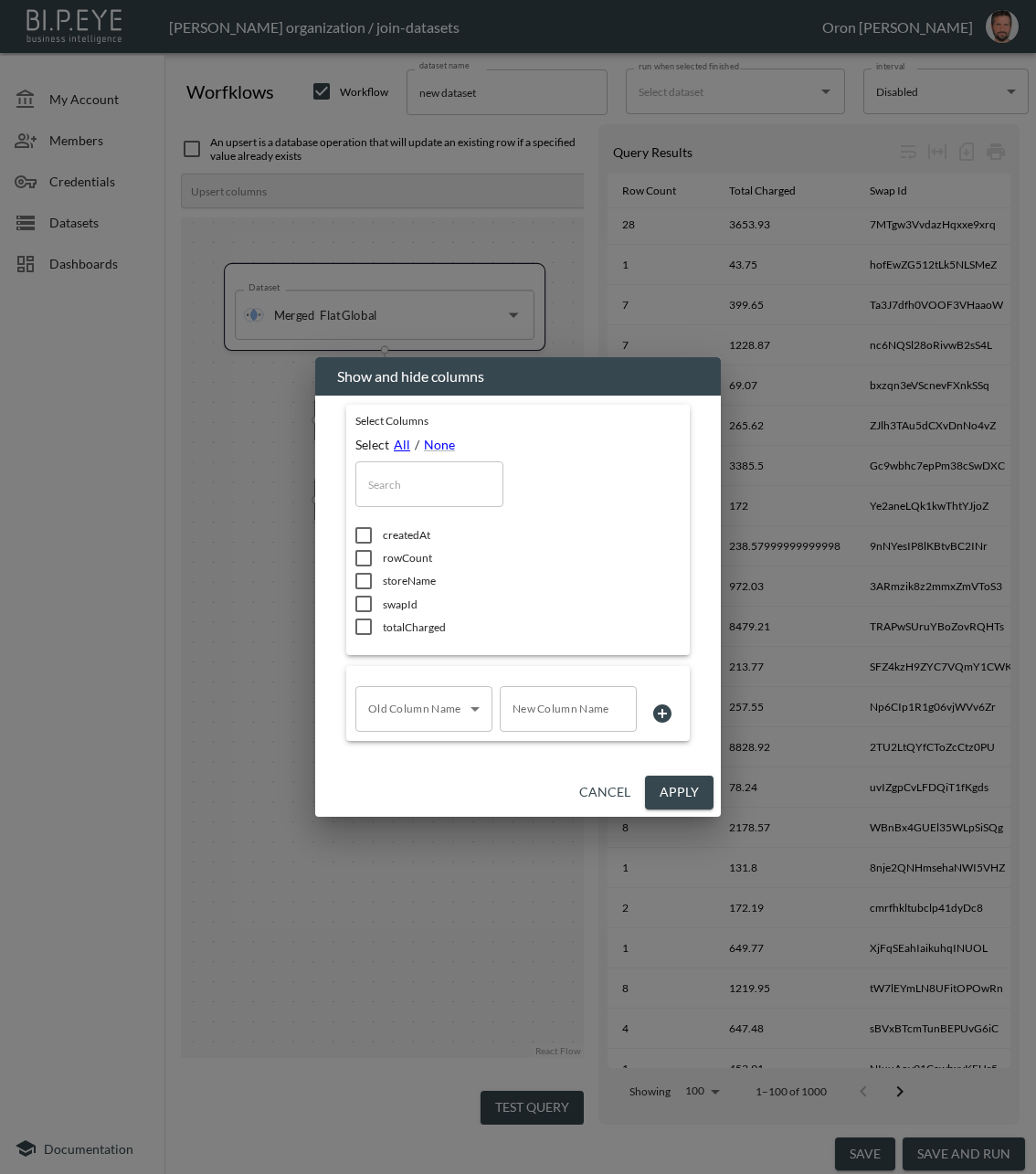
click at [401, 445] on link "All" at bounding box center [402, 444] width 16 height 15
checkbox input "true"
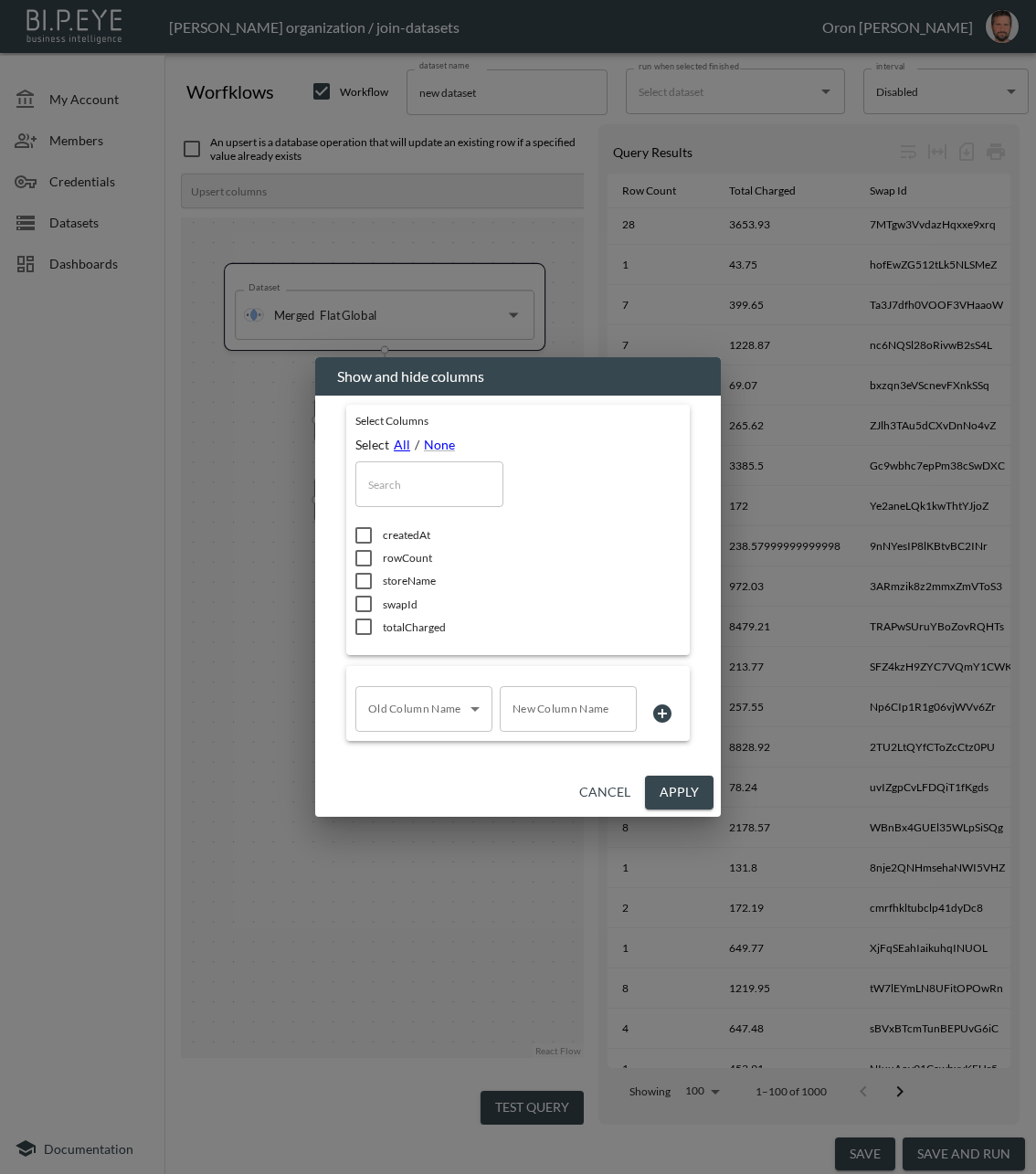
checkbox input "true"
click at [374, 714] on body "BI.P.EYE, Interactive Analytics Dashboards - app Zach Bailet organization / joi…" at bounding box center [518, 587] width 1036 height 1174
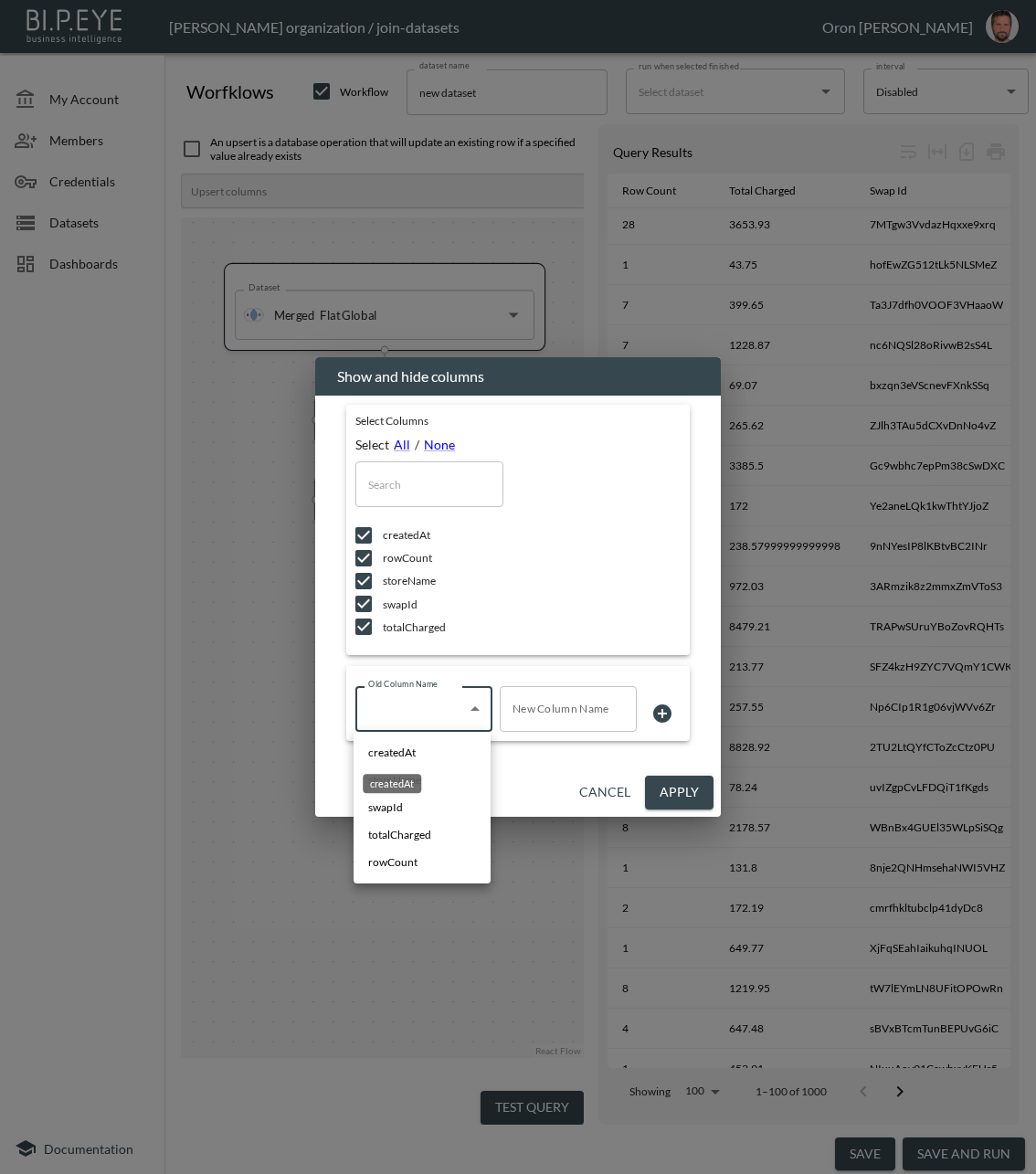
click at [381, 759] on span "createdAt" at bounding box center [391, 752] width 47 height 16
type input "createdAt"
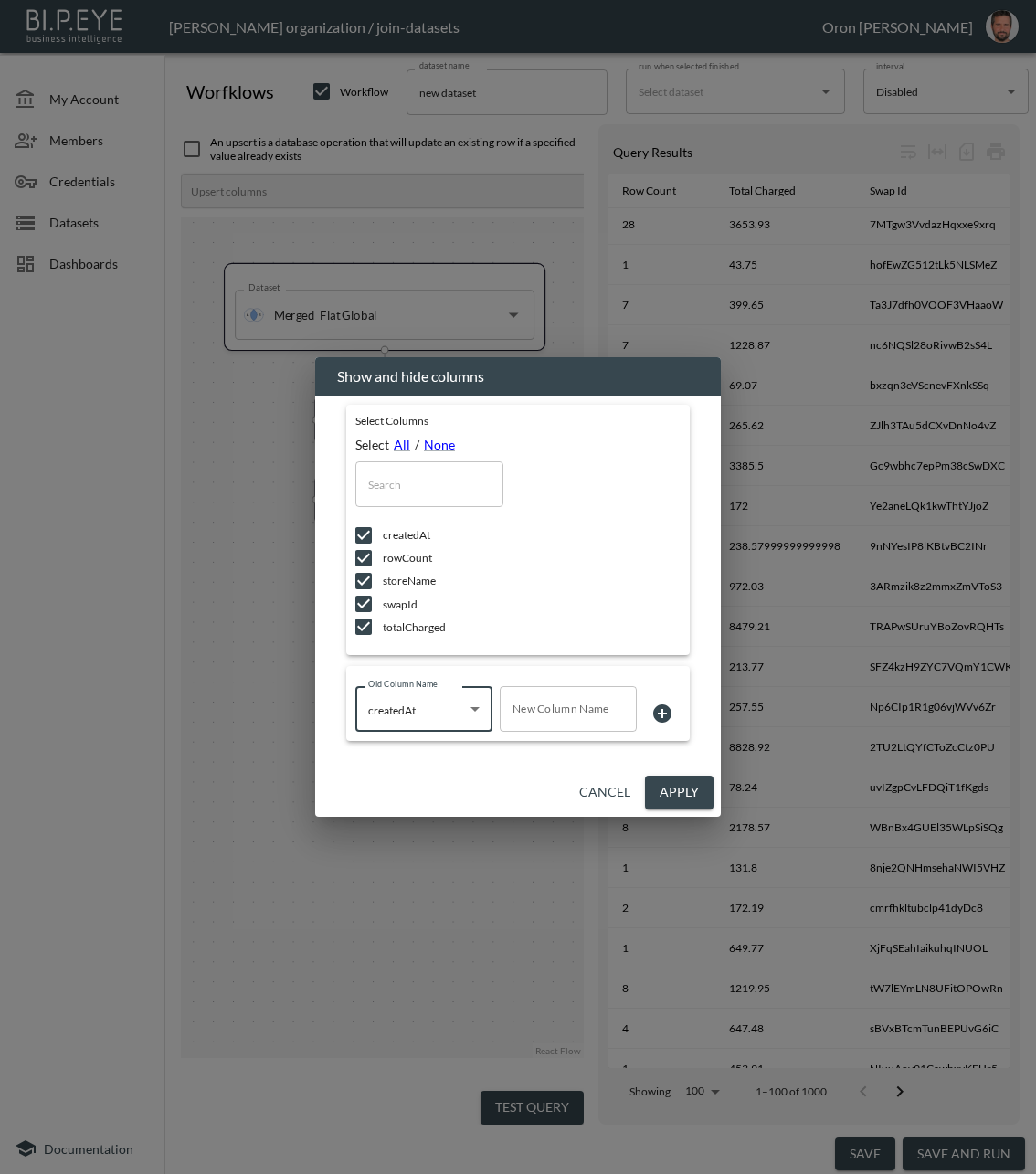
click at [570, 708] on input "New Column Name" at bounding box center [569, 709] width 137 height 45
type input "date"
click at [659, 710] on icon at bounding box center [662, 713] width 22 height 22
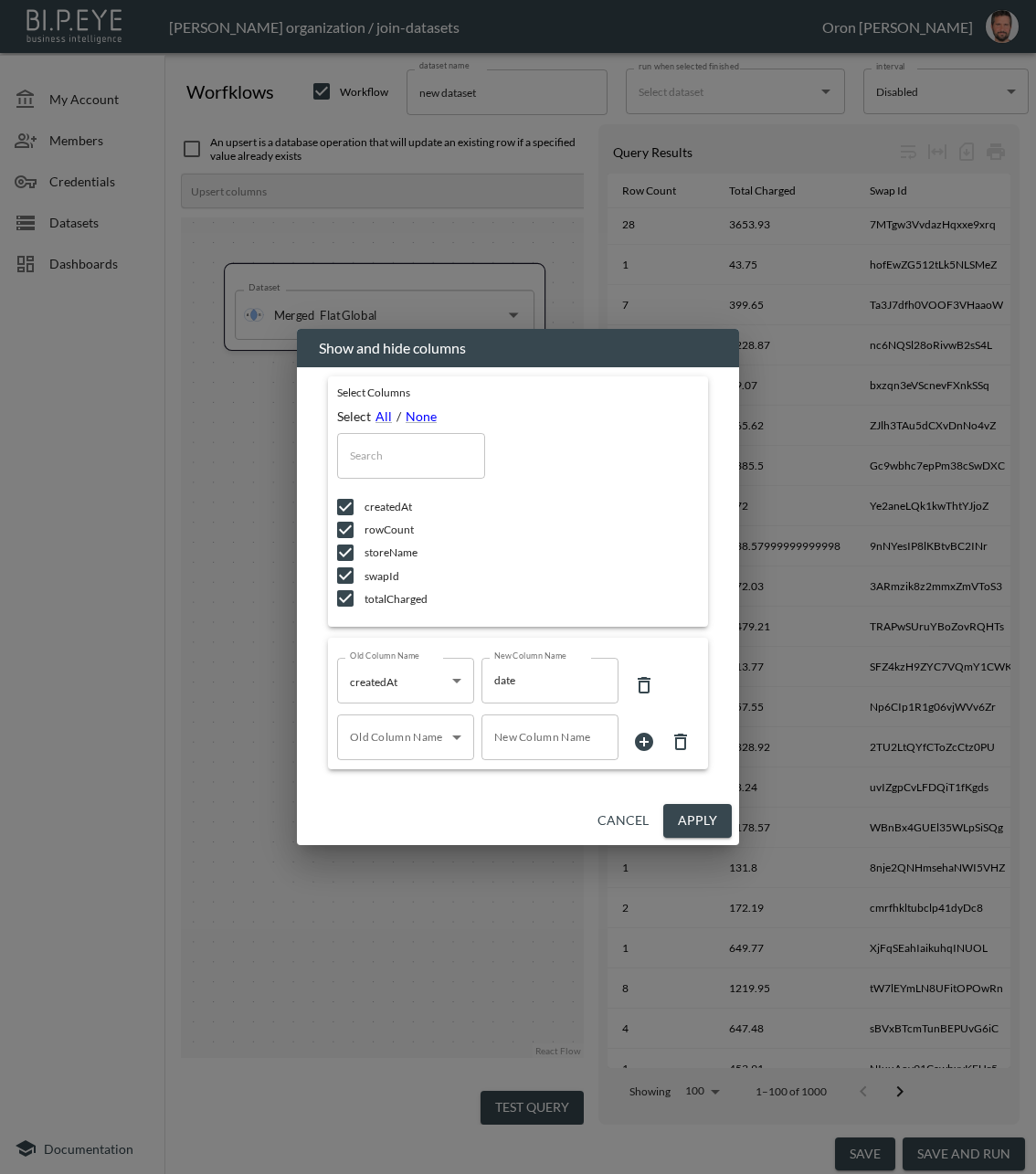
click at [403, 734] on body "BI.P.EYE, Interactive Analytics Dashboards - app Zach Bailet organization / joi…" at bounding box center [518, 587] width 1036 height 1174
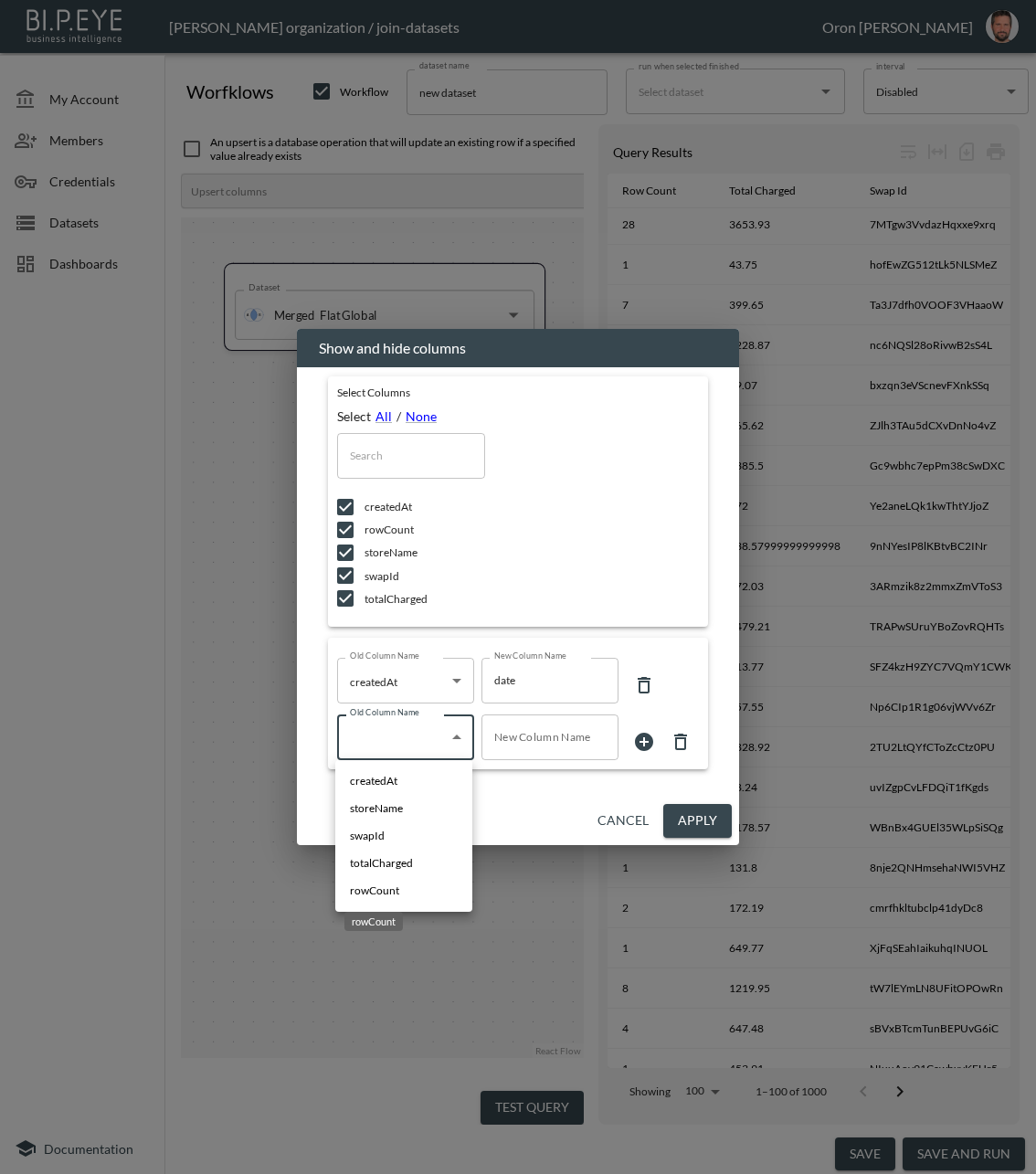
click at [383, 884] on span "rowCount" at bounding box center [374, 890] width 49 height 16
type input "rowCount"
click at [520, 741] on input "New Column Name" at bounding box center [550, 737] width 137 height 45
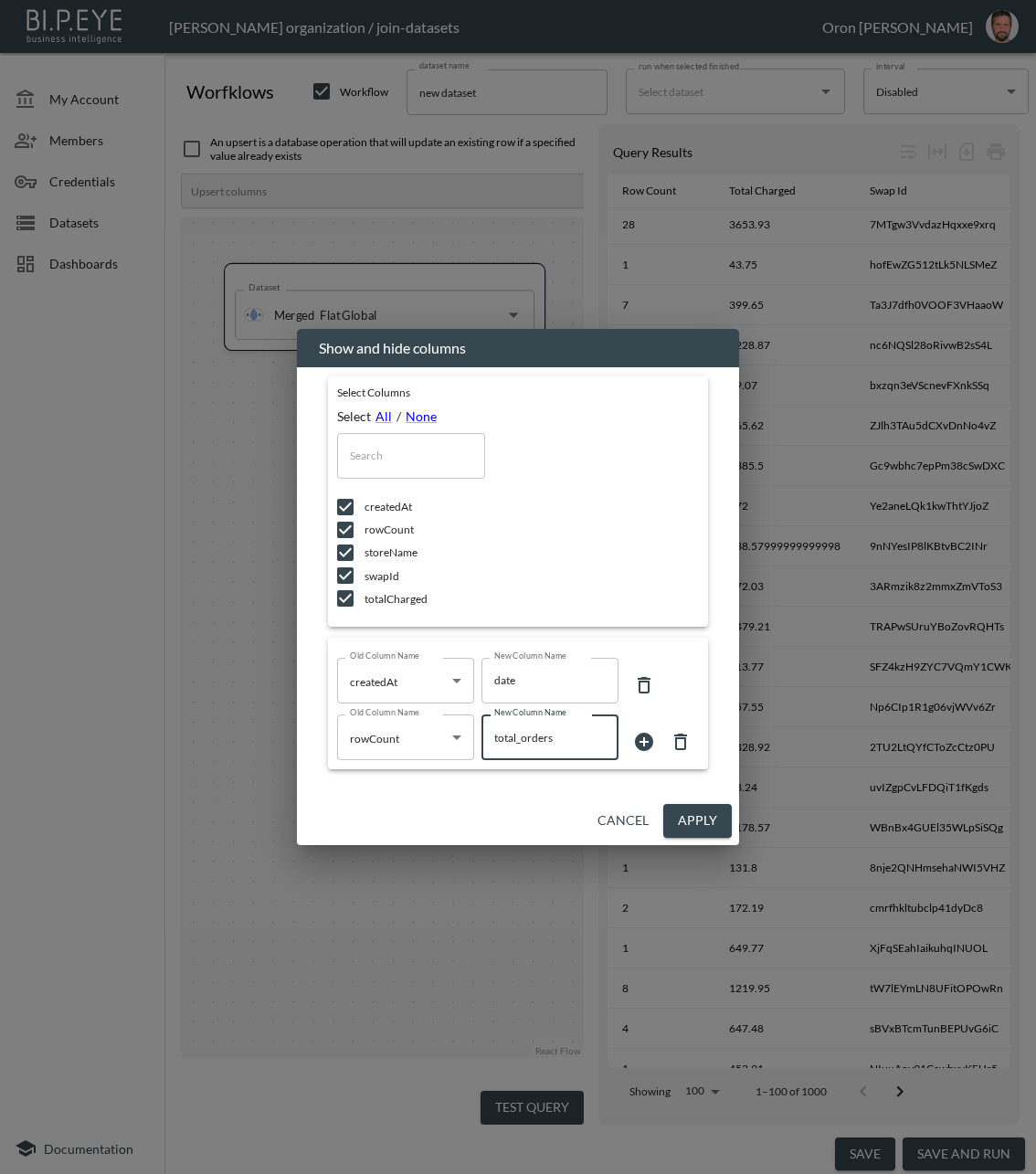
type input "total_orders"
click at [708, 830] on button "Apply" at bounding box center [697, 821] width 69 height 34
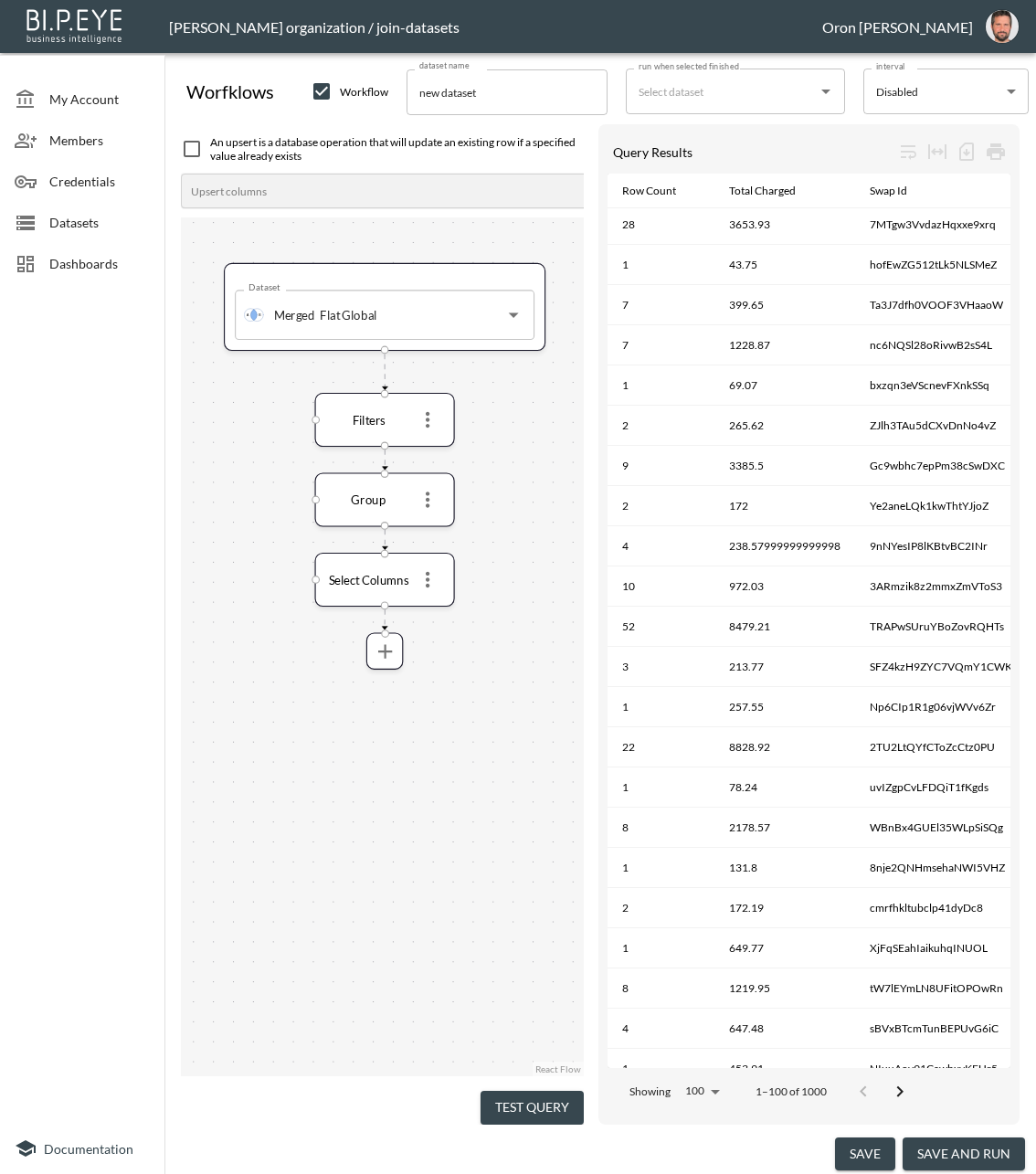
click at [546, 1044] on button "Test Query" at bounding box center [532, 1107] width 103 height 34
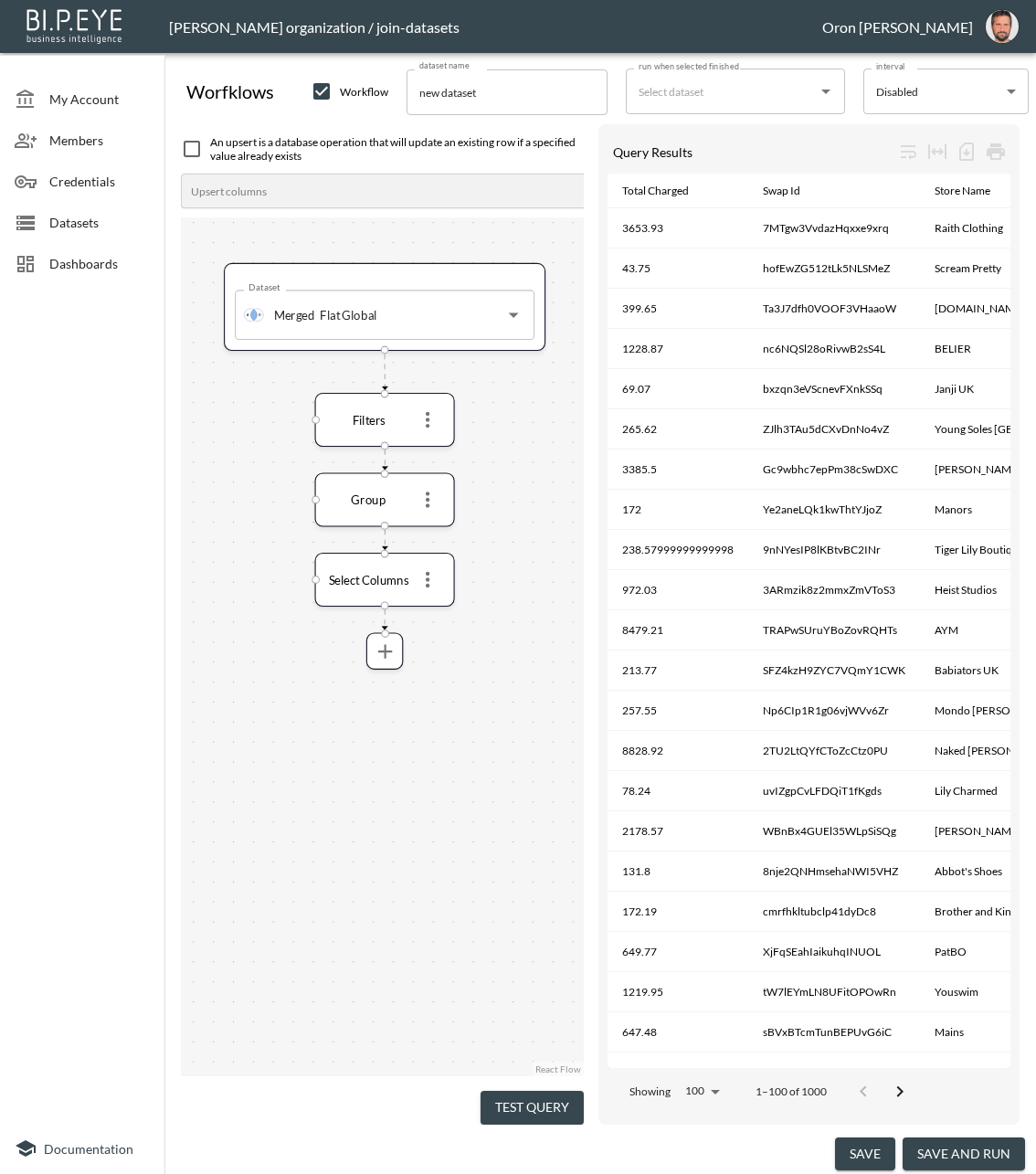
click at [515, 82] on input "new dataset" at bounding box center [507, 92] width 201 height 45
paste input "Global [DATE][DATE]"
type input "Global [DATE][DATE] - Worfklow"
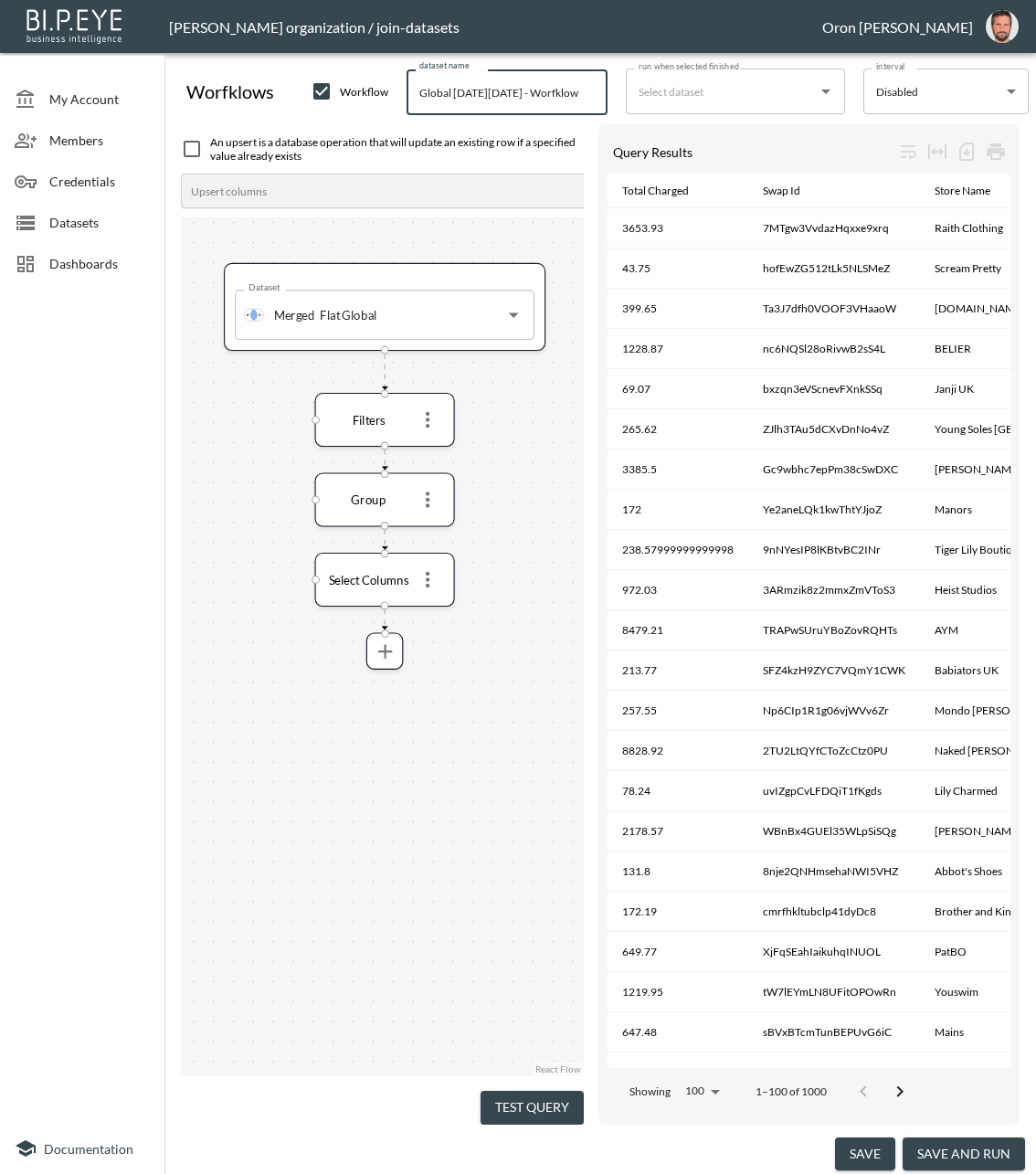
click at [931, 1044] on button "save and run" at bounding box center [964, 1154] width 123 height 34
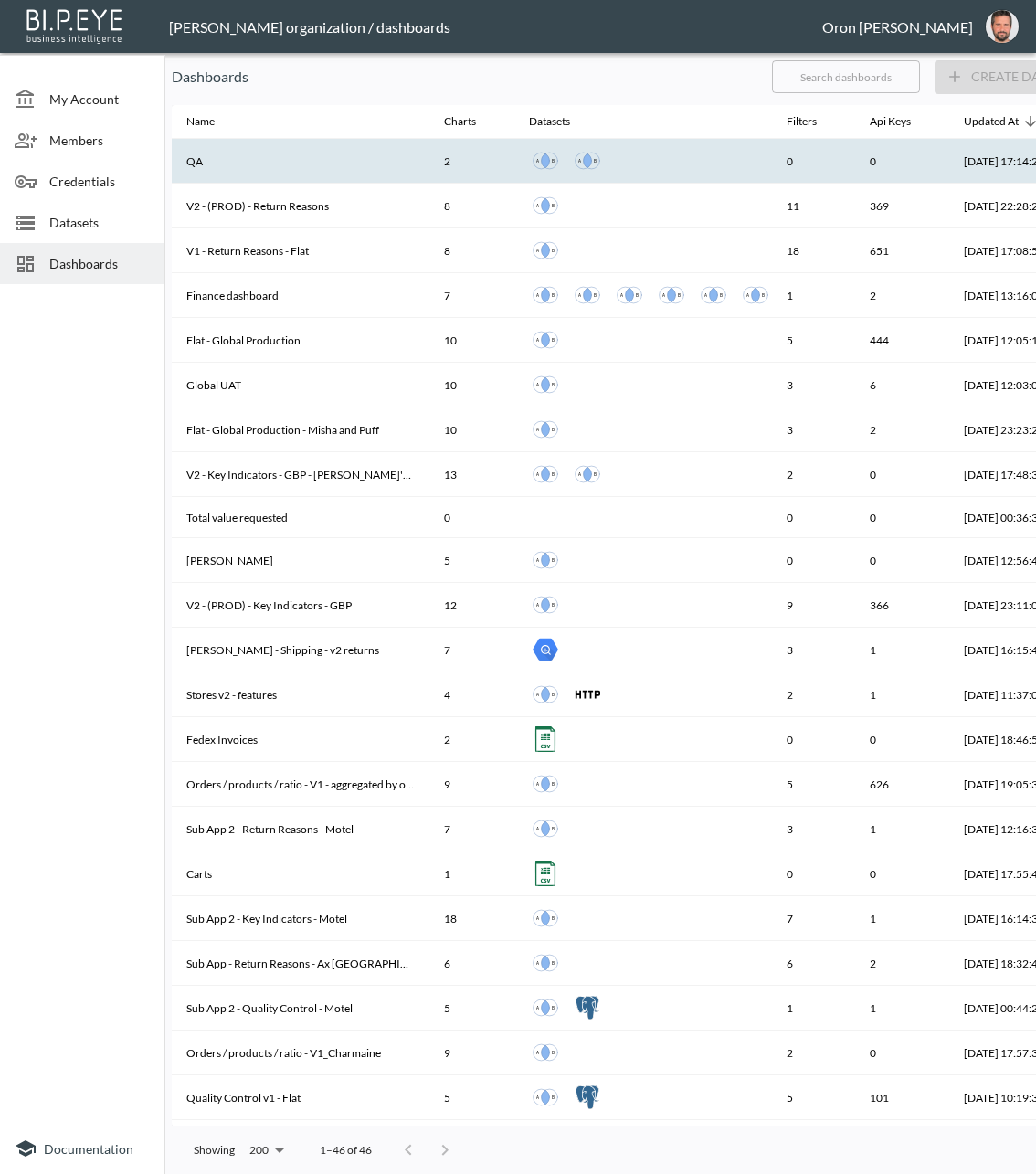
click at [294, 167] on th "QA" at bounding box center [300, 161] width 258 height 44
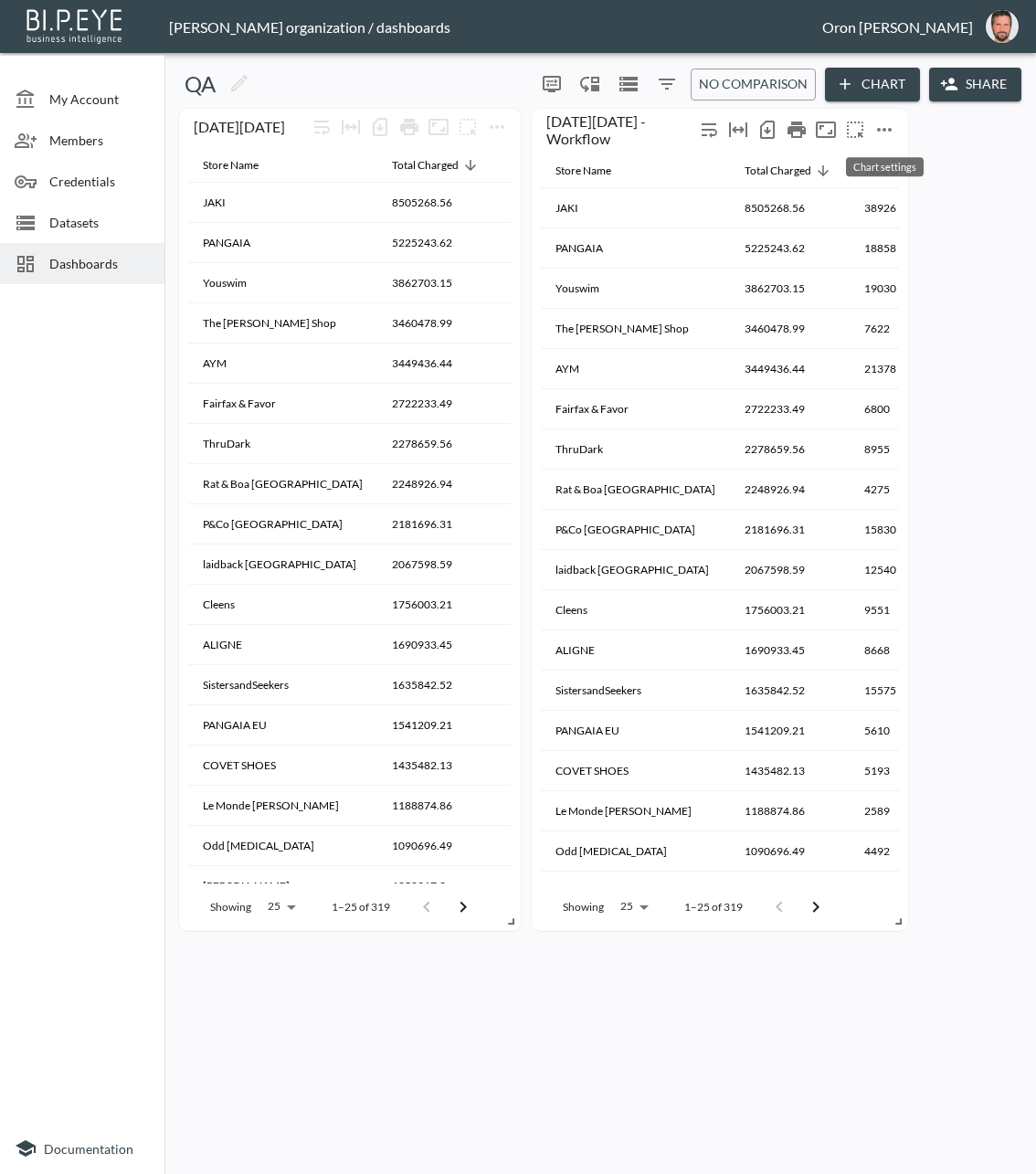
click at [879, 139] on icon "more" at bounding box center [884, 129] width 22 height 22
click at [868, 155] on p "Edit" at bounding box center [863, 165] width 25 height 22
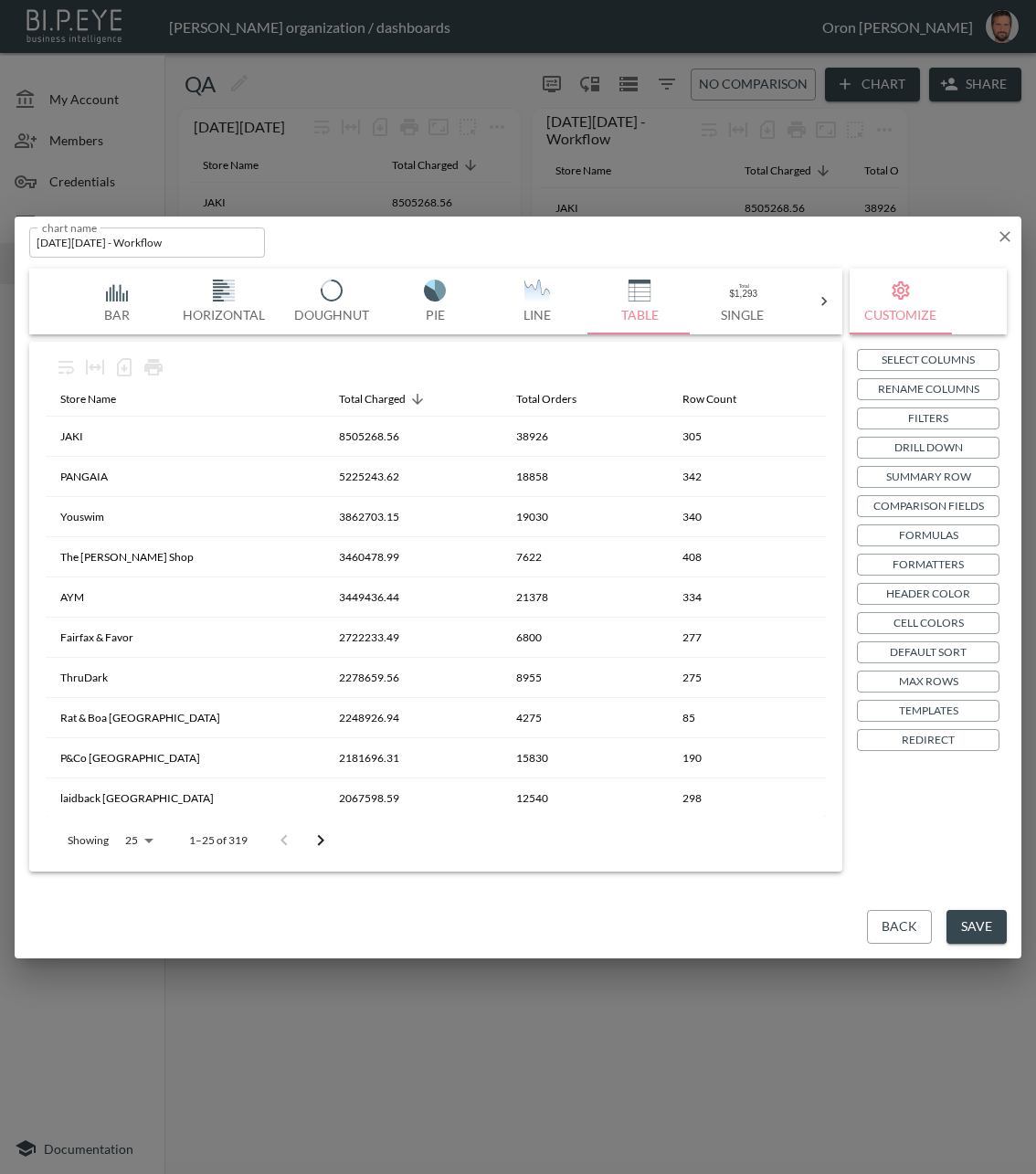
click at [934, 441] on p "Drill Down" at bounding box center [929, 447] width 69 height 19
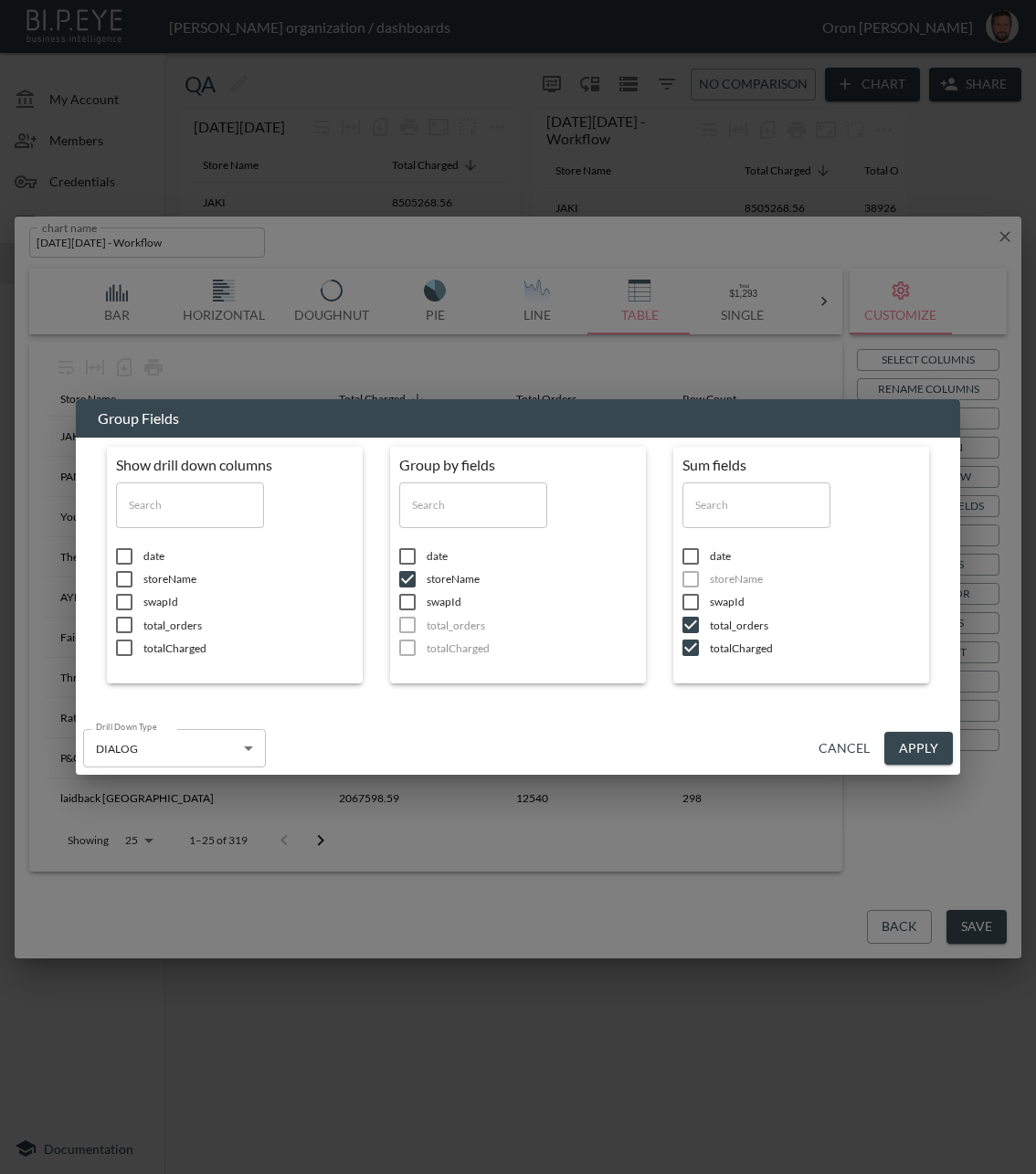
click at [842, 744] on button "Cancel" at bounding box center [844, 748] width 66 height 34
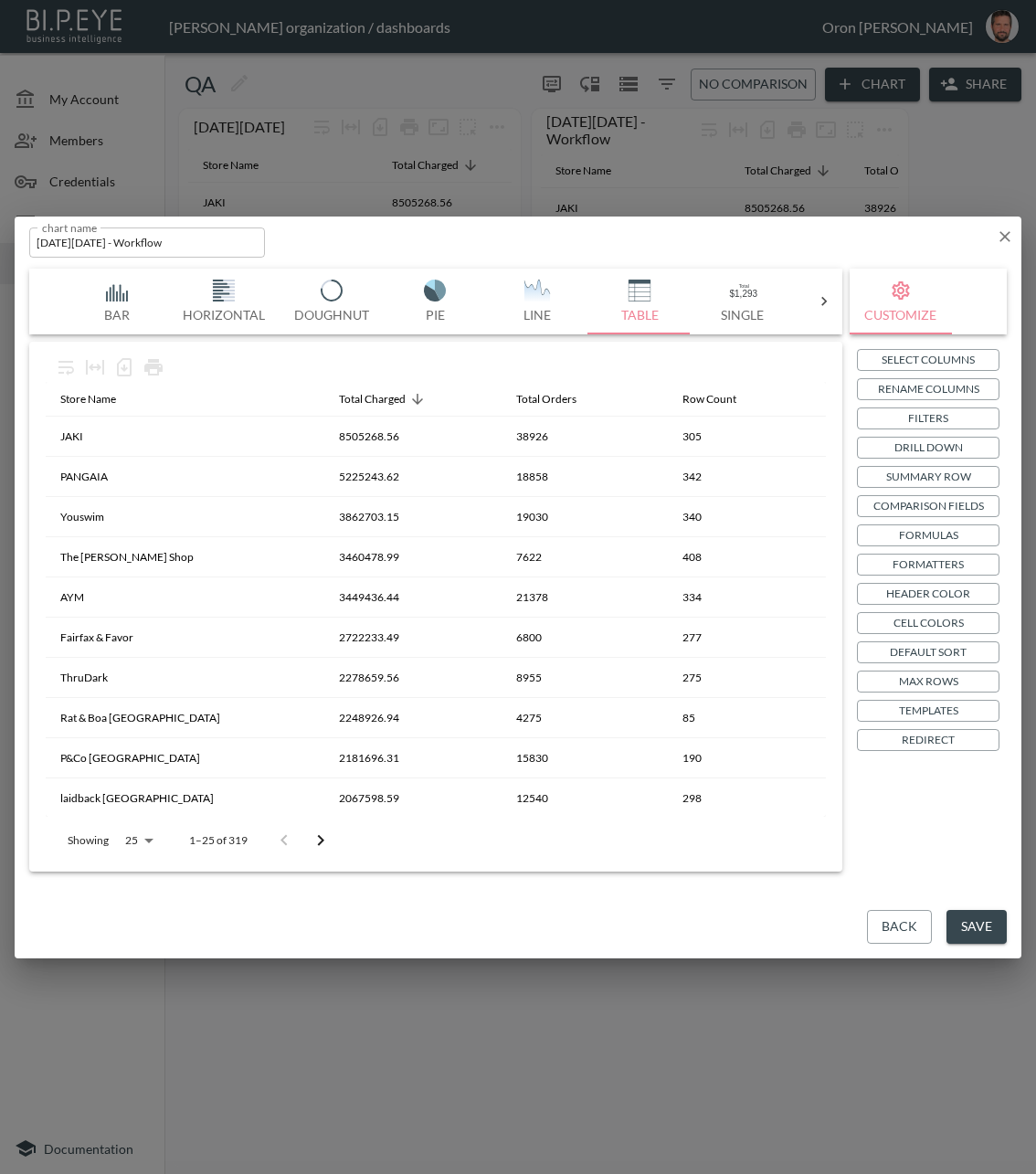
click at [1009, 226] on div "chart name Black Friday - Workflow chart name" at bounding box center [518, 238] width 1007 height 44
click at [1008, 238] on icon "button" at bounding box center [1005, 237] width 18 height 18
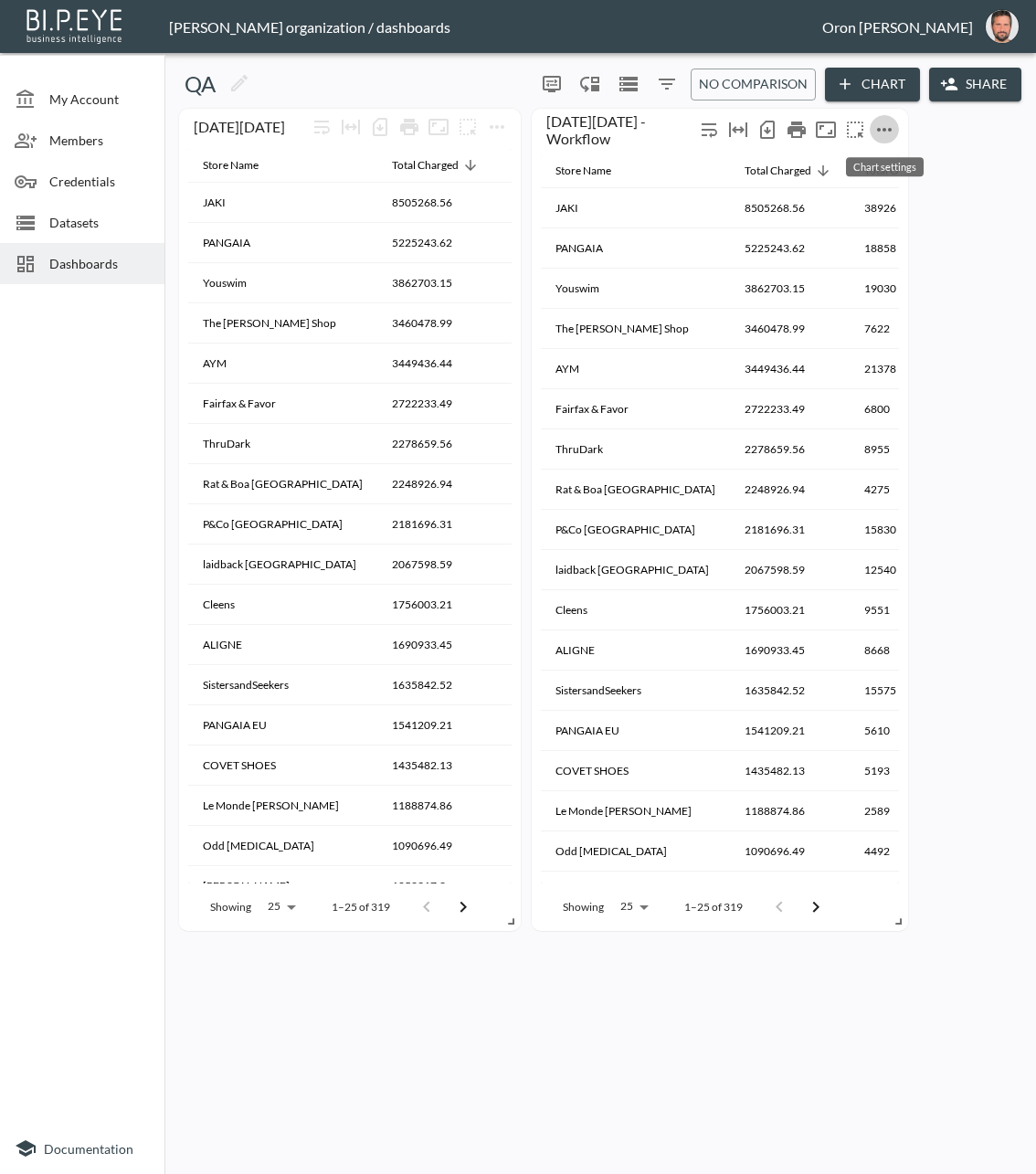
click at [893, 126] on icon "more" at bounding box center [884, 129] width 22 height 22
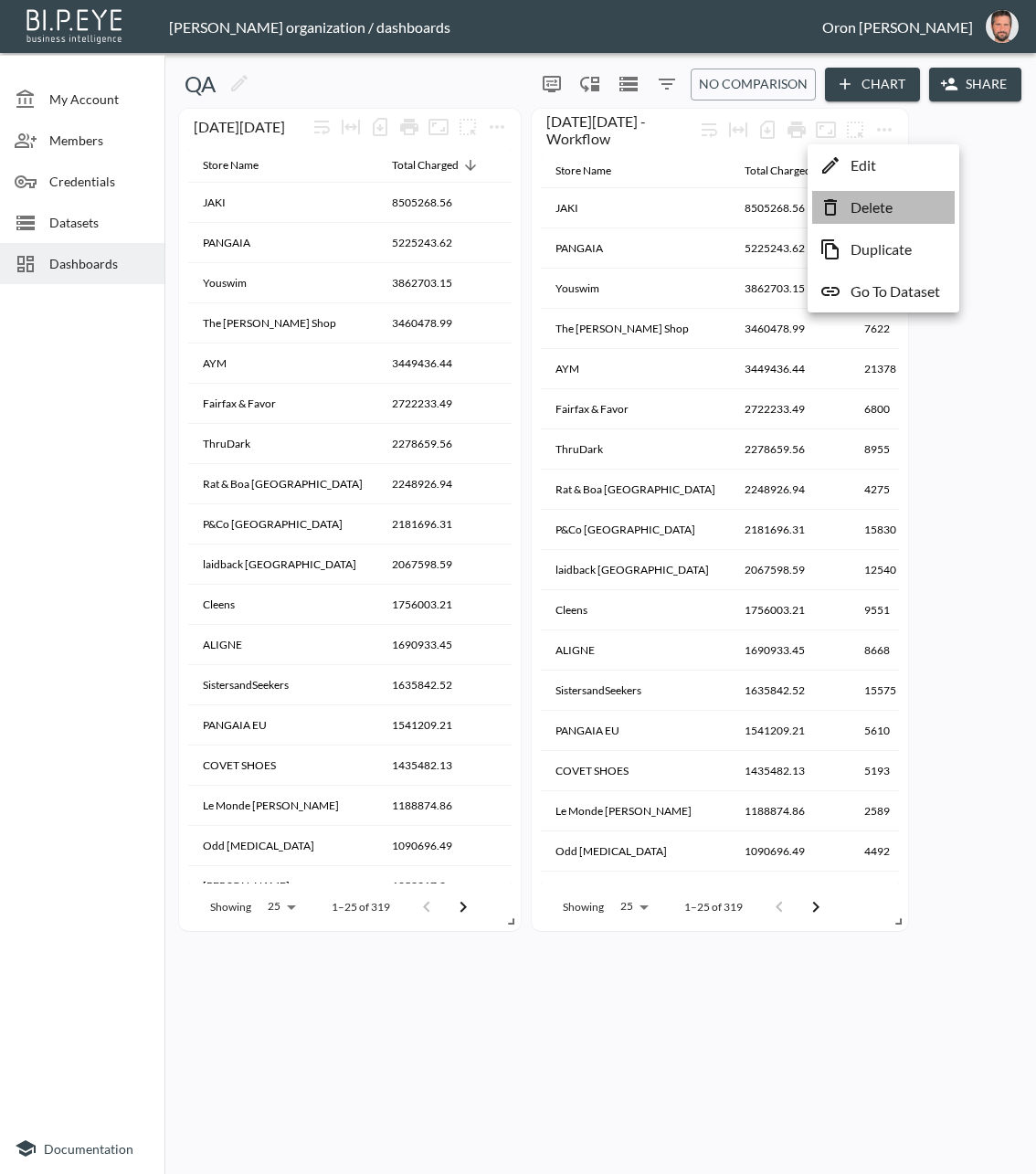
click at [874, 216] on p "Delete" at bounding box center [872, 207] width 42 height 22
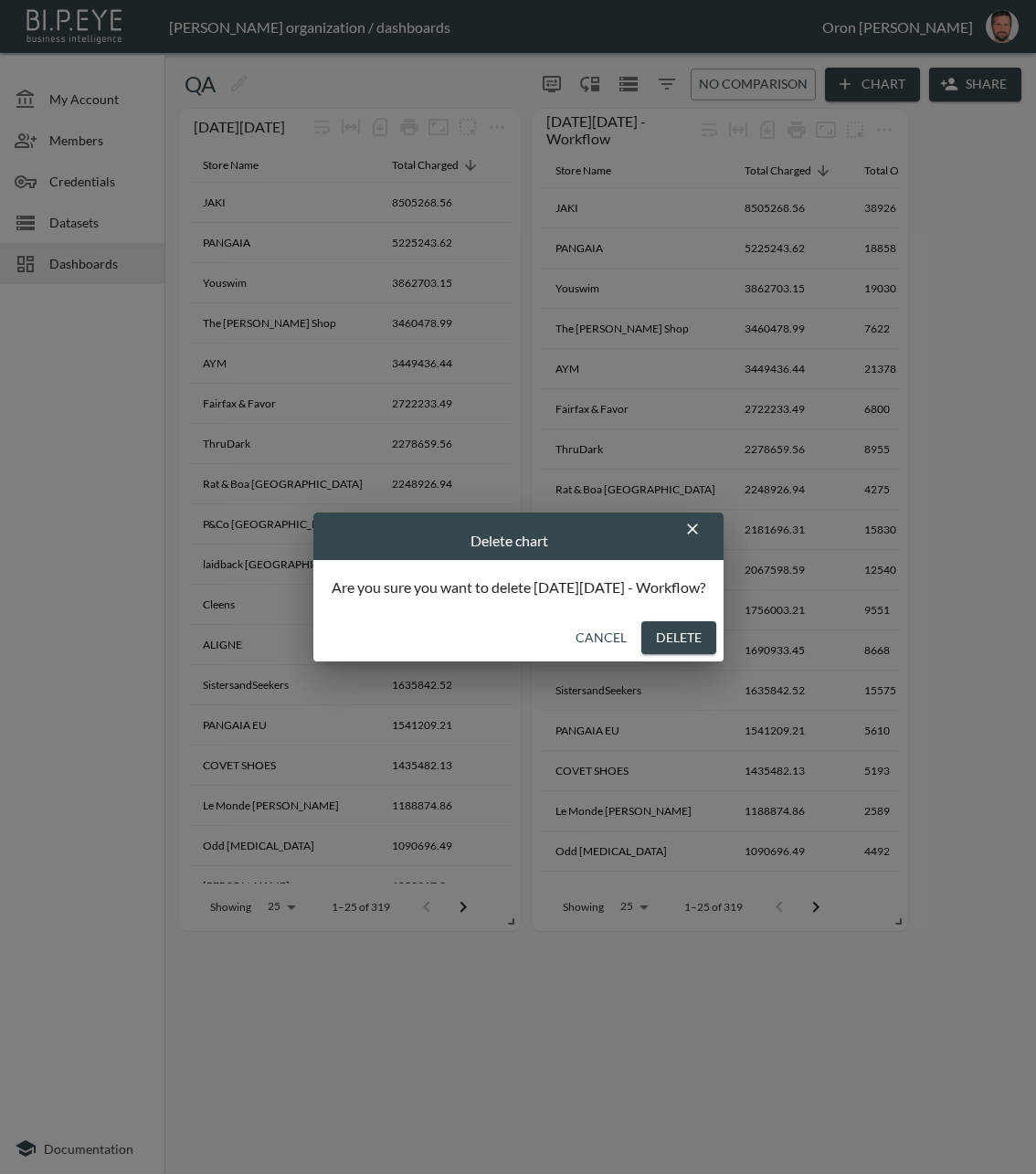
click at [644, 632] on button "Delete" at bounding box center [679, 638] width 75 height 34
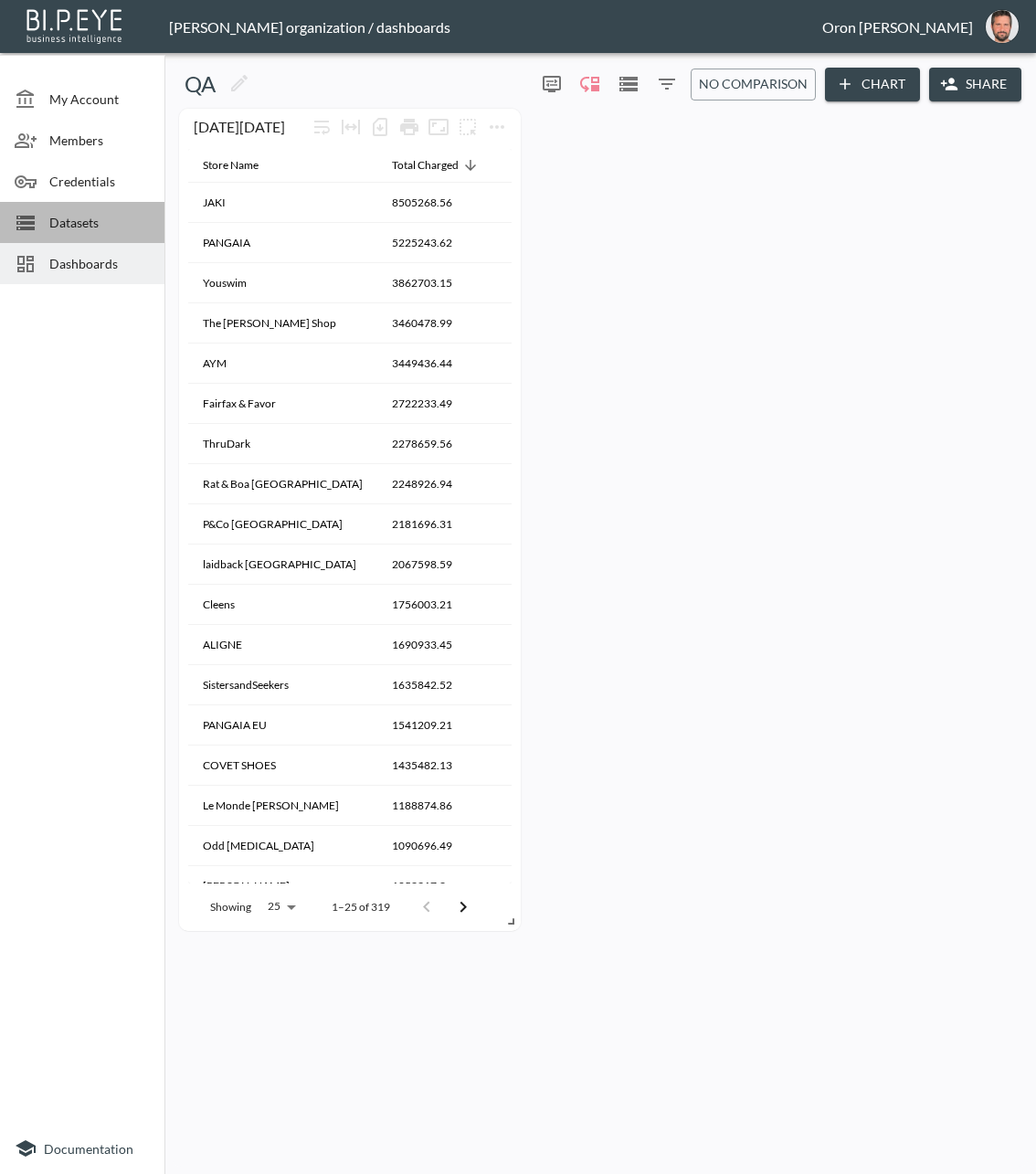
click at [122, 228] on span "Datasets" at bounding box center [99, 223] width 100 height 19
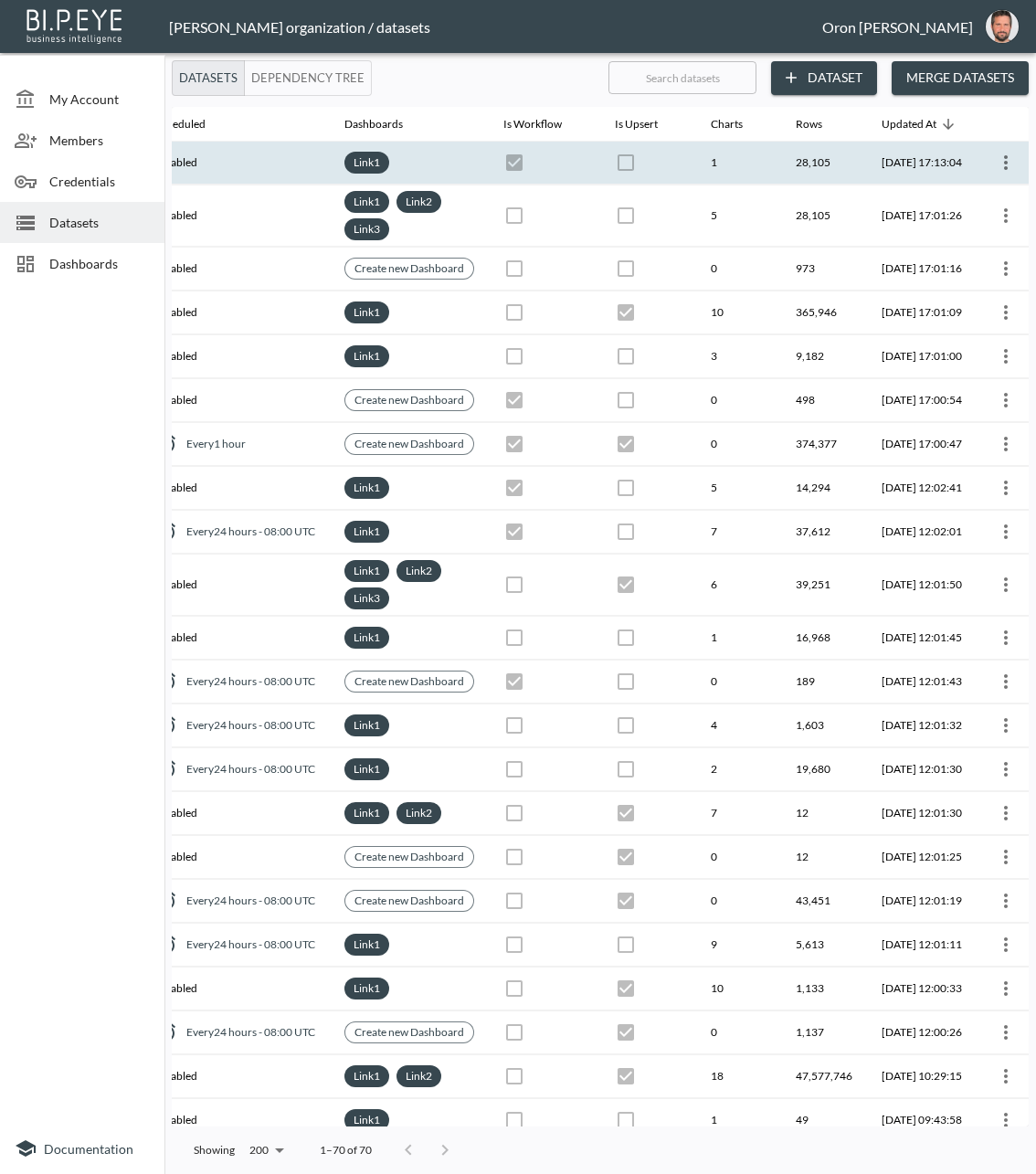
scroll to position [0, 478]
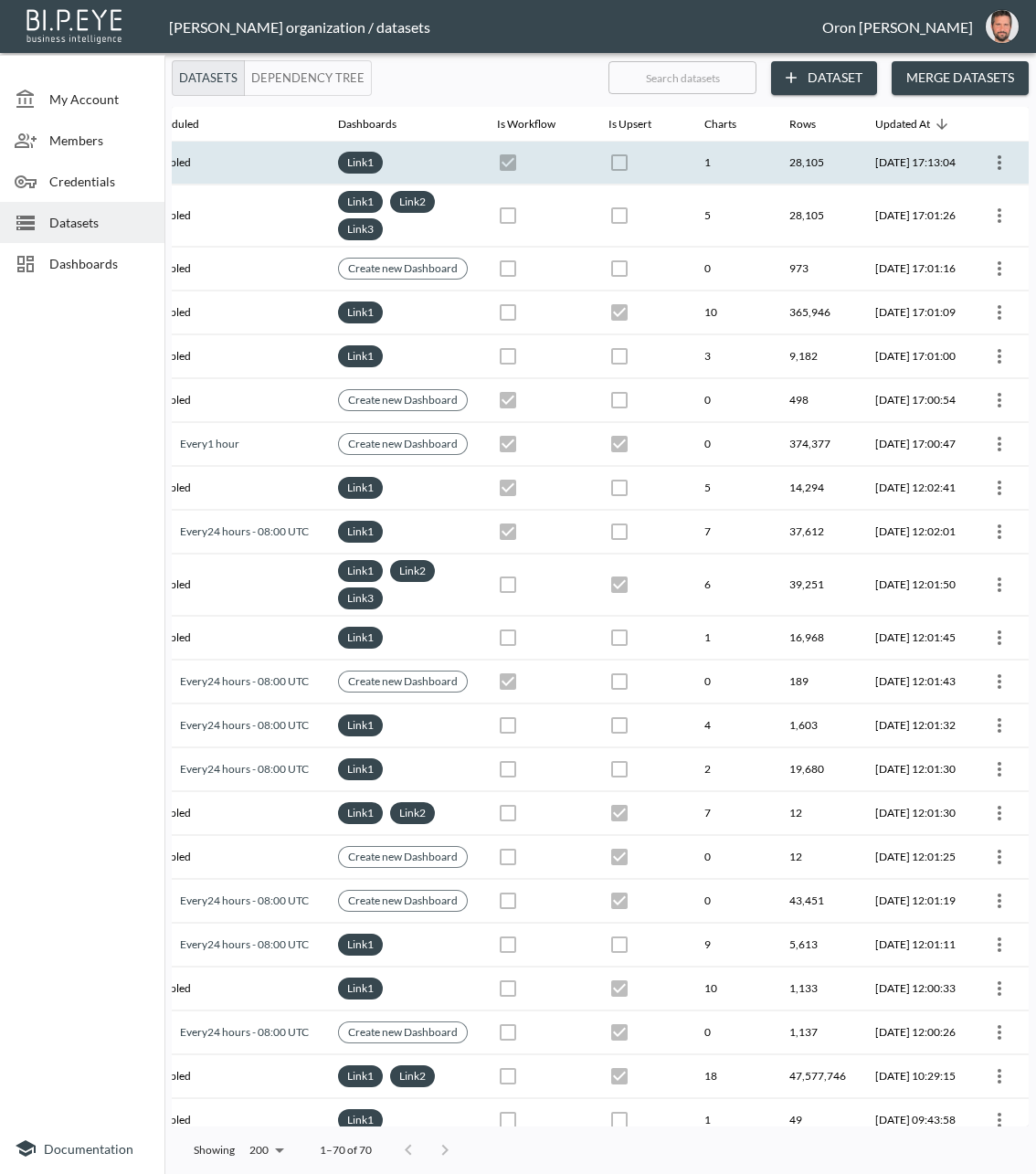
click at [997, 161] on icon "more" at bounding box center [999, 162] width 22 height 22
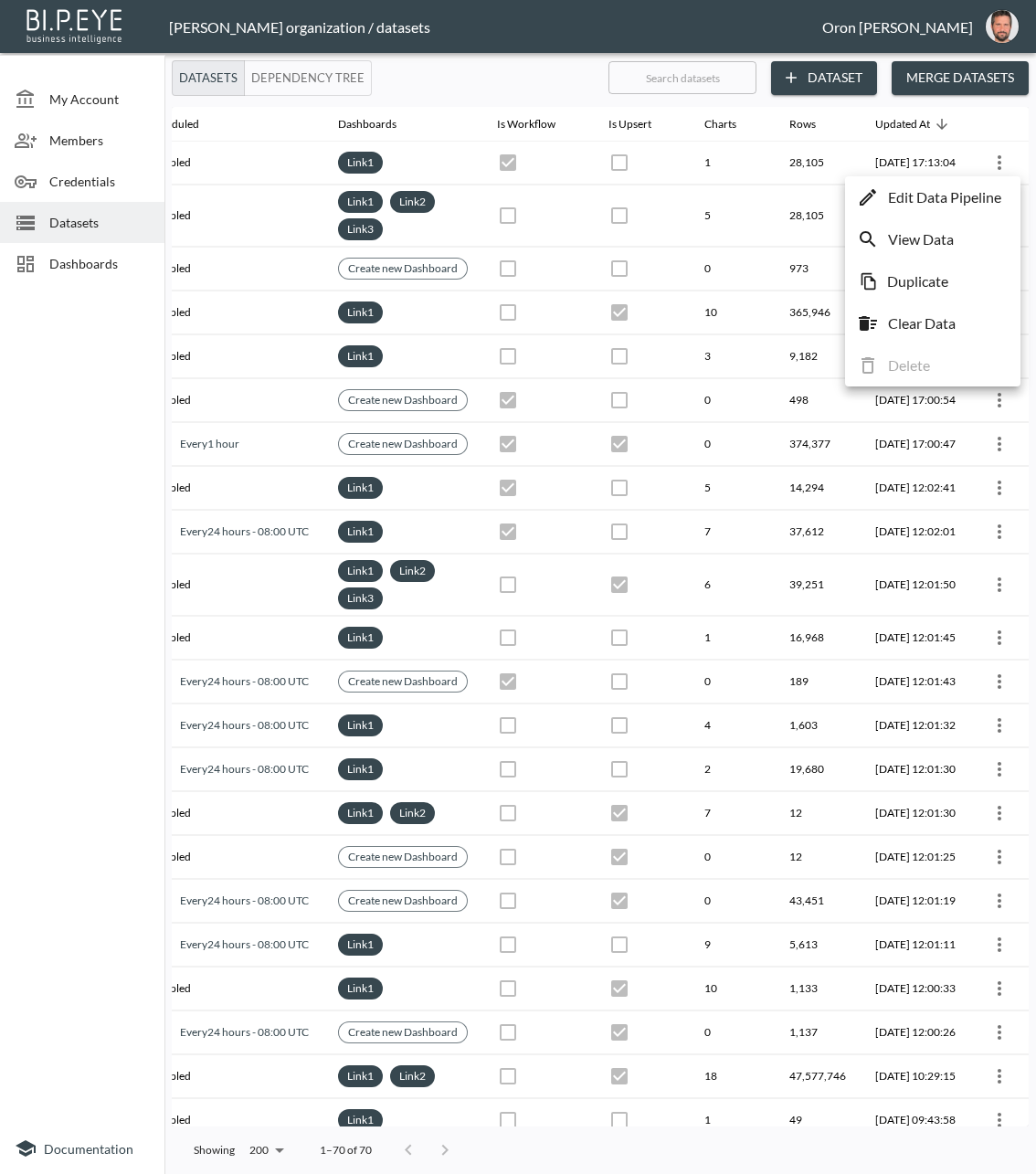
click at [974, 196] on p "Edit Data Pipeline" at bounding box center [944, 197] width 113 height 22
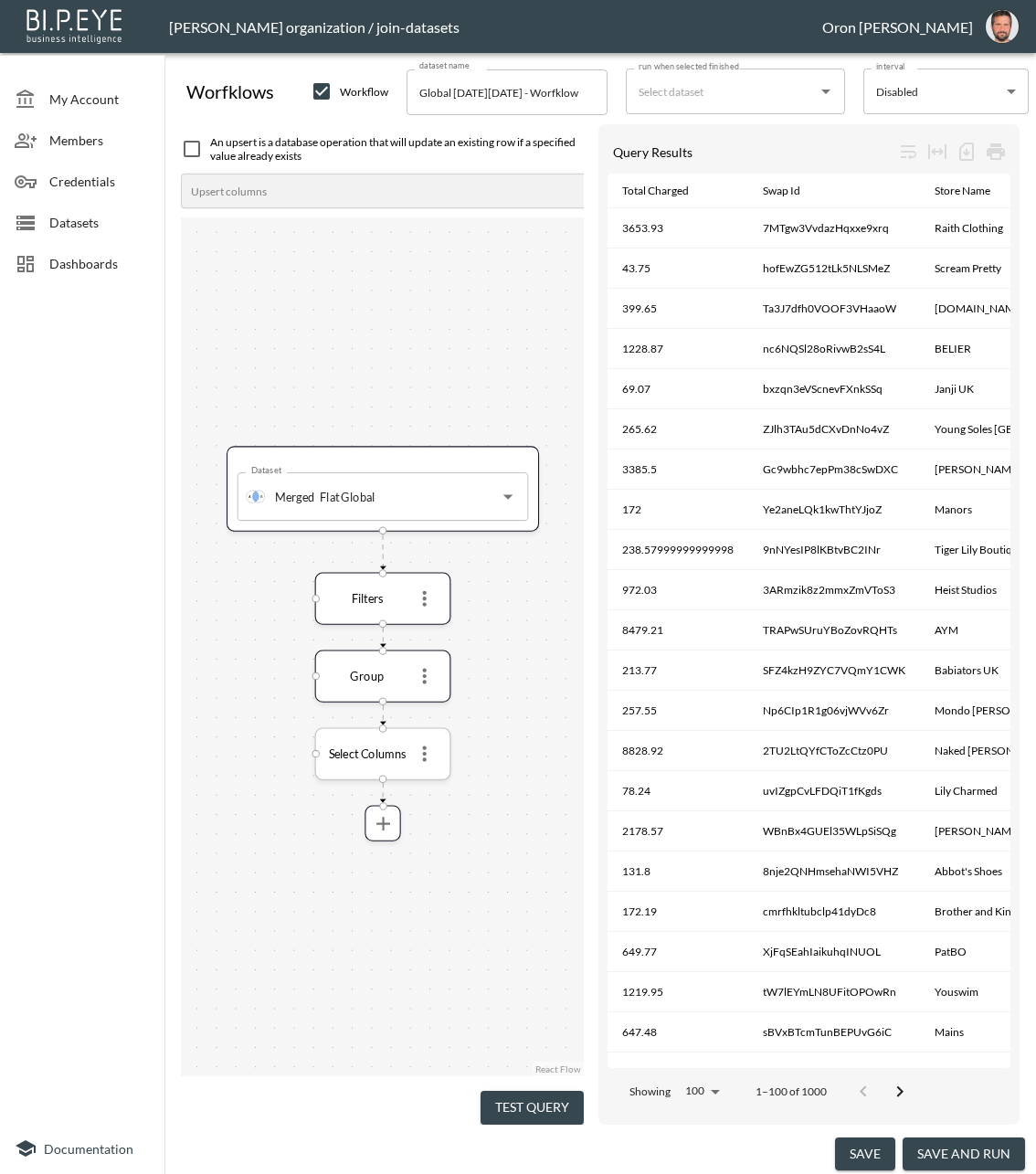
click at [427, 754] on icon "more" at bounding box center [425, 754] width 23 height 23
click at [423, 778] on p "Edit" at bounding box center [411, 789] width 25 height 22
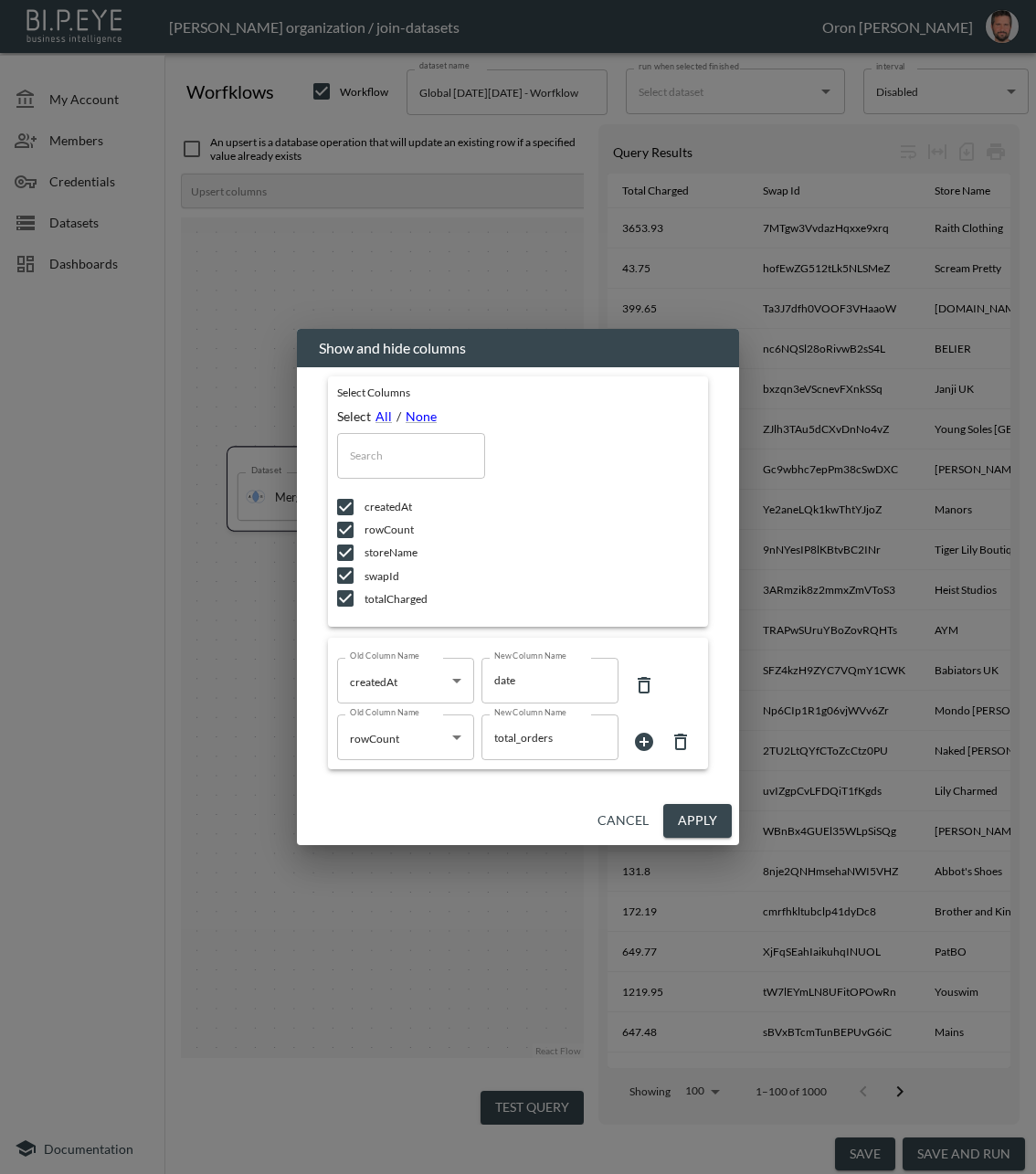
click at [641, 742] on icon at bounding box center [644, 741] width 22 height 22
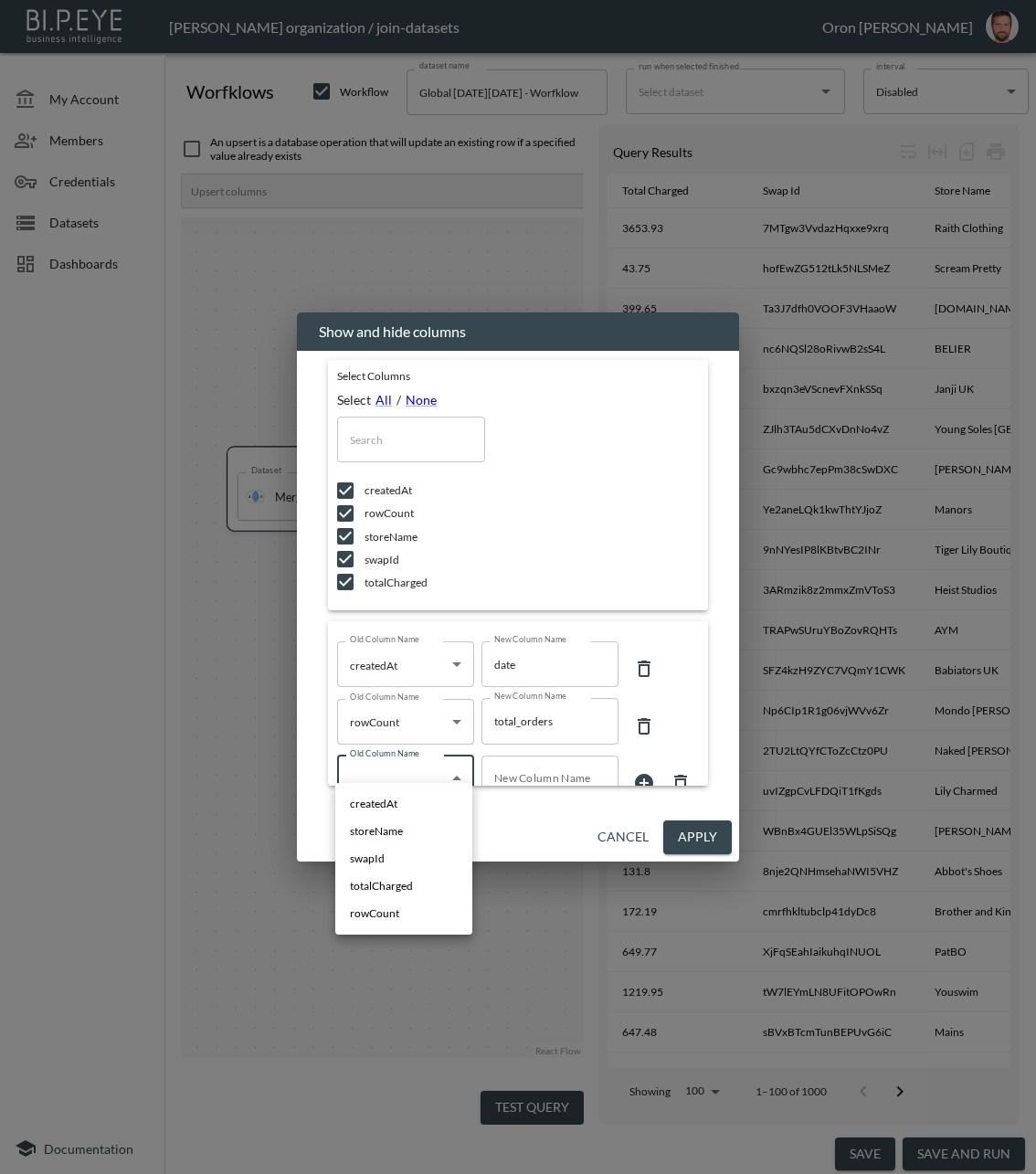
click at [420, 775] on body "BI.P.EYE, Interactive Analytics Dashboards - app Zach Bailet organization / joi…" at bounding box center [518, 587] width 1036 height 1174
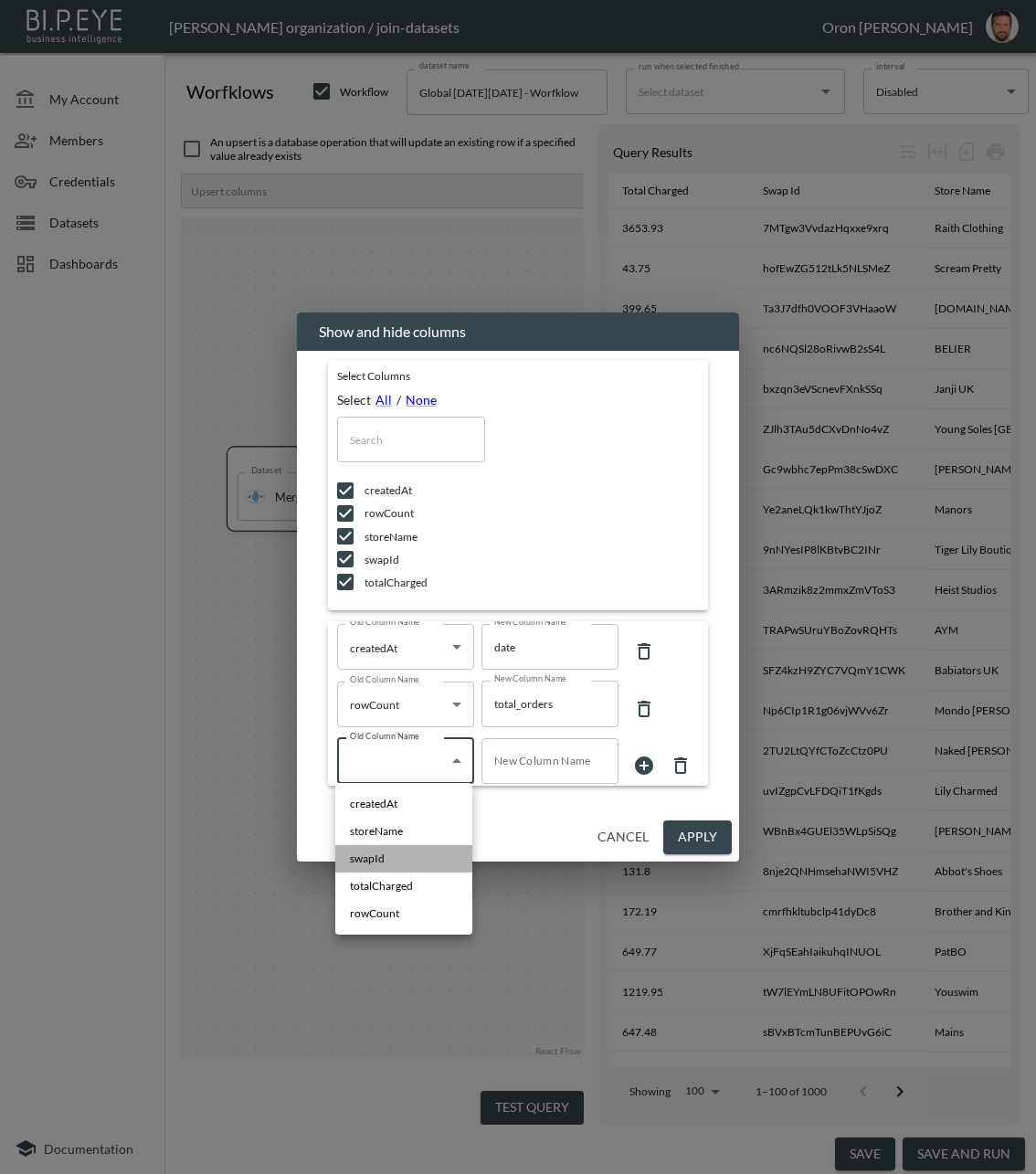
click at [396, 853] on li "swapId" at bounding box center [404, 858] width 137 height 27
type input "swapId"
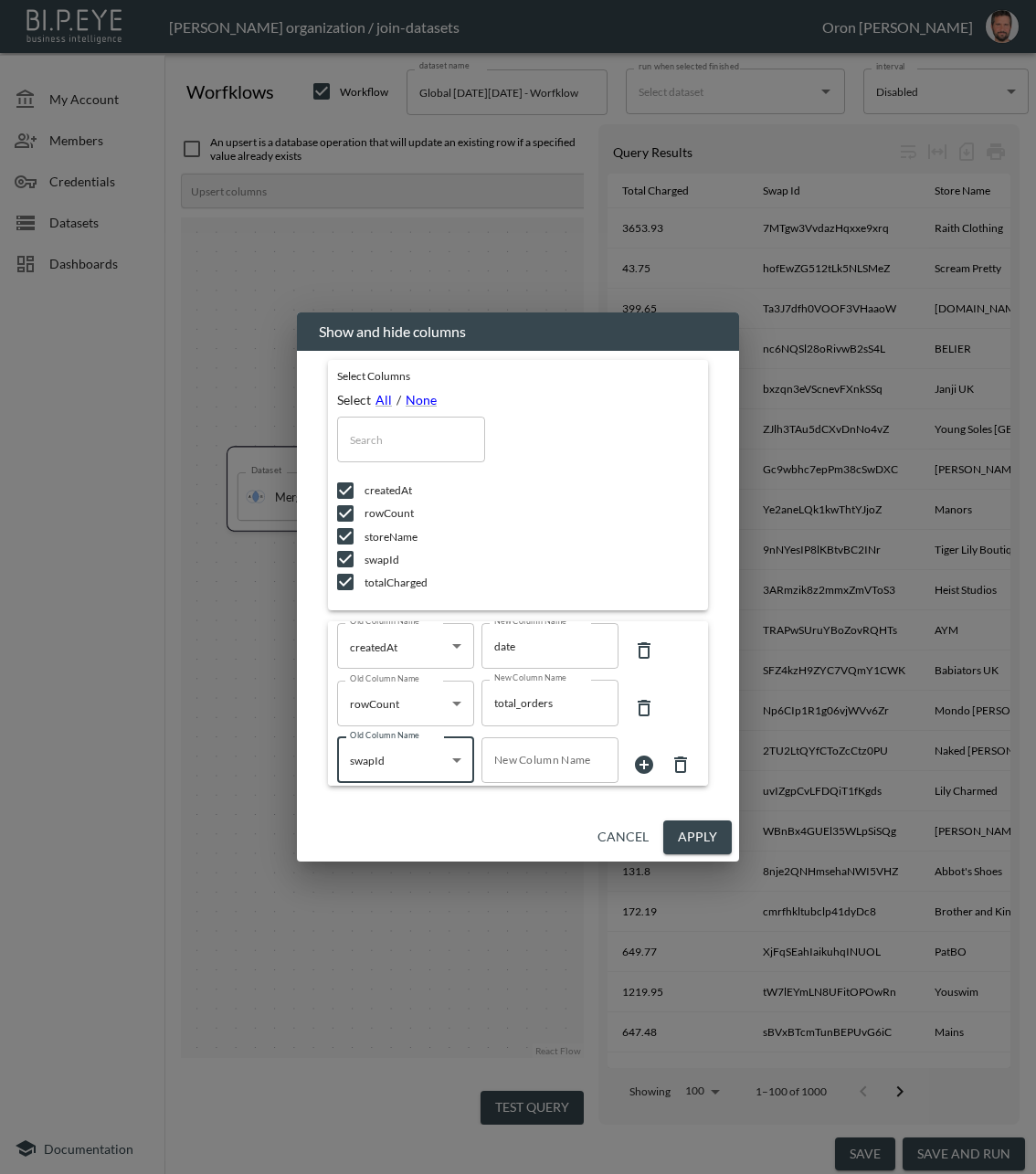
click at [503, 759] on input "New Column Name" at bounding box center [550, 760] width 137 height 45
click at [648, 758] on icon at bounding box center [644, 765] width 18 height 18
click at [548, 703] on input "swap_ic" at bounding box center [550, 704] width 137 height 45
type input "swap_id"
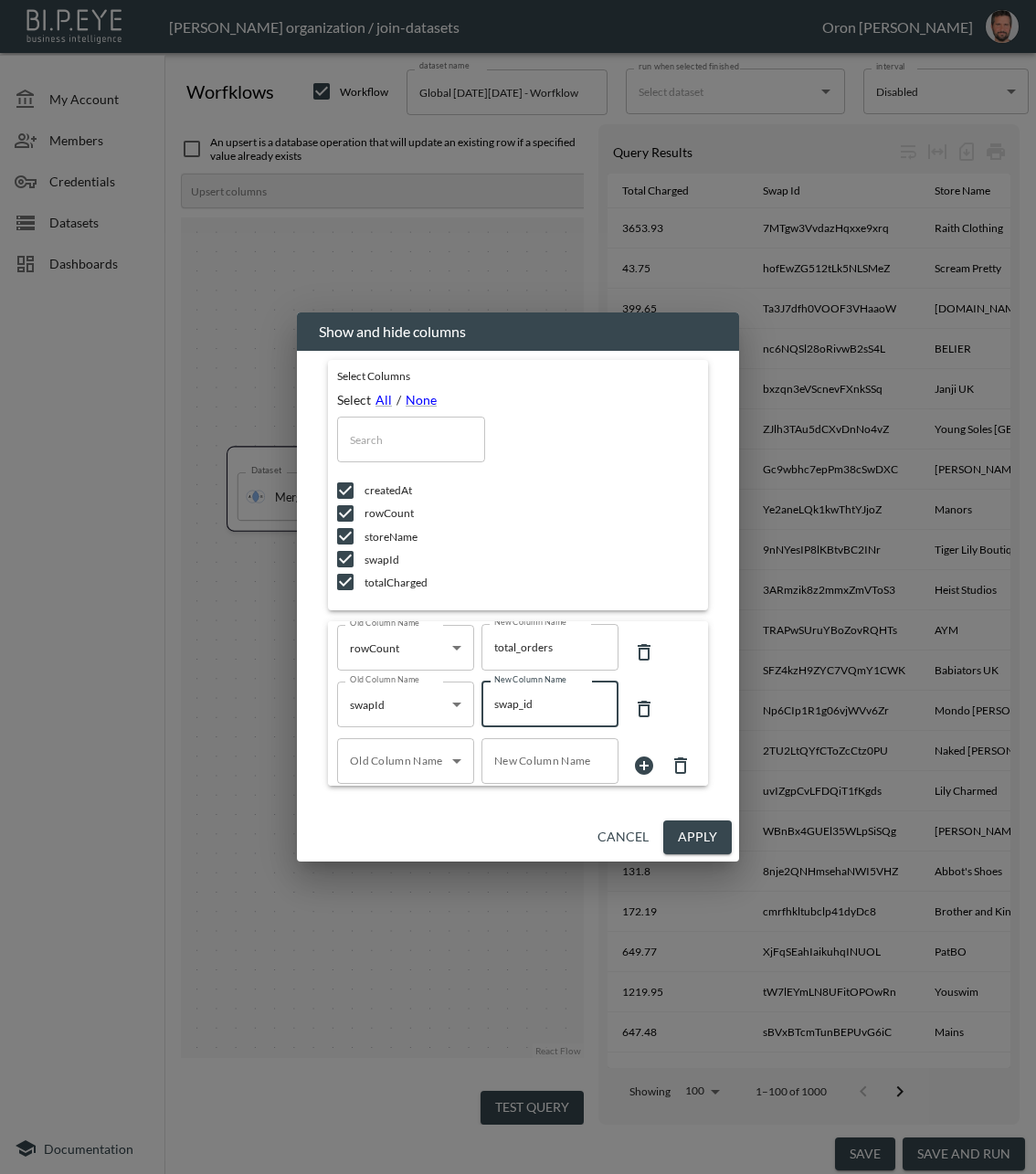
click at [410, 764] on body "BI.P.EYE, Interactive Analytics Dashboards - app Zach Bailet organization / joi…" at bounding box center [518, 587] width 1036 height 1174
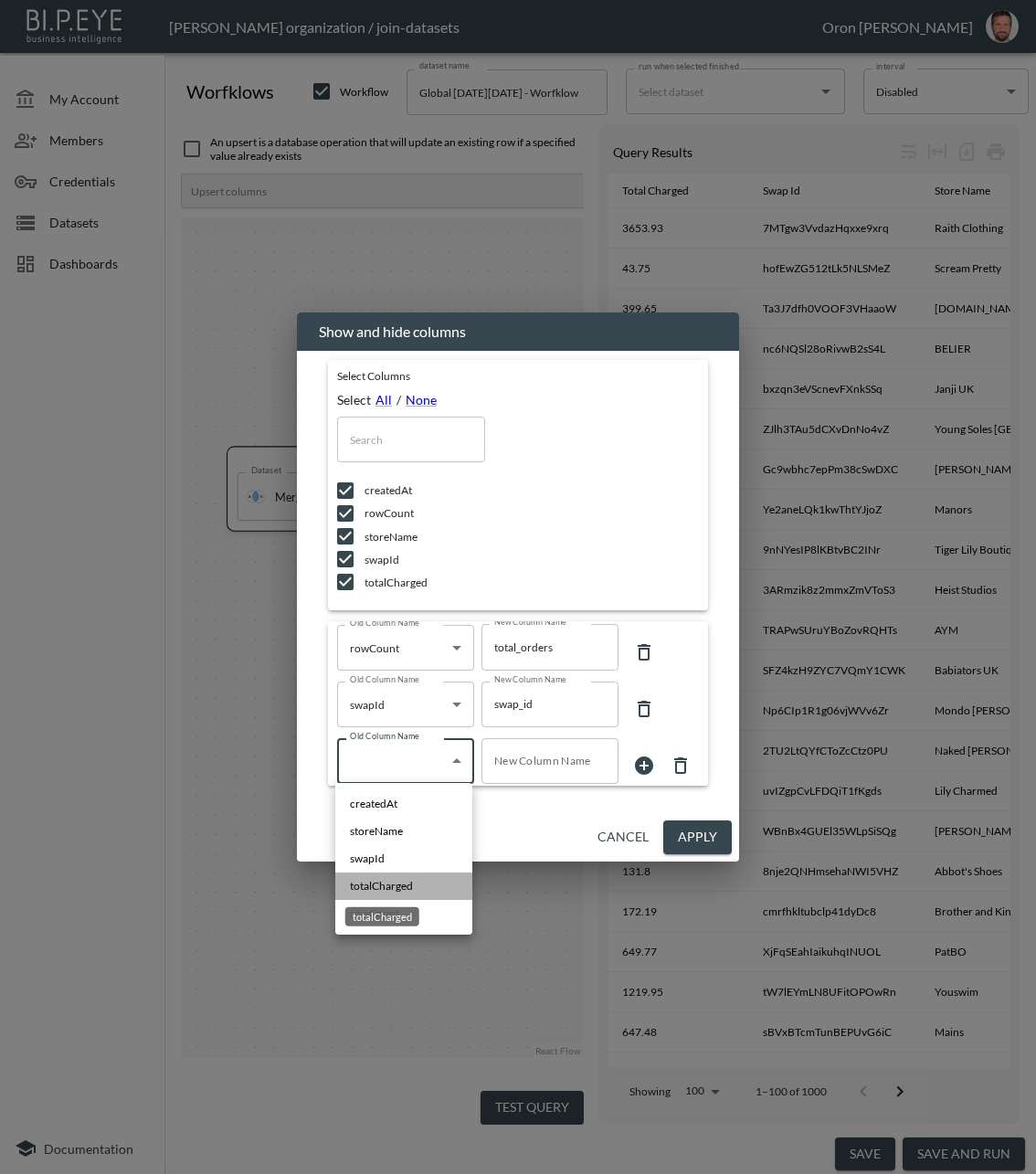
click at [392, 890] on span "totalCharged" at bounding box center [380, 885] width 63 height 16
type input "totalCharged"
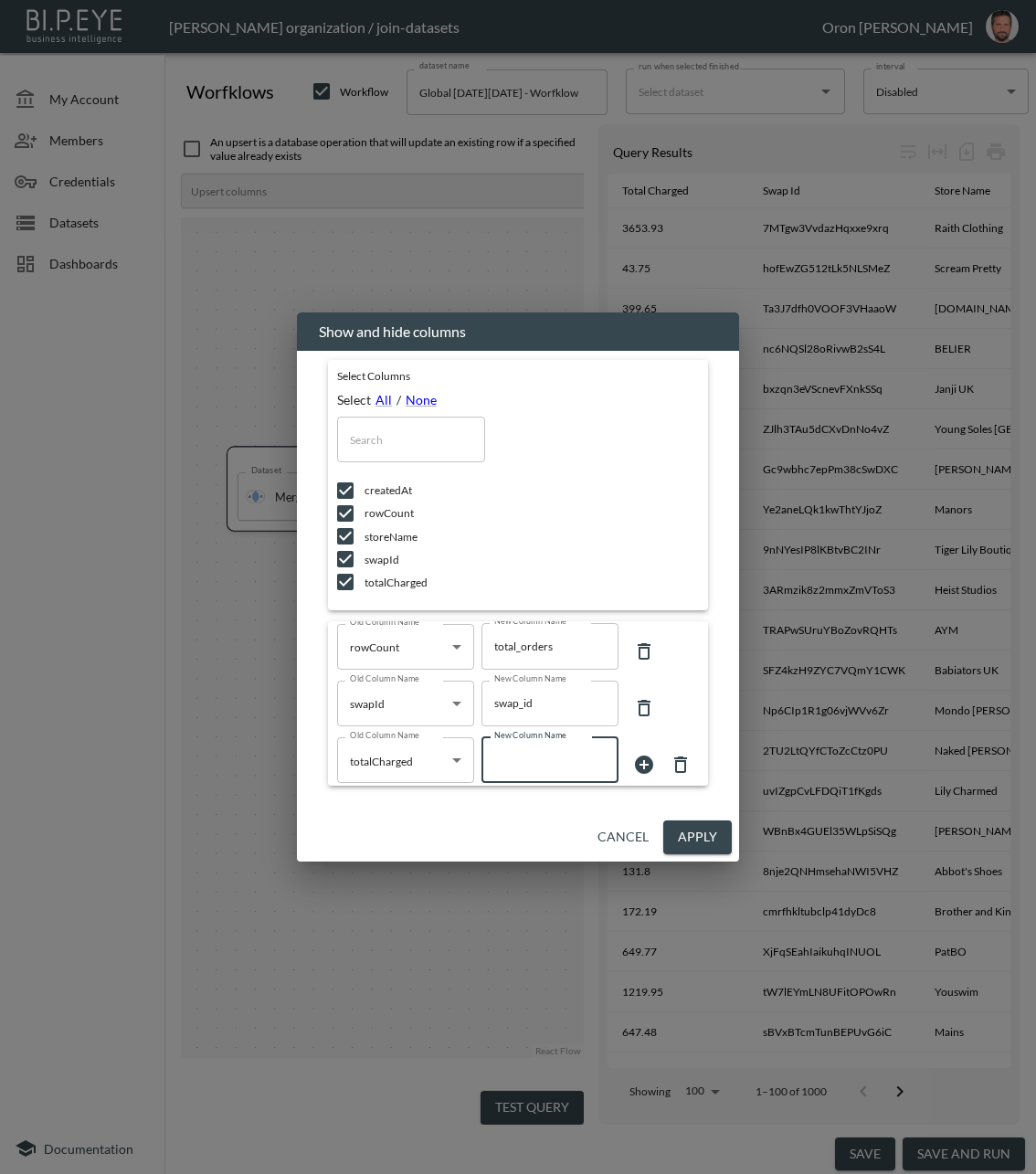
click at [536, 775] on input "New Column Name" at bounding box center [550, 760] width 137 height 45
type input "o"
type input "total_charged"
click at [639, 766] on icon at bounding box center [644, 765] width 18 height 18
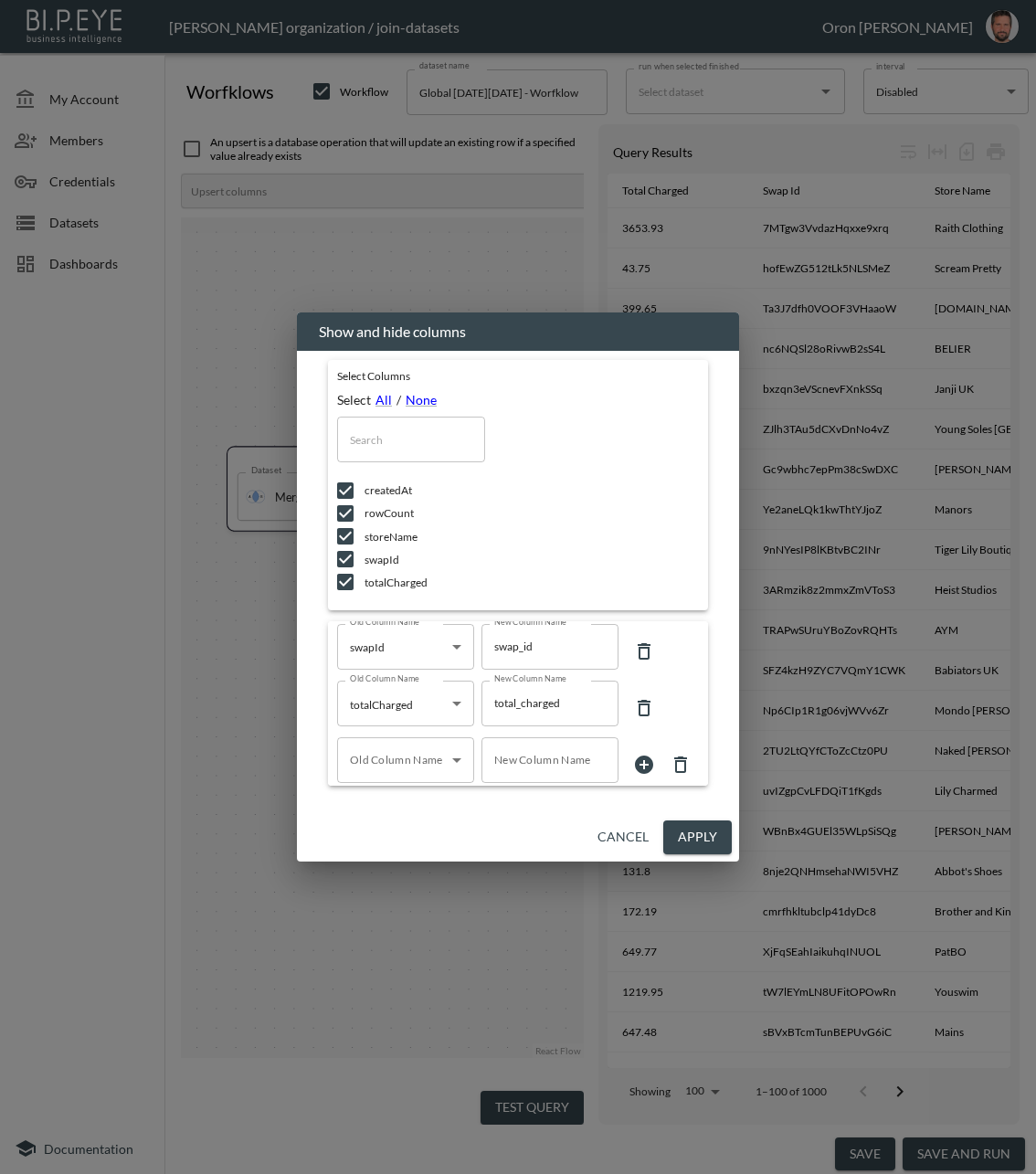
click at [396, 768] on body "BI.P.EYE, Interactive Analytics Dashboards - app Zach Bailet organization / joi…" at bounding box center [518, 587] width 1036 height 1174
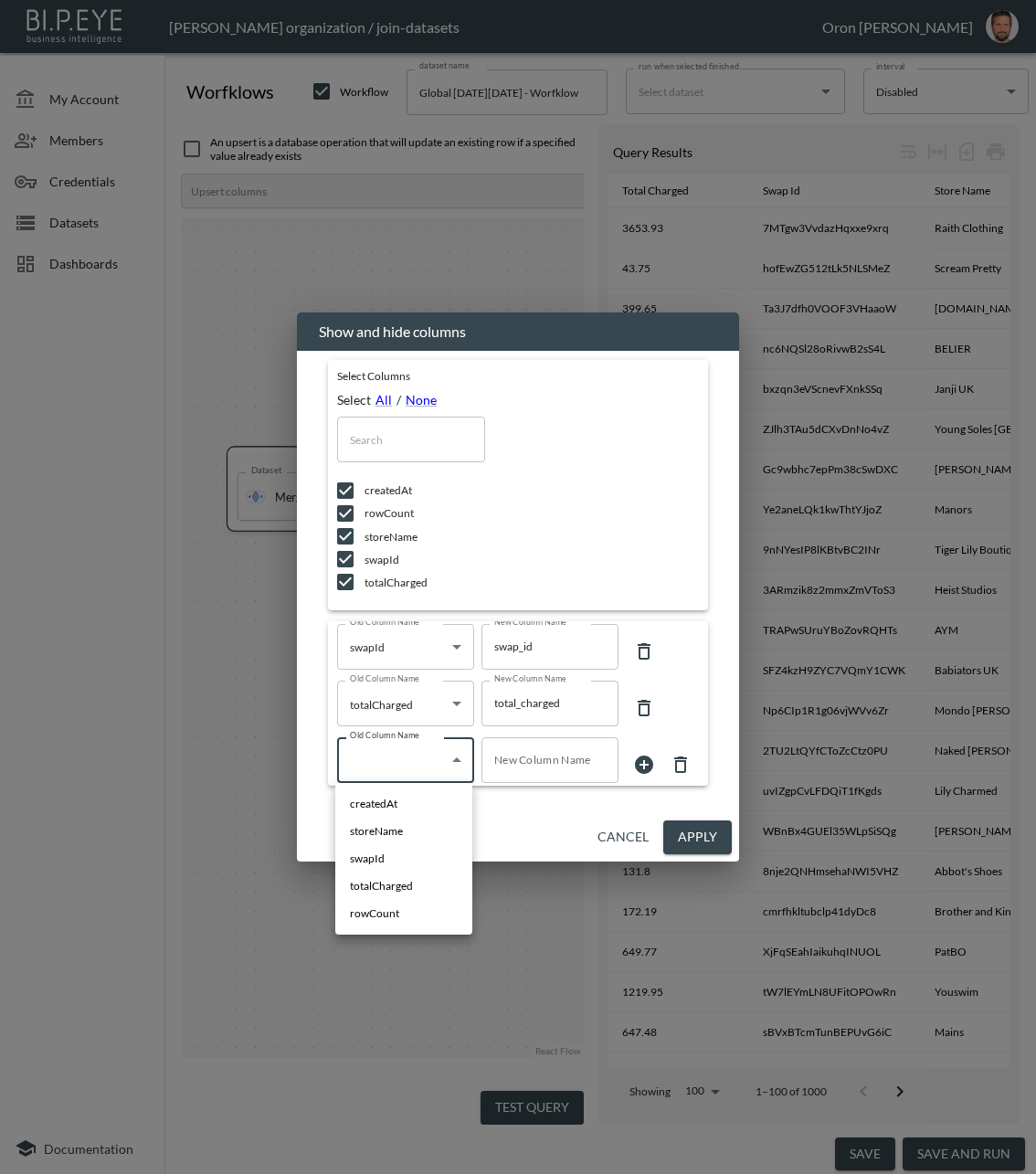
click at [541, 817] on div at bounding box center [518, 587] width 1036 height 1174
click at [680, 763] on icon at bounding box center [681, 765] width 22 height 22
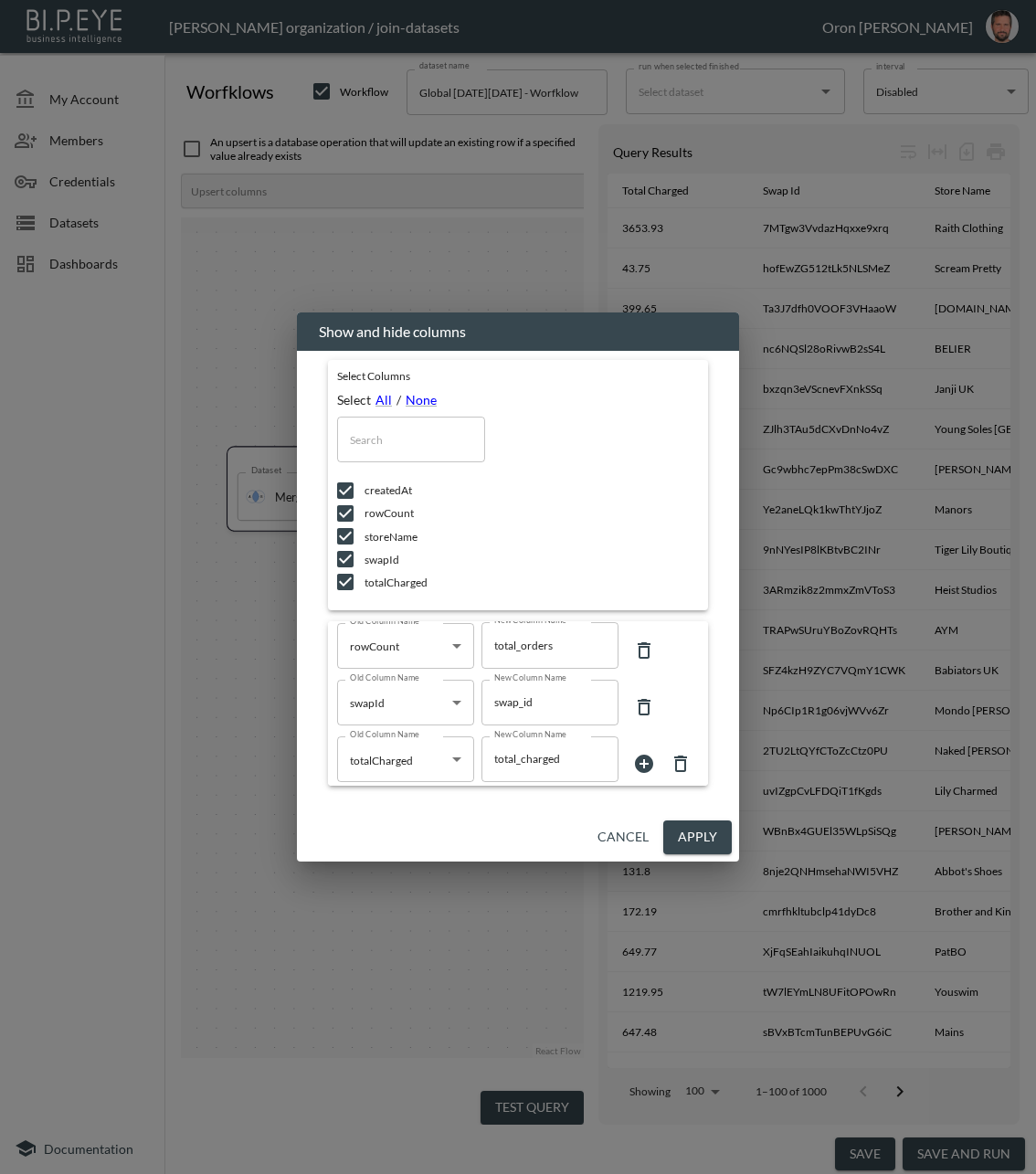
scroll to position [75, 0]
click at [641, 756] on icon at bounding box center [644, 765] width 18 height 18
click at [397, 774] on body "BI.P.EYE, Interactive Analytics Dashboards - app Zach Bailet organization / joi…" at bounding box center [518, 587] width 1036 height 1174
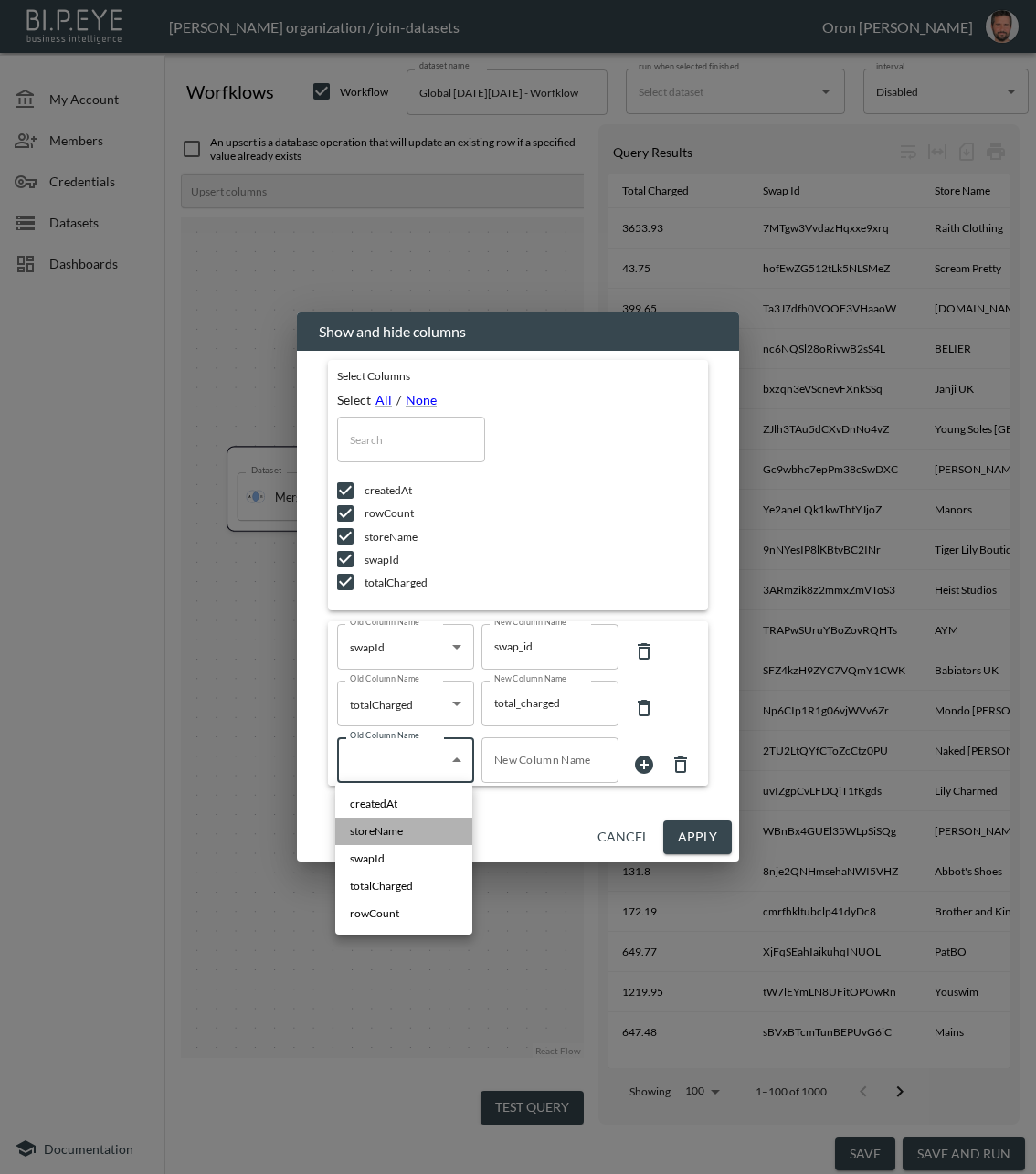
click at [407, 826] on li "storeName" at bounding box center [404, 831] width 137 height 27
type input "storeName"
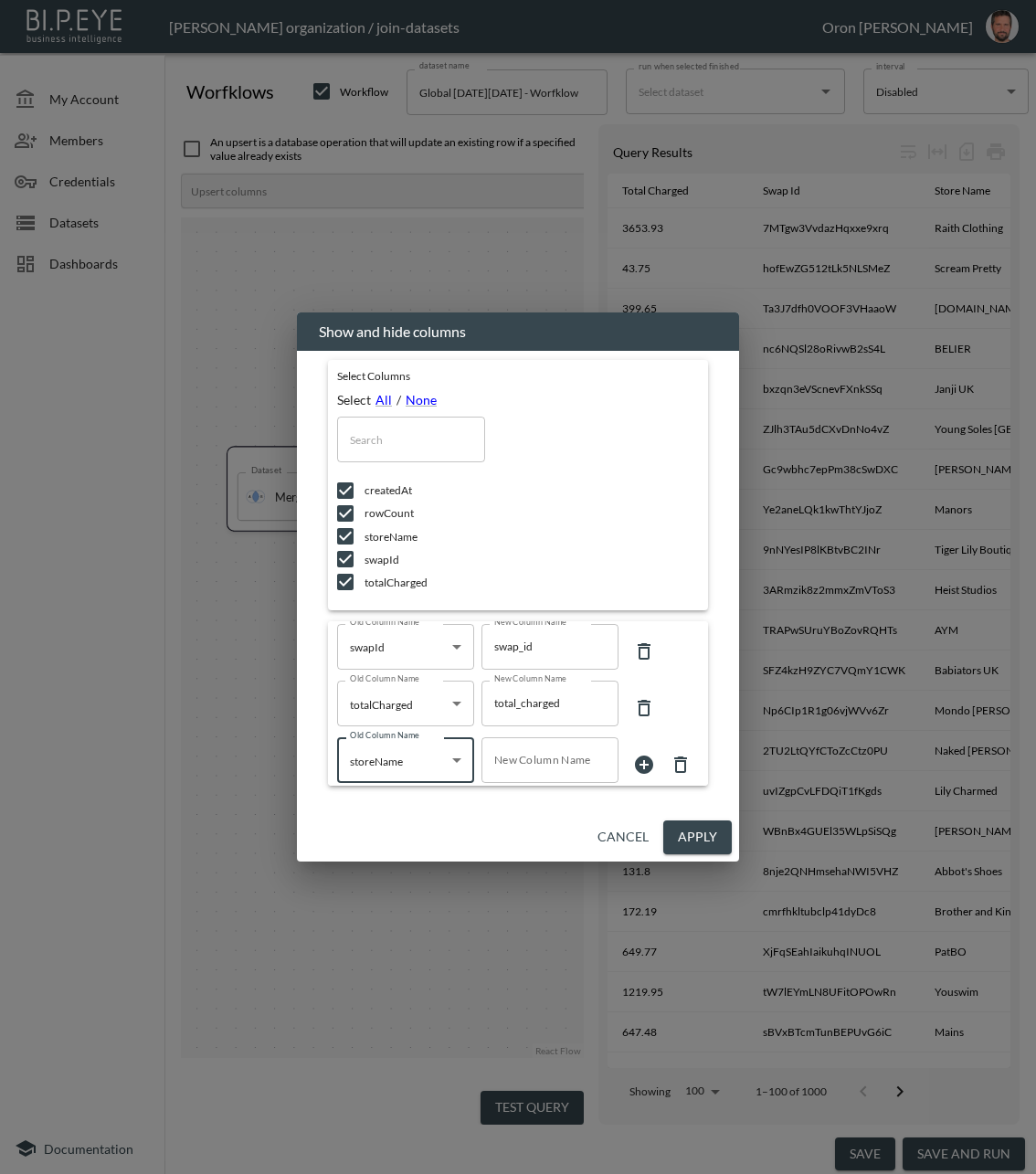
click at [519, 774] on input "New Column Name" at bounding box center [550, 760] width 137 height 45
type input "store_name"
click at [705, 838] on button "Apply" at bounding box center [697, 837] width 69 height 34
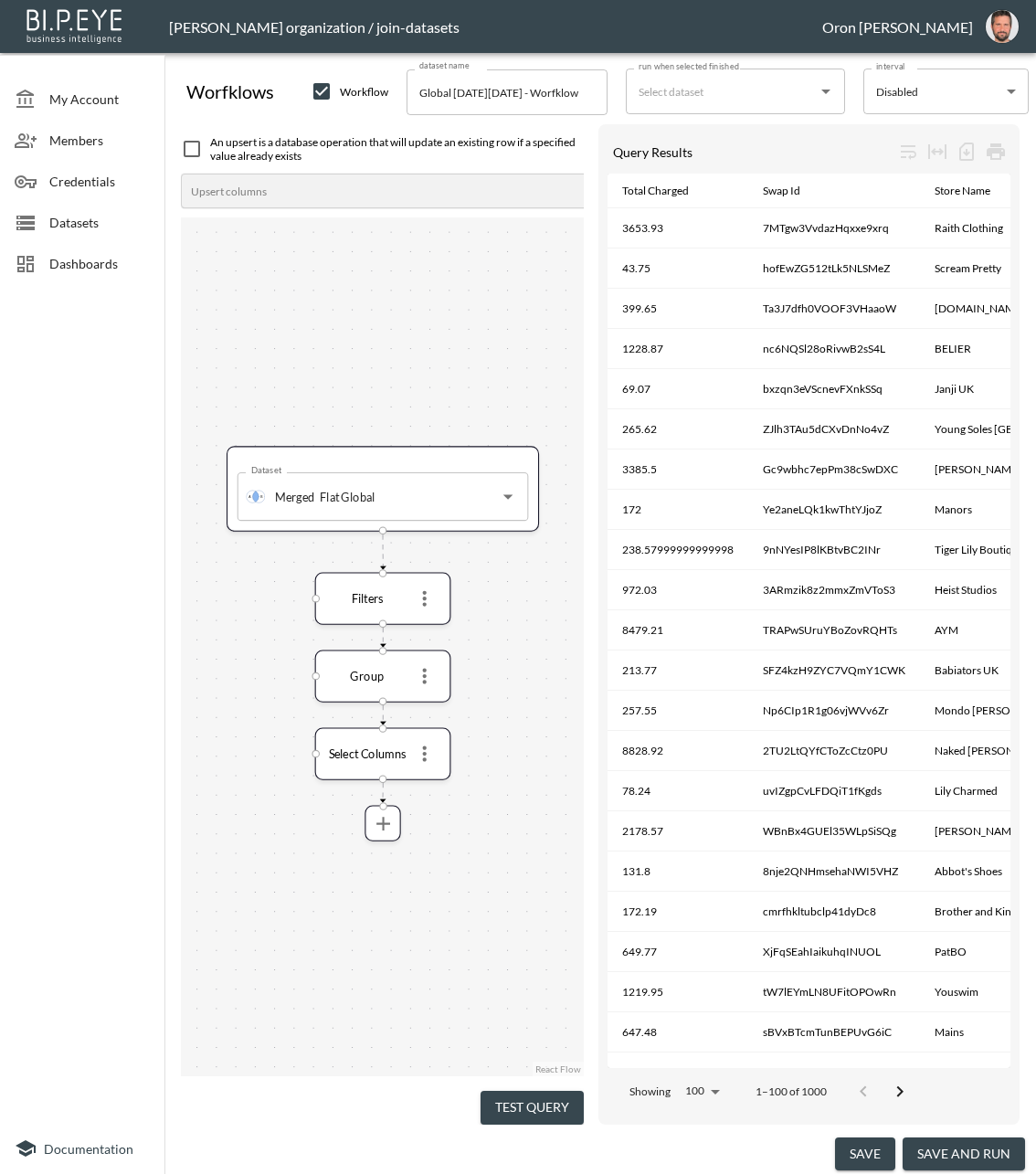
click at [569, 1092] on button "Test Query" at bounding box center [532, 1107] width 103 height 34
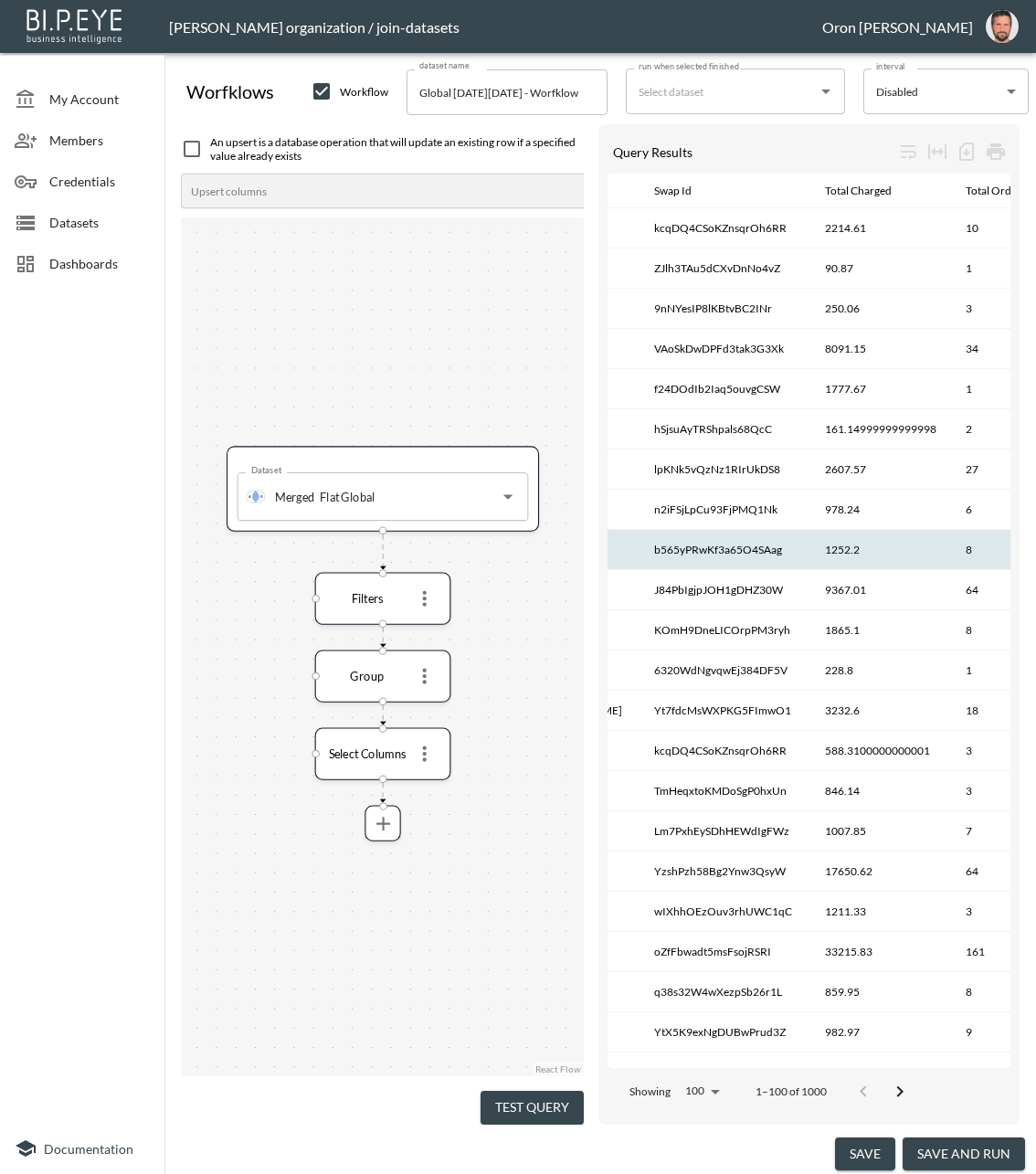
scroll to position [0, 287]
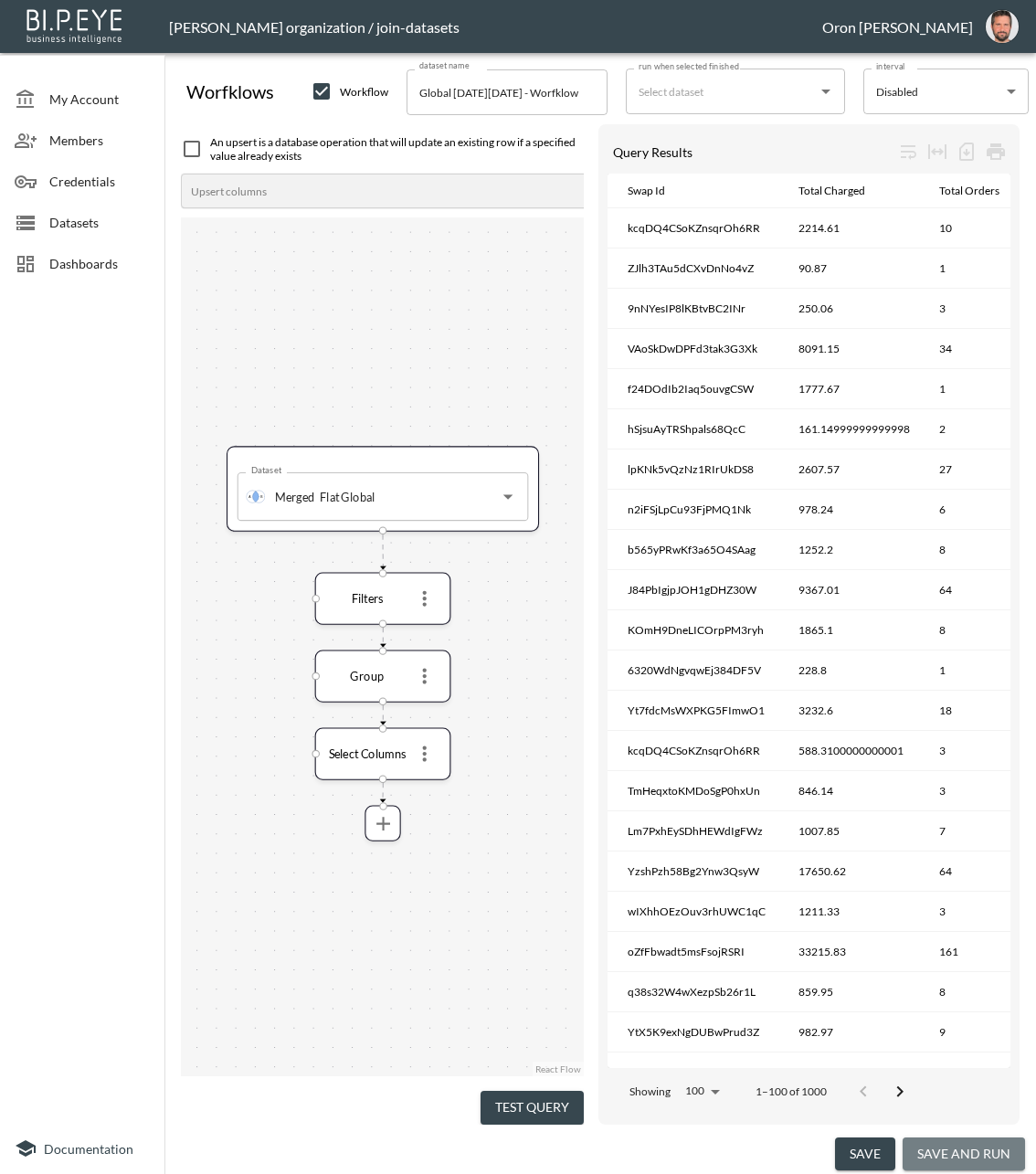
click at [960, 1145] on button "save and run" at bounding box center [964, 1154] width 123 height 34
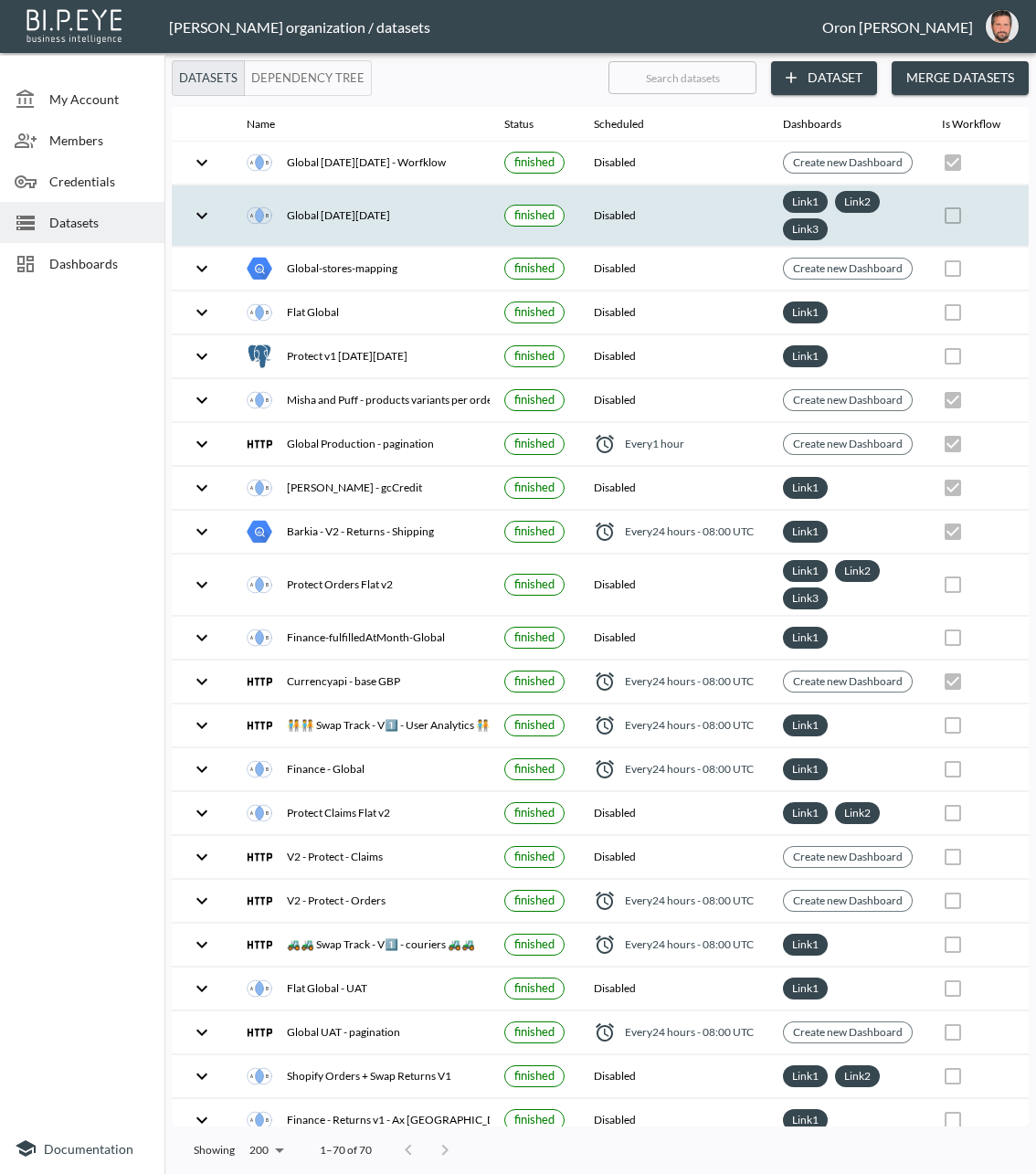
scroll to position [0, 478]
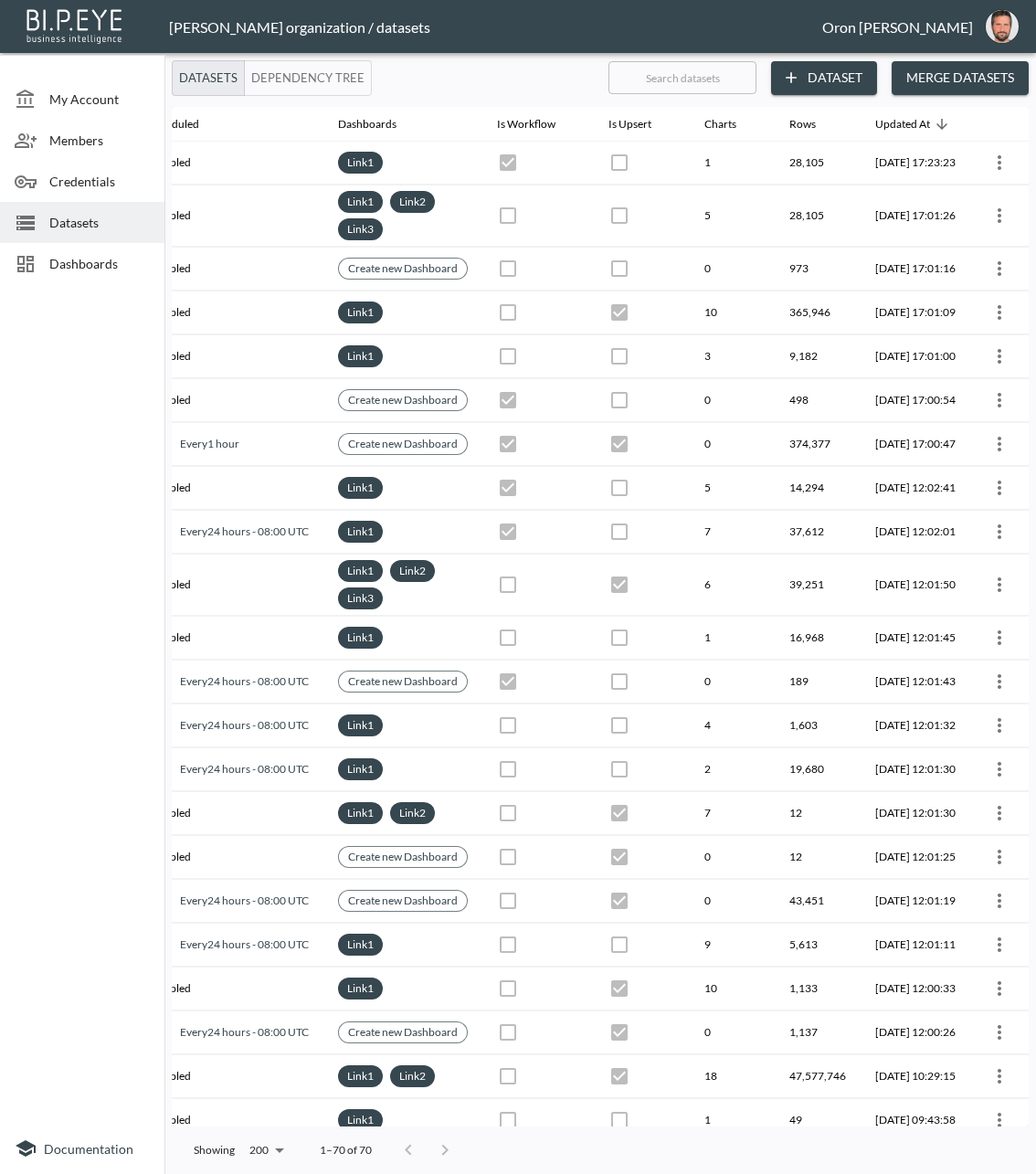
scroll to position [0, 478]
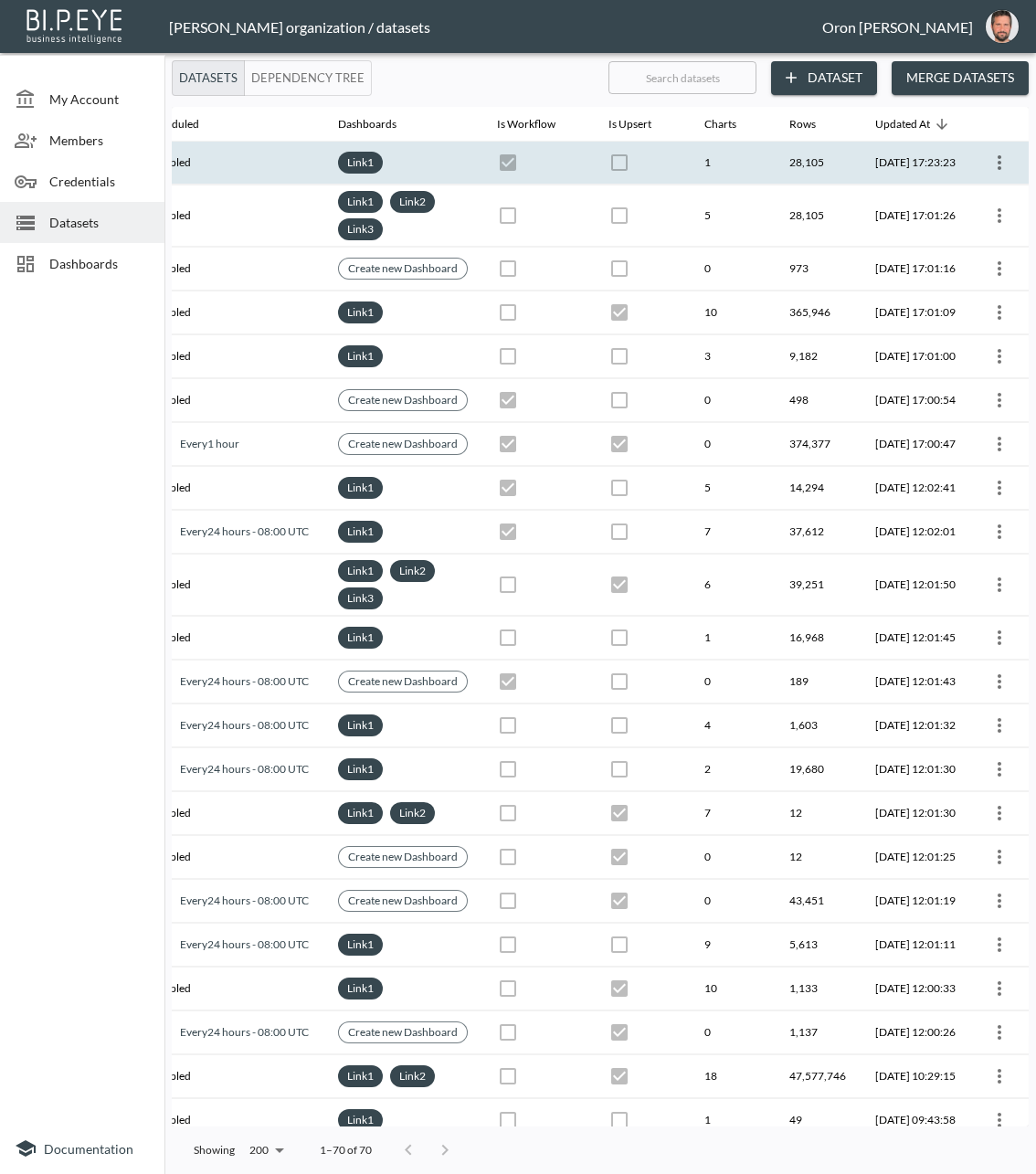
click at [1004, 162] on icon "more" at bounding box center [999, 162] width 22 height 22
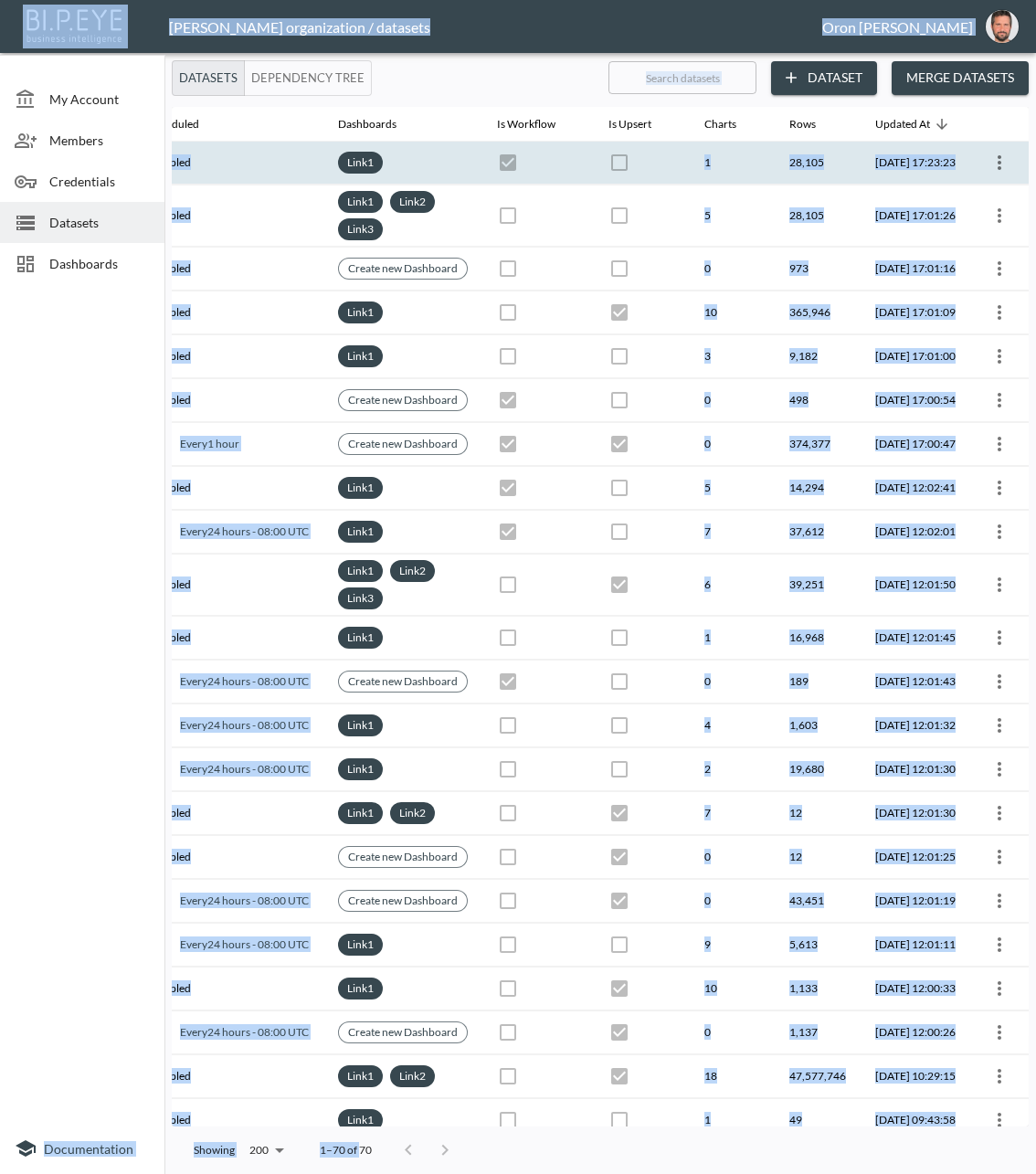
click at [1002, 162] on icon "more" at bounding box center [999, 162] width 22 height 22
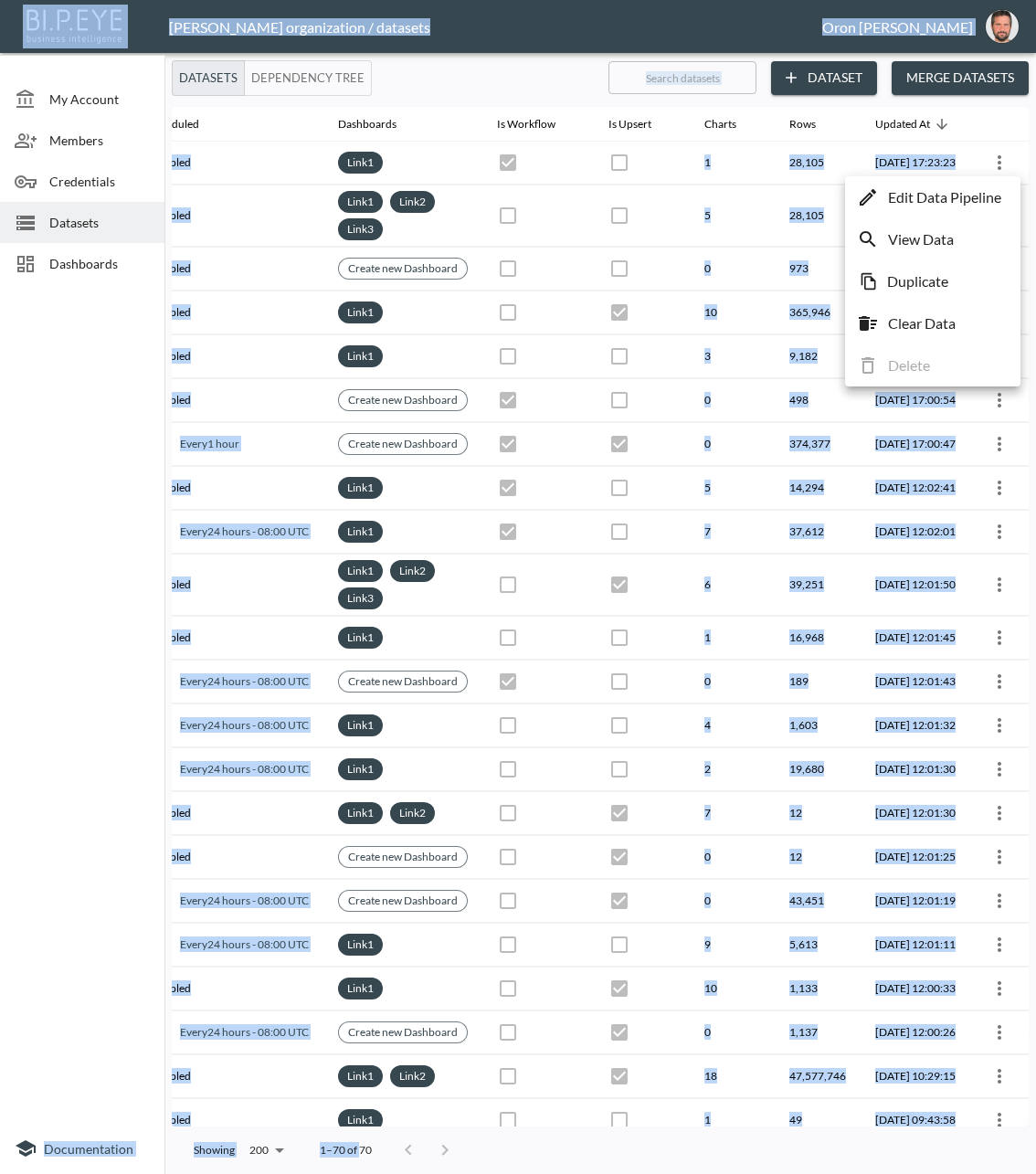
click at [983, 195] on p "Edit Data Pipeline" at bounding box center [944, 197] width 113 height 22
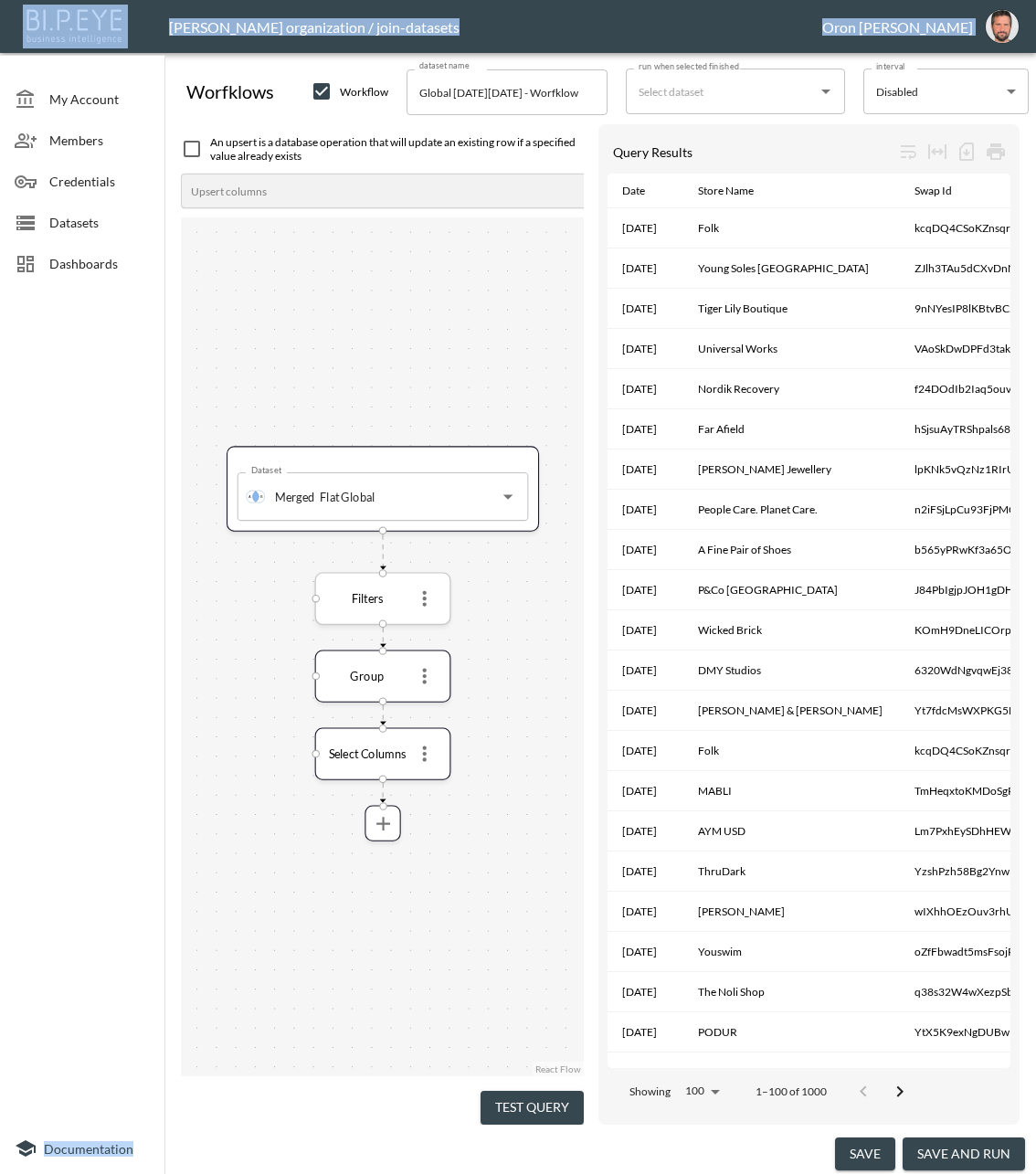
click at [430, 589] on icon "more" at bounding box center [425, 600] width 23 height 23
click at [417, 628] on p "Edit" at bounding box center [411, 633] width 25 height 22
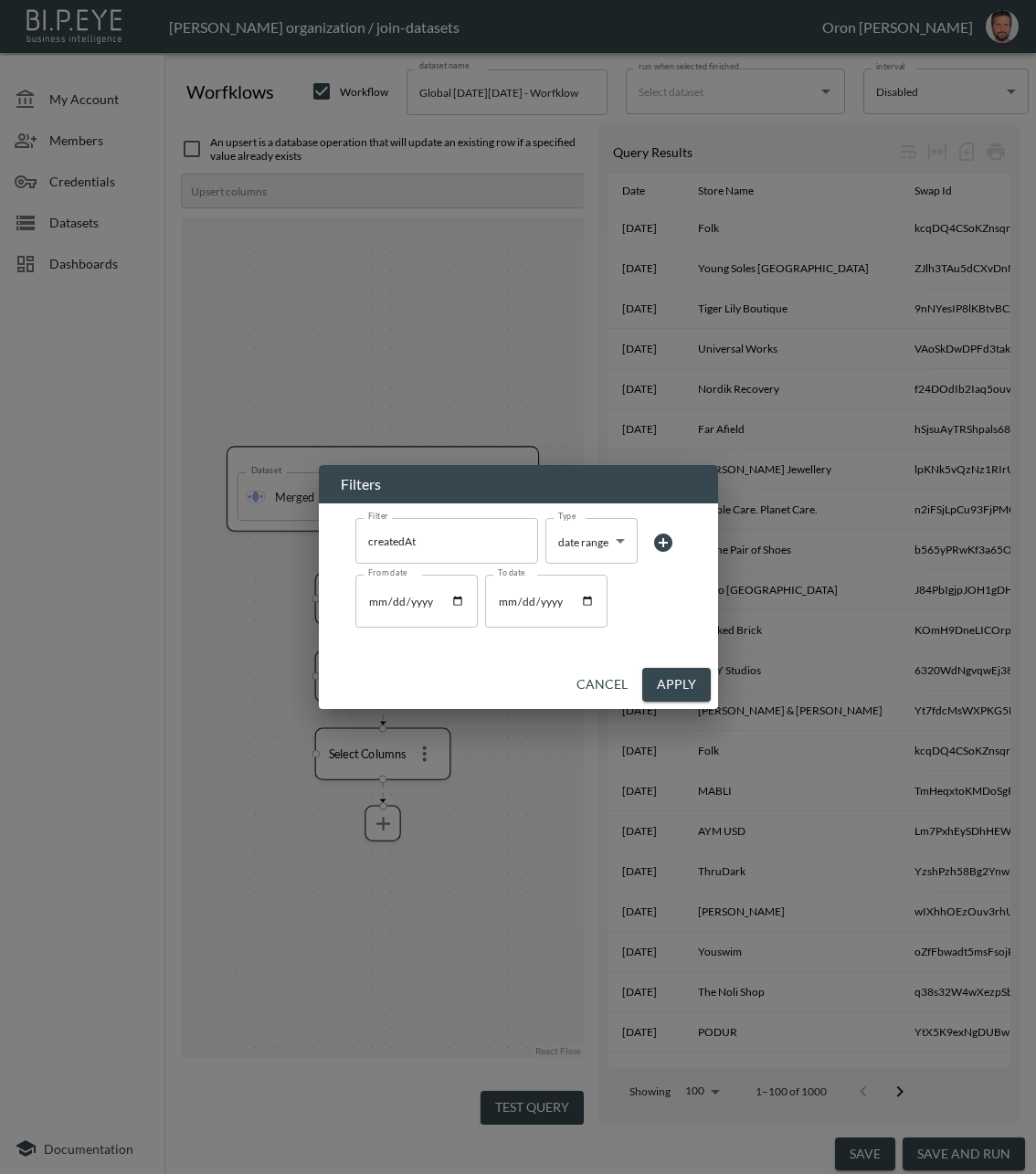
click at [209, 610] on div "Filters Filter createdAt Filter Type date range date range Type From date [DATE…" at bounding box center [518, 587] width 1036 height 1174
click at [611, 683] on button "Cancel" at bounding box center [602, 685] width 66 height 34
click at [611, 683] on th "[DATE]" at bounding box center [645, 671] width 76 height 41
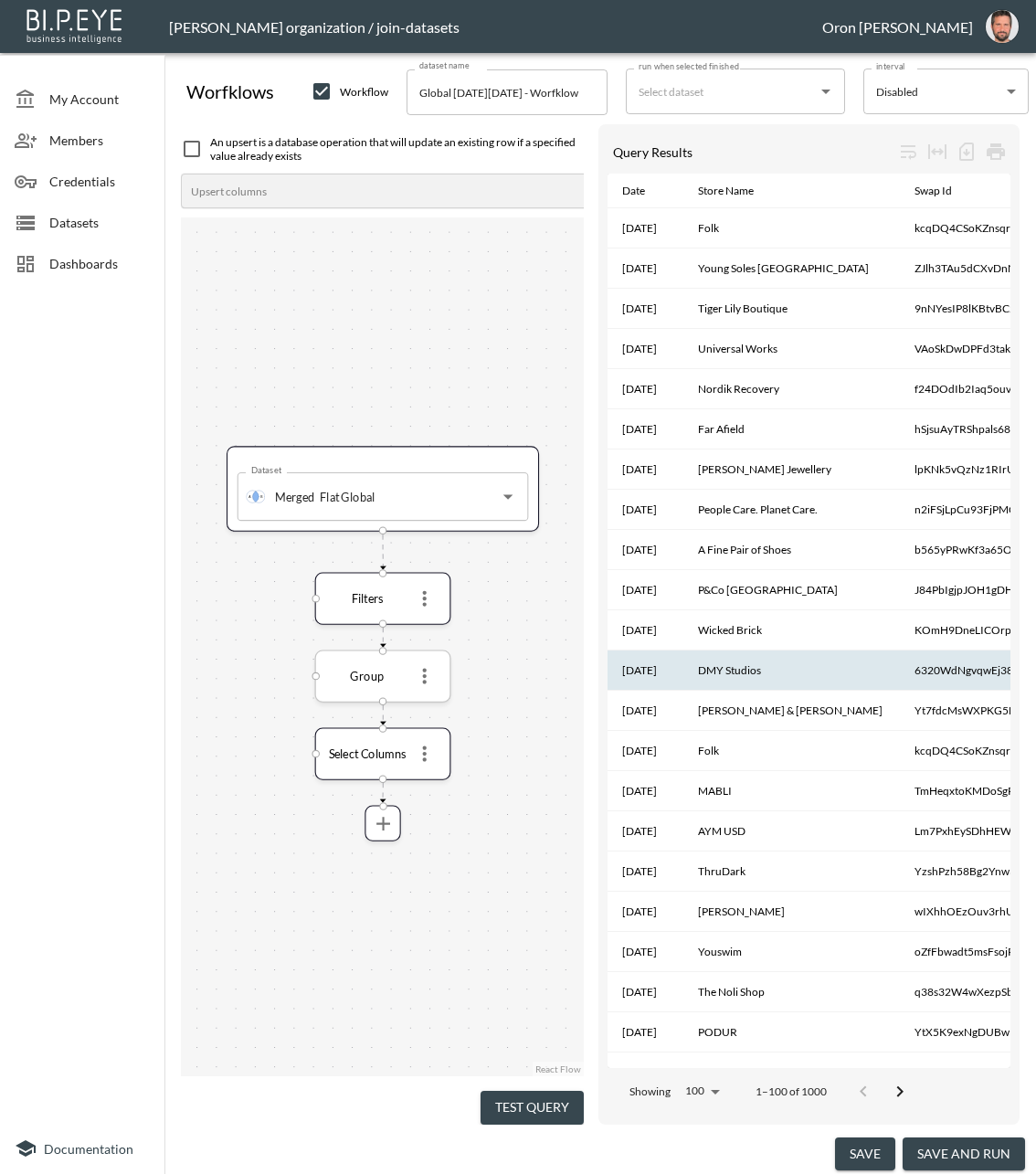
click at [426, 684] on icon "more" at bounding box center [425, 677] width 23 height 23
click at [413, 704] on p "Edit" at bounding box center [411, 712] width 25 height 22
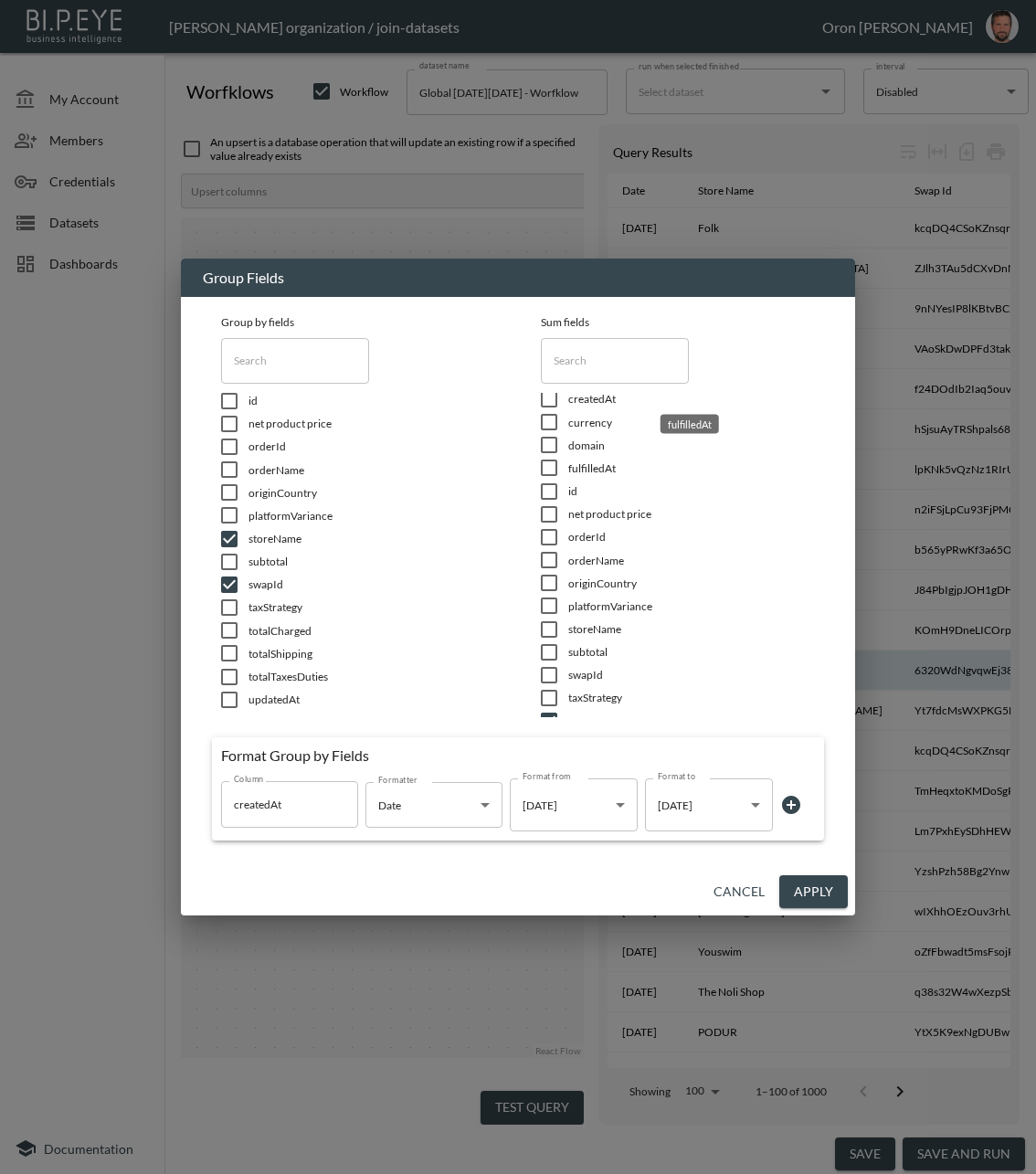
scroll to position [195, 0]
click at [728, 892] on button "Cancel" at bounding box center [740, 892] width 66 height 34
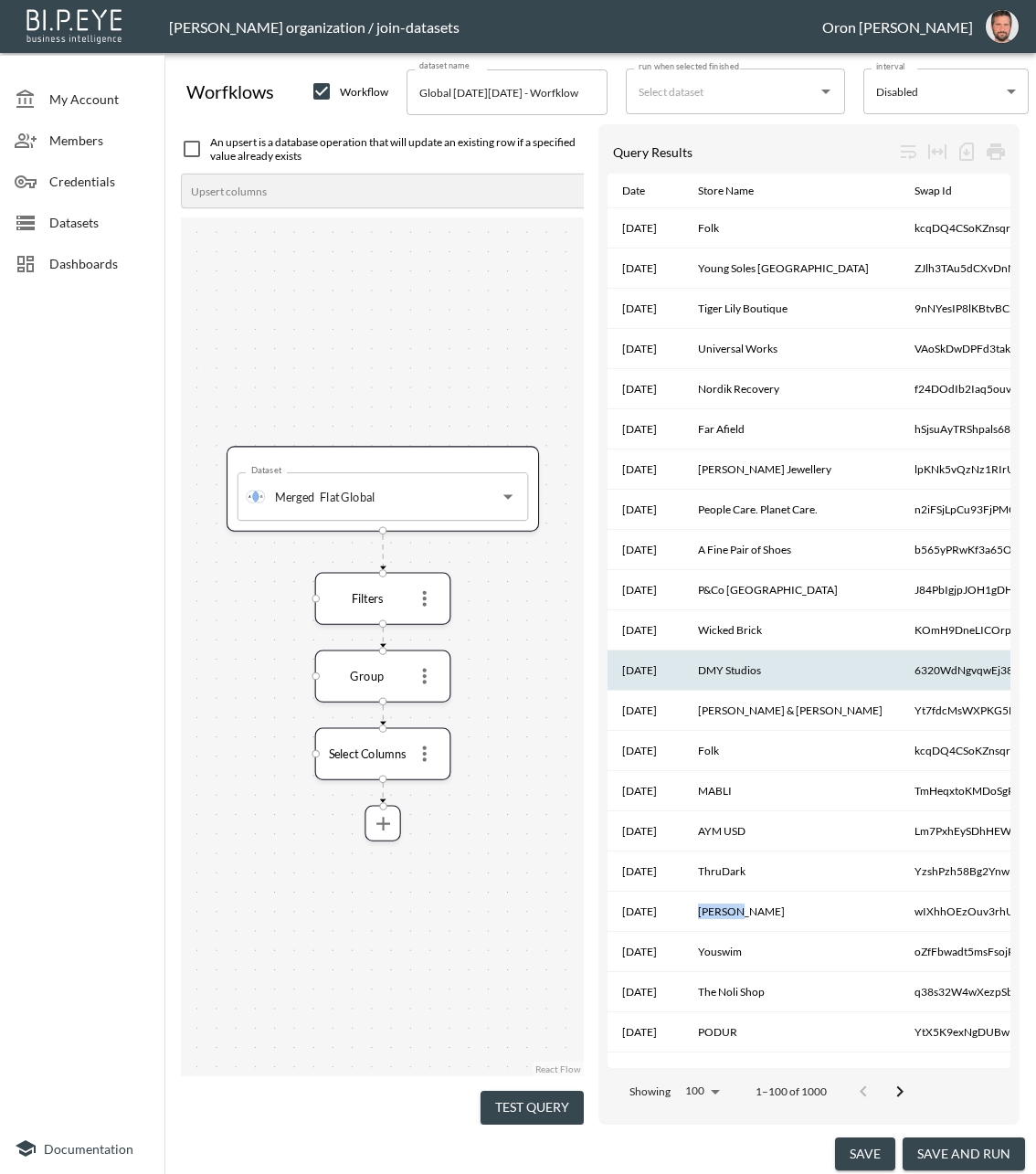
click at [728, 892] on th "[PERSON_NAME]" at bounding box center [792, 912] width 216 height 41
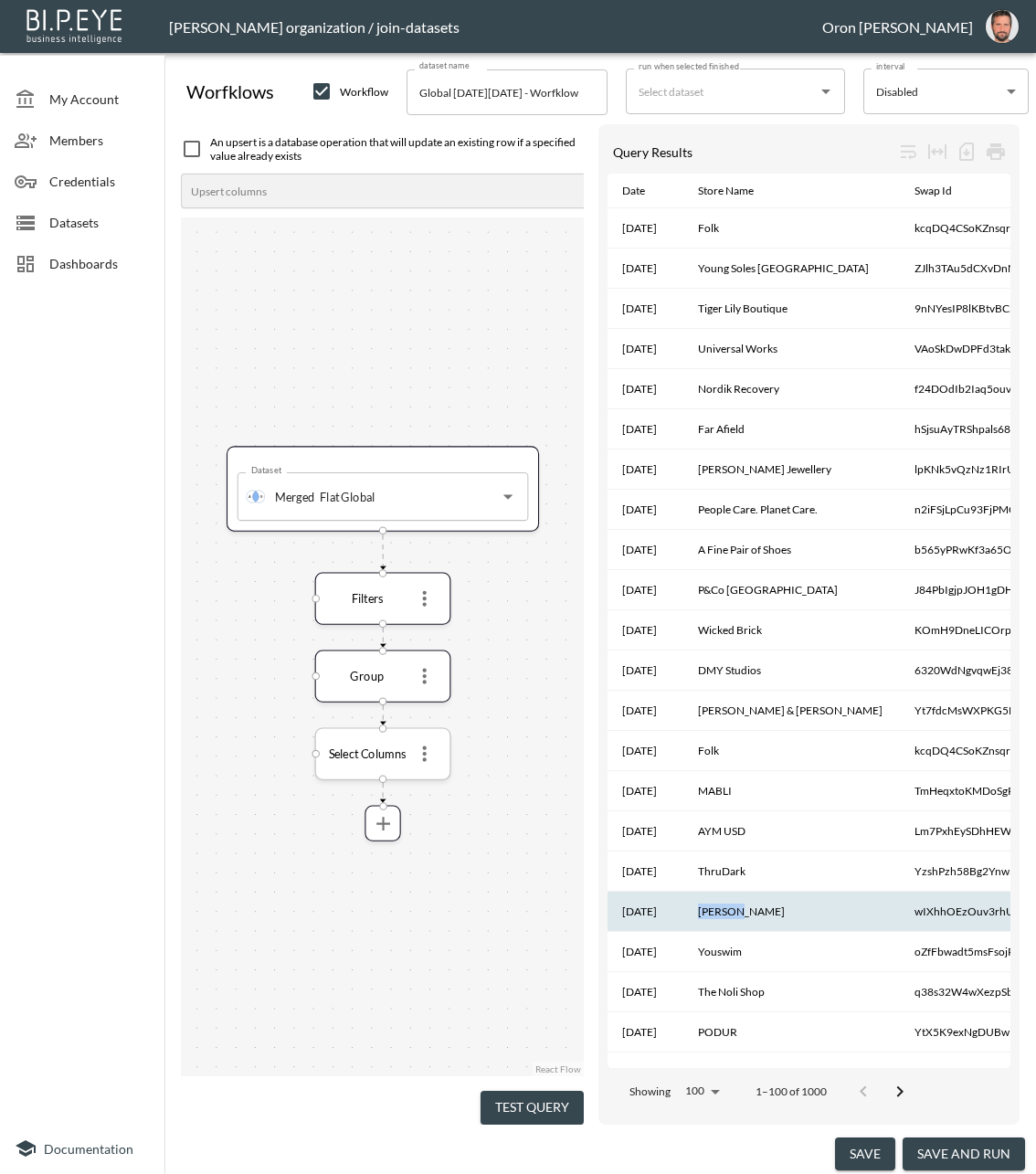
click at [430, 747] on icon "more" at bounding box center [425, 754] width 23 height 23
click at [423, 775] on li "Edit" at bounding box center [423, 790] width 80 height 33
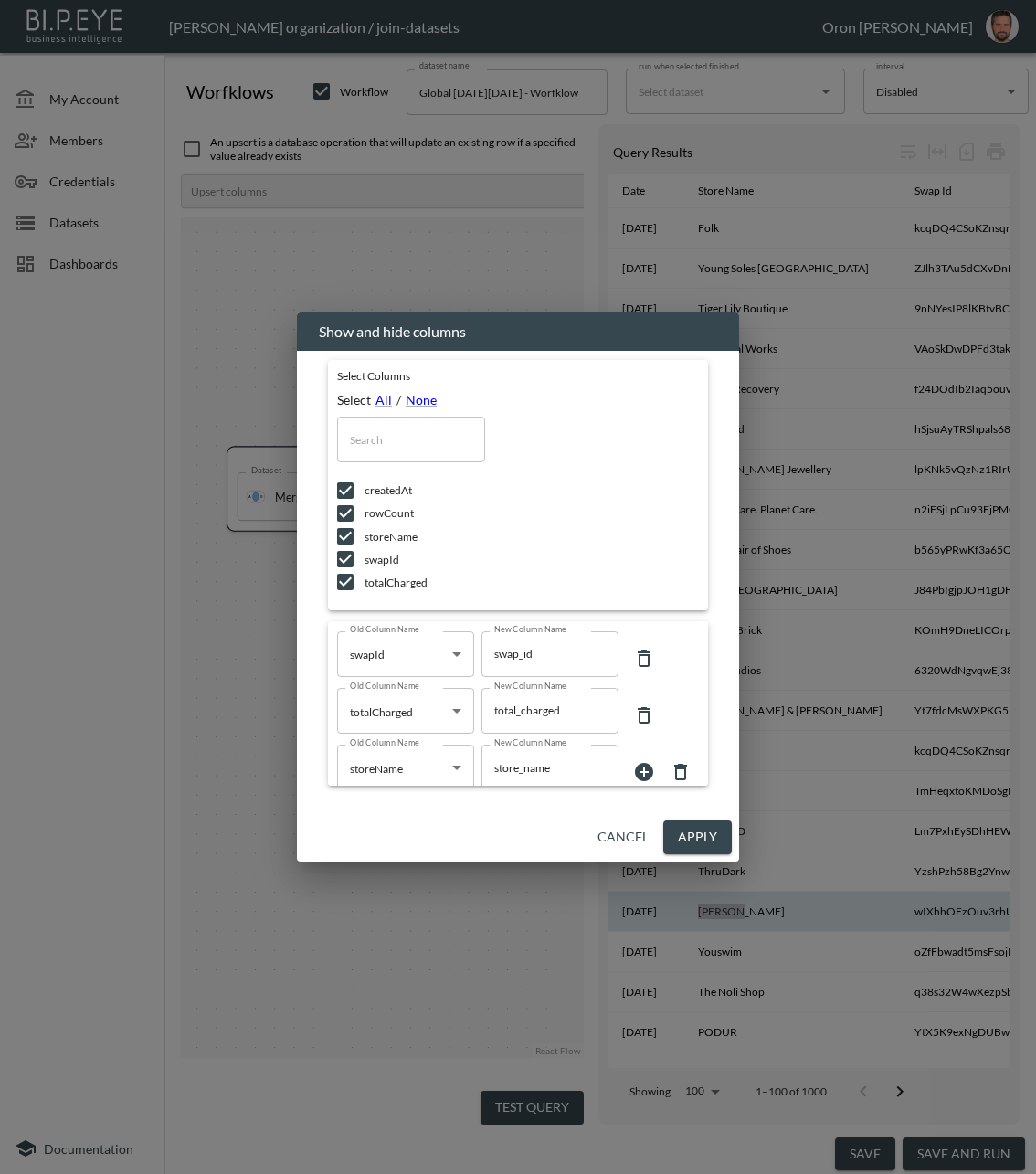
scroll to position [131, 0]
click at [618, 829] on button "Cancel" at bounding box center [623, 837] width 66 height 34
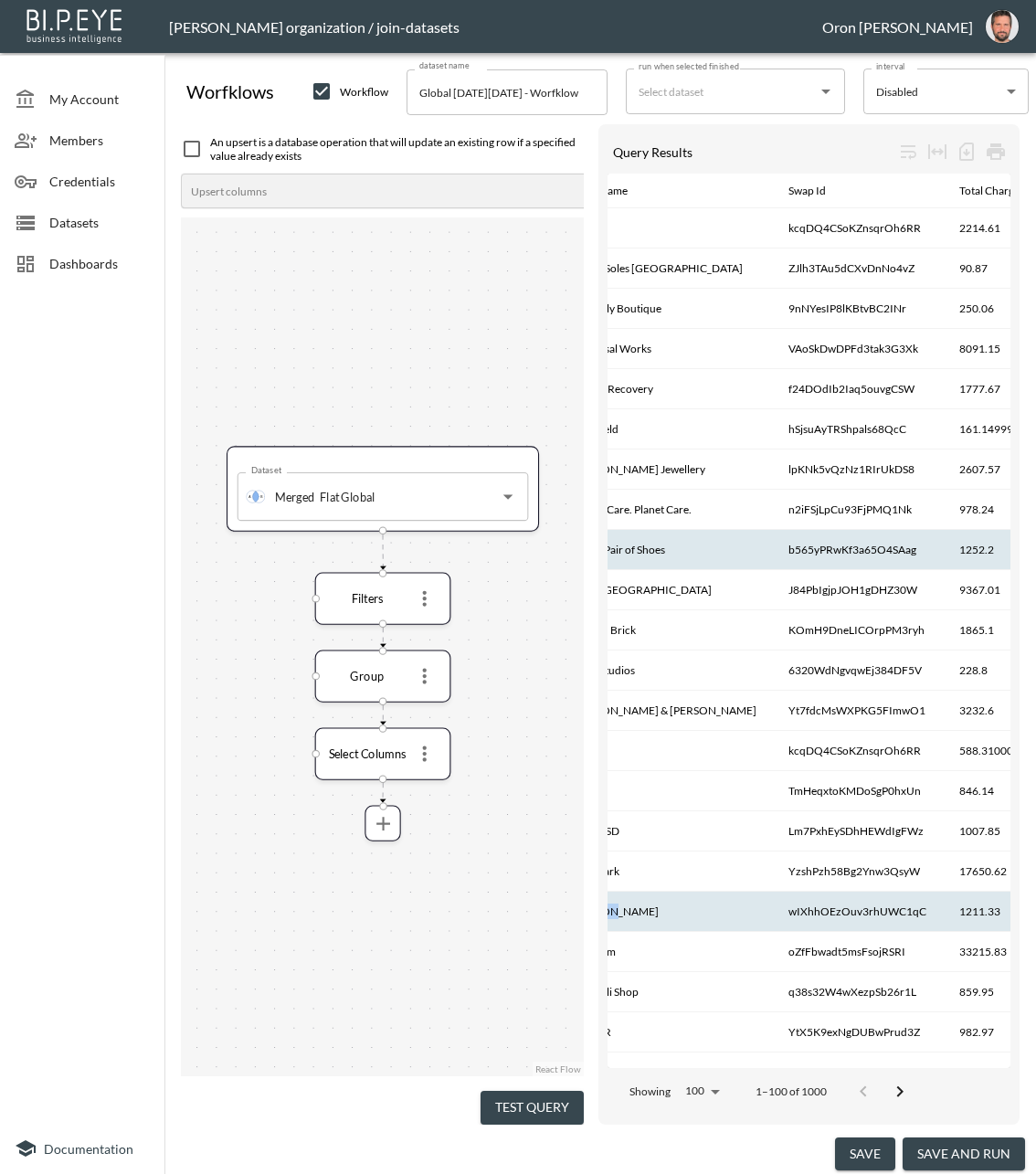
scroll to position [0, 287]
